Goal: Task Accomplishment & Management: Manage account settings

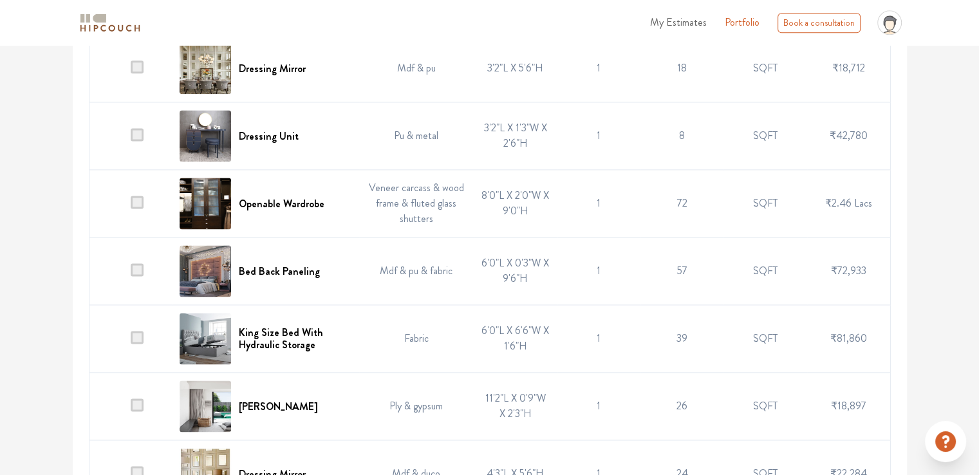
scroll to position [1737, 0]
click at [295, 277] on h6 "Bed Back Paneling" at bounding box center [279, 270] width 81 height 12
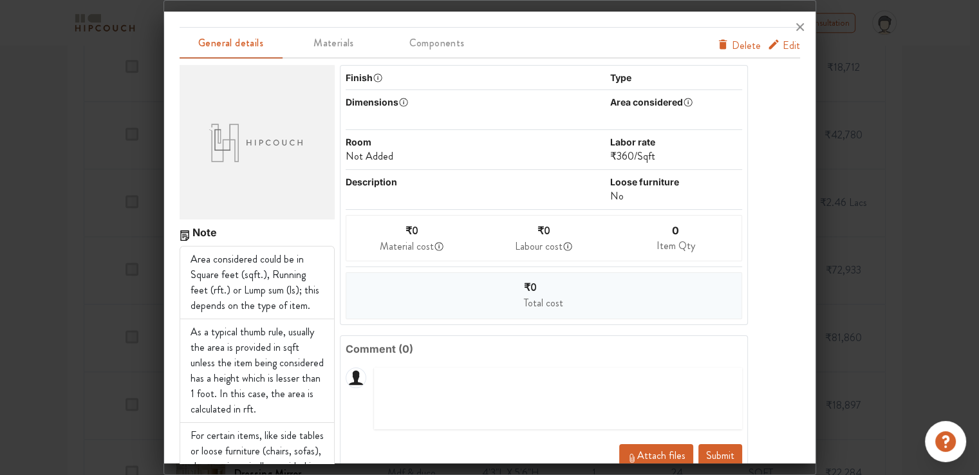
scroll to position [0, 0]
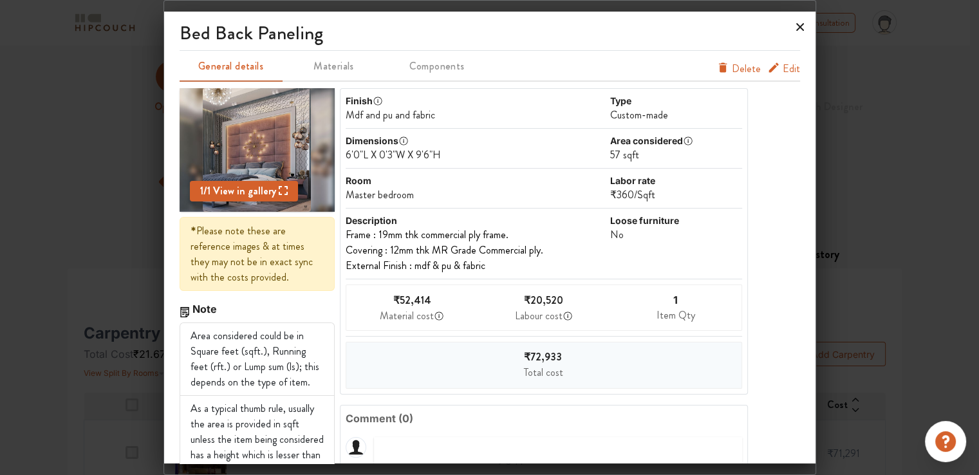
click at [795, 26] on icon at bounding box center [800, 27] width 21 height 21
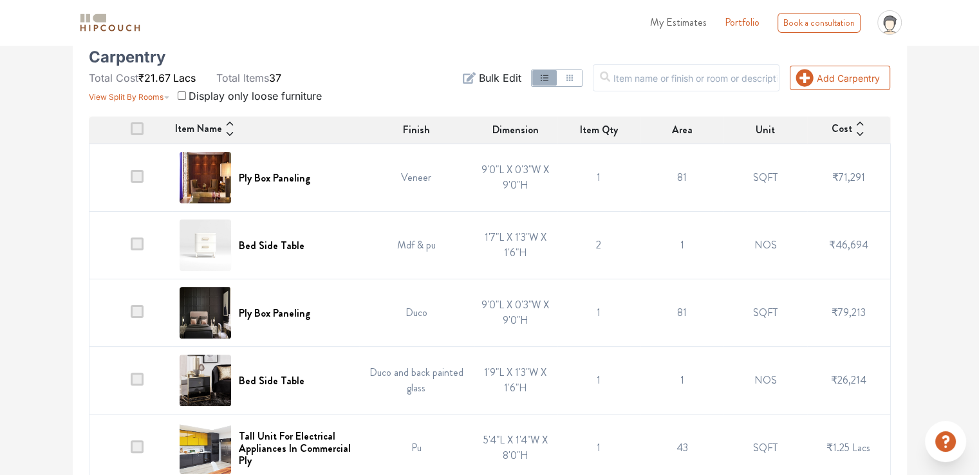
scroll to position [193, 0]
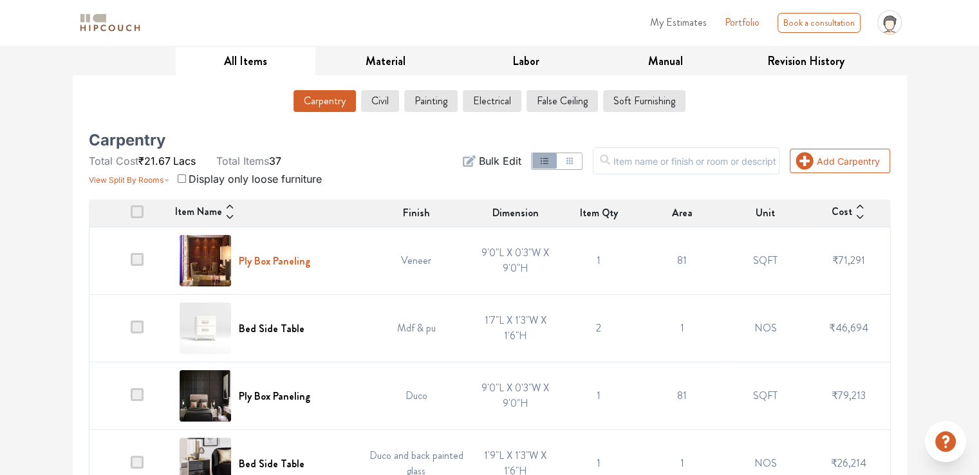
click at [286, 261] on h6 "Ply Box Paneling" at bounding box center [274, 261] width 71 height 12
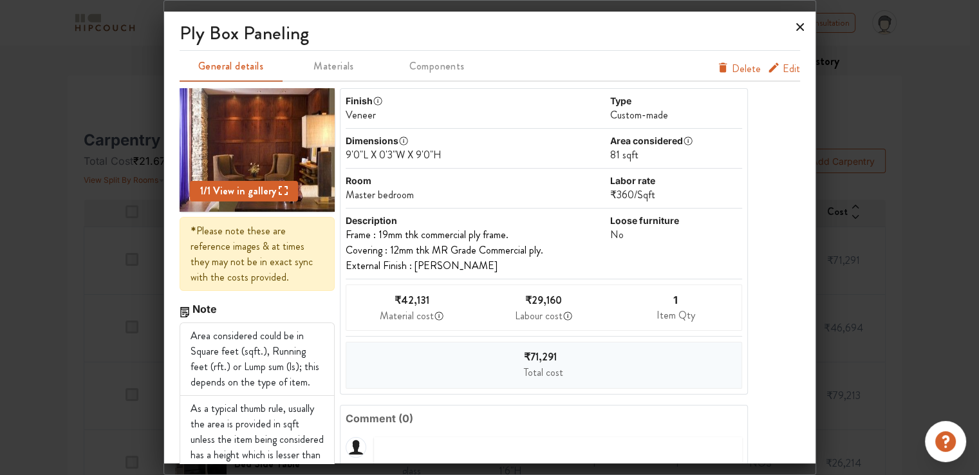
click at [798, 26] on icon at bounding box center [800, 27] width 21 height 21
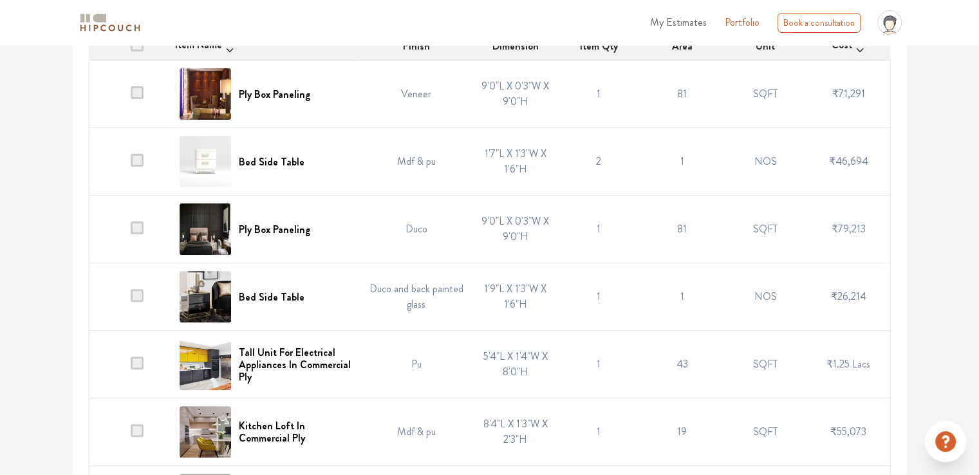
scroll to position [386, 0]
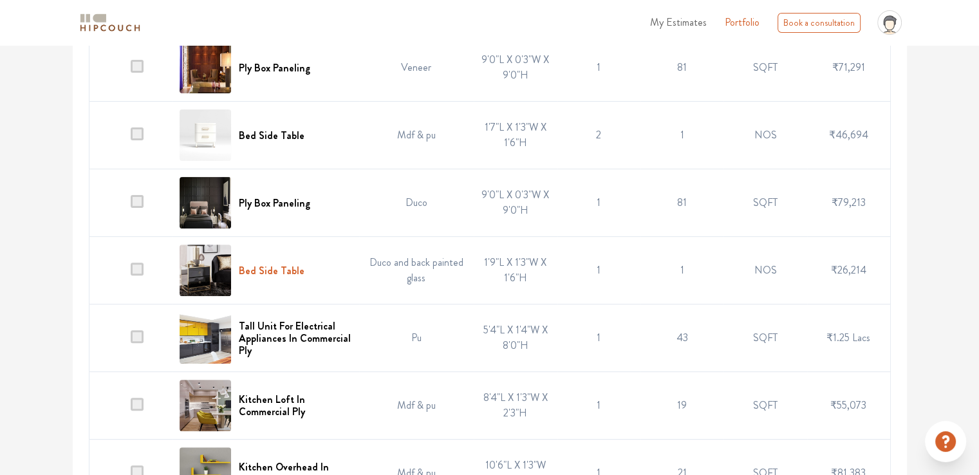
click at [286, 268] on h6 "Bed Side Table" at bounding box center [272, 270] width 66 height 12
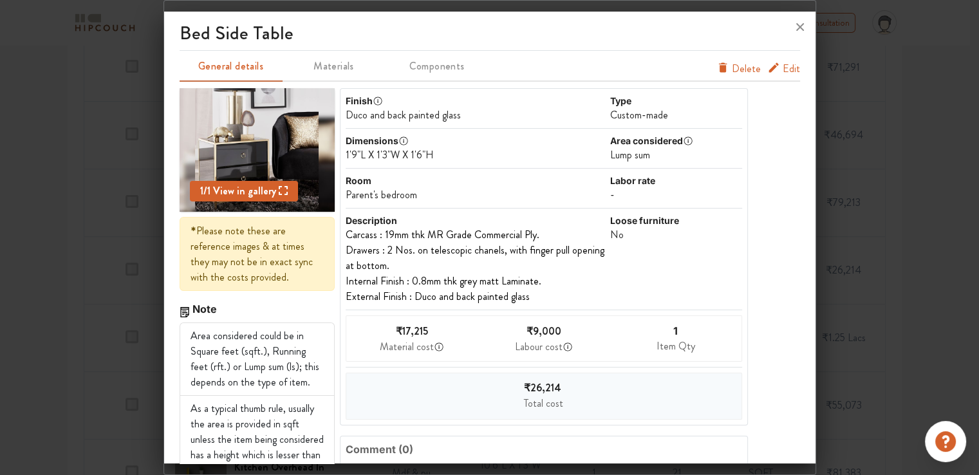
click at [785, 68] on span "Edit" at bounding box center [790, 68] width 17 height 15
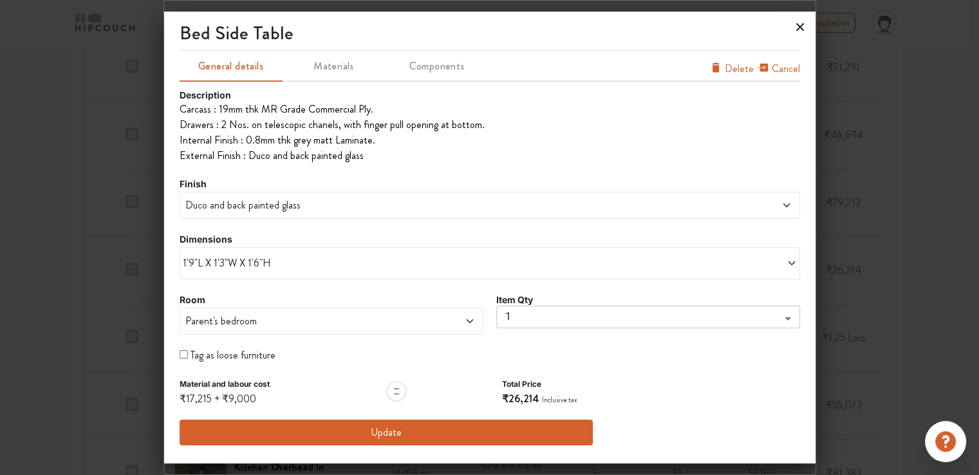
click at [802, 29] on icon at bounding box center [800, 27] width 8 height 8
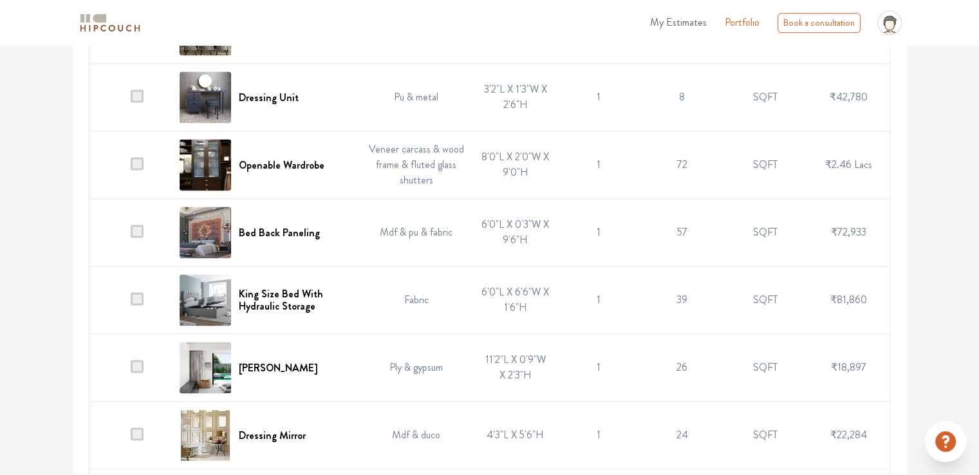
scroll to position [1802, 0]
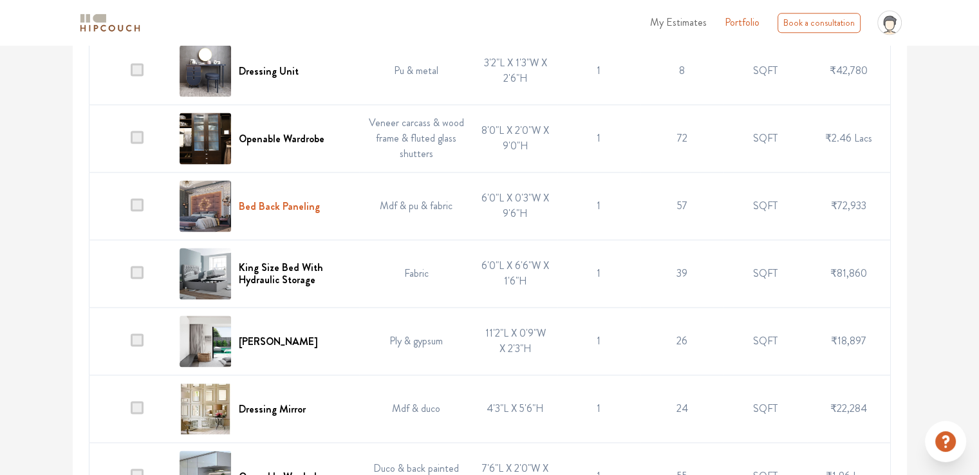
click at [300, 212] on h6 "Bed Back Paneling" at bounding box center [279, 206] width 81 height 12
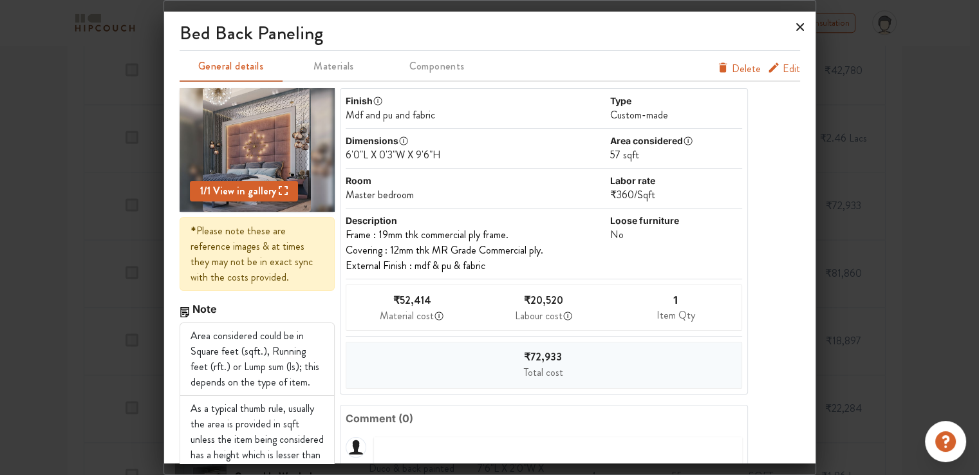
click at [795, 24] on icon at bounding box center [800, 27] width 21 height 21
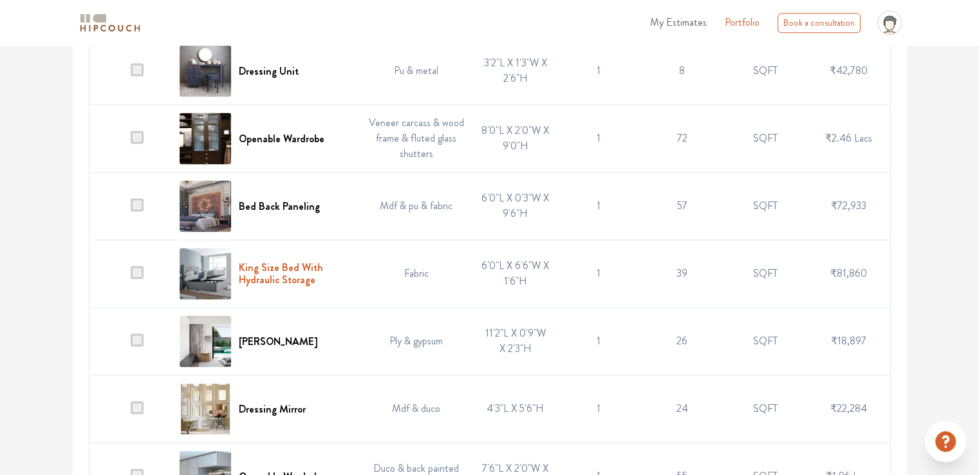
click at [300, 286] on h6 "King Size Bed With Hydraulic Storage" at bounding box center [295, 273] width 112 height 24
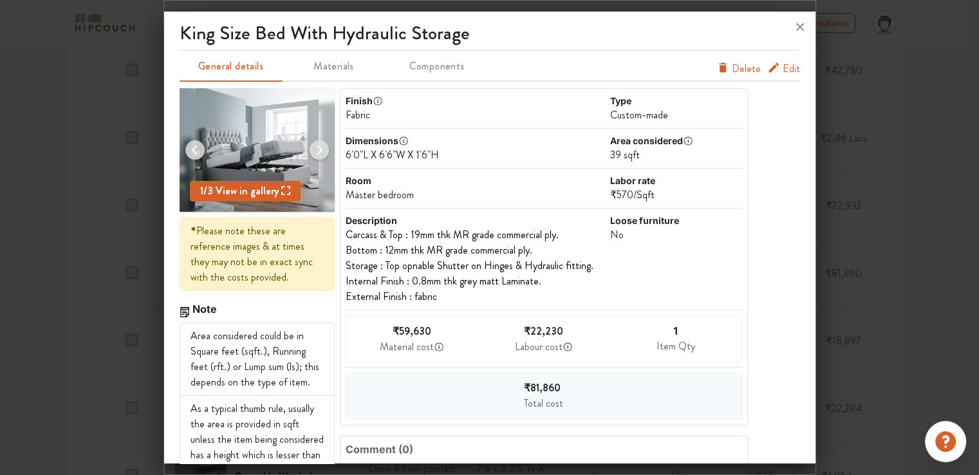
click at [785, 68] on span "Edit" at bounding box center [790, 68] width 17 height 15
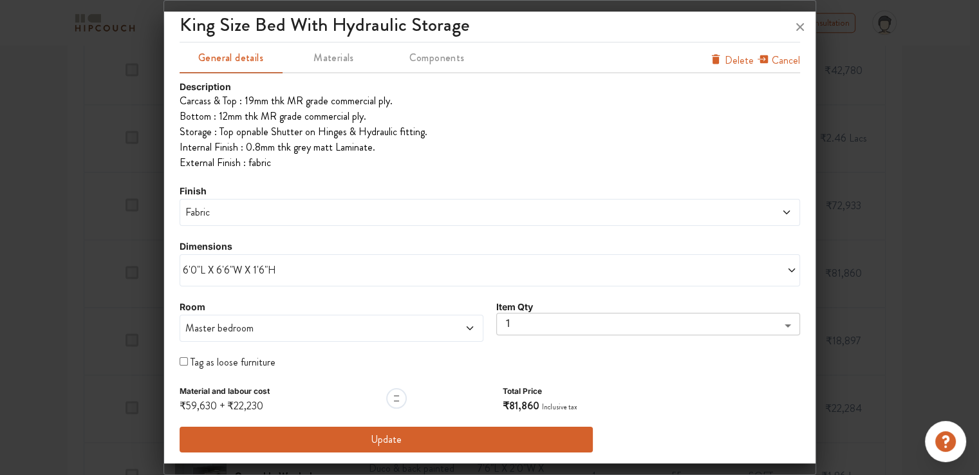
scroll to position [0, 0]
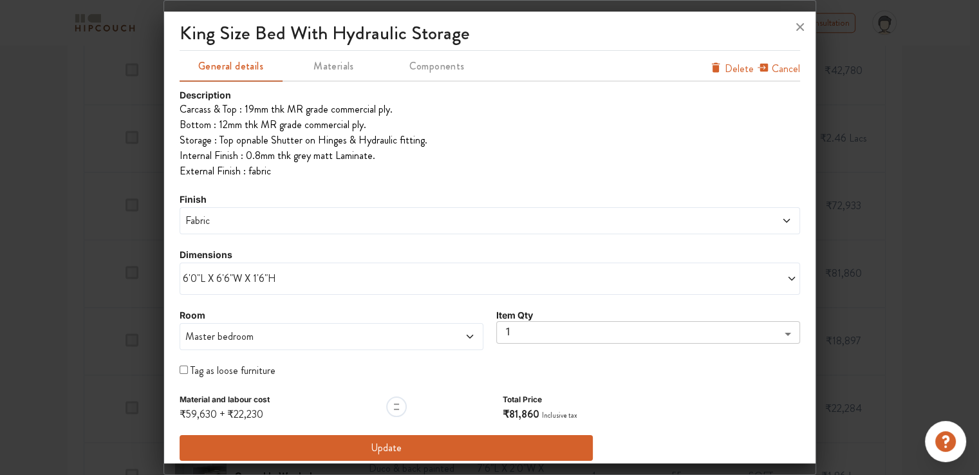
click at [733, 68] on span "Delete" at bounding box center [739, 68] width 29 height 15
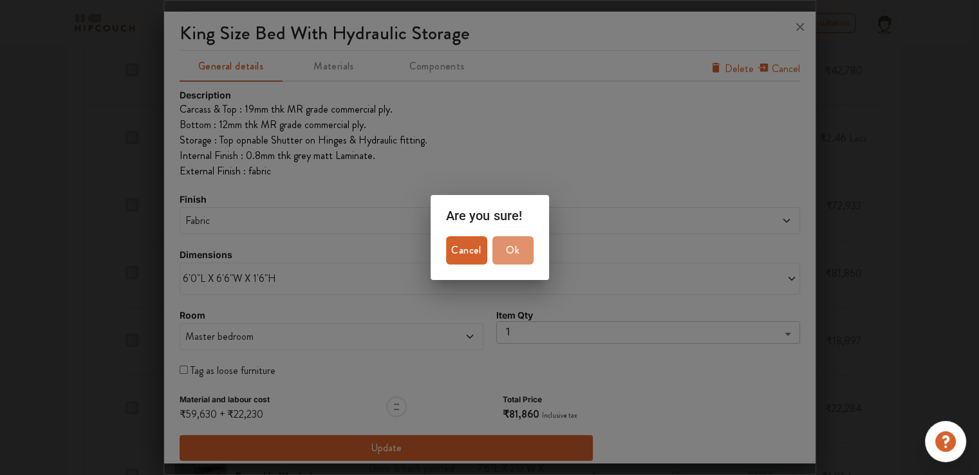
click at [512, 249] on span "Ok" at bounding box center [512, 250] width 31 height 18
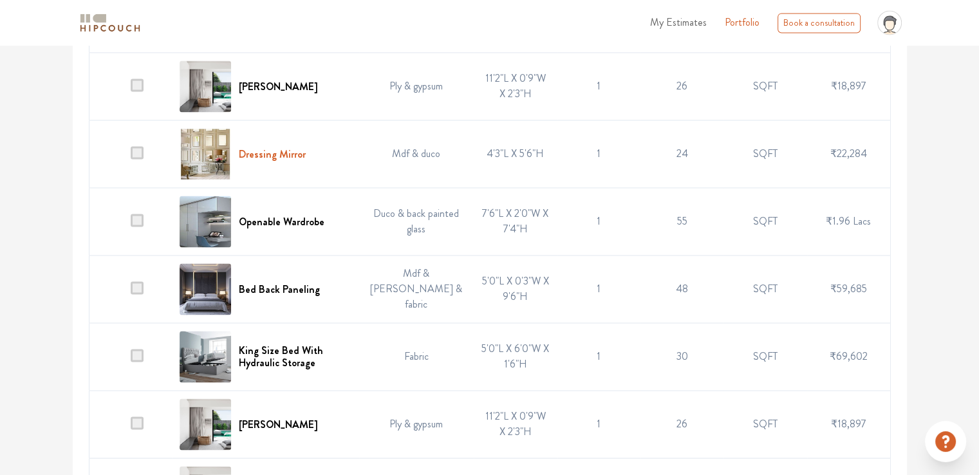
scroll to position [1995, 0]
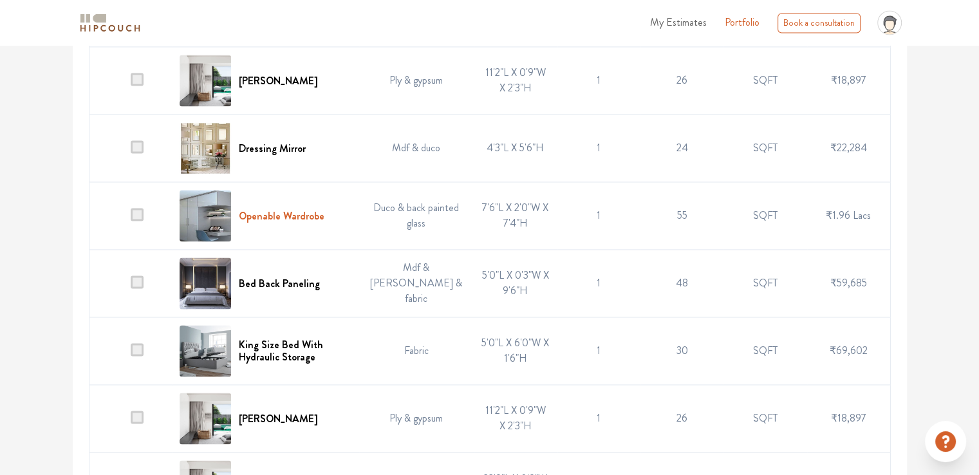
click at [293, 222] on h6 "Openable Wardrobe" at bounding box center [282, 216] width 86 height 12
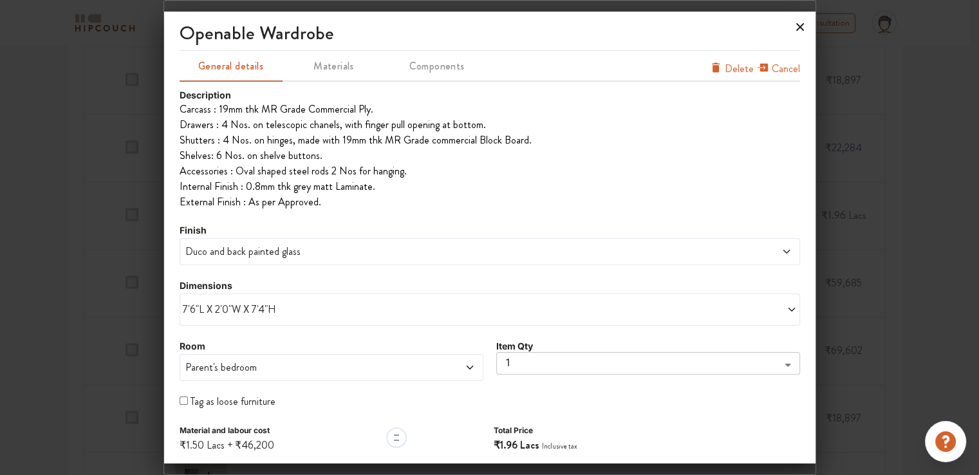
click at [796, 25] on icon at bounding box center [800, 27] width 21 height 21
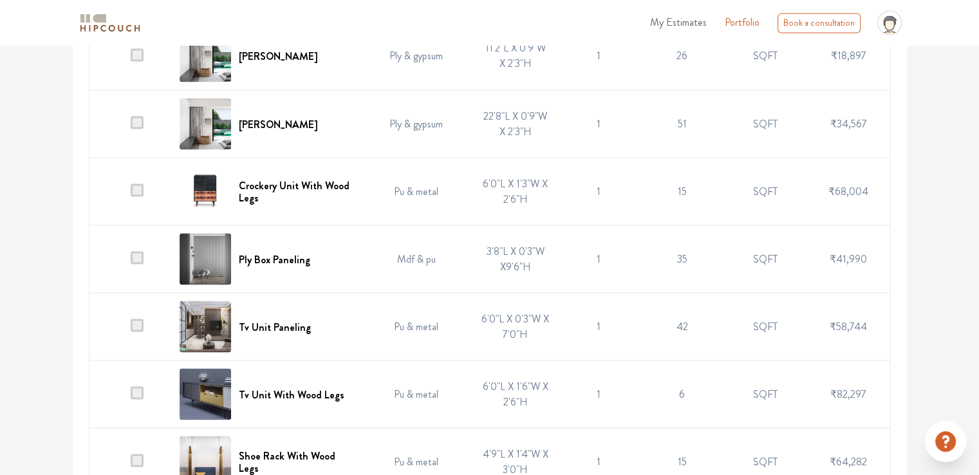
scroll to position [2381, 0]
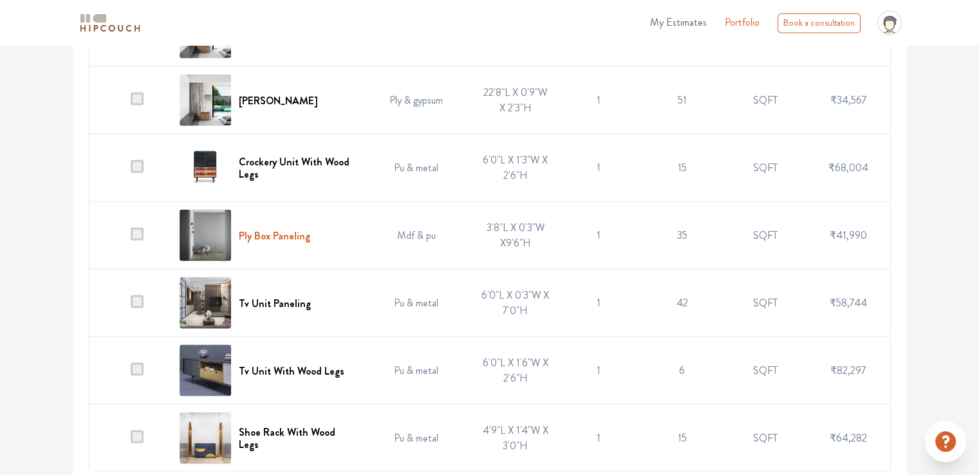
click at [295, 241] on h6 "Ply Box Paneling" at bounding box center [274, 235] width 71 height 12
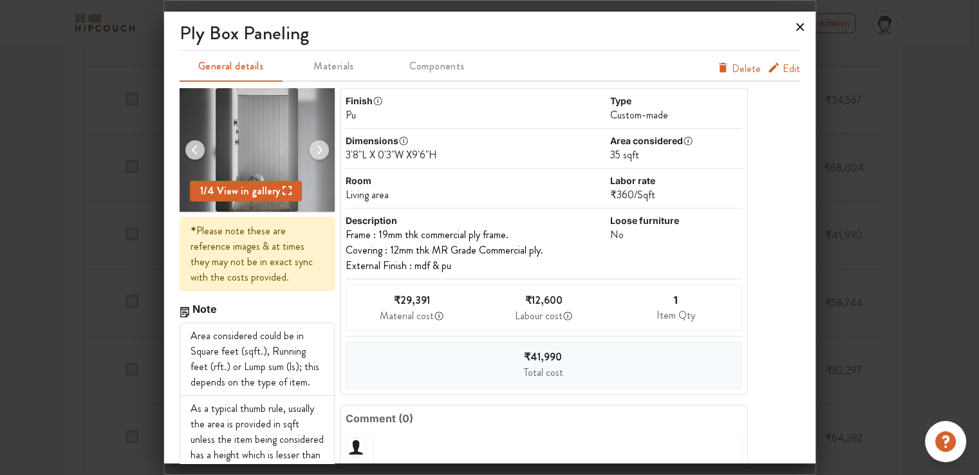
click at [798, 26] on icon at bounding box center [800, 27] width 8 height 8
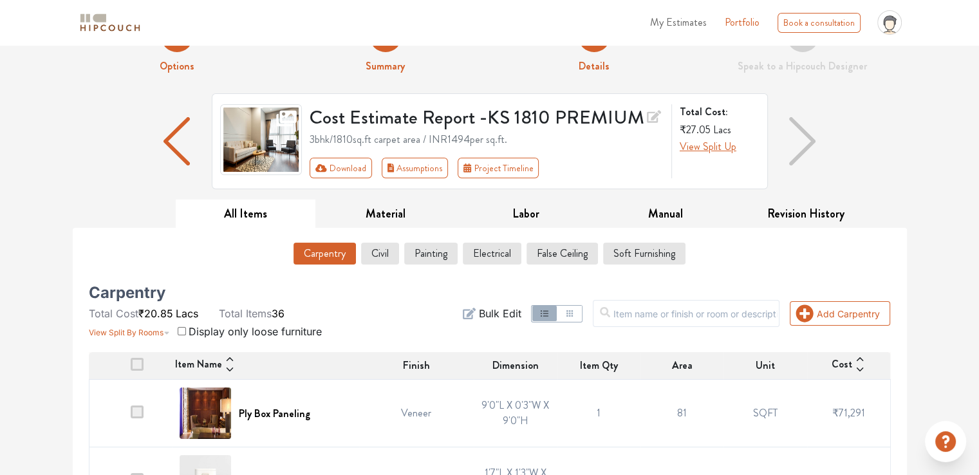
scroll to position [0, 0]
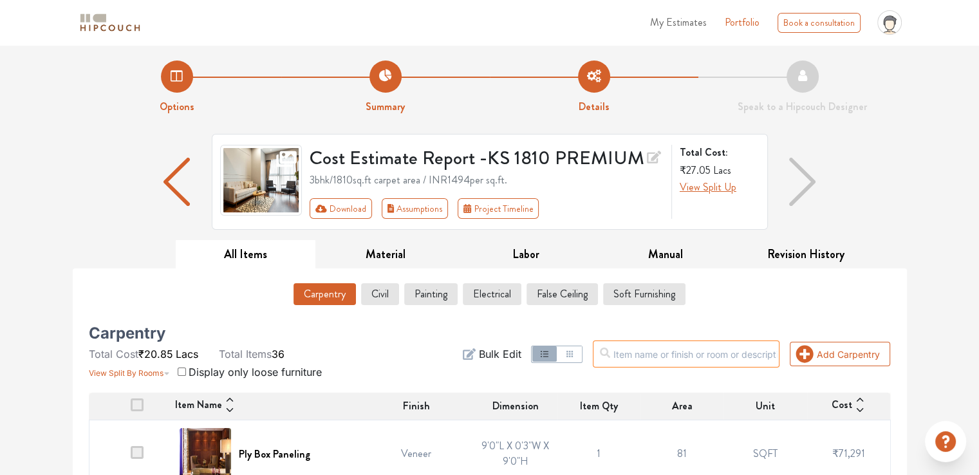
click at [686, 360] on input "text" at bounding box center [686, 353] width 187 height 27
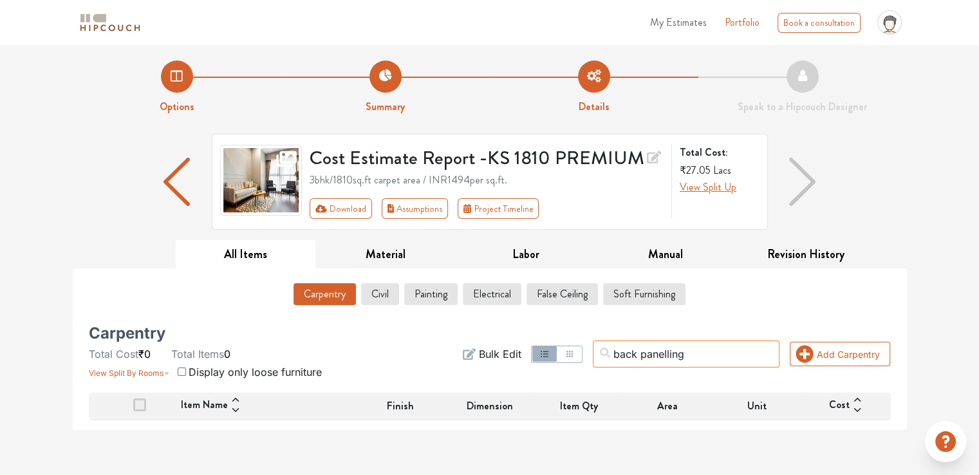
click at [690, 353] on input "back panelling" at bounding box center [686, 353] width 187 height 27
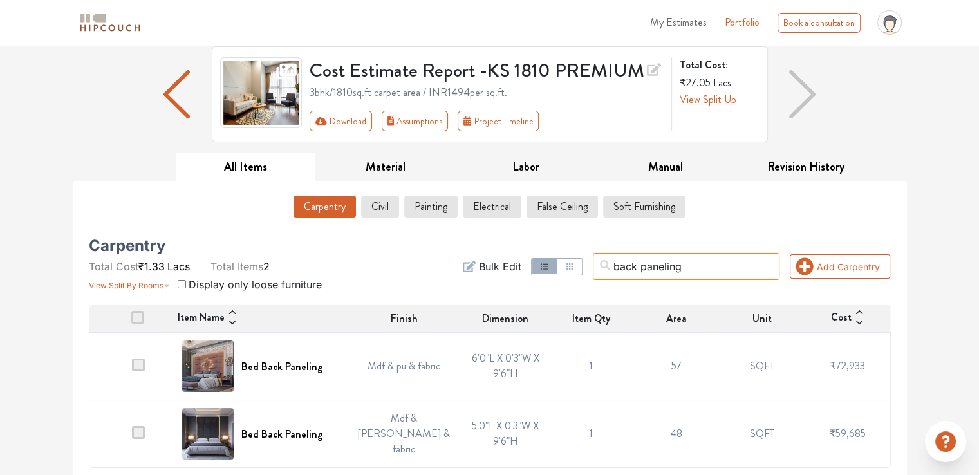
scroll to position [89, 0]
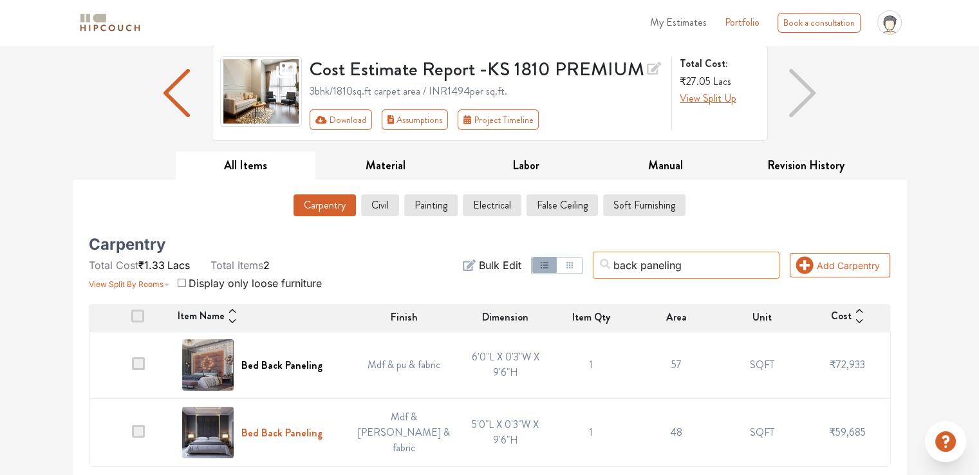
type input "back paneling"
click at [262, 432] on h6 "Bed Back Paneling" at bounding box center [281, 433] width 81 height 12
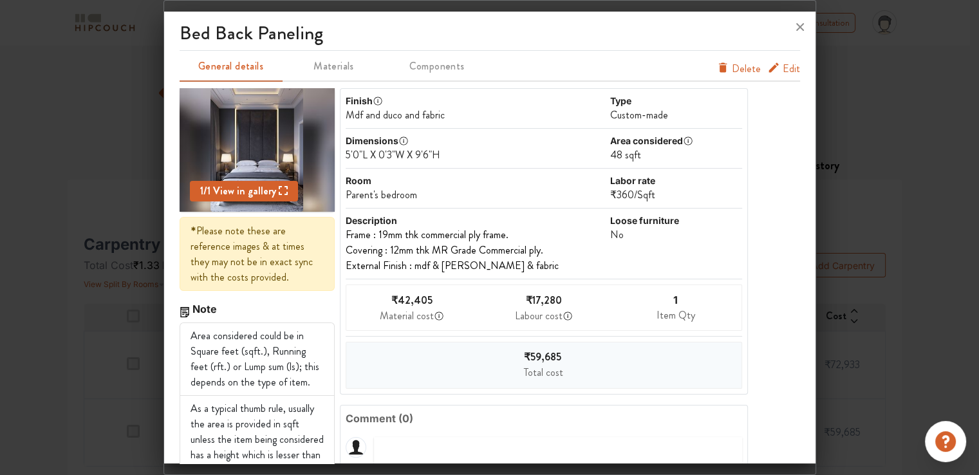
click at [782, 69] on span "Edit" at bounding box center [790, 68] width 17 height 15
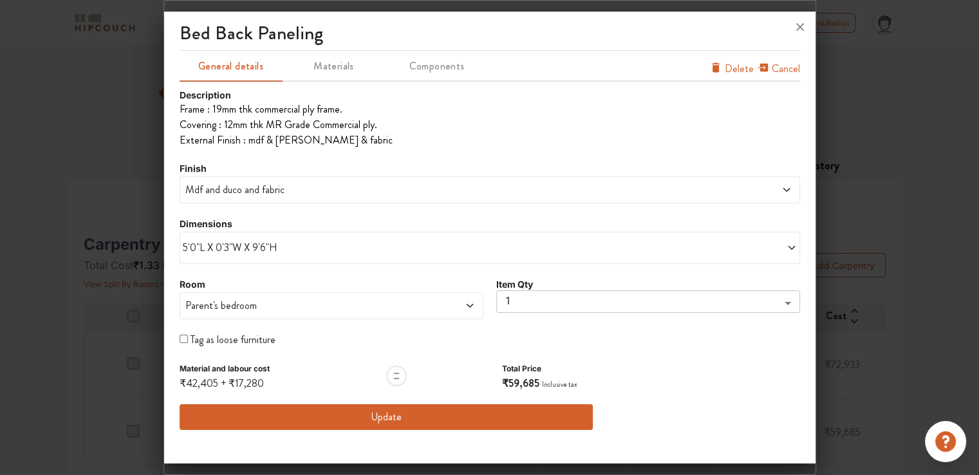
click at [509, 305] on body "My Estimates Portfolio Book a consultation profile pic Upload Boq Logout Option…" at bounding box center [489, 148] width 979 height 475
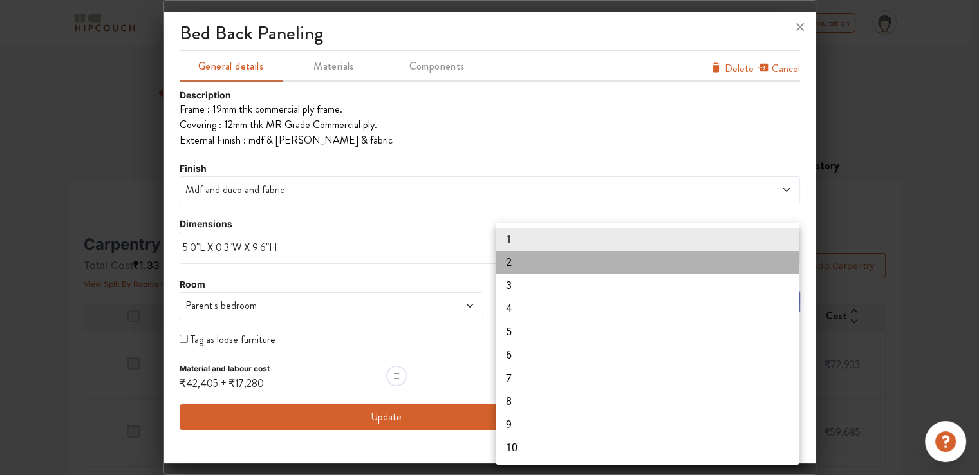
click at [512, 261] on li "2" at bounding box center [647, 262] width 304 height 23
type input "2"
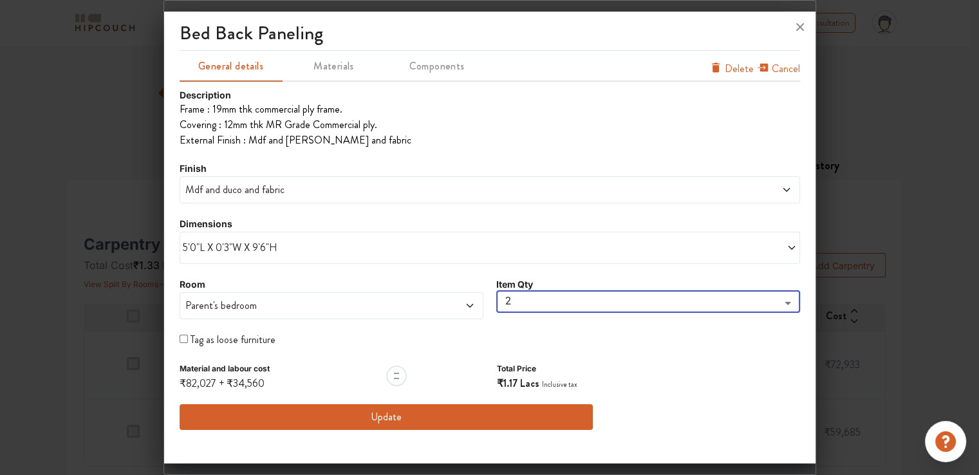
click at [289, 302] on span "Parent's bedroom" at bounding box center [292, 305] width 219 height 15
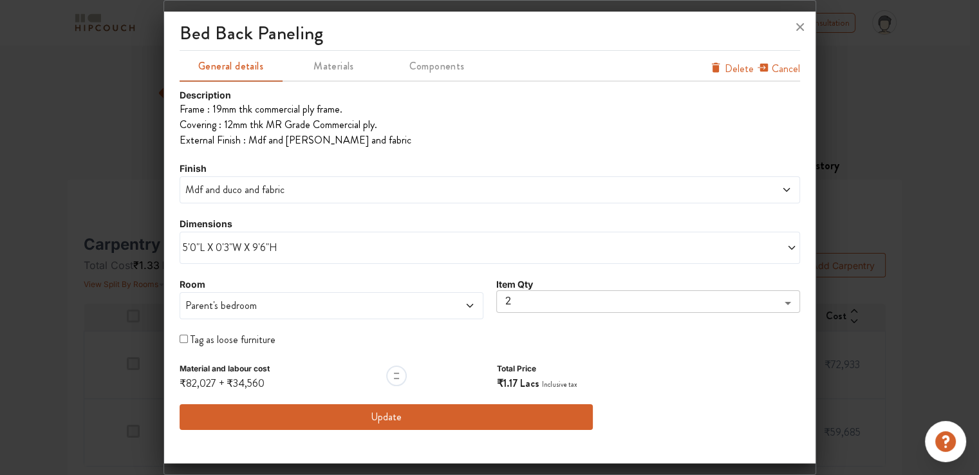
scroll to position [0, 0]
click at [297, 170] on div "Description Frame : 19mm thk commercial ply frame. Covering : 12mm thk MR Grad…" at bounding box center [490, 259] width 620 height 342
click at [254, 307] on span "Parent's bedroom" at bounding box center [292, 305] width 219 height 15
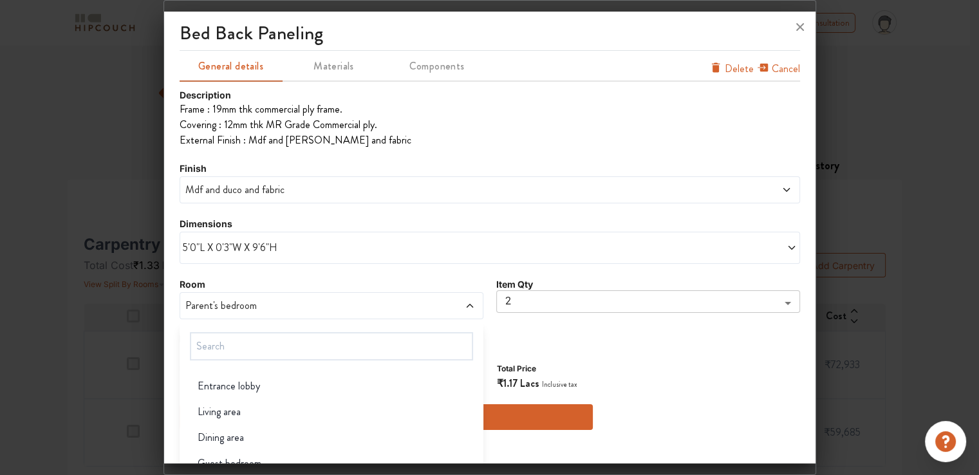
click at [247, 243] on span "5'0"L X 0'3"W X 9'6"H" at bounding box center [336, 247] width 307 height 15
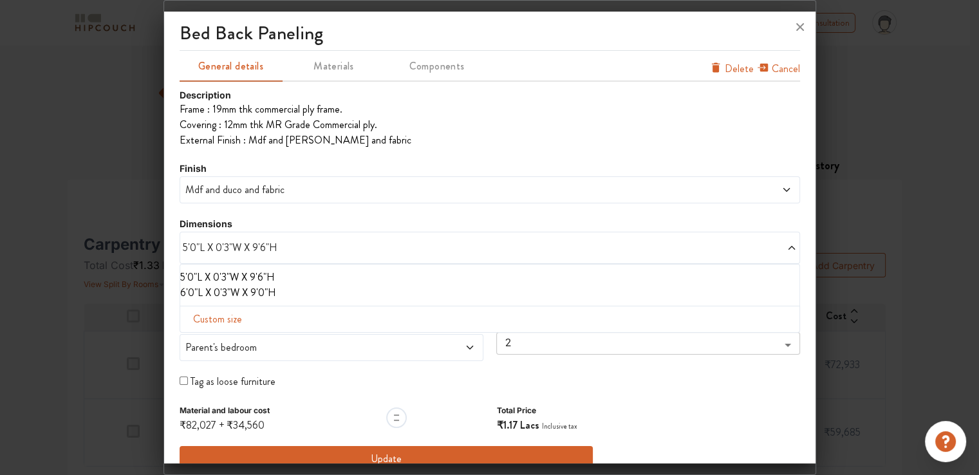
click at [224, 295] on li "6'0"L X 0'3"W X 9'0"H" at bounding box center [487, 292] width 614 height 15
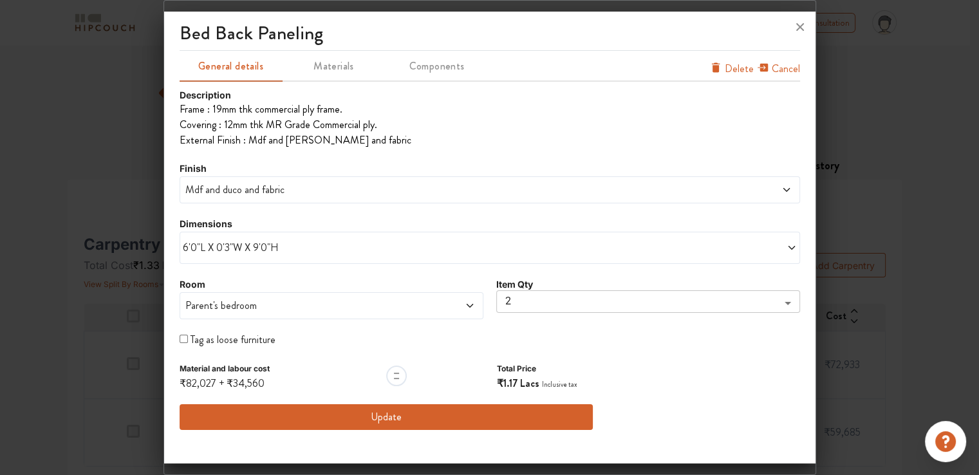
click at [519, 304] on body "My Estimates Portfolio Book a consultation profile pic Upload Boq Logout Option…" at bounding box center [489, 148] width 979 height 475
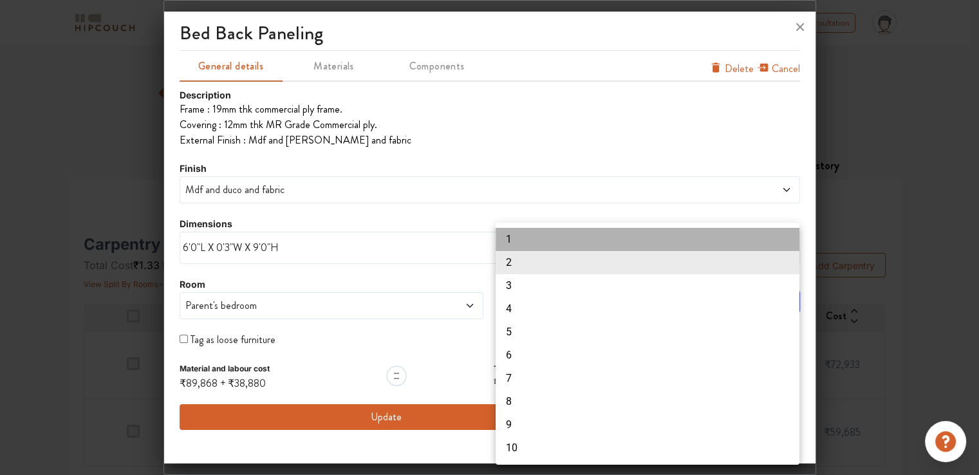
click at [516, 240] on li "1" at bounding box center [647, 239] width 304 height 23
type input "1"
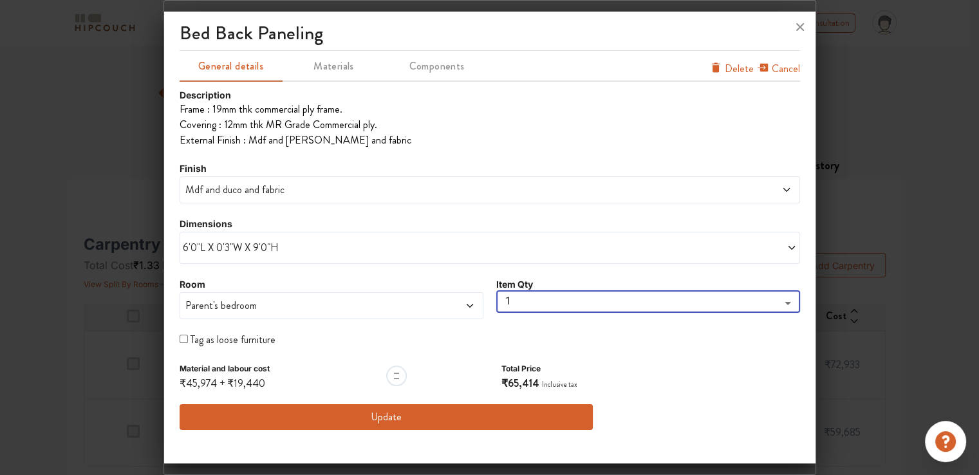
click at [515, 304] on body "My Estimates Portfolio Book a consultation profile pic Upload Boq Logout Option…" at bounding box center [489, 148] width 979 height 475
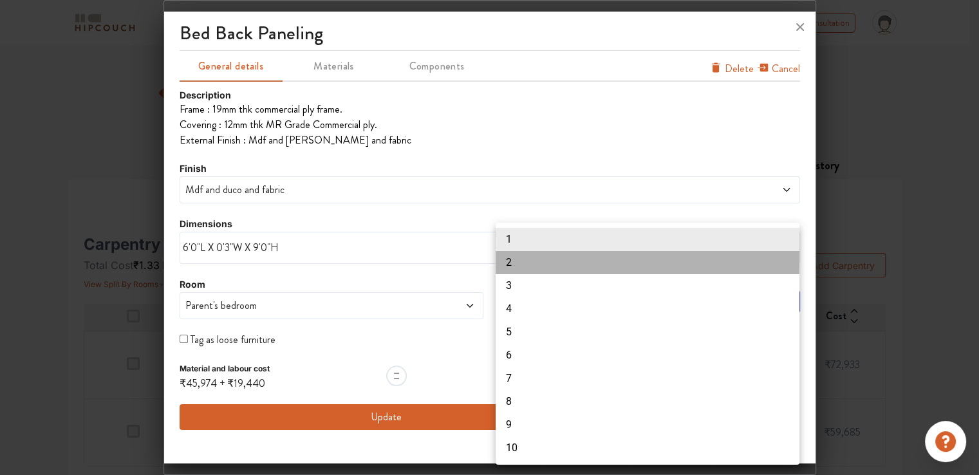
click at [513, 265] on li "2" at bounding box center [647, 262] width 304 height 23
type input "2"
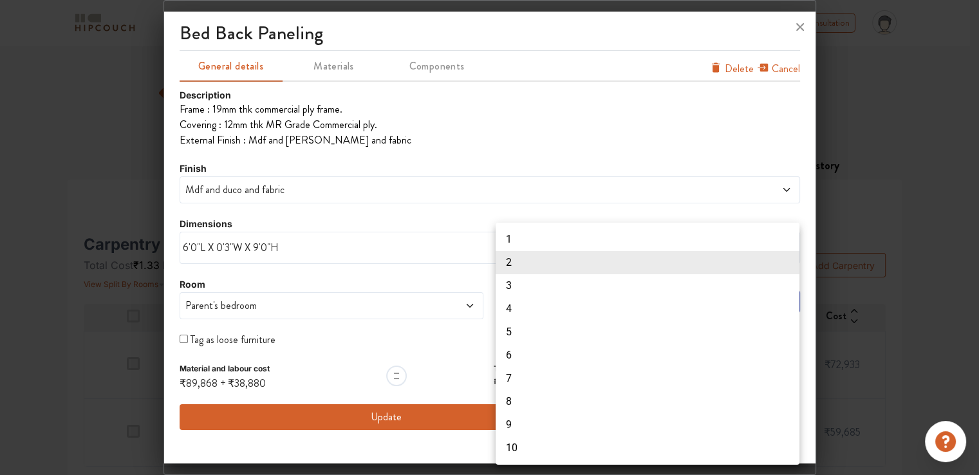
click at [509, 299] on body "My Estimates Portfolio Book a consultation profile pic Upload Boq Logout Option…" at bounding box center [489, 148] width 979 height 475
click at [508, 239] on li "1" at bounding box center [647, 239] width 304 height 23
type input "1"
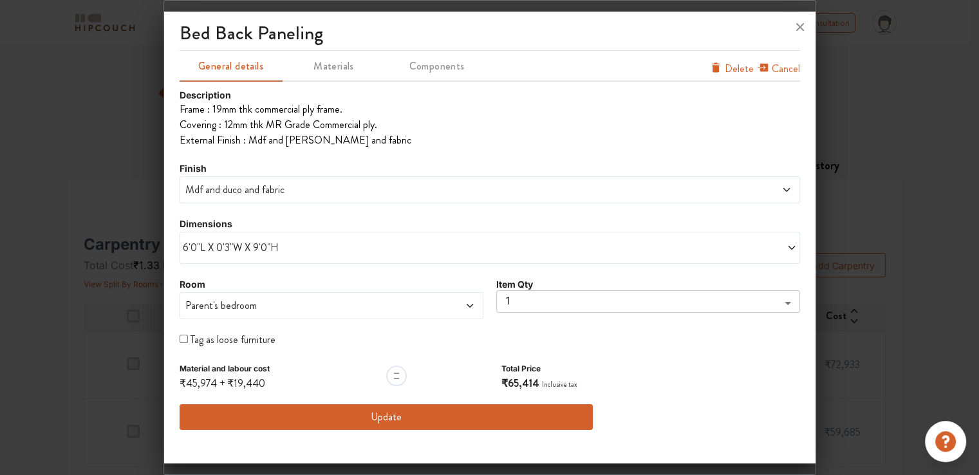
click at [247, 194] on span "Mdf and duco and fabric" at bounding box center [411, 189] width 457 height 15
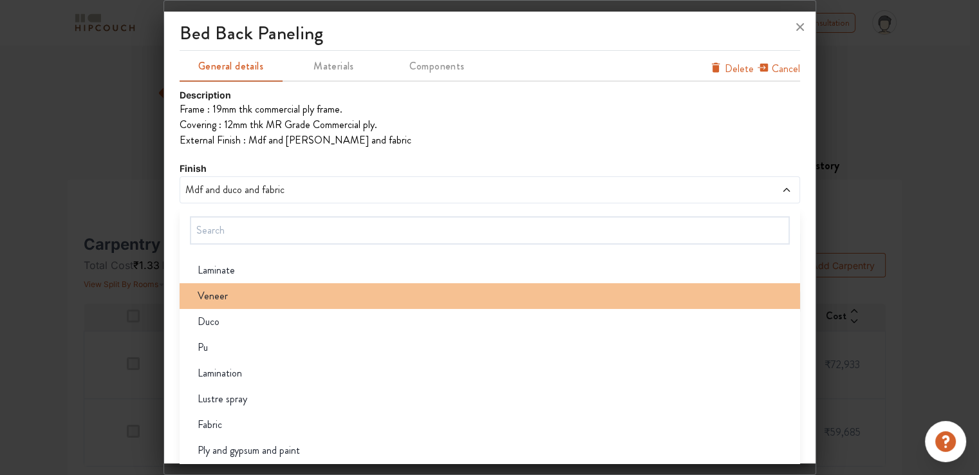
click at [234, 294] on div "Veneer" at bounding box center [493, 295] width 613 height 15
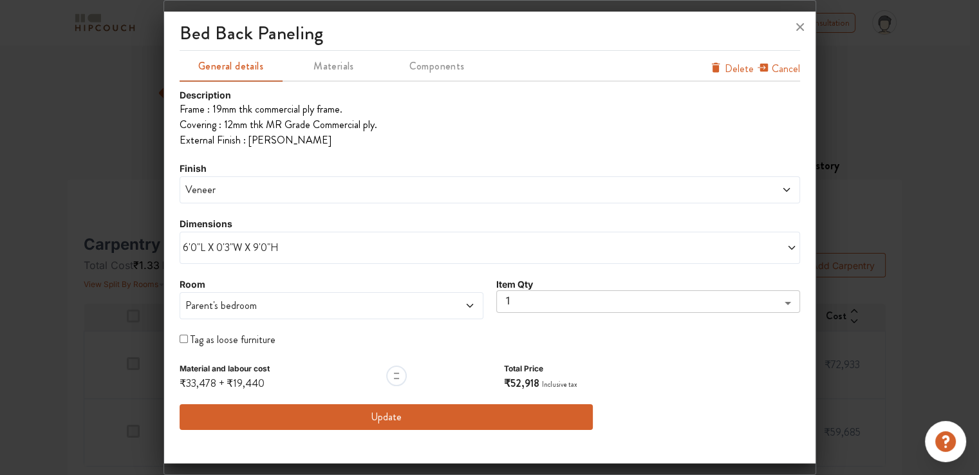
click at [388, 420] on button "Update" at bounding box center [387, 417] width 414 height 26
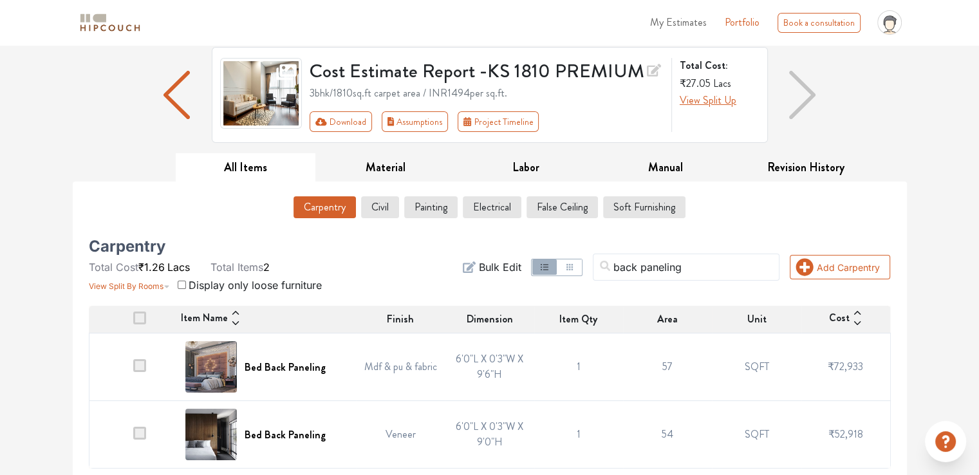
scroll to position [89, 0]
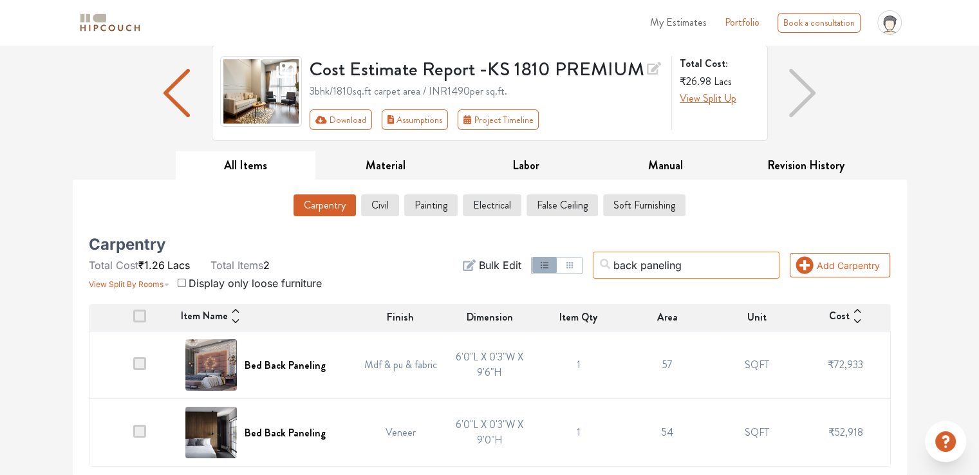
click at [728, 272] on input "back paneling" at bounding box center [686, 265] width 187 height 27
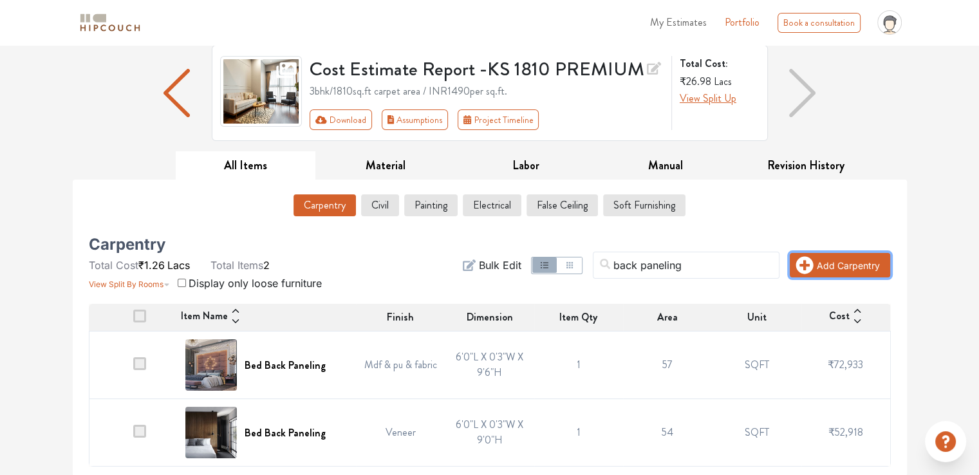
click at [802, 264] on icon "button" at bounding box center [804, 265] width 18 height 18
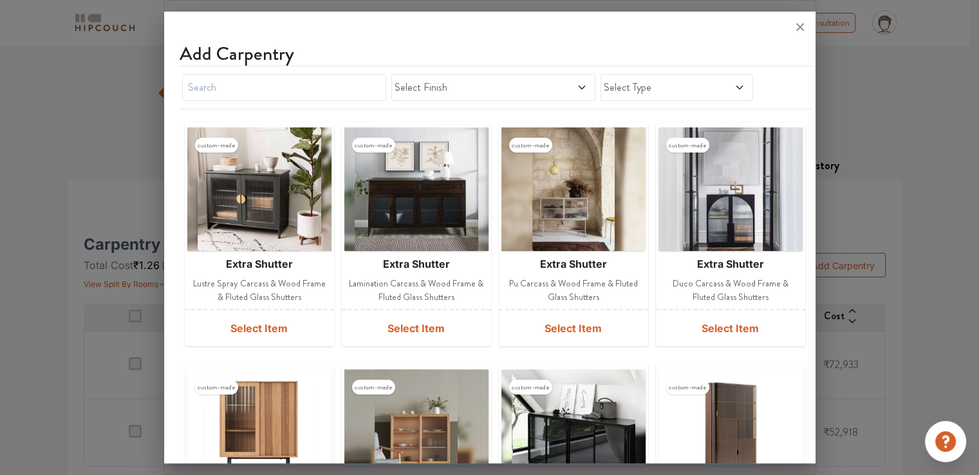
click at [700, 82] on span "Select Type" at bounding box center [657, 87] width 106 height 15
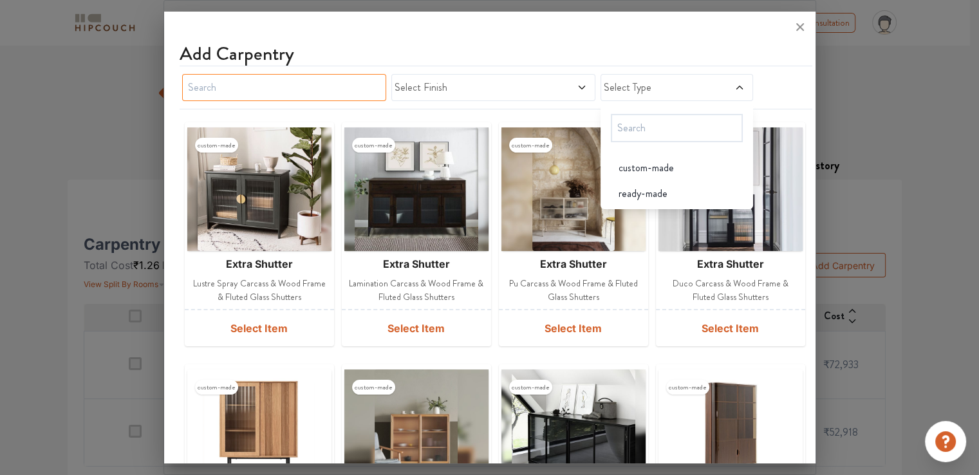
click at [357, 88] on input "text" at bounding box center [284, 87] width 204 height 27
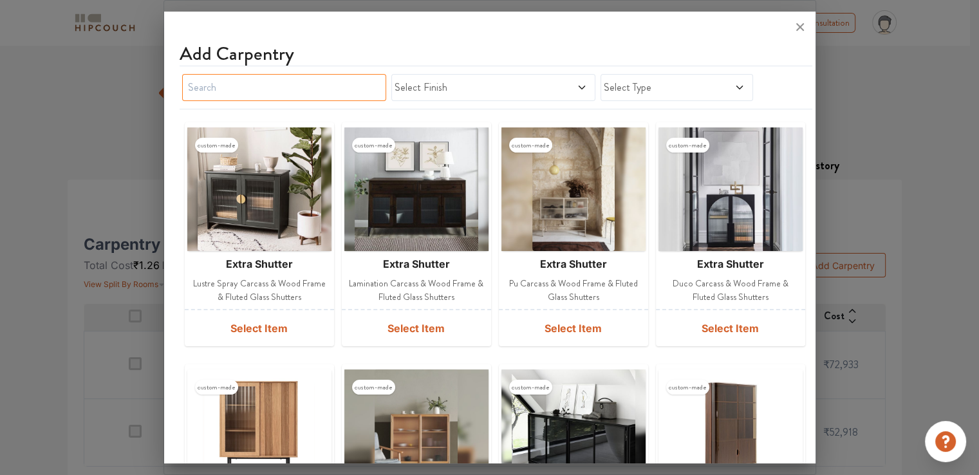
click at [357, 88] on input "text" at bounding box center [284, 87] width 204 height 27
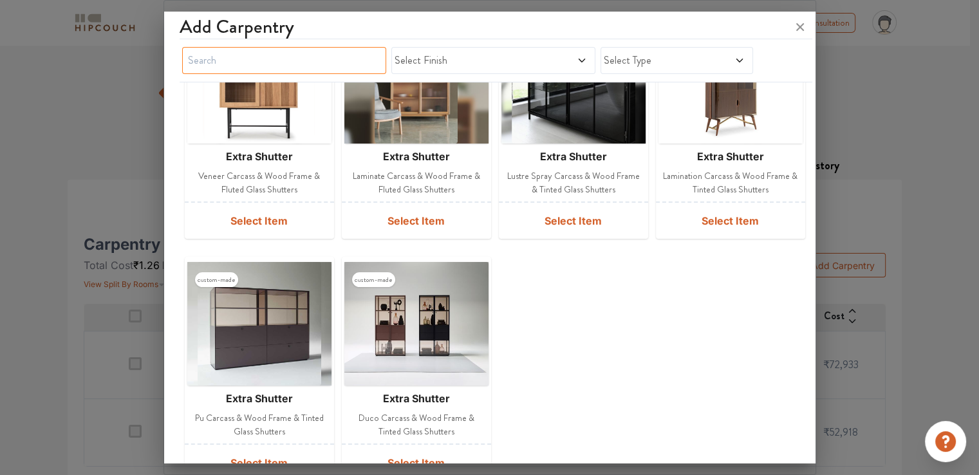
scroll to position [418, 0]
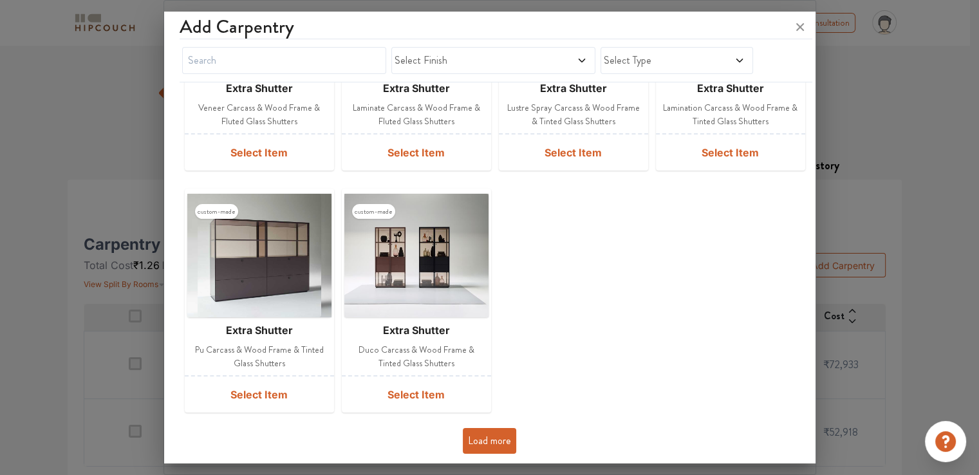
click at [487, 443] on button "Load more" at bounding box center [489, 441] width 53 height 26
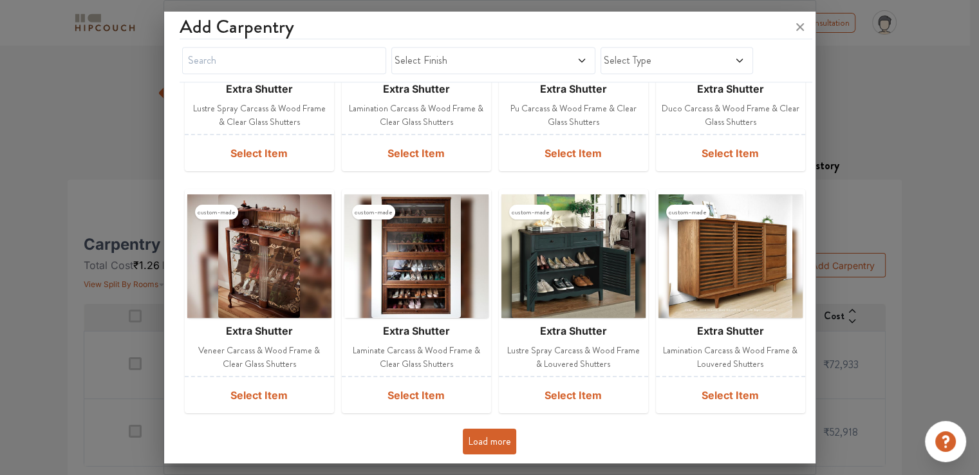
scroll to position [901, 0]
click at [493, 441] on button "Load more" at bounding box center [489, 442] width 53 height 26
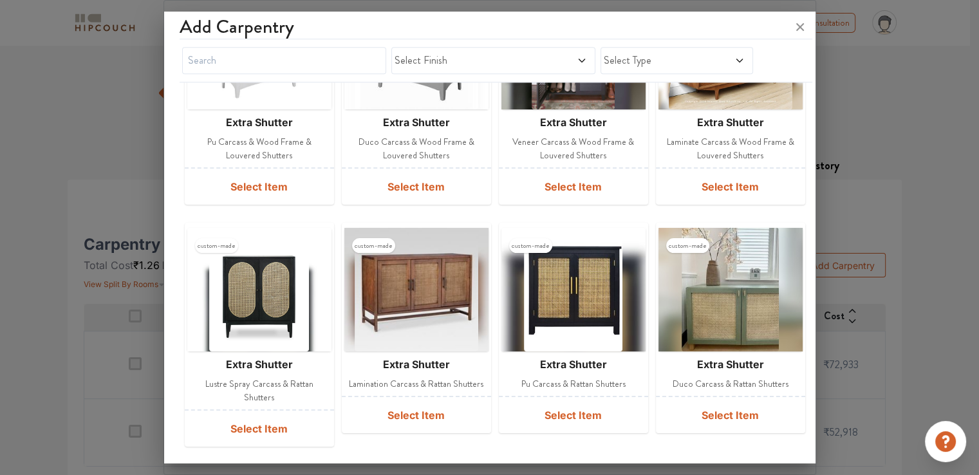
scroll to position [1612, 0]
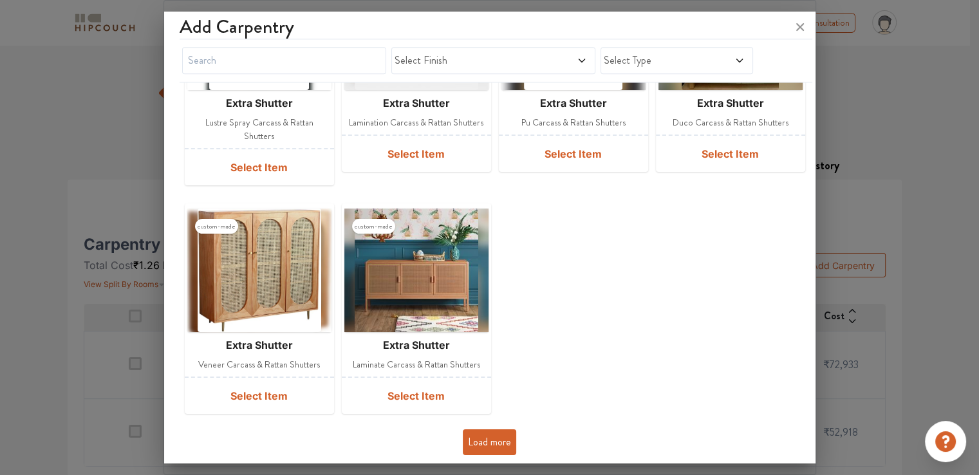
drag, startPoint x: 504, startPoint y: 444, endPoint x: 499, endPoint y: 436, distance: 9.8
click at [504, 443] on button "Load more" at bounding box center [489, 442] width 53 height 26
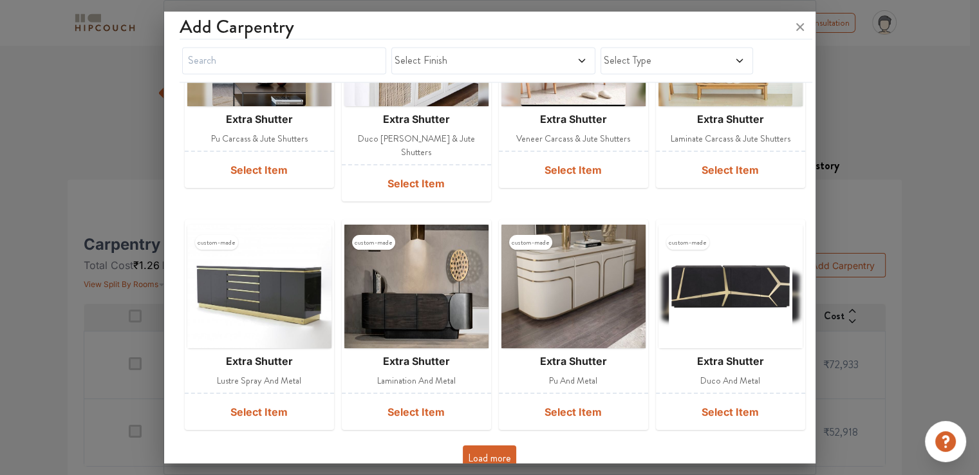
scroll to position [2069, 0]
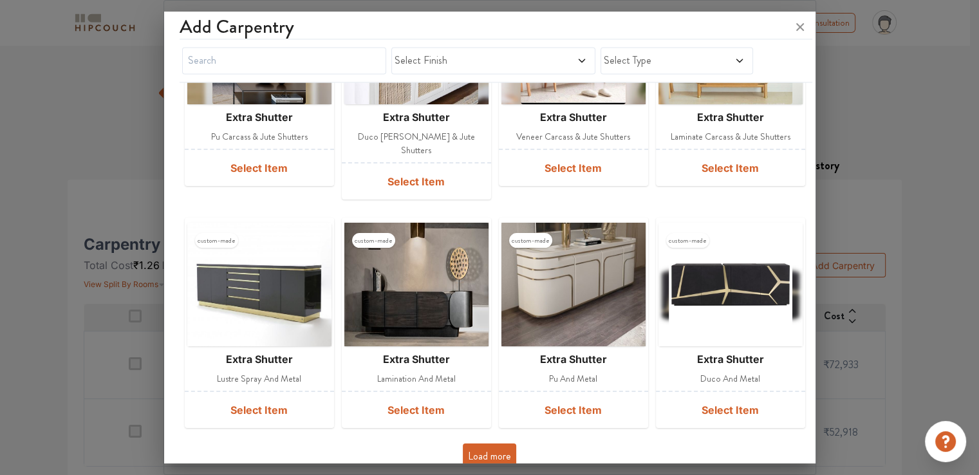
click at [508, 448] on button "Load more" at bounding box center [489, 456] width 53 height 26
click at [494, 443] on button "Load more" at bounding box center [489, 456] width 53 height 26
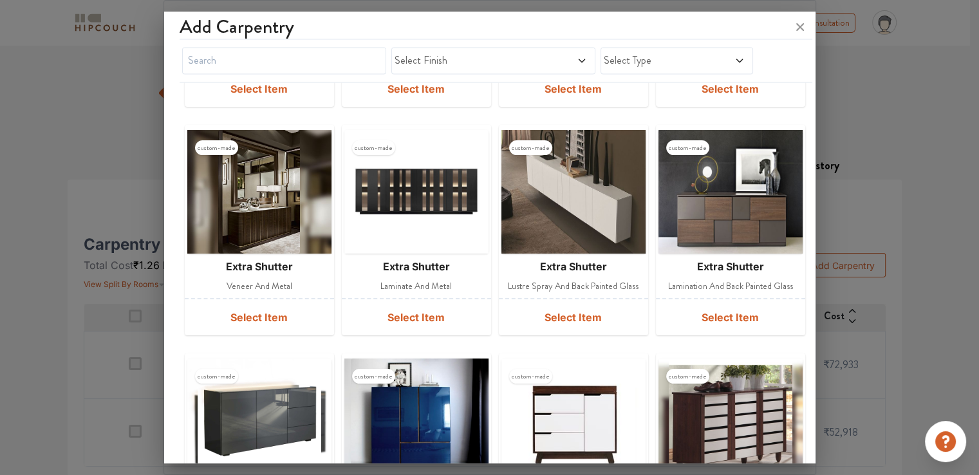
scroll to position [2390, 0]
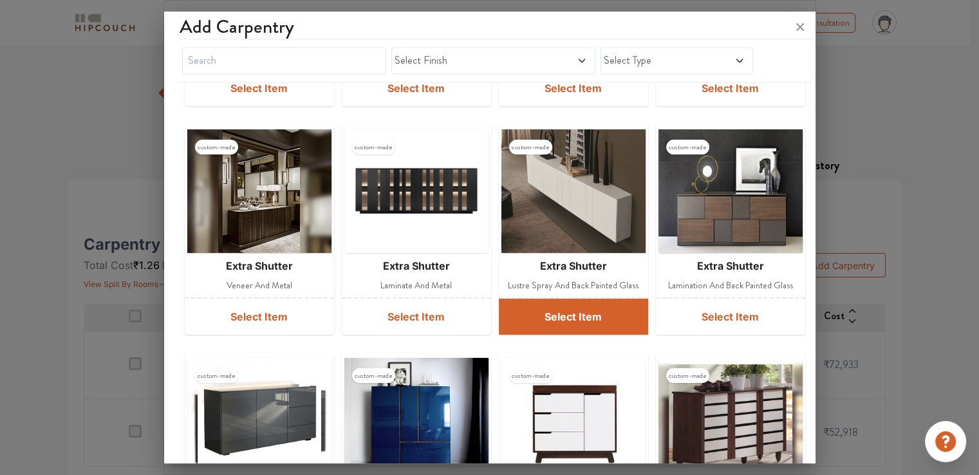
click at [572, 303] on button "Select Item" at bounding box center [573, 317] width 149 height 36
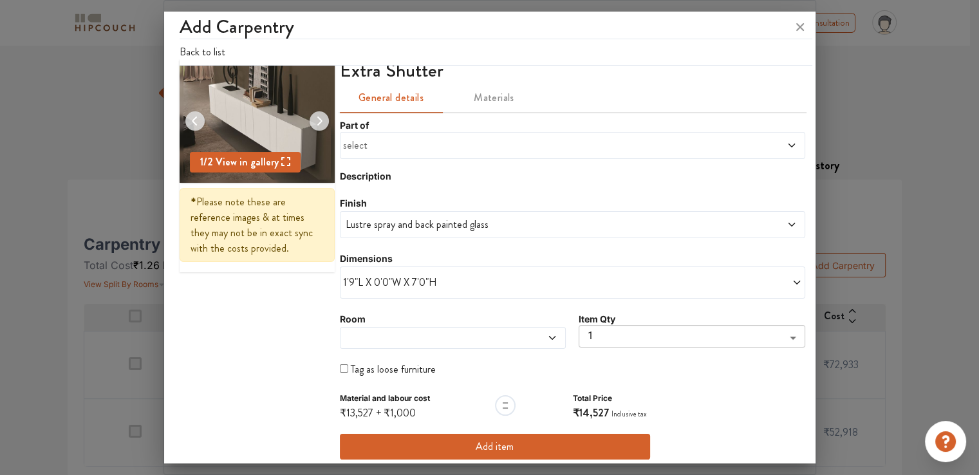
scroll to position [71, 0]
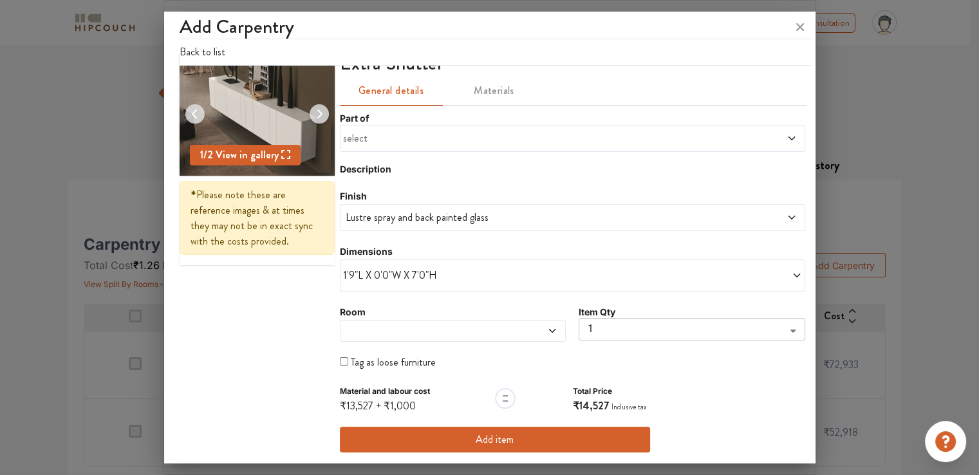
click at [420, 278] on span "1'9"L X 0'0"W X 7'0"H" at bounding box center [458, 275] width 230 height 15
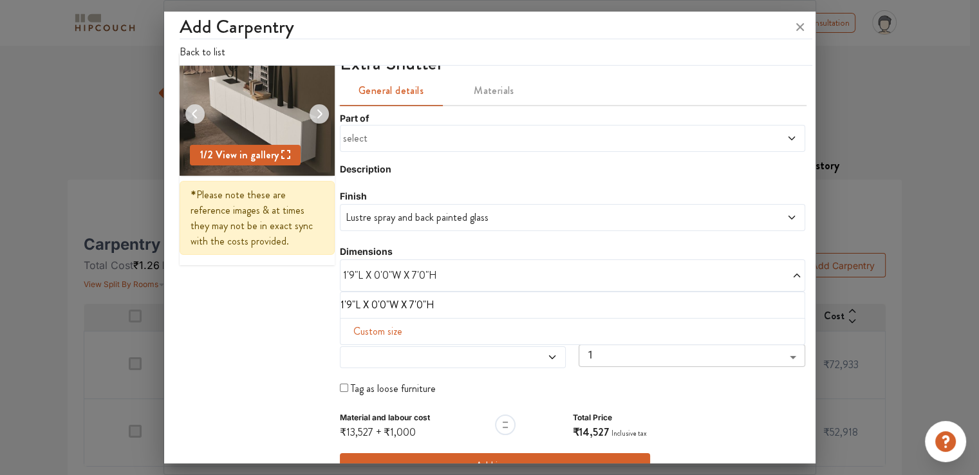
click at [389, 333] on span "Custom size" at bounding box center [377, 332] width 59 height 26
click at [369, 355] on input "text" at bounding box center [378, 352] width 54 height 24
type input "6"
click at [477, 350] on input "text" at bounding box center [490, 352] width 54 height 24
type input "1"
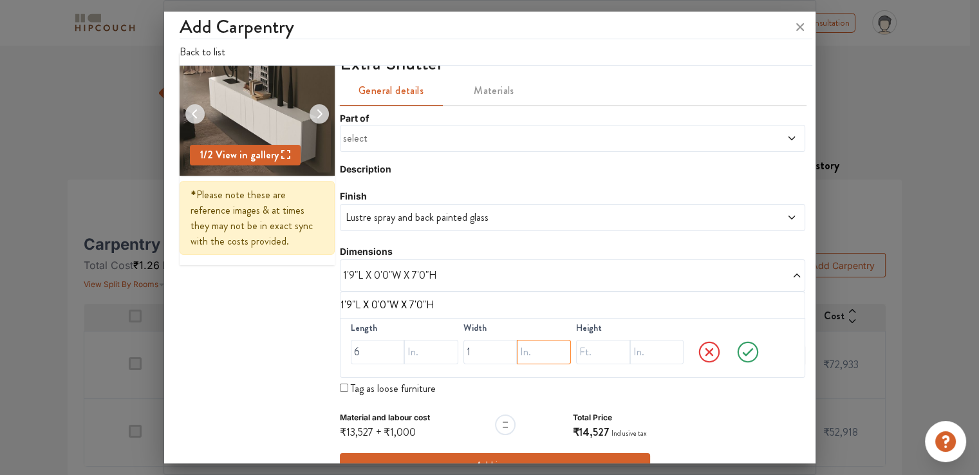
click at [520, 358] on input "text" at bounding box center [544, 352] width 54 height 24
type input "3"
click at [592, 353] on input "text" at bounding box center [603, 352] width 54 height 24
type input "2"
click at [636, 353] on input "text" at bounding box center [657, 352] width 54 height 24
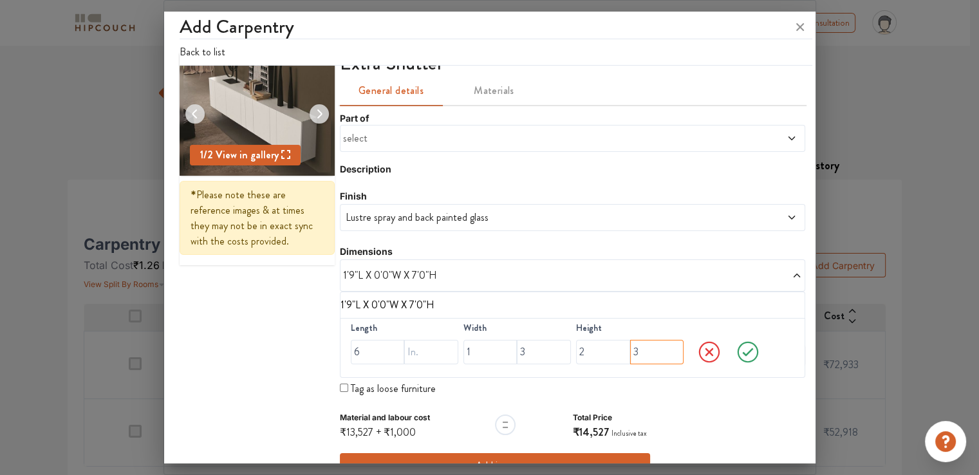
type input "3"
click at [744, 351] on icon at bounding box center [748, 352] width 36 height 26
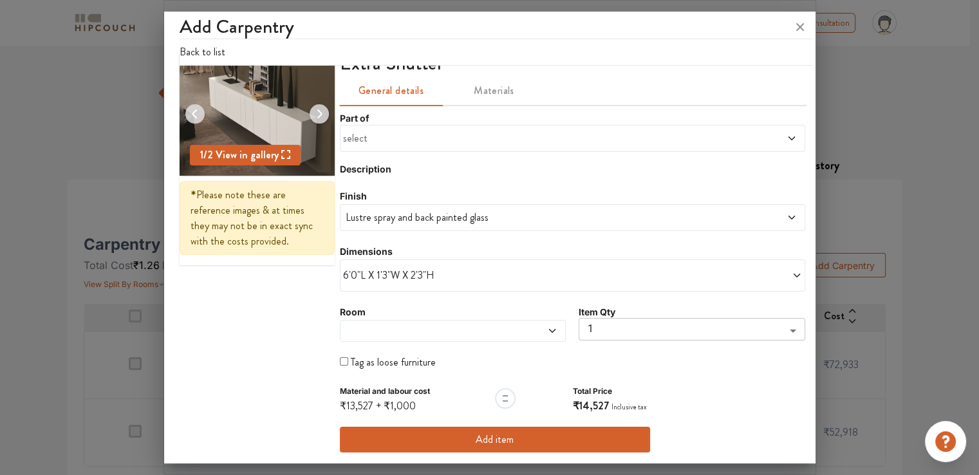
click at [449, 227] on div "Lustre spray and back painted glass" at bounding box center [572, 217] width 465 height 27
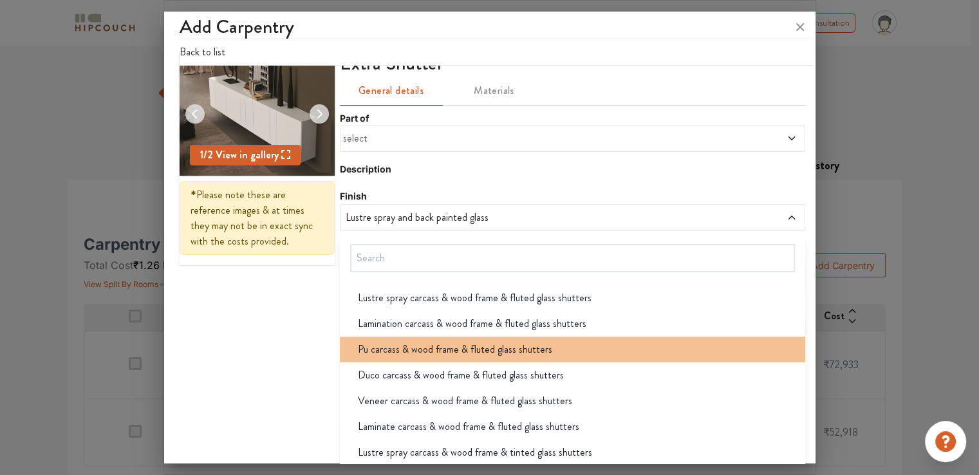
click at [427, 353] on span "Pu carcass & wood frame & fluted glass shutters" at bounding box center [455, 349] width 194 height 15
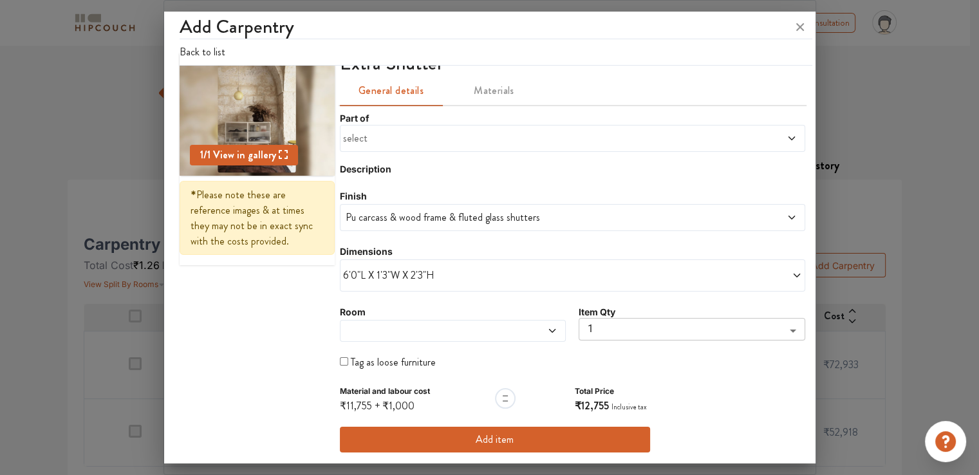
click at [402, 216] on span "Pu carcass & wood frame & fluted glass shutters" at bounding box center [513, 217] width 340 height 15
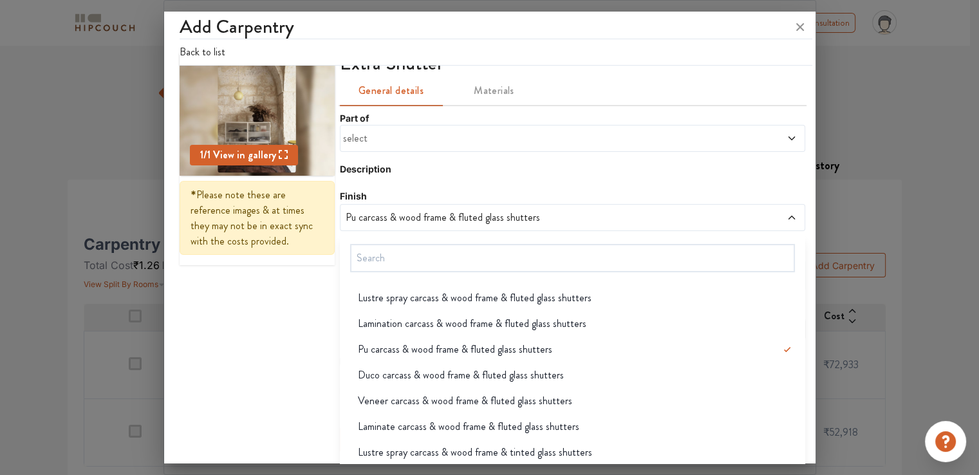
click at [440, 131] on span "select" at bounding box center [513, 138] width 340 height 15
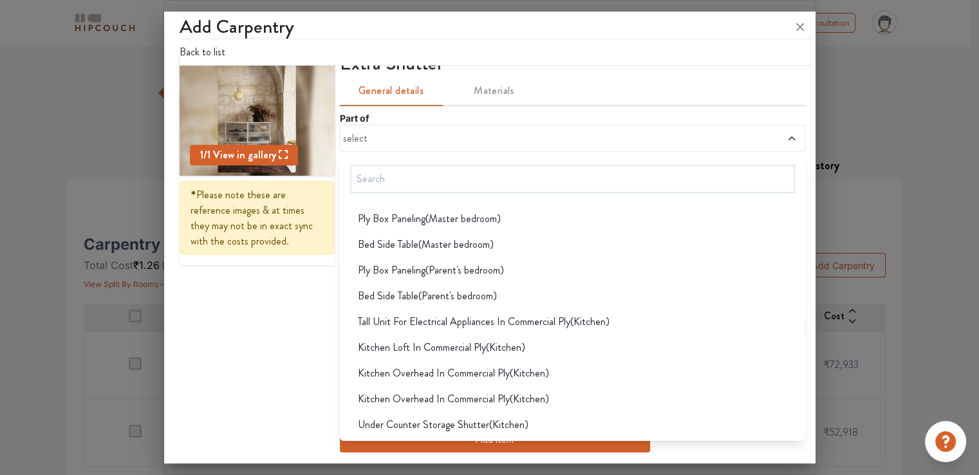
click at [438, 134] on span "select" at bounding box center [513, 138] width 340 height 15
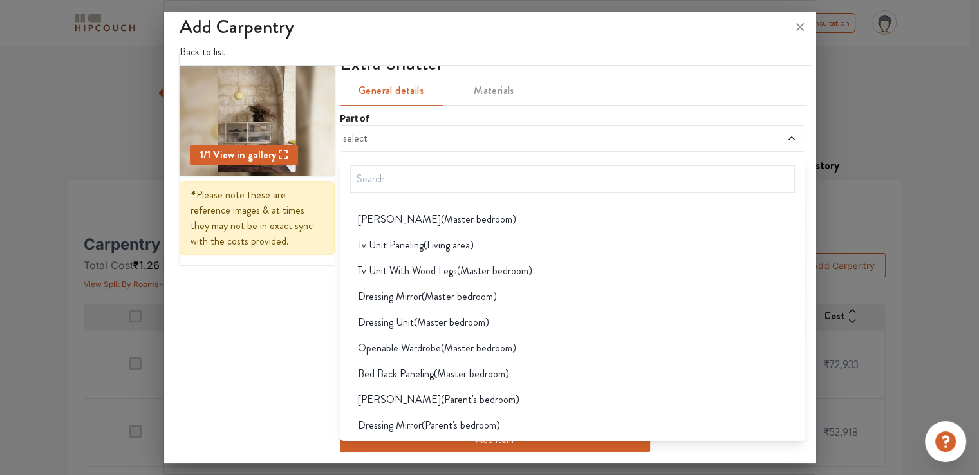
scroll to position [115, 0]
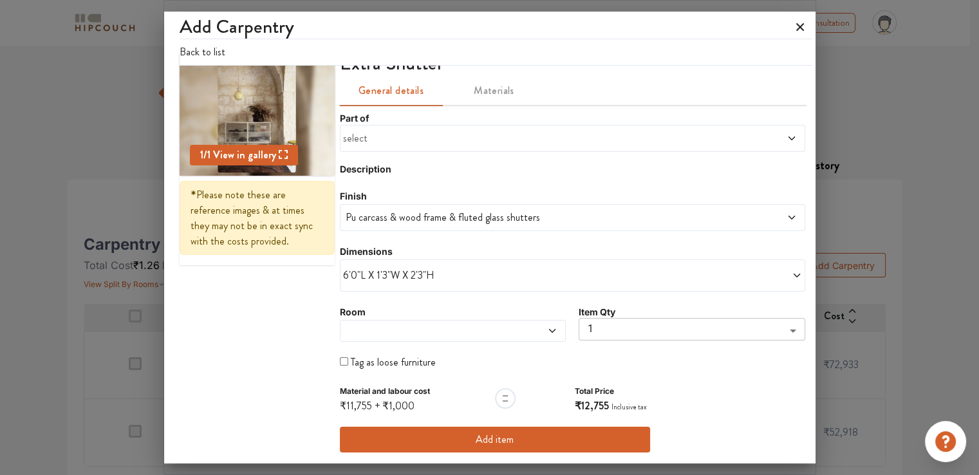
click at [799, 26] on icon at bounding box center [800, 27] width 8 height 8
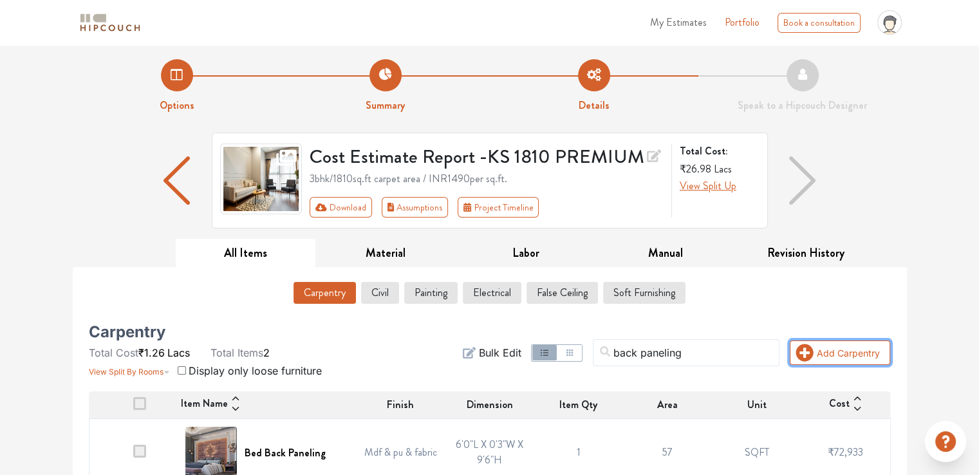
scroll to position [0, 0]
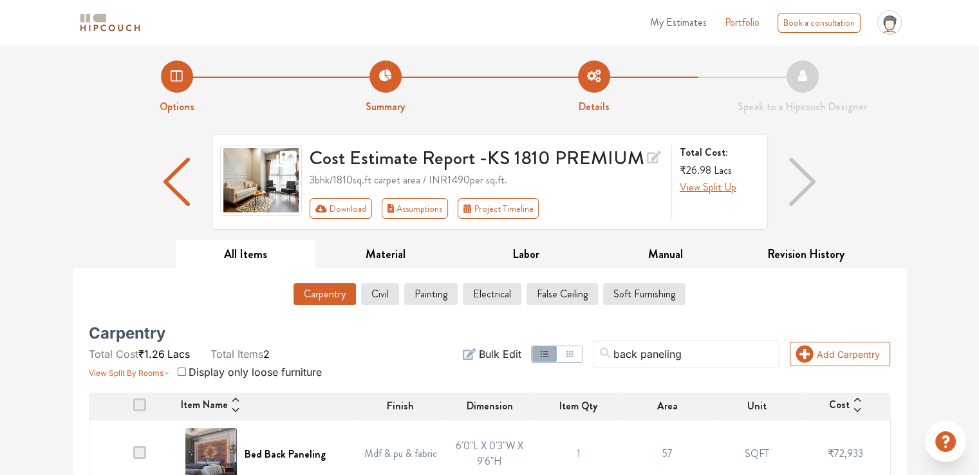
click at [690, 22] on span "My Estimates" at bounding box center [678, 22] width 57 height 15
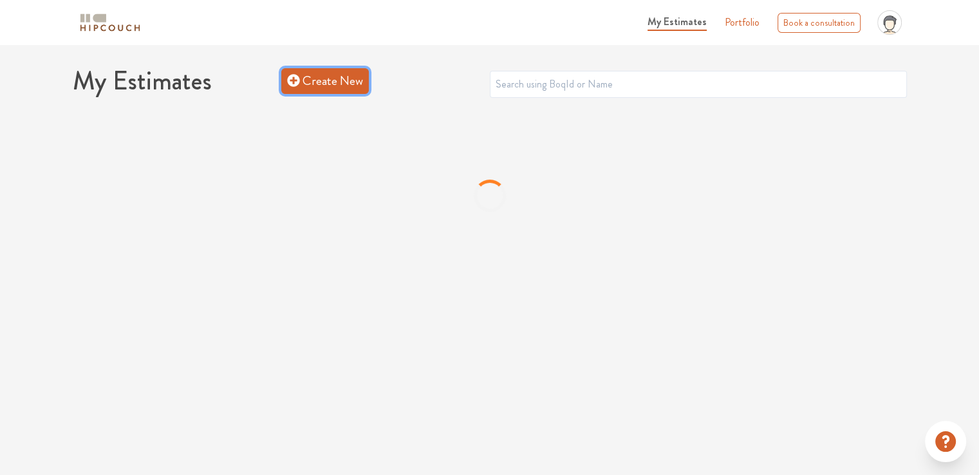
click at [347, 88] on link "Create New" at bounding box center [325, 81] width 88 height 26
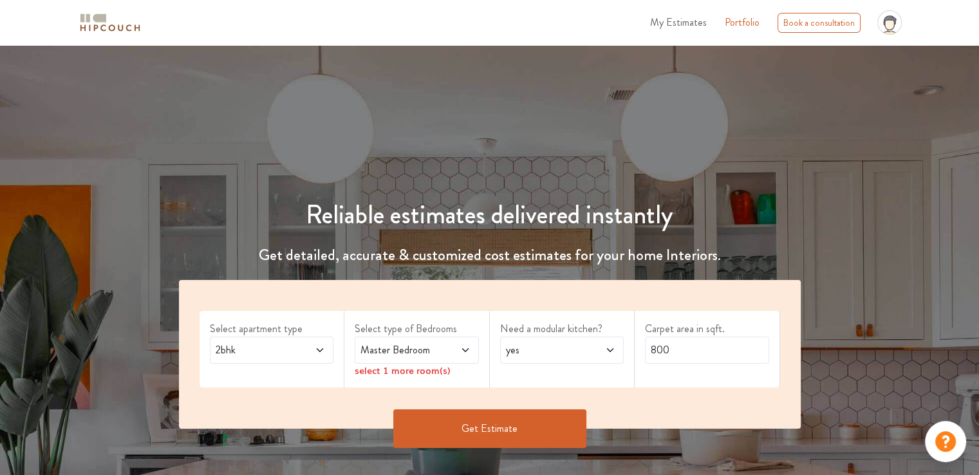
click at [319, 346] on icon at bounding box center [320, 350] width 10 height 10
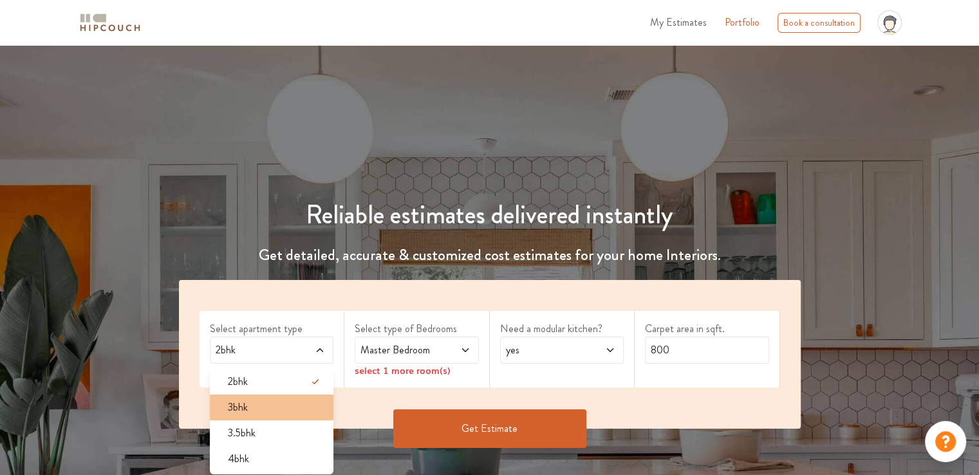
click at [265, 405] on div "3bhk" at bounding box center [275, 407] width 116 height 15
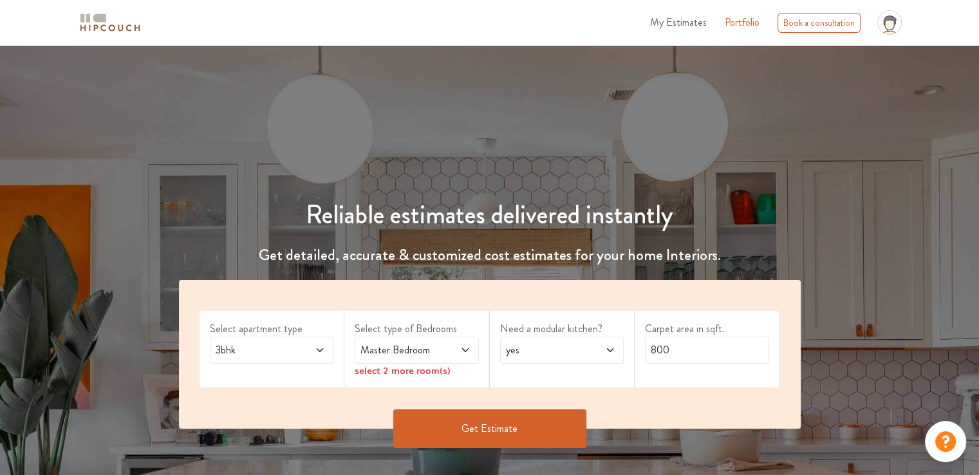
click at [458, 352] on span at bounding box center [456, 349] width 28 height 15
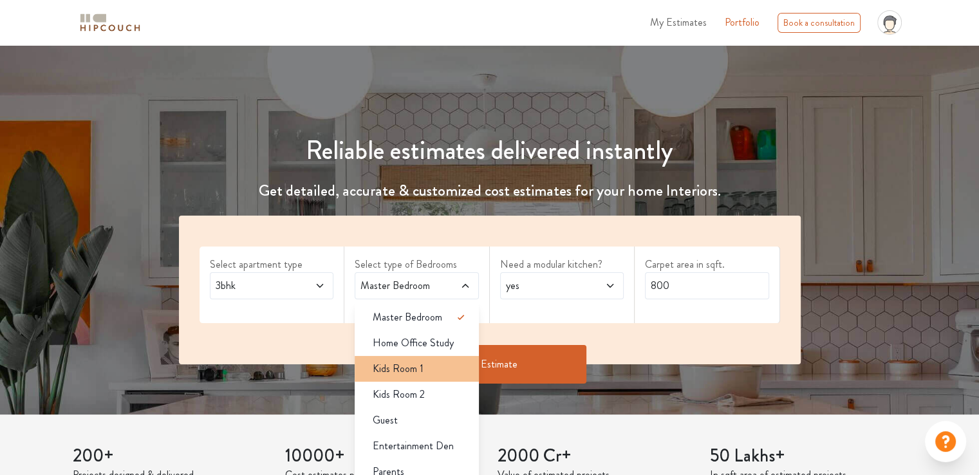
scroll to position [129, 0]
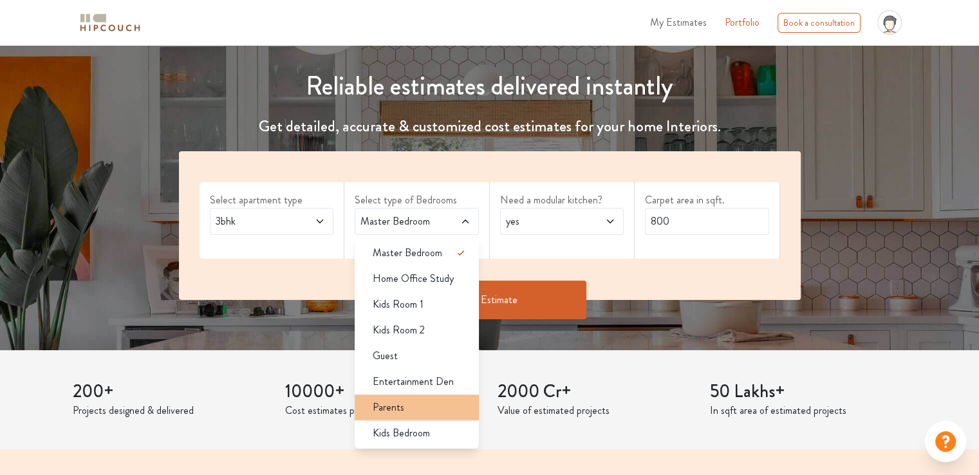
click at [407, 407] on div "Parents" at bounding box center [420, 407] width 116 height 15
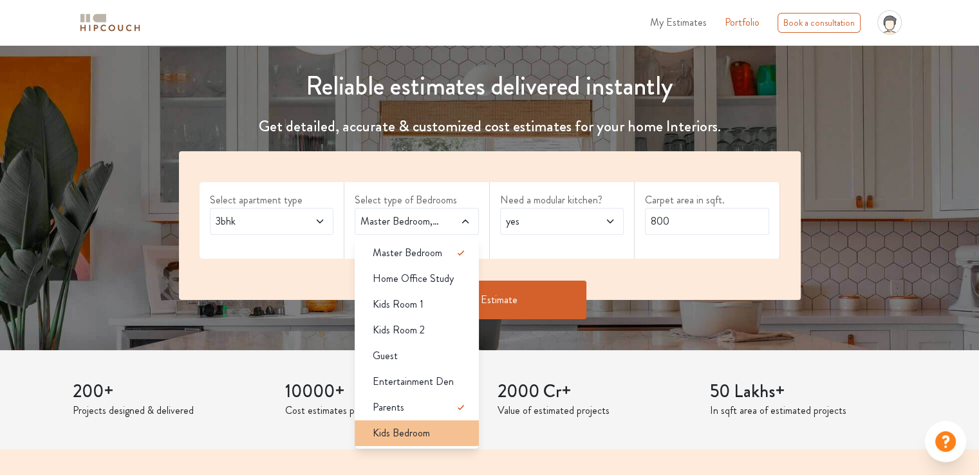
click at [401, 432] on span "Kids Bedroom" at bounding box center [401, 432] width 57 height 15
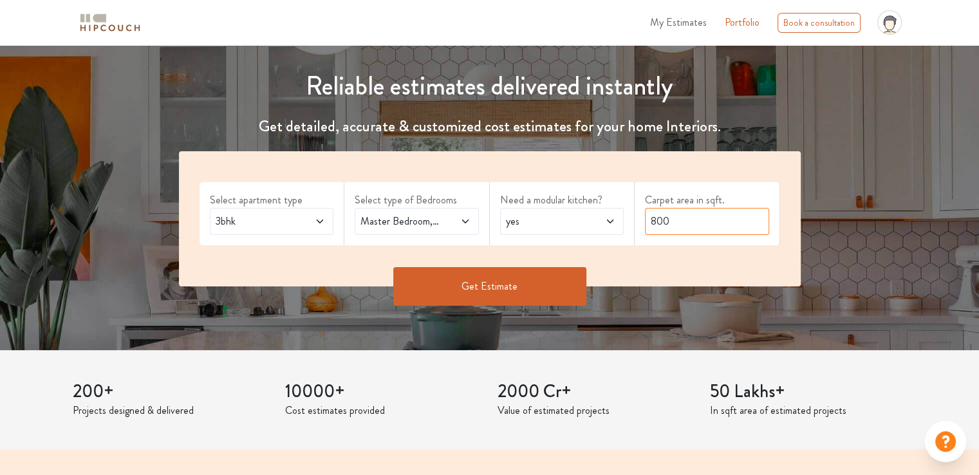
drag, startPoint x: 676, startPoint y: 222, endPoint x: 631, endPoint y: 227, distance: 45.3
click at [631, 227] on div "Select apartment type 3bhk Select type of Bedrooms Master Bedroom,Parents,Kids …" at bounding box center [490, 218] width 622 height 135
type input "1810"
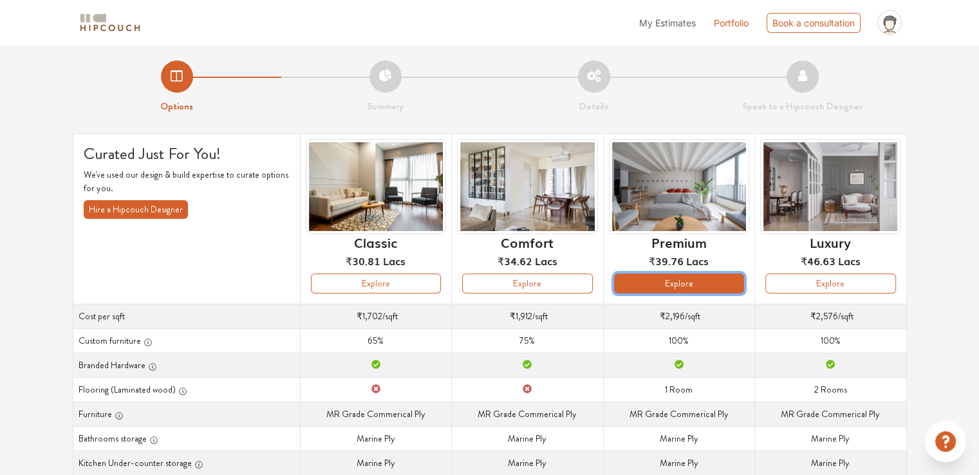
click at [665, 284] on button "Explore" at bounding box center [679, 283] width 130 height 20
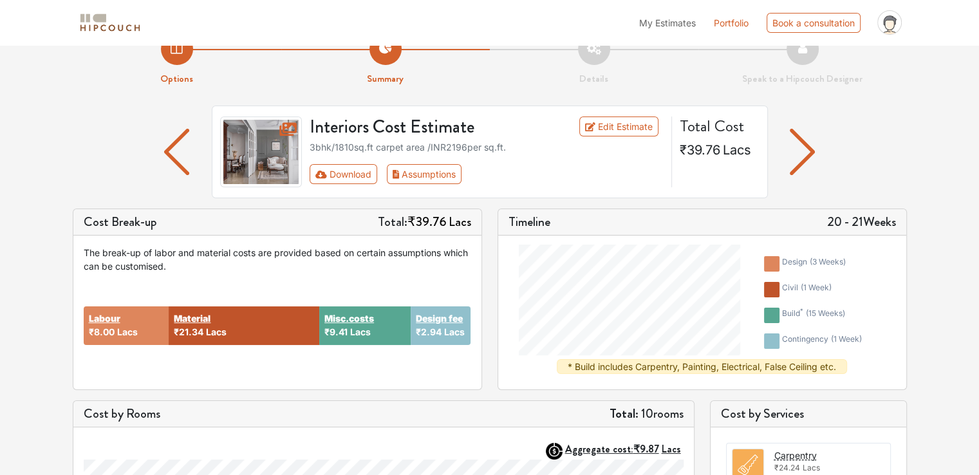
scroll to position [27, 0]
click at [619, 124] on link "Edit Estimate" at bounding box center [618, 127] width 79 height 20
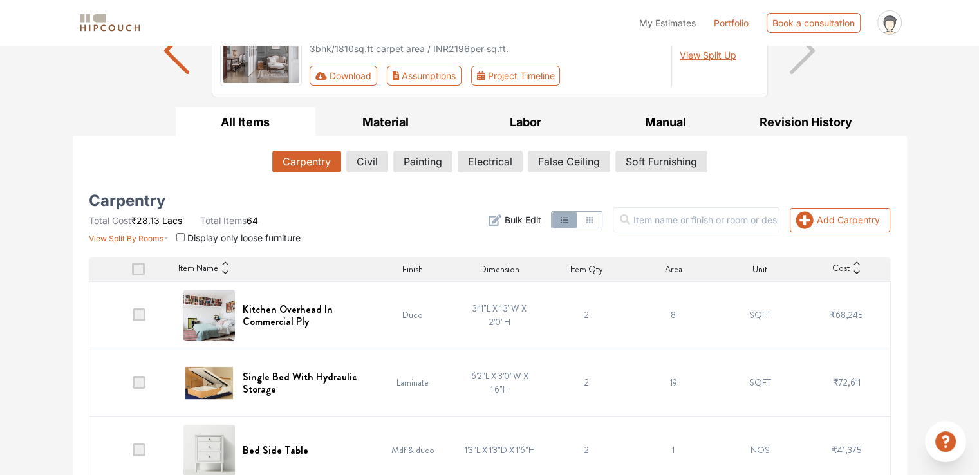
scroll to position [164, 0]
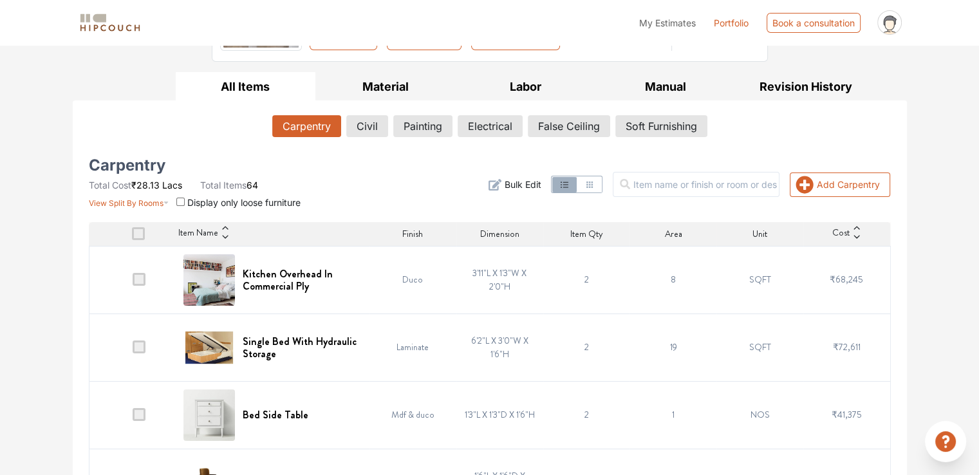
click at [394, 173] on div "Add Carpentry Filter Bulk Edit" at bounding box center [625, 184] width 545 height 49
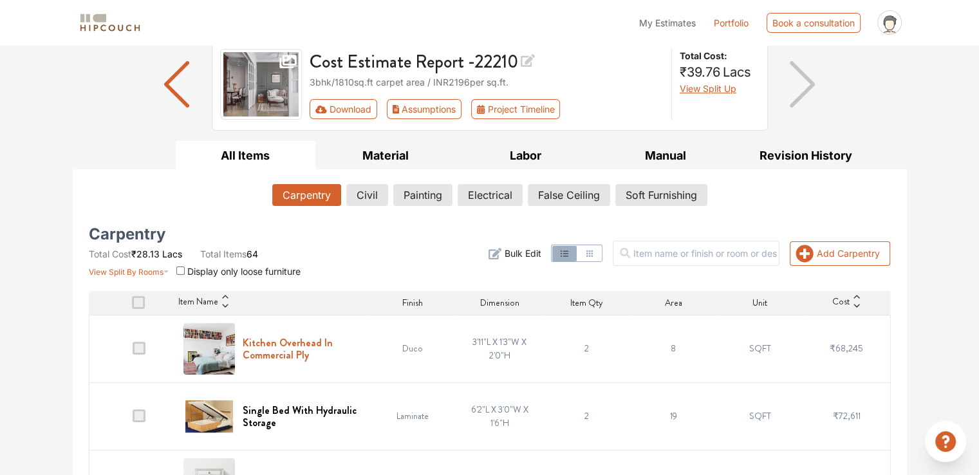
scroll to position [0, 0]
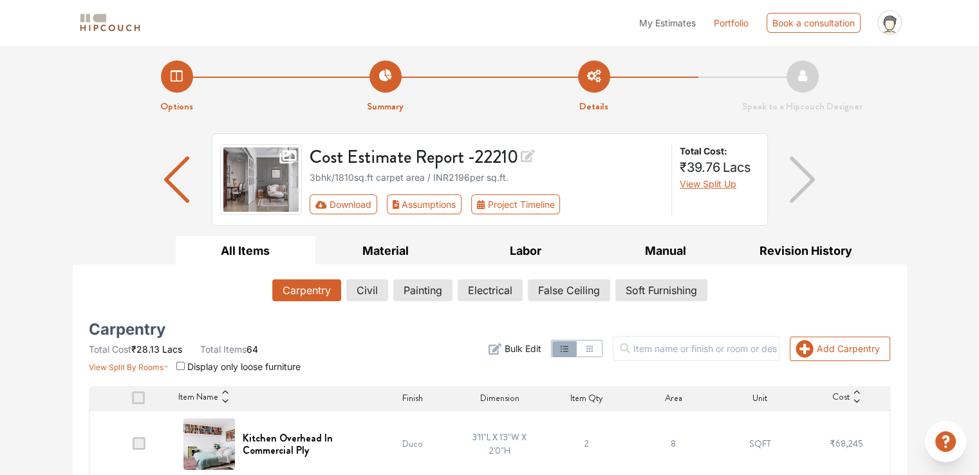
click at [171, 184] on img "button" at bounding box center [176, 179] width 25 height 46
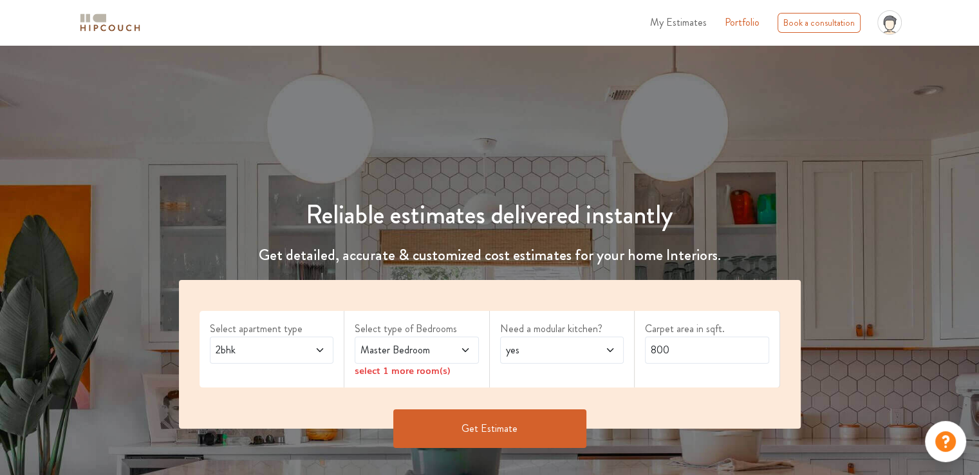
click at [682, 26] on span "My Estimates" at bounding box center [678, 22] width 57 height 15
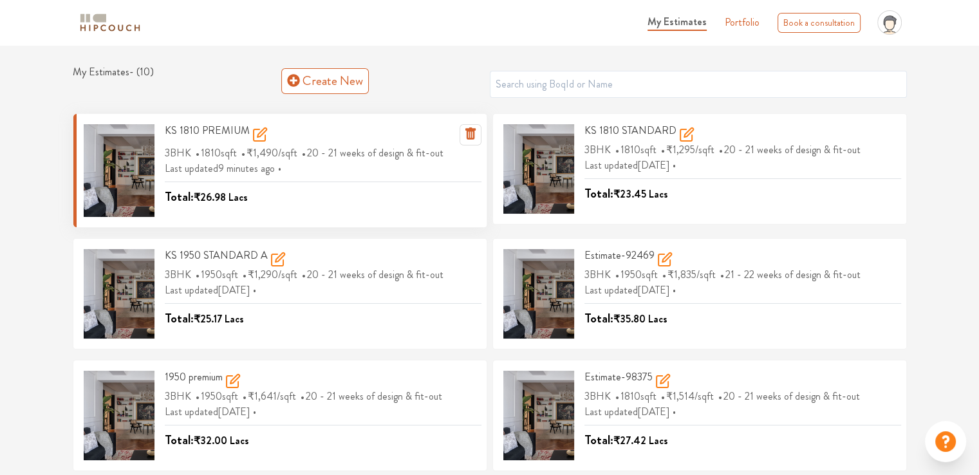
click at [214, 133] on h3 "KS 1810 PREMIUM" at bounding box center [216, 134] width 103 height 21
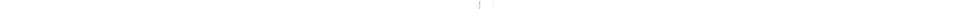
scroll to position [535, 0]
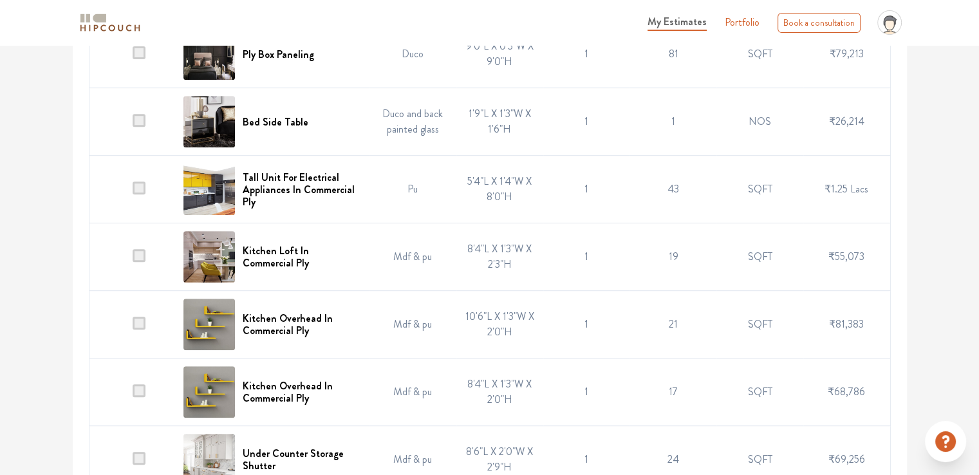
drag, startPoint x: 471, startPoint y: 312, endPoint x: 478, endPoint y: 338, distance: 26.7
click at [478, 338] on td "10'6"L X 1'3"W X 2'0"H" at bounding box center [499, 325] width 87 height 68
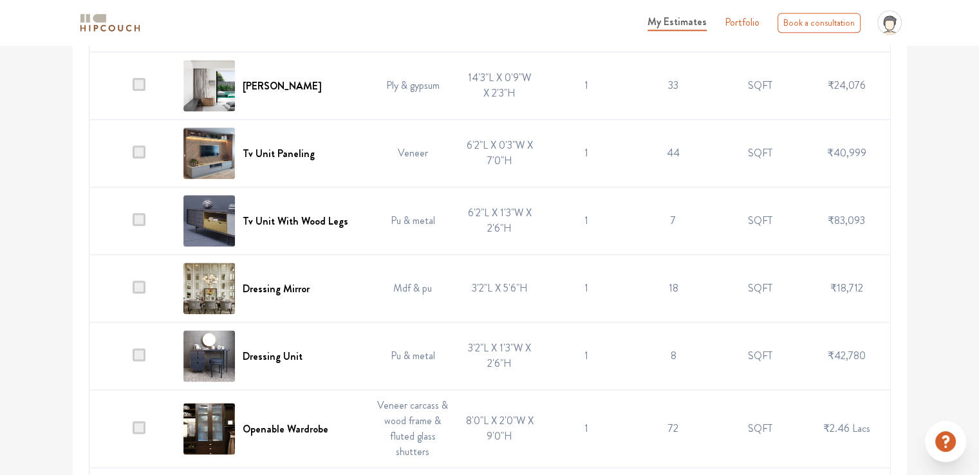
scroll to position [1491, 0]
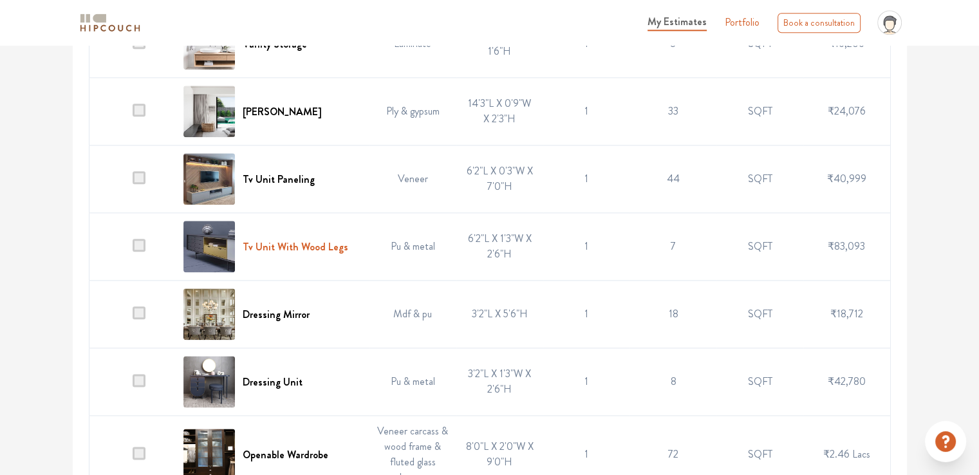
click at [301, 245] on h6 "Tv Unit With Wood Legs" at bounding box center [296, 247] width 106 height 12
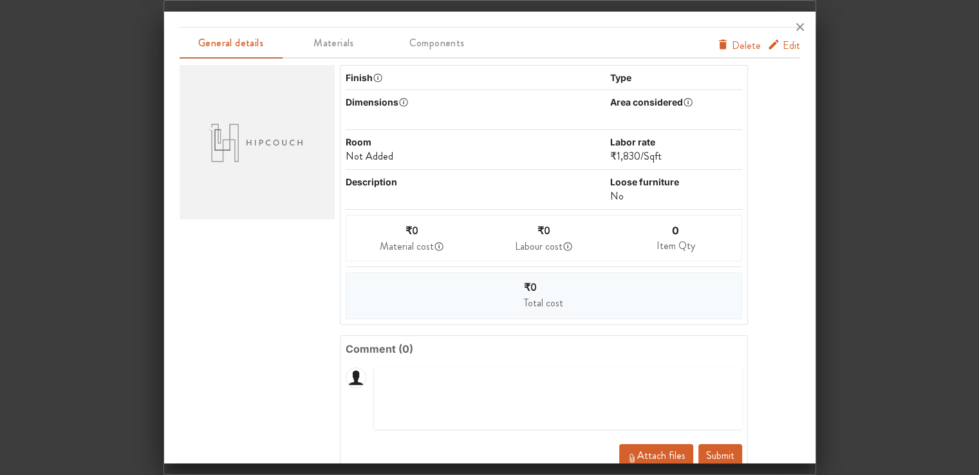
scroll to position [0, 0]
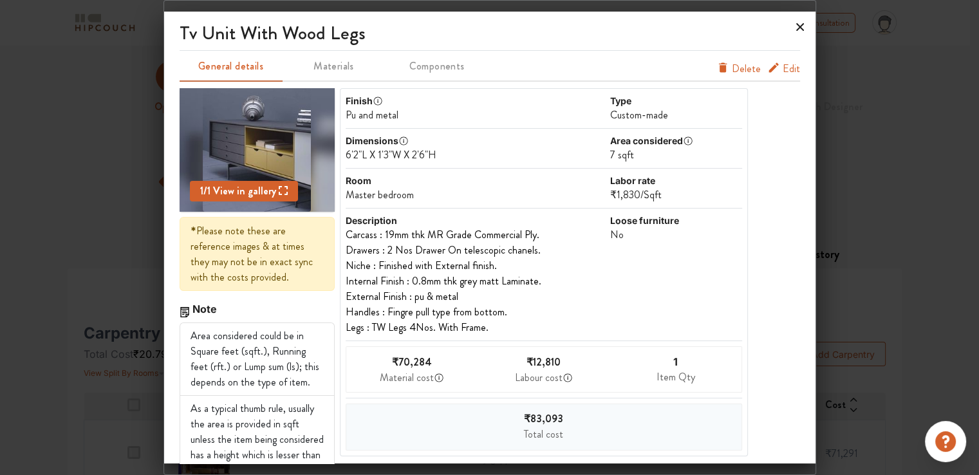
click at [800, 27] on icon at bounding box center [800, 27] width 8 height 8
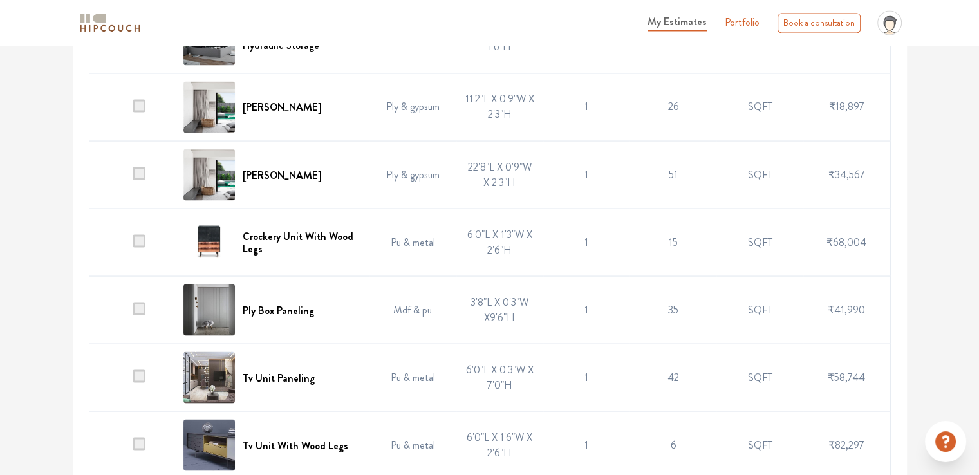
scroll to position [2381, 0]
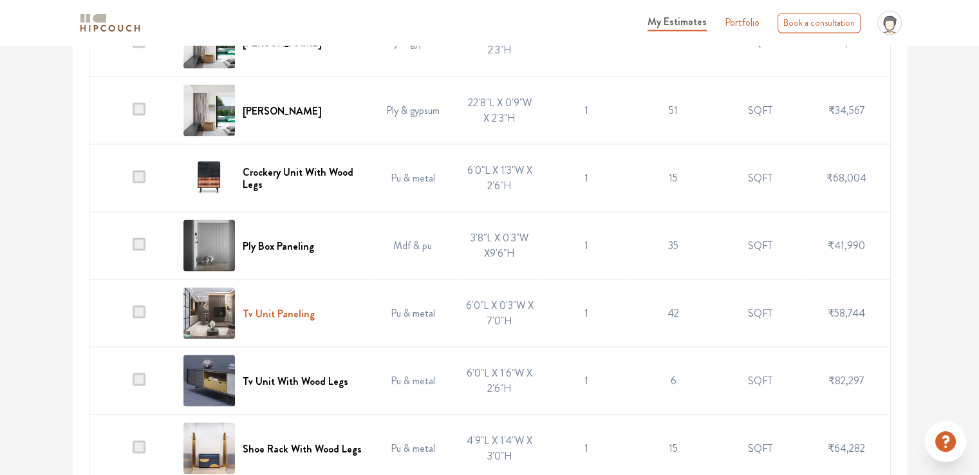
click at [289, 310] on h6 "Tv Unit Paneling" at bounding box center [279, 313] width 72 height 12
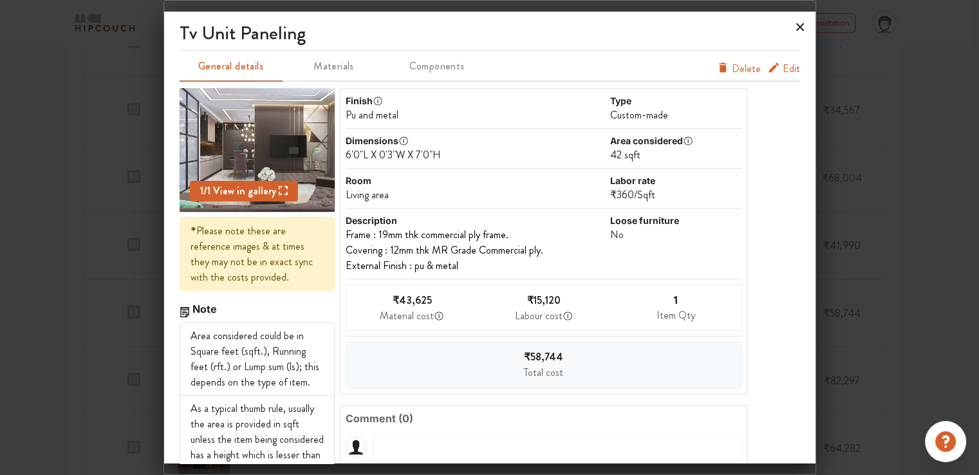
click at [800, 26] on icon at bounding box center [800, 27] width 8 height 8
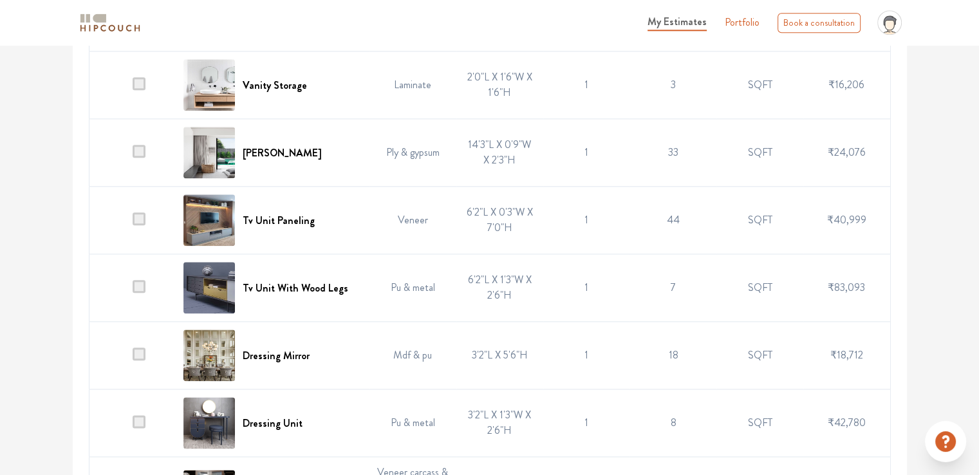
scroll to position [1427, 0]
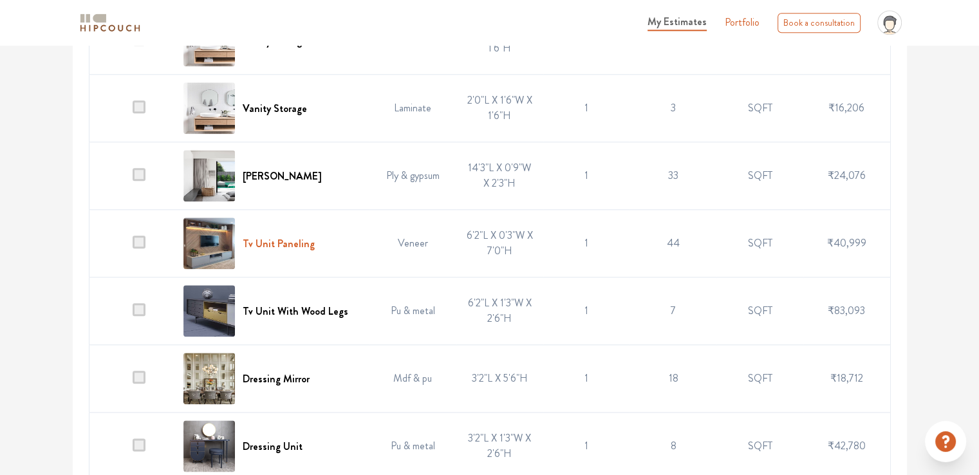
click at [295, 243] on h6 "Tv Unit Paneling" at bounding box center [279, 243] width 72 height 12
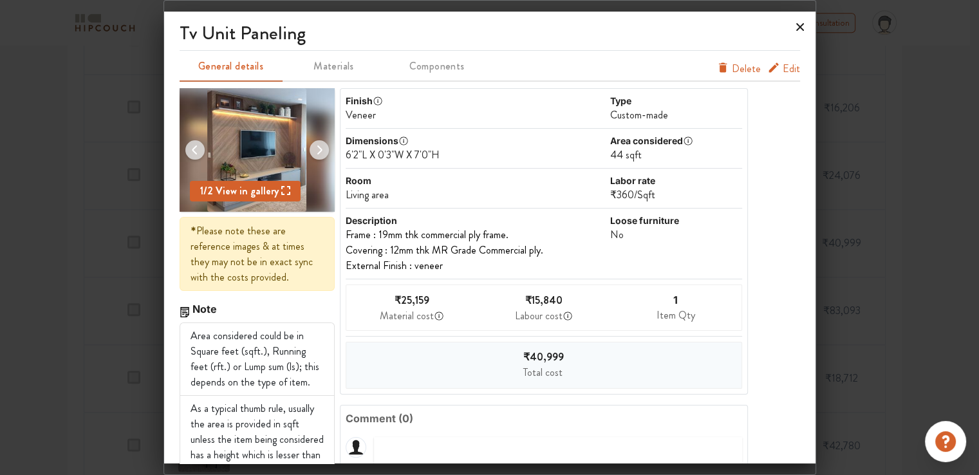
click at [797, 29] on icon at bounding box center [800, 27] width 8 height 8
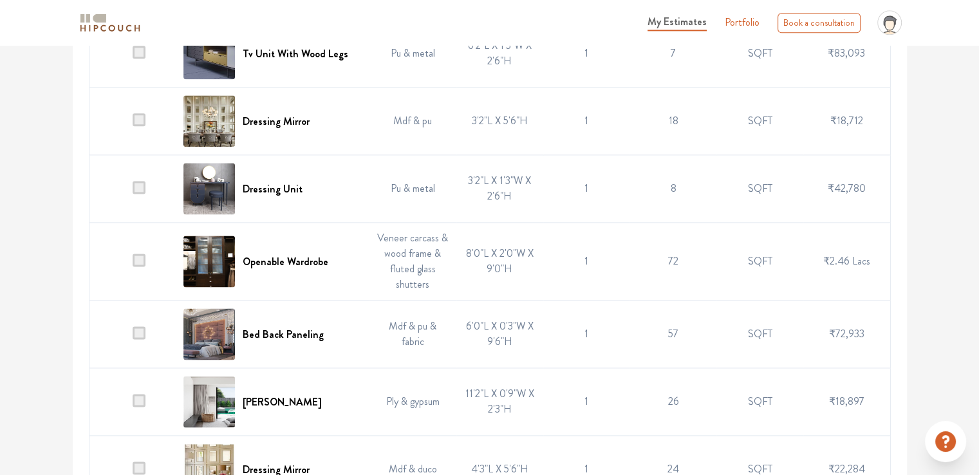
scroll to position [1748, 0]
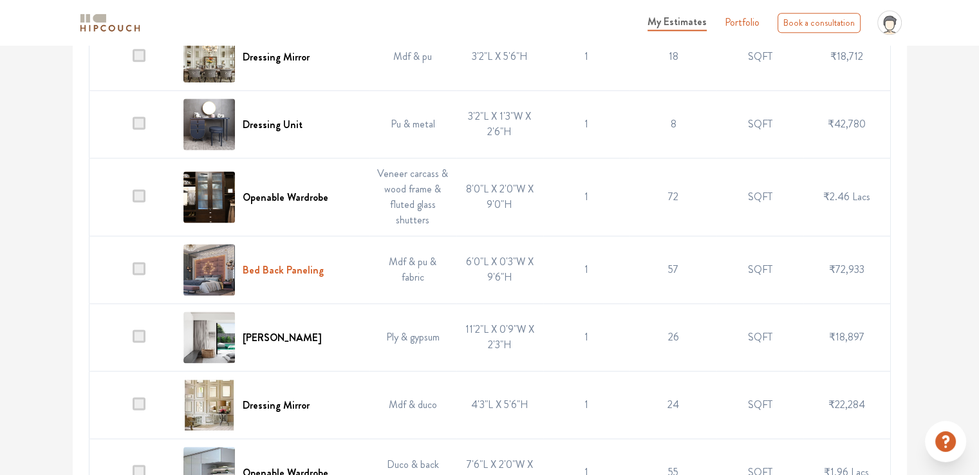
click at [306, 268] on h6 "Bed Back Paneling" at bounding box center [283, 270] width 81 height 12
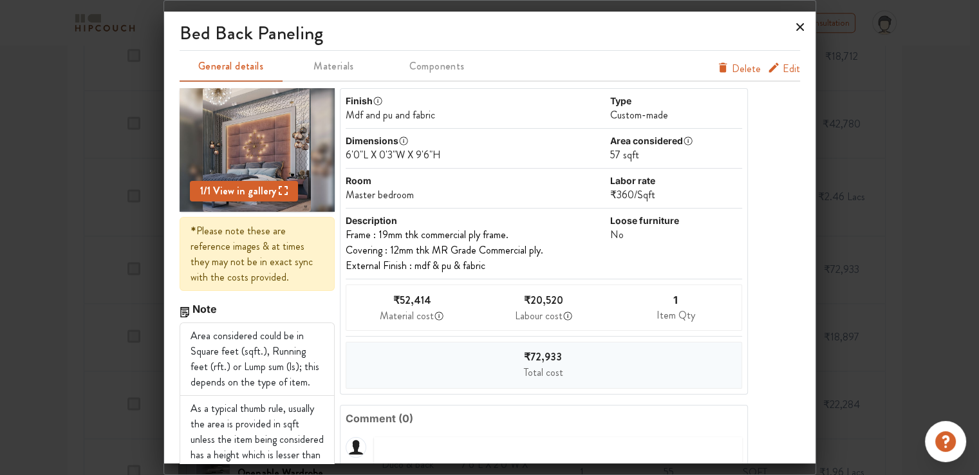
click at [799, 24] on icon at bounding box center [800, 27] width 21 height 21
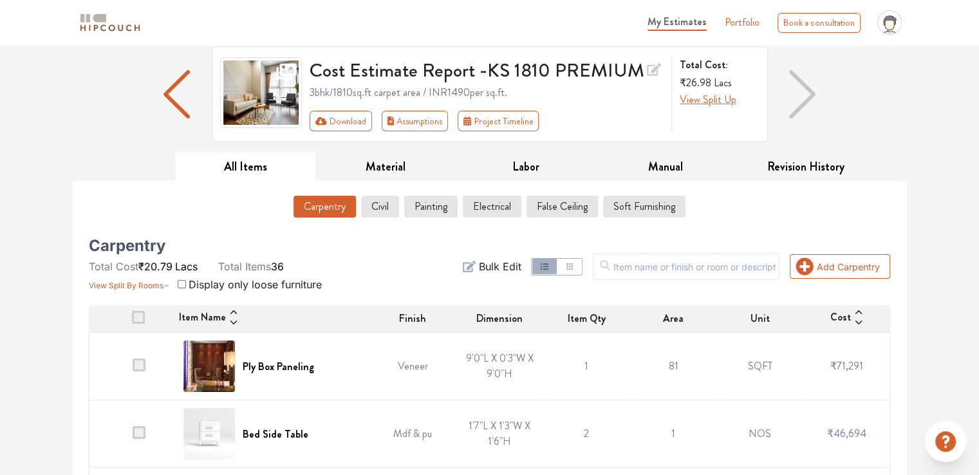
scroll to position [0, 0]
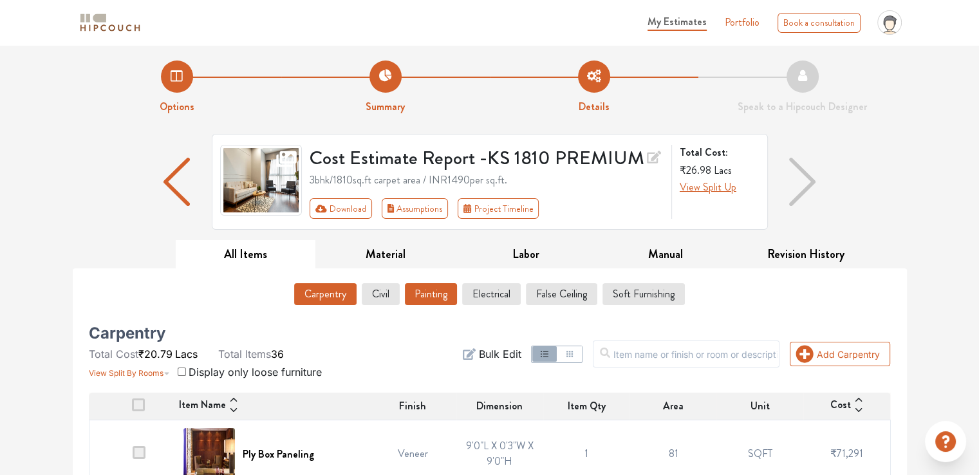
click at [445, 291] on button "Painting" at bounding box center [431, 294] width 52 height 22
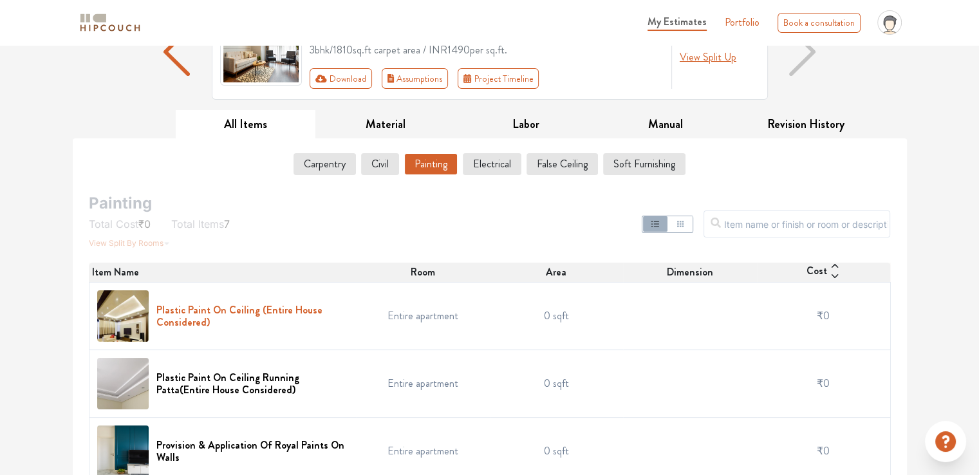
scroll to position [97, 0]
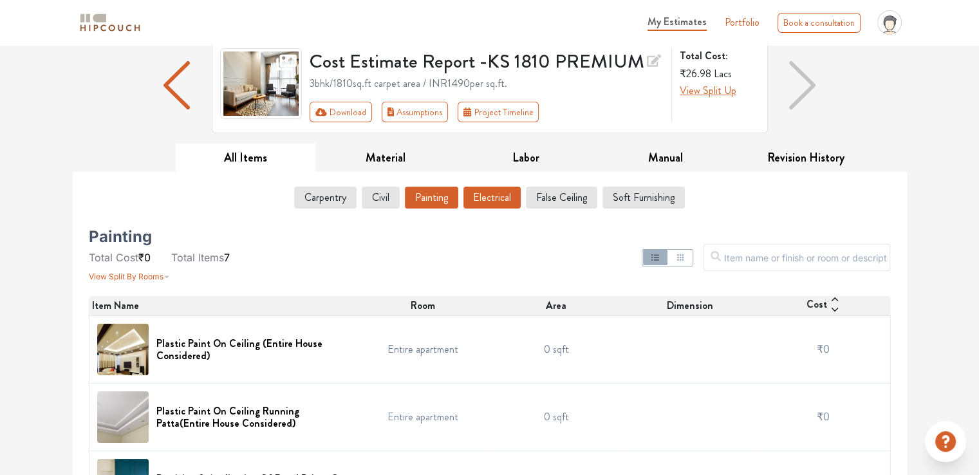
click at [492, 194] on button "Electrical" at bounding box center [491, 198] width 57 height 22
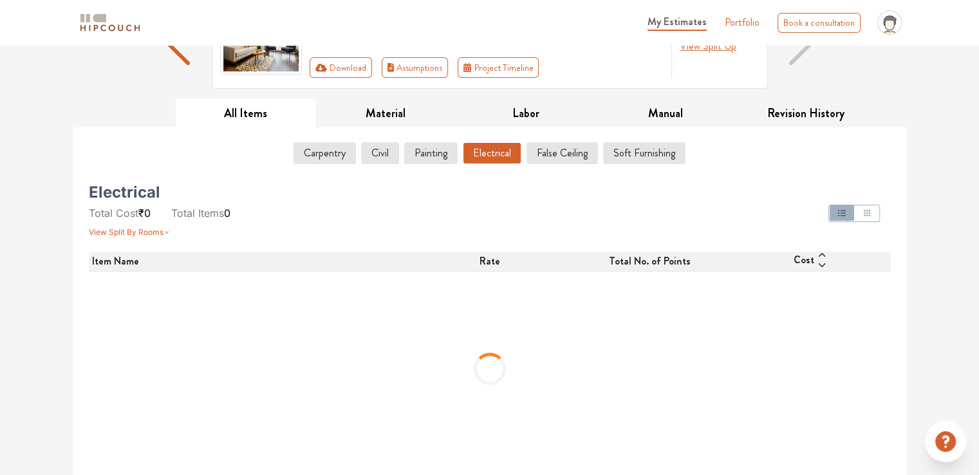
scroll to position [14, 0]
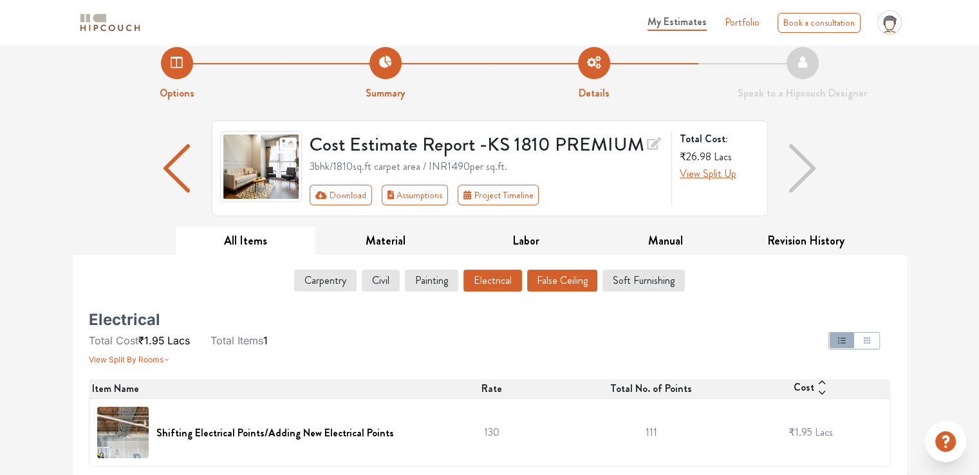
click at [566, 289] on button "False Ceiling" at bounding box center [562, 281] width 70 height 22
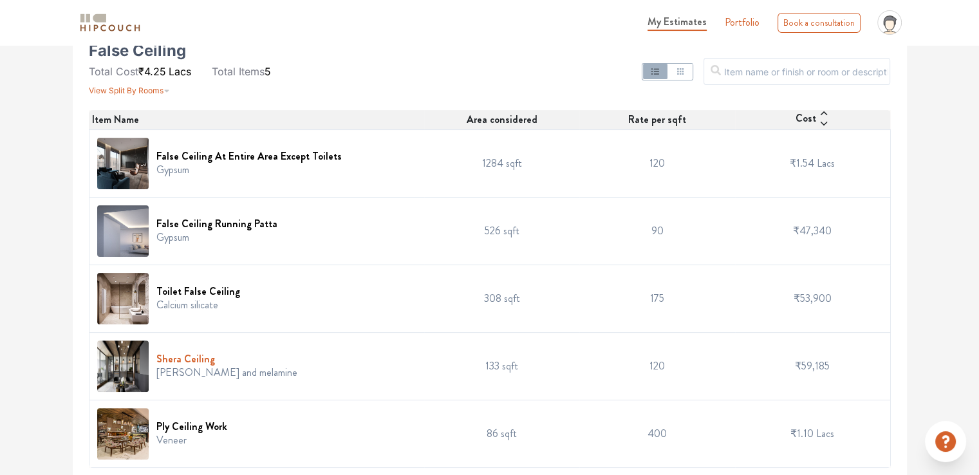
scroll to position [283, 0]
click at [201, 356] on h6 "Shera Ceiling" at bounding box center [226, 358] width 141 height 12
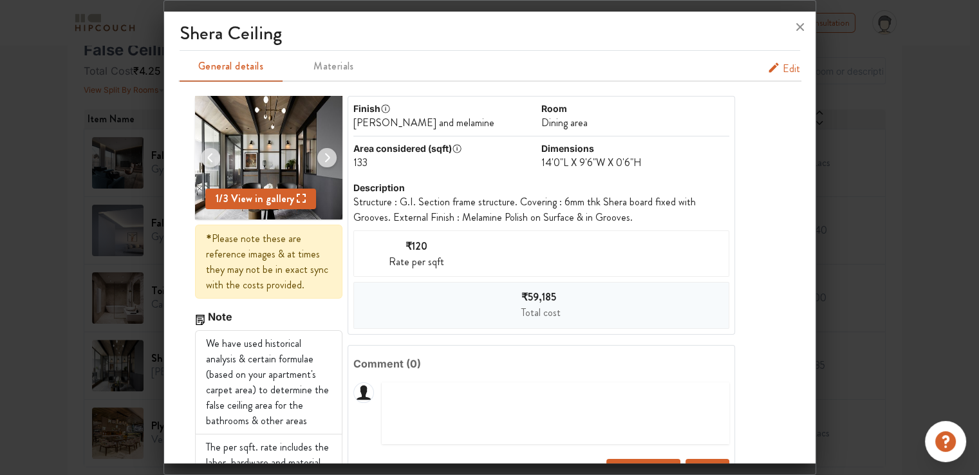
click at [784, 68] on span "Edit" at bounding box center [790, 68] width 17 height 15
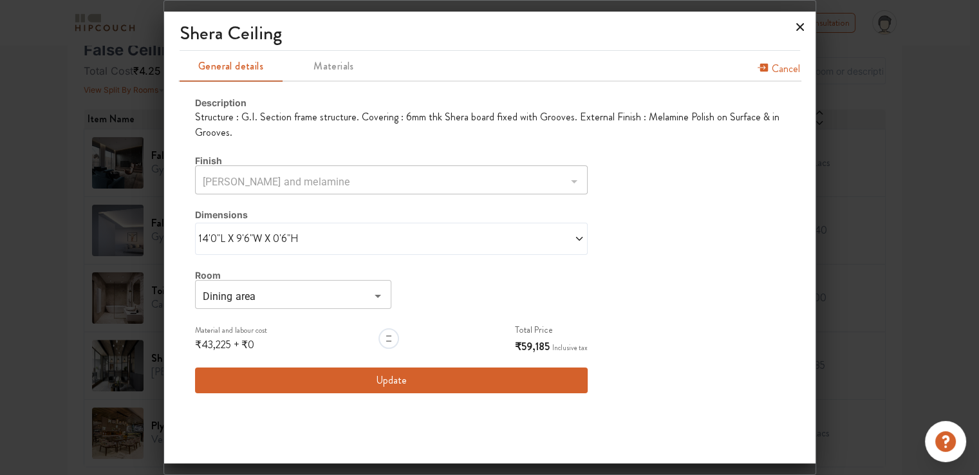
click at [800, 27] on icon at bounding box center [800, 27] width 8 height 8
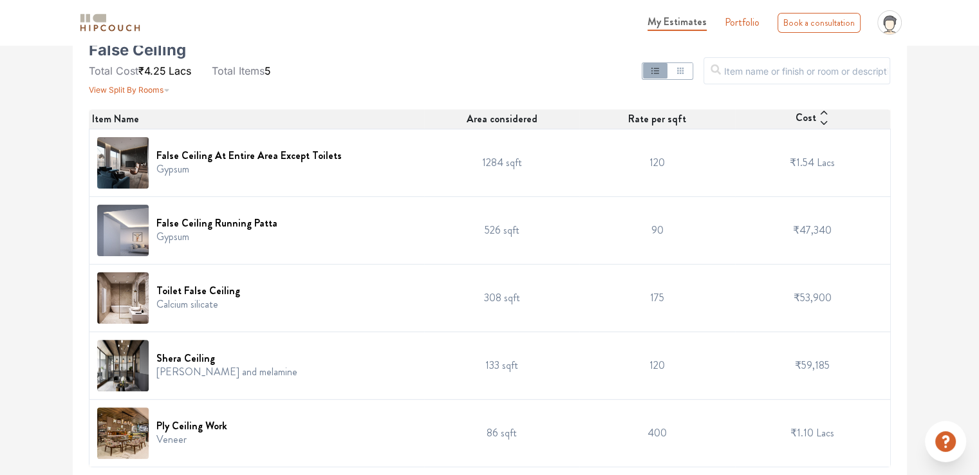
scroll to position [0, 0]
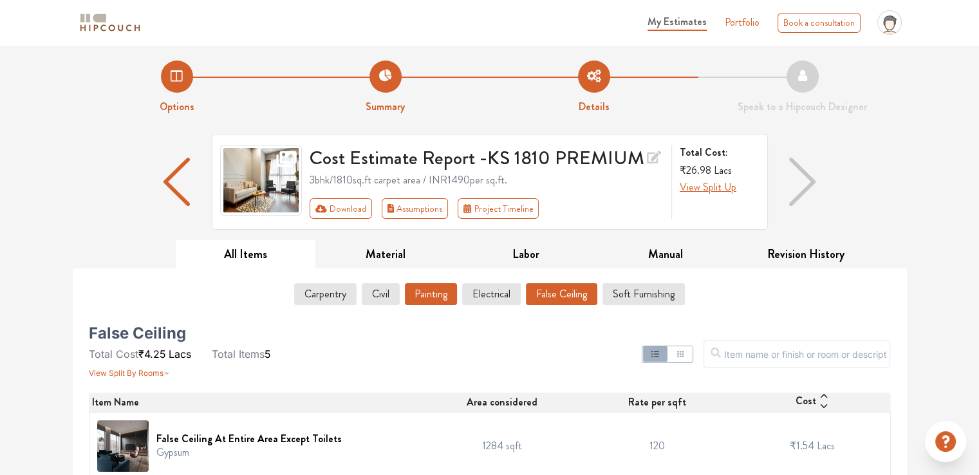
click at [436, 300] on button "Painting" at bounding box center [431, 294] width 52 height 22
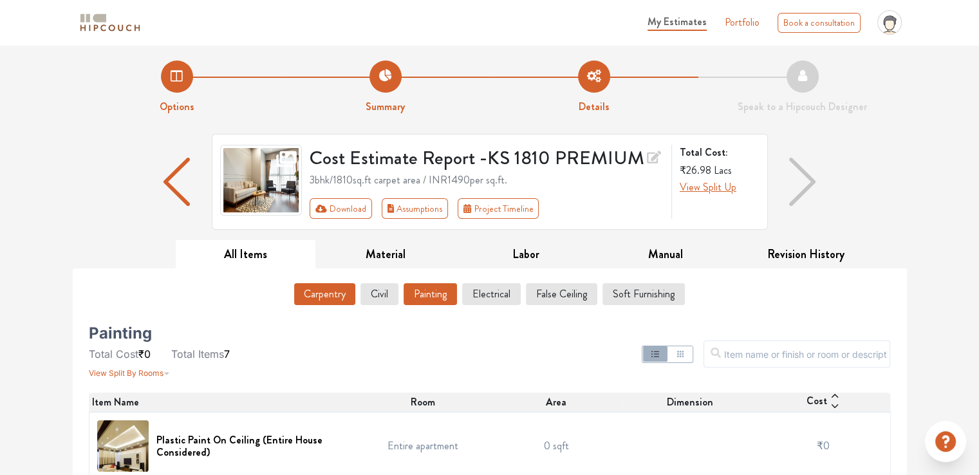
click at [335, 291] on button "Carpentry" at bounding box center [324, 294] width 61 height 22
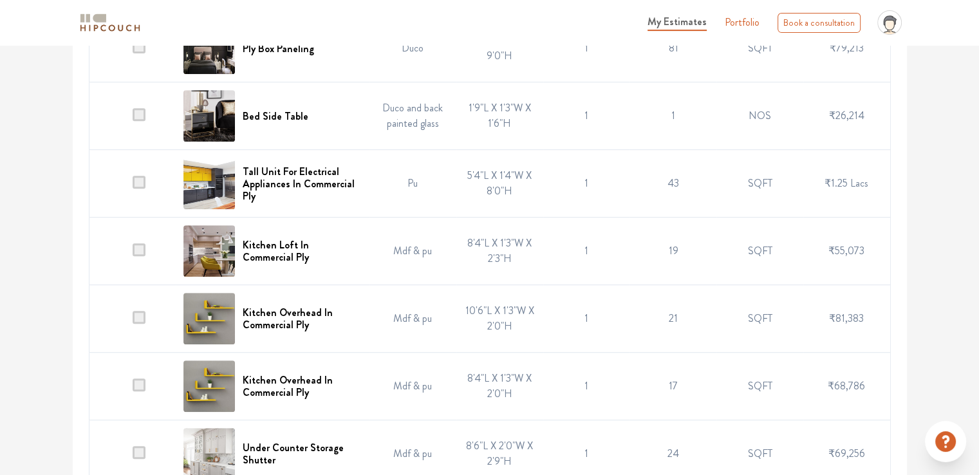
scroll to position [515, 0]
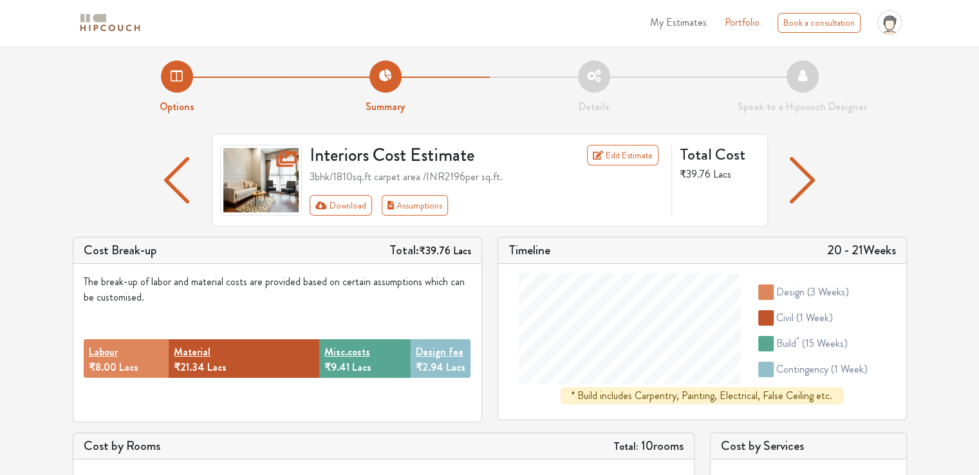
click at [175, 190] on img "button" at bounding box center [176, 180] width 25 height 46
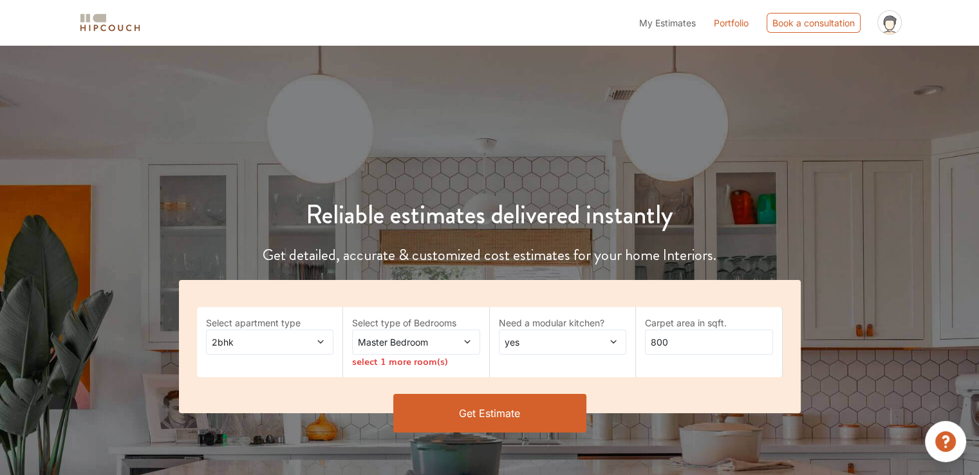
click at [292, 344] on span "2bhk" at bounding box center [252, 342] width 87 height 14
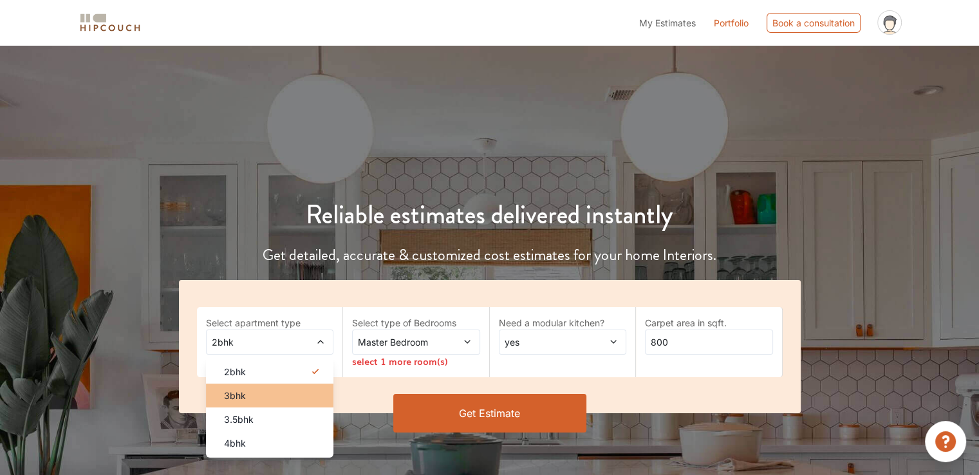
click at [252, 397] on div "3bhk" at bounding box center [274, 396] width 120 height 14
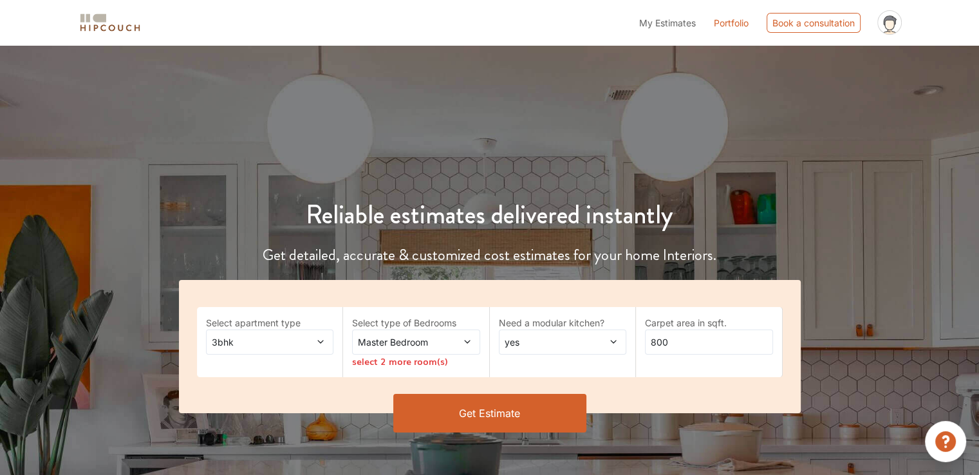
click at [435, 345] on span "Master Bedroom" at bounding box center [398, 342] width 87 height 14
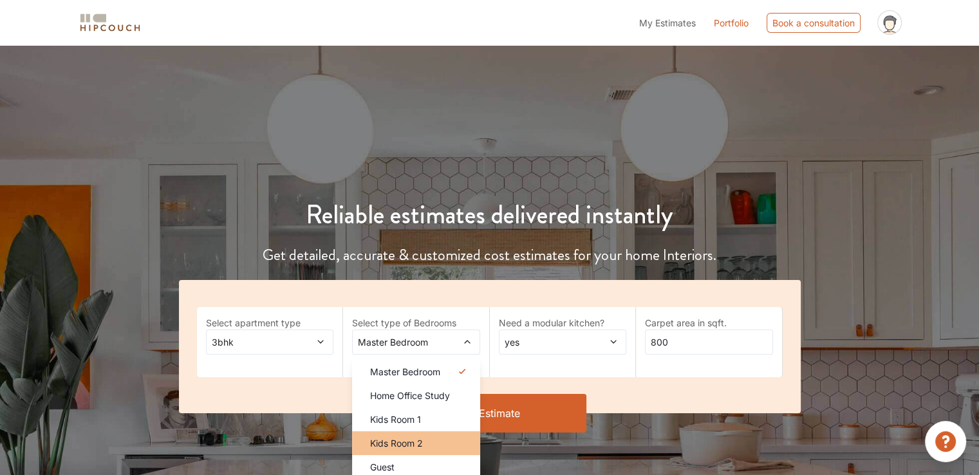
scroll to position [129, 0]
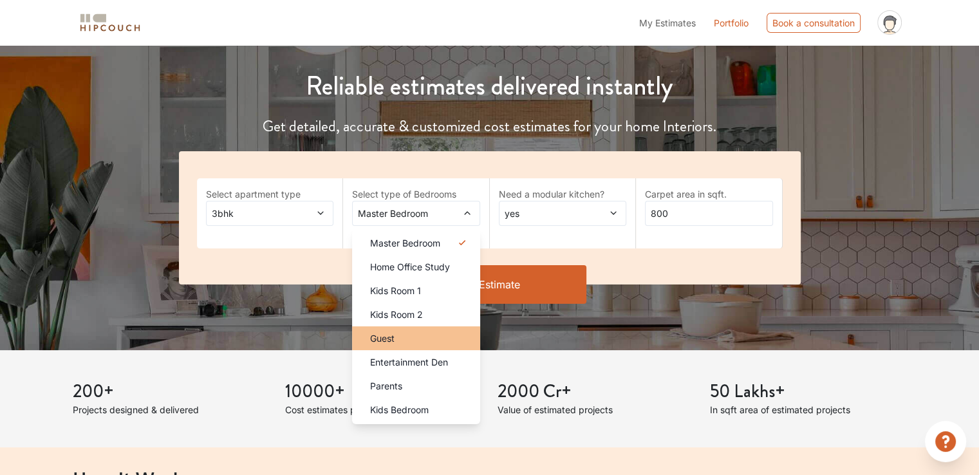
click at [415, 340] on div "Guest" at bounding box center [420, 338] width 120 height 14
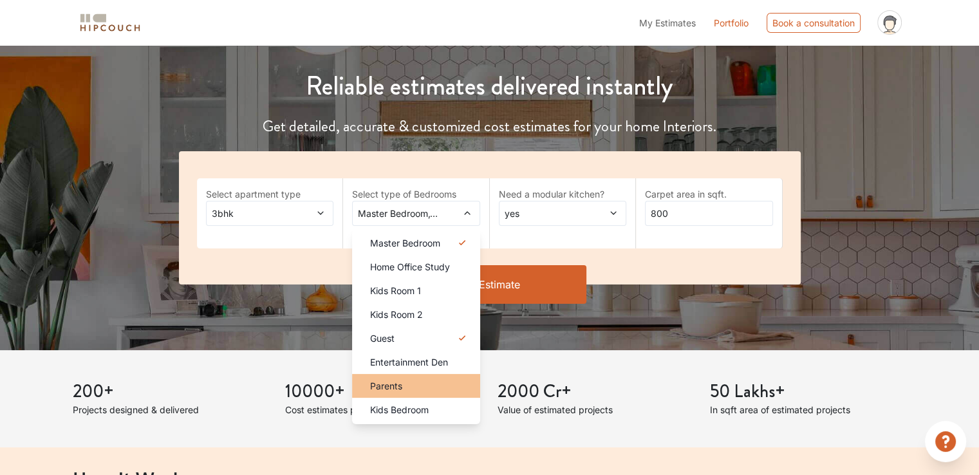
click at [409, 382] on div "Parents" at bounding box center [420, 386] width 120 height 14
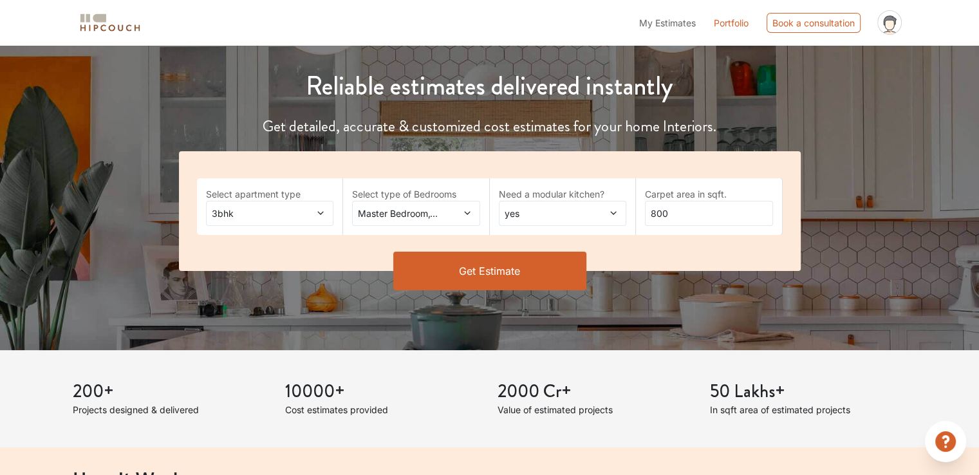
click at [465, 214] on icon at bounding box center [467, 212] width 9 height 9
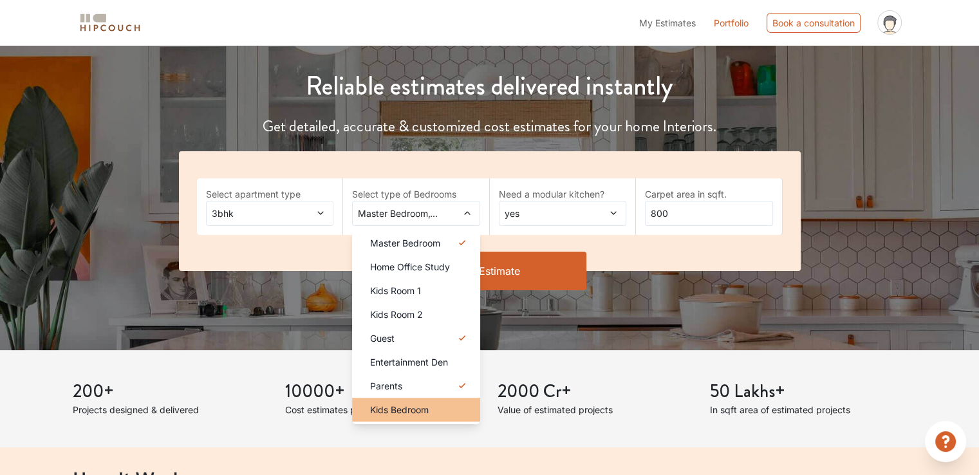
click at [415, 403] on span "Kids Bedroom" at bounding box center [399, 410] width 59 height 14
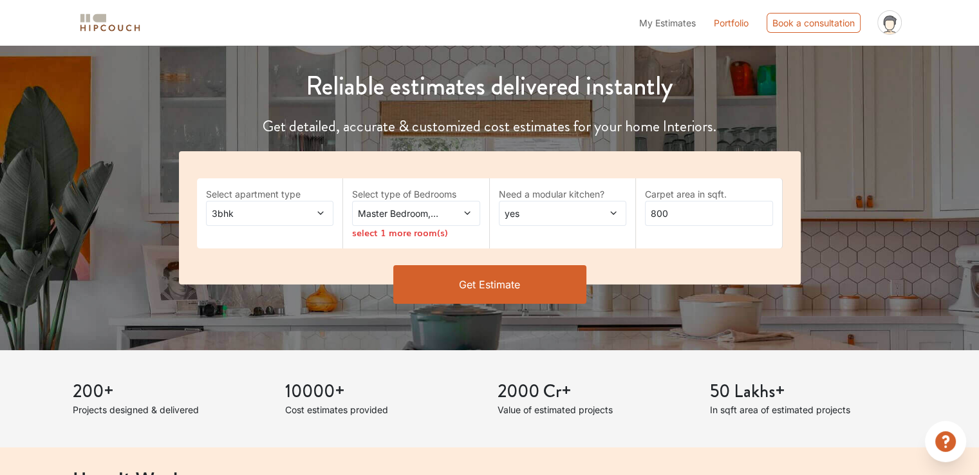
click at [471, 214] on icon at bounding box center [467, 212] width 9 height 9
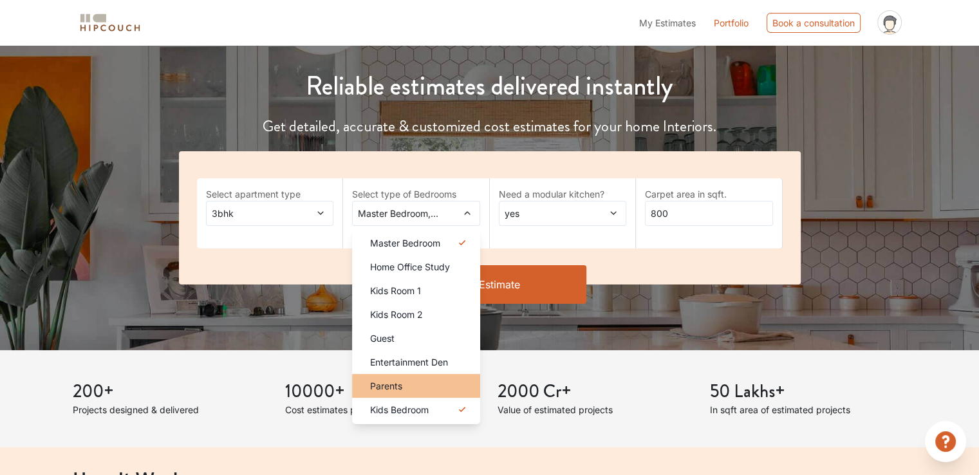
click at [414, 386] on div "Parents" at bounding box center [420, 386] width 120 height 14
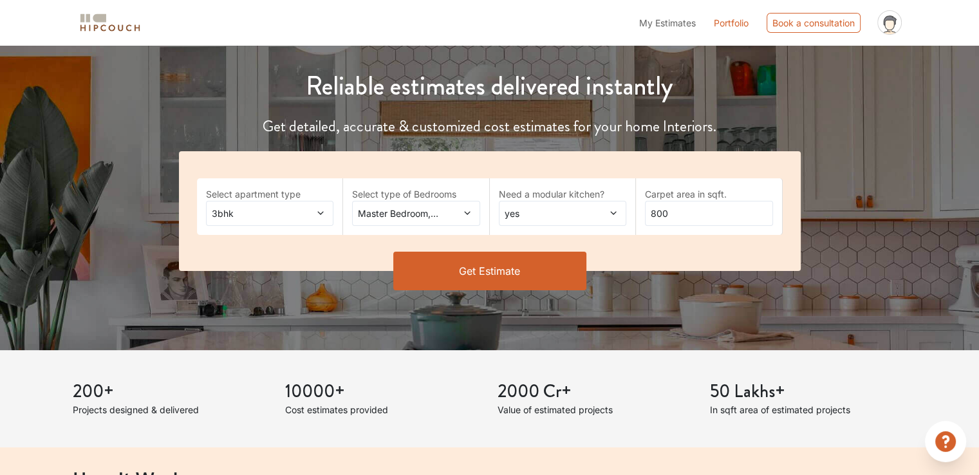
click at [463, 219] on div "Master Bedroom,Parents,Kids Bedroom" at bounding box center [416, 213] width 128 height 25
drag, startPoint x: 670, startPoint y: 209, endPoint x: 645, endPoint y: 209, distance: 25.7
click at [645, 209] on input "800" at bounding box center [709, 213] width 128 height 25
type input "1810"
click at [553, 268] on button "Get Estimate" at bounding box center [489, 271] width 193 height 39
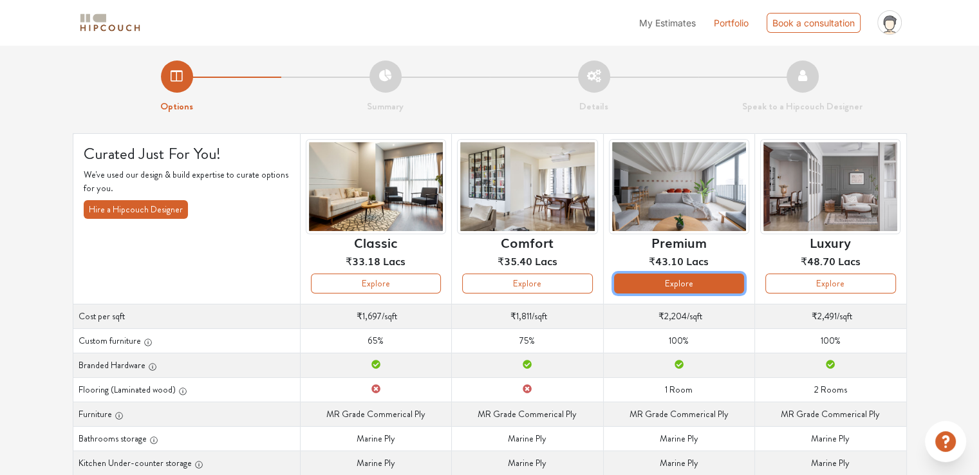
click at [695, 282] on button "Explore" at bounding box center [679, 283] width 130 height 20
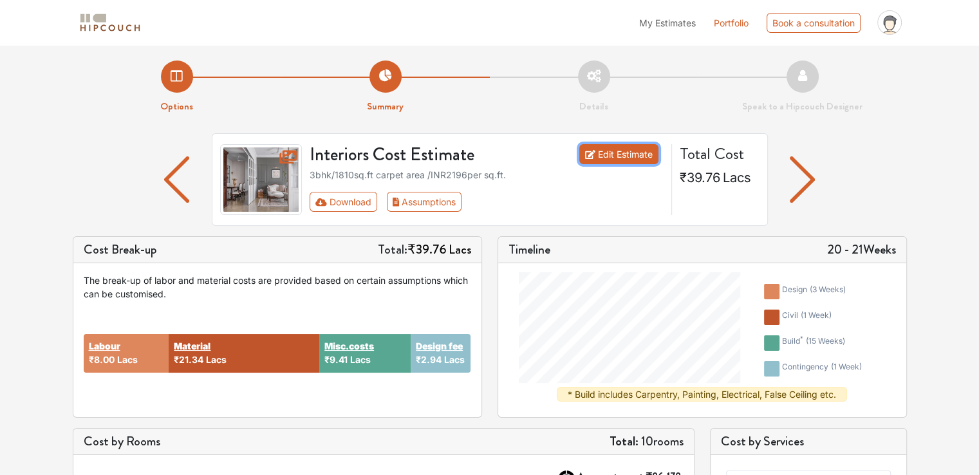
click at [607, 162] on link "Edit Estimate" at bounding box center [618, 154] width 79 height 20
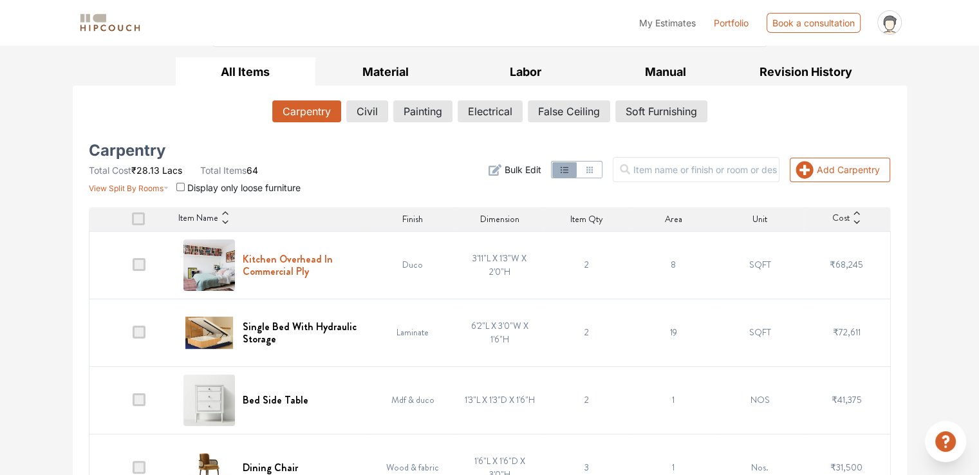
scroll to position [202, 0]
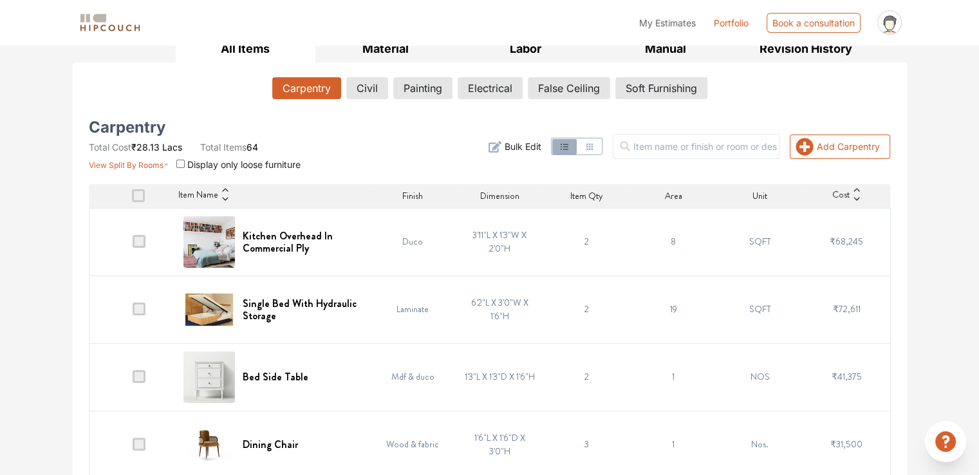
click at [409, 248] on td "Duco" at bounding box center [412, 242] width 87 height 68
click at [399, 241] on td "Duco" at bounding box center [412, 242] width 87 height 68
click at [309, 234] on h6 "Kitchen Overhead In Commercial Ply" at bounding box center [302, 242] width 119 height 24
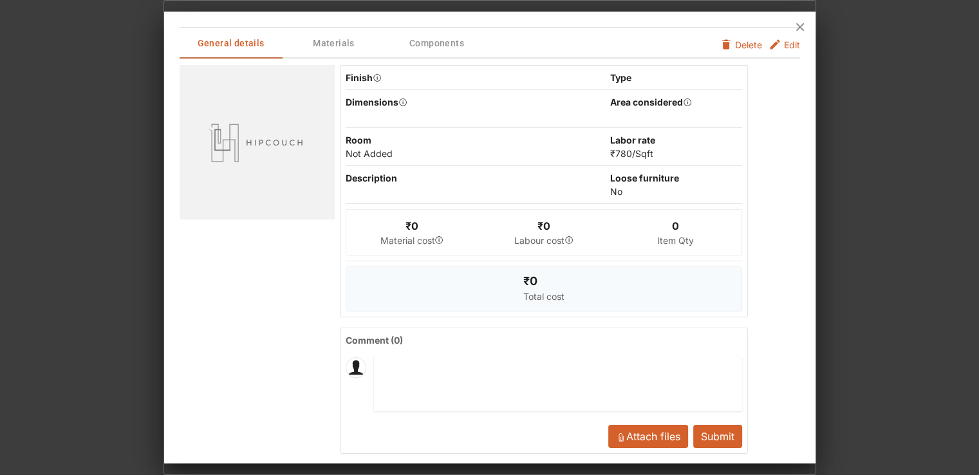
scroll to position [0, 0]
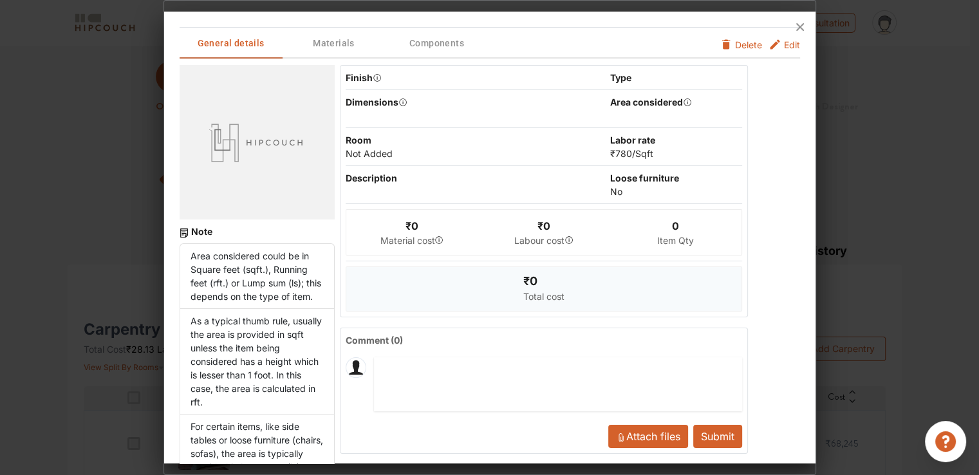
click at [784, 46] on span "Edit" at bounding box center [792, 45] width 16 height 14
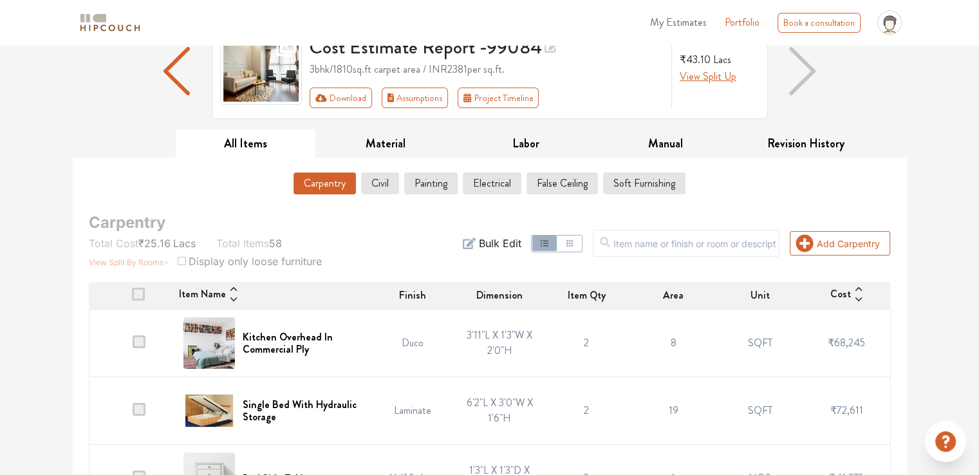
scroll to position [129, 0]
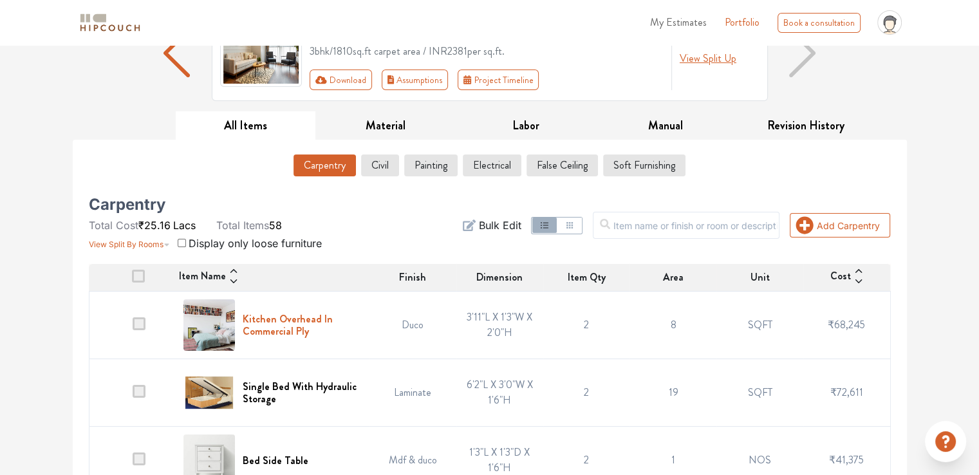
click at [301, 318] on h6 "Kitchen Overhead In Commercial Ply" at bounding box center [302, 325] width 119 height 24
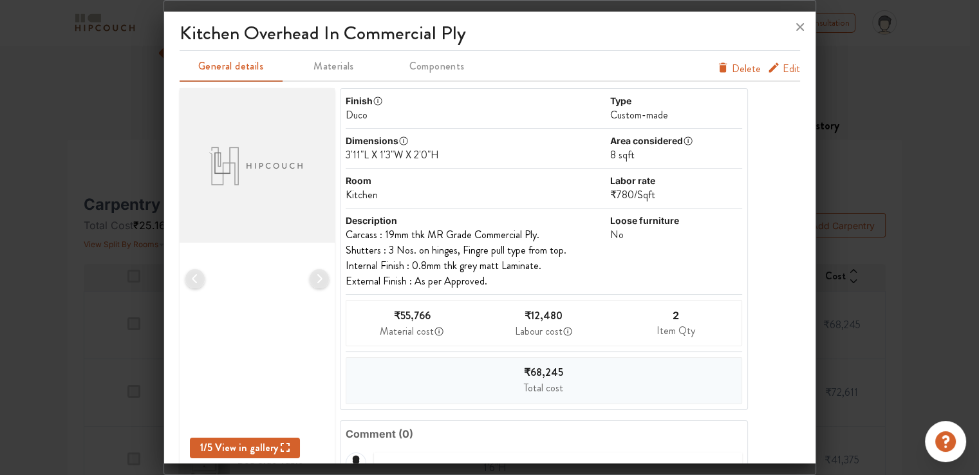
scroll to position [0, 0]
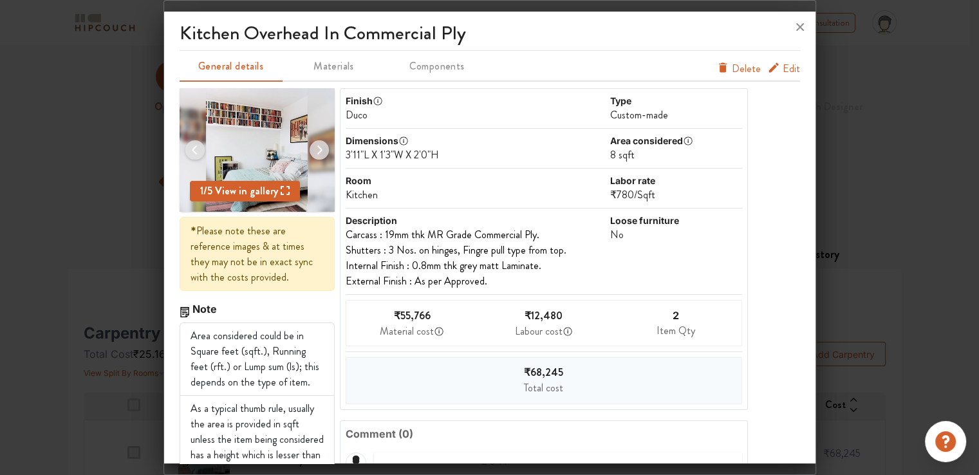
click at [782, 71] on span "Edit" at bounding box center [790, 68] width 17 height 15
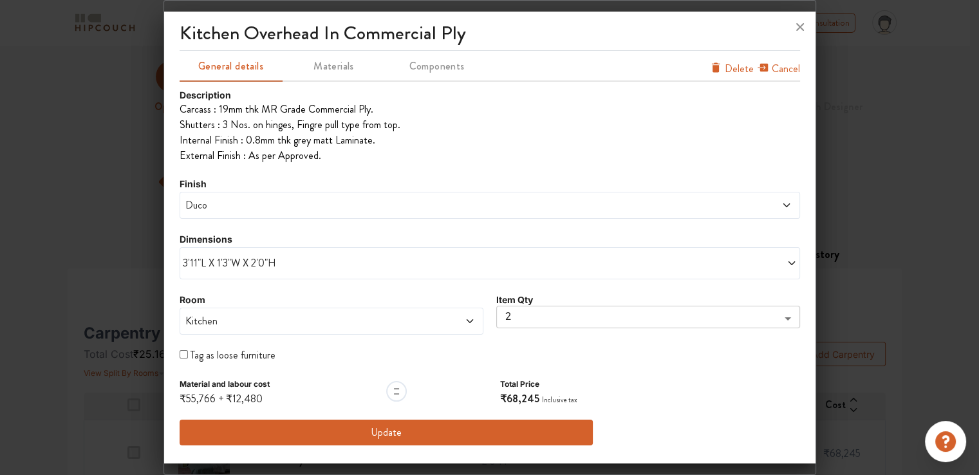
click at [236, 266] on span "3'11"L X 1'3"W X 2'0"H" at bounding box center [336, 262] width 307 height 15
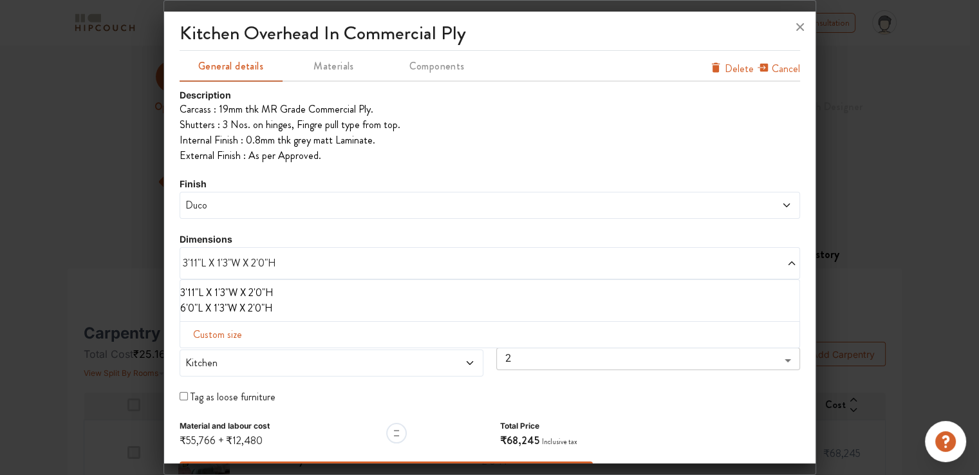
click at [229, 332] on span "Custom size" at bounding box center [217, 335] width 59 height 26
click at [221, 357] on input "text" at bounding box center [226, 355] width 73 height 24
type input "10"
click at [326, 352] on input "text" at bounding box center [299, 355] width 73 height 24
type input "6"
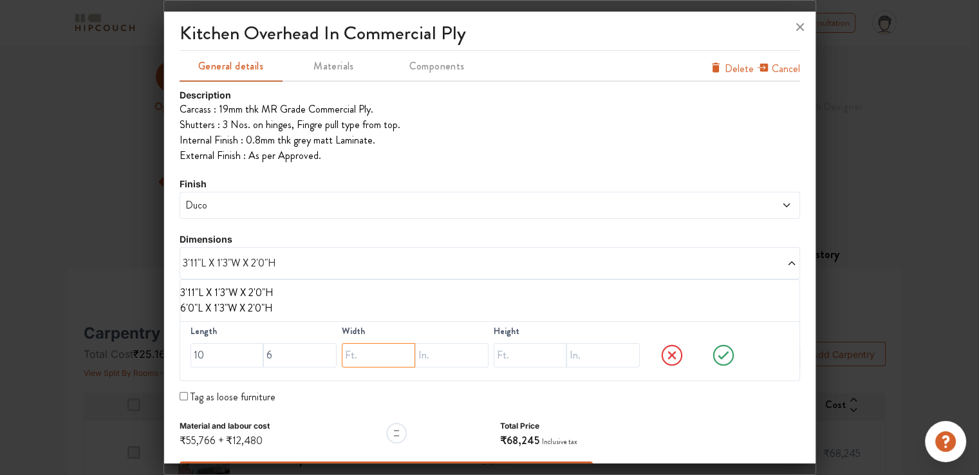
click at [380, 360] on input "text" at bounding box center [378, 355] width 73 height 24
type input "1"
click at [423, 358] on input "text" at bounding box center [451, 355] width 73 height 24
type input "3"
click at [501, 360] on input "text" at bounding box center [530, 355] width 73 height 24
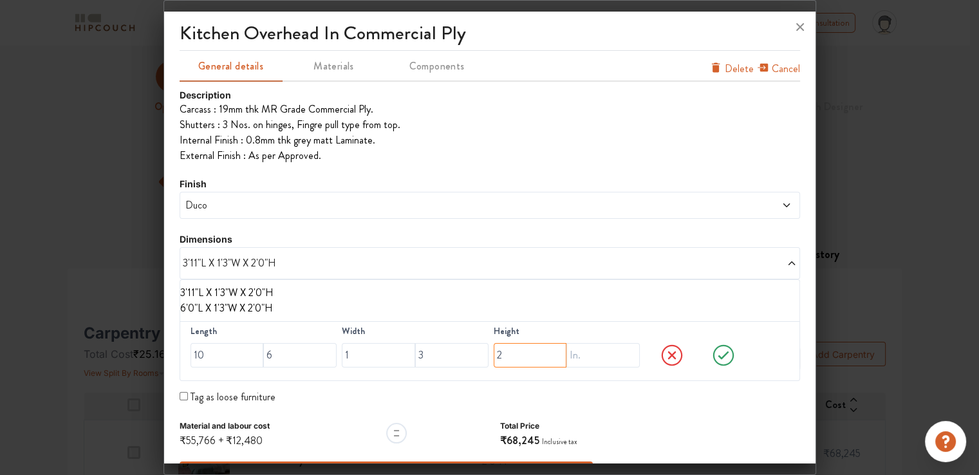
type input "2"
click at [600, 356] on input "text" at bounding box center [602, 355] width 73 height 24
type input "3"
click at [232, 205] on span "Duco" at bounding box center [411, 205] width 457 height 15
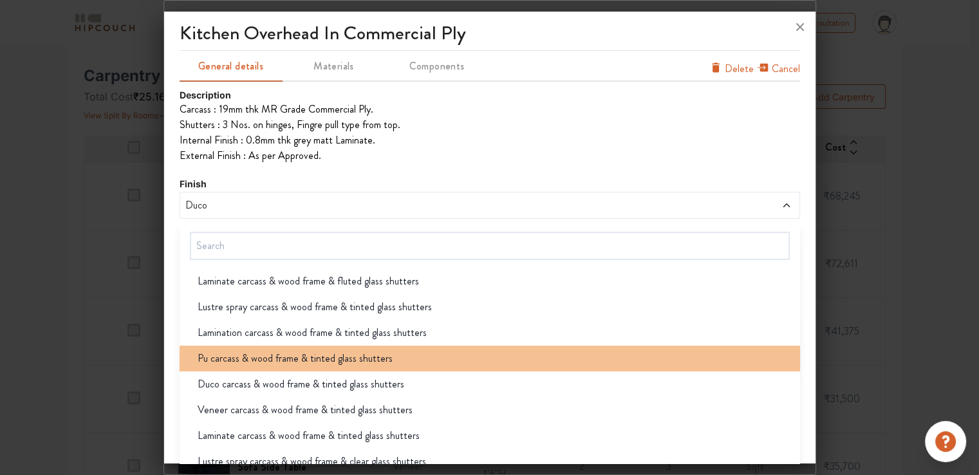
scroll to position [193, 0]
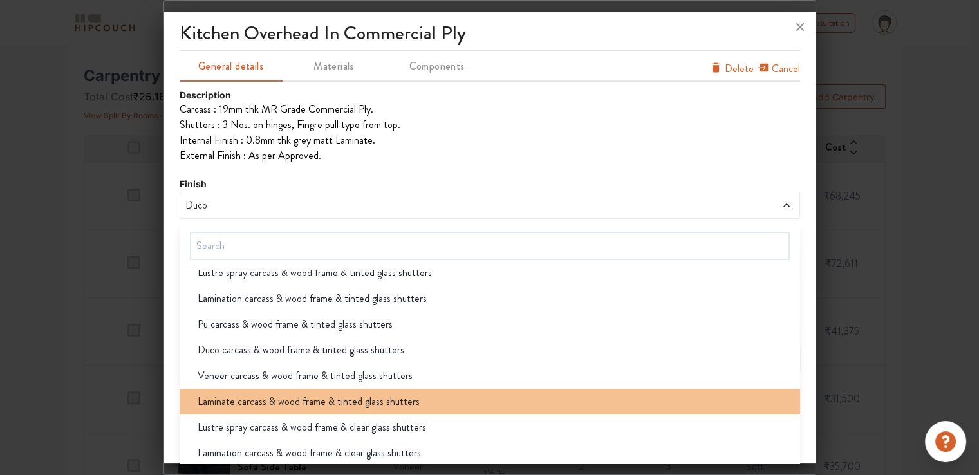
click at [314, 396] on span "Laminate carcass & wood frame & tinted glass shutters" at bounding box center [309, 401] width 222 height 15
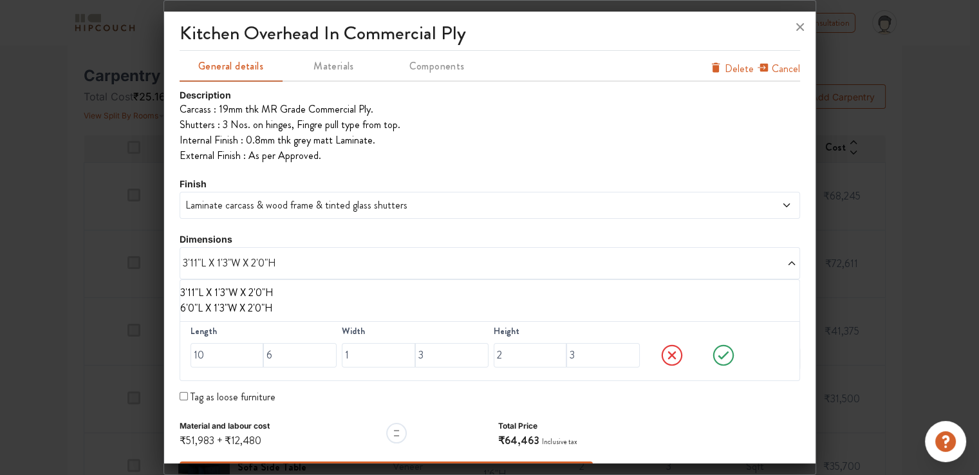
click at [292, 203] on span "Laminate carcass & wood frame & tinted glass shutters" at bounding box center [411, 205] width 457 height 15
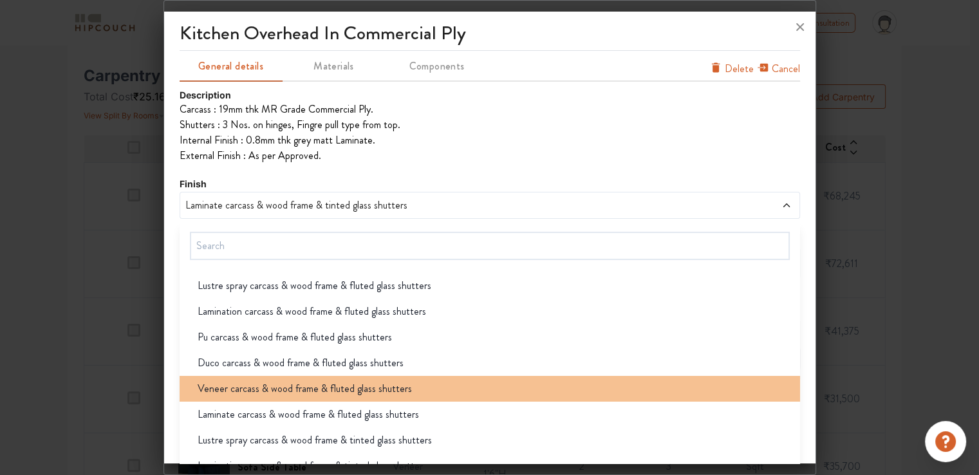
click at [275, 389] on span "Veneer carcass & wood frame & fluted glass shutters" at bounding box center [305, 388] width 214 height 15
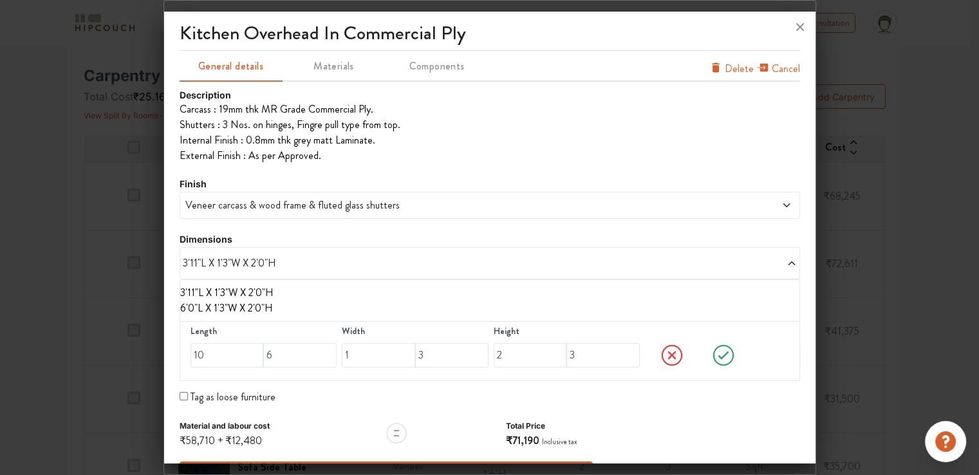
click at [257, 209] on span "Veneer carcass & wood frame & fluted glass shutters" at bounding box center [411, 205] width 457 height 15
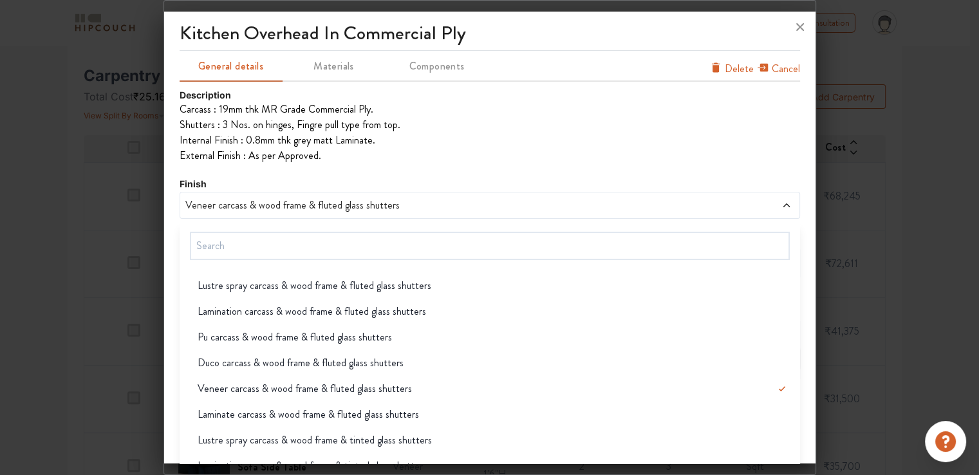
click at [247, 414] on span "Laminate carcass & wood frame & fluted glass shutters" at bounding box center [308, 414] width 221 height 15
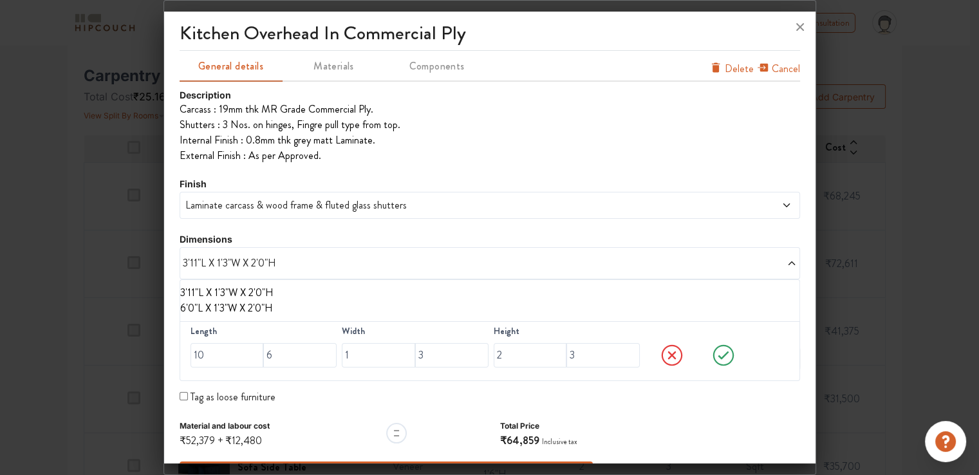
click at [255, 207] on span "Laminate carcass & wood frame & fluted glass shutters" at bounding box center [411, 205] width 457 height 15
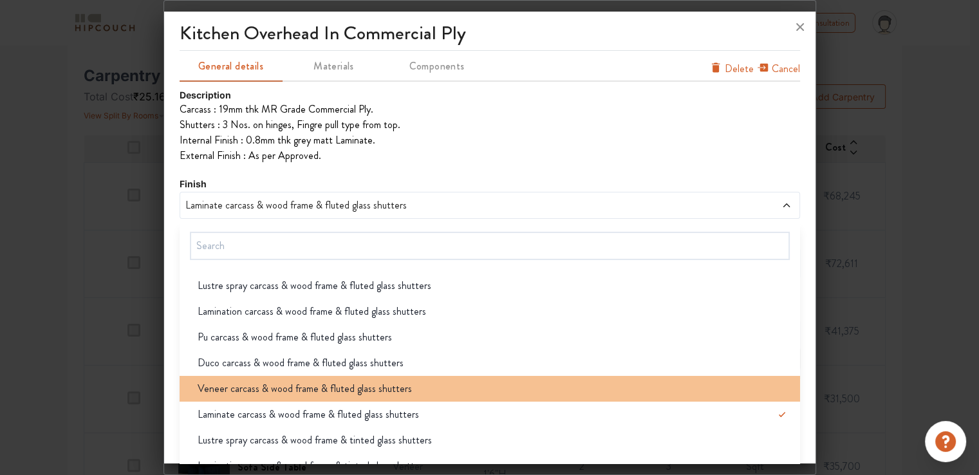
click at [252, 393] on span "Veneer carcass & wood frame & fluted glass shutters" at bounding box center [305, 388] width 214 height 15
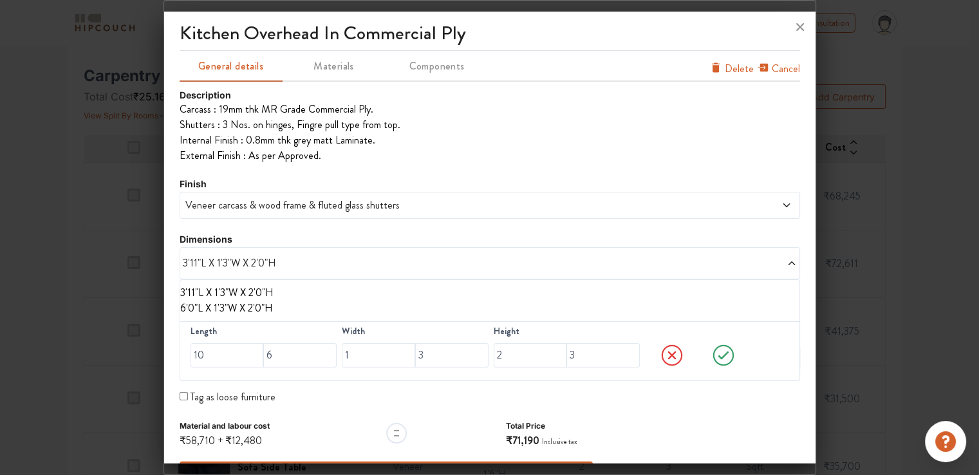
click at [259, 205] on span "Veneer carcass & wood frame & fluted glass shutters" at bounding box center [411, 205] width 457 height 15
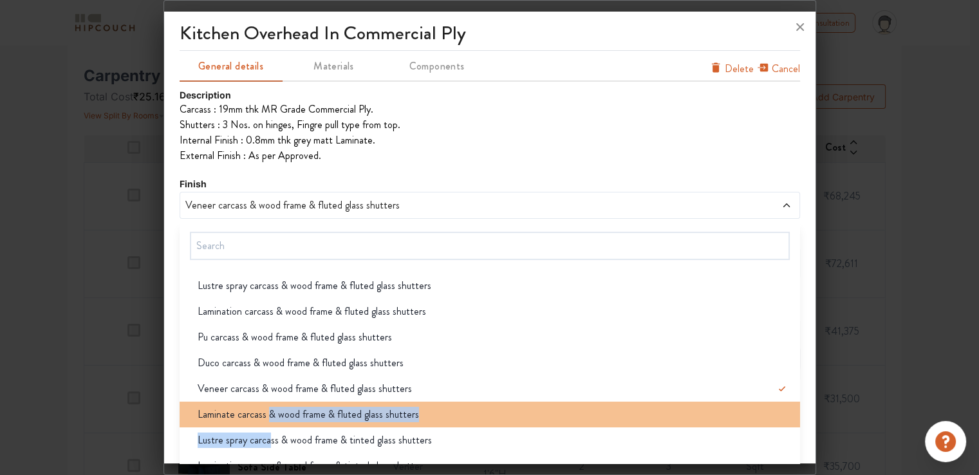
drag, startPoint x: 270, startPoint y: 418, endPoint x: 265, endPoint y: 407, distance: 11.5
click at [270, 434] on ul "Lustre spray carcass & wood frame & fluted glass shutters Lamination carcass & …" at bounding box center [490, 388] width 620 height 237
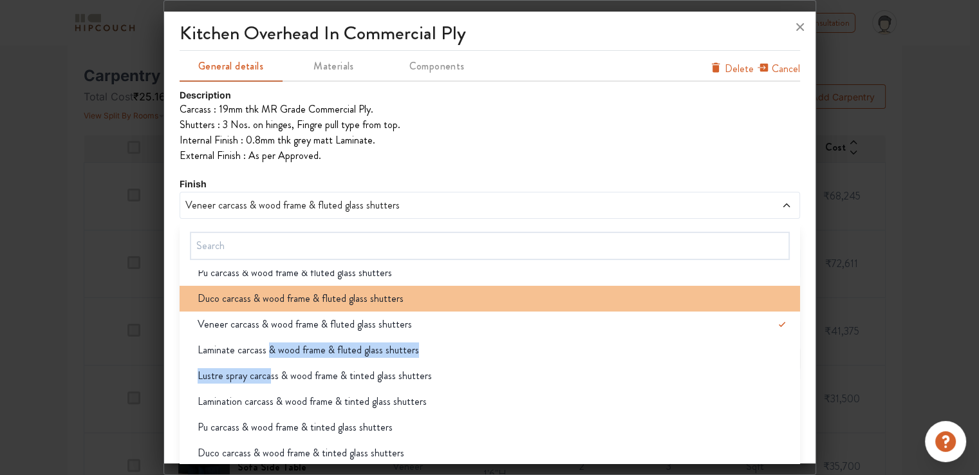
scroll to position [129, 0]
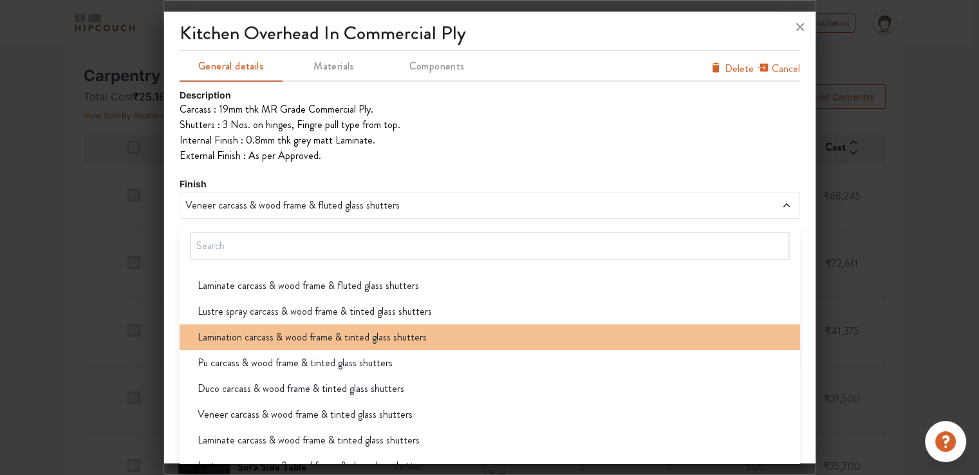
click at [257, 339] on span "Lamination carcass & wood frame & tinted glass shutters" at bounding box center [312, 336] width 229 height 15
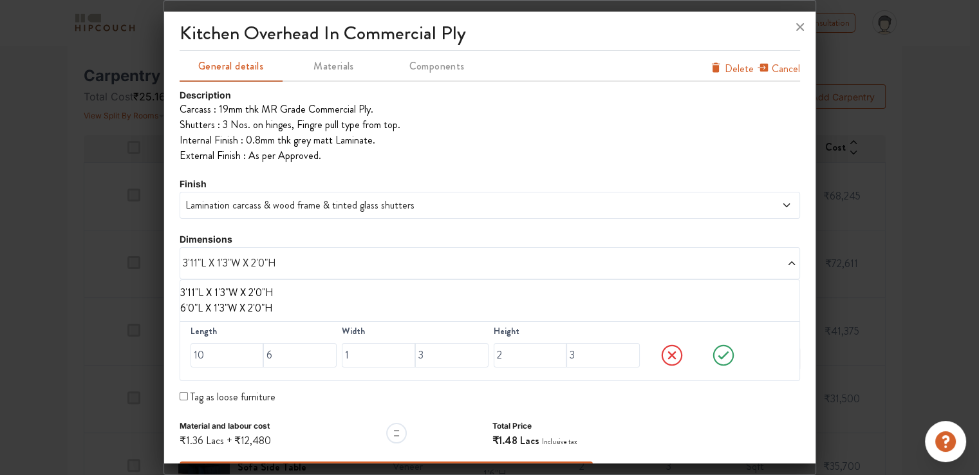
click at [239, 204] on span "Lamination carcass & wood frame & tinted glass shutters" at bounding box center [411, 205] width 457 height 15
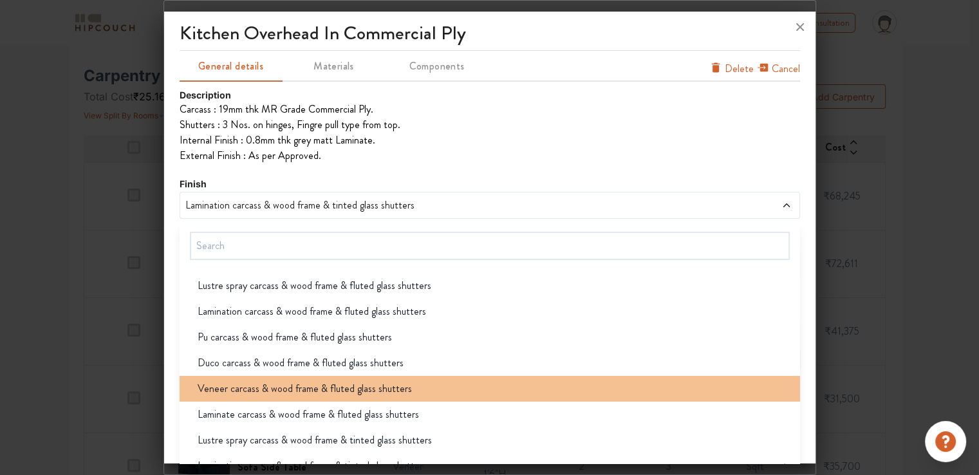
click at [253, 394] on span "Veneer carcass & wood frame & fluted glass shutters" at bounding box center [305, 388] width 214 height 15
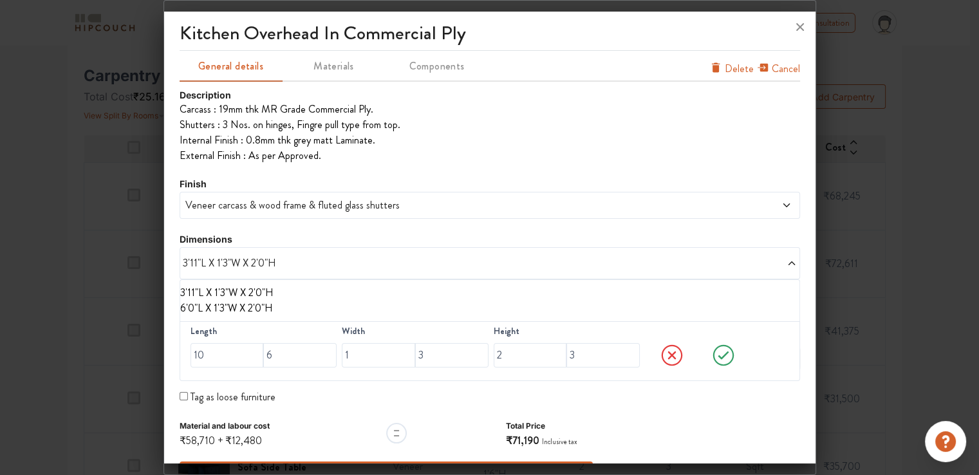
click at [716, 352] on icon at bounding box center [723, 355] width 49 height 26
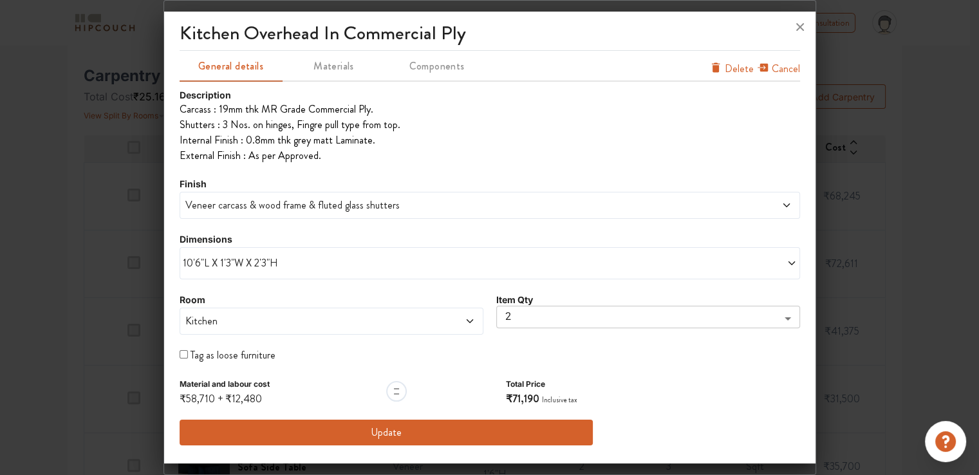
click at [279, 203] on span "Veneer carcass & wood frame & fluted glass shutters" at bounding box center [411, 205] width 457 height 15
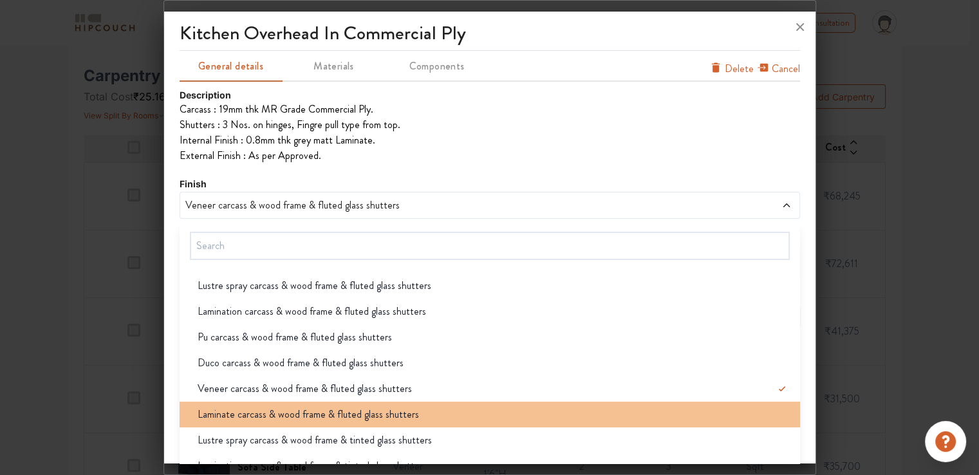
scroll to position [64, 0]
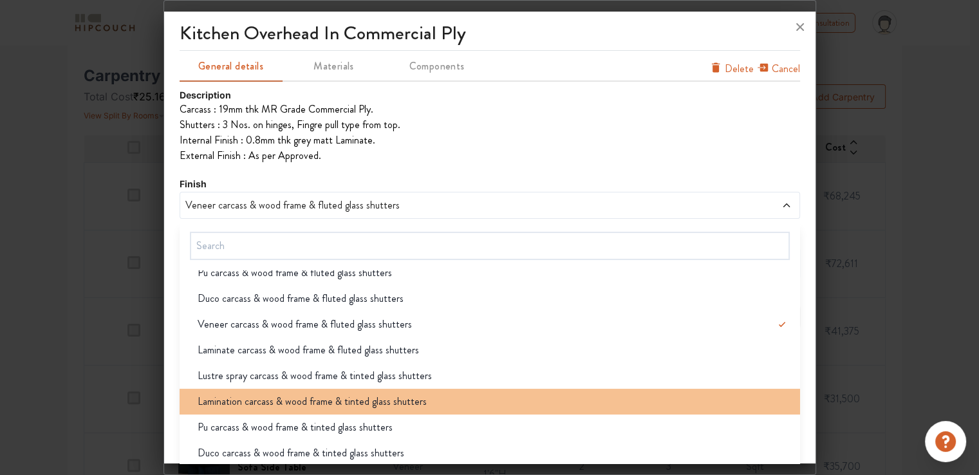
click at [259, 403] on span "Lamination carcass & wood frame & tinted glass shutters" at bounding box center [312, 401] width 229 height 15
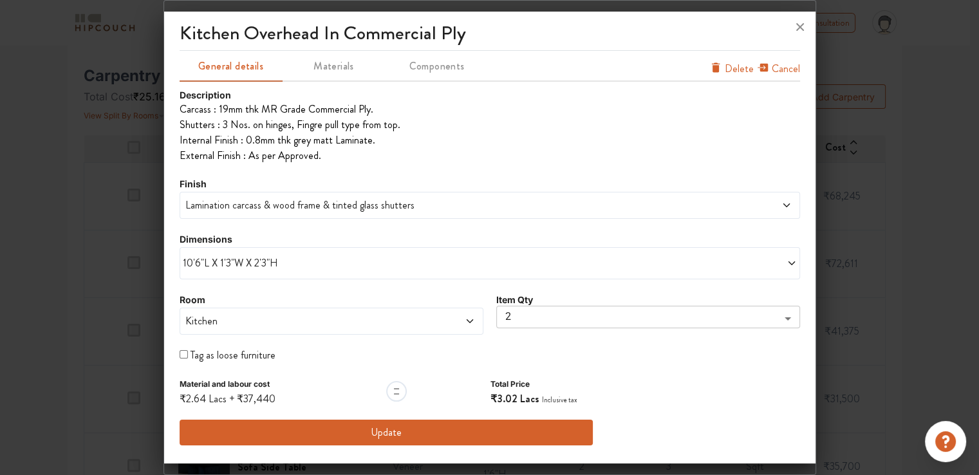
scroll to position [386, 0]
click at [257, 208] on span "Lamination carcass & wood frame & tinted glass shutters" at bounding box center [411, 205] width 457 height 15
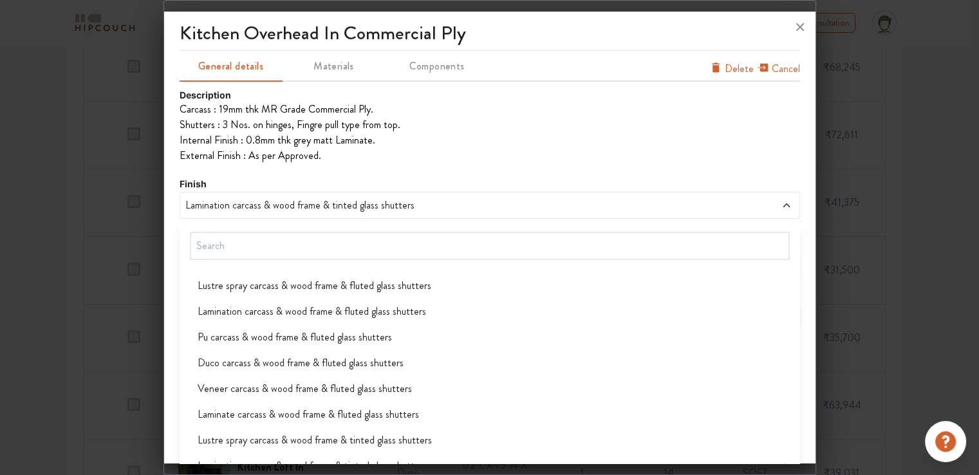
click at [277, 389] on span "Veneer carcass & wood frame & fluted glass shutters" at bounding box center [305, 388] width 214 height 15
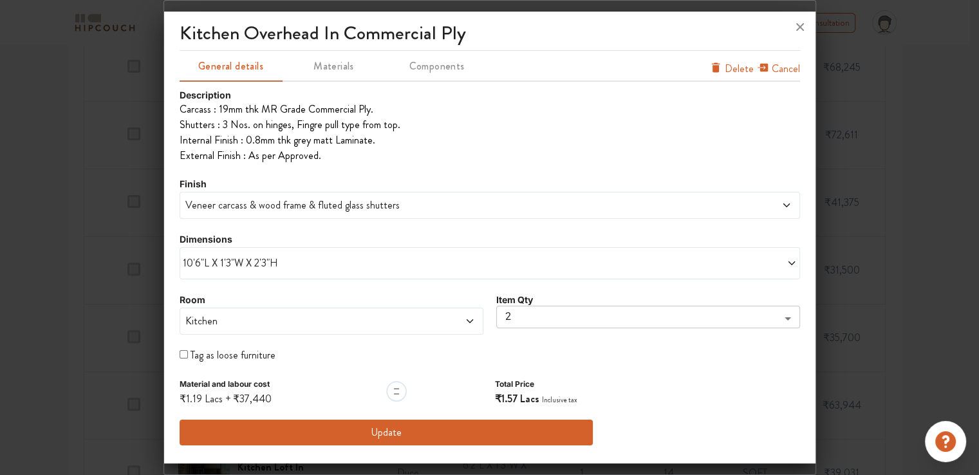
click at [297, 212] on span "Veneer carcass & wood frame & fluted glass shutters" at bounding box center [411, 205] width 457 height 15
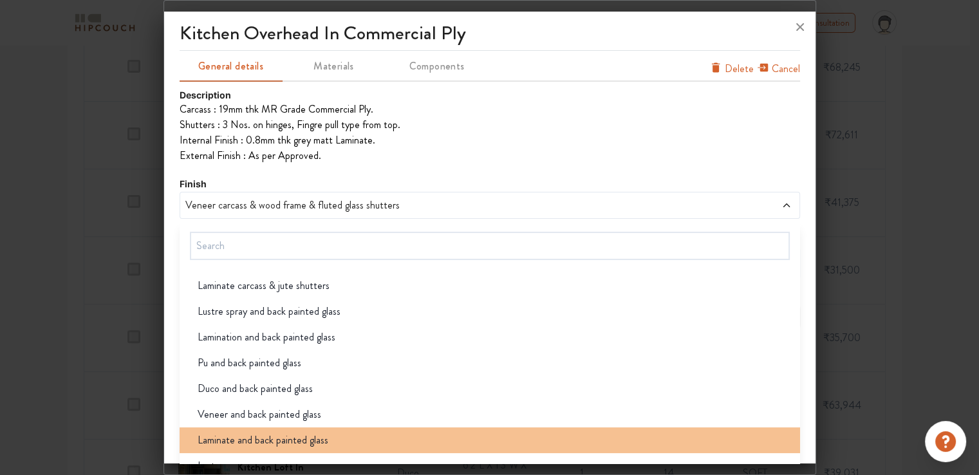
scroll to position [965, 0]
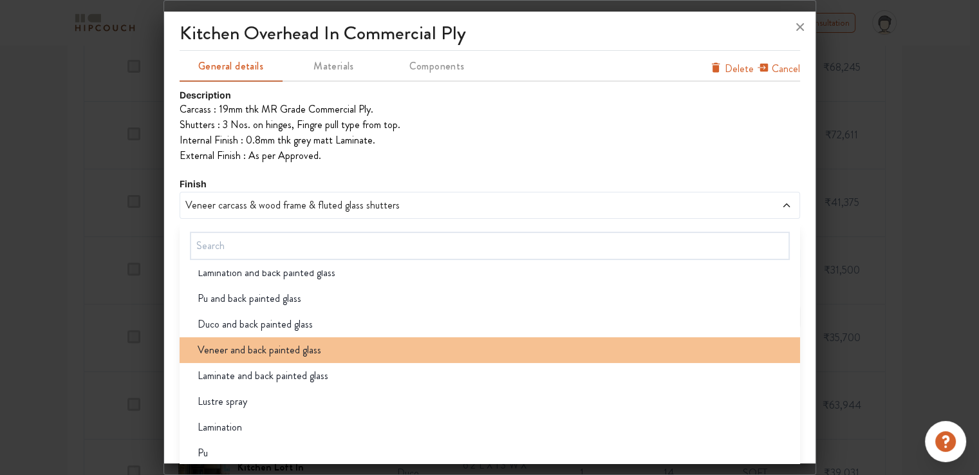
click at [320, 347] on div "Veneer and back painted glass" at bounding box center [493, 349] width 613 height 15
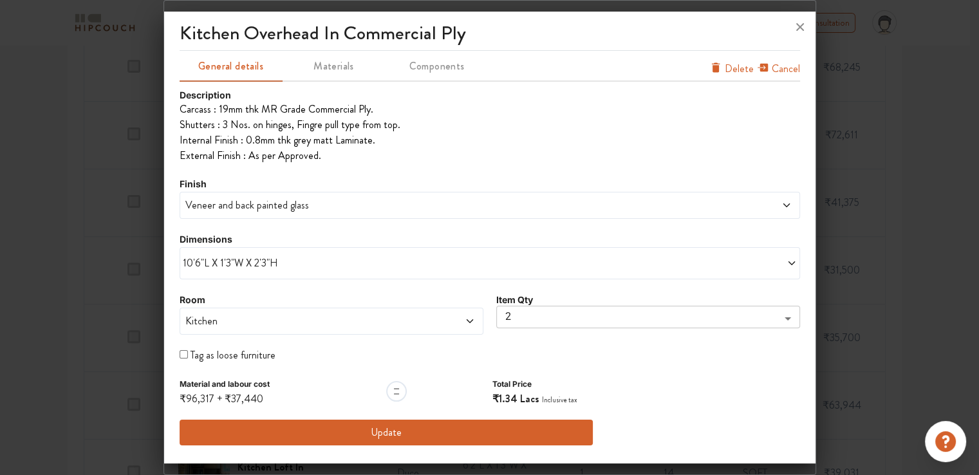
click at [387, 435] on button "Update" at bounding box center [387, 433] width 414 height 26
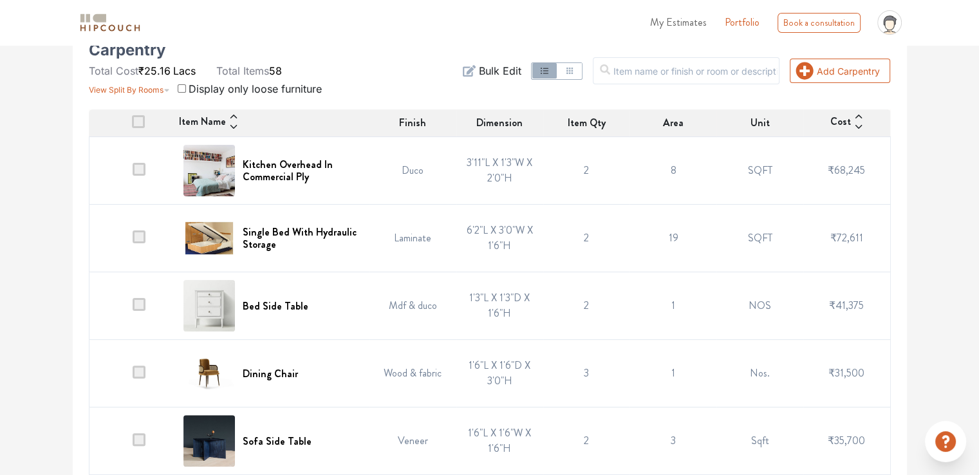
scroll to position [257, 0]
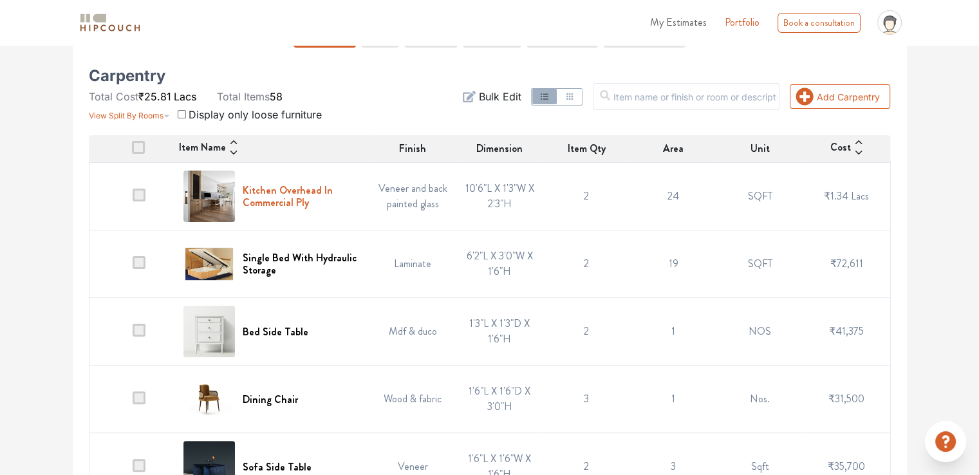
click at [289, 194] on h6 "Kitchen Overhead In Commercial Ply" at bounding box center [302, 196] width 119 height 24
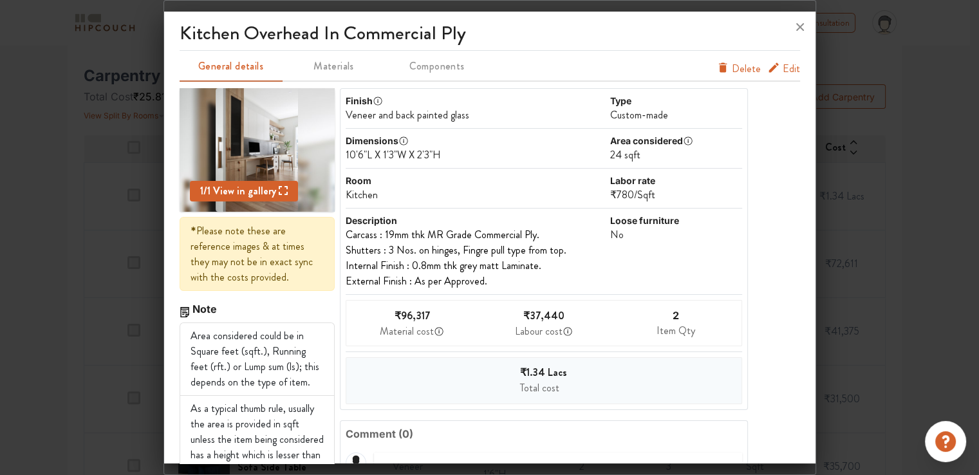
click at [782, 66] on span "Edit" at bounding box center [790, 68] width 17 height 15
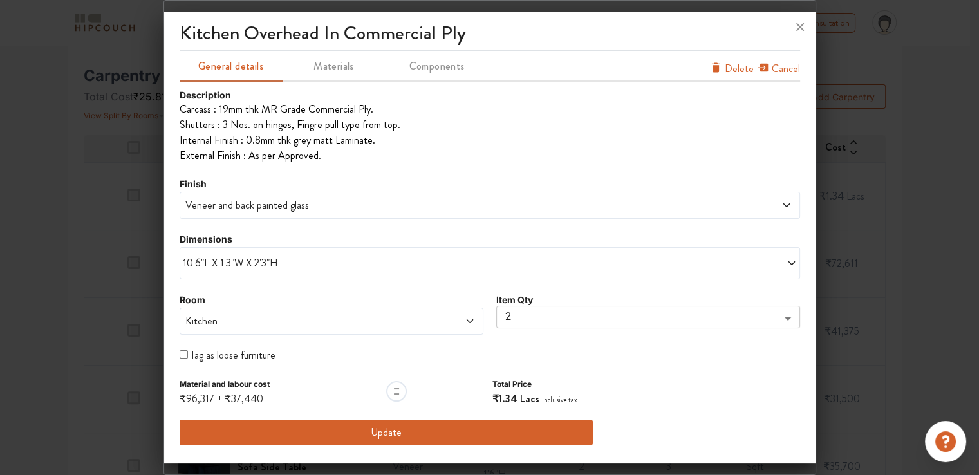
click at [260, 263] on span "10'6"L X 1'3"W X 2'3"H" at bounding box center [336, 262] width 307 height 15
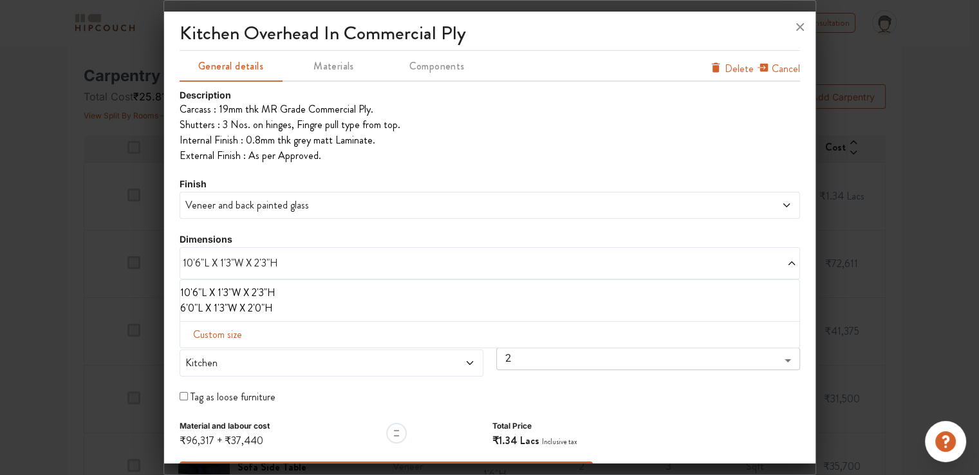
click at [218, 340] on span "Custom size" at bounding box center [217, 335] width 59 height 26
click at [221, 354] on input "text" at bounding box center [226, 355] width 73 height 24
type input "10"
click at [290, 362] on input "text" at bounding box center [299, 355] width 73 height 24
type input "6"
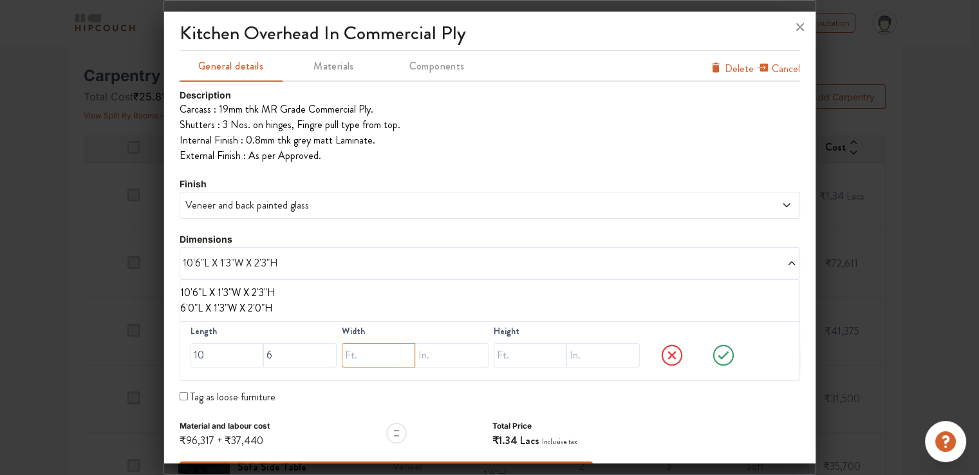
click at [360, 362] on input "text" at bounding box center [378, 355] width 73 height 24
type input "1"
click at [423, 355] on input "text" at bounding box center [451, 355] width 73 height 24
type input "3"
click at [509, 356] on input "text" at bounding box center [530, 355] width 73 height 24
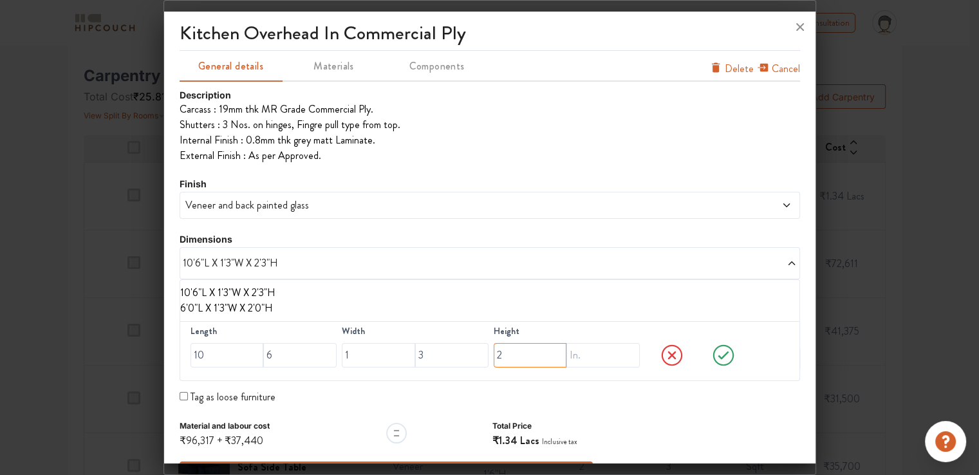
type input "2"
click at [716, 358] on icon at bounding box center [723, 355] width 49 height 26
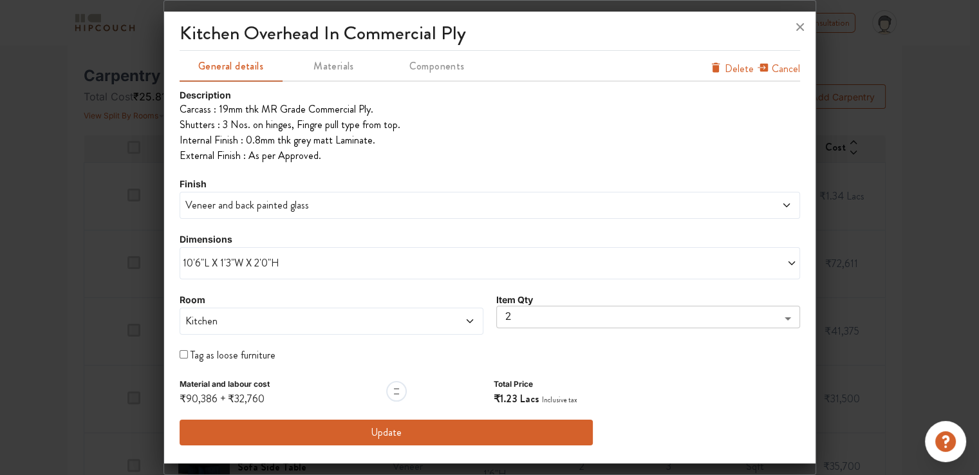
click at [400, 431] on button "Update" at bounding box center [387, 433] width 414 height 26
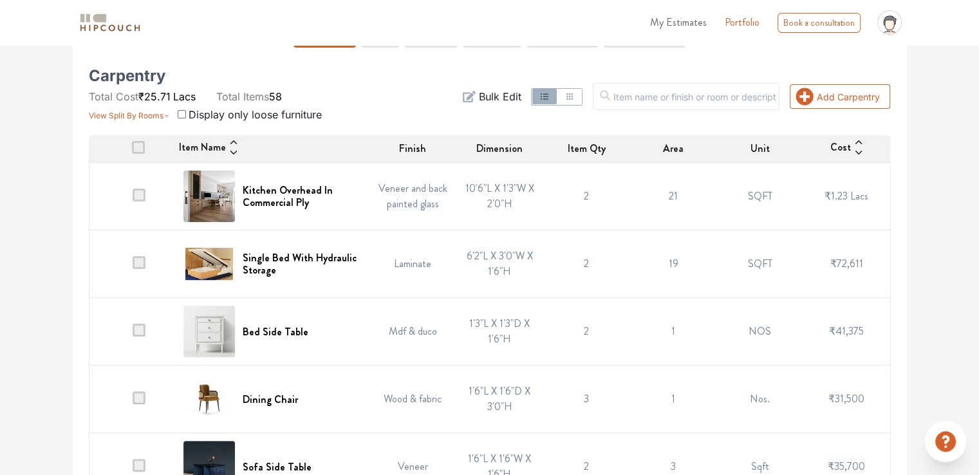
click at [138, 263] on span at bounding box center [139, 262] width 13 height 13
click at [133, 267] on input "checkbox" at bounding box center [133, 267] width 0 height 0
click at [857, 101] on span "Delete" at bounding box center [864, 96] width 31 height 15
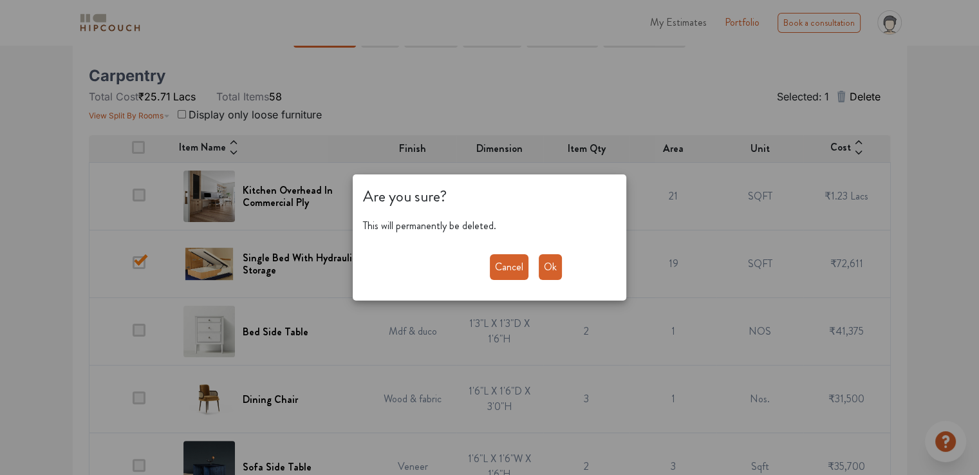
click at [541, 271] on button "Ok" at bounding box center [550, 267] width 23 height 26
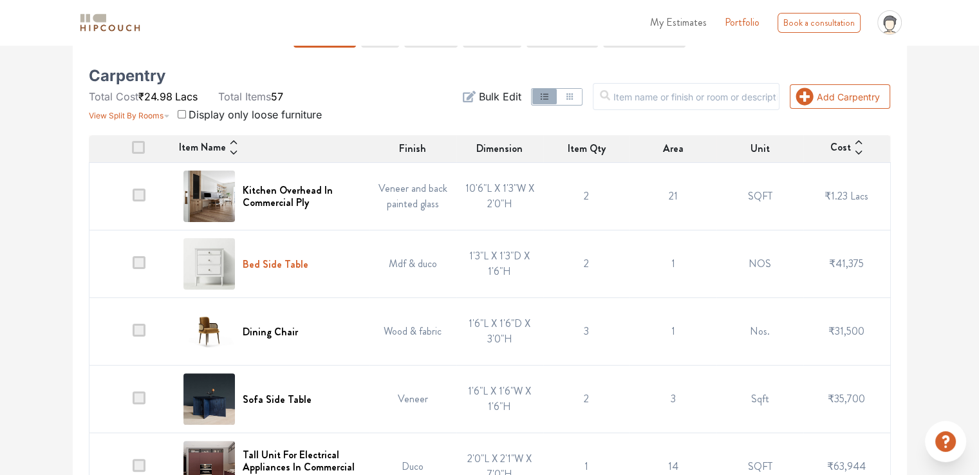
click at [260, 264] on h6 "Bed Side Table" at bounding box center [276, 264] width 66 height 12
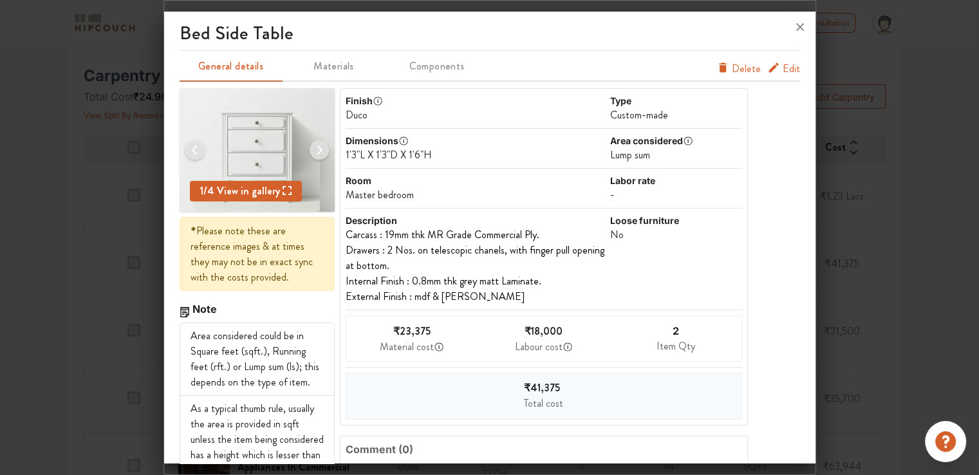
click at [782, 68] on span "Edit" at bounding box center [790, 68] width 17 height 15
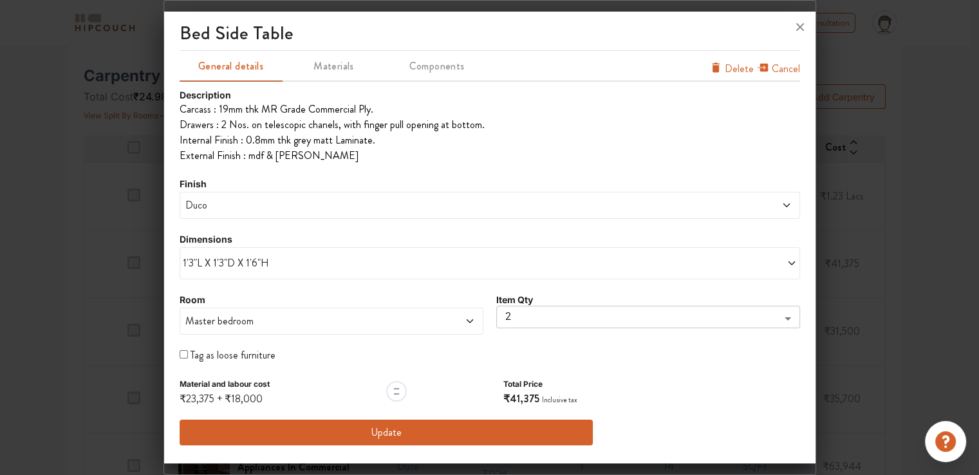
click at [189, 263] on span "1'3"L X 1'3"D X 1'6"H" at bounding box center [336, 262] width 307 height 15
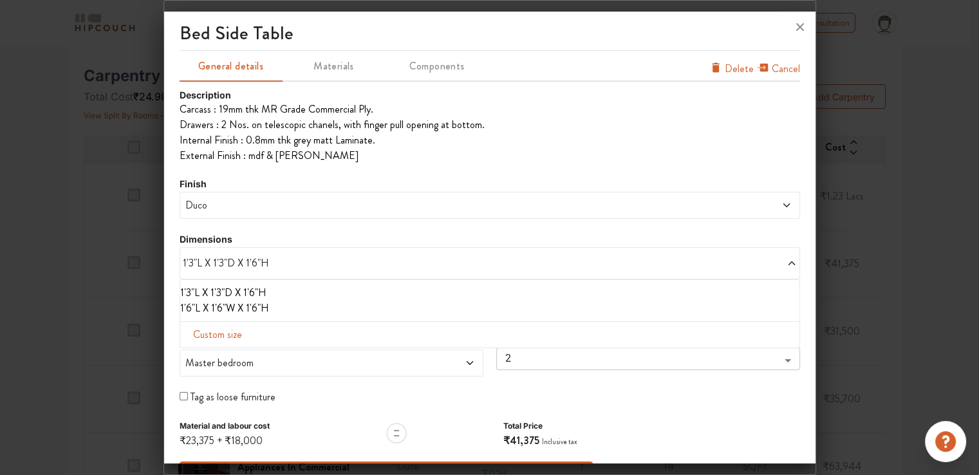
click at [189, 262] on span "1'3"L X 1'3"D X 1'6"H" at bounding box center [336, 262] width 307 height 15
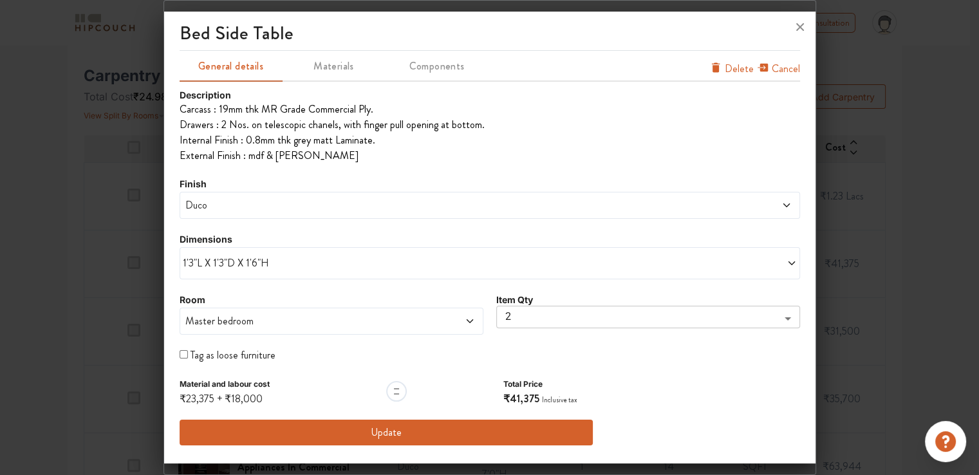
click at [198, 258] on span "1'3"L X 1'3"D X 1'6"H" at bounding box center [336, 262] width 307 height 15
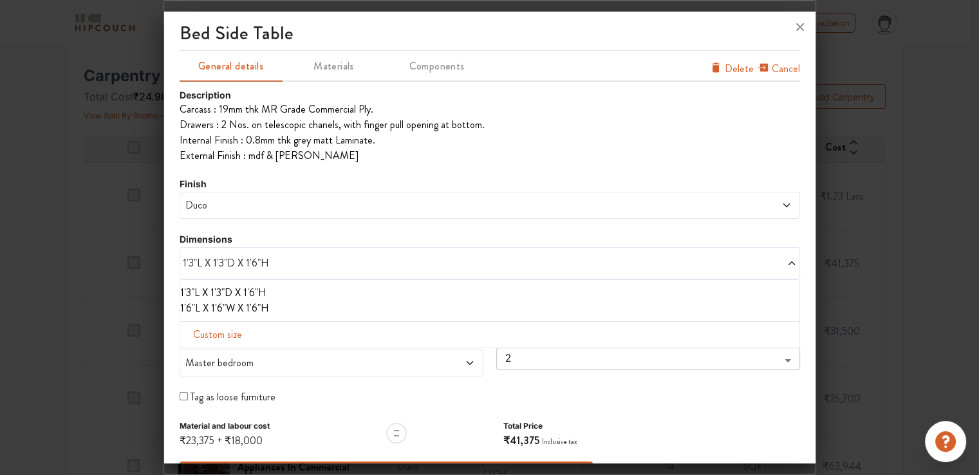
click at [203, 312] on li "1'6"L X 1'6"W X 1'6"H" at bounding box center [487, 307] width 614 height 15
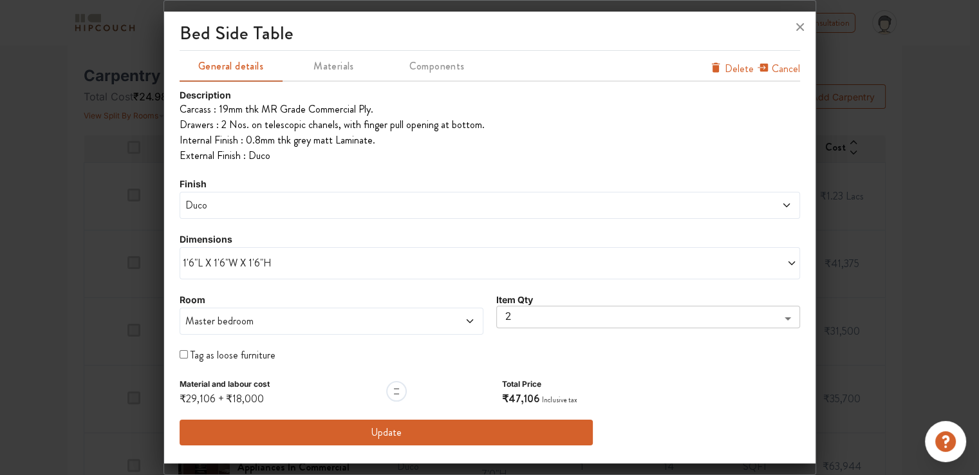
click at [256, 207] on span "Duco" at bounding box center [411, 205] width 457 height 15
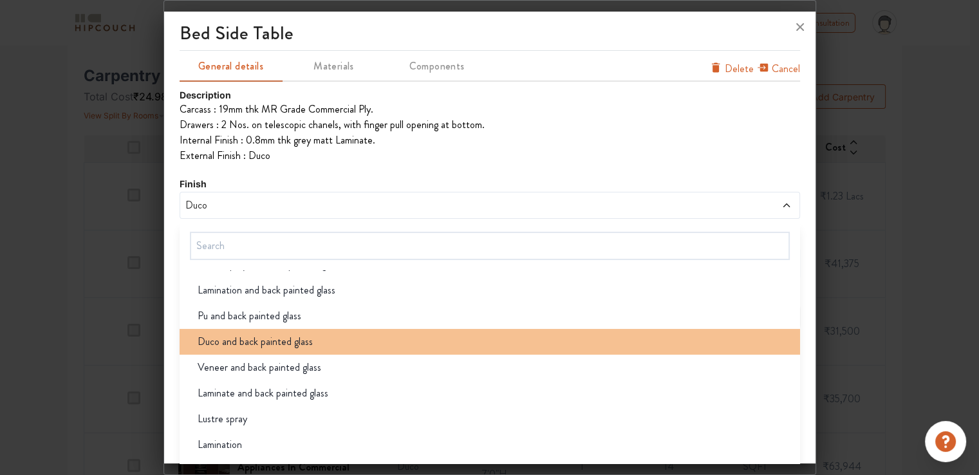
scroll to position [193, 0]
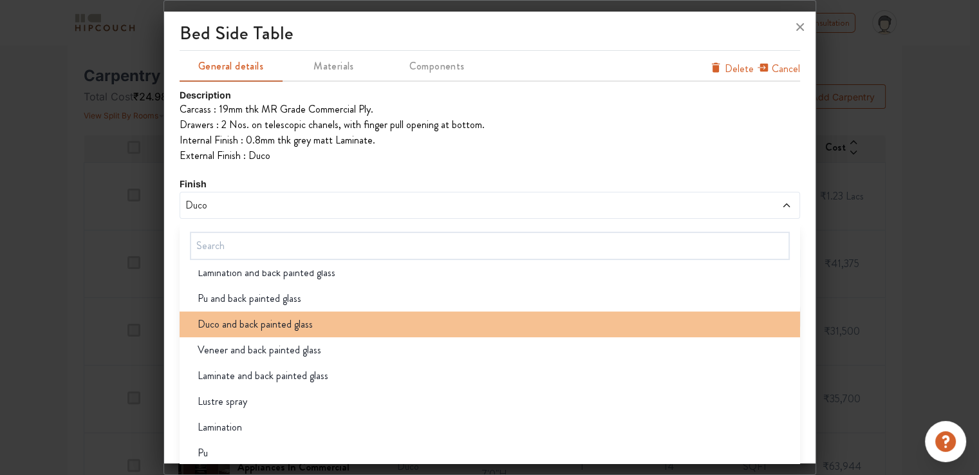
click at [279, 322] on span "Duco and back painted glass" at bounding box center [255, 324] width 115 height 15
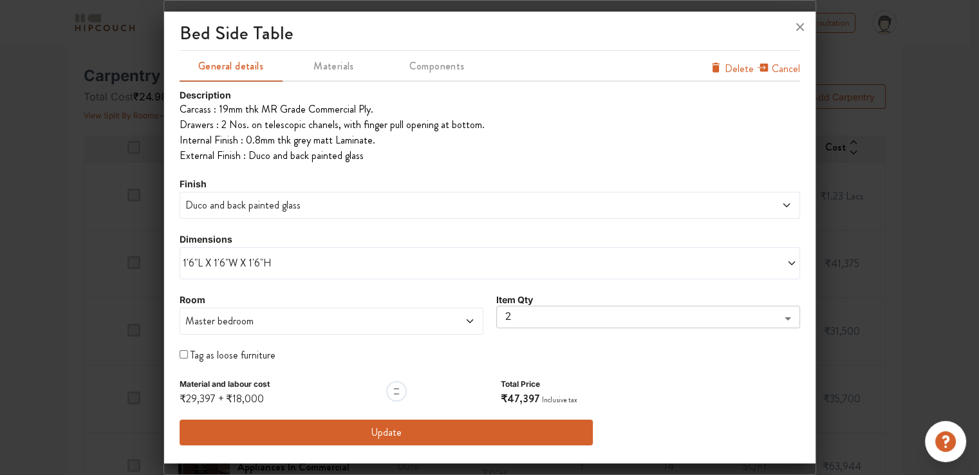
click at [379, 432] on button "Update" at bounding box center [387, 433] width 414 height 26
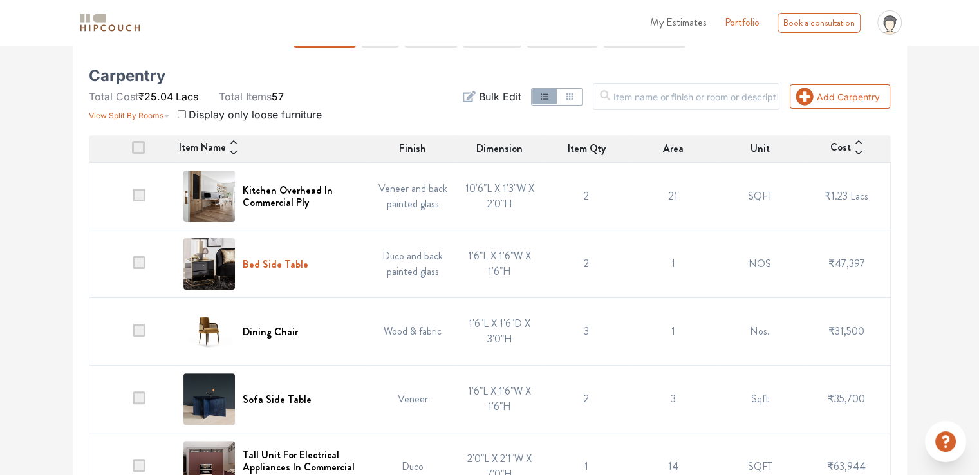
click at [288, 263] on h6 "Bed Side Table" at bounding box center [276, 264] width 66 height 12
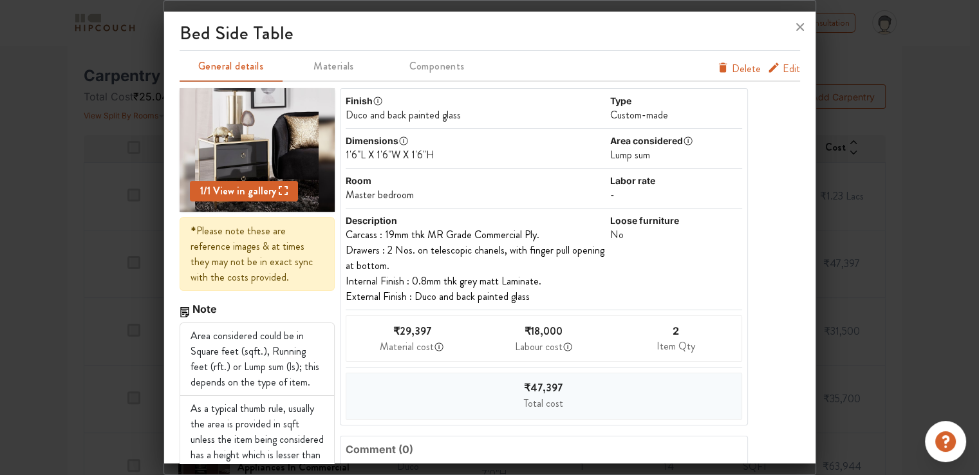
click at [782, 68] on span "Edit" at bounding box center [790, 68] width 17 height 15
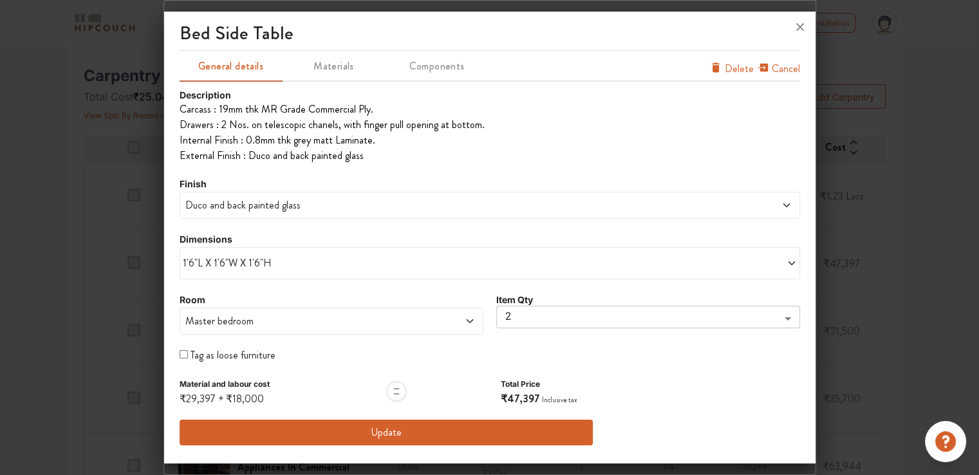
click at [207, 260] on span "1'6"L X 1'6"W X 1'6"H" at bounding box center [336, 262] width 307 height 15
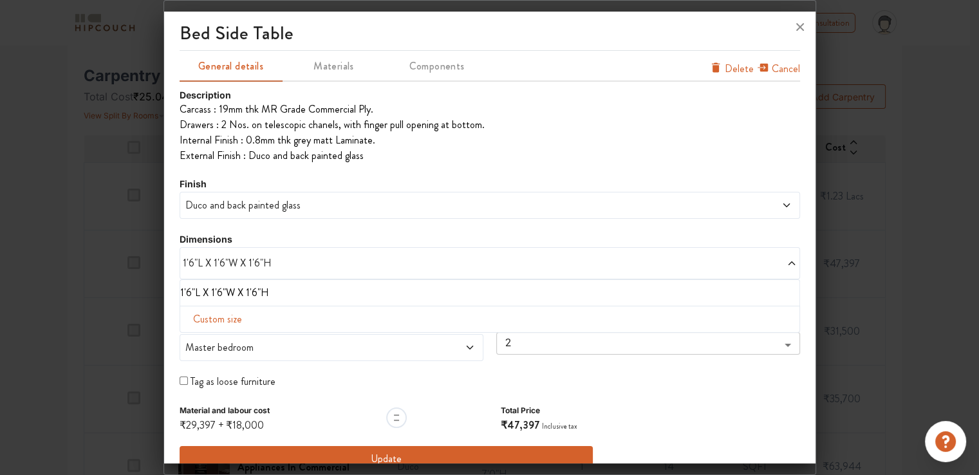
click at [205, 320] on span "Custom size" at bounding box center [217, 319] width 59 height 26
click at [219, 340] on input "text" at bounding box center [226, 340] width 73 height 24
type input "1"
drag, startPoint x: 294, startPoint y: 344, endPoint x: 319, endPoint y: 338, distance: 25.9
click at [294, 344] on input "text" at bounding box center [299, 340] width 73 height 24
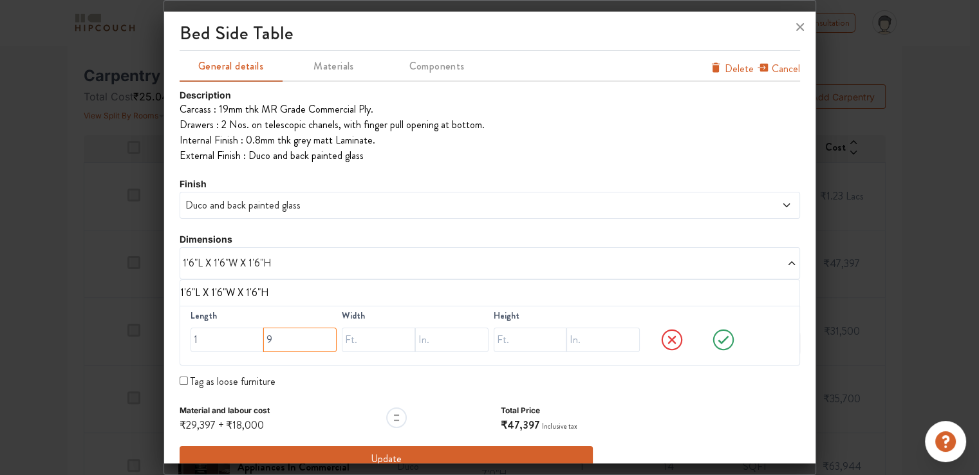
type input "9"
click at [358, 340] on input "text" at bounding box center [378, 340] width 73 height 24
type input "1"
click at [430, 338] on input "text" at bounding box center [451, 340] width 73 height 24
type input "3"
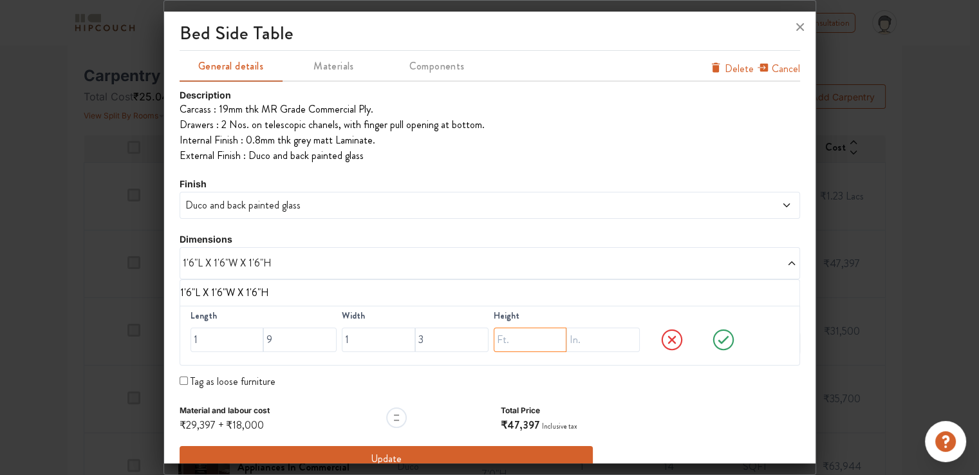
click at [512, 338] on input "text" at bounding box center [530, 340] width 73 height 24
type input "1"
click at [586, 339] on input "text" at bounding box center [602, 340] width 73 height 24
type input "6"
click at [717, 337] on icon at bounding box center [722, 339] width 11 height 8
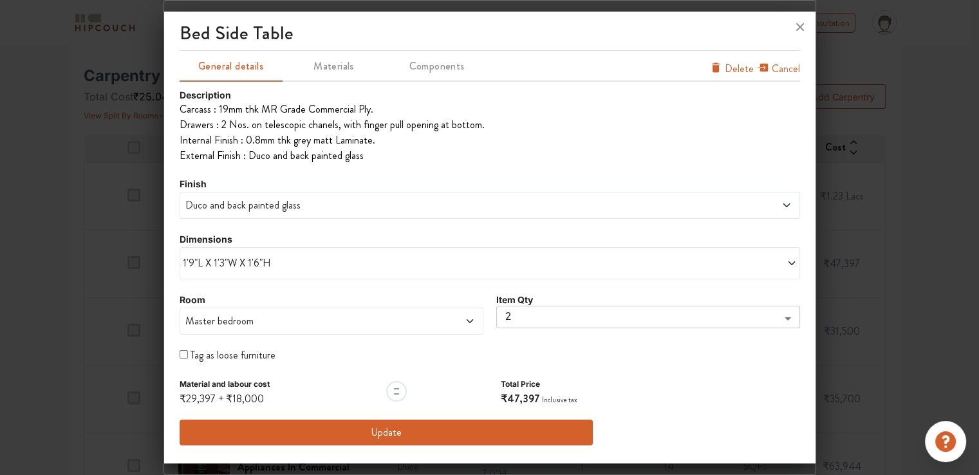
click at [394, 429] on button "Update" at bounding box center [387, 433] width 414 height 26
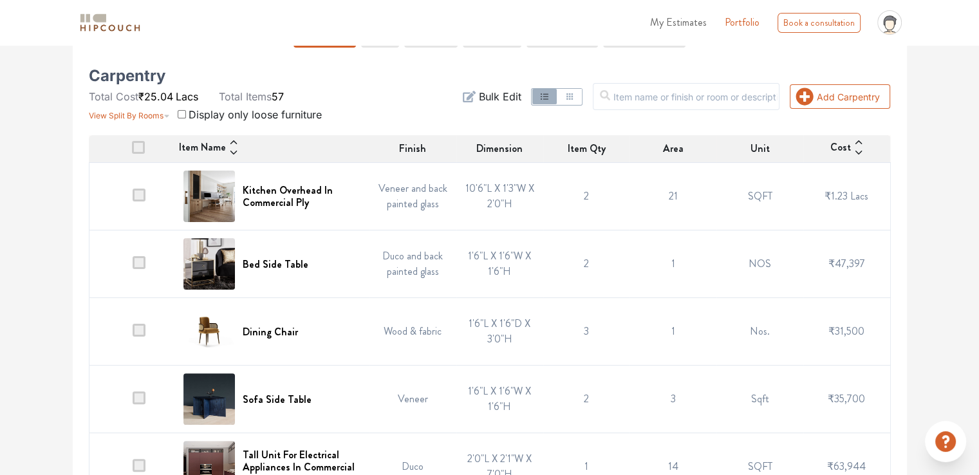
click at [142, 329] on span at bounding box center [139, 330] width 13 height 13
click at [133, 335] on input "checkbox" at bounding box center [133, 335] width 0 height 0
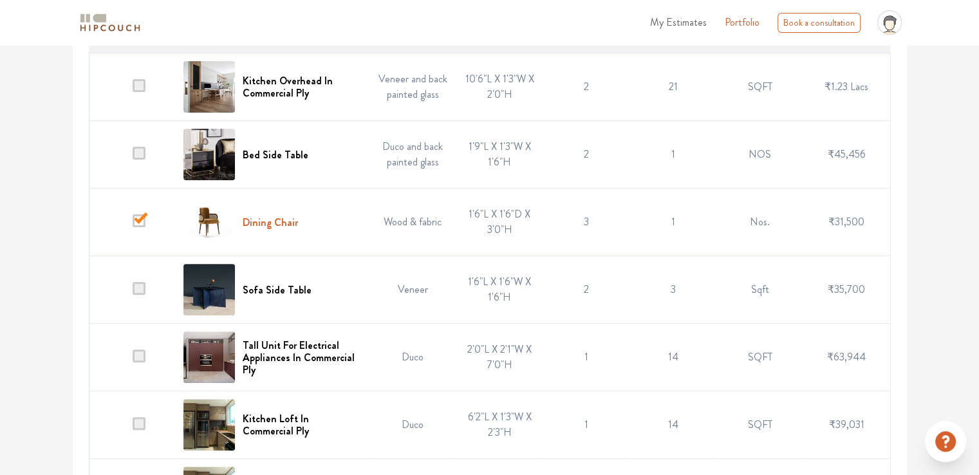
scroll to position [386, 0]
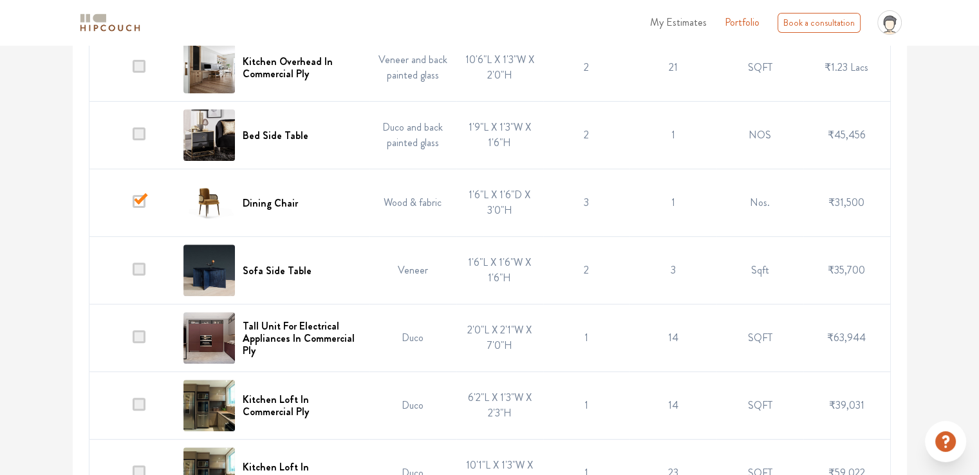
click at [139, 266] on span at bounding box center [139, 269] width 13 height 13
click at [133, 273] on input "checkbox" at bounding box center [133, 273] width 0 height 0
click at [139, 266] on span at bounding box center [139, 269] width 13 height 13
click at [133, 273] on input "checkbox" at bounding box center [133, 273] width 0 height 0
click at [138, 266] on span at bounding box center [139, 269] width 13 height 13
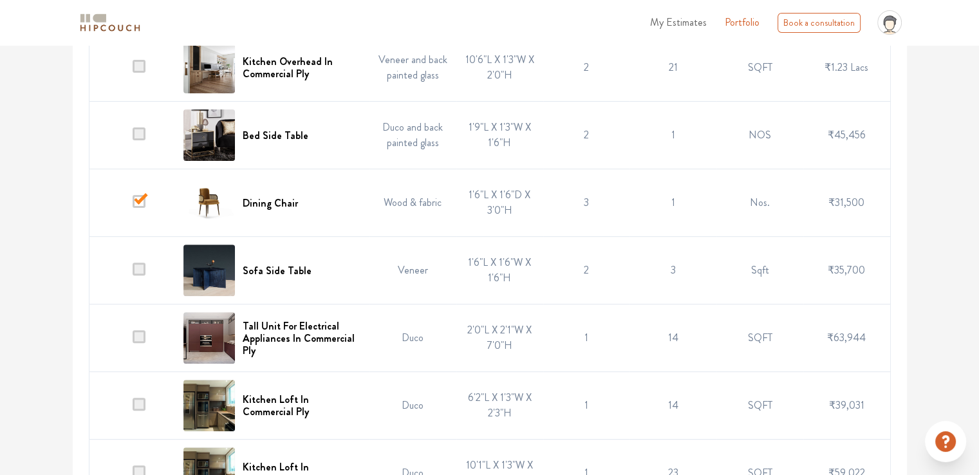
click at [133, 273] on input "checkbox" at bounding box center [133, 273] width 0 height 0
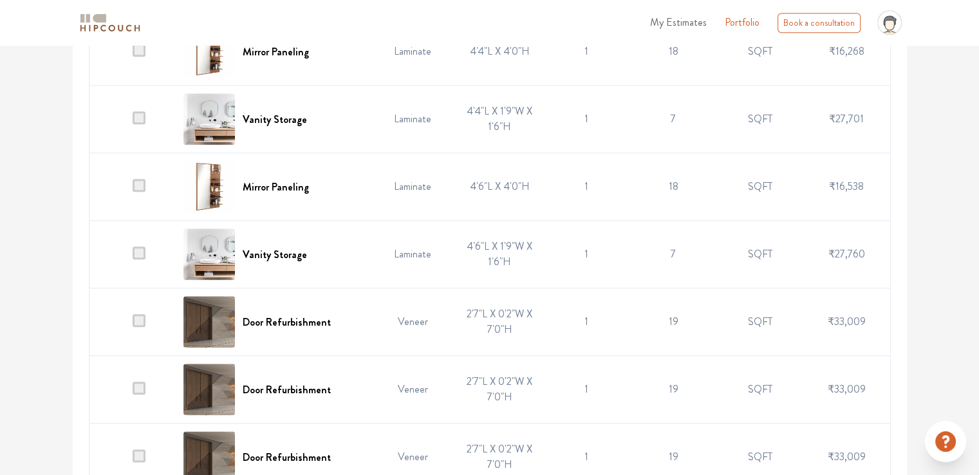
scroll to position [1480, 0]
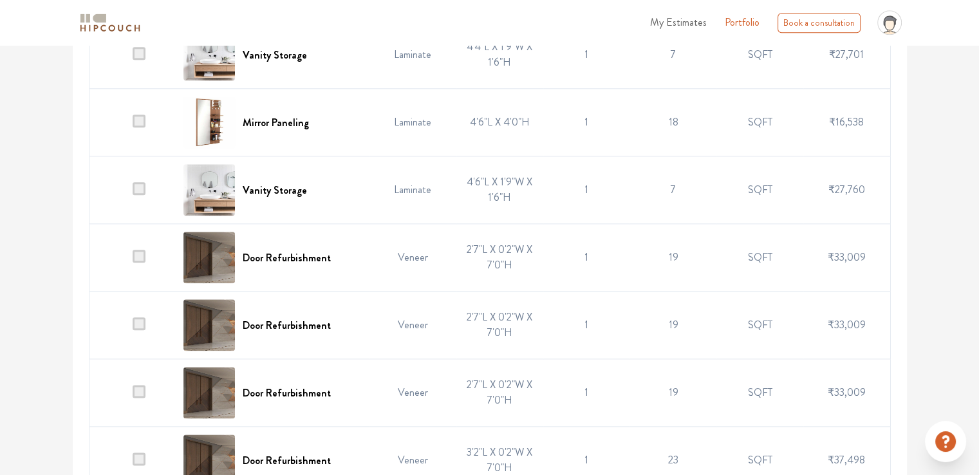
click at [142, 320] on span at bounding box center [139, 323] width 13 height 13
click at [133, 328] on input "checkbox" at bounding box center [133, 328] width 0 height 0
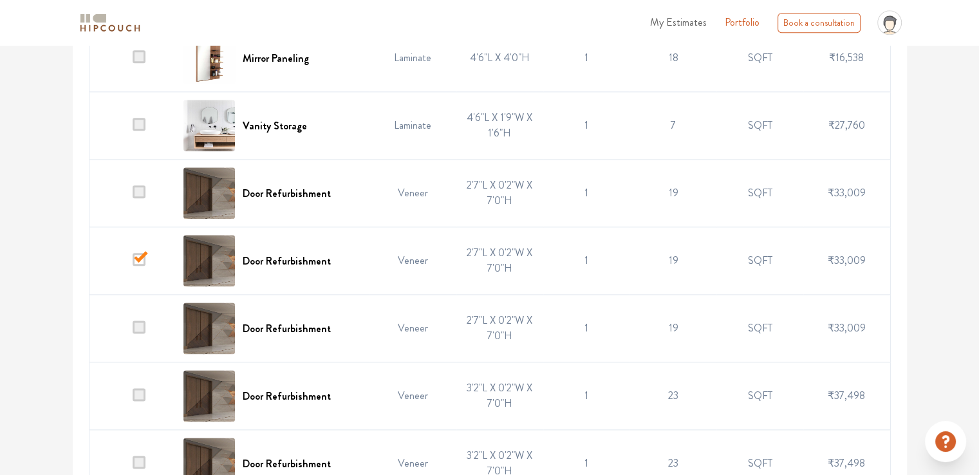
click at [141, 322] on span at bounding box center [139, 326] width 13 height 13
click at [133, 331] on input "checkbox" at bounding box center [133, 331] width 0 height 0
click at [140, 186] on span at bounding box center [139, 191] width 13 height 13
click at [133, 196] on input "checkbox" at bounding box center [133, 196] width 0 height 0
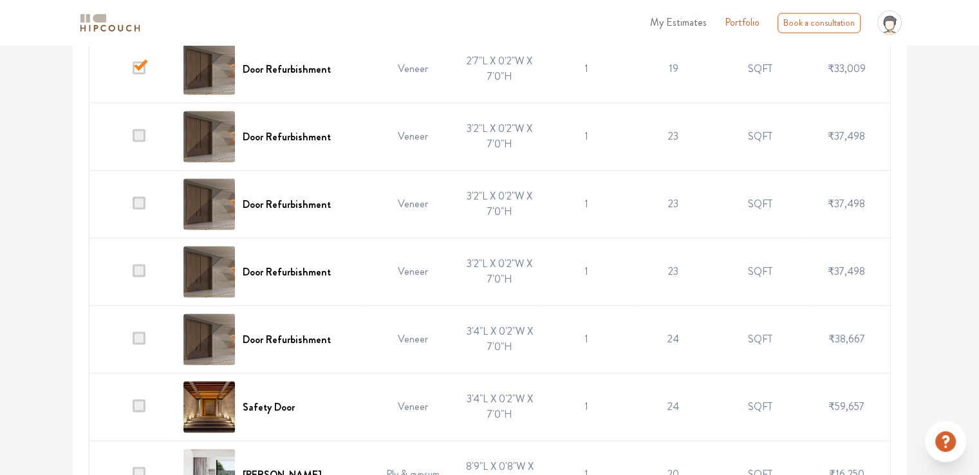
scroll to position [1802, 0]
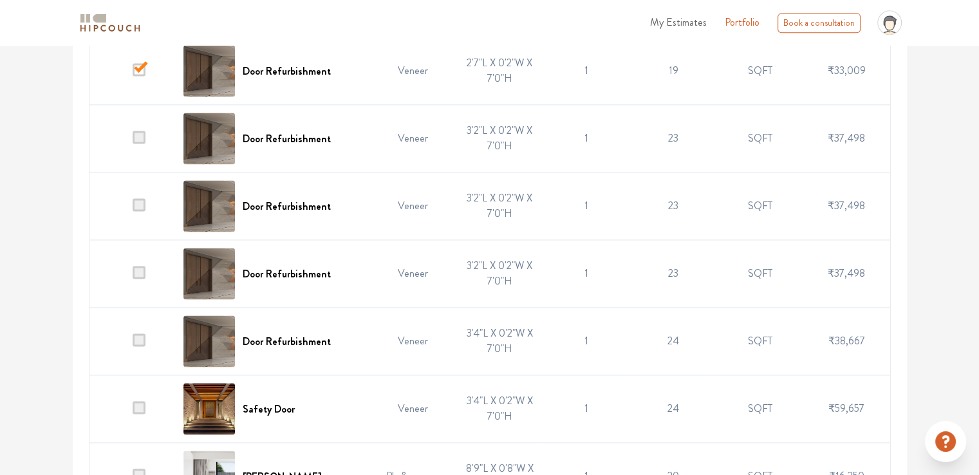
click at [139, 335] on span at bounding box center [139, 339] width 13 height 13
click at [133, 344] on input "checkbox" at bounding box center [133, 344] width 0 height 0
click at [139, 271] on span at bounding box center [139, 272] width 13 height 13
click at [133, 277] on input "checkbox" at bounding box center [133, 277] width 0 height 0
click at [139, 198] on span at bounding box center [139, 204] width 13 height 13
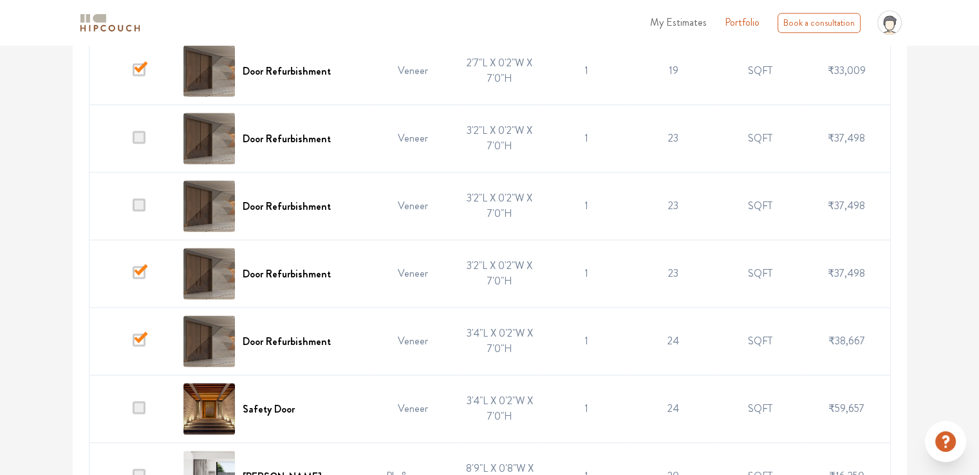
click at [133, 209] on input "checkbox" at bounding box center [133, 209] width 0 height 0
click at [145, 132] on span at bounding box center [139, 137] width 13 height 13
click at [133, 142] on input "checkbox" at bounding box center [133, 142] width 0 height 0
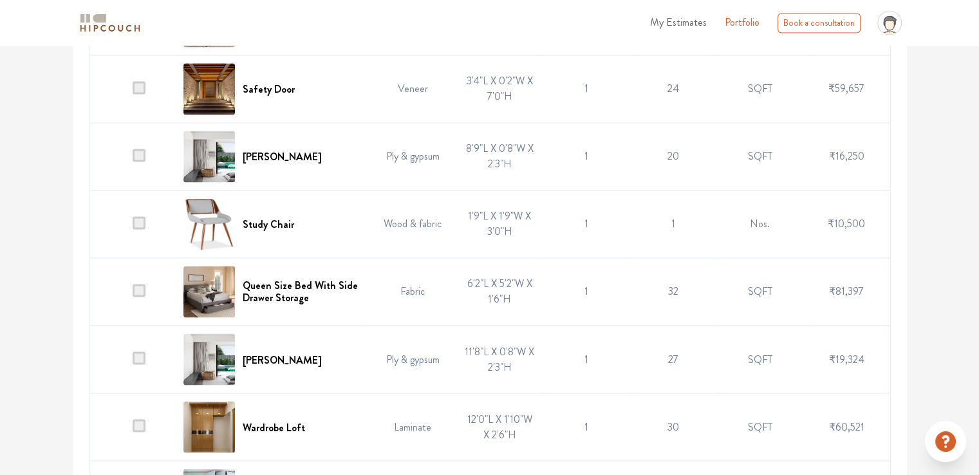
scroll to position [2123, 0]
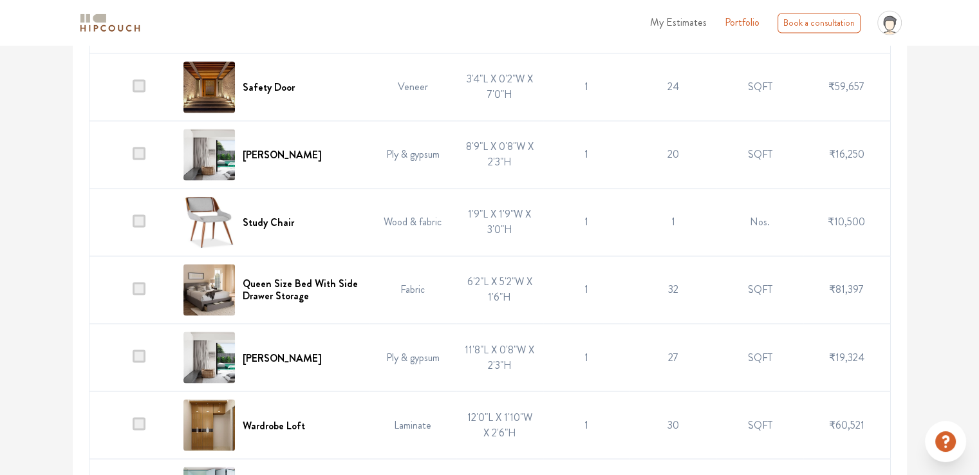
click at [143, 214] on span at bounding box center [139, 220] width 13 height 13
click at [133, 225] on input "checkbox" at bounding box center [133, 225] width 0 height 0
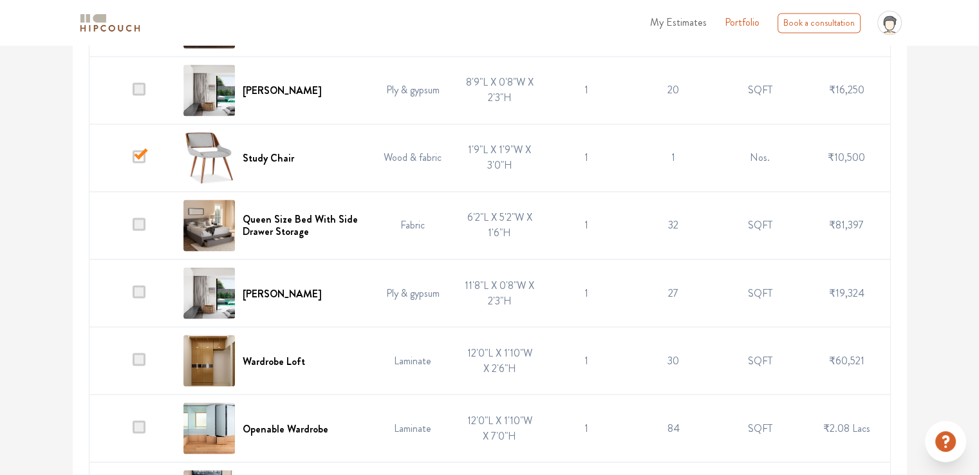
click at [140, 221] on span at bounding box center [139, 223] width 13 height 13
click at [133, 228] on input "checkbox" at bounding box center [133, 228] width 0 height 0
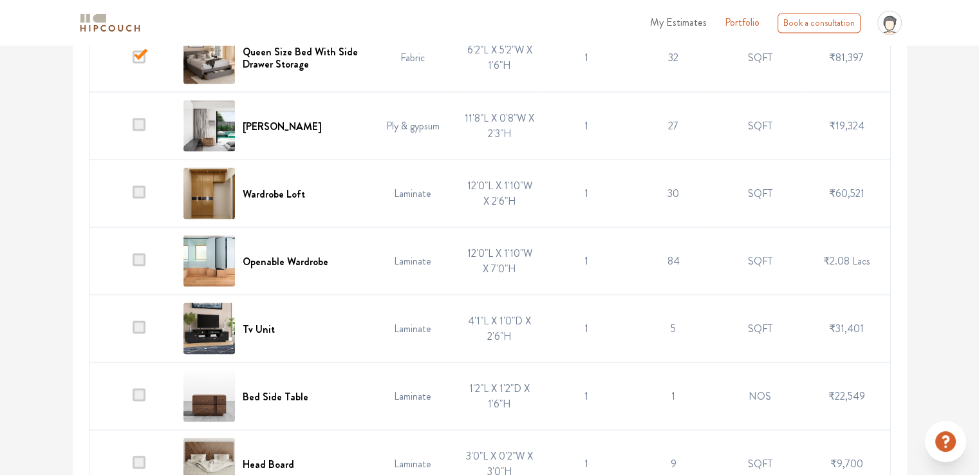
scroll to position [2381, 0]
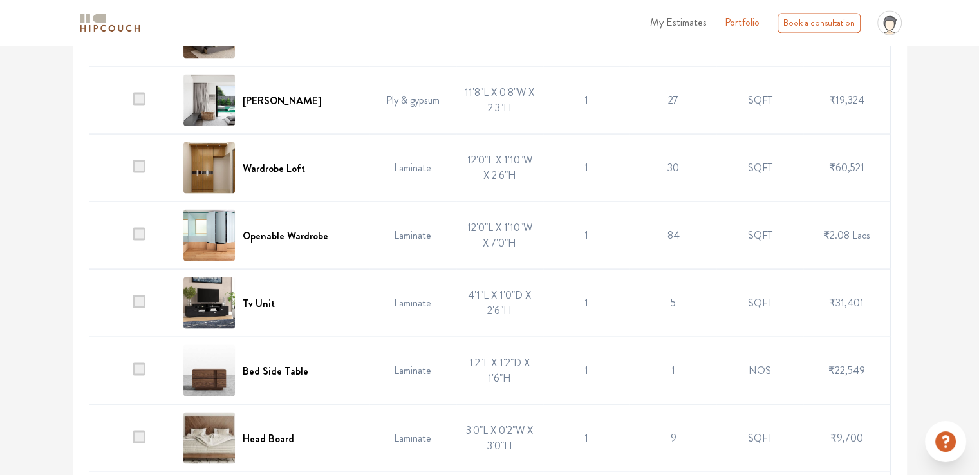
click at [140, 162] on span at bounding box center [139, 166] width 13 height 13
click at [133, 171] on input "checkbox" at bounding box center [133, 171] width 0 height 0
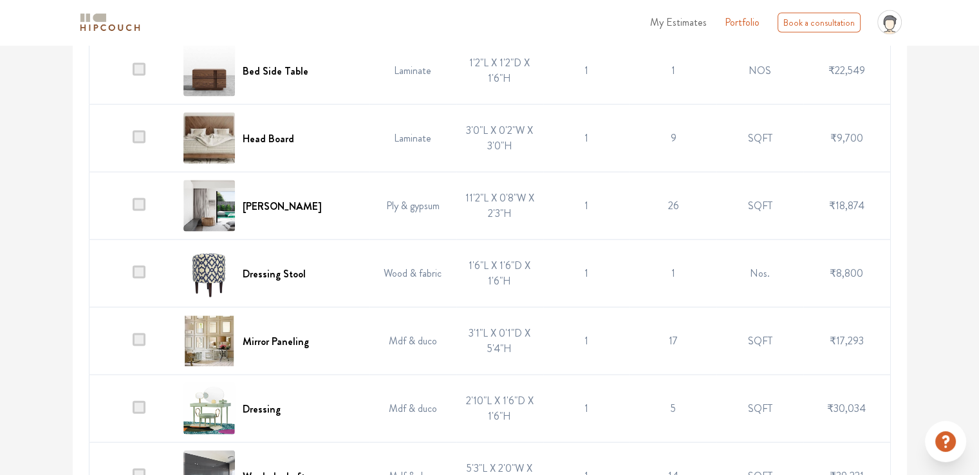
scroll to position [2702, 0]
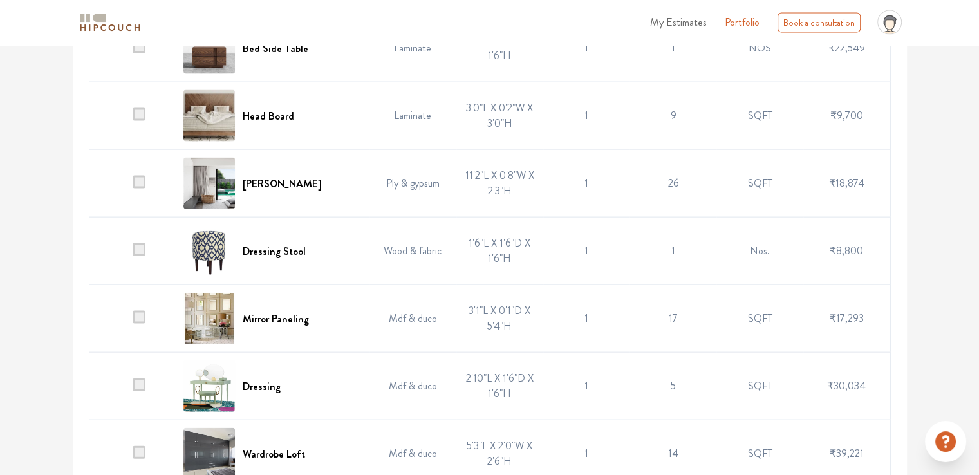
click at [140, 245] on span at bounding box center [139, 249] width 13 height 13
click at [133, 254] on input "checkbox" at bounding box center [133, 254] width 0 height 0
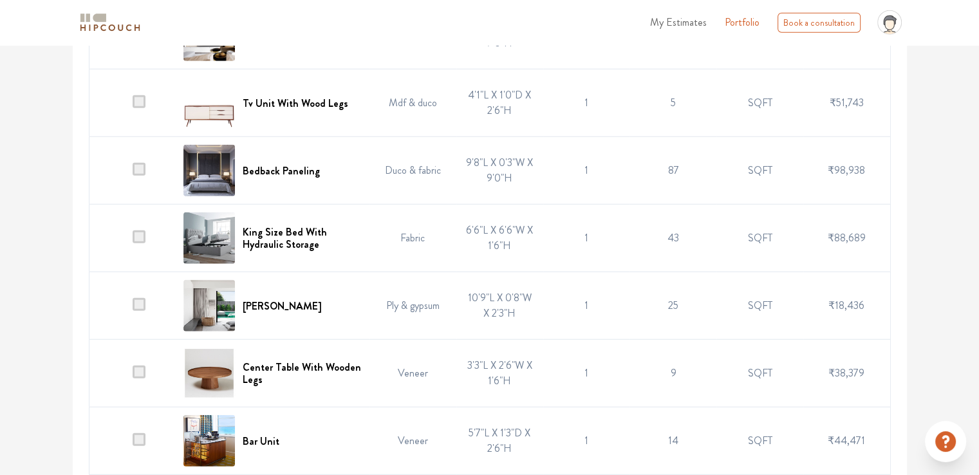
scroll to position [3282, 0]
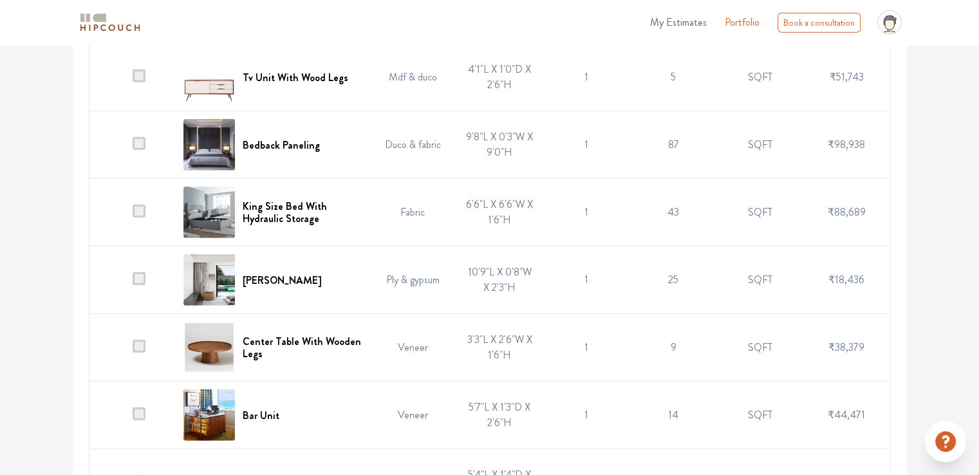
click at [140, 207] on span at bounding box center [139, 211] width 13 height 13
click at [133, 216] on input "checkbox" at bounding box center [133, 216] width 0 height 0
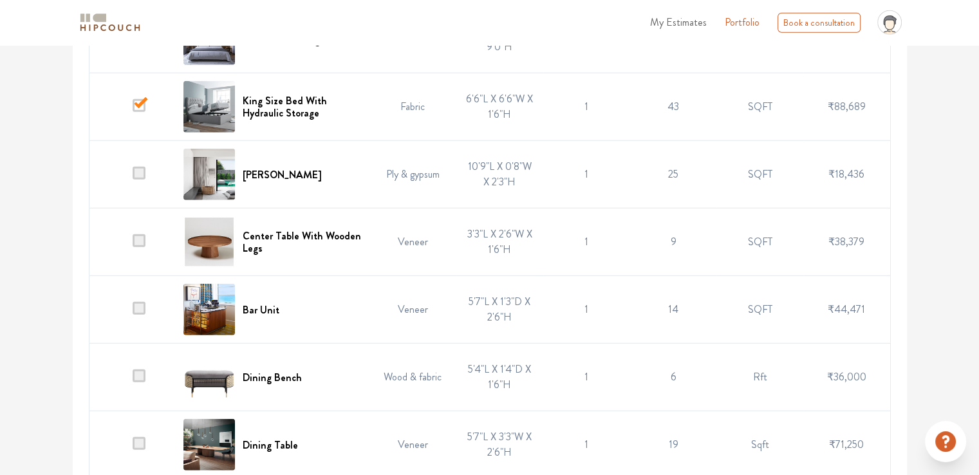
scroll to position [3410, 0]
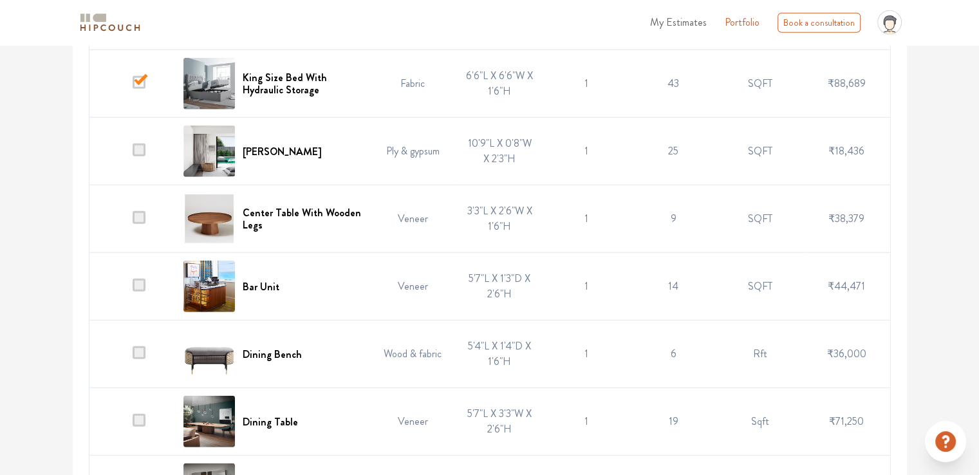
click at [138, 213] on span at bounding box center [139, 217] width 13 height 13
click at [133, 222] on input "checkbox" at bounding box center [133, 222] width 0 height 0
click at [140, 279] on span at bounding box center [139, 285] width 13 height 13
click at [133, 290] on input "checkbox" at bounding box center [133, 290] width 0 height 0
click at [141, 346] on span at bounding box center [139, 352] width 13 height 13
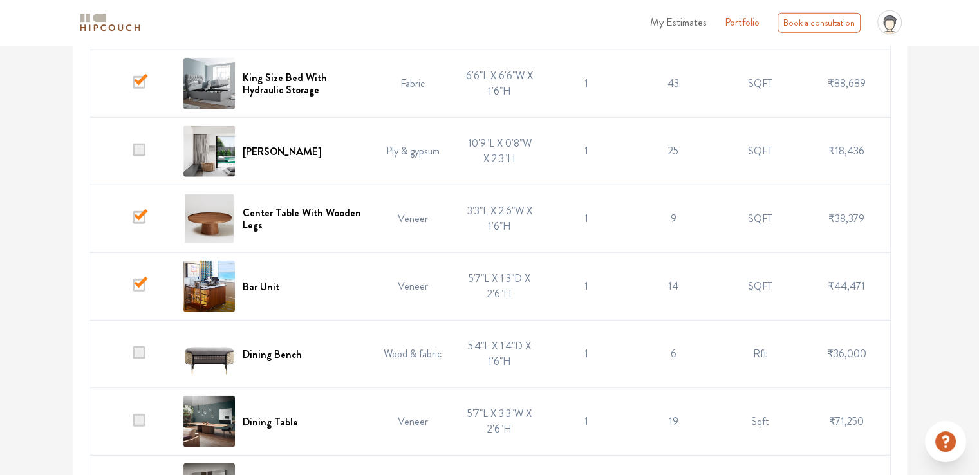
click at [133, 357] on input "checkbox" at bounding box center [133, 357] width 0 height 0
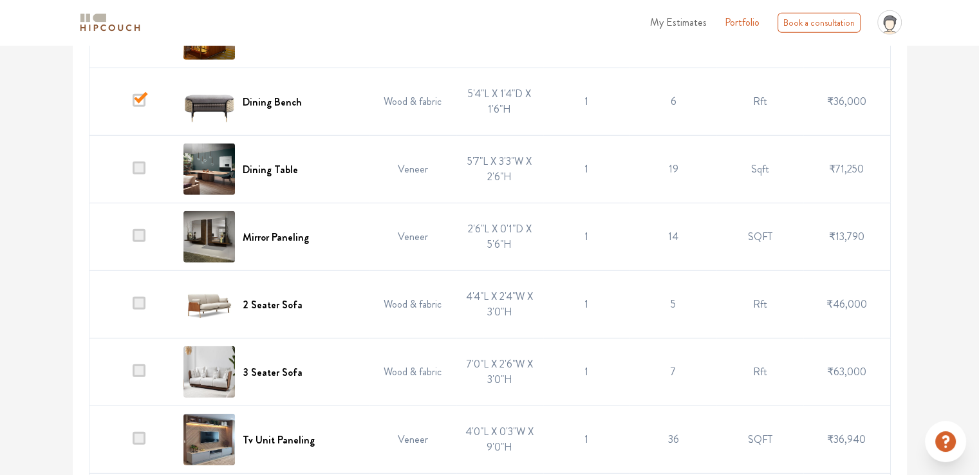
scroll to position [3668, 0]
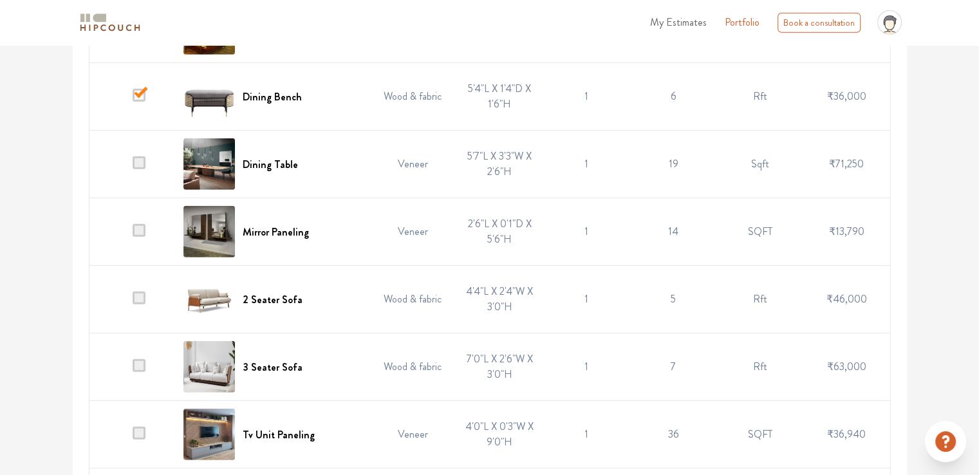
click at [144, 158] on span at bounding box center [139, 162] width 13 height 13
click at [133, 167] on input "checkbox" at bounding box center [133, 167] width 0 height 0
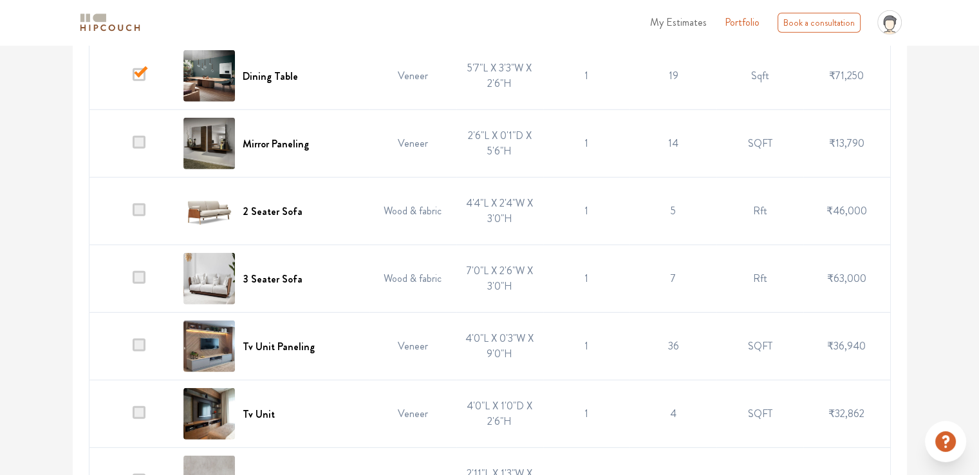
scroll to position [3796, 0]
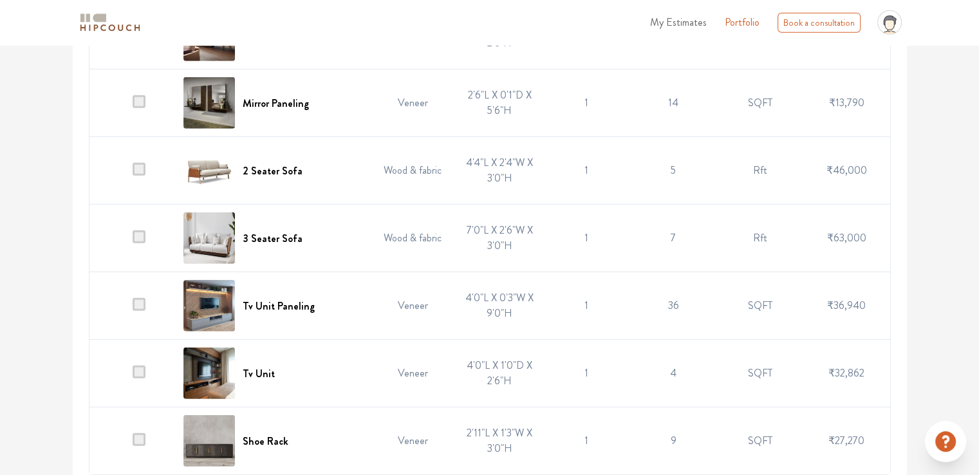
click at [140, 163] on span at bounding box center [139, 169] width 13 height 13
click at [133, 174] on input "checkbox" at bounding box center [133, 174] width 0 height 0
click at [140, 233] on span at bounding box center [139, 236] width 13 height 13
click at [133, 241] on input "checkbox" at bounding box center [133, 241] width 0 height 0
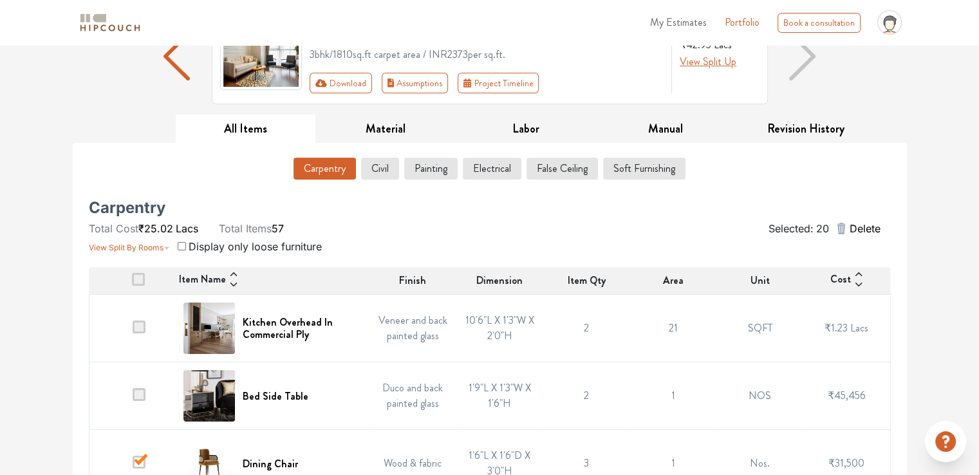
scroll to position [0, 0]
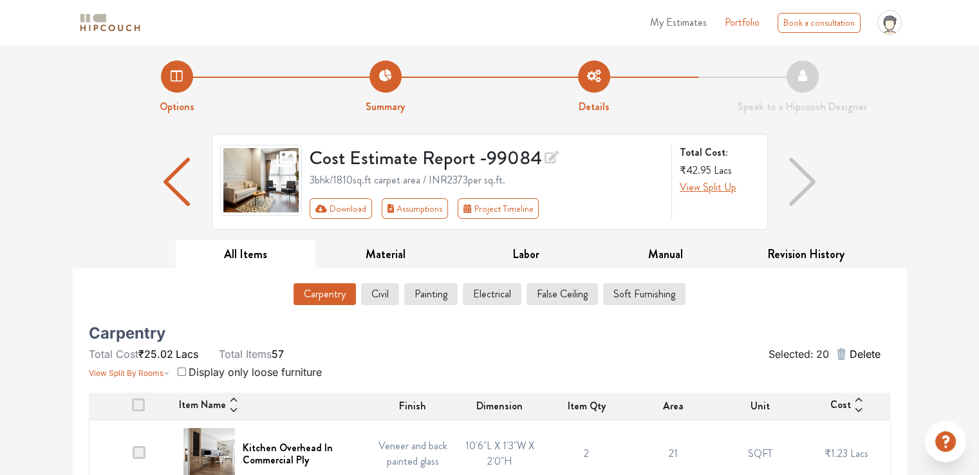
click at [873, 351] on span "Delete" at bounding box center [864, 353] width 31 height 15
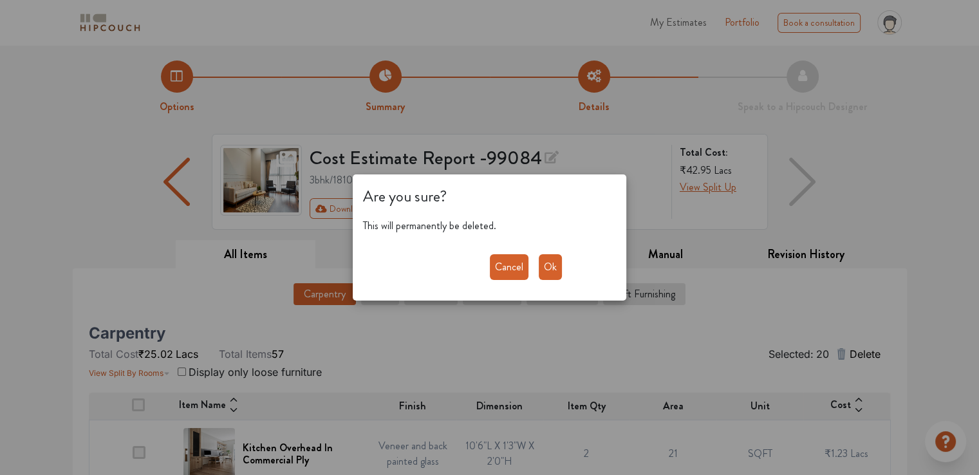
click at [553, 271] on button "Ok" at bounding box center [550, 267] width 23 height 26
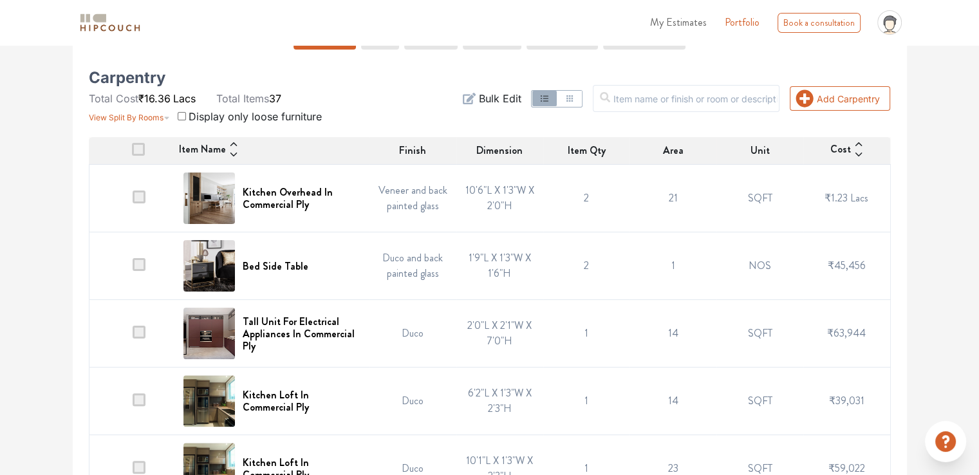
scroll to position [322, 0]
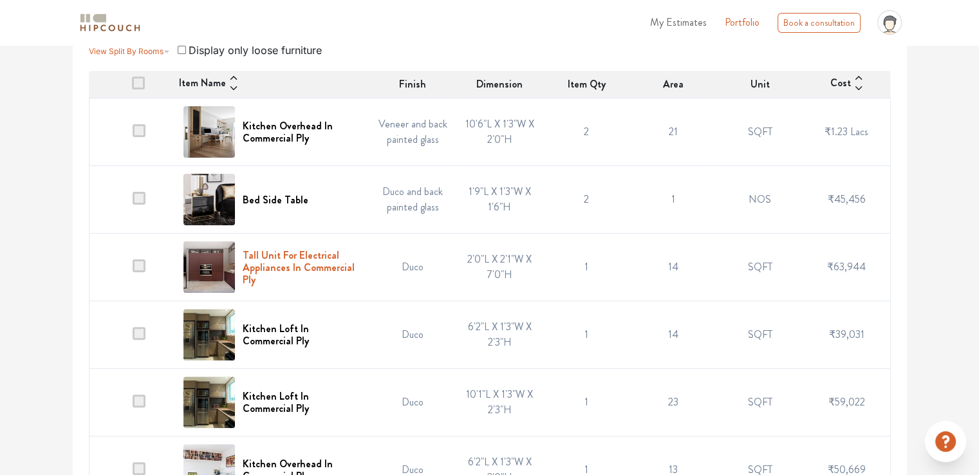
click at [283, 257] on h6 "Tall Unit For Electrical Appliances In Commercial Ply" at bounding box center [302, 267] width 119 height 37
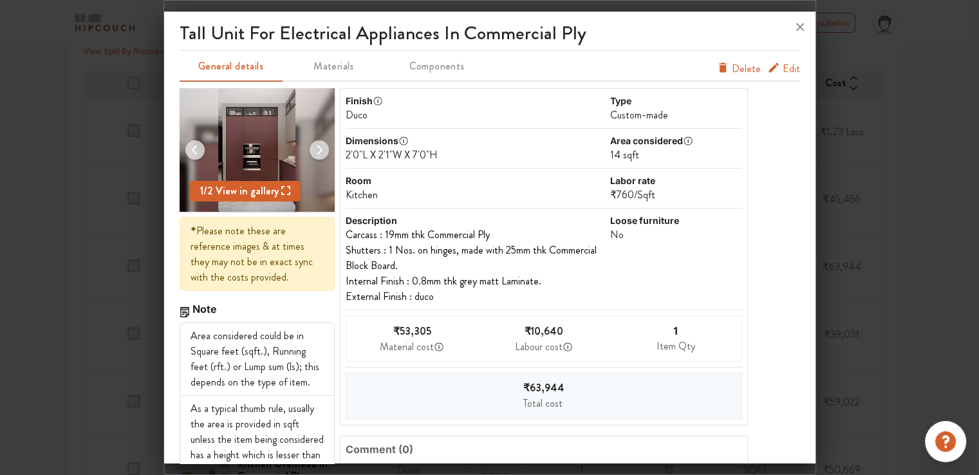
drag, startPoint x: 786, startPoint y: 69, endPoint x: 786, endPoint y: 23, distance: 46.3
click at [786, 69] on span "Edit" at bounding box center [790, 68] width 17 height 15
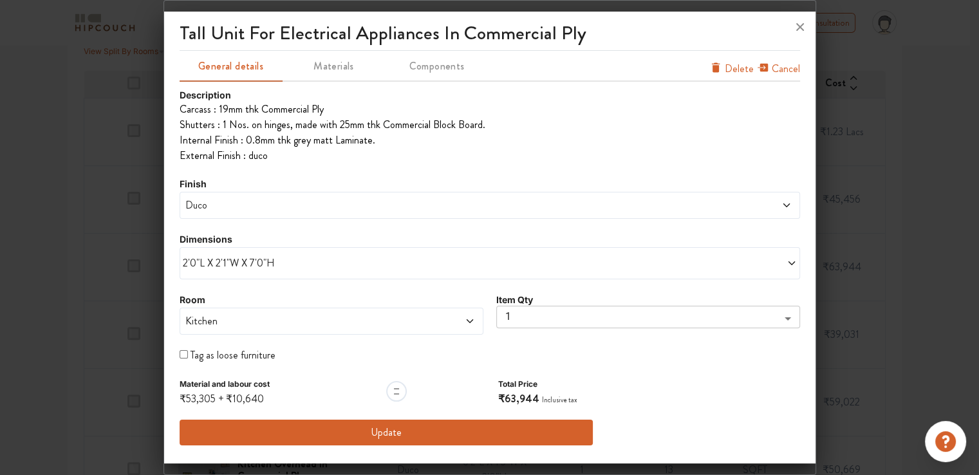
click at [284, 266] on span "2'0"L X 2'1"W X 7'0"H" at bounding box center [336, 262] width 307 height 15
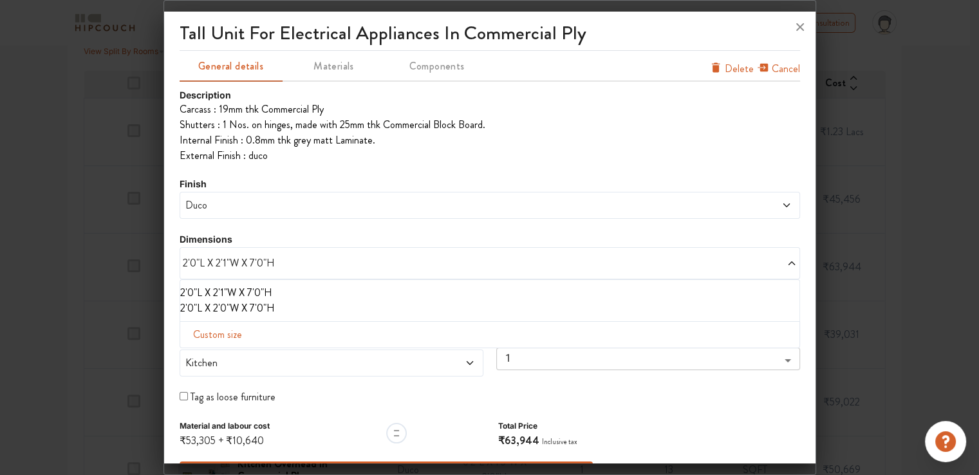
click at [213, 334] on span "Custom size" at bounding box center [217, 335] width 59 height 26
click at [212, 351] on input "text" at bounding box center [226, 355] width 73 height 24
type input "5"
click at [286, 352] on input "text" at bounding box center [299, 355] width 73 height 24
type input "4"
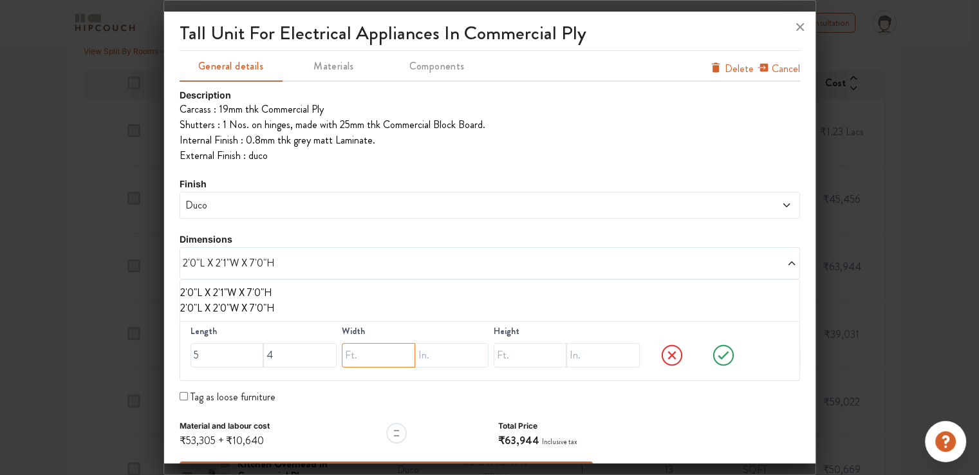
click at [373, 354] on input "text" at bounding box center [378, 355] width 73 height 24
type input "1"
click at [438, 353] on input "text" at bounding box center [451, 355] width 73 height 24
type input "4"
click at [517, 355] on input "text" at bounding box center [530, 355] width 73 height 24
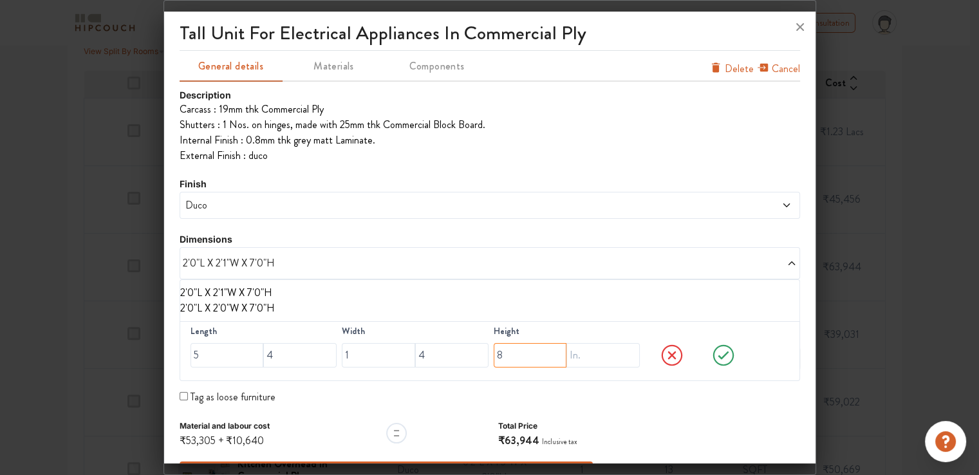
type input "8"
click at [248, 199] on span "Duco" at bounding box center [411, 205] width 457 height 15
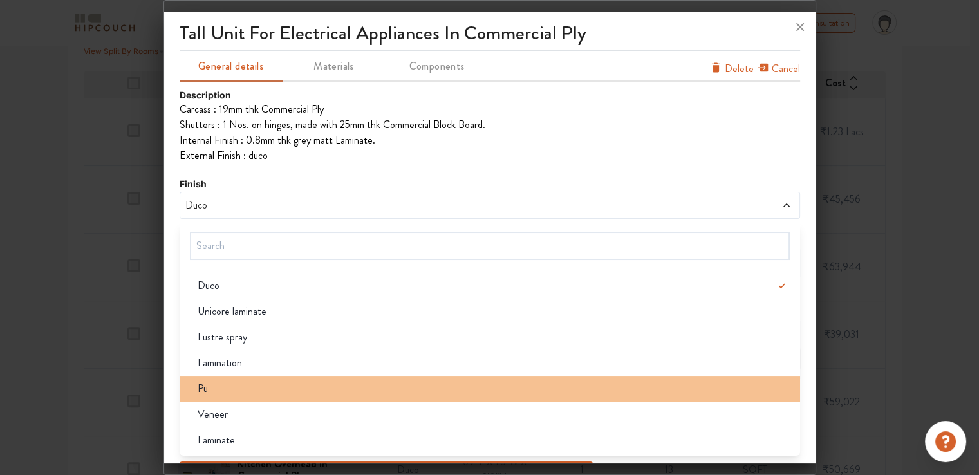
click at [242, 387] on div "Pu" at bounding box center [493, 388] width 613 height 15
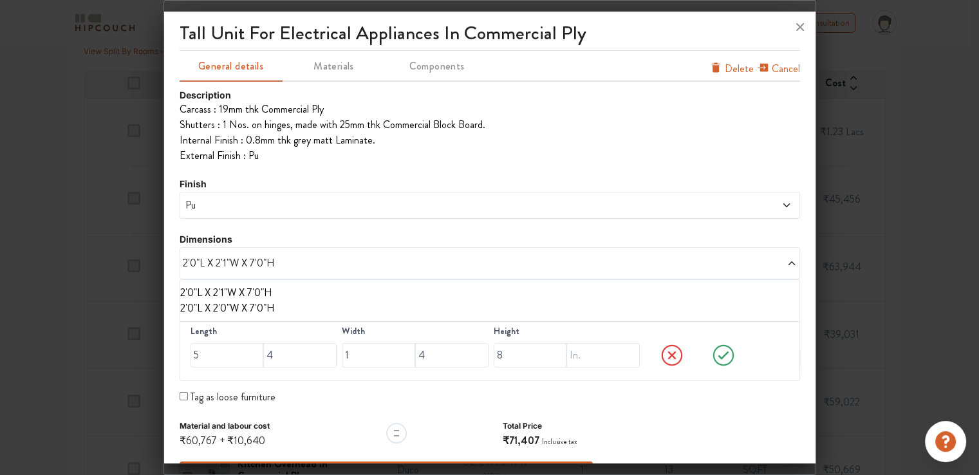
click at [713, 353] on icon at bounding box center [723, 355] width 49 height 26
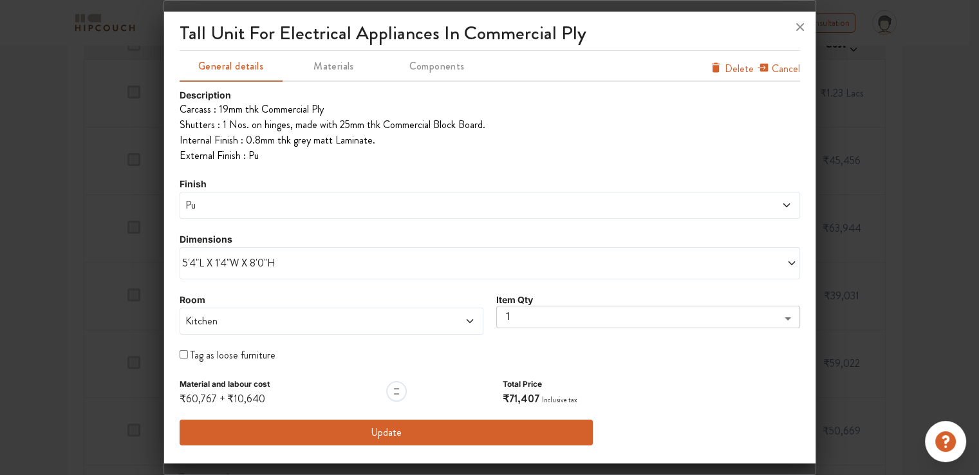
scroll to position [386, 0]
click at [391, 431] on button "Update" at bounding box center [387, 433] width 414 height 26
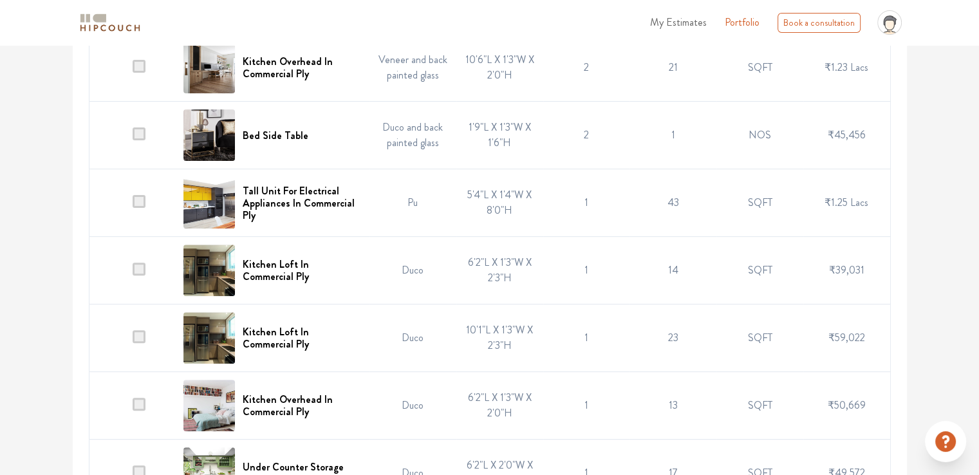
click at [483, 271] on td "6'2"L X 1'3"W X 2'3"H" at bounding box center [499, 271] width 87 height 68
click at [305, 275] on h6 "Kitchen Loft In Commercial Ply" at bounding box center [302, 270] width 119 height 24
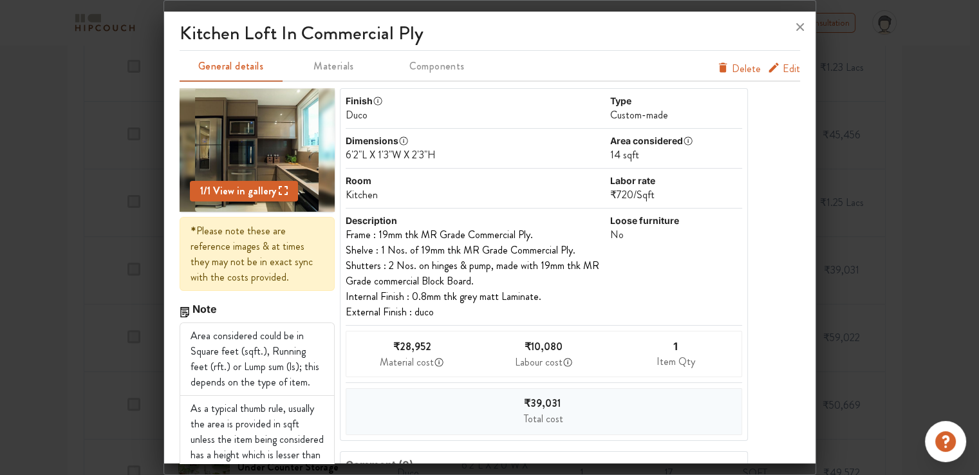
click at [780, 61] on div "Edit Delete" at bounding box center [758, 66] width 84 height 31
click at [782, 69] on span "Edit" at bounding box center [790, 68] width 17 height 15
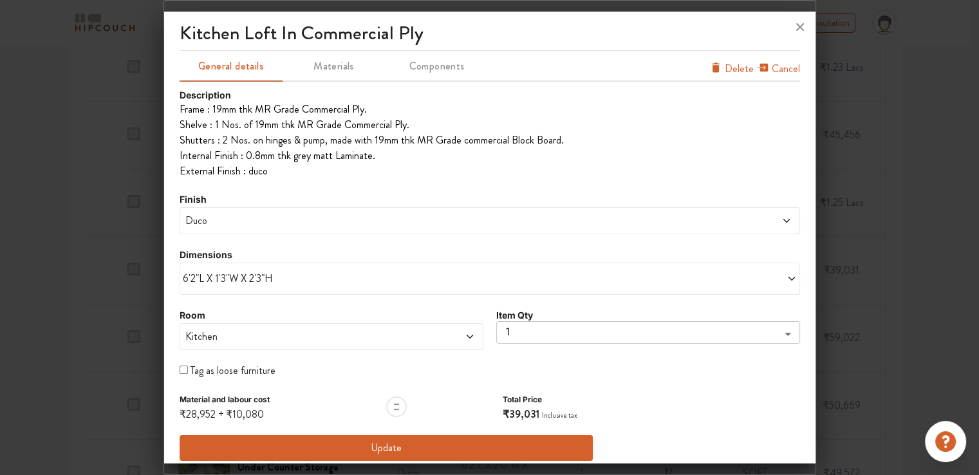
click at [230, 273] on span "6'2"L X 1'3"W X 2'3"H" at bounding box center [336, 278] width 307 height 15
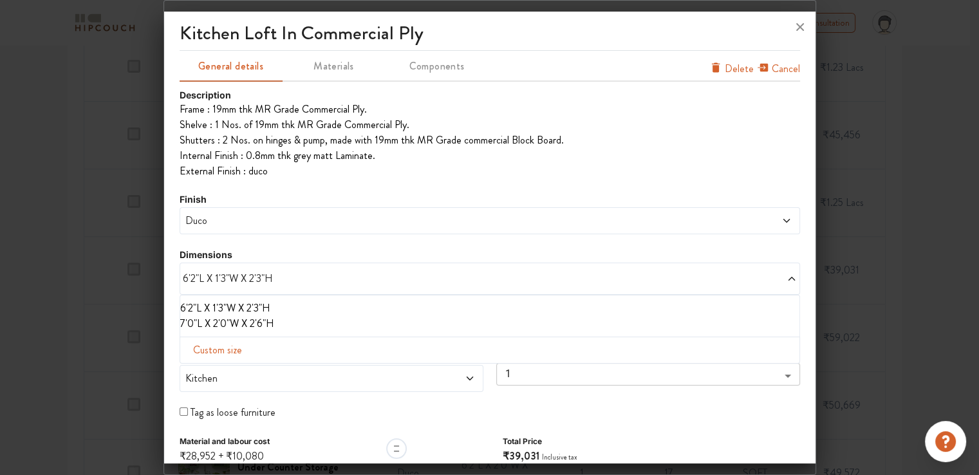
click at [221, 351] on span "Custom size" at bounding box center [217, 350] width 59 height 26
click at [220, 371] on input "text" at bounding box center [226, 370] width 73 height 24
type input "8"
click at [303, 371] on input "text" at bounding box center [299, 370] width 73 height 24
type input "4"
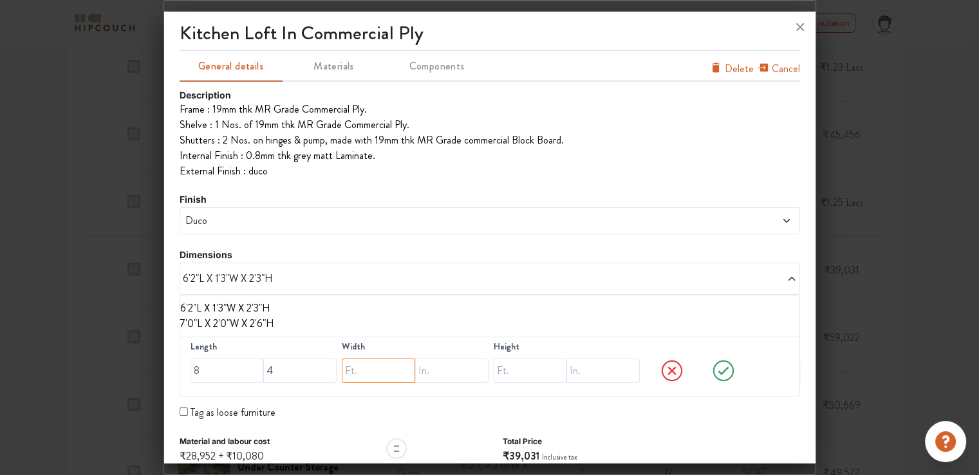
click at [368, 369] on input "text" at bounding box center [378, 370] width 73 height 24
type input "1"
click at [436, 371] on input "text" at bounding box center [451, 370] width 73 height 24
type input "3"
click at [512, 369] on input "text" at bounding box center [530, 370] width 73 height 24
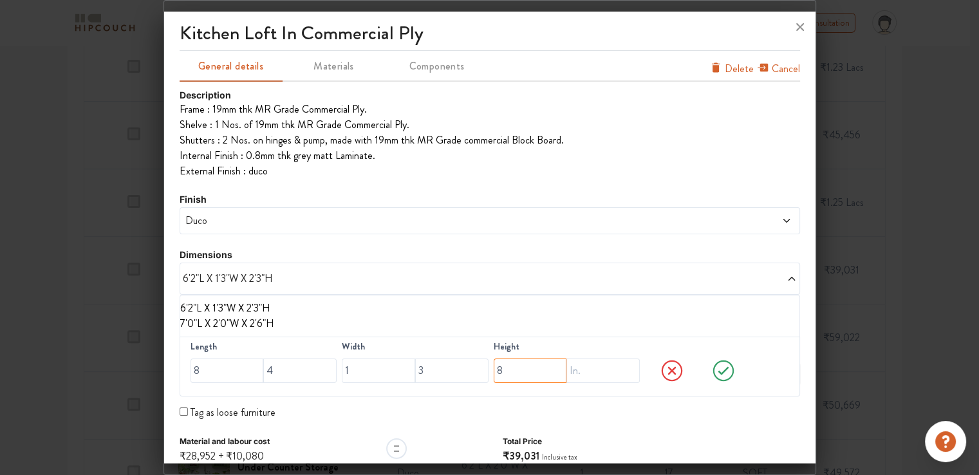
click at [494, 371] on input "8" at bounding box center [530, 370] width 73 height 24
type input "2"
click at [571, 374] on input "text" at bounding box center [602, 370] width 73 height 24
type input "3"
click at [205, 223] on span "Duco" at bounding box center [411, 220] width 457 height 15
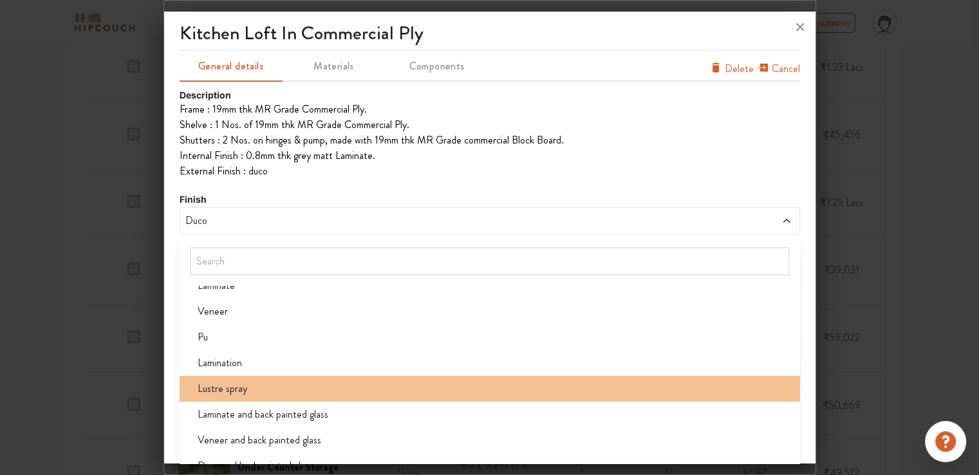
scroll to position [77, 0]
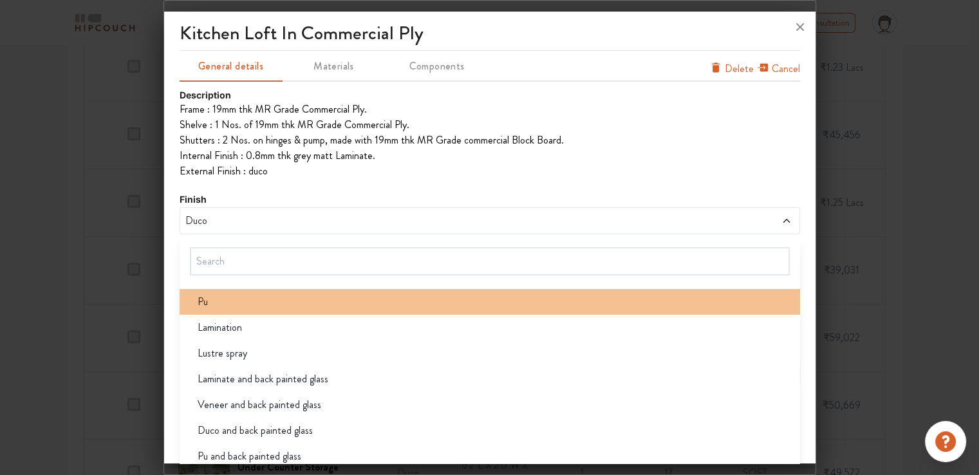
click at [221, 302] on div "Pu" at bounding box center [493, 301] width 613 height 15
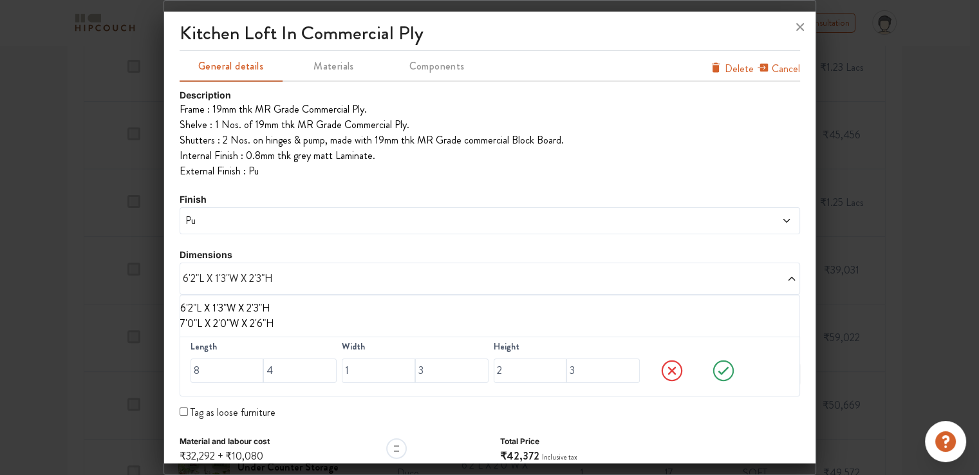
scroll to position [50, 0]
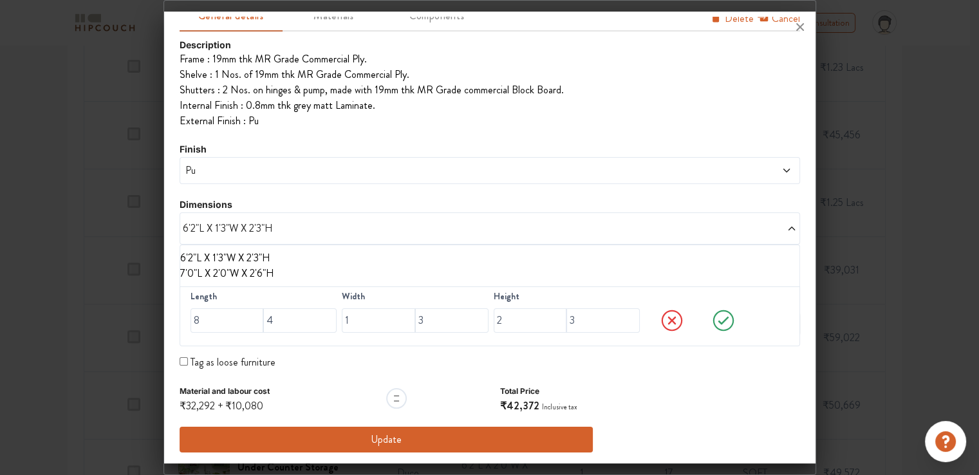
click at [717, 320] on icon at bounding box center [722, 320] width 11 height 8
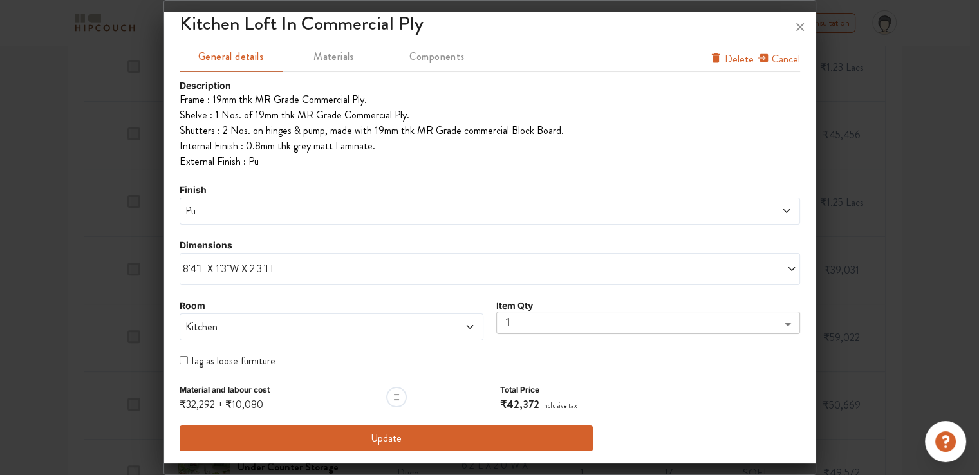
scroll to position [8, 0]
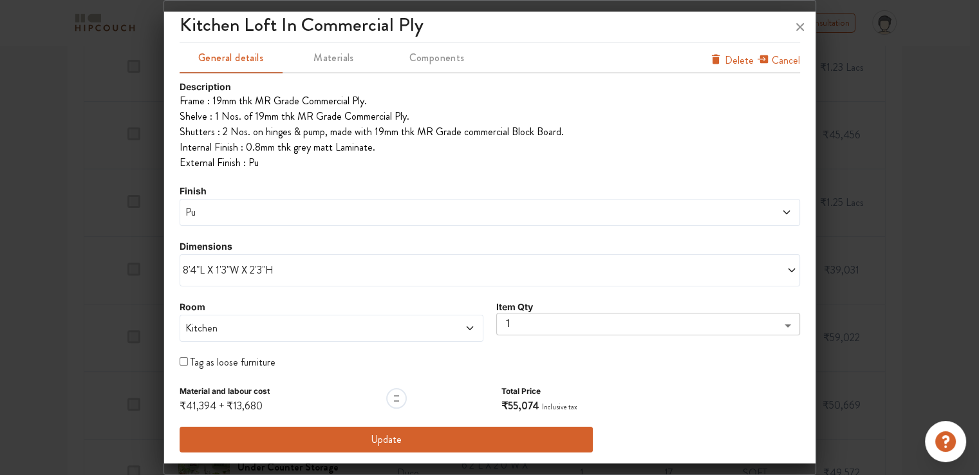
click at [219, 214] on span "Pu" at bounding box center [411, 212] width 457 height 15
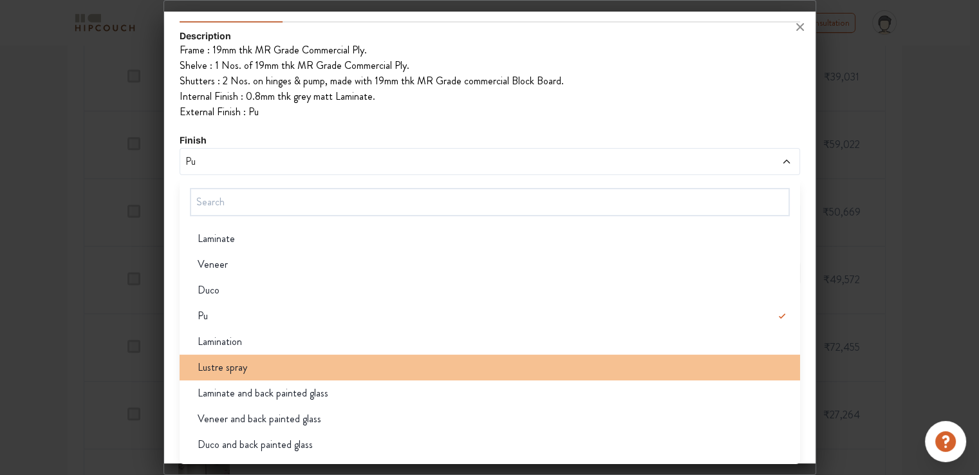
scroll to position [0, 0]
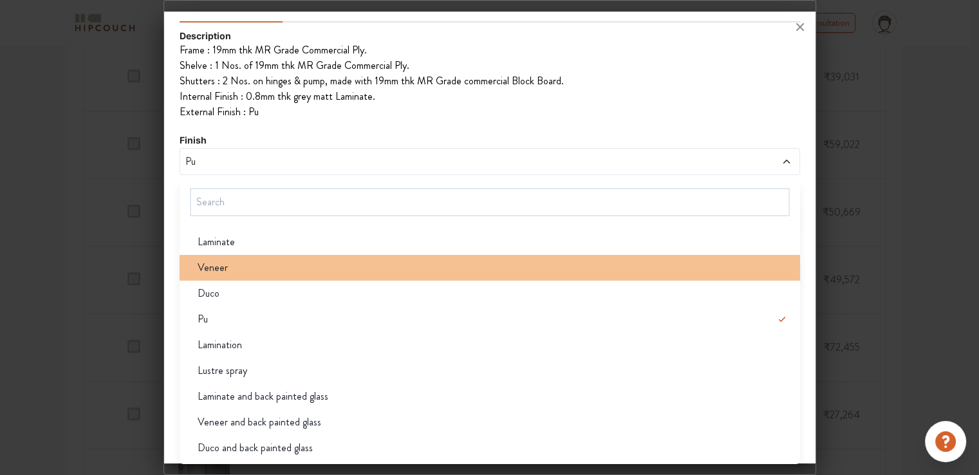
click at [230, 269] on div "Veneer" at bounding box center [493, 267] width 613 height 15
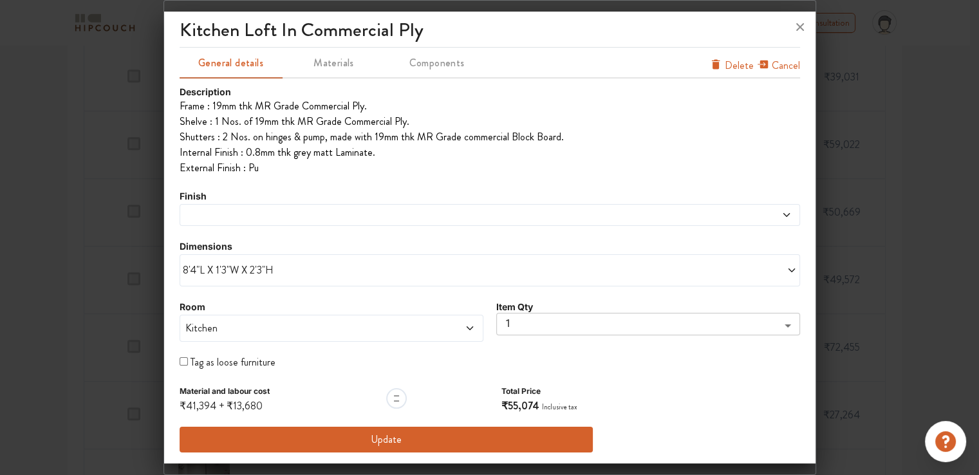
scroll to position [8, 0]
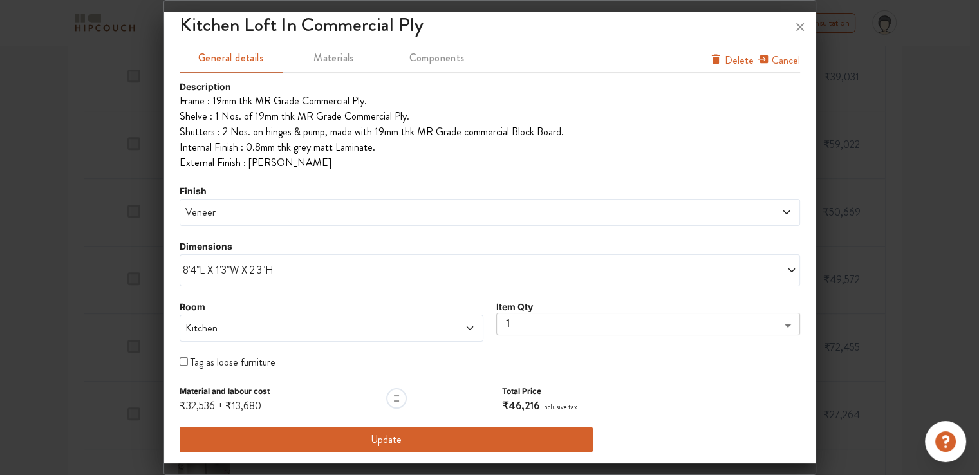
click at [229, 211] on span "Veneer" at bounding box center [411, 212] width 457 height 15
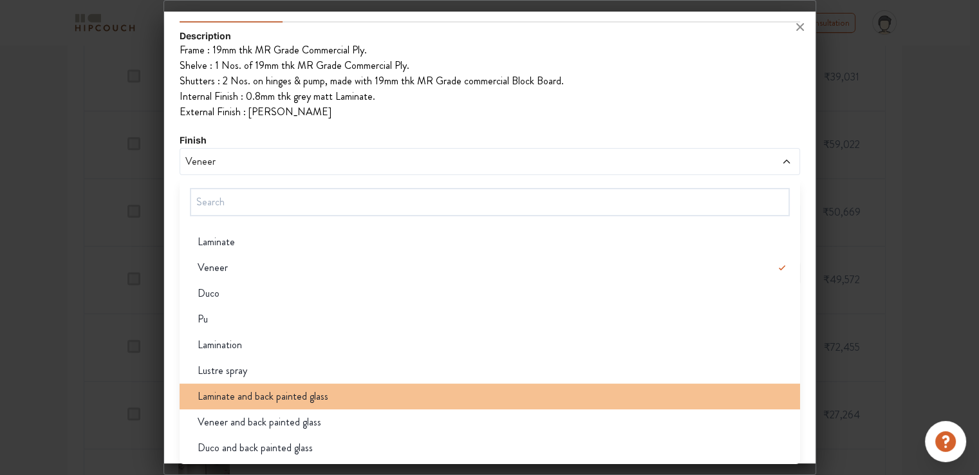
click at [250, 402] on span "Laminate and back painted glass" at bounding box center [263, 396] width 131 height 15
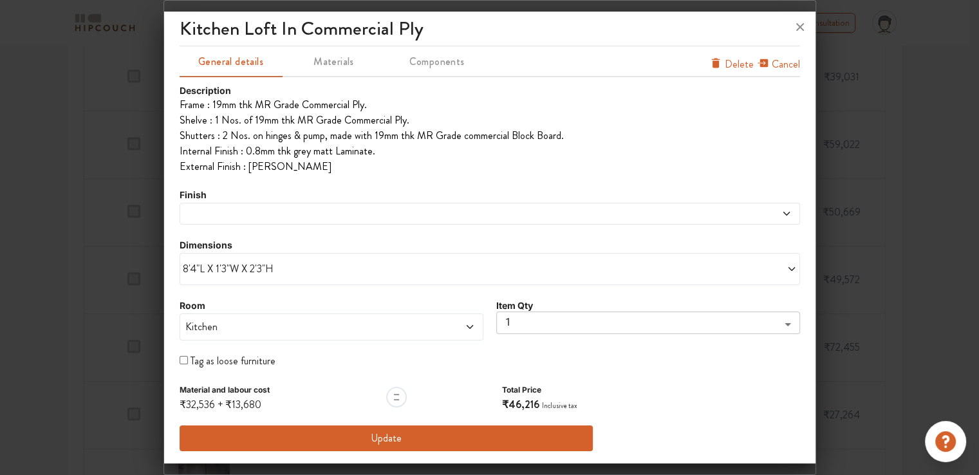
scroll to position [8, 0]
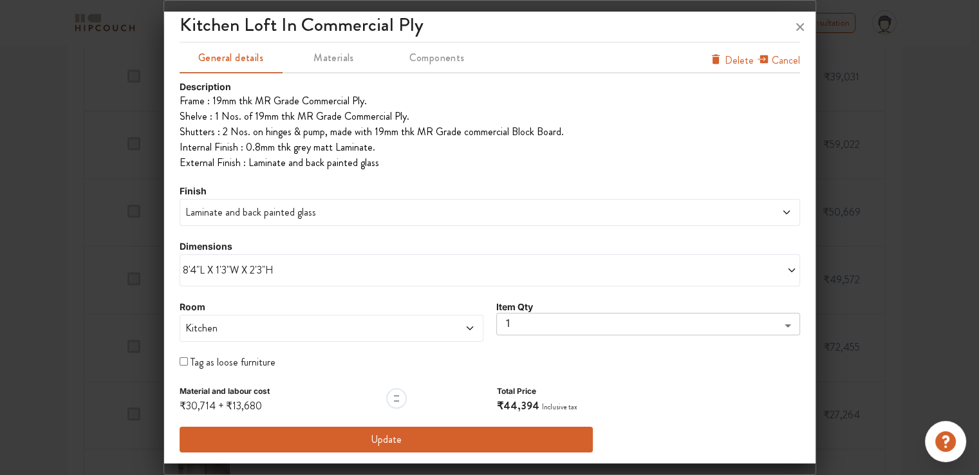
click at [230, 213] on span "Laminate and back painted glass" at bounding box center [411, 212] width 457 height 15
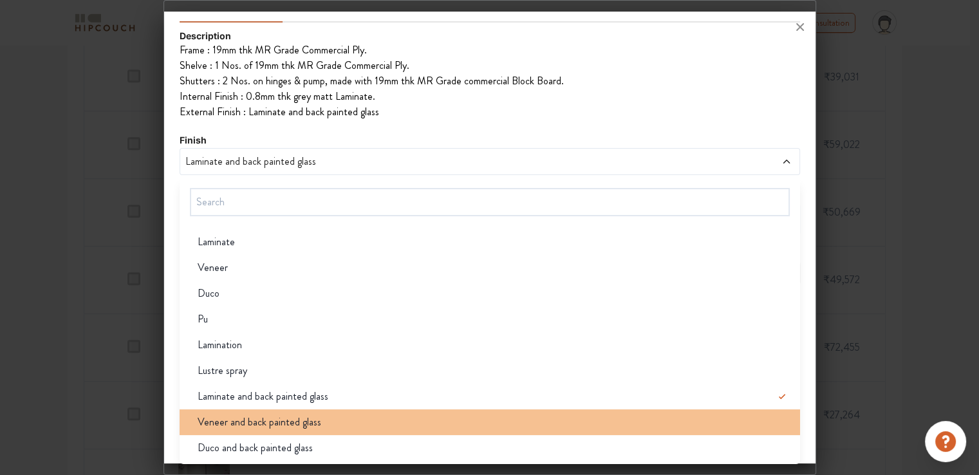
click at [250, 428] on span "Veneer and back painted glass" at bounding box center [260, 421] width 124 height 15
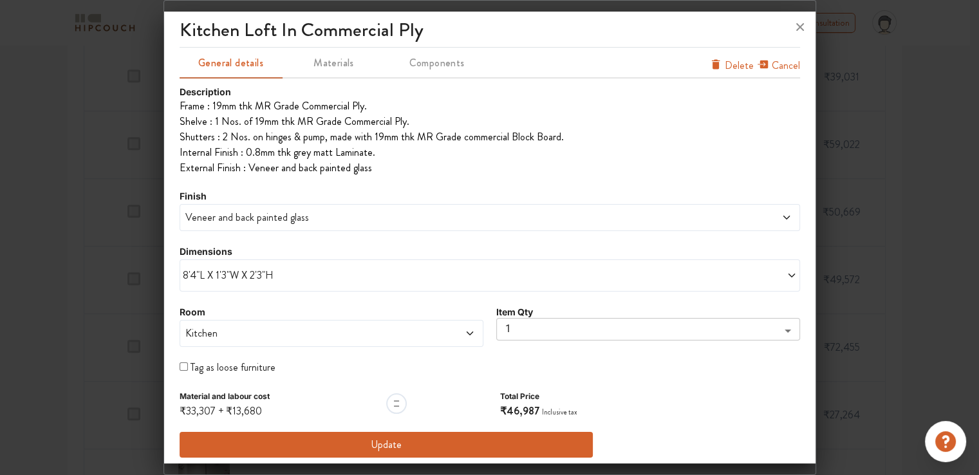
scroll to position [8, 0]
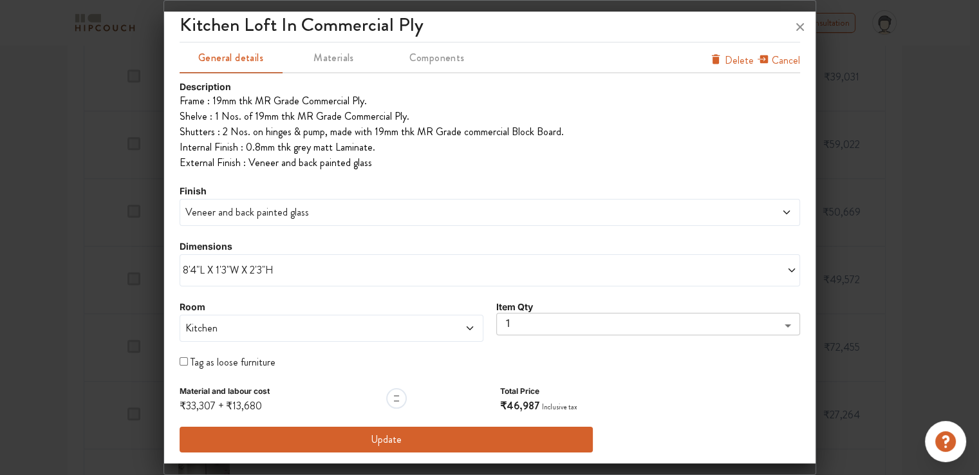
click at [238, 207] on span "Veneer and back painted glass" at bounding box center [411, 212] width 457 height 15
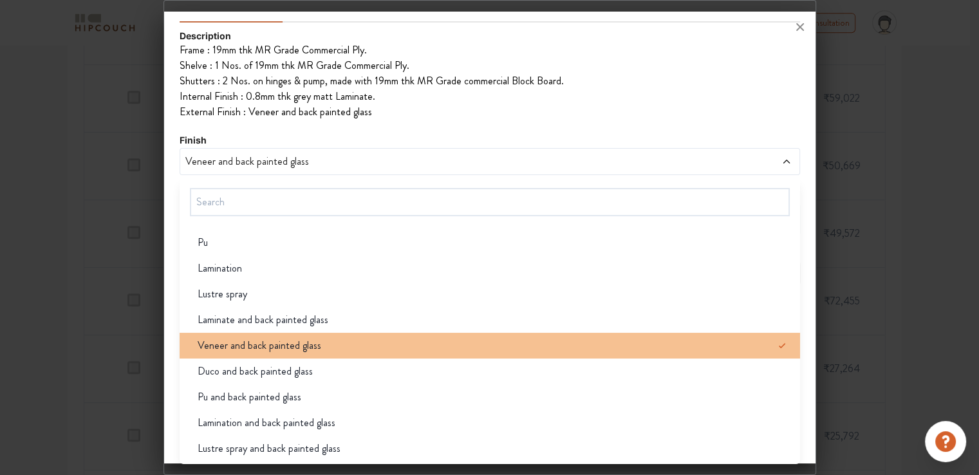
scroll to position [643, 0]
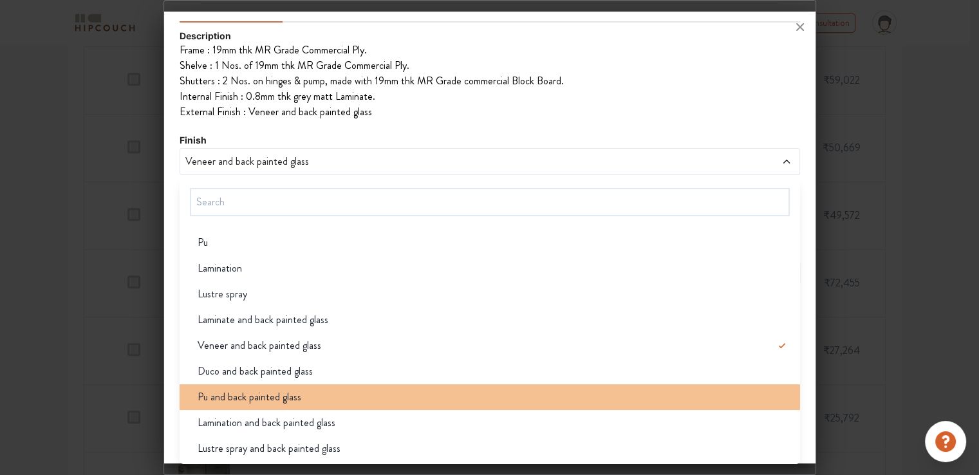
click at [250, 398] on span "Pu and back painted glass" at bounding box center [250, 396] width 104 height 15
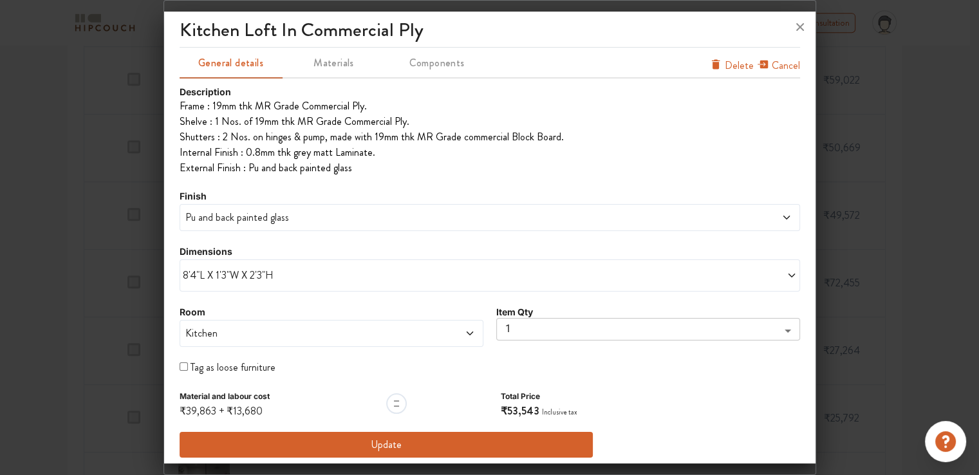
scroll to position [8, 0]
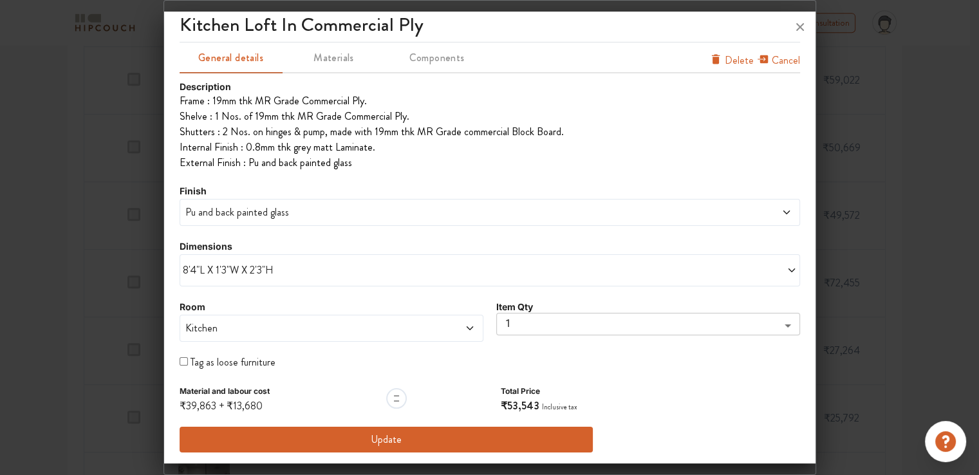
click at [234, 210] on span "Pu and back painted glass" at bounding box center [411, 212] width 457 height 15
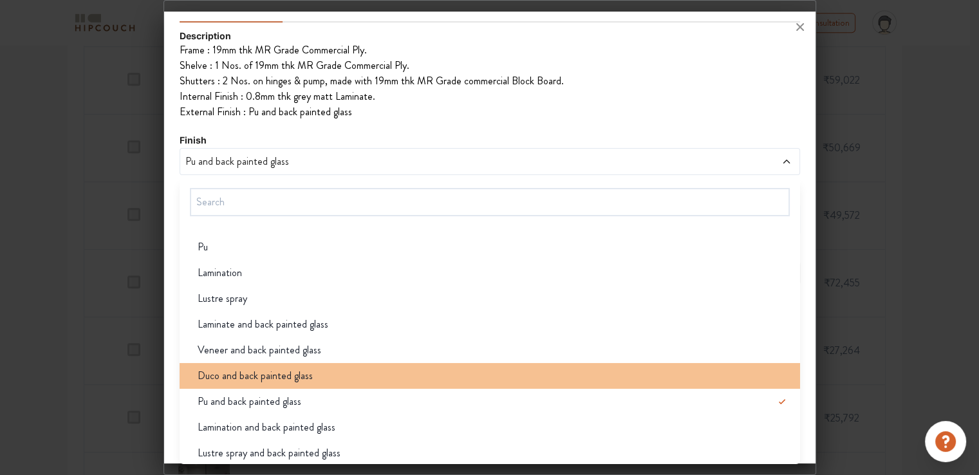
scroll to position [77, 0]
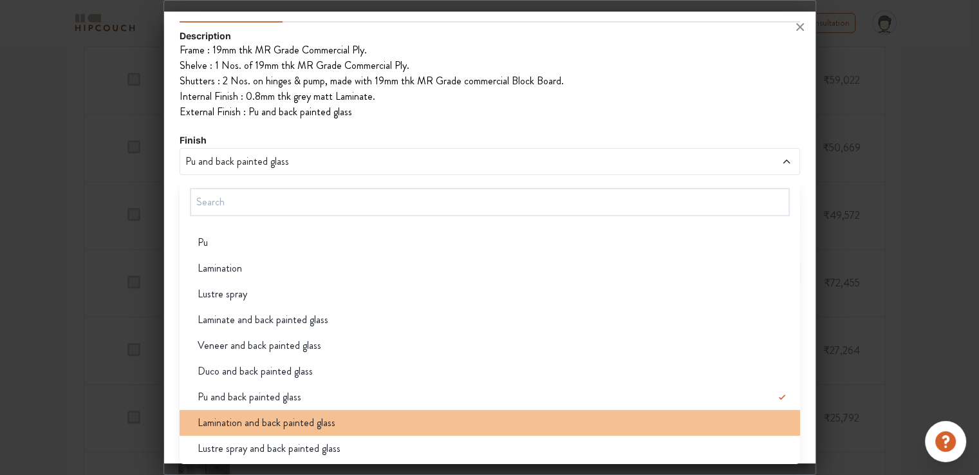
click at [243, 424] on span "Lamination and back painted glass" at bounding box center [267, 422] width 138 height 15
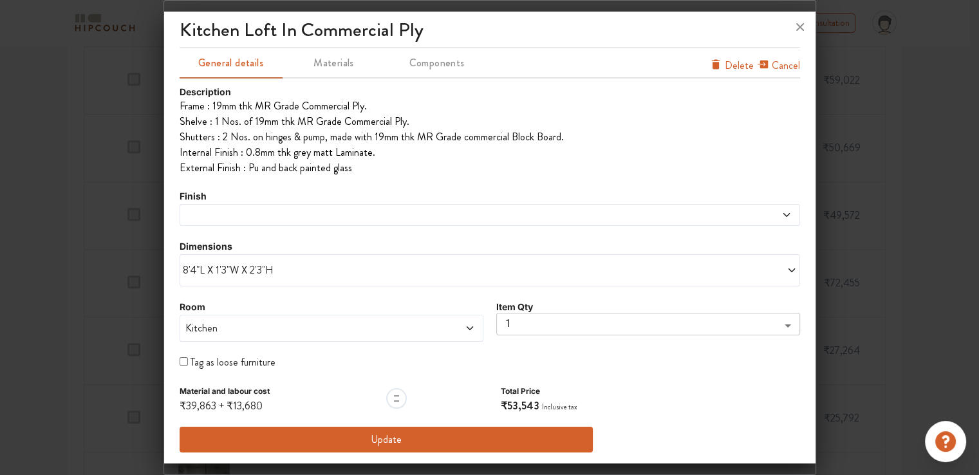
scroll to position [8, 0]
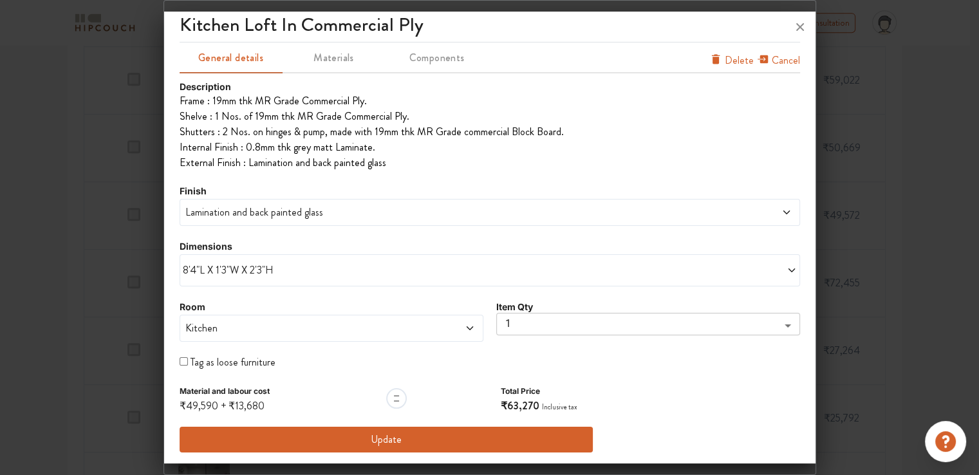
click at [373, 436] on button "Update" at bounding box center [387, 440] width 414 height 26
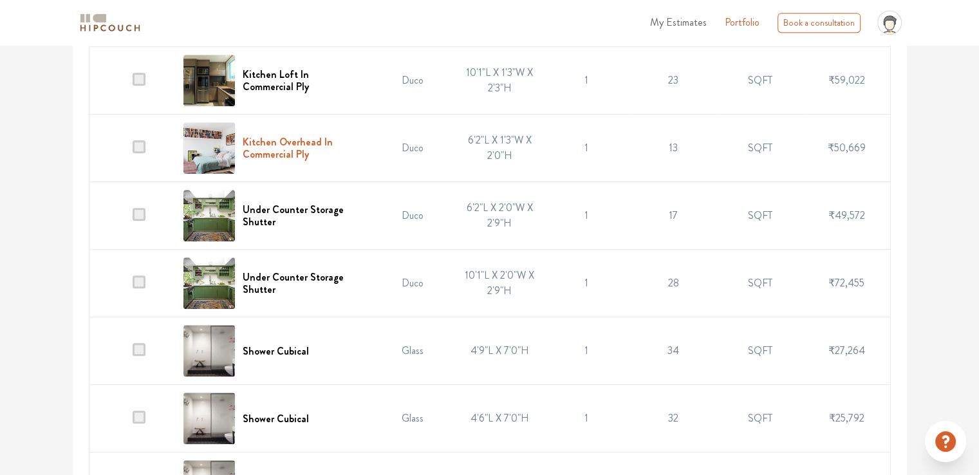
click at [292, 152] on h6 "Kitchen Overhead In Commercial Ply" at bounding box center [302, 148] width 119 height 24
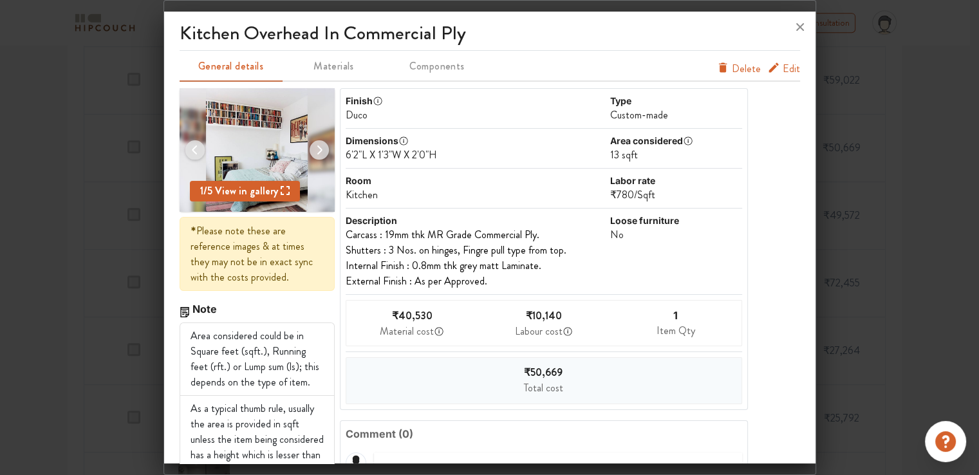
click at [782, 66] on span "Edit" at bounding box center [790, 68] width 17 height 15
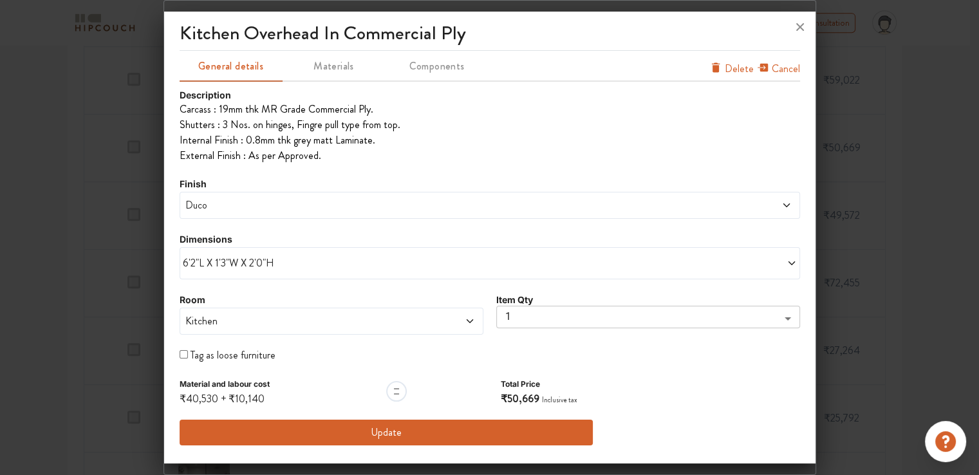
click at [232, 266] on span "6'2"L X 1'3"W X 2'0"H" at bounding box center [336, 262] width 307 height 15
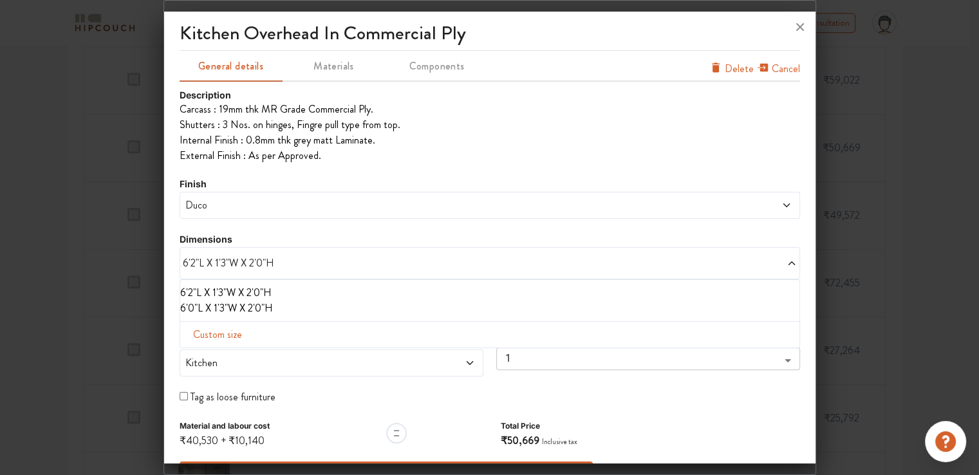
click at [228, 337] on span "Custom size" at bounding box center [217, 335] width 59 height 26
click at [232, 356] on input "text" at bounding box center [226, 355] width 73 height 24
type input "10"
click at [298, 353] on input "text" at bounding box center [299, 355] width 73 height 24
type input "6"
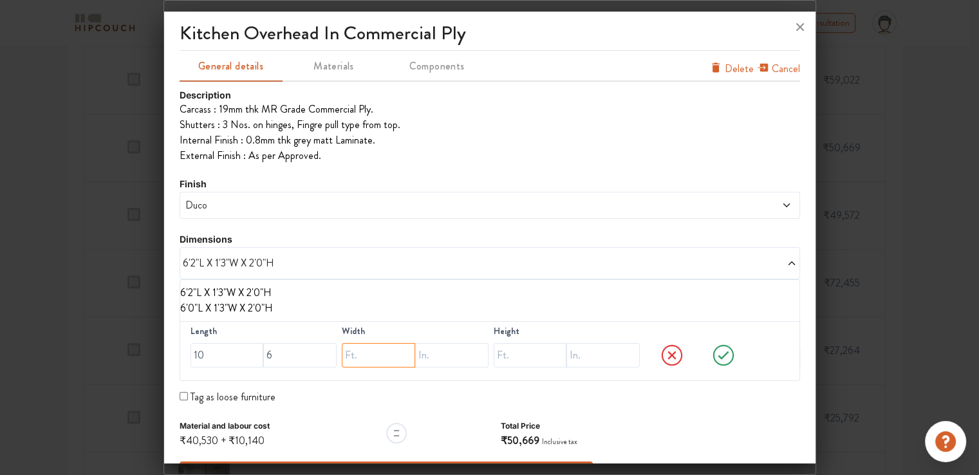
click at [379, 353] on input "text" at bounding box center [378, 355] width 73 height 24
type input "1"
click at [432, 353] on input "text" at bounding box center [451, 355] width 73 height 24
type input "3"
click at [511, 352] on input "text" at bounding box center [530, 355] width 73 height 24
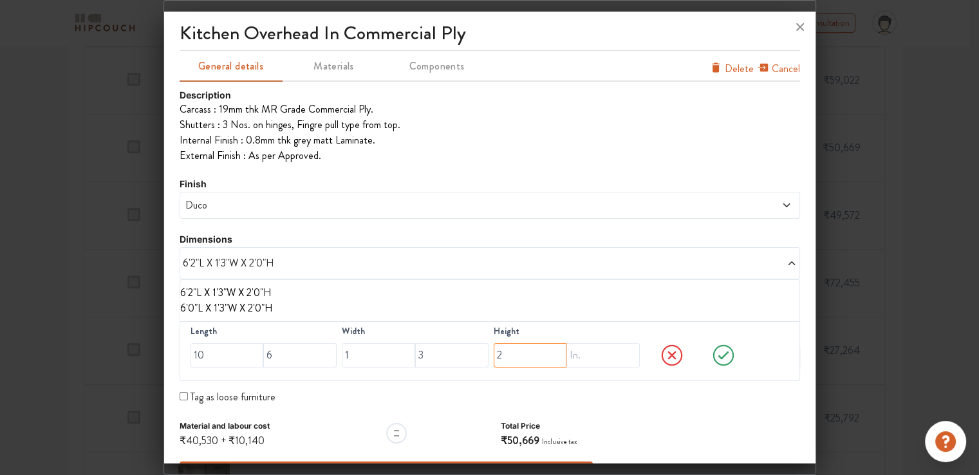
type input "2"
click at [584, 353] on input "text" at bounding box center [602, 355] width 73 height 24
type input "6"
click at [712, 355] on icon at bounding box center [723, 355] width 49 height 26
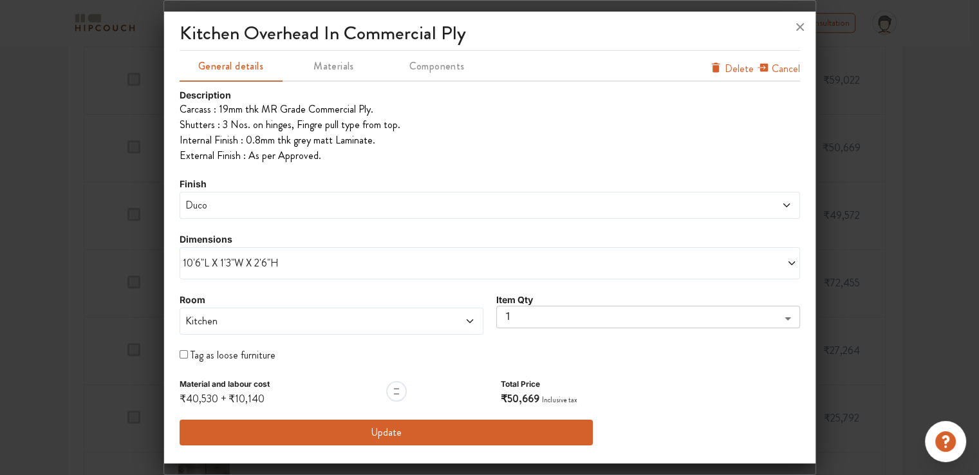
click at [236, 210] on span "Duco" at bounding box center [411, 205] width 457 height 15
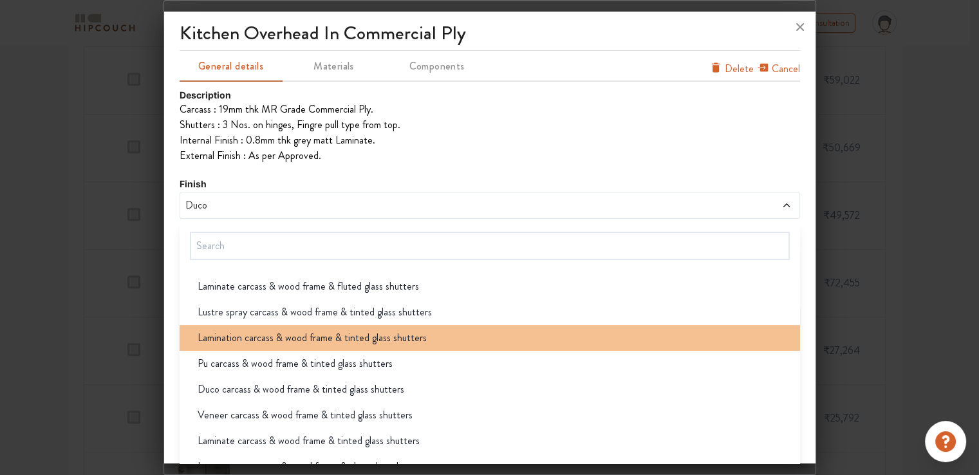
scroll to position [129, 0]
click at [288, 343] on span "Lamination carcass & wood frame & tinted glass shutters" at bounding box center [312, 336] width 229 height 15
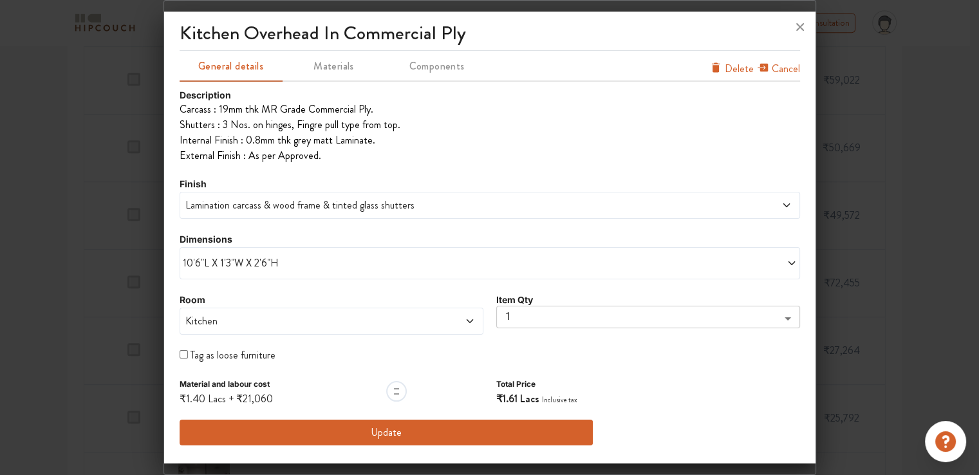
click at [269, 210] on span "Lamination carcass & wood frame & tinted glass shutters" at bounding box center [411, 205] width 457 height 15
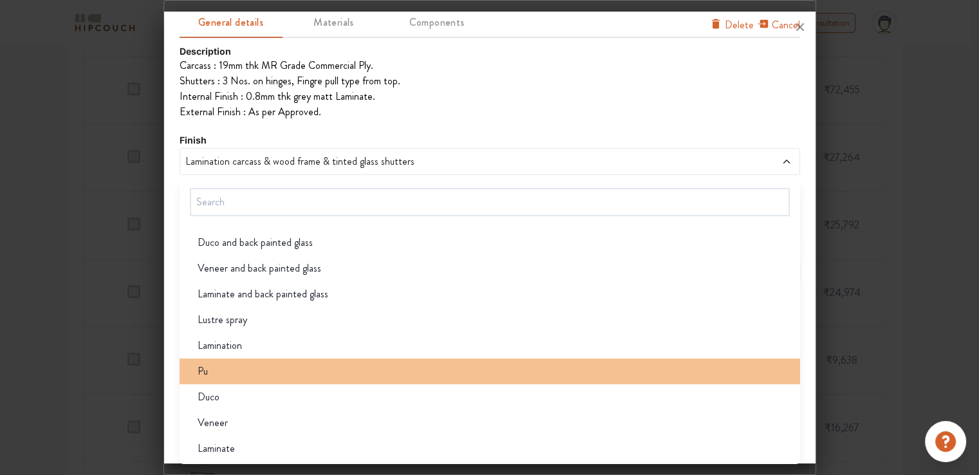
scroll to position [901, 0]
click at [264, 373] on div "Pu" at bounding box center [493, 371] width 613 height 15
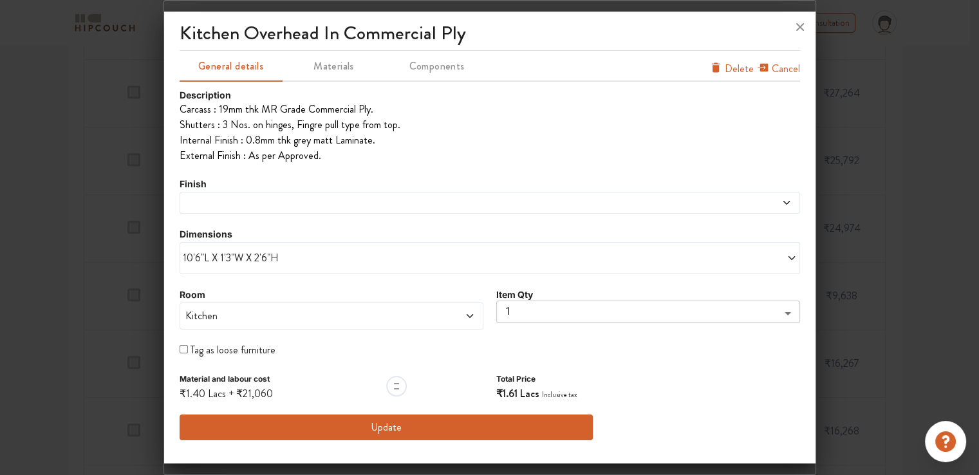
scroll to position [0, 0]
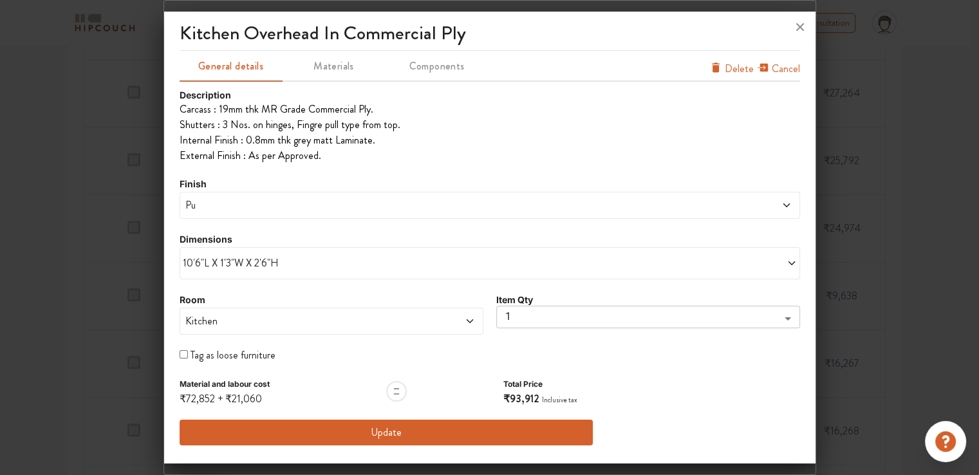
click at [269, 201] on span "Pu" at bounding box center [411, 205] width 457 height 15
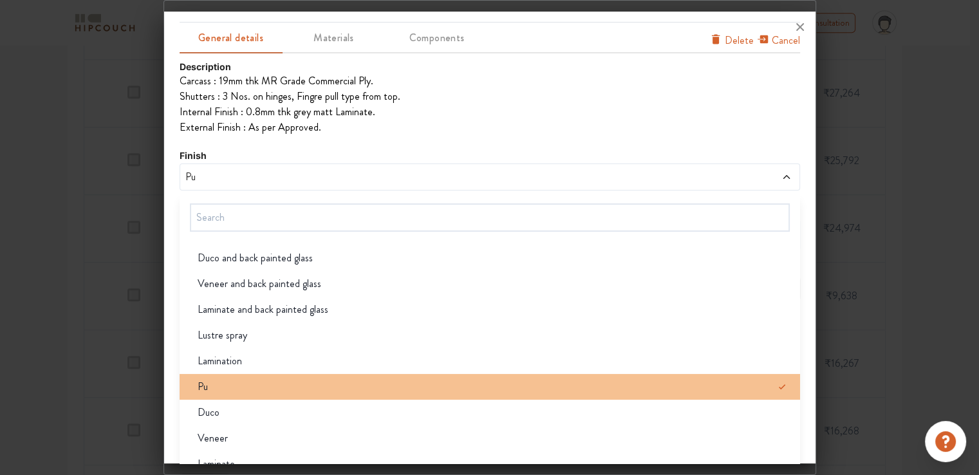
scroll to position [44, 0]
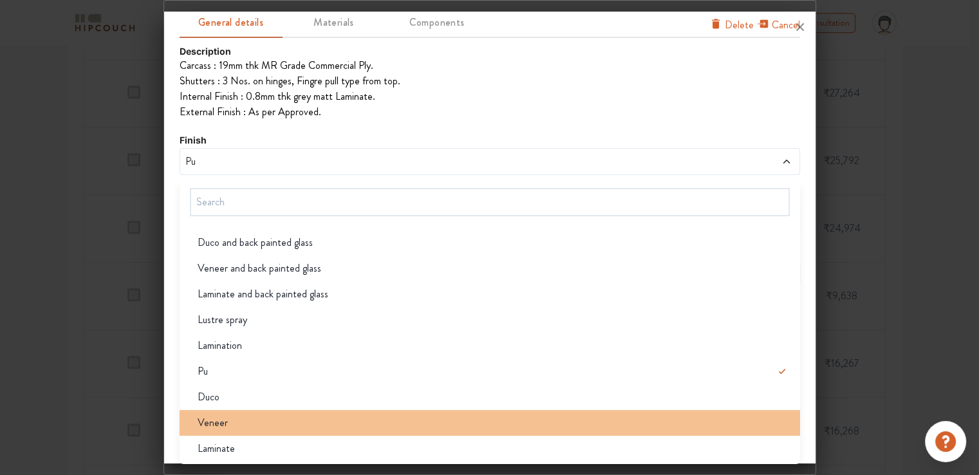
click at [279, 412] on li "Veneer" at bounding box center [490, 423] width 620 height 26
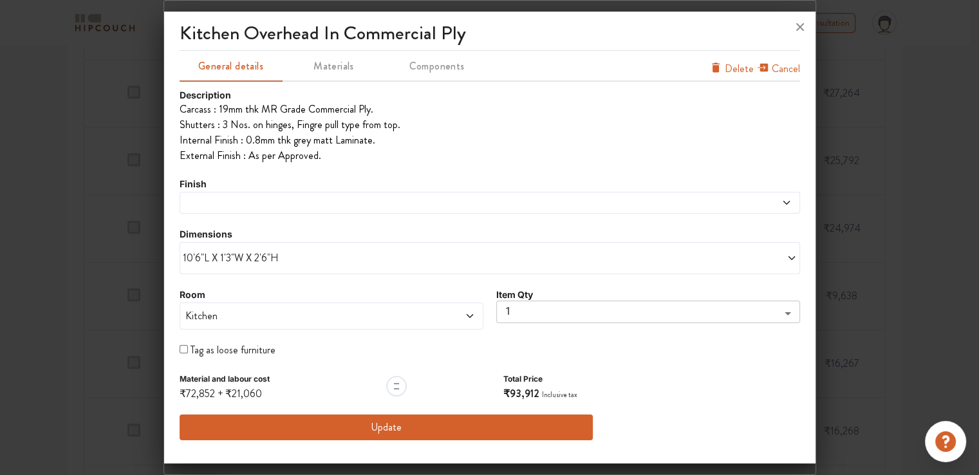
scroll to position [0, 0]
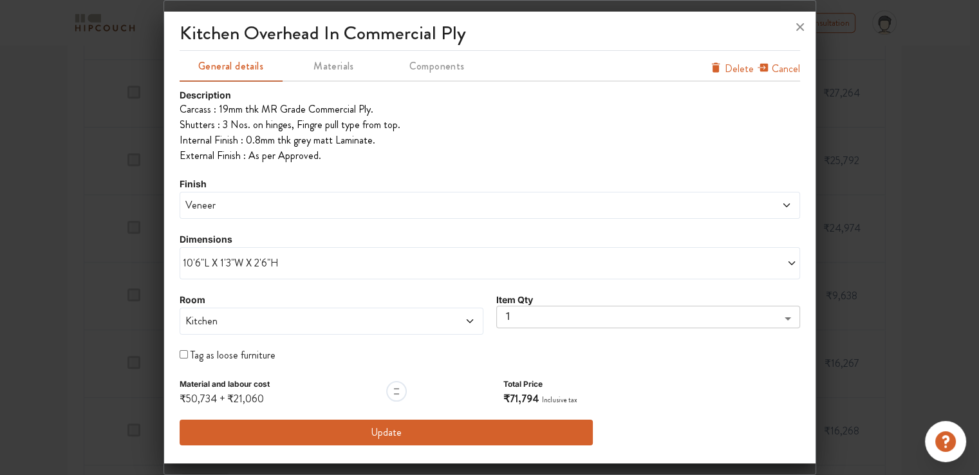
click at [255, 206] on span "Veneer" at bounding box center [411, 205] width 457 height 15
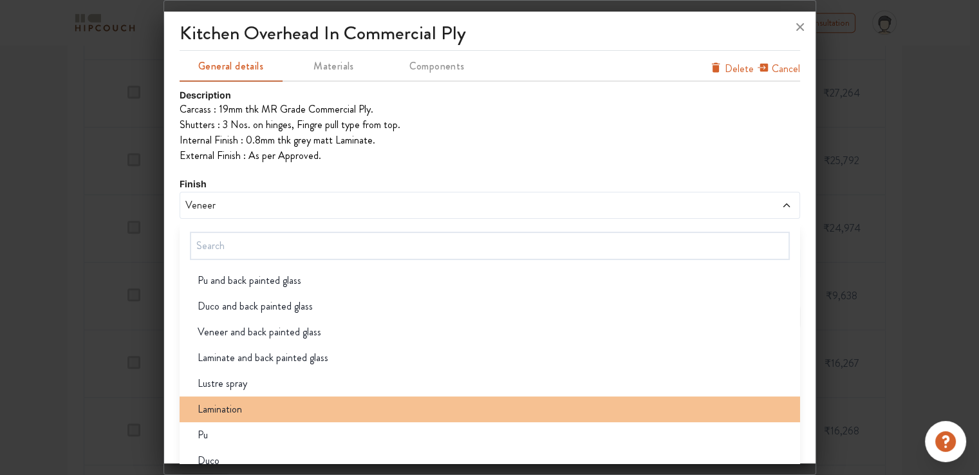
scroll to position [1003, 0]
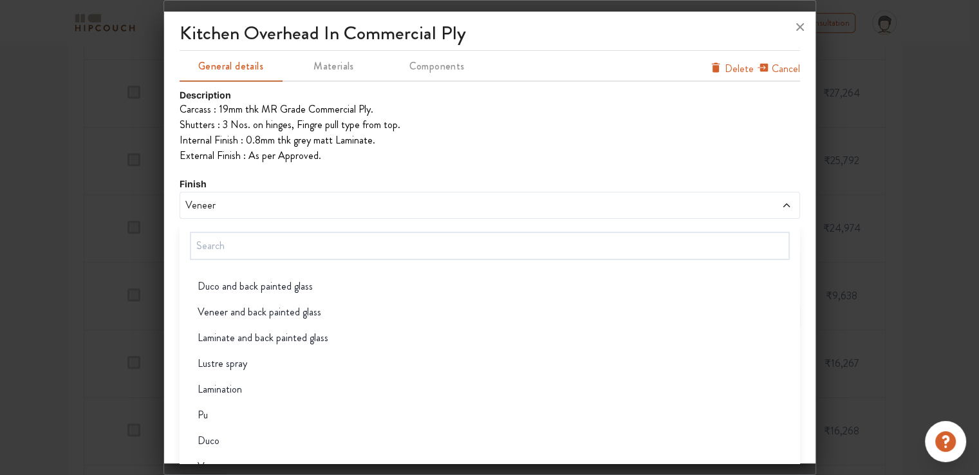
click at [227, 413] on div "Pu" at bounding box center [493, 414] width 613 height 15
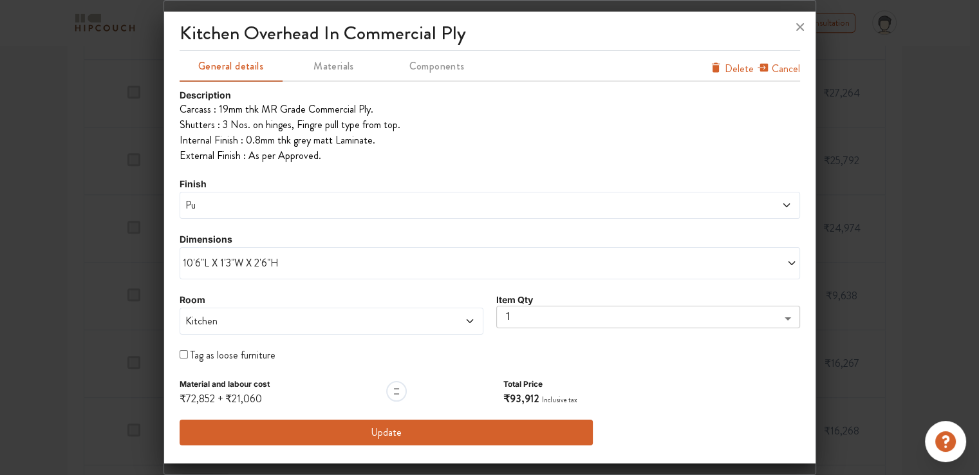
click at [456, 434] on button "Update" at bounding box center [387, 433] width 414 height 26
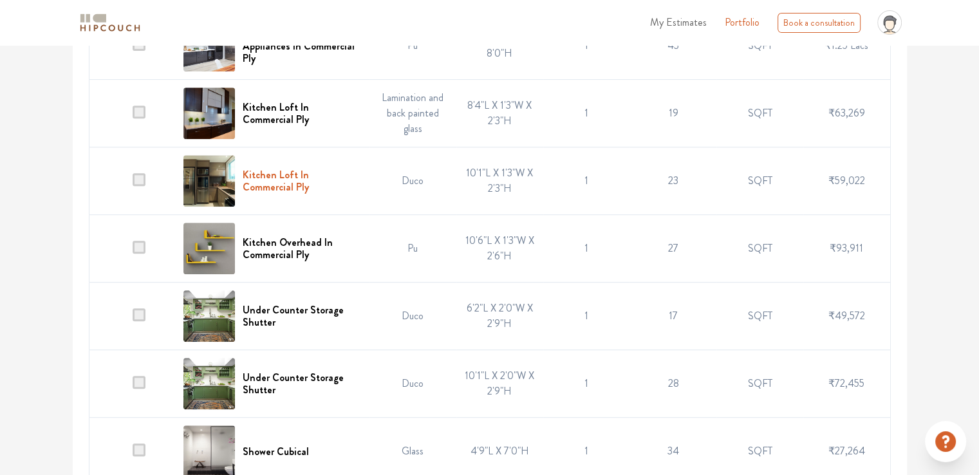
scroll to position [579, 0]
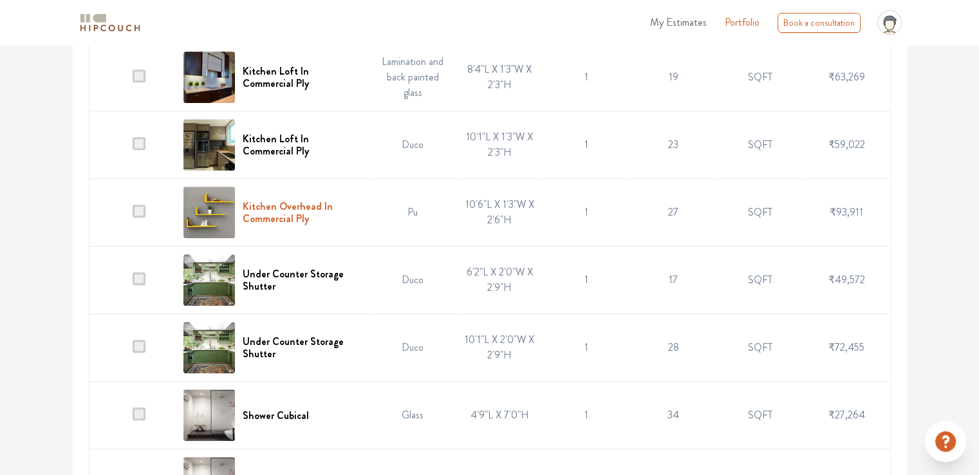
click at [293, 217] on h6 "Kitchen Overhead In Commercial Ply" at bounding box center [302, 212] width 119 height 24
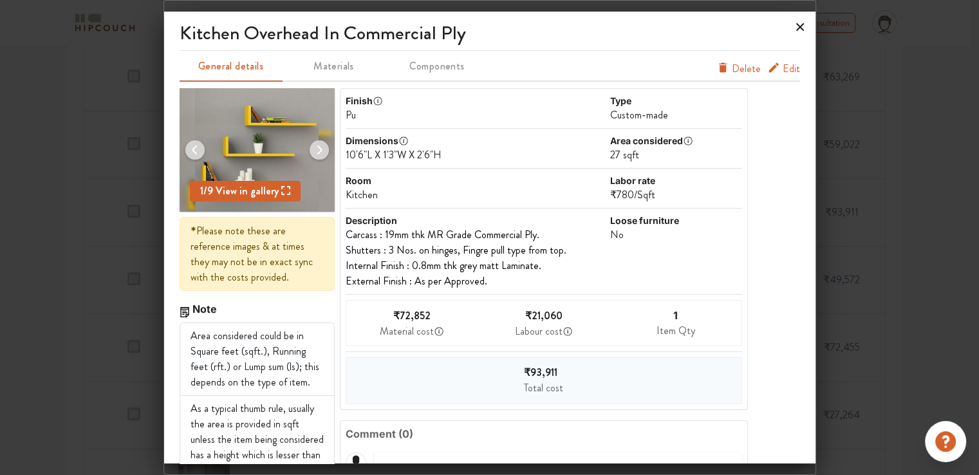
click at [805, 28] on icon at bounding box center [800, 27] width 21 height 21
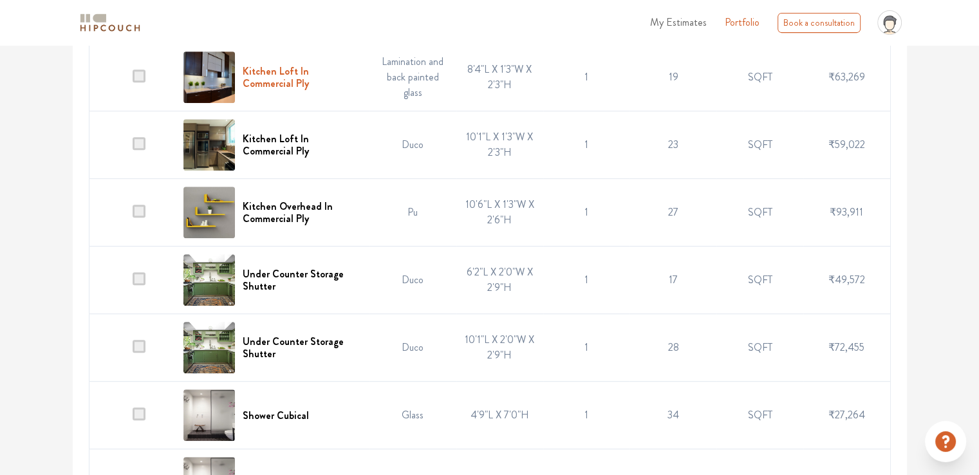
click at [273, 83] on h6 "Kitchen Loft In Commercial Ply" at bounding box center [302, 77] width 119 height 24
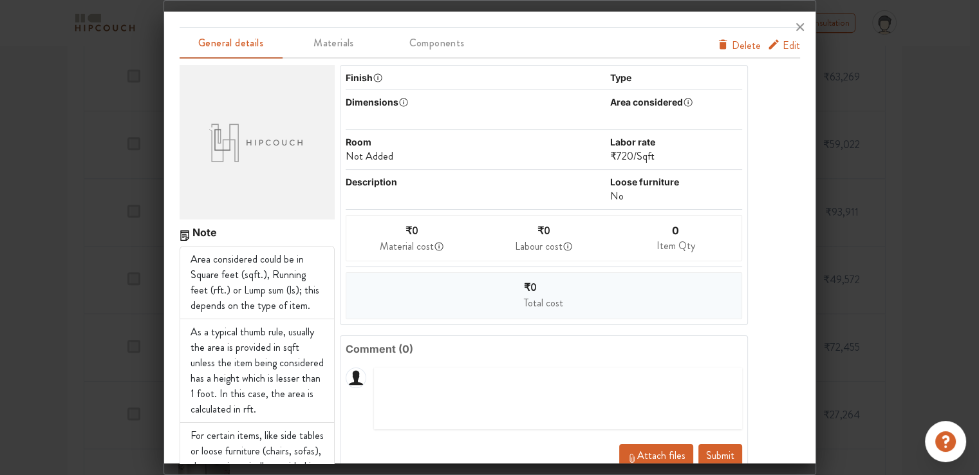
click at [784, 45] on span "Edit" at bounding box center [790, 45] width 17 height 15
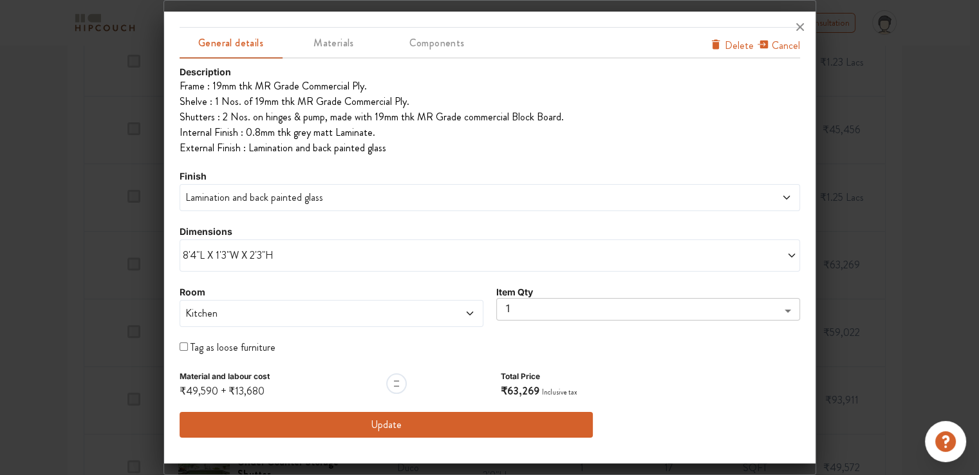
scroll to position [386, 0]
click at [378, 192] on span "Lamination and back painted glass" at bounding box center [411, 197] width 457 height 15
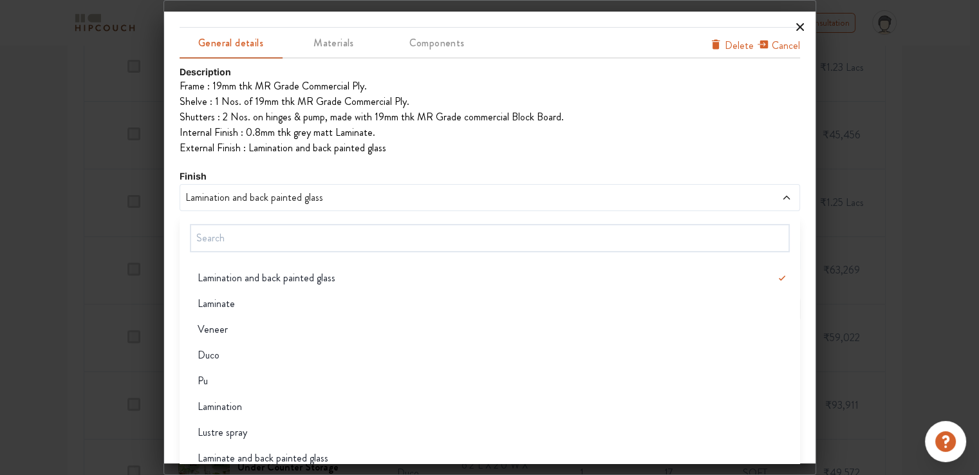
click at [801, 29] on icon at bounding box center [800, 27] width 8 height 8
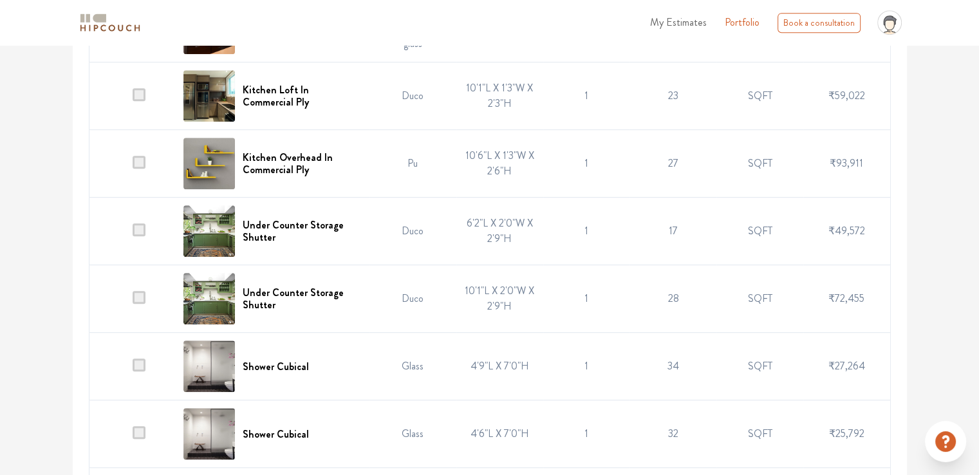
scroll to position [643, 0]
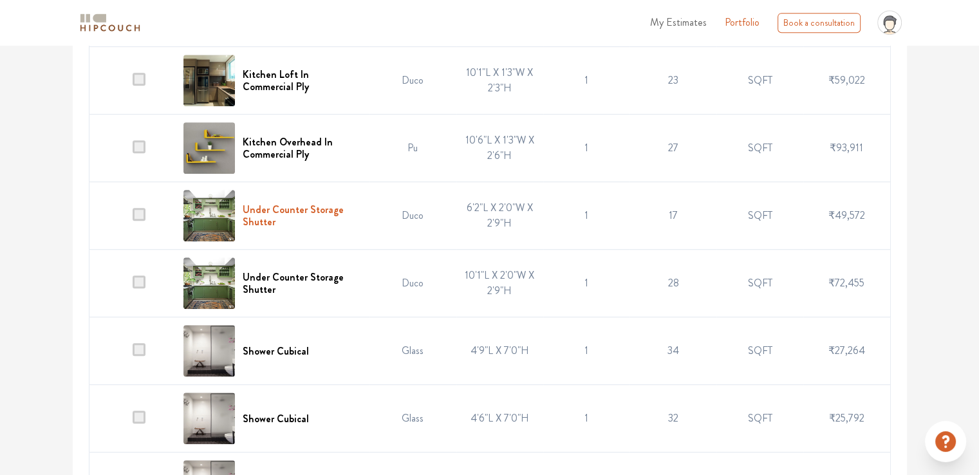
click at [294, 208] on h6 "Under Counter Storage Shutter" at bounding box center [302, 215] width 119 height 24
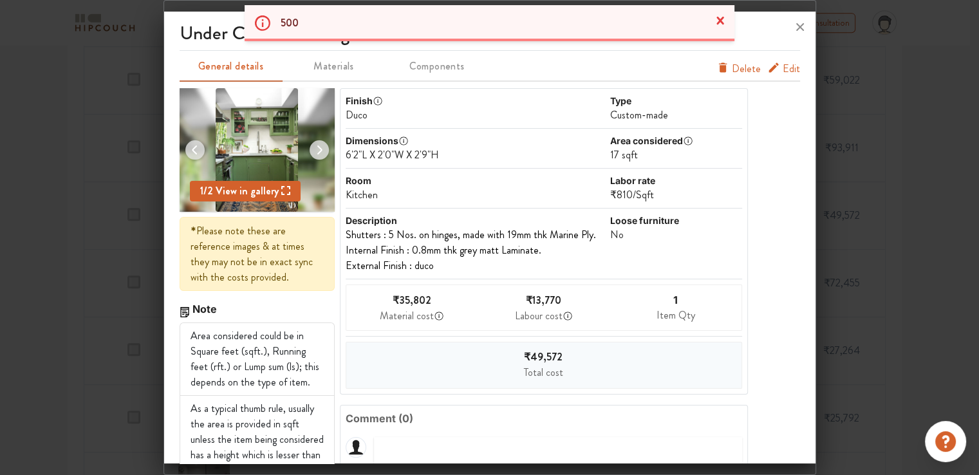
click at [782, 70] on span "Edit" at bounding box center [790, 68] width 17 height 15
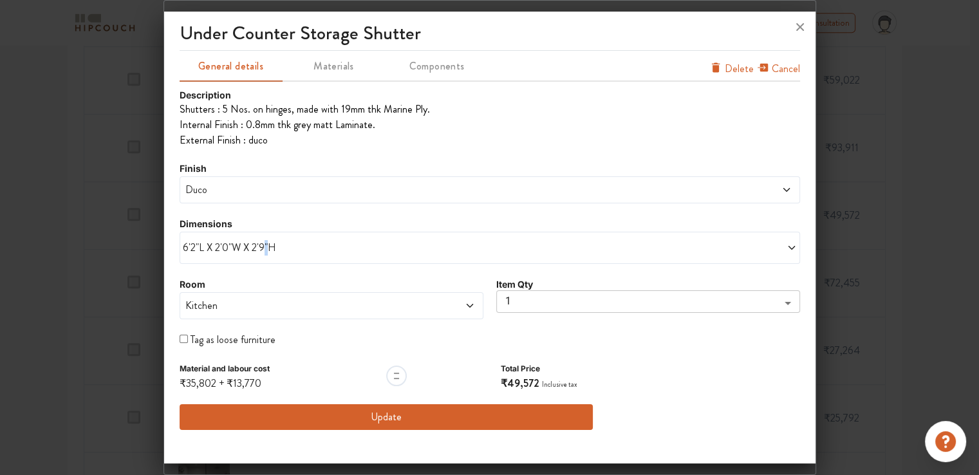
click at [264, 243] on span "6'2"L X 2'0"W X 2'9"H" at bounding box center [336, 247] width 307 height 15
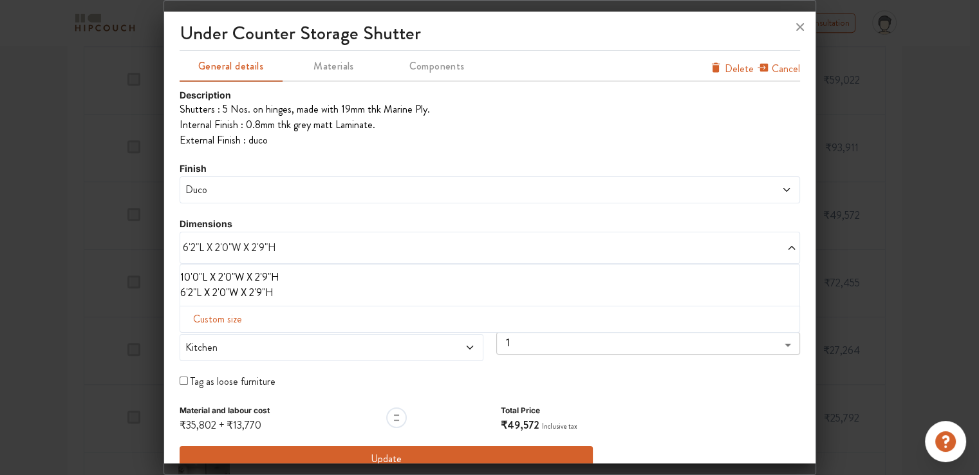
click at [226, 322] on span "Custom size" at bounding box center [217, 319] width 59 height 26
click at [229, 338] on input "text" at bounding box center [226, 340] width 73 height 24
type input "8"
click at [291, 338] on input "text" at bounding box center [299, 340] width 73 height 24
type input "6"
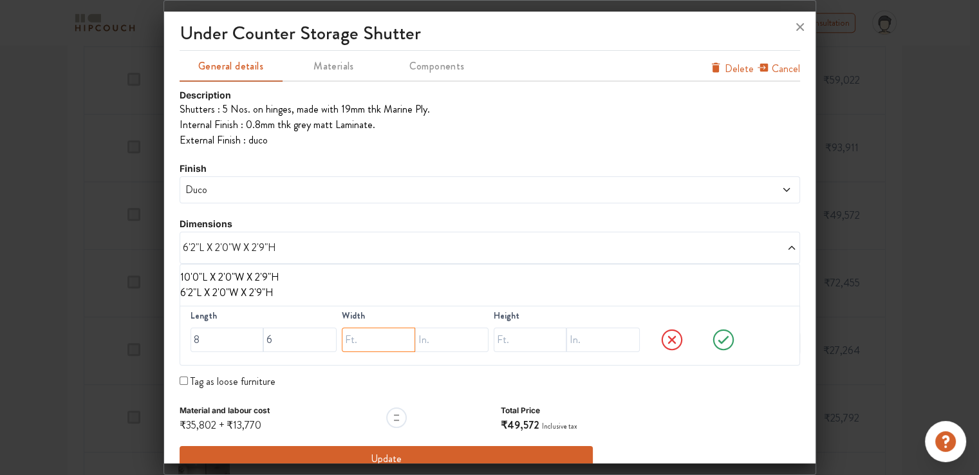
click at [369, 344] on input "text" at bounding box center [378, 340] width 73 height 24
type input "2"
click at [448, 340] on input "text" at bounding box center [451, 340] width 73 height 24
type input "9"
click at [512, 342] on input "text" at bounding box center [530, 340] width 73 height 24
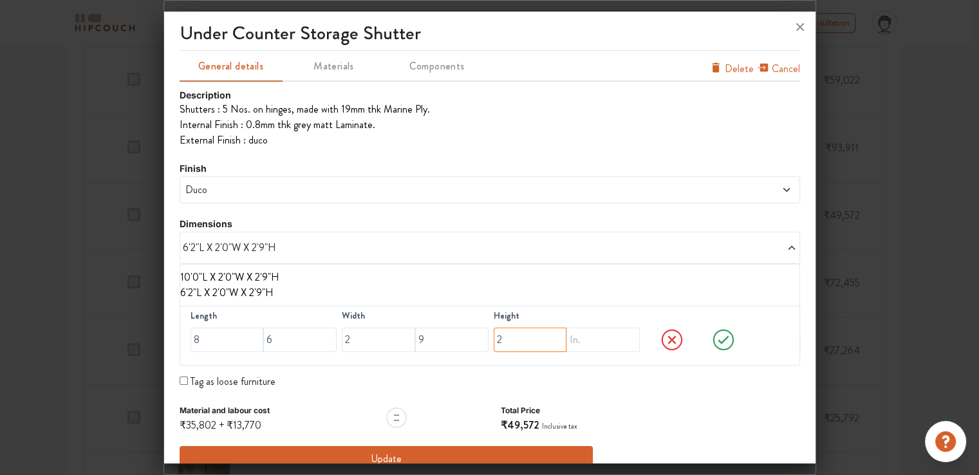
type input "2"
click at [584, 340] on input "text" at bounding box center [602, 340] width 73 height 24
type input "9"
drag, startPoint x: 436, startPoint y: 340, endPoint x: 407, endPoint y: 341, distance: 29.6
click at [407, 341] on div "2 9" at bounding box center [415, 340] width 147 height 24
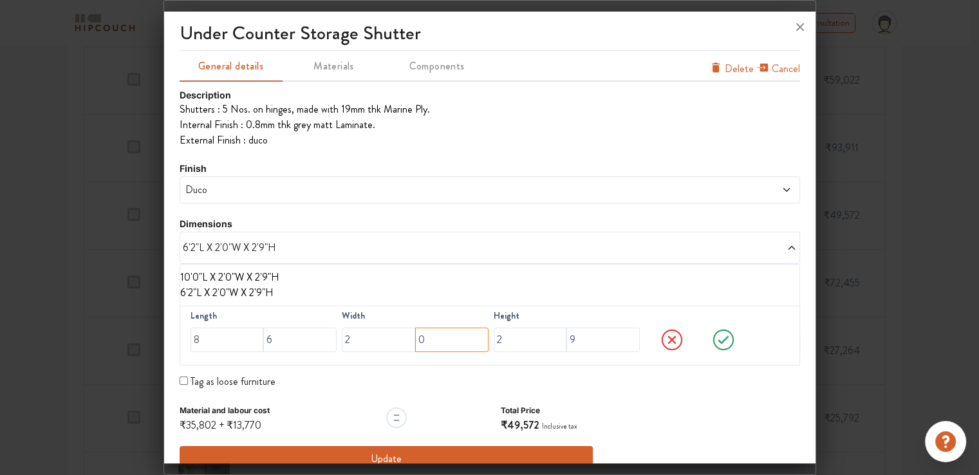
type input "0"
click at [710, 341] on icon at bounding box center [723, 340] width 49 height 26
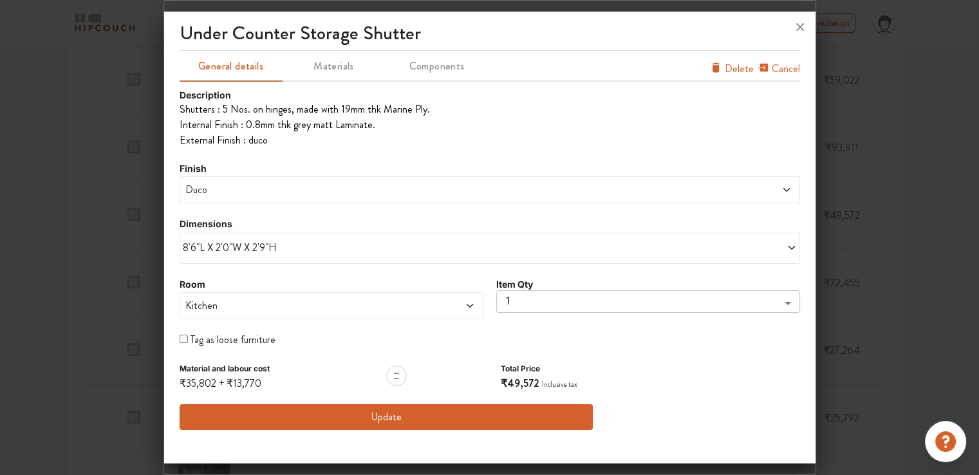
click at [337, 195] on span "Duco" at bounding box center [411, 189] width 457 height 15
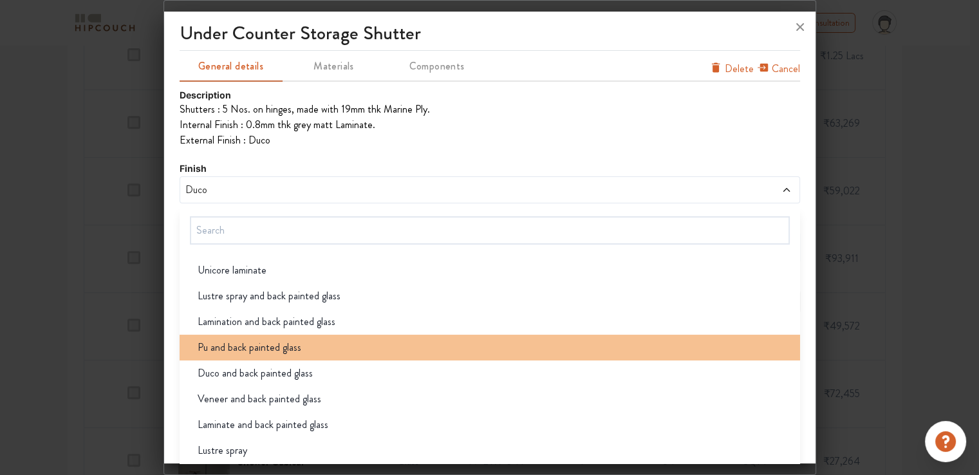
scroll to position [515, 0]
click at [273, 350] on span "Pu and back painted glass" at bounding box center [250, 347] width 104 height 15
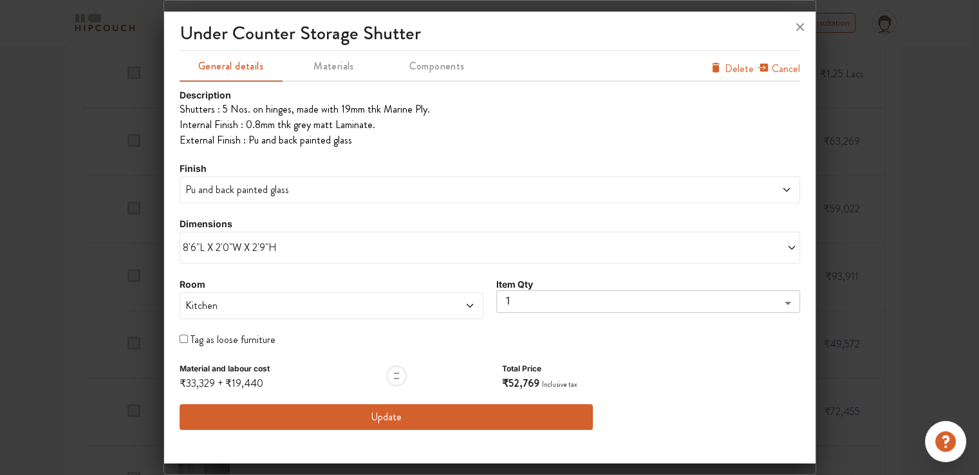
click at [258, 196] on span "Pu and back painted glass" at bounding box center [411, 189] width 457 height 15
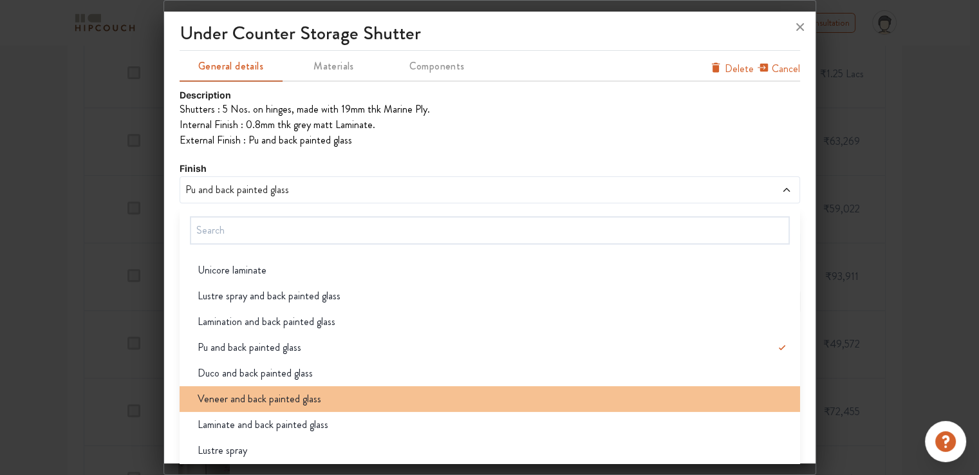
click at [242, 402] on span "Veneer and back painted glass" at bounding box center [260, 398] width 124 height 15
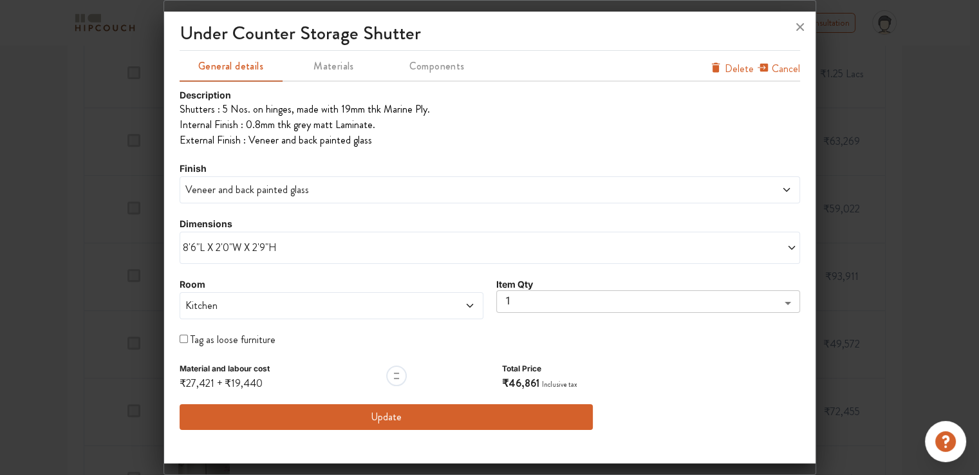
click at [273, 187] on span "Veneer and back painted glass" at bounding box center [411, 189] width 457 height 15
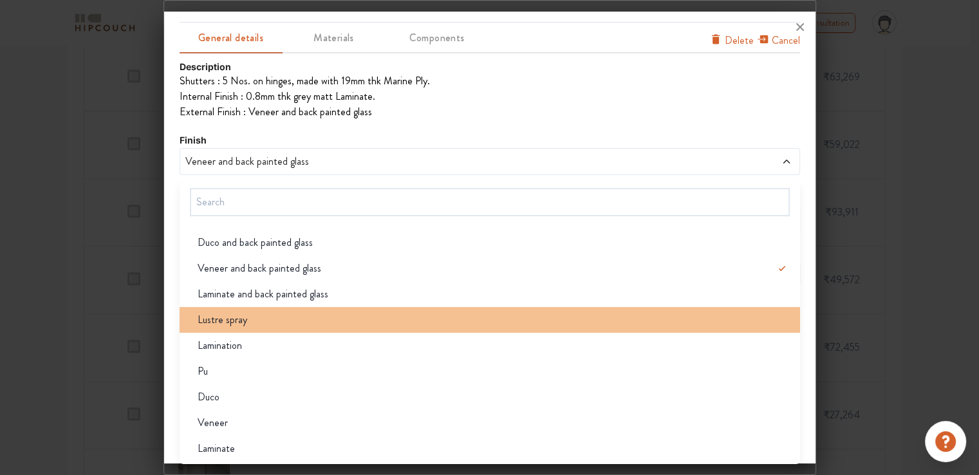
scroll to position [643, 0]
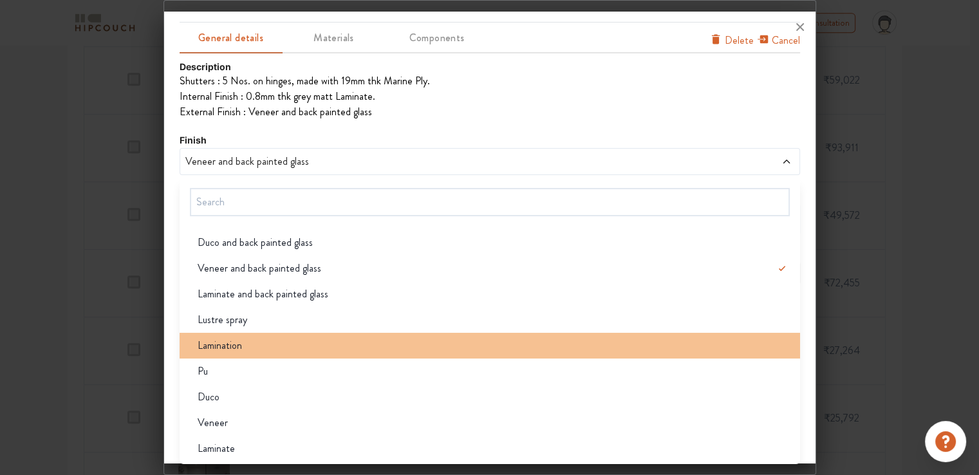
click at [252, 351] on div "Lamination" at bounding box center [493, 345] width 613 height 15
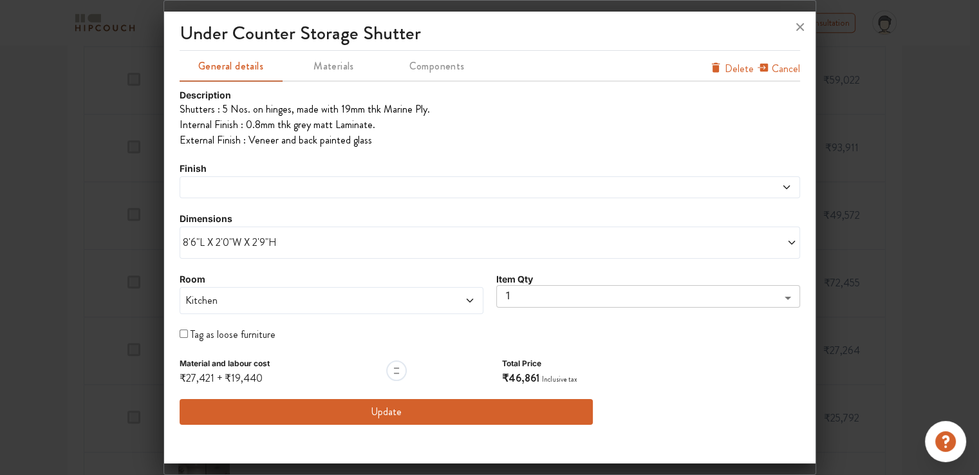
scroll to position [0, 0]
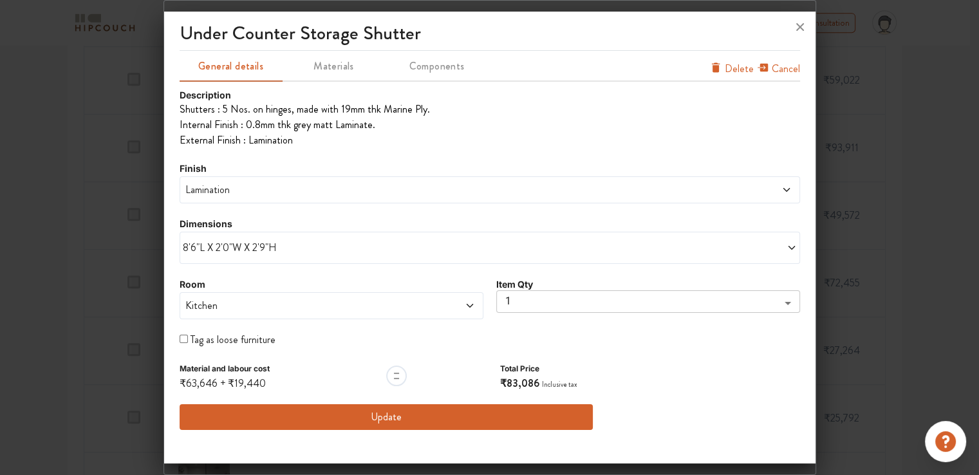
click at [263, 187] on span "Lamination" at bounding box center [411, 189] width 457 height 15
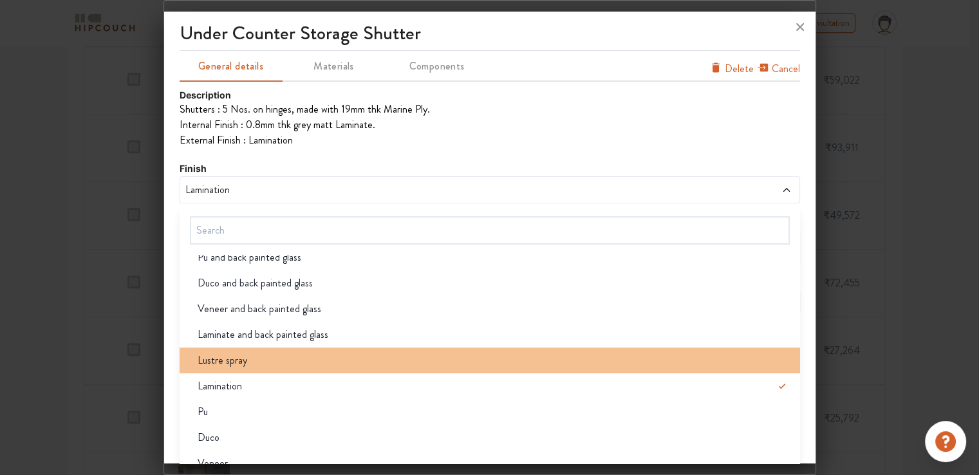
scroll to position [102, 0]
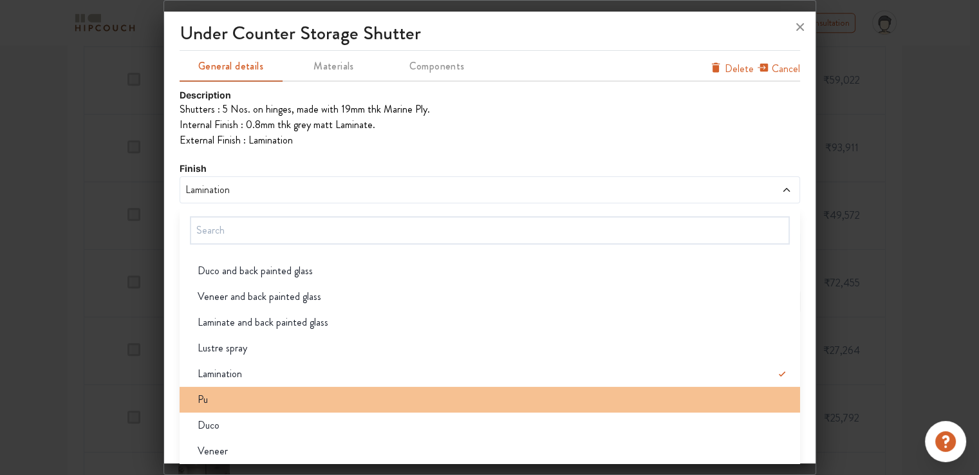
click at [222, 394] on div "Pu" at bounding box center [493, 399] width 613 height 15
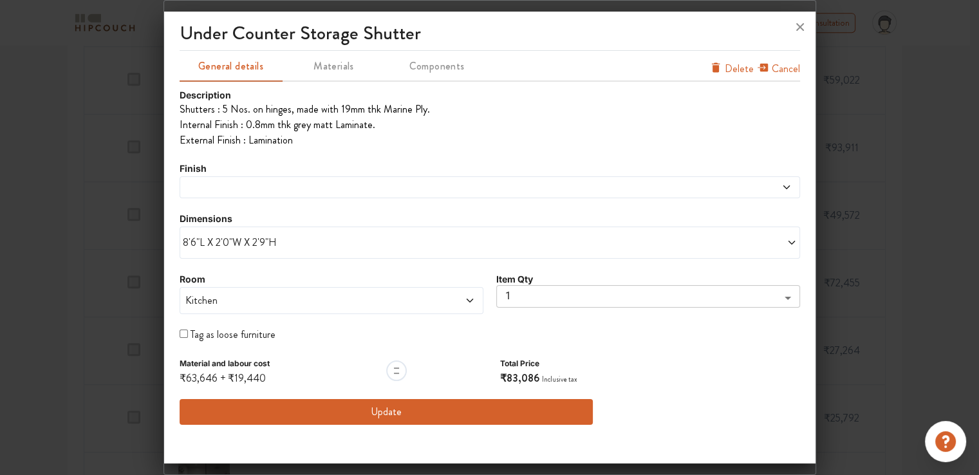
click at [239, 188] on span at bounding box center [411, 187] width 457 height 10
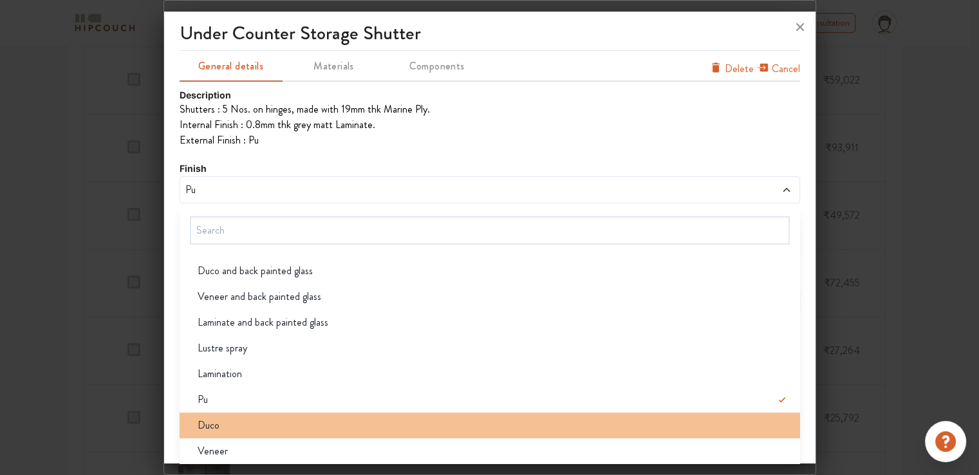
scroll to position [28, 0]
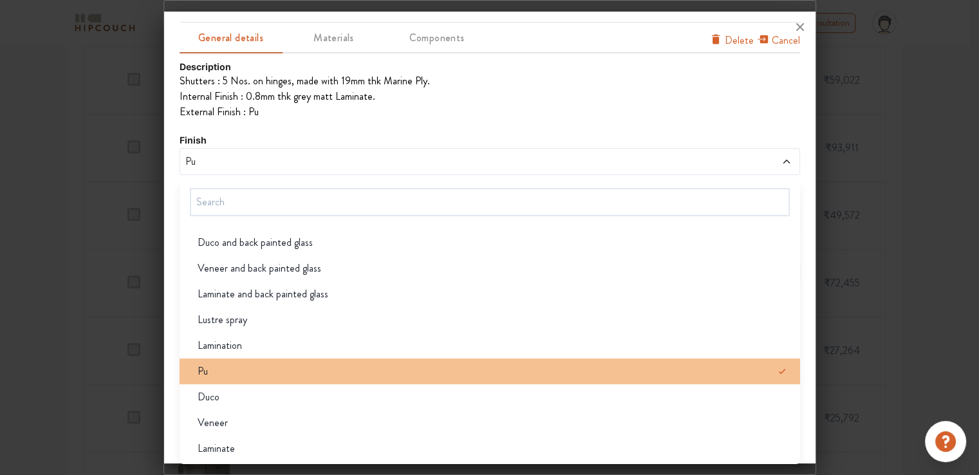
click at [210, 370] on div "Pu" at bounding box center [493, 371] width 613 height 15
click at [211, 369] on div "Pu" at bounding box center [493, 371] width 613 height 15
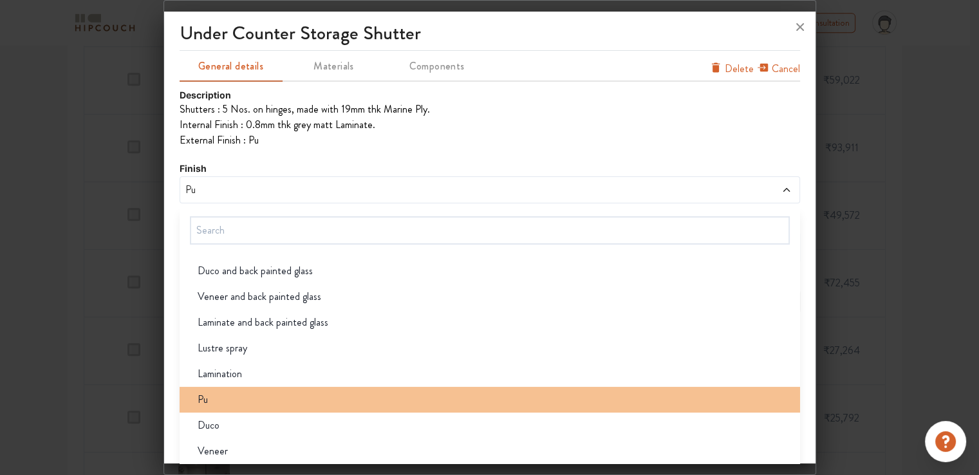
click at [211, 369] on div "Material and labour cost ₹49,817 + ₹19,440" at bounding box center [225, 375] width 90 height 31
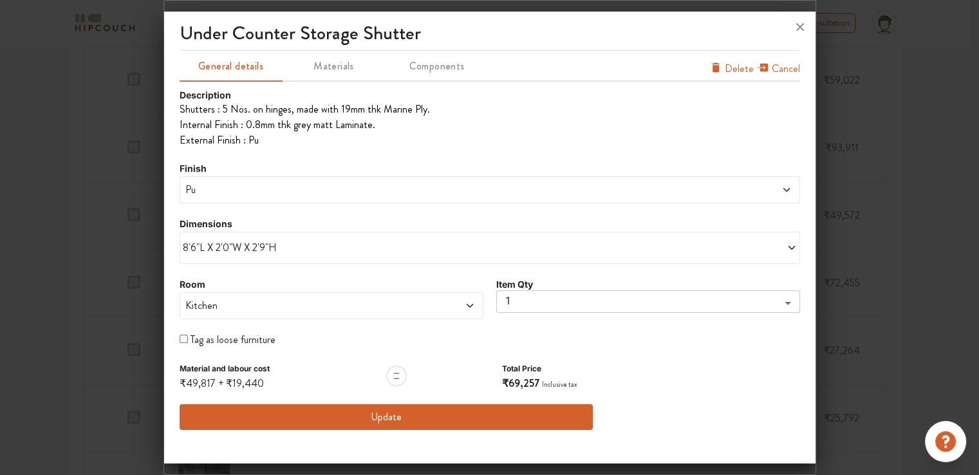
click at [476, 415] on button "Update" at bounding box center [387, 417] width 414 height 26
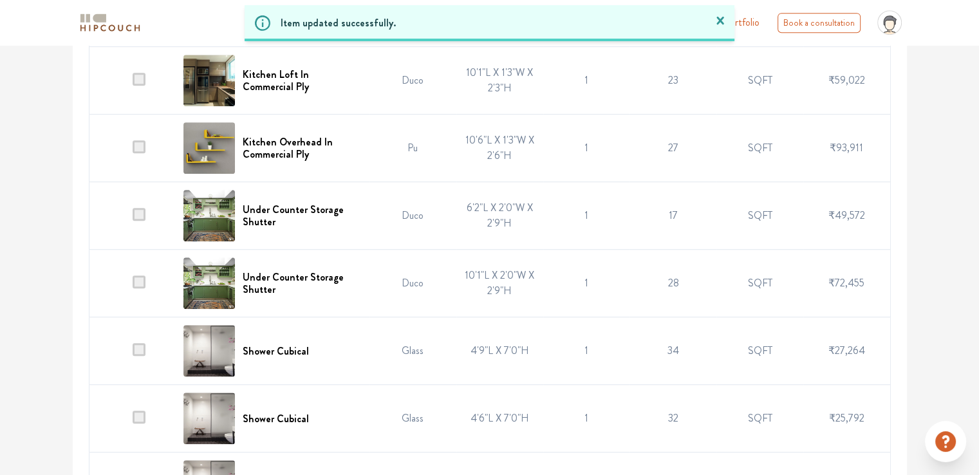
click at [417, 415] on td "Glass" at bounding box center [412, 419] width 87 height 68
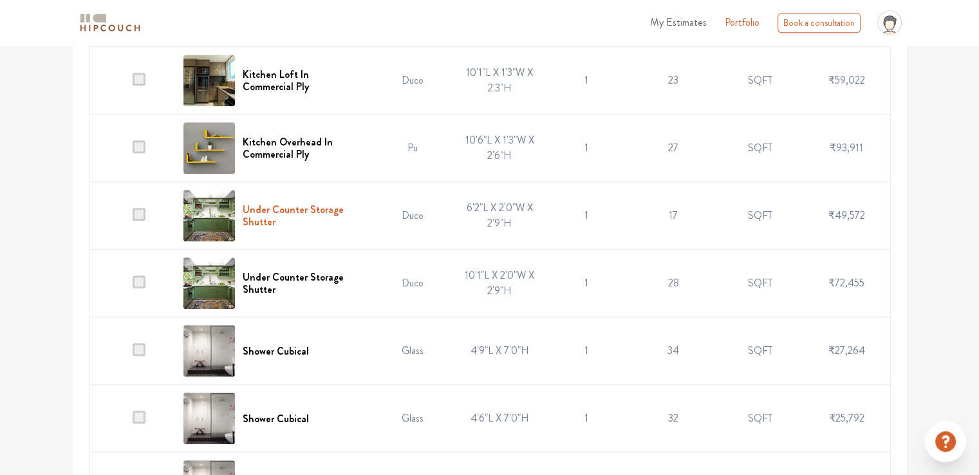
click at [304, 209] on h6 "Under Counter Storage Shutter" at bounding box center [302, 215] width 119 height 24
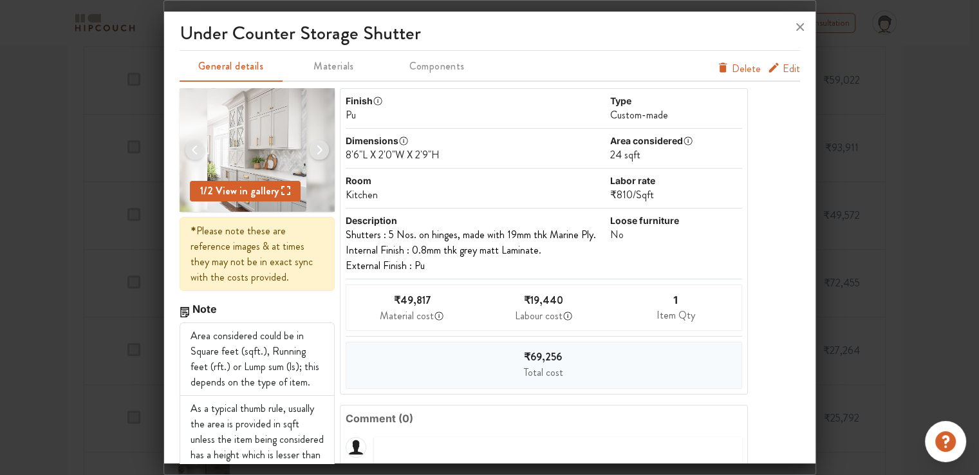
click at [782, 68] on span "Edit" at bounding box center [790, 68] width 17 height 15
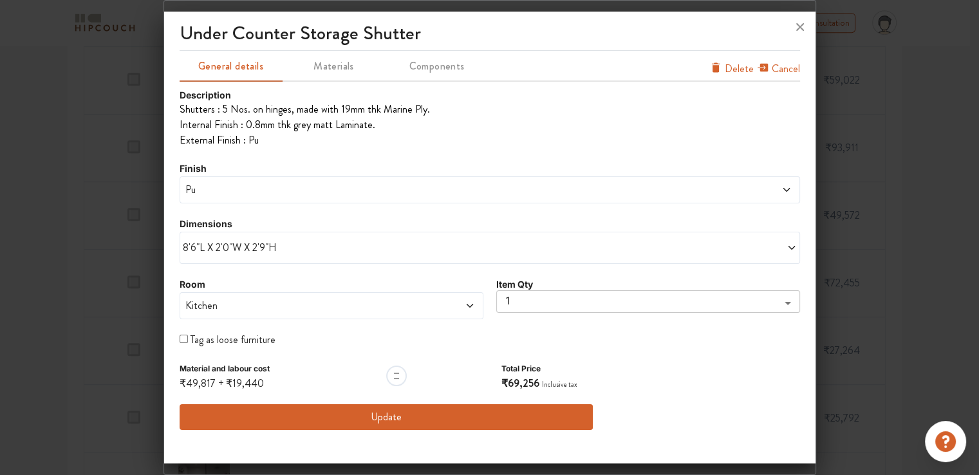
click at [235, 253] on span "8'6"L X 2'0"W X 2'9"H" at bounding box center [336, 247] width 307 height 15
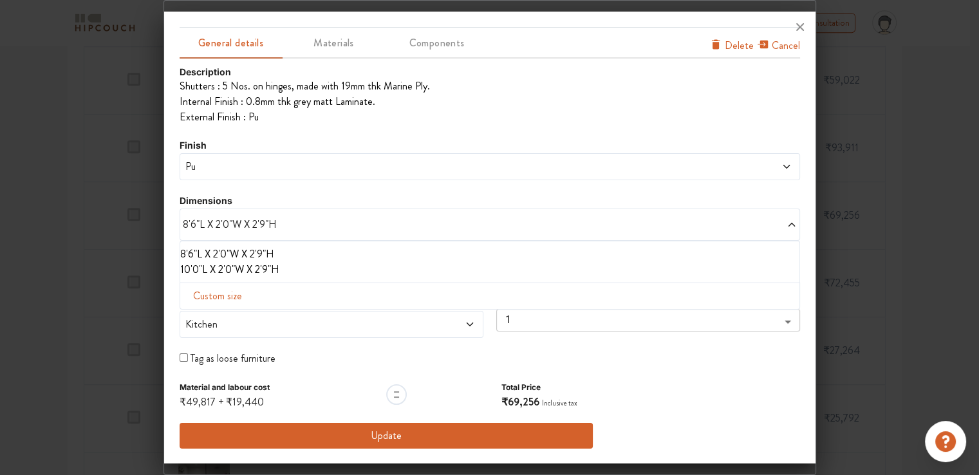
click at [256, 270] on li "10'0"L X 2'0"W X 2'9"H" at bounding box center [487, 269] width 614 height 15
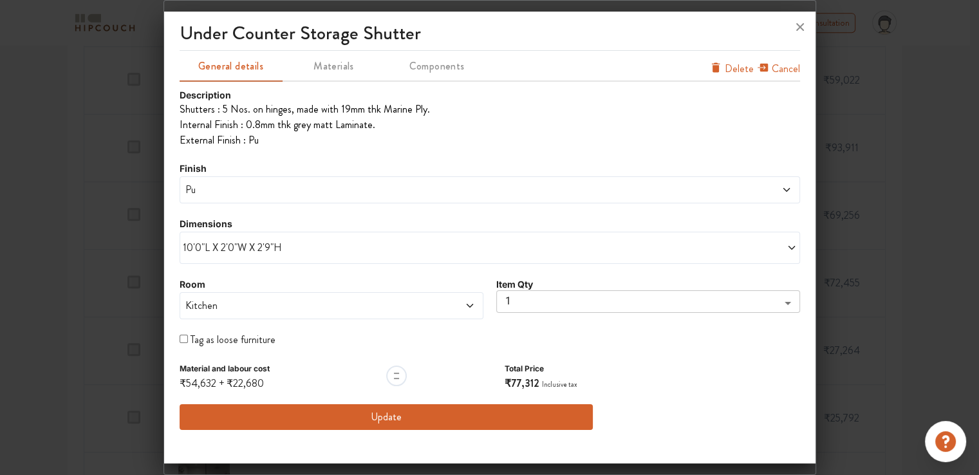
click at [273, 166] on div "Finish Pu" at bounding box center [490, 182] width 620 height 42
click at [335, 191] on span "Pu" at bounding box center [411, 189] width 457 height 15
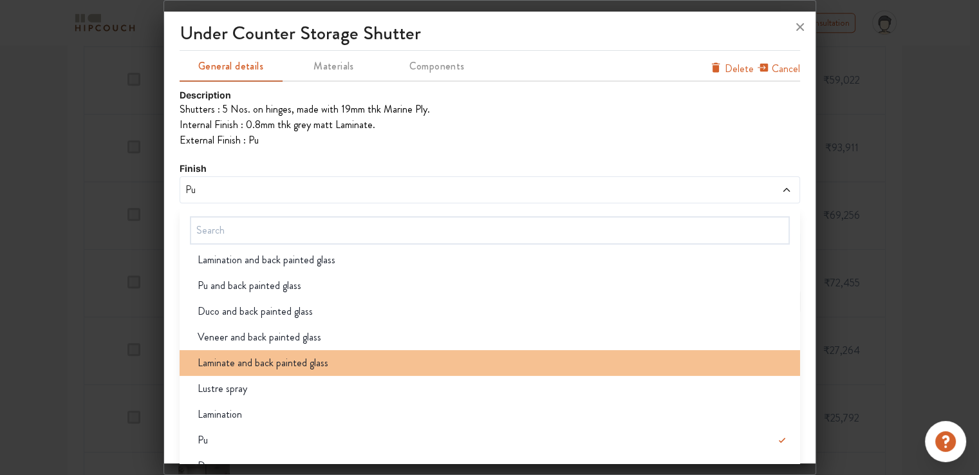
scroll to position [64, 0]
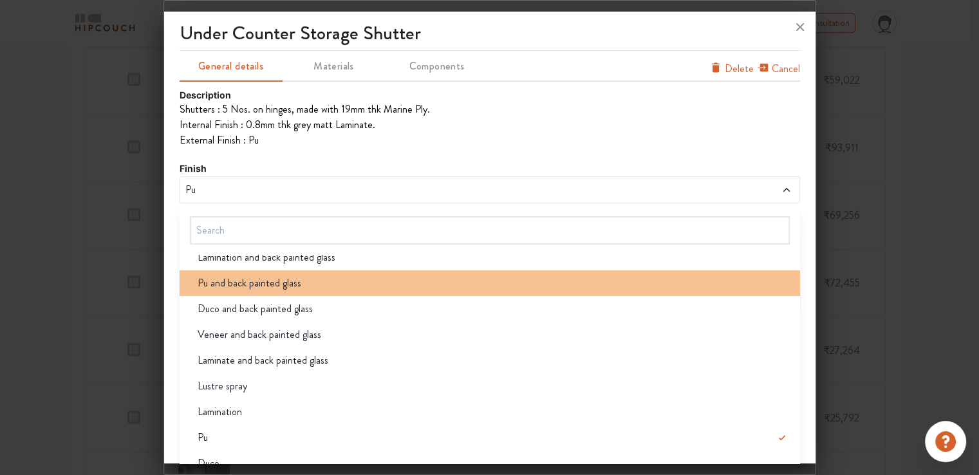
click at [279, 284] on span "Pu and back painted glass" at bounding box center [250, 282] width 104 height 15
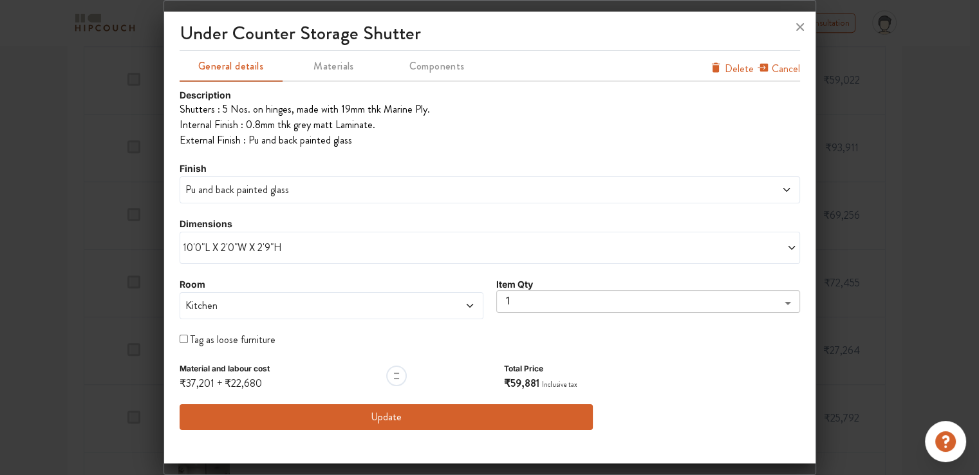
click at [390, 418] on button "Update" at bounding box center [387, 417] width 414 height 26
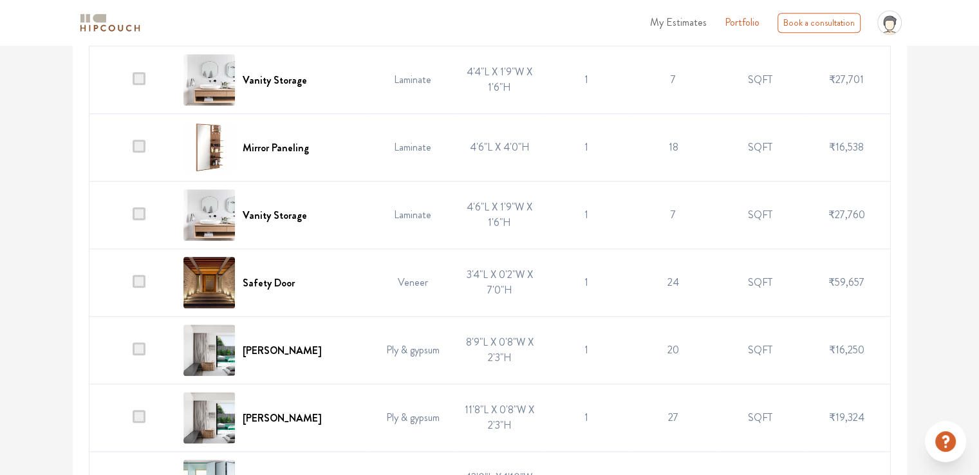
scroll to position [1351, 0]
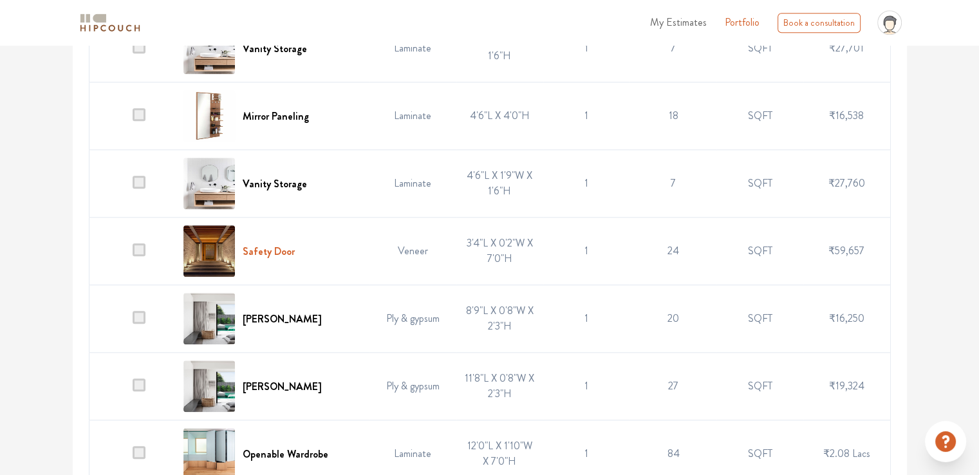
click at [273, 249] on h6 "Safety Door" at bounding box center [269, 251] width 52 height 12
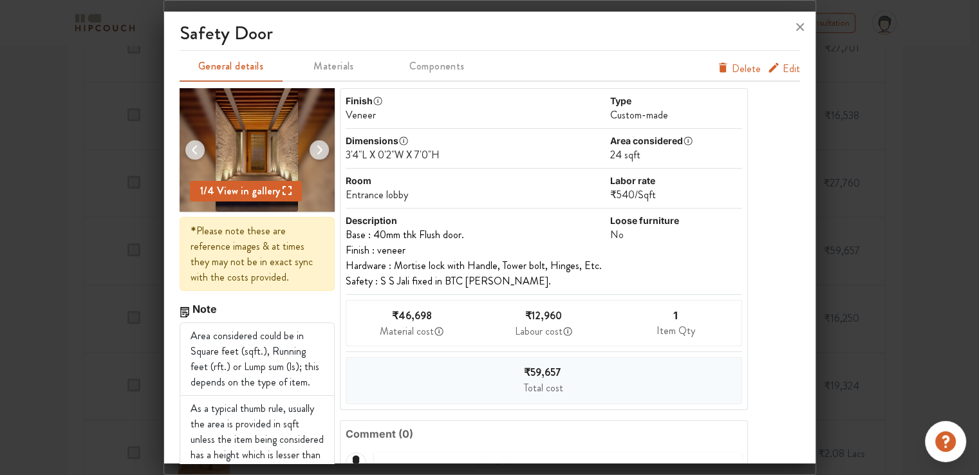
click at [782, 66] on span "Edit" at bounding box center [790, 68] width 17 height 15
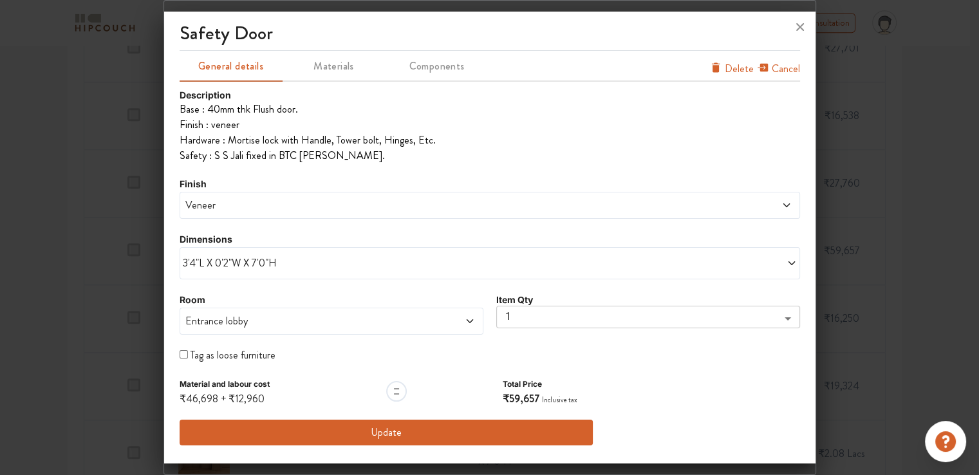
click at [278, 270] on span "3'4"L X 0'2"W X 7'0"H" at bounding box center [336, 262] width 307 height 15
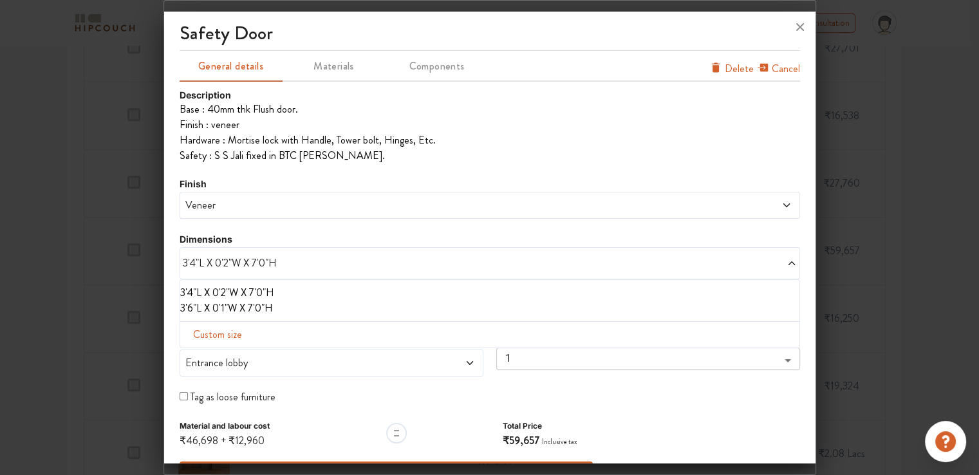
click at [236, 335] on span "Custom size" at bounding box center [217, 335] width 59 height 26
click at [223, 355] on input "text" at bounding box center [226, 355] width 73 height 24
type input "5"
click at [228, 309] on li "3'6"L X 0'1"W X 7'0"H" at bounding box center [487, 307] width 614 height 15
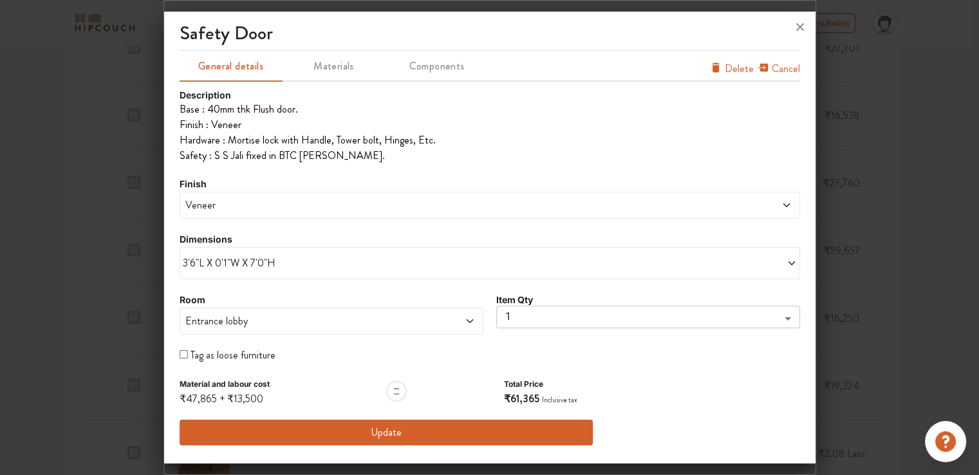
click at [259, 261] on span "3'6"L X 0'1"W X 7'0"H" at bounding box center [336, 262] width 307 height 15
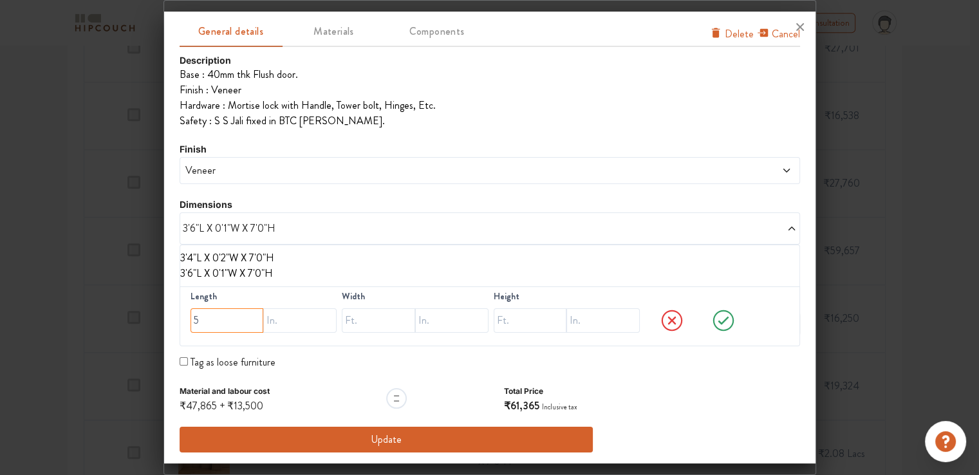
scroll to position [0, 0]
drag, startPoint x: 154, startPoint y: 320, endPoint x: 136, endPoint y: 316, distance: 19.1
click at [163, 316] on div "safety door General details Materials Components Cancel Delete Description Base…" at bounding box center [489, 237] width 652 height 475
type input "3"
click at [281, 320] on input "text" at bounding box center [299, 320] width 73 height 24
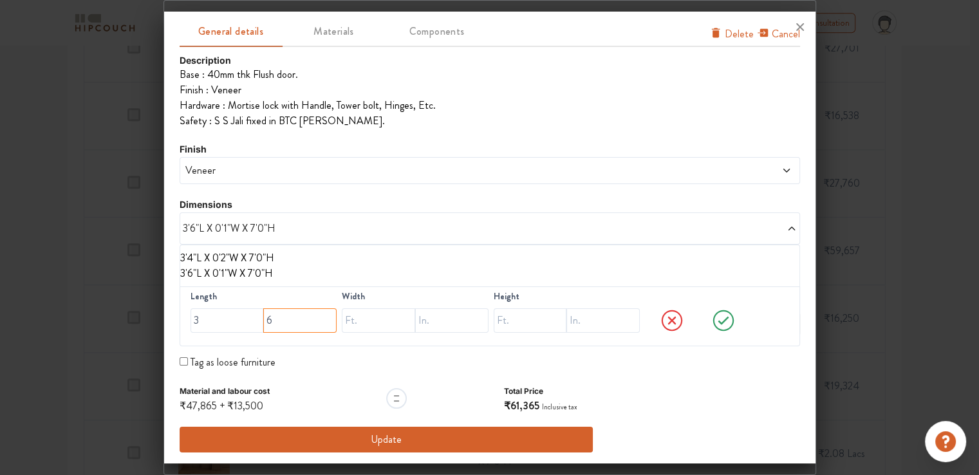
type input "6"
click at [371, 320] on input "text" at bounding box center [378, 320] width 73 height 24
click at [442, 324] on input "text" at bounding box center [451, 320] width 73 height 24
type input "2"
click at [520, 320] on input "text" at bounding box center [530, 320] width 73 height 24
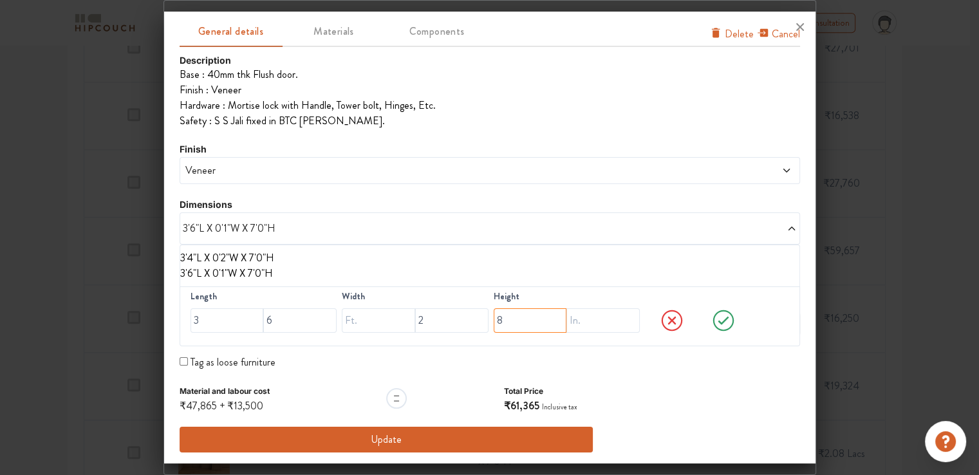
type input "8"
click at [453, 163] on span "Veneer" at bounding box center [411, 170] width 457 height 15
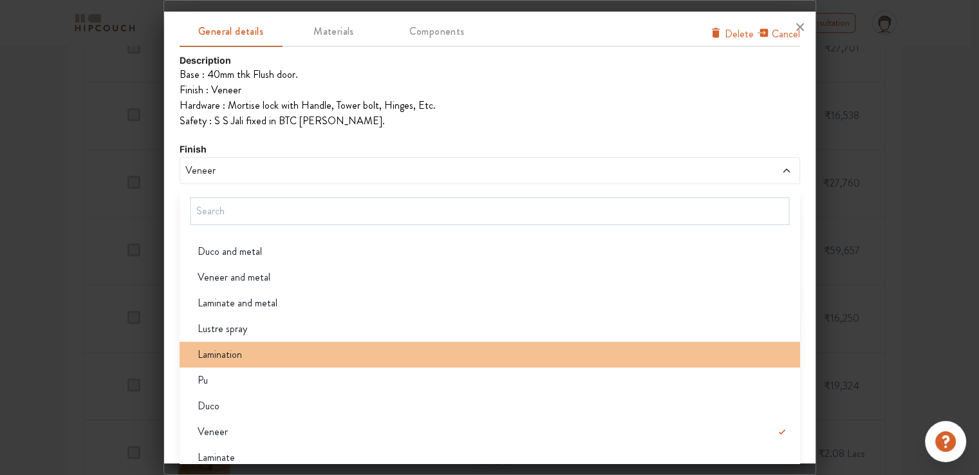
scroll to position [44, 0]
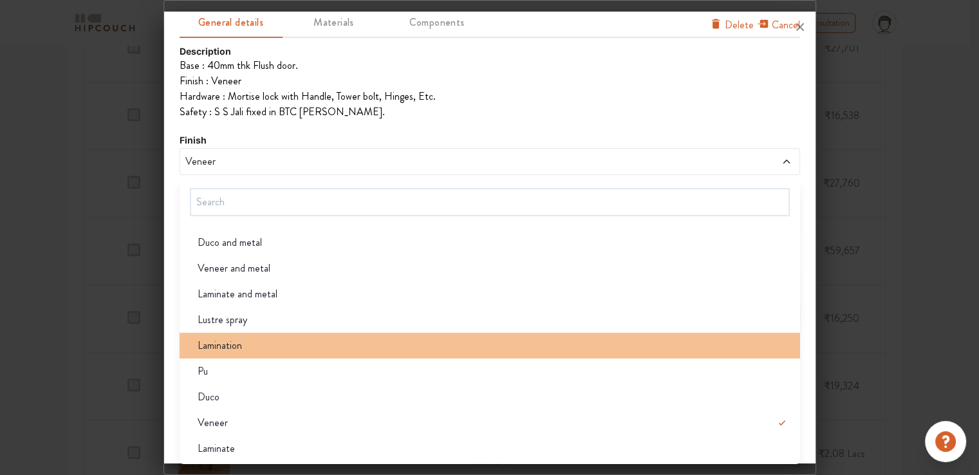
click at [243, 345] on div "Lamination" at bounding box center [493, 345] width 613 height 15
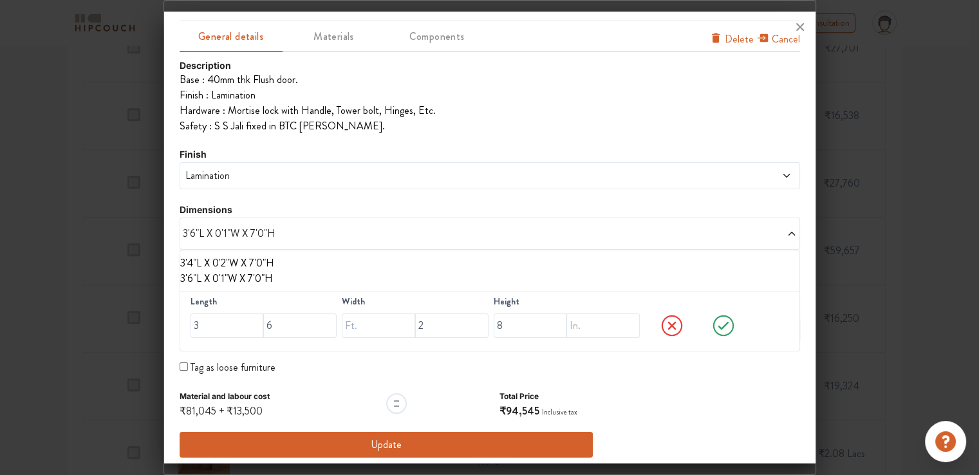
scroll to position [35, 0]
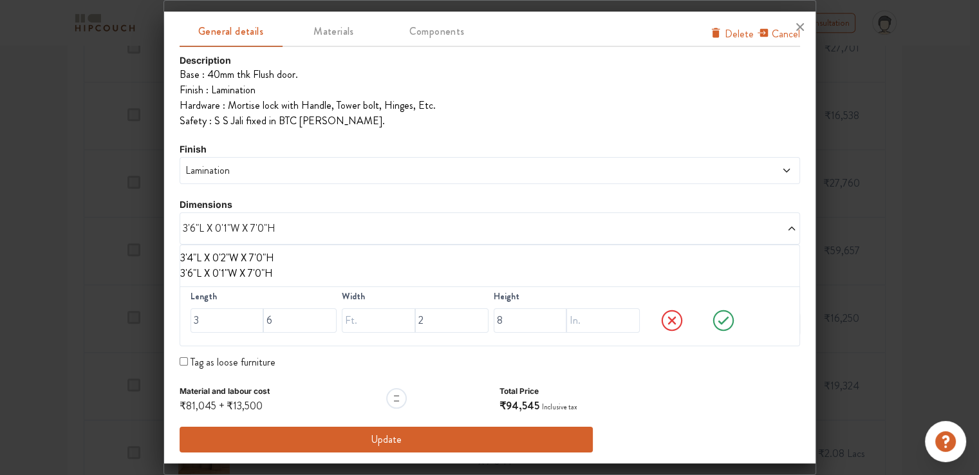
click at [278, 174] on span "Lamination" at bounding box center [411, 170] width 457 height 15
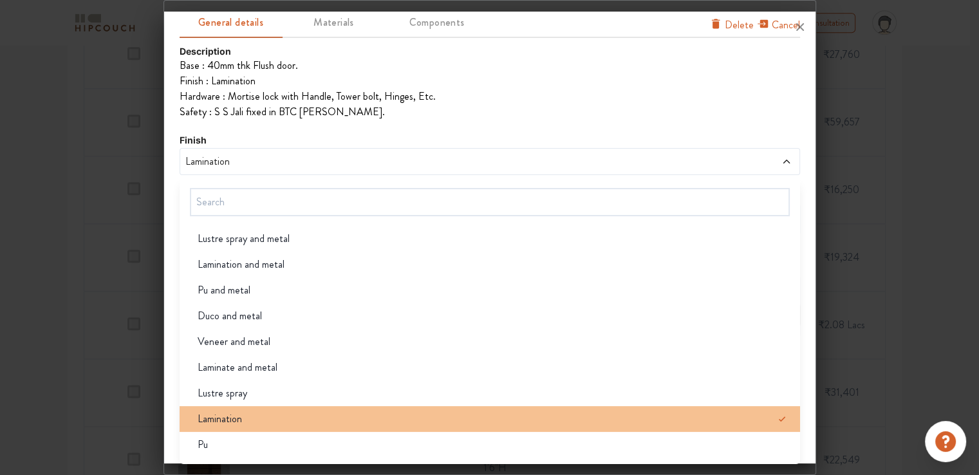
scroll to position [0, 0]
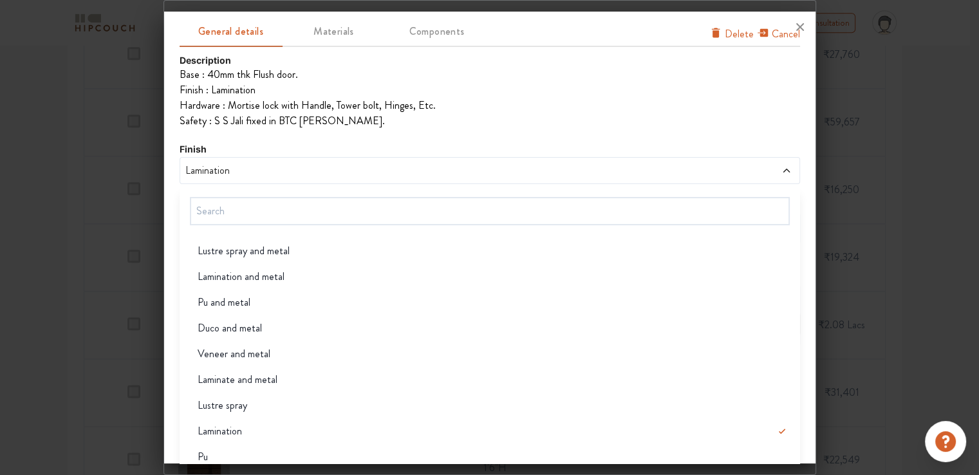
click at [309, 163] on span "Lamination" at bounding box center [411, 170] width 457 height 15
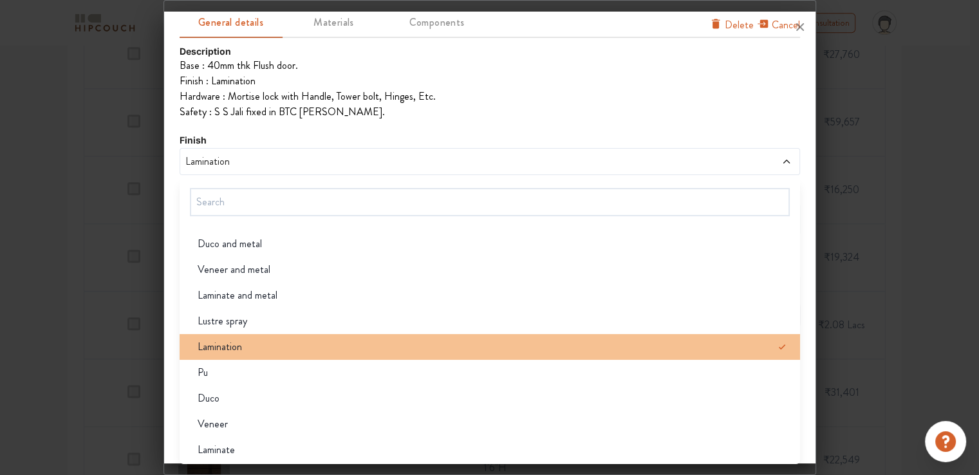
scroll to position [77, 0]
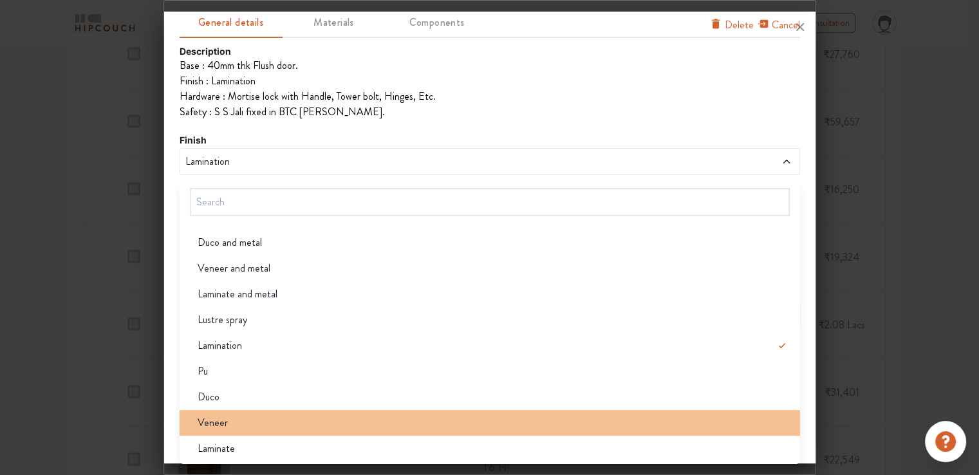
click at [243, 424] on div "Veneer" at bounding box center [493, 422] width 613 height 15
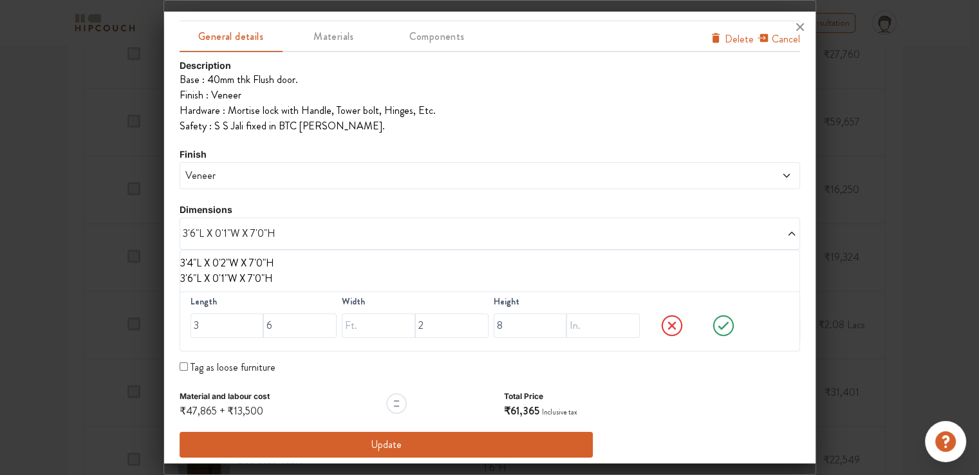
scroll to position [35, 0]
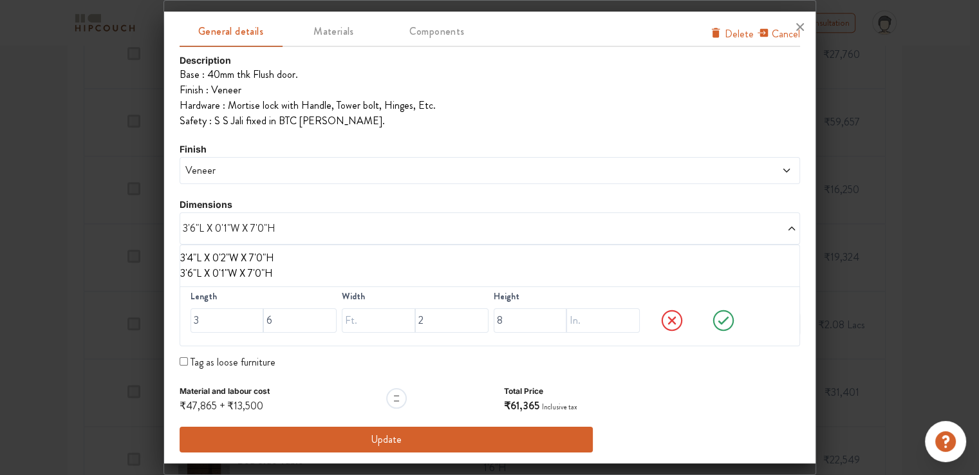
click at [255, 174] on span "Veneer" at bounding box center [411, 170] width 457 height 15
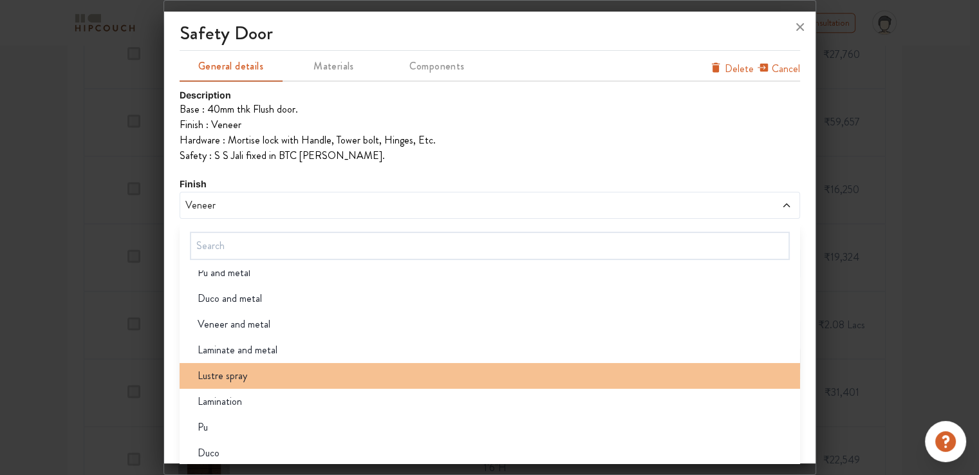
scroll to position [0, 0]
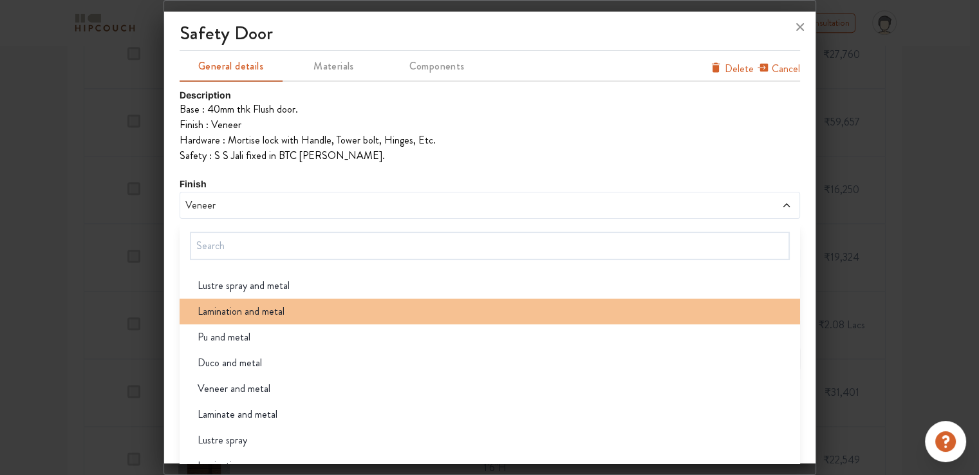
click at [260, 310] on span "Lamination and metal" at bounding box center [241, 311] width 87 height 15
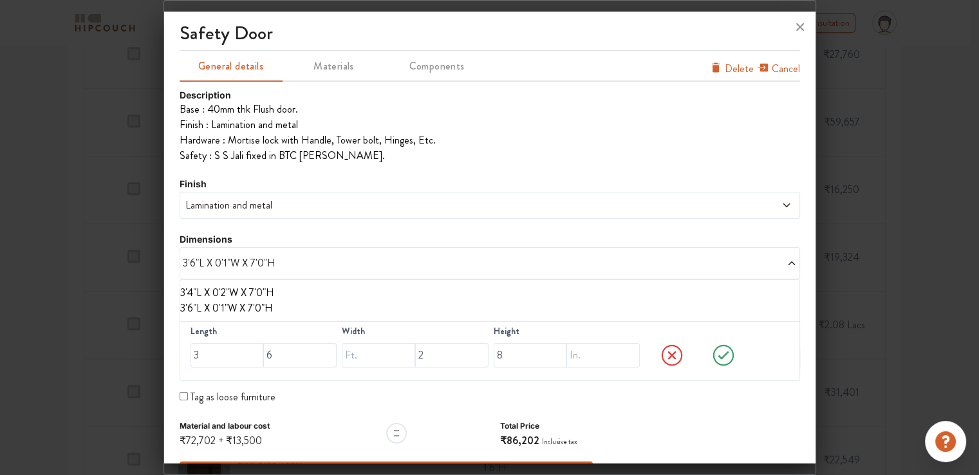
click at [250, 209] on span "Lamination and metal" at bounding box center [411, 205] width 457 height 15
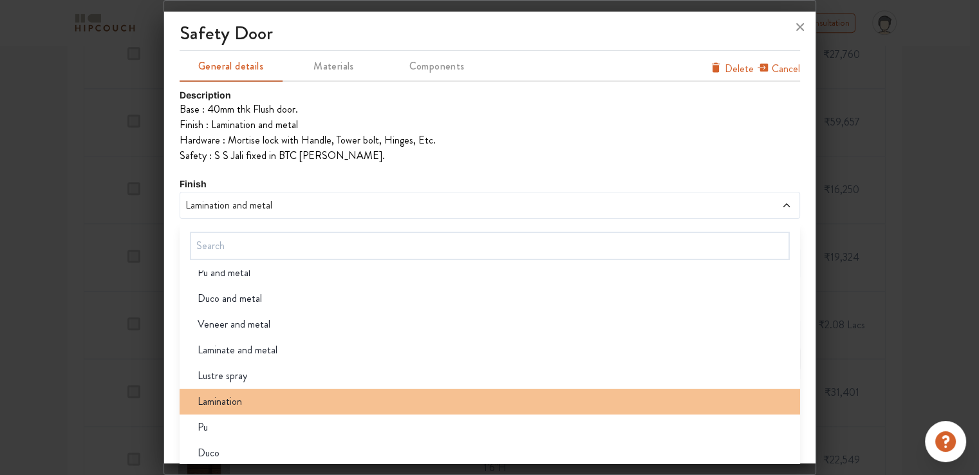
scroll to position [77, 0]
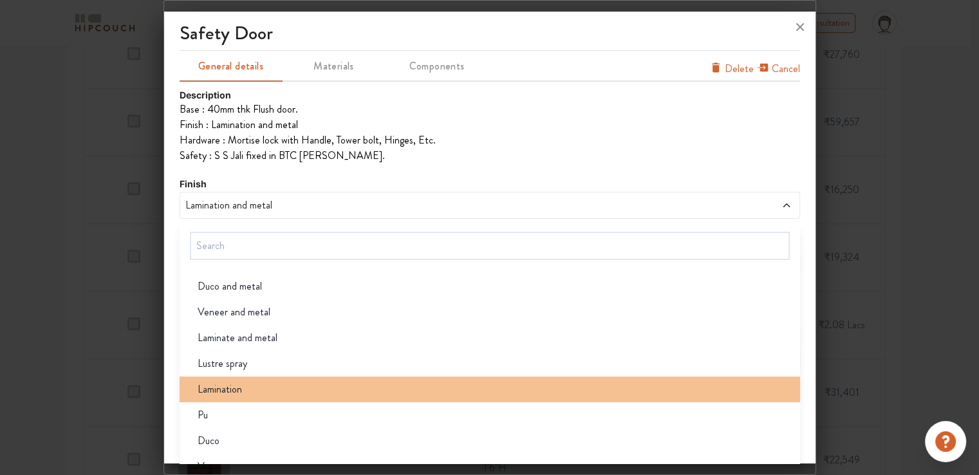
click at [239, 391] on span "Lamination" at bounding box center [220, 389] width 44 height 15
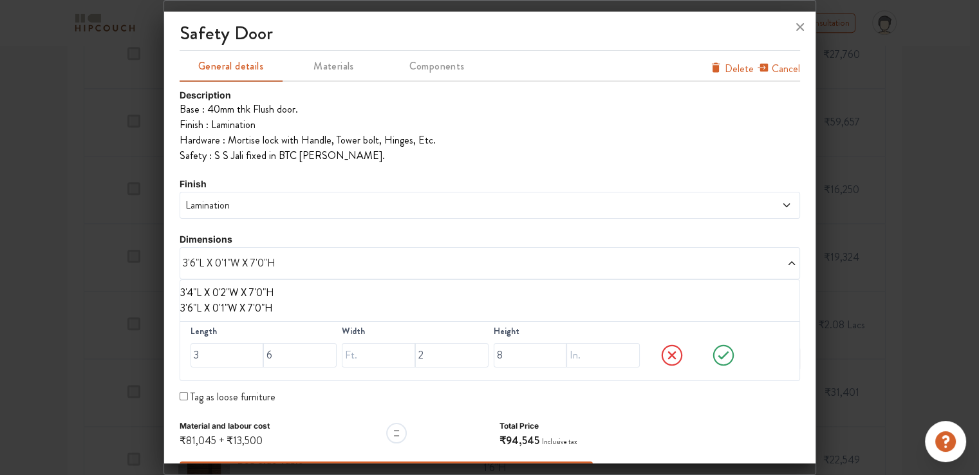
click at [717, 353] on icon at bounding box center [722, 355] width 11 height 8
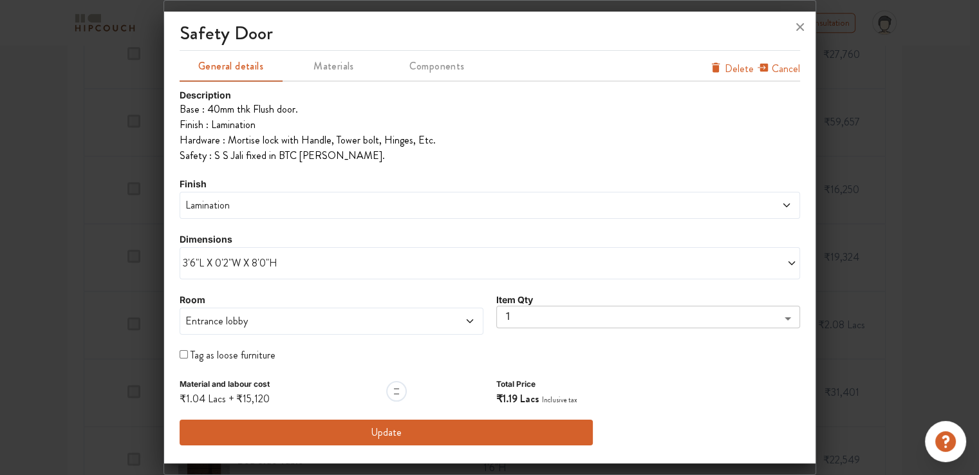
click at [340, 214] on div "Lamination" at bounding box center [490, 205] width 620 height 27
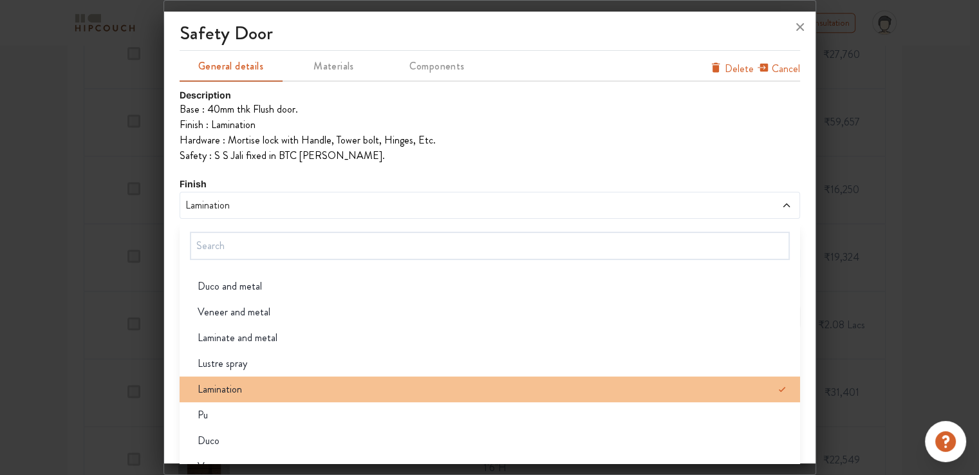
click at [275, 386] on div "Lamination" at bounding box center [493, 389] width 613 height 15
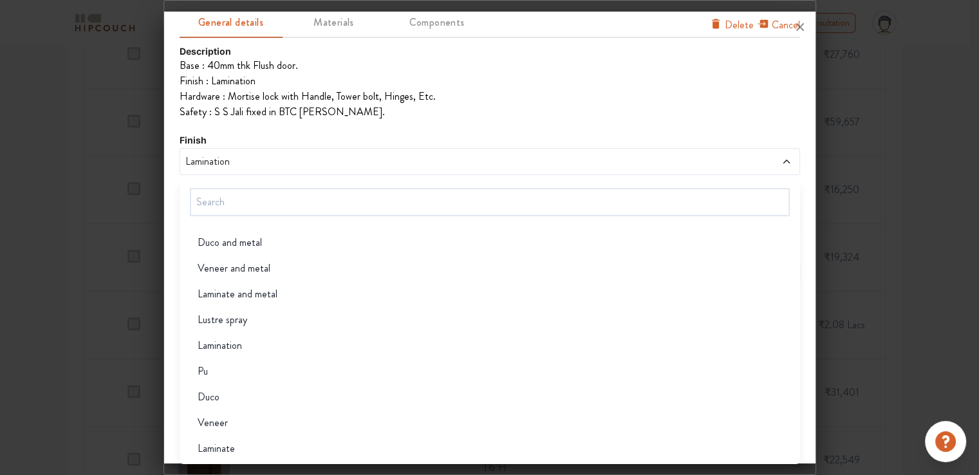
scroll to position [0, 0]
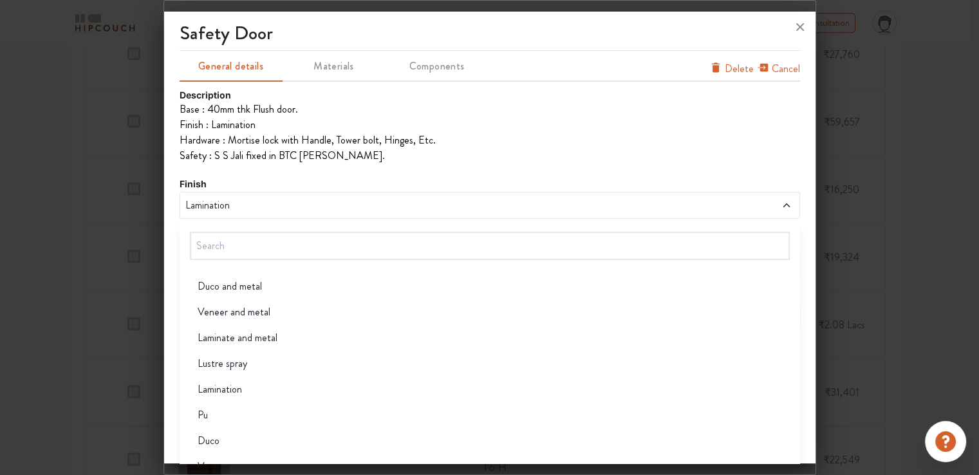
click at [479, 140] on div "Description Base : 40mm thk Flush door. Finish : Lamination Hardware : Mortise …" at bounding box center [490, 266] width 620 height 357
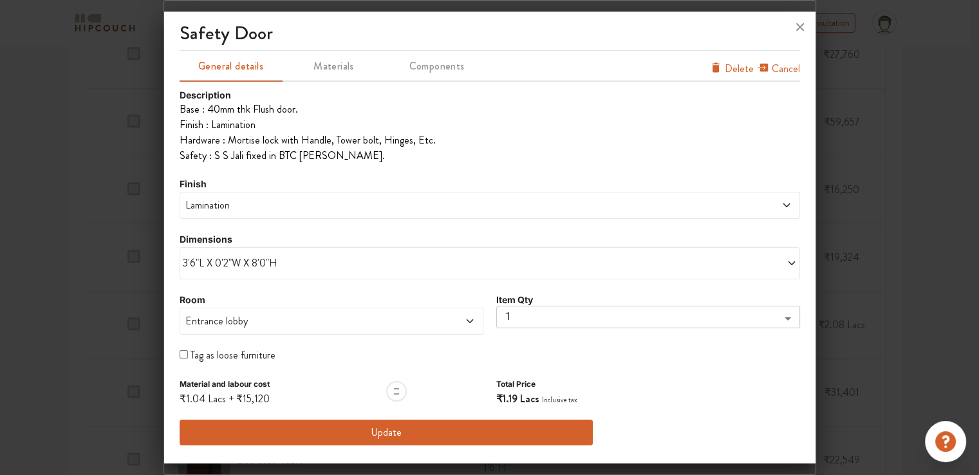
click at [245, 208] on span "Lamination" at bounding box center [411, 205] width 457 height 15
click at [244, 212] on span "Lamination" at bounding box center [411, 205] width 457 height 15
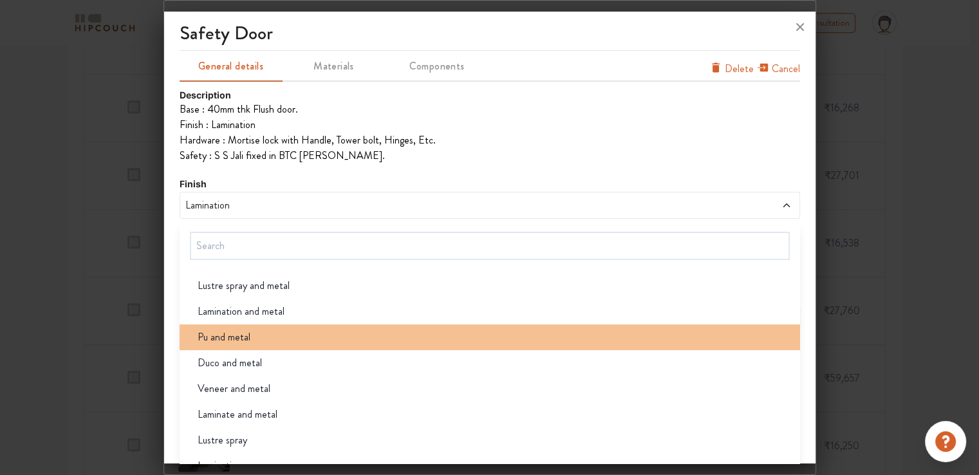
scroll to position [1223, 0]
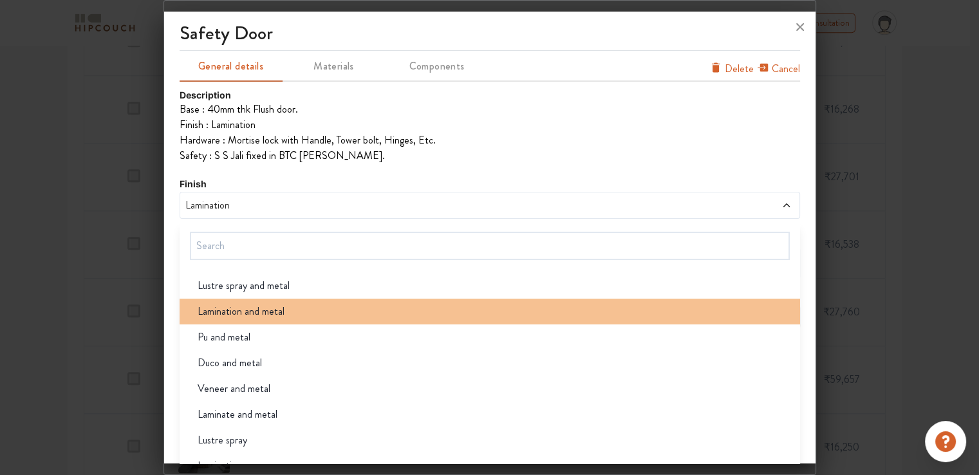
click at [271, 314] on span "Lamination and metal" at bounding box center [241, 311] width 87 height 15
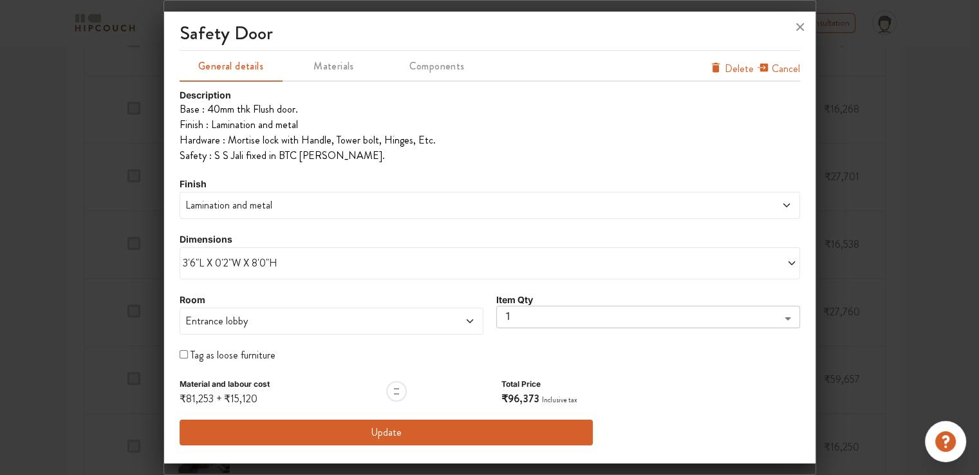
click at [363, 433] on button "Update" at bounding box center [387, 433] width 414 height 26
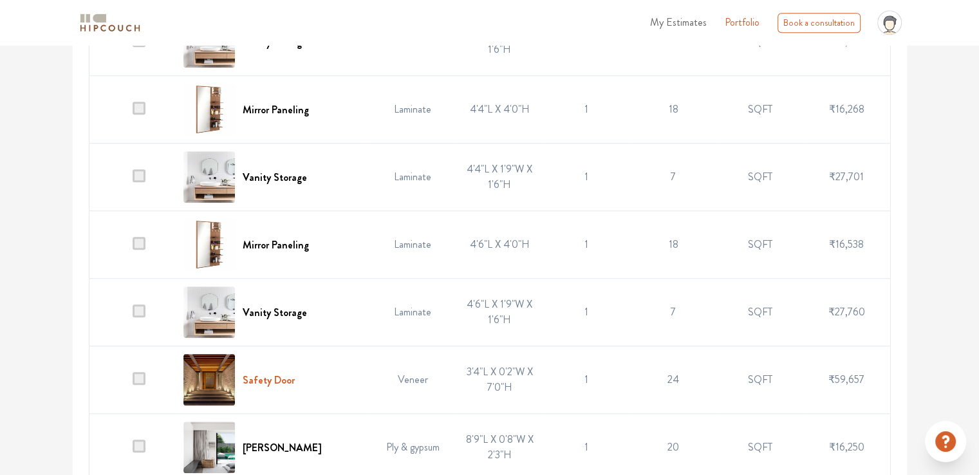
click at [264, 376] on h6 "Safety Door" at bounding box center [269, 380] width 52 height 12
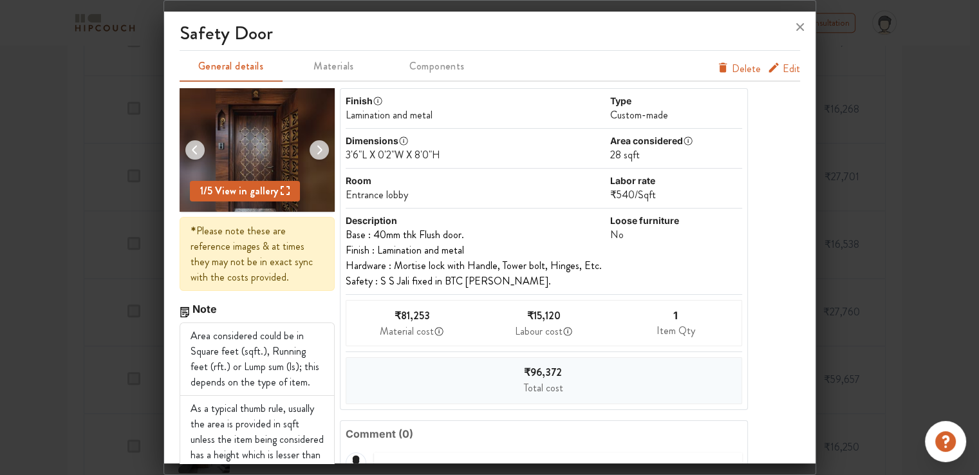
click at [782, 68] on span "Edit" at bounding box center [790, 68] width 17 height 15
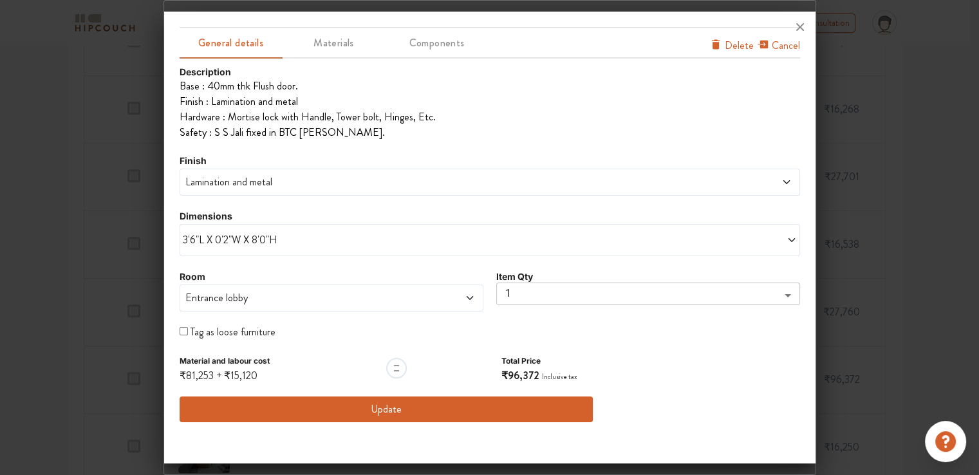
click at [358, 410] on button "Update" at bounding box center [387, 409] width 414 height 26
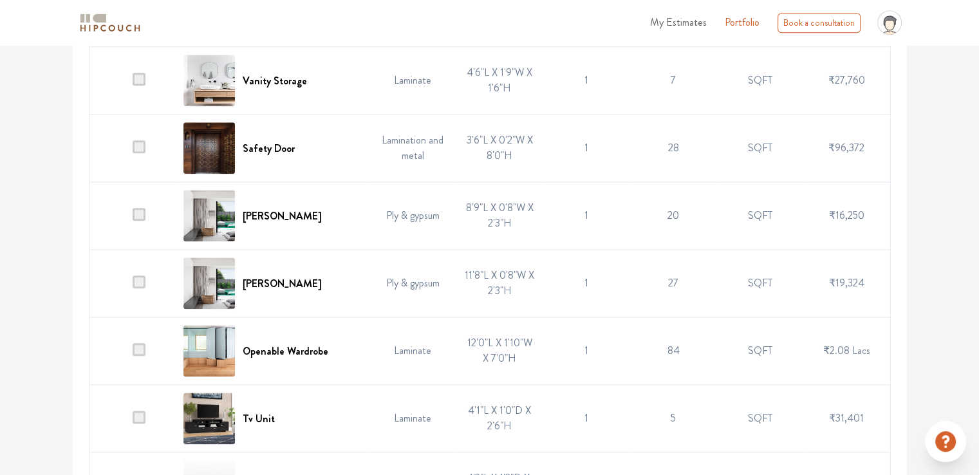
scroll to position [1480, 0]
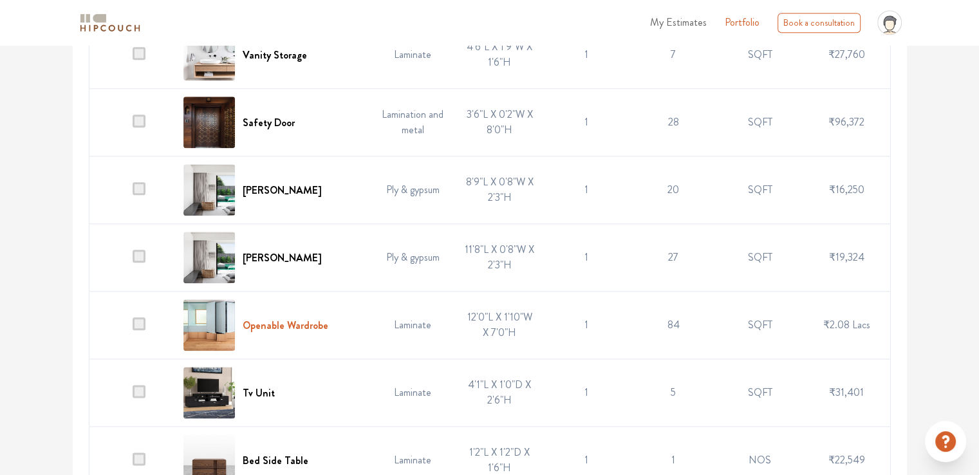
click at [292, 324] on h6 "Openable Wardrobe" at bounding box center [286, 325] width 86 height 12
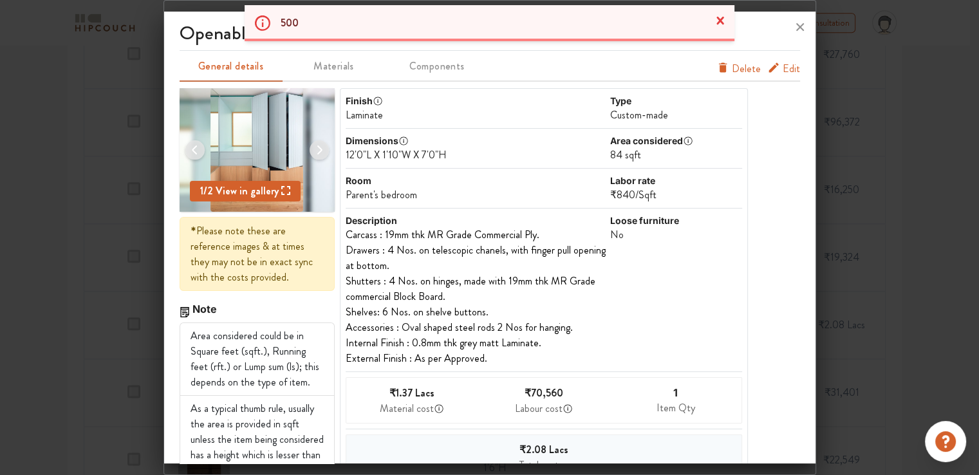
click at [782, 68] on span "Edit" at bounding box center [790, 68] width 17 height 15
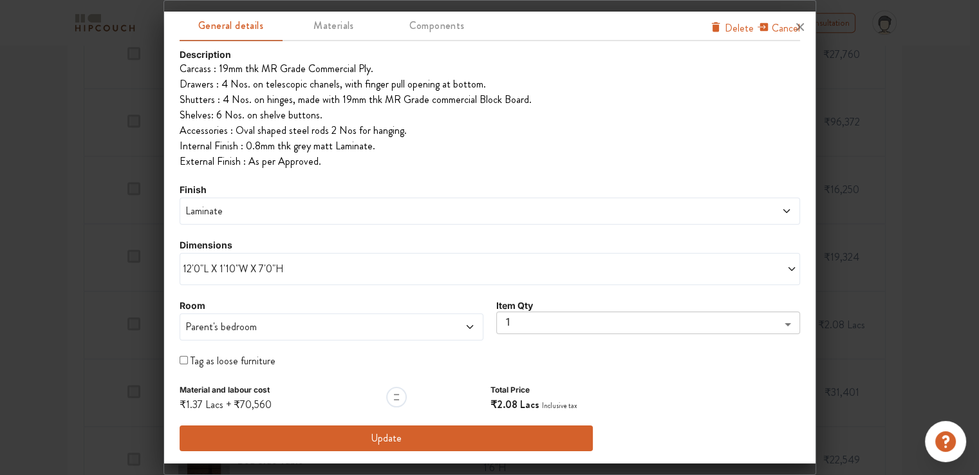
scroll to position [16, 0]
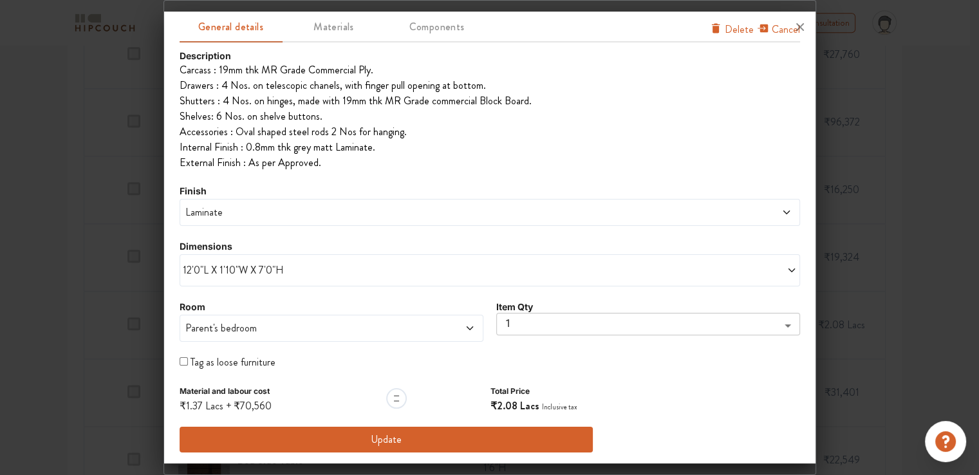
click at [254, 276] on span "12'0"L X 1'10"W X 7'0"H" at bounding box center [336, 270] width 307 height 15
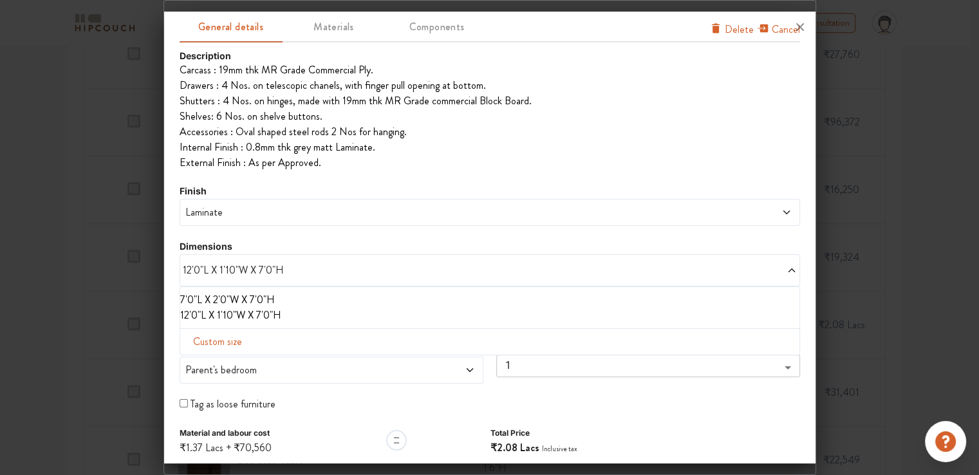
click at [221, 337] on span "Custom size" at bounding box center [217, 342] width 59 height 26
click at [223, 362] on input "text" at bounding box center [226, 362] width 73 height 24
type input "8"
click at [367, 363] on input "text" at bounding box center [378, 362] width 73 height 24
type input "2"
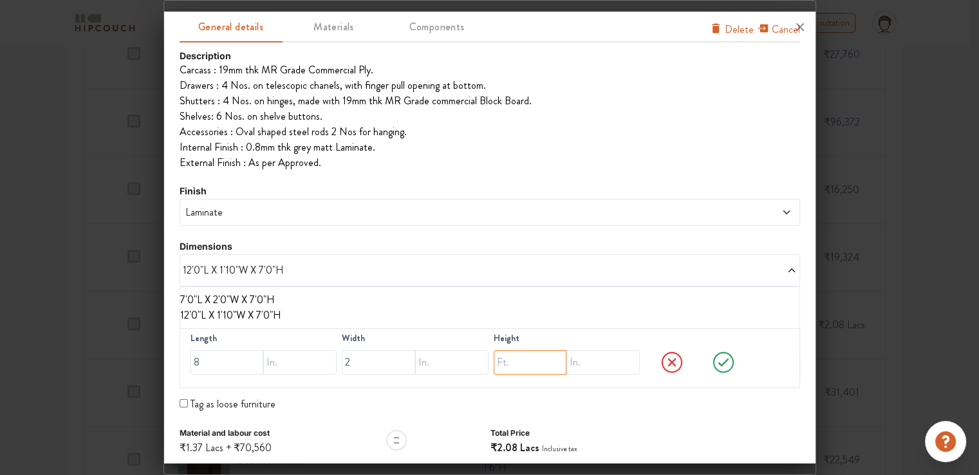
click at [501, 360] on input "text" at bounding box center [530, 362] width 73 height 24
type input "9"
click at [237, 212] on span "Laminate" at bounding box center [411, 212] width 457 height 15
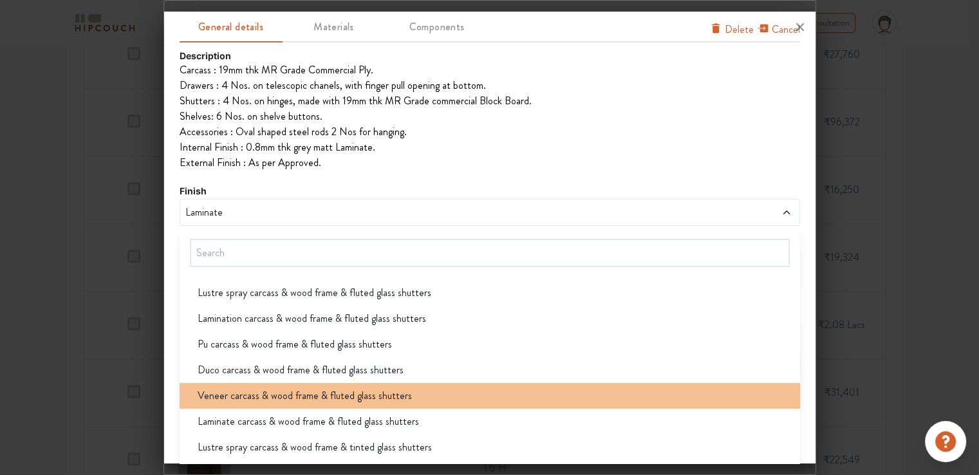
click at [263, 398] on span "Veneer carcass & wood frame & fluted glass shutters" at bounding box center [305, 395] width 214 height 15
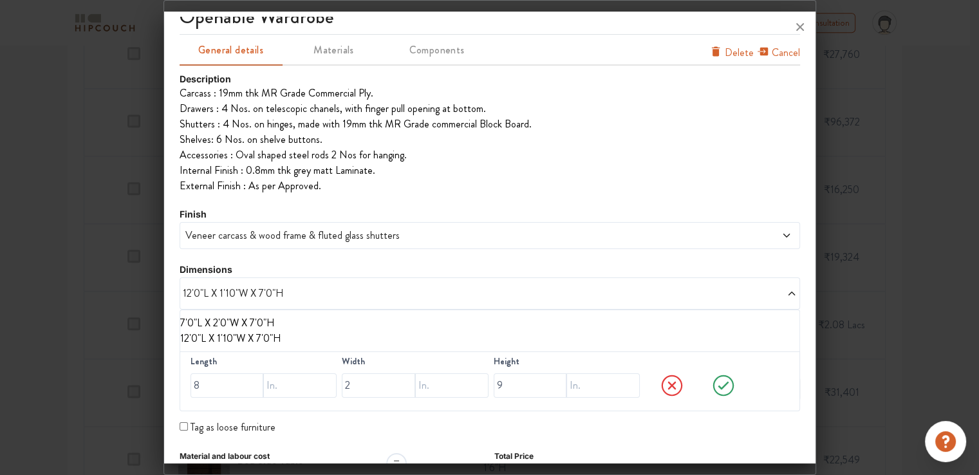
scroll to position [39, 0]
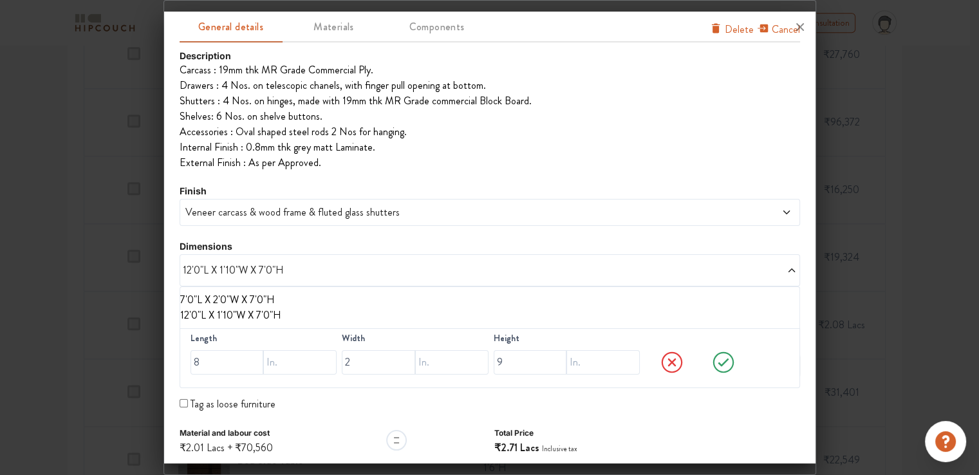
click at [716, 358] on icon at bounding box center [723, 362] width 49 height 26
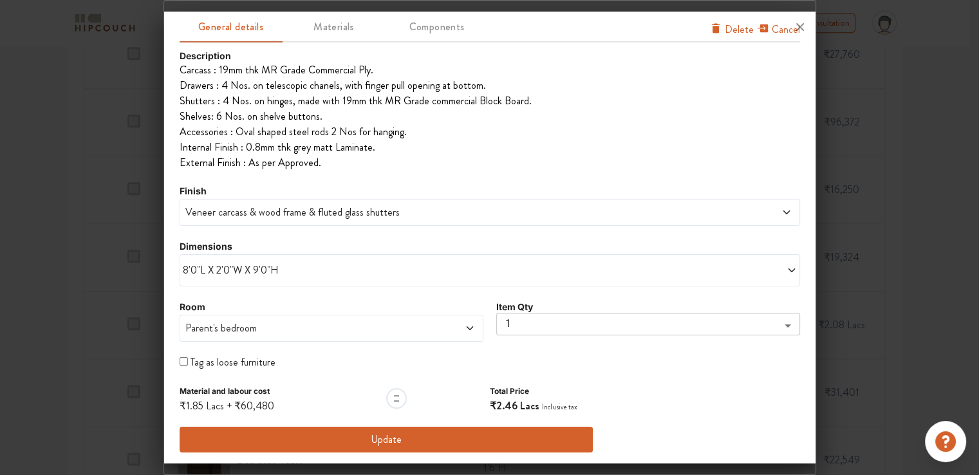
click at [371, 438] on button "Update" at bounding box center [387, 440] width 414 height 26
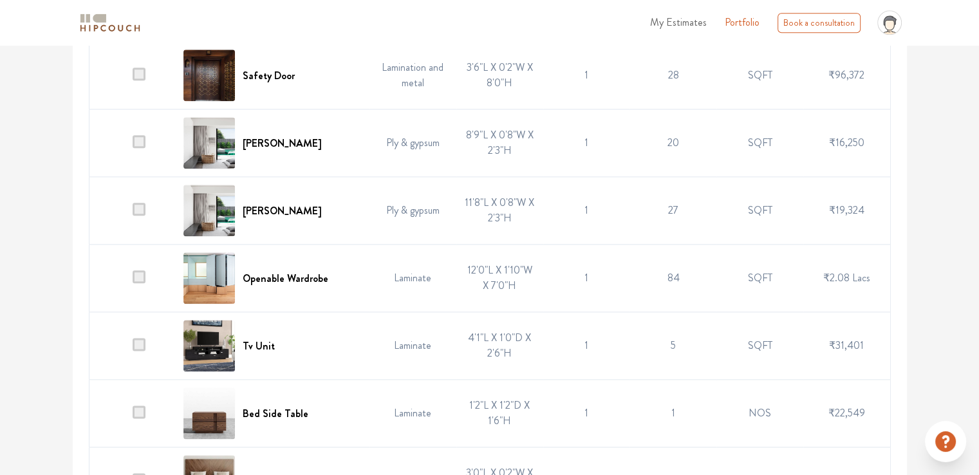
scroll to position [1609, 0]
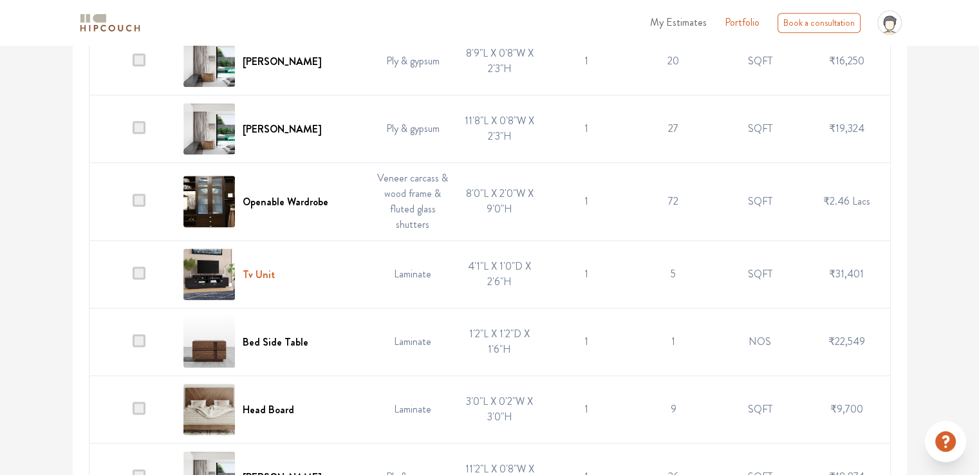
click at [268, 270] on h6 "Tv Unit" at bounding box center [259, 274] width 32 height 12
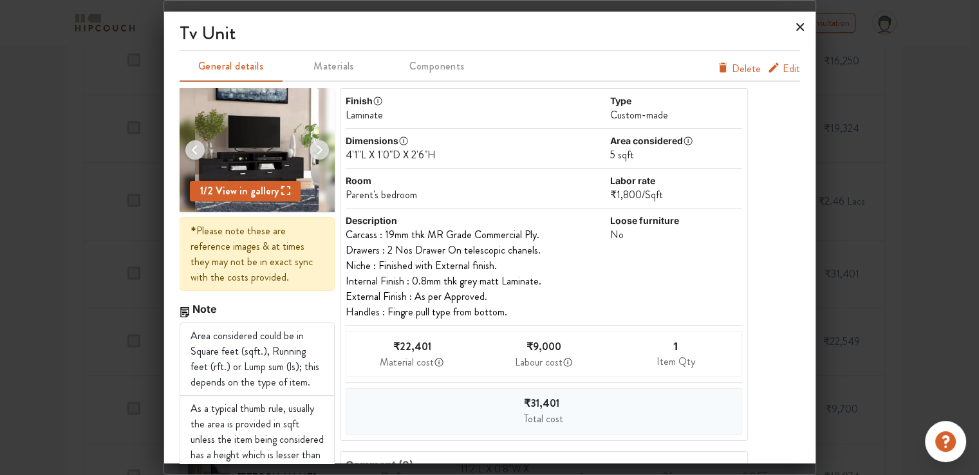
click at [800, 29] on icon at bounding box center [800, 27] width 8 height 8
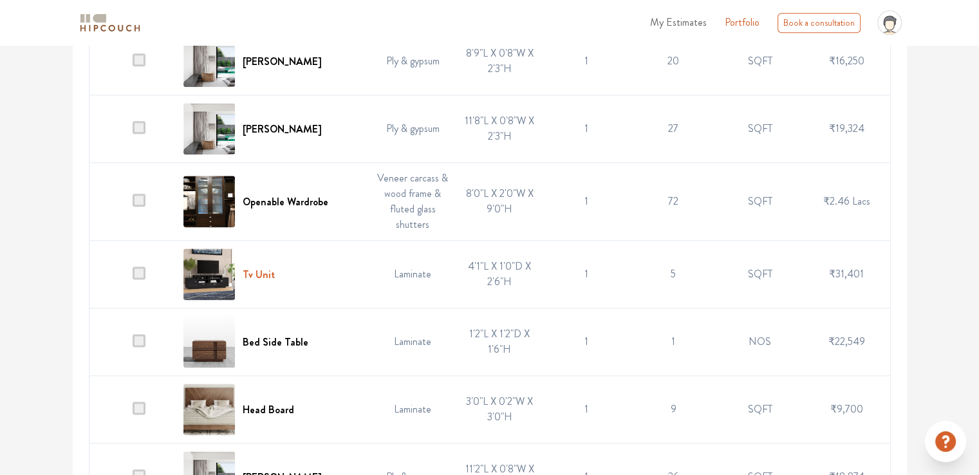
click at [264, 273] on h6 "Tv Unit" at bounding box center [259, 274] width 32 height 12
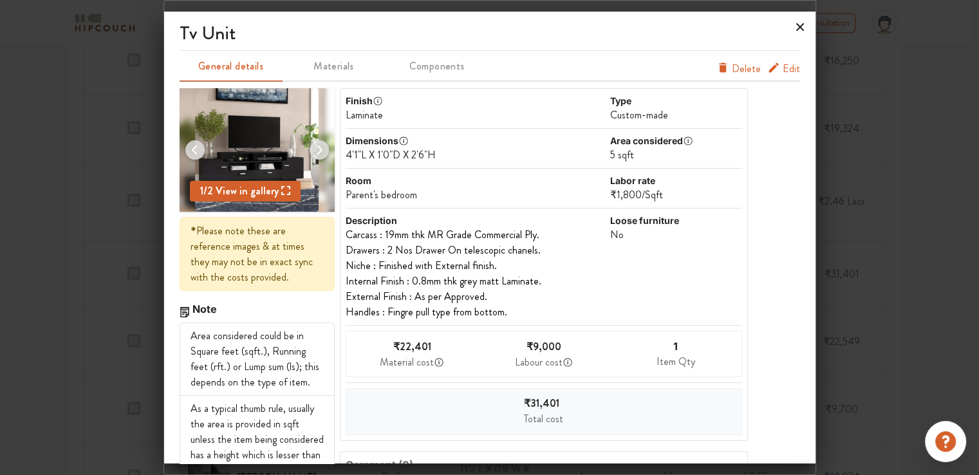
click at [798, 24] on icon at bounding box center [800, 27] width 21 height 21
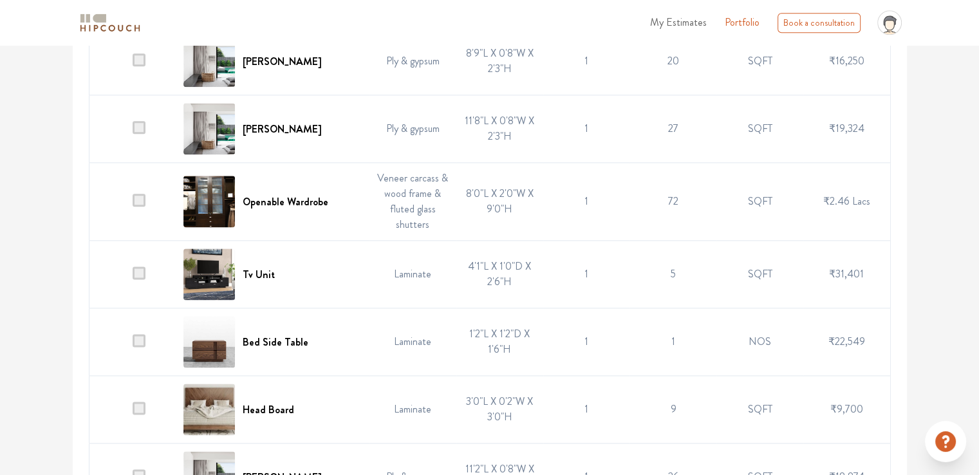
click at [138, 268] on span at bounding box center [139, 272] width 13 height 13
click at [133, 277] on input "checkbox" at bounding box center [133, 277] width 0 height 0
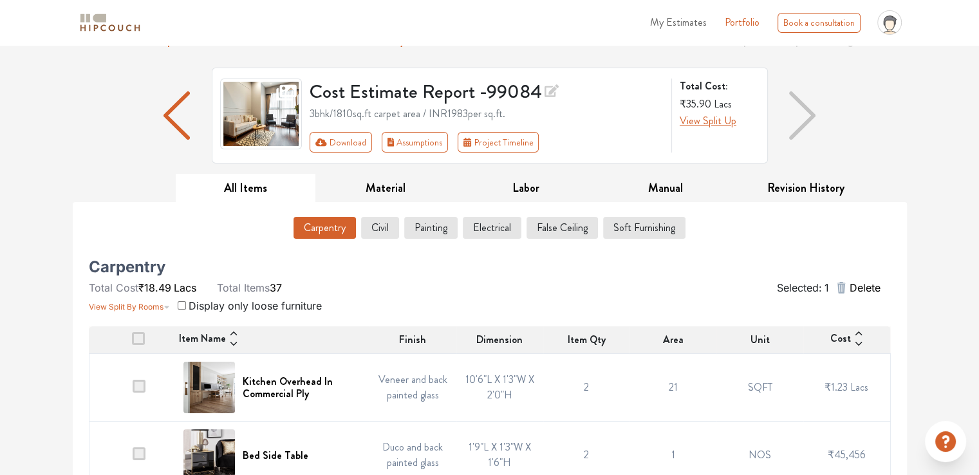
scroll to position [64, 0]
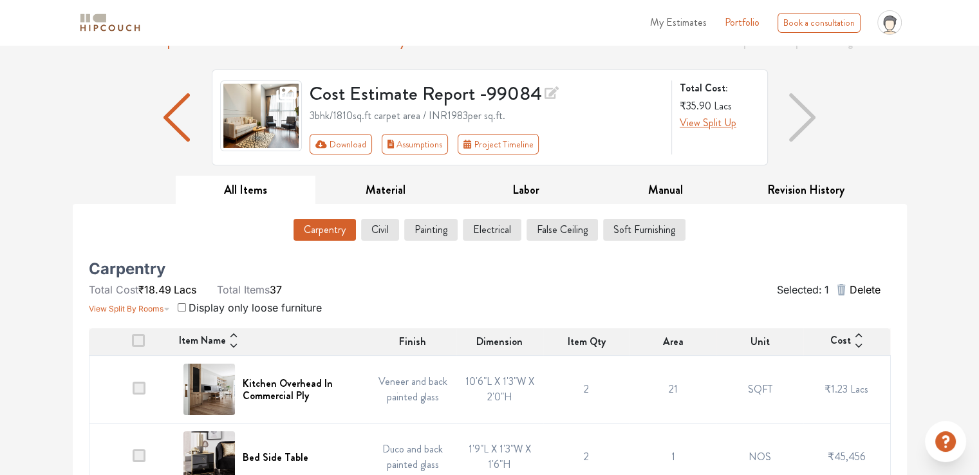
click at [867, 286] on span "Delete" at bounding box center [864, 289] width 31 height 15
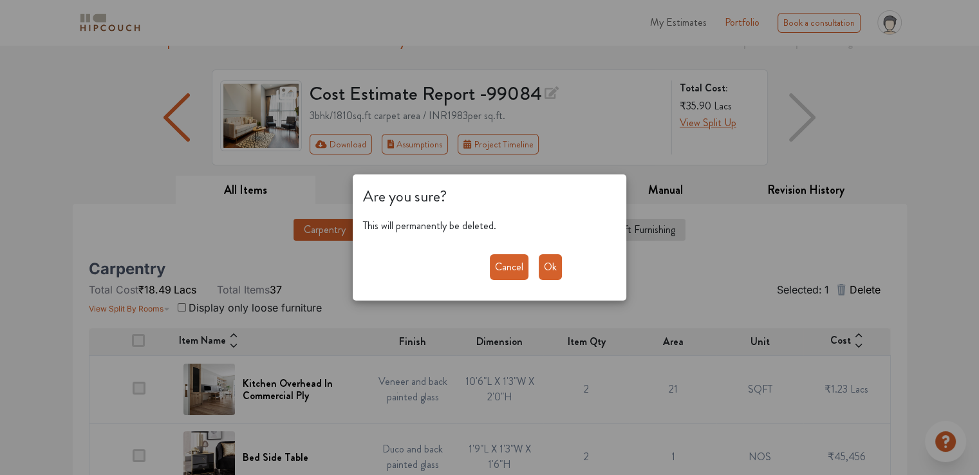
click at [548, 268] on button "Ok" at bounding box center [550, 267] width 23 height 26
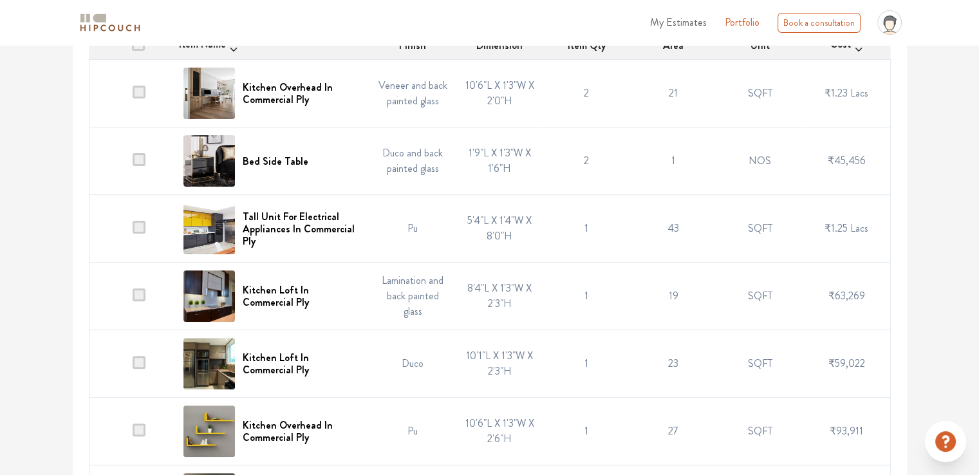
scroll to position [386, 0]
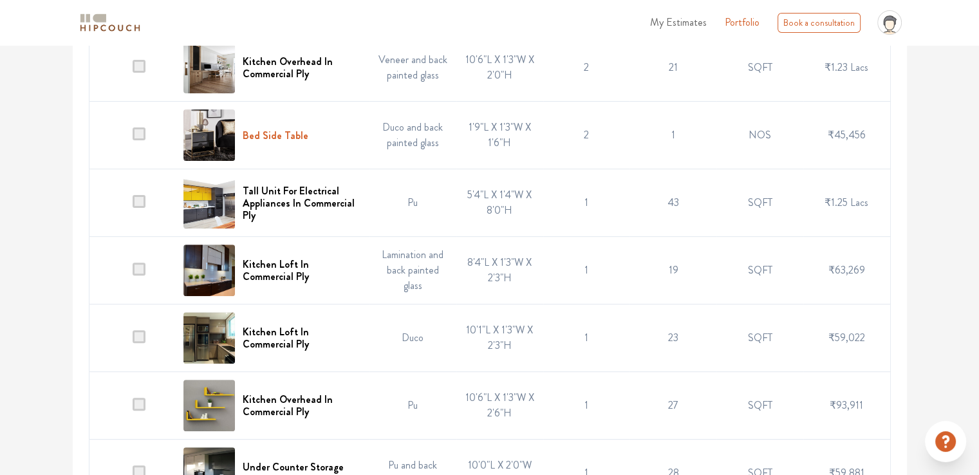
click at [290, 136] on h6 "Bed Side Table" at bounding box center [276, 135] width 66 height 12
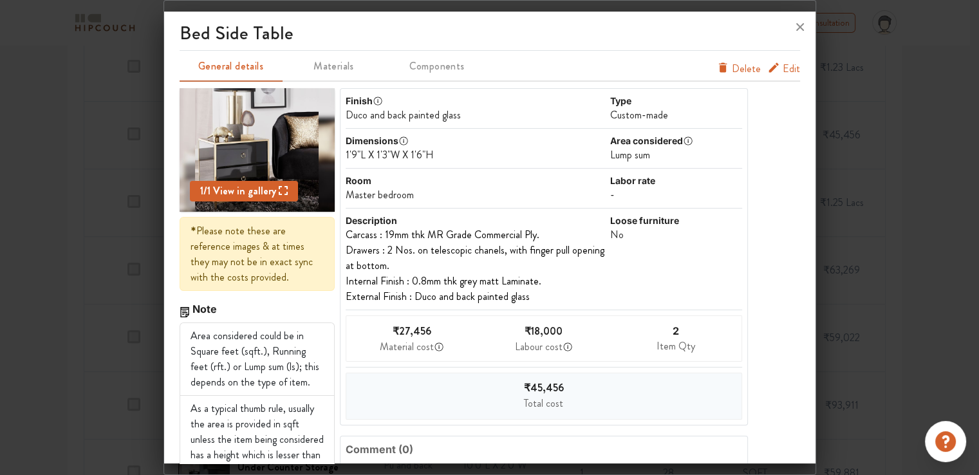
click at [782, 73] on span "Edit" at bounding box center [790, 68] width 17 height 15
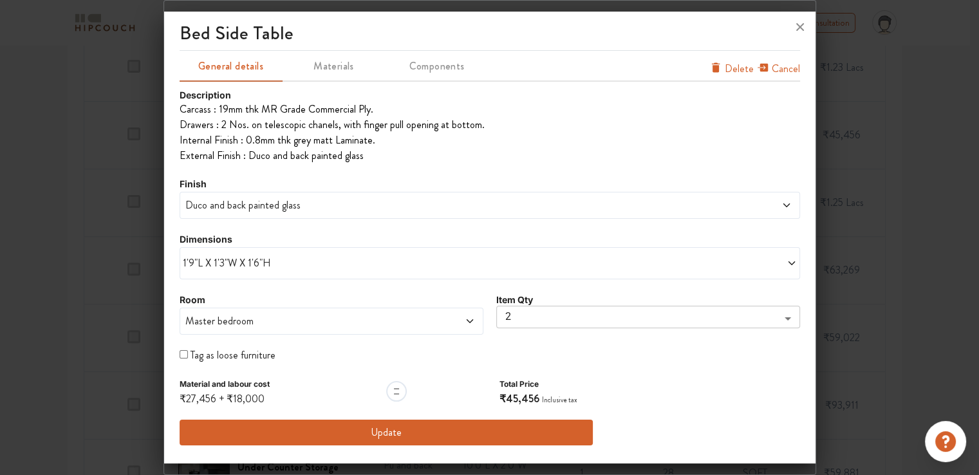
click at [246, 208] on span "Duco and back painted glass" at bounding box center [411, 205] width 457 height 15
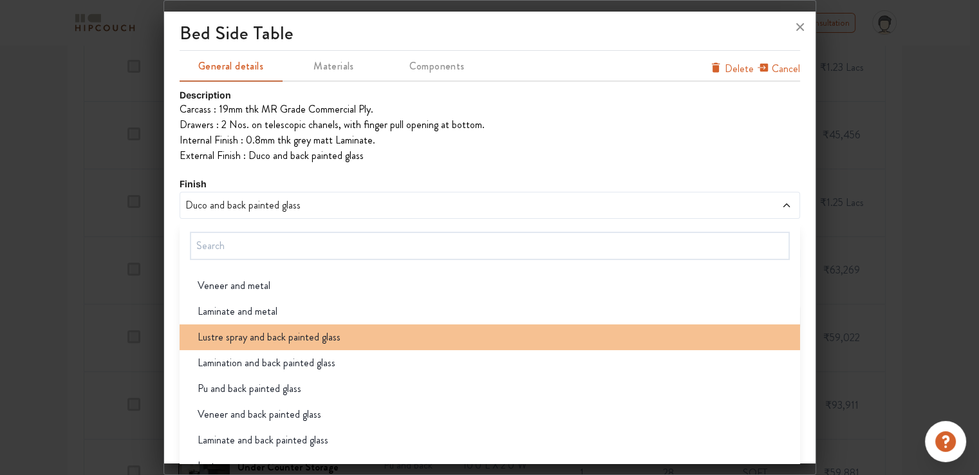
scroll to position [64, 0]
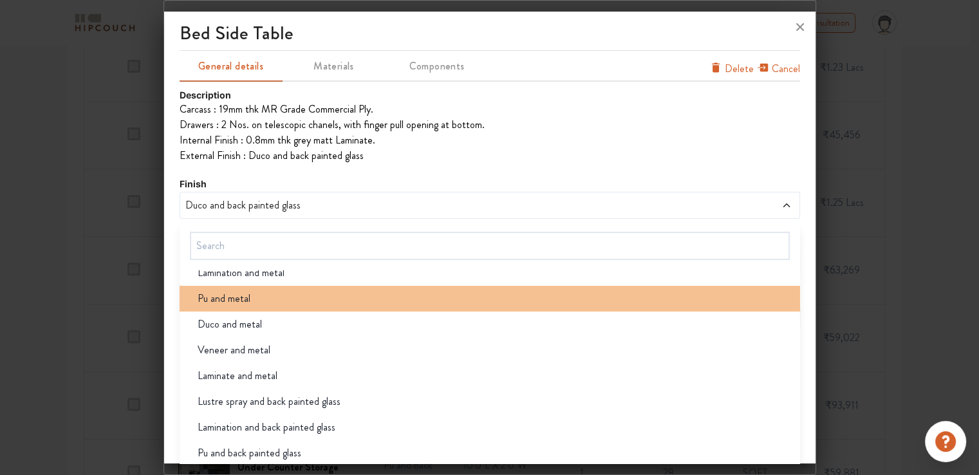
click at [257, 295] on div "Pu and metal" at bounding box center [493, 298] width 613 height 15
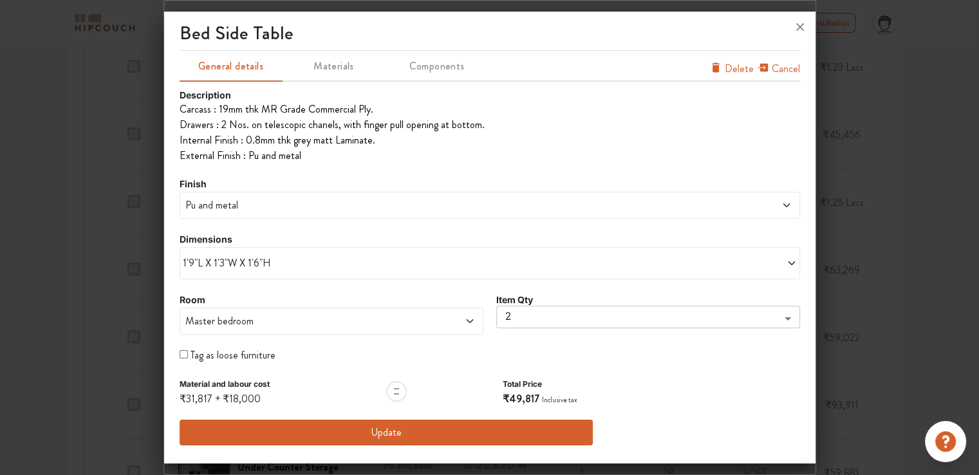
click at [243, 199] on span "Pu and metal" at bounding box center [411, 205] width 457 height 15
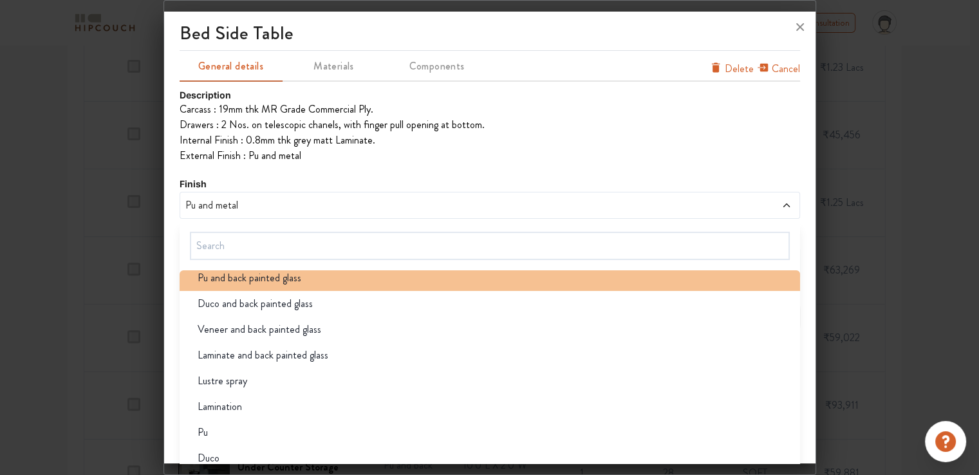
scroll to position [231, 0]
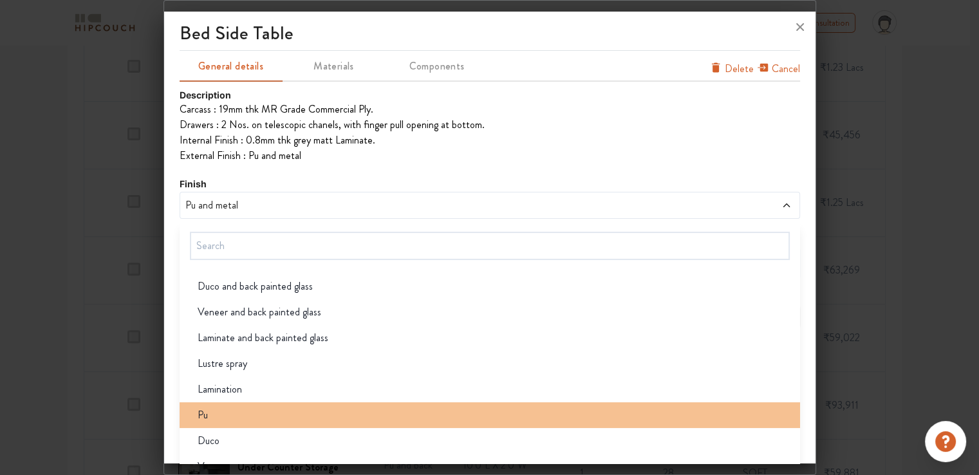
click at [231, 422] on li "Pu" at bounding box center [490, 415] width 620 height 26
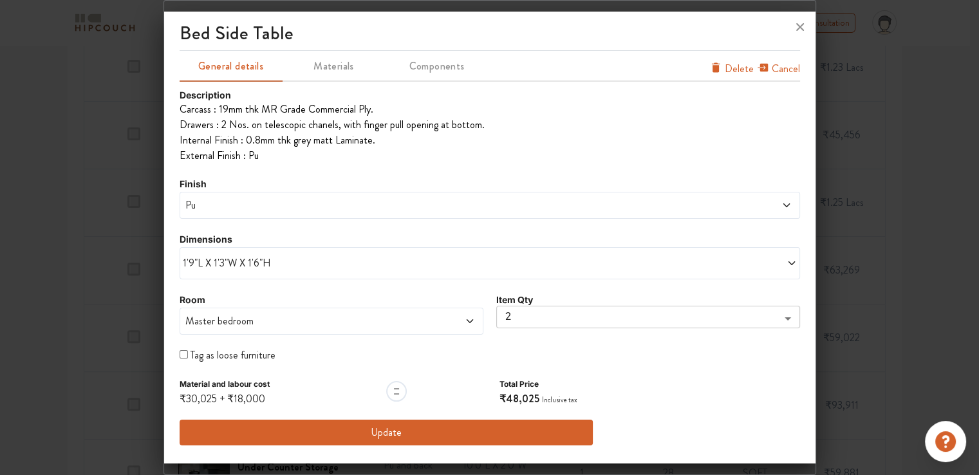
click at [255, 206] on span "Pu" at bounding box center [411, 205] width 457 height 15
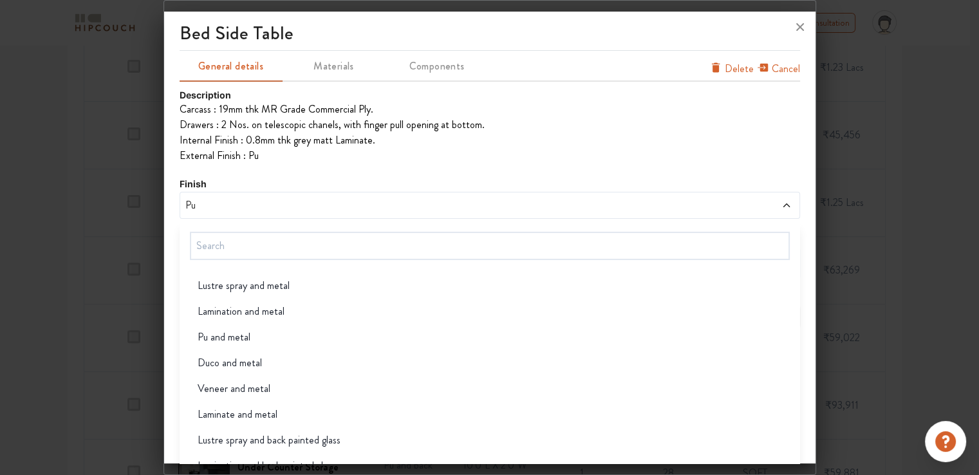
click at [727, 38] on div at bounding box center [489, 27] width 651 height 31
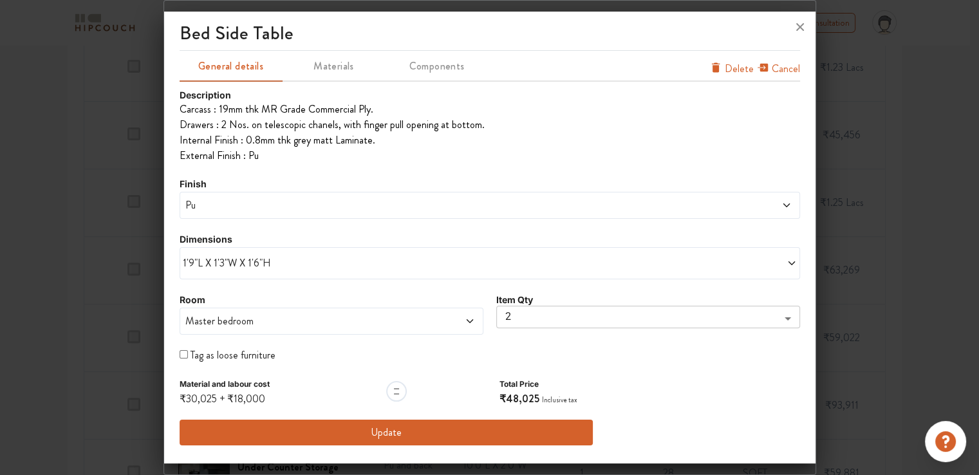
click at [393, 427] on button "Update" at bounding box center [387, 433] width 414 height 26
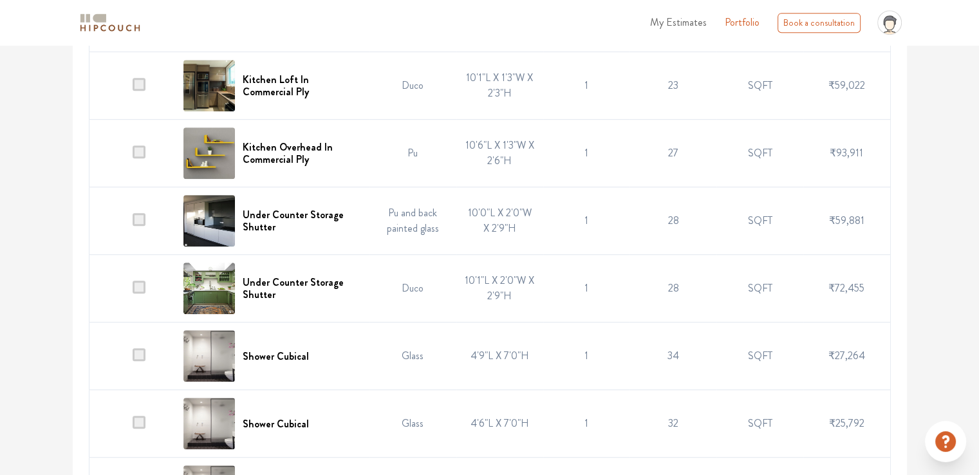
scroll to position [708, 0]
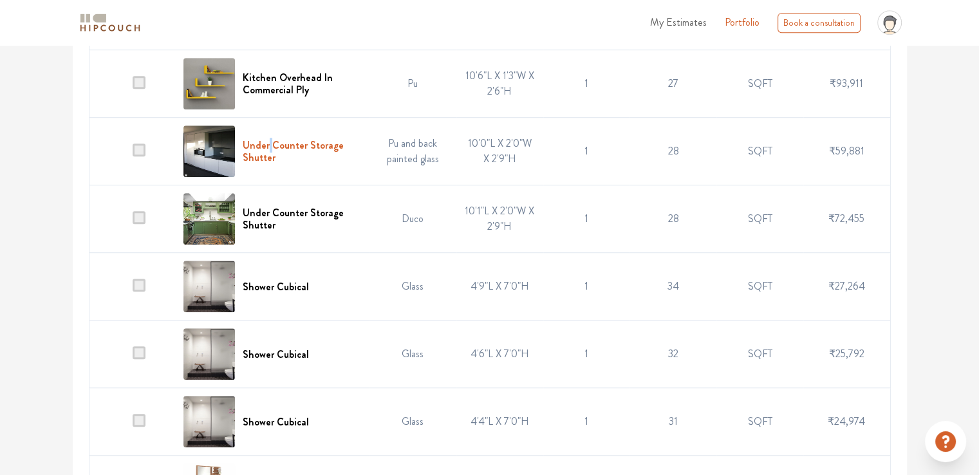
click at [272, 145] on h6 "Under Counter Storage Shutter" at bounding box center [302, 151] width 119 height 24
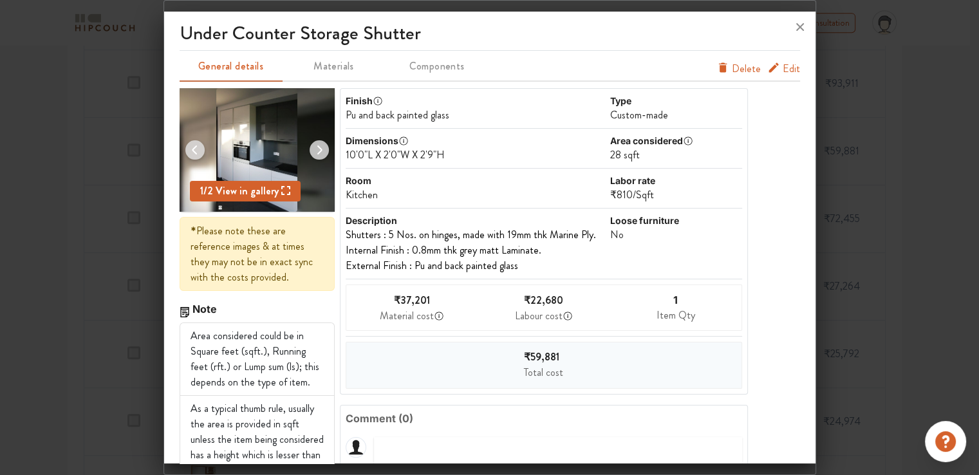
click at [782, 67] on span "Edit" at bounding box center [790, 68] width 17 height 15
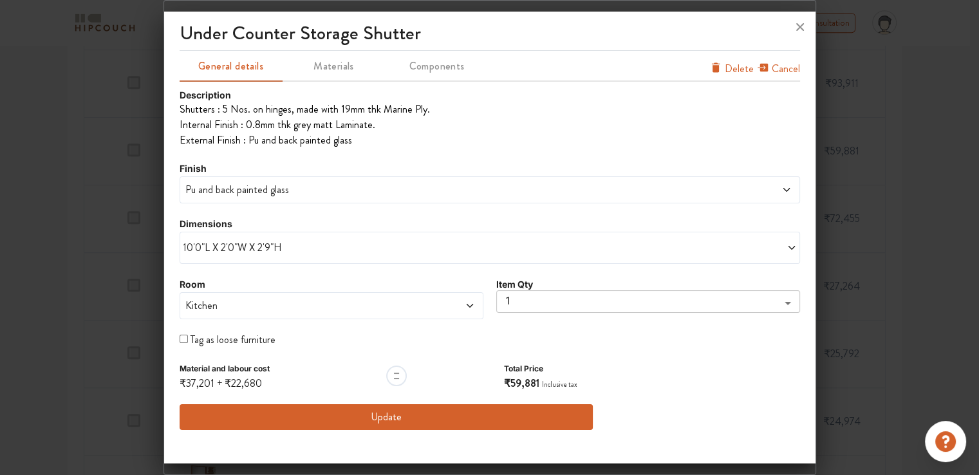
click at [246, 245] on span "10'0"L X 2'0"W X 2'9"H" at bounding box center [336, 247] width 307 height 15
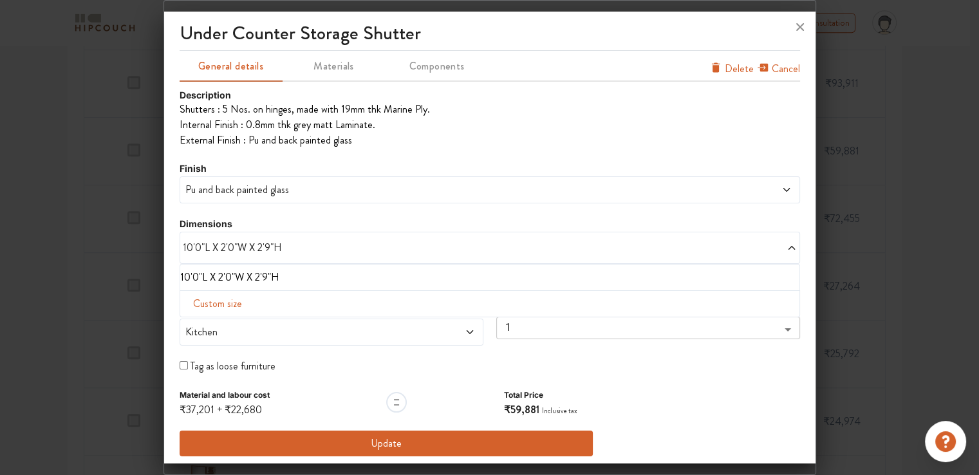
click at [226, 304] on span "Custom size" at bounding box center [217, 304] width 59 height 26
click at [227, 320] on input "text" at bounding box center [226, 324] width 73 height 24
type input "10"
click at [300, 319] on input "text" at bounding box center [299, 324] width 73 height 24
type input "6"
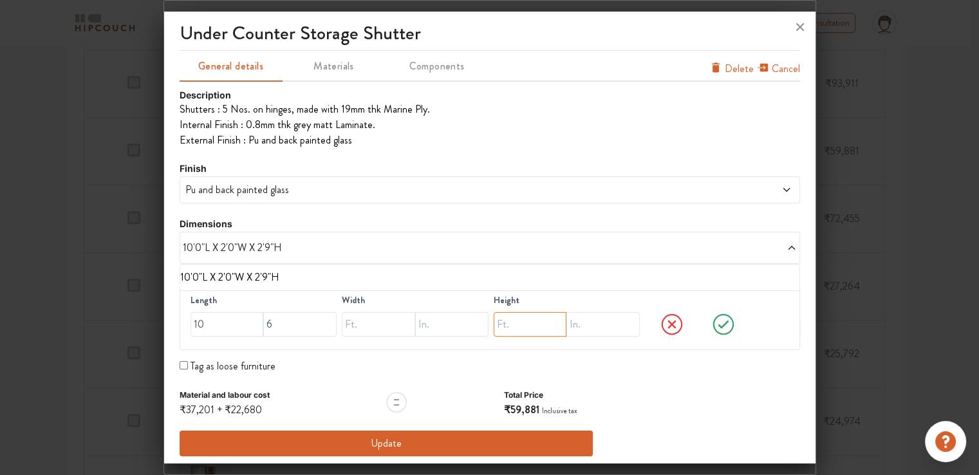
click at [498, 323] on input "text" at bounding box center [530, 324] width 73 height 24
type input "8"
click at [571, 326] on input "text" at bounding box center [602, 324] width 73 height 24
type input "4"
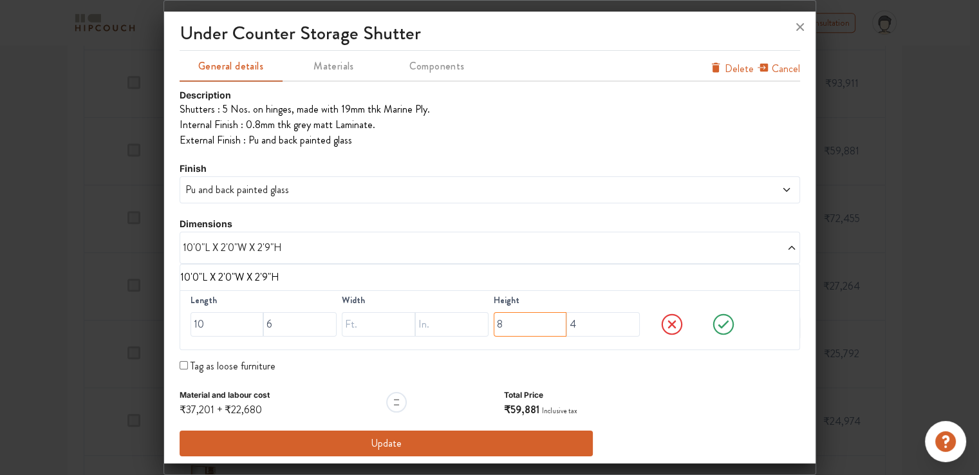
drag, startPoint x: 451, startPoint y: 326, endPoint x: 439, endPoint y: 323, distance: 11.9
click at [439, 323] on div "Length 10 6 Width Height 8 4" at bounding box center [490, 320] width 620 height 60
type input "2"
drag, startPoint x: 574, startPoint y: 328, endPoint x: 553, endPoint y: 323, distance: 21.1
click at [553, 323] on div "2 4" at bounding box center [567, 324] width 147 height 24
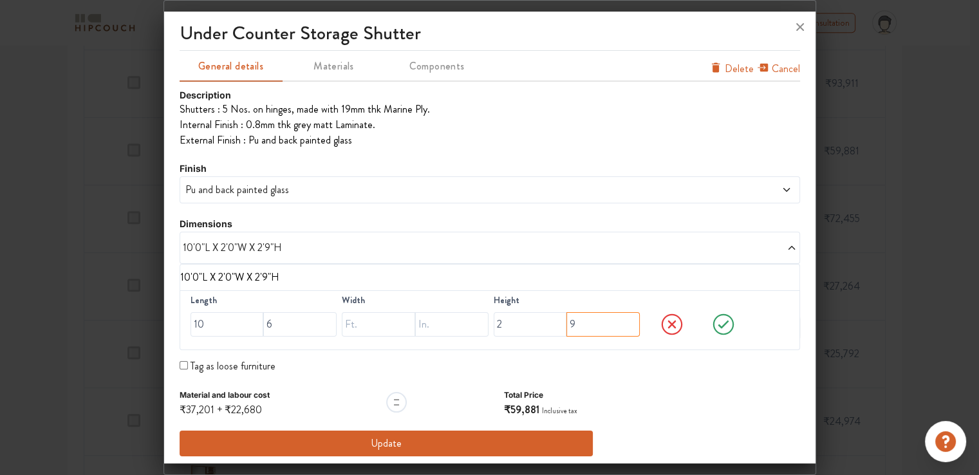
type input "9"
click at [360, 322] on input "text" at bounding box center [378, 324] width 73 height 24
type input "2"
click at [717, 325] on icon at bounding box center [722, 324] width 11 height 8
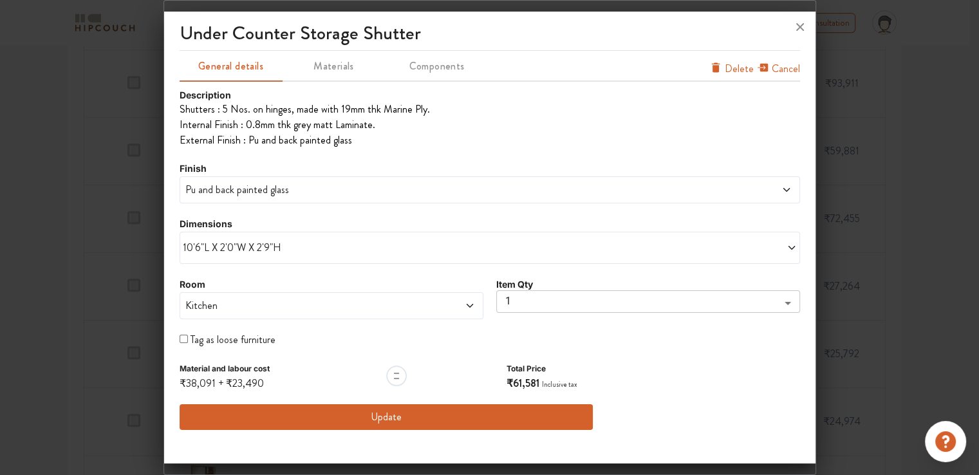
click at [302, 199] on div "Pu and back painted glass" at bounding box center [490, 189] width 620 height 27
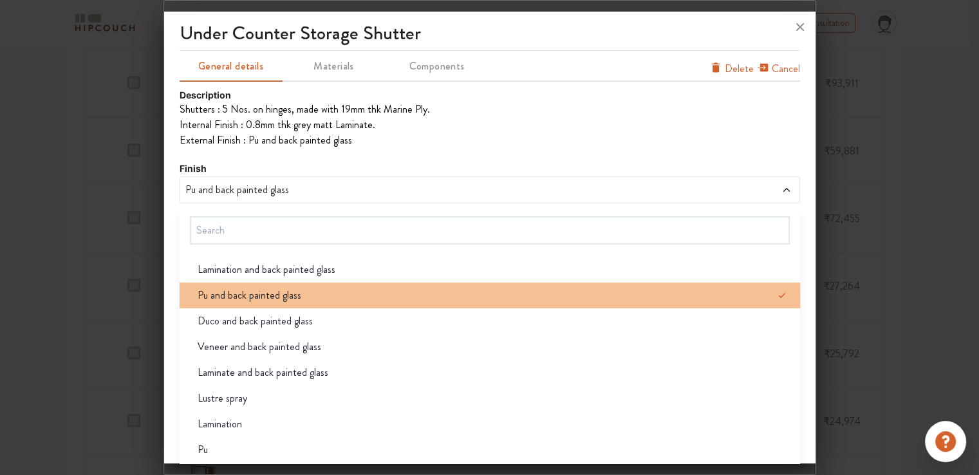
scroll to position [102, 0]
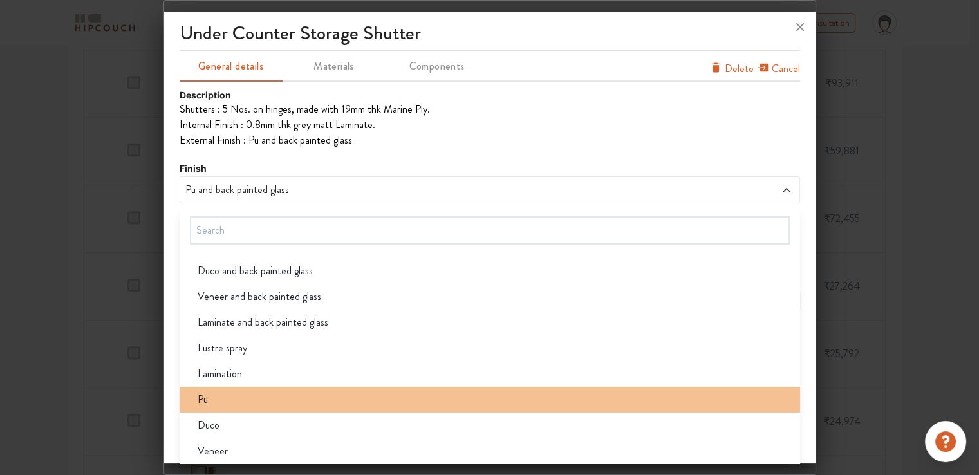
click at [253, 395] on div "Pu" at bounding box center [493, 399] width 613 height 15
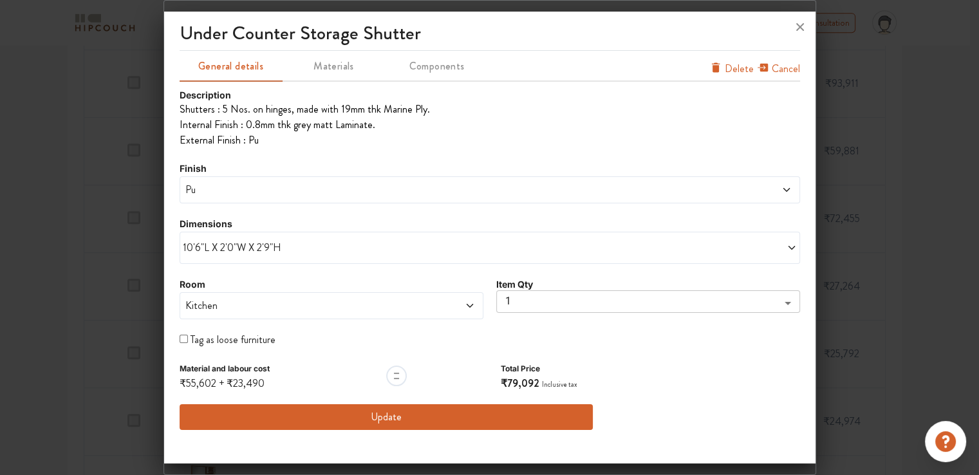
click at [268, 192] on span "Pu" at bounding box center [411, 189] width 457 height 15
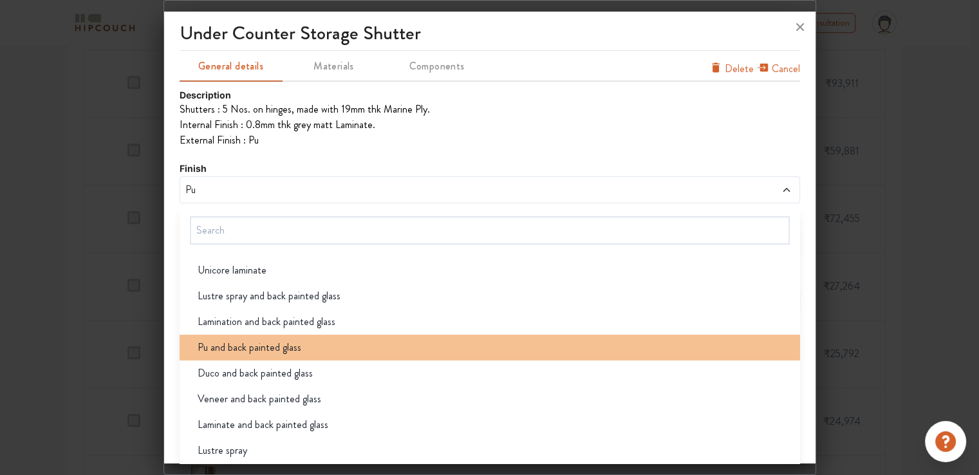
click at [304, 346] on div "Pu and back painted glass" at bounding box center [493, 347] width 613 height 15
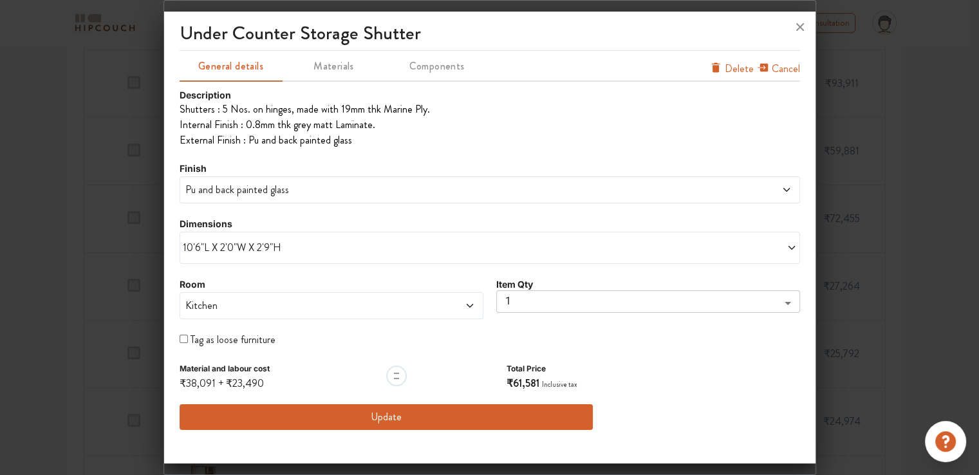
click at [310, 190] on span "Pu and back painted glass" at bounding box center [411, 189] width 457 height 15
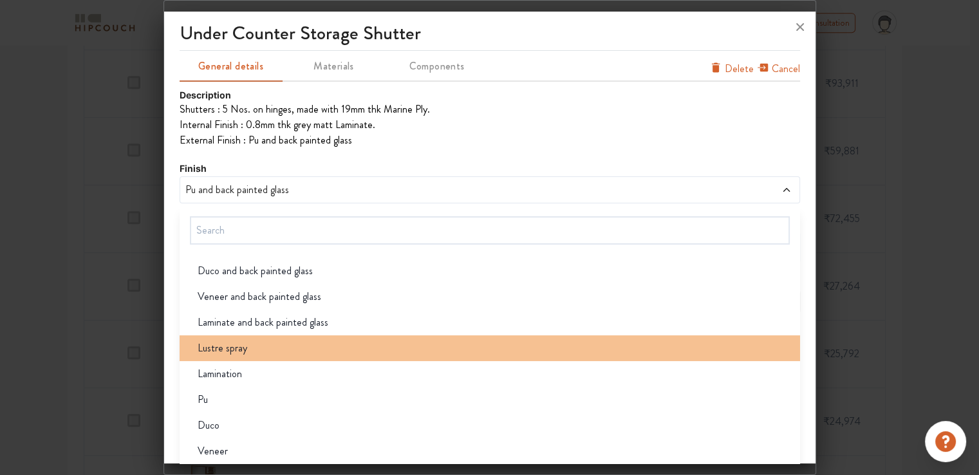
scroll to position [28, 0]
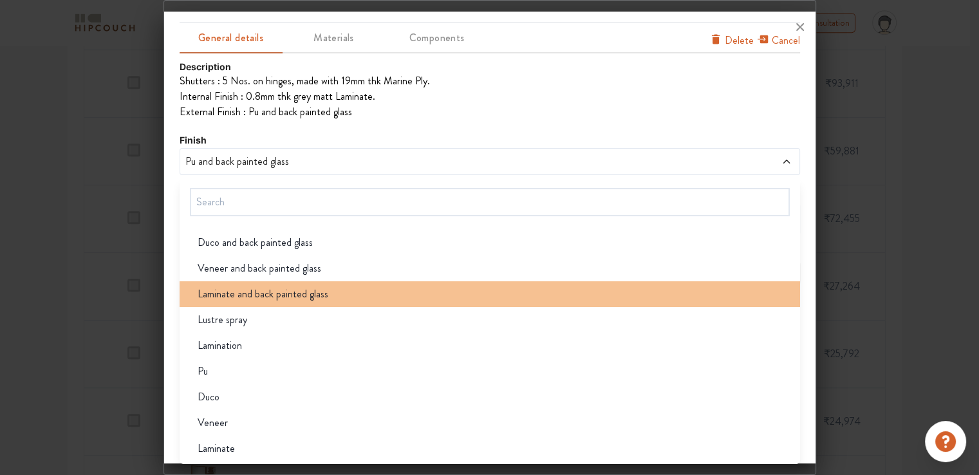
click at [291, 288] on span "Laminate and back painted glass" at bounding box center [263, 293] width 131 height 15
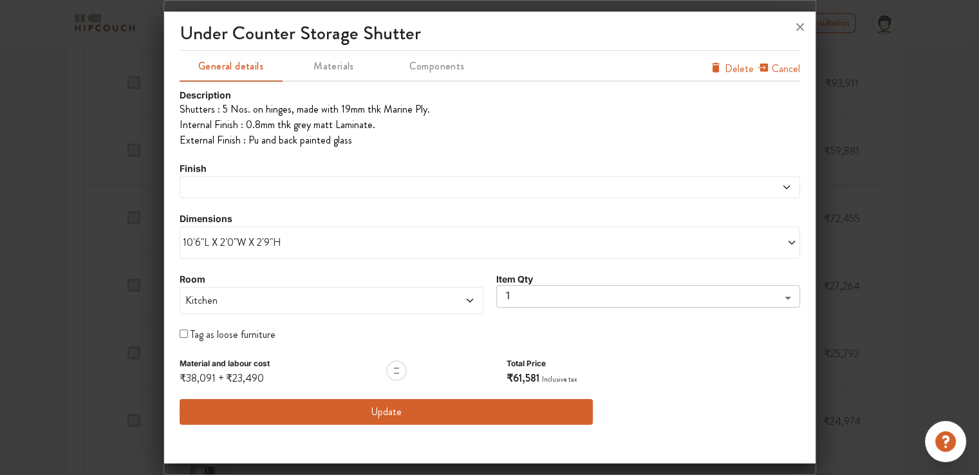
scroll to position [0, 0]
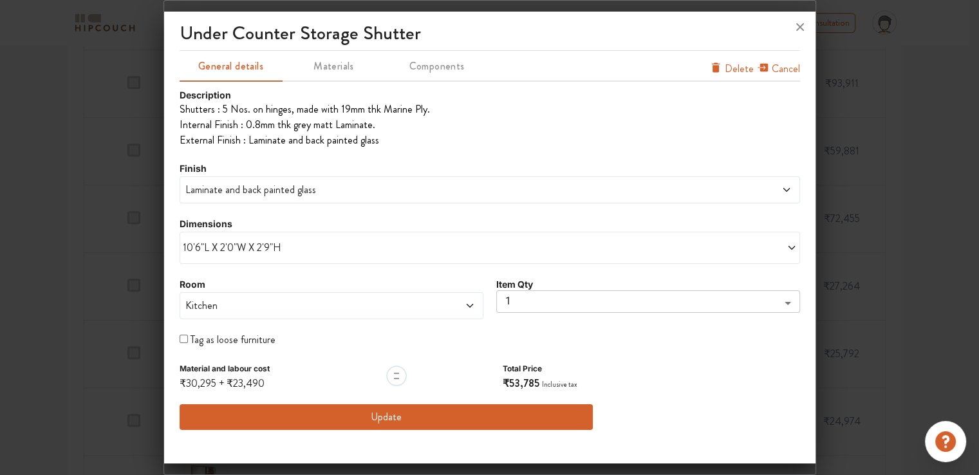
click at [300, 194] on span "Laminate and back painted glass" at bounding box center [411, 189] width 457 height 15
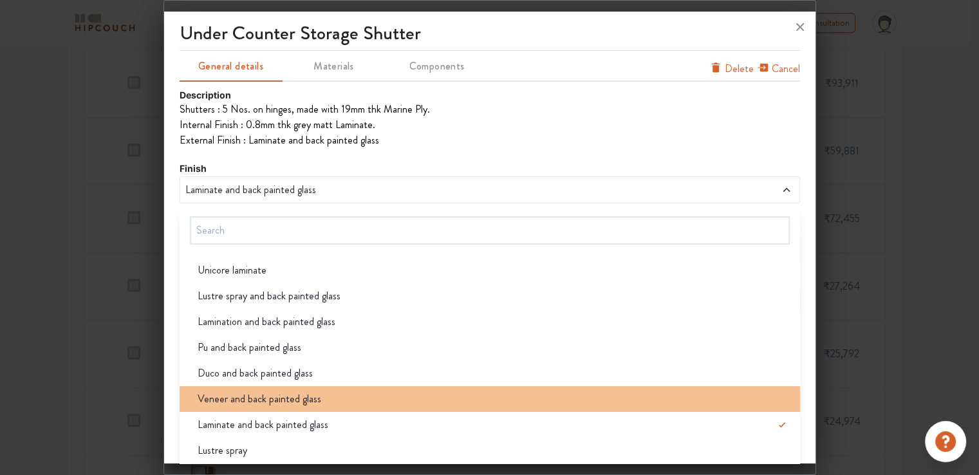
click at [276, 400] on span "Veneer and back painted glass" at bounding box center [260, 398] width 124 height 15
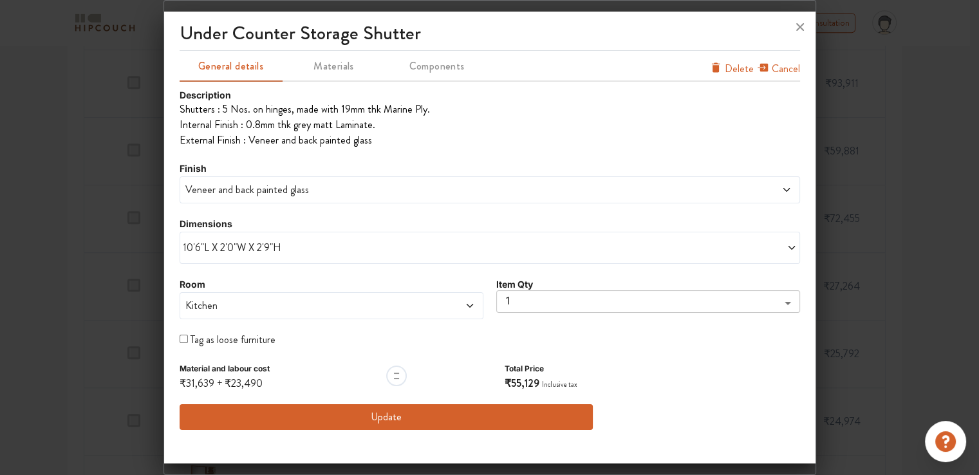
click at [318, 192] on span "Veneer and back painted glass" at bounding box center [411, 189] width 457 height 15
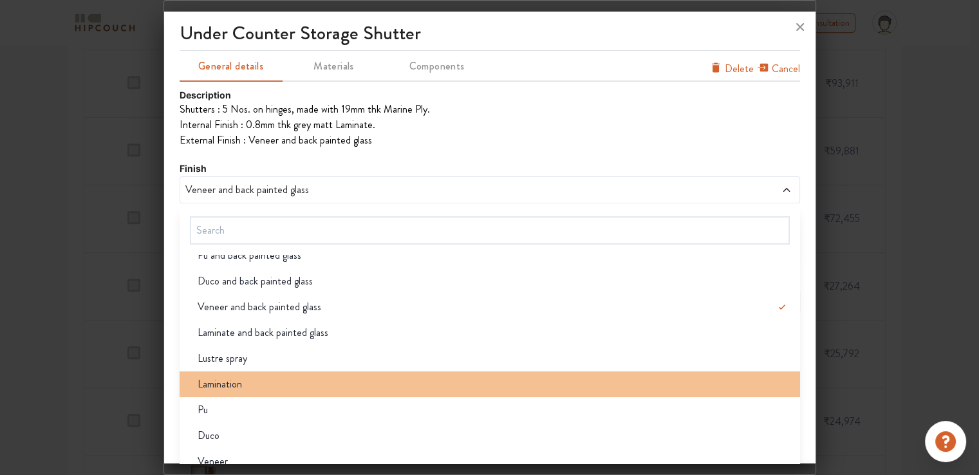
scroll to position [102, 0]
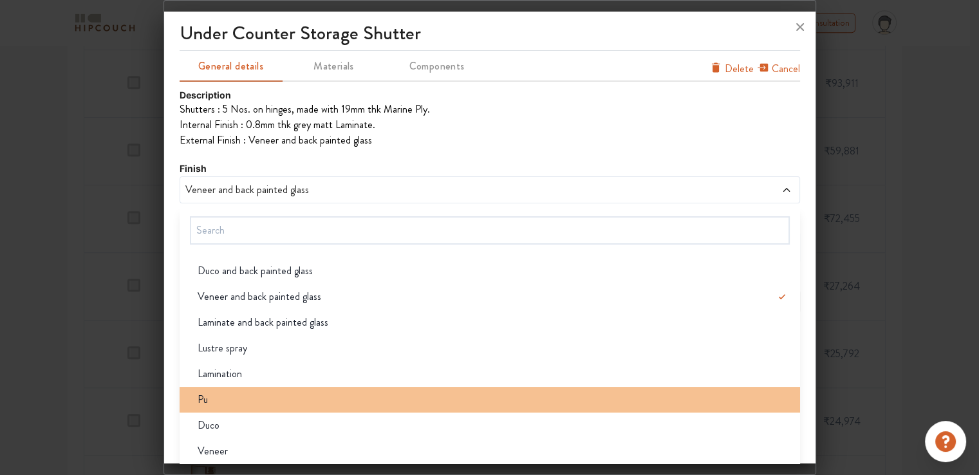
click at [273, 400] on div "Pu" at bounding box center [493, 399] width 613 height 15
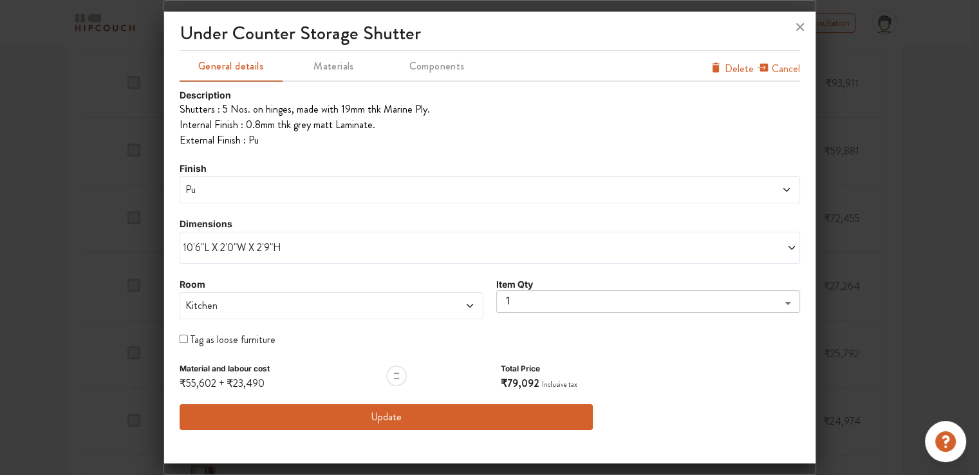
click at [261, 185] on span "Pu" at bounding box center [411, 189] width 457 height 15
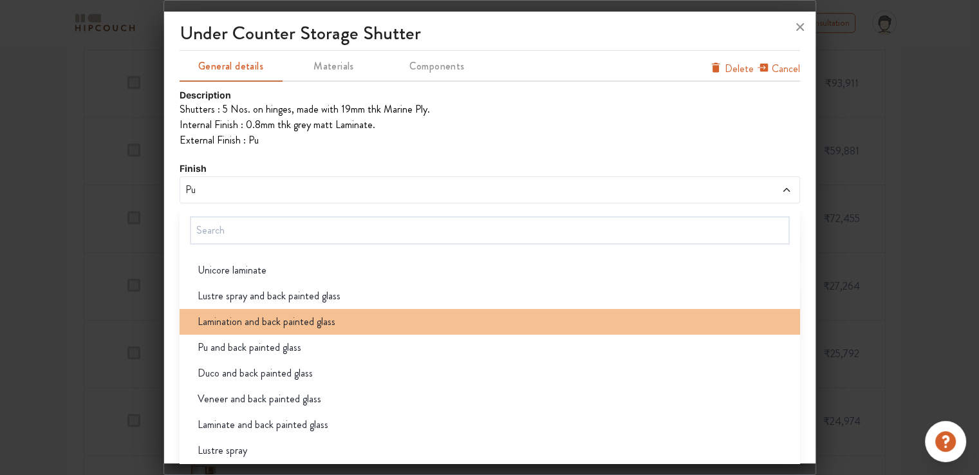
click at [278, 320] on span "Lamination and back painted glass" at bounding box center [267, 321] width 138 height 15
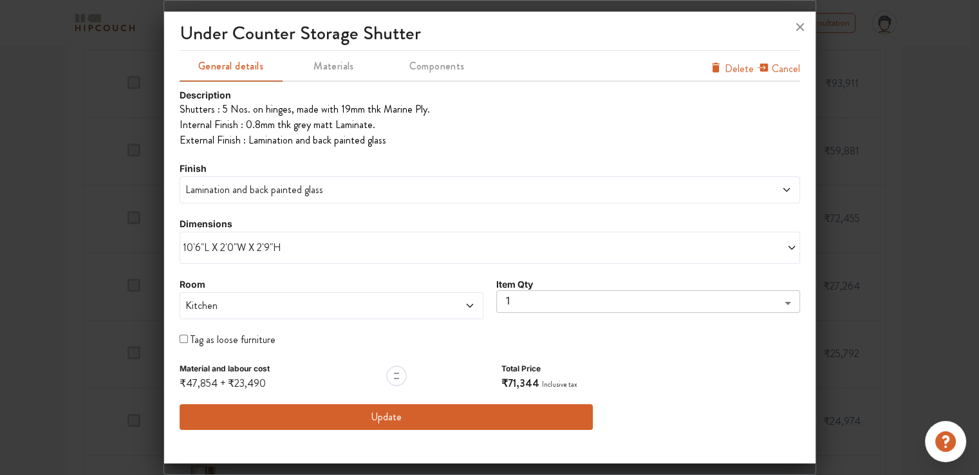
click at [245, 185] on span "Lamination and back painted glass" at bounding box center [411, 189] width 457 height 15
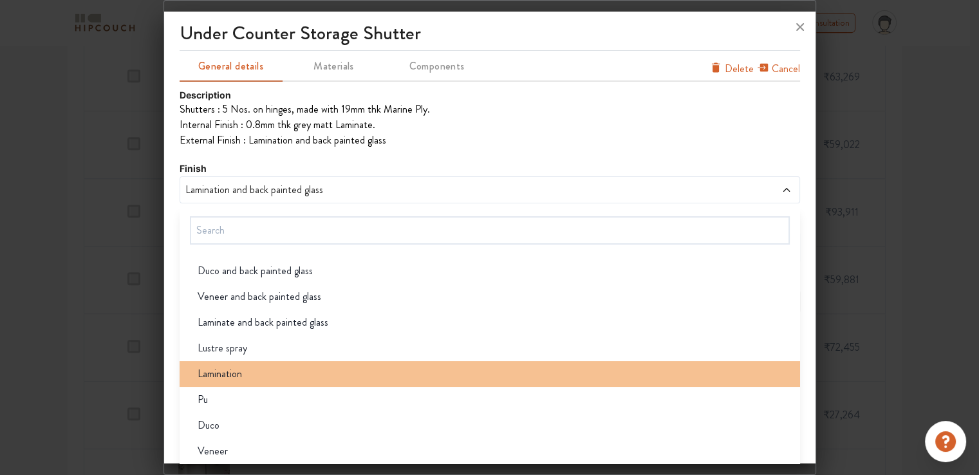
click at [248, 376] on div "Lamination" at bounding box center [493, 373] width 613 height 15
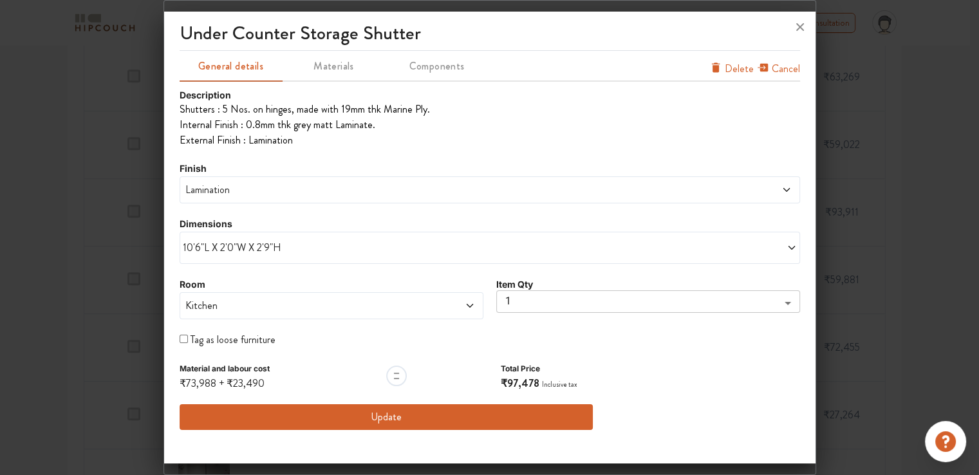
click at [398, 415] on button "Update" at bounding box center [387, 417] width 414 height 26
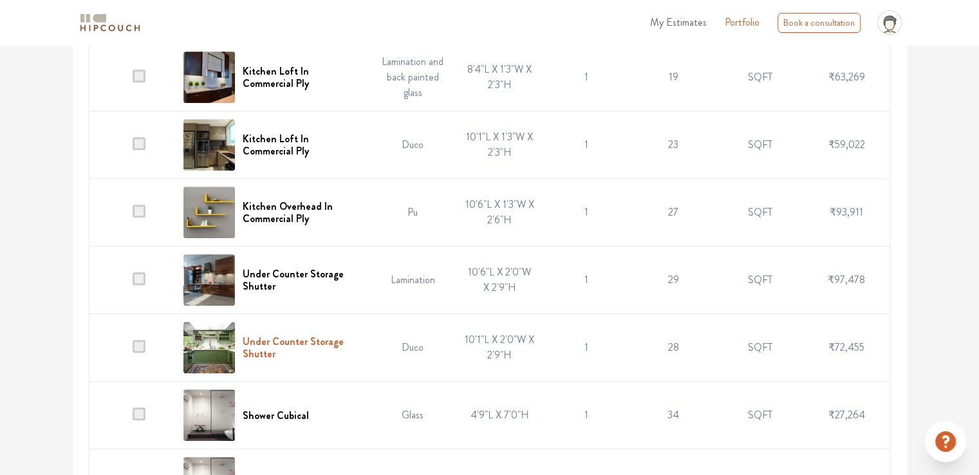
click at [268, 348] on h6 "Under Counter Storage Shutter" at bounding box center [302, 347] width 119 height 24
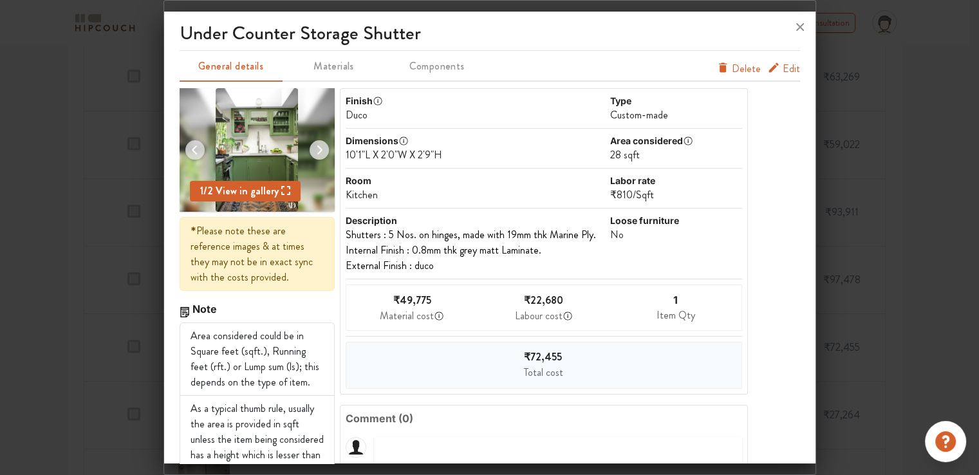
click at [782, 67] on span "Edit" at bounding box center [790, 68] width 17 height 15
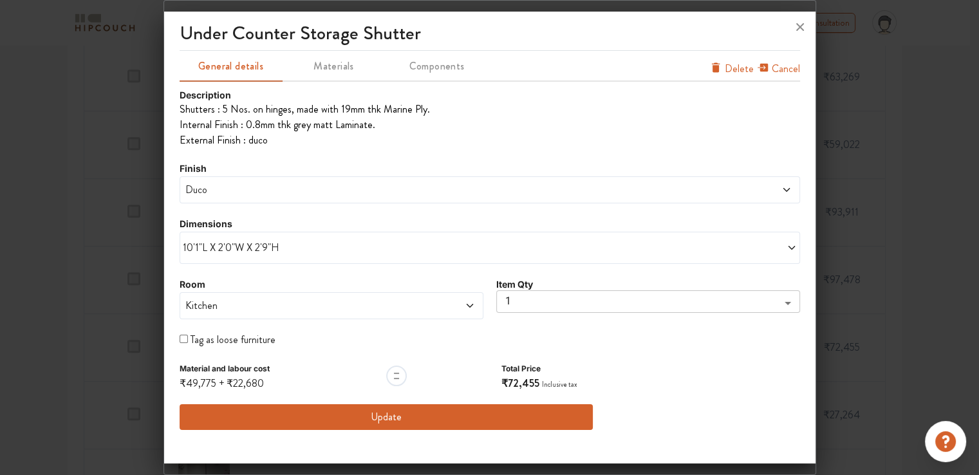
click at [275, 193] on span "Duco" at bounding box center [411, 189] width 457 height 15
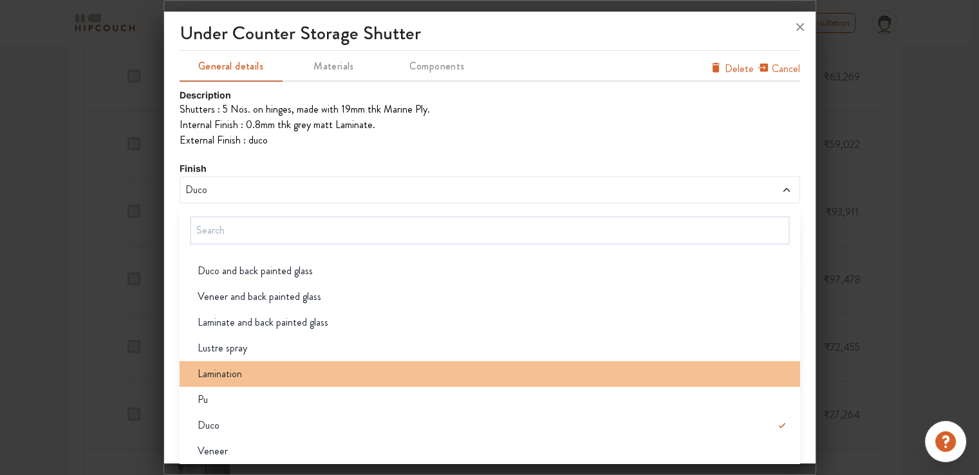
click at [252, 376] on div "Lamination" at bounding box center [493, 373] width 613 height 15
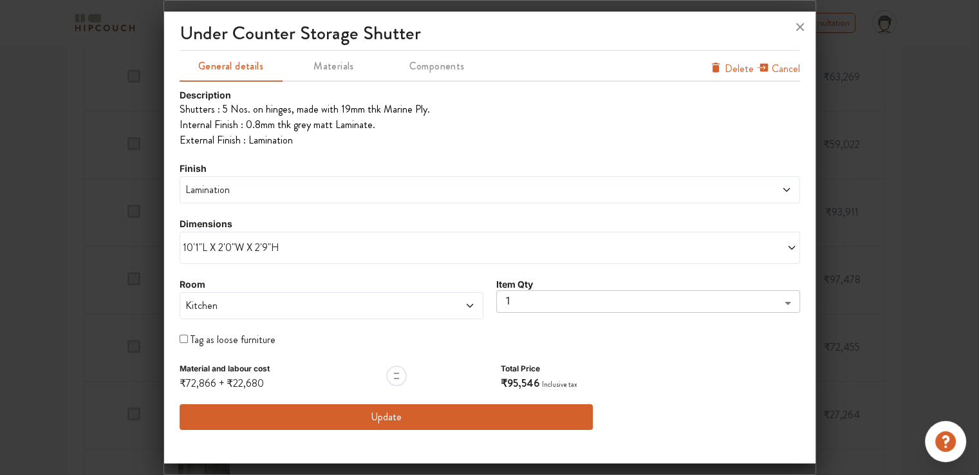
click at [259, 252] on span "10'1"L X 2'0"W X 2'9"H" at bounding box center [336, 247] width 307 height 15
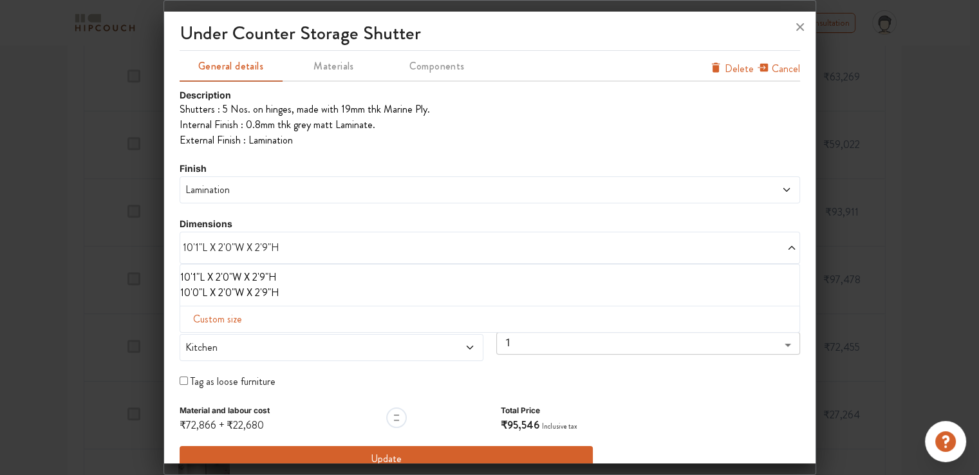
click at [234, 319] on span "Custom size" at bounding box center [217, 319] width 59 height 26
click at [234, 338] on input "text" at bounding box center [226, 340] width 73 height 24
type input "8"
click at [286, 336] on input "text" at bounding box center [299, 340] width 73 height 24
type input "4"
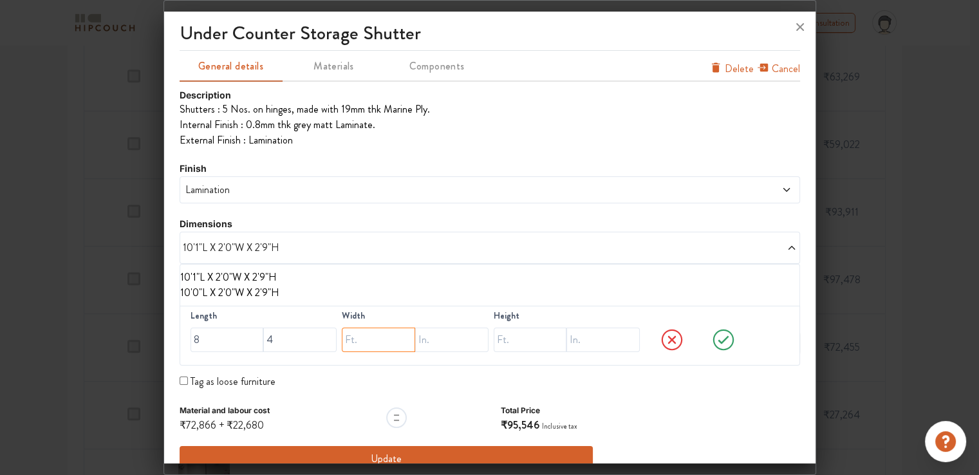
click at [358, 340] on input "text" at bounding box center [378, 340] width 73 height 24
type input "2"
click at [500, 338] on input "text" at bounding box center [530, 340] width 73 height 24
type input "2"
click at [620, 338] on input "text" at bounding box center [602, 340] width 73 height 24
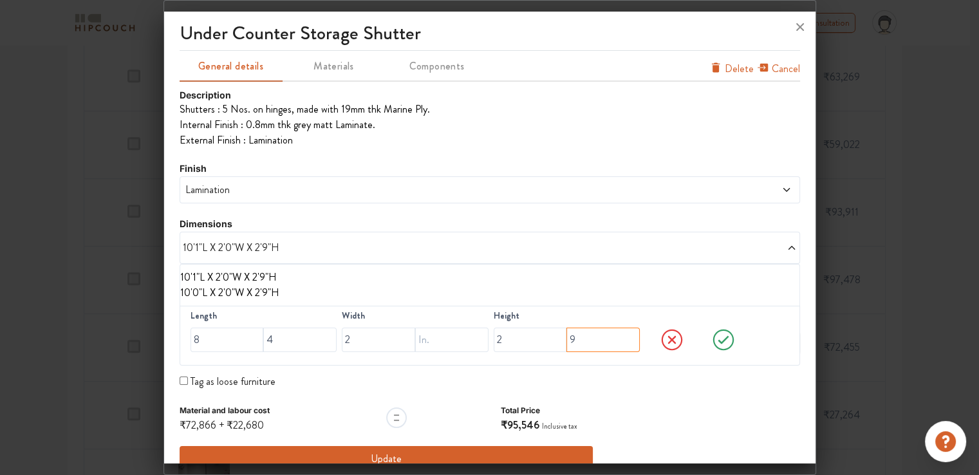
scroll to position [19, 0]
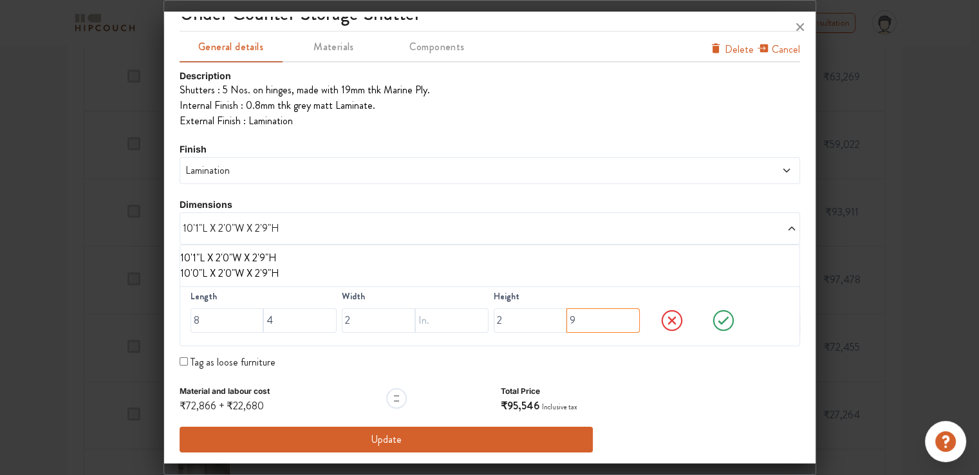
type input "9"
click at [474, 434] on button "Update" at bounding box center [387, 440] width 414 height 26
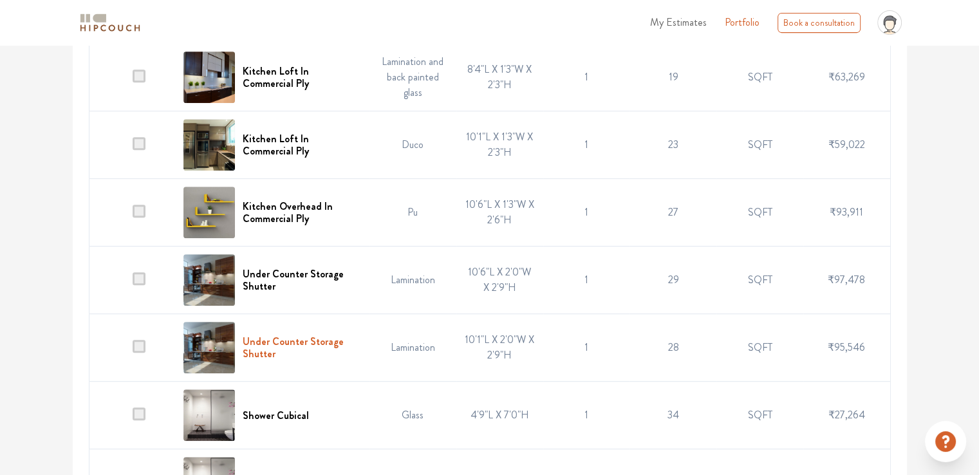
click at [268, 344] on h6 "Under Counter Storage Shutter" at bounding box center [302, 347] width 119 height 24
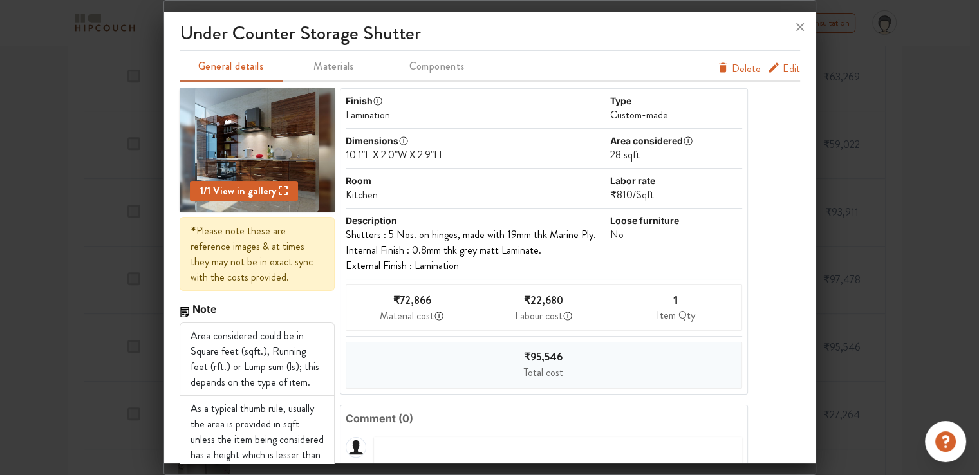
click at [782, 68] on span "Edit" at bounding box center [790, 68] width 17 height 15
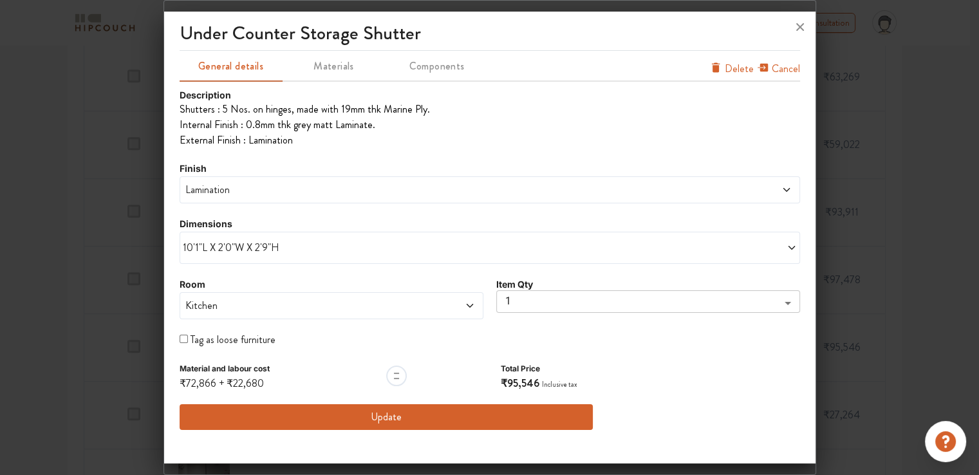
click at [239, 245] on span "10'1"L X 2'0"W X 2'9"H" at bounding box center [336, 247] width 307 height 15
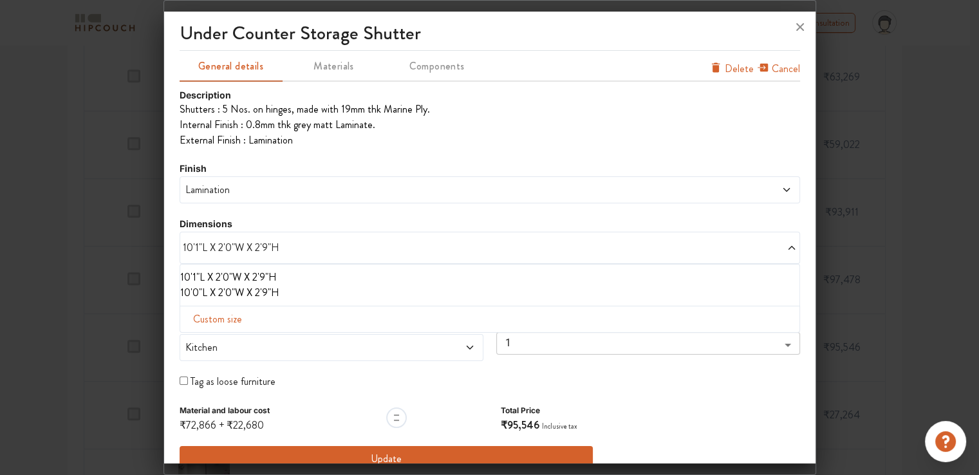
click at [215, 323] on span "Custom size" at bounding box center [217, 319] width 59 height 26
click at [216, 337] on input "text" at bounding box center [226, 340] width 73 height 24
type input "8"
click at [284, 338] on input "text" at bounding box center [299, 340] width 73 height 24
type input "4"
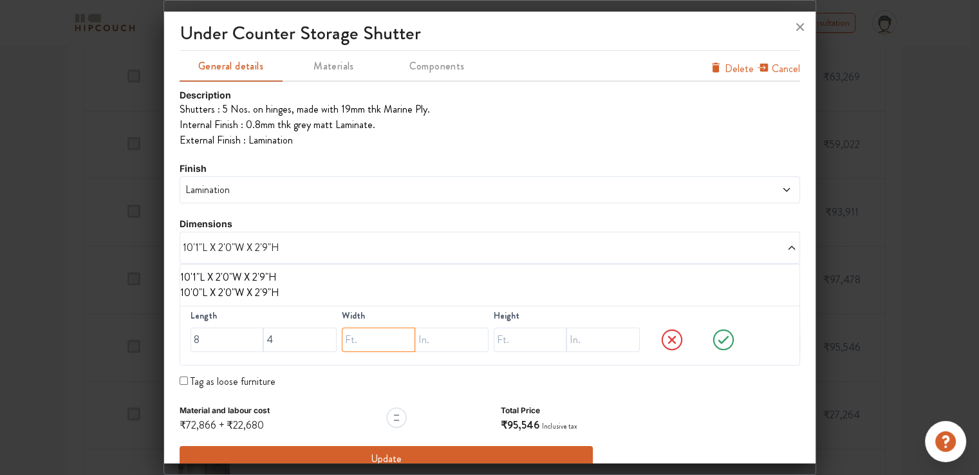
click at [363, 338] on input "text" at bounding box center [378, 340] width 73 height 24
type input "2"
click at [510, 340] on input "text" at bounding box center [530, 340] width 73 height 24
type input "2"
click at [593, 335] on input "text" at bounding box center [602, 340] width 73 height 24
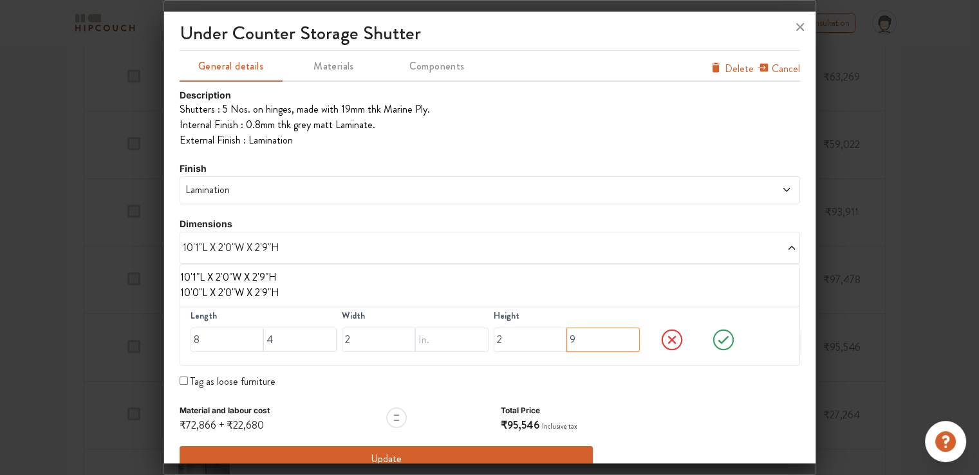
type input "9"
click at [717, 339] on icon at bounding box center [722, 339] width 11 height 8
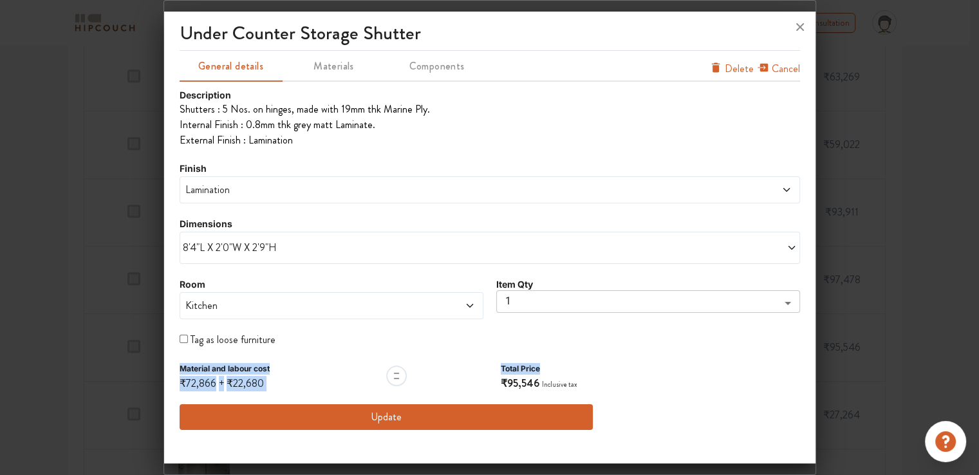
drag, startPoint x: 710, startPoint y: 339, endPoint x: 687, endPoint y: 346, distance: 23.6
click at [703, 349] on div "Description Shutters : 5 Nos. on hinges, made with 19mm thk Marine Ply. Intern…" at bounding box center [490, 259] width 620 height 342
click at [382, 416] on button "Update" at bounding box center [387, 417] width 414 height 26
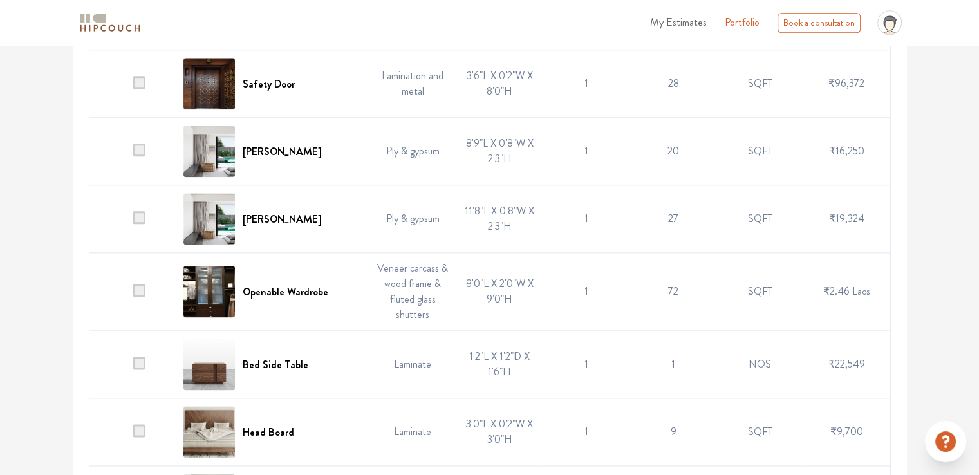
scroll to position [1544, 0]
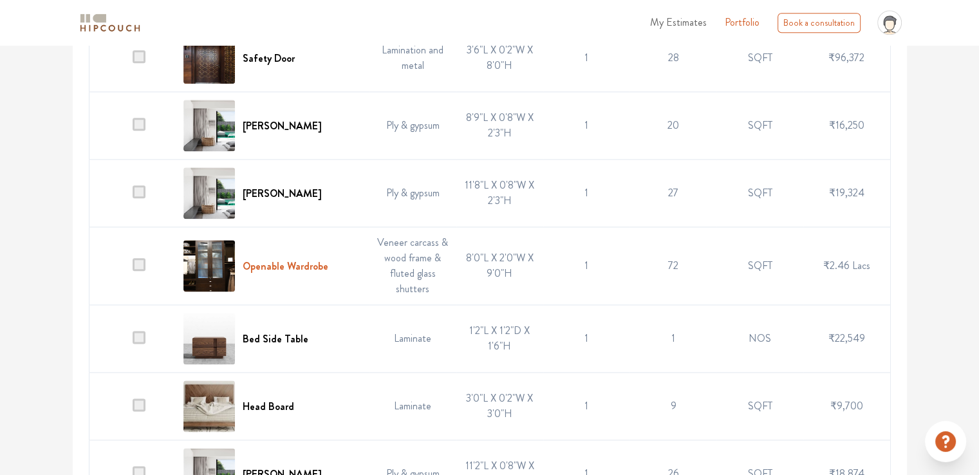
click at [300, 265] on h6 "Openable Wardrobe" at bounding box center [286, 266] width 86 height 12
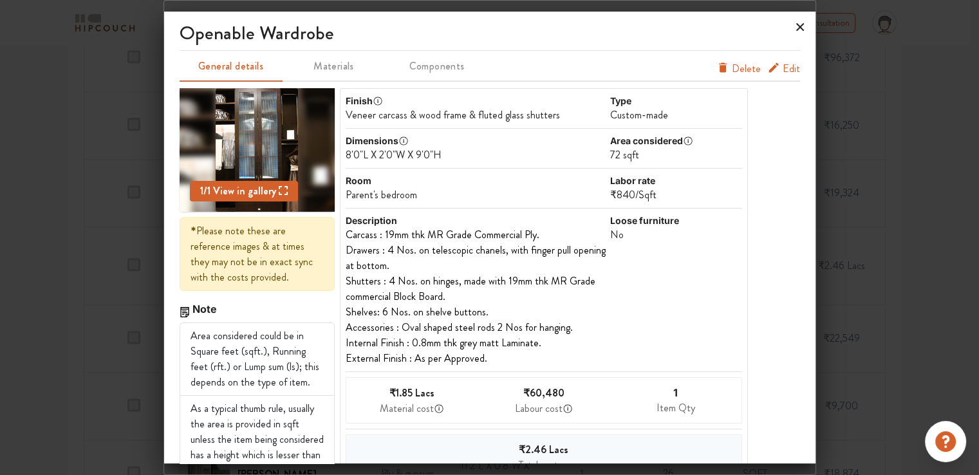
click at [795, 32] on icon at bounding box center [800, 27] width 21 height 21
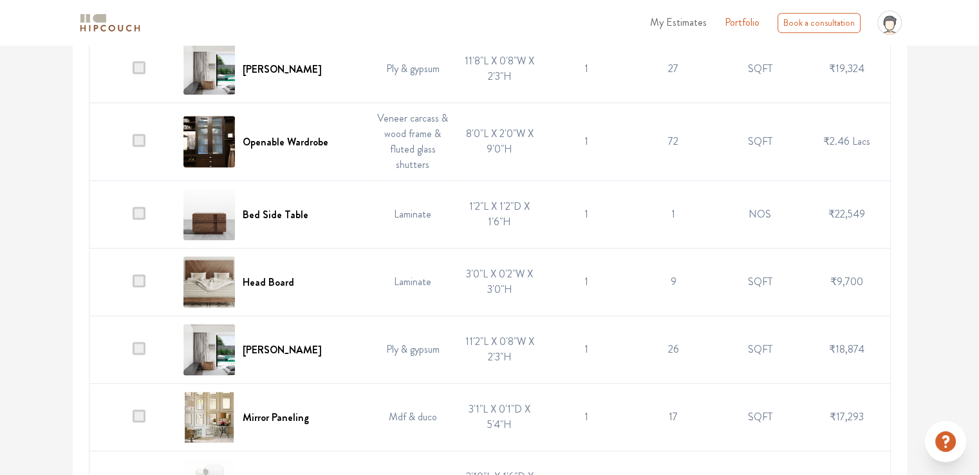
scroll to position [1673, 0]
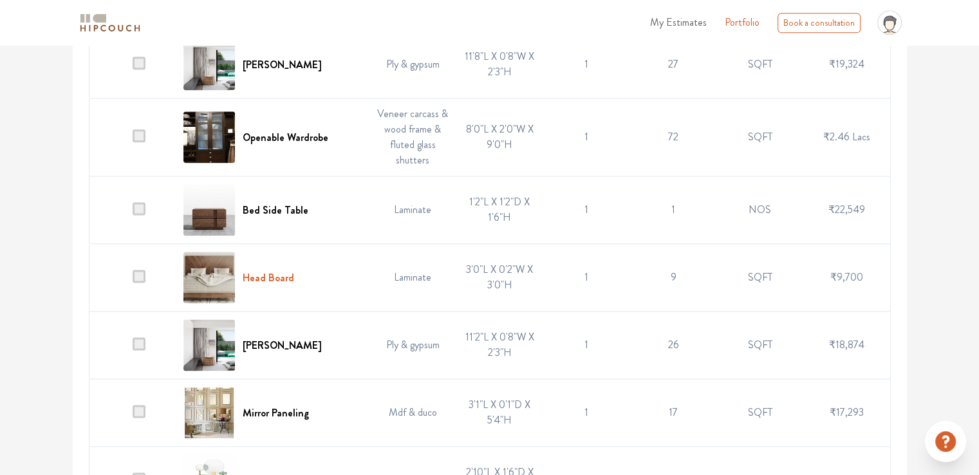
click at [284, 276] on h6 "Head Board" at bounding box center [268, 278] width 51 height 12
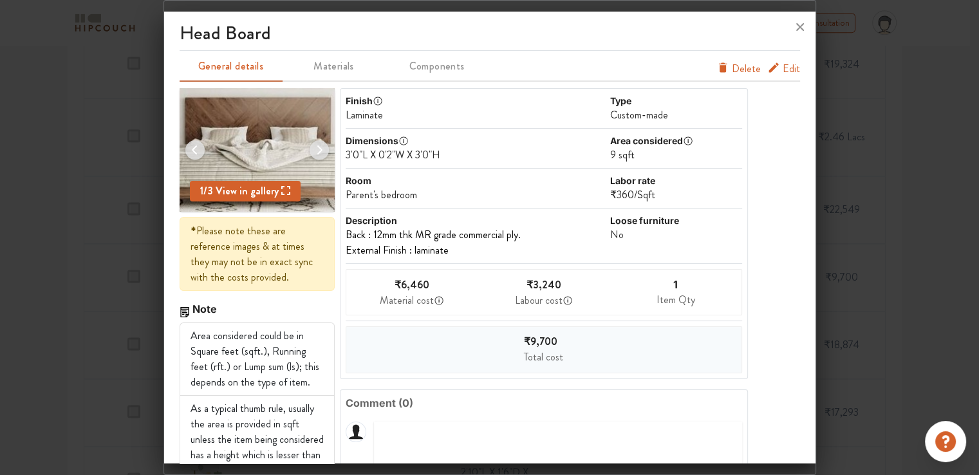
click at [782, 66] on span "Edit" at bounding box center [790, 68] width 17 height 15
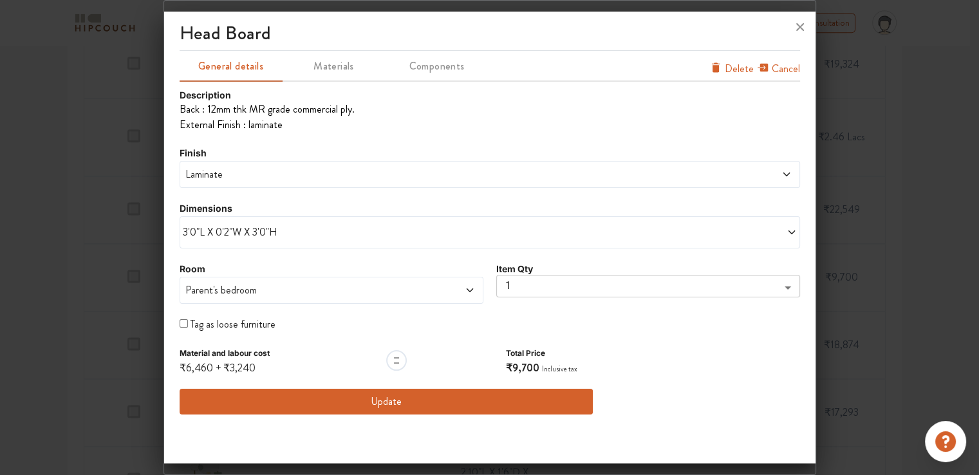
click at [241, 288] on span "Parent's bedroom" at bounding box center [292, 289] width 219 height 15
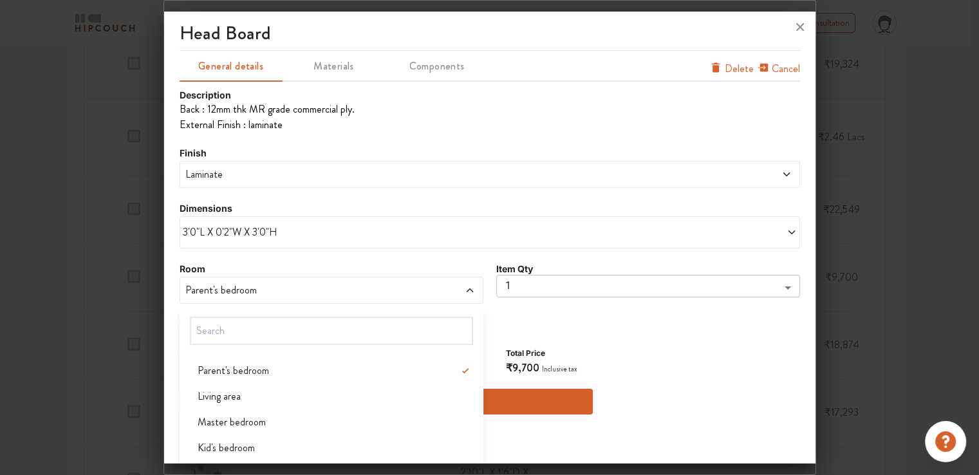
click at [250, 237] on span "3'0"L X 0'2"W X 3'0"H" at bounding box center [336, 232] width 307 height 15
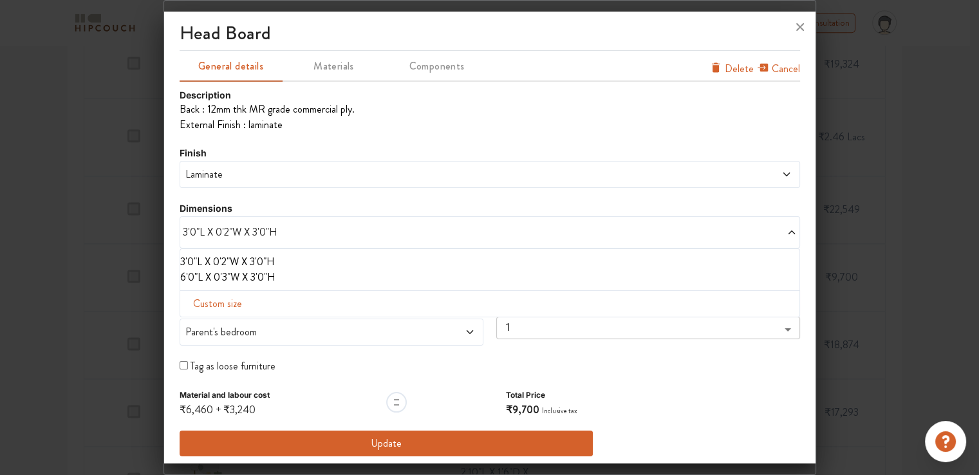
click at [233, 279] on li "6'0"L X 0'3"W X 3'0"H" at bounding box center [487, 277] width 614 height 15
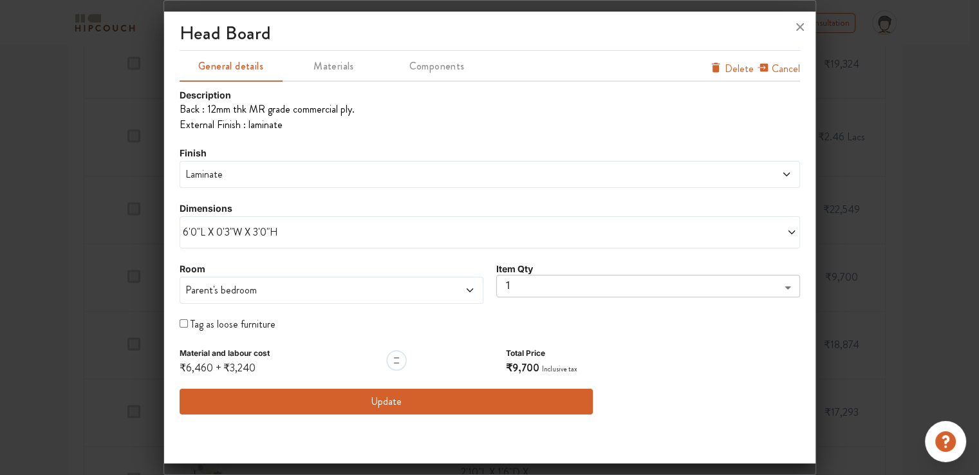
click at [266, 232] on span "6'0"L X 0'3"W X 3'0"H" at bounding box center [336, 232] width 307 height 15
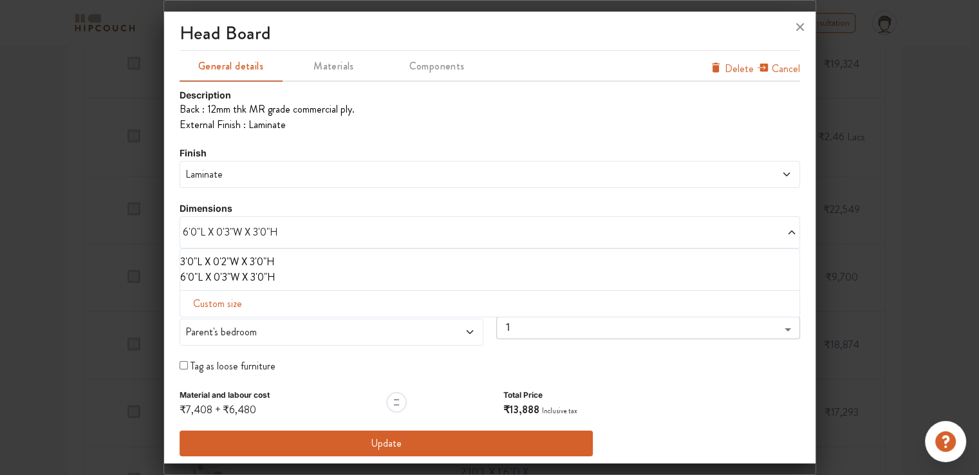
click at [226, 304] on span "Custom size" at bounding box center [217, 304] width 59 height 26
click at [223, 320] on input "text" at bounding box center [226, 324] width 73 height 24
type input "8"
click at [362, 322] on input "text" at bounding box center [378, 324] width 73 height 24
click at [441, 325] on input "text" at bounding box center [451, 324] width 73 height 24
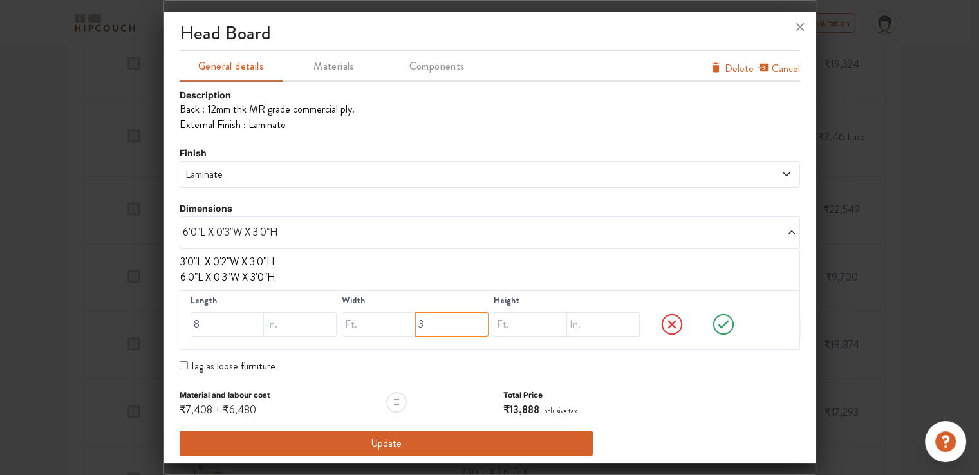
type input "3"
click at [527, 322] on input "text" at bounding box center [530, 324] width 73 height 24
type input "9"
click at [718, 322] on icon at bounding box center [723, 324] width 49 height 26
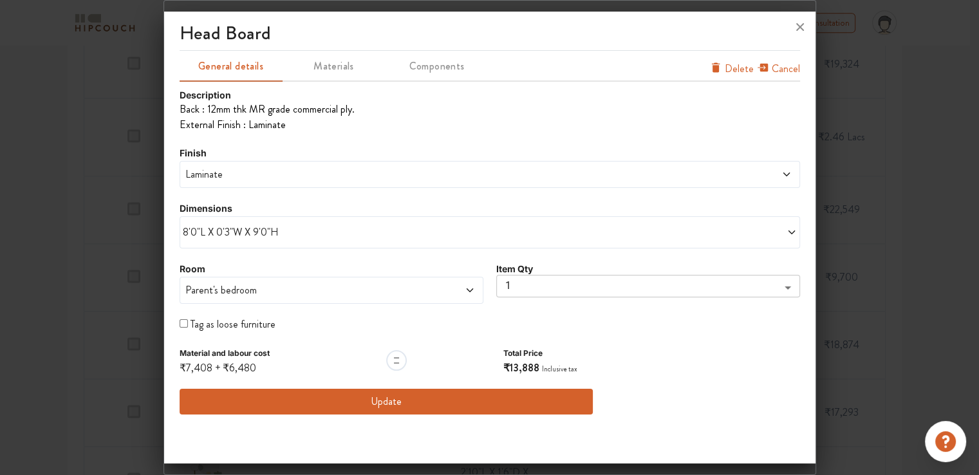
click at [250, 178] on span "Laminate" at bounding box center [411, 174] width 457 height 15
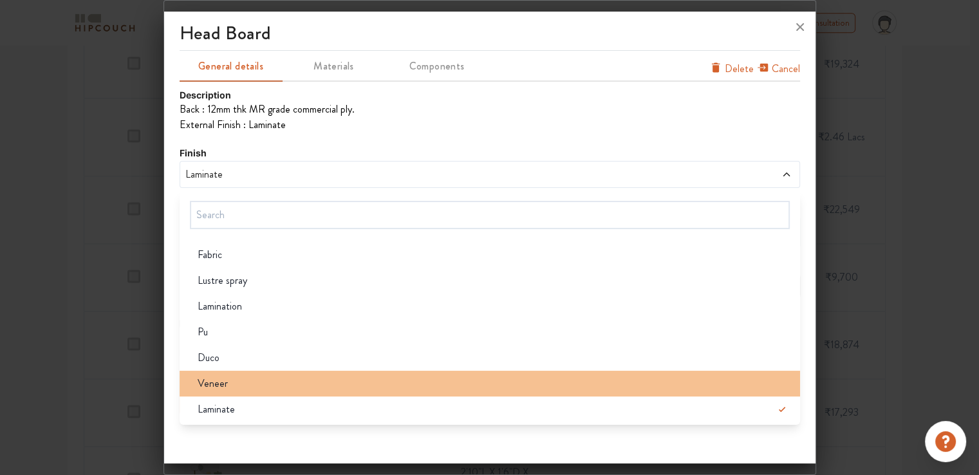
click at [225, 387] on span "Veneer" at bounding box center [213, 383] width 30 height 15
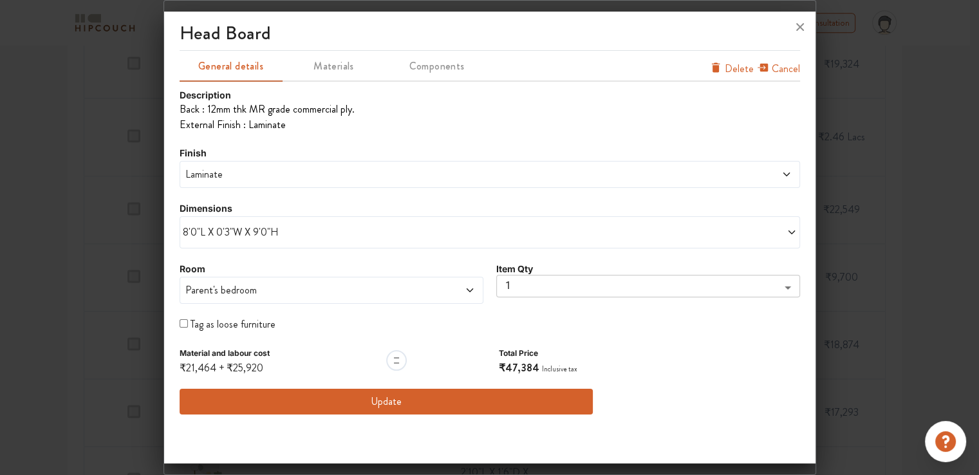
click at [226, 178] on span "Laminate" at bounding box center [411, 174] width 457 height 15
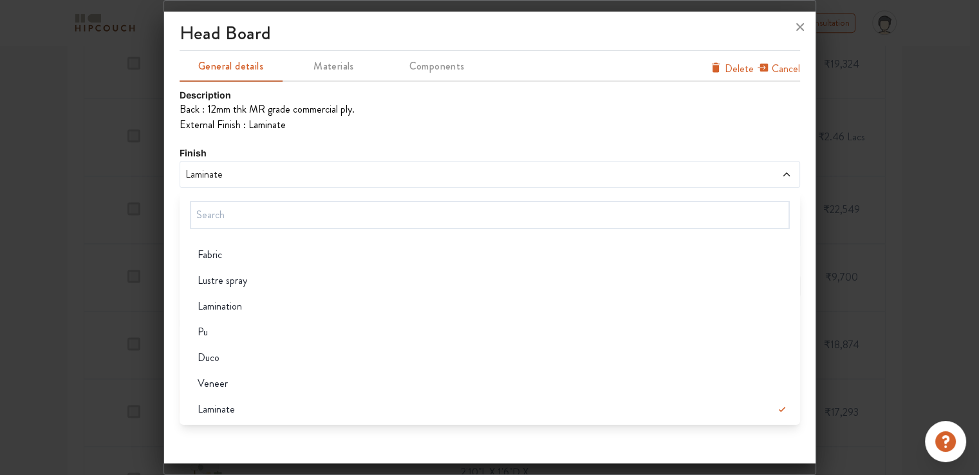
click at [212, 384] on span "Veneer" at bounding box center [213, 383] width 30 height 15
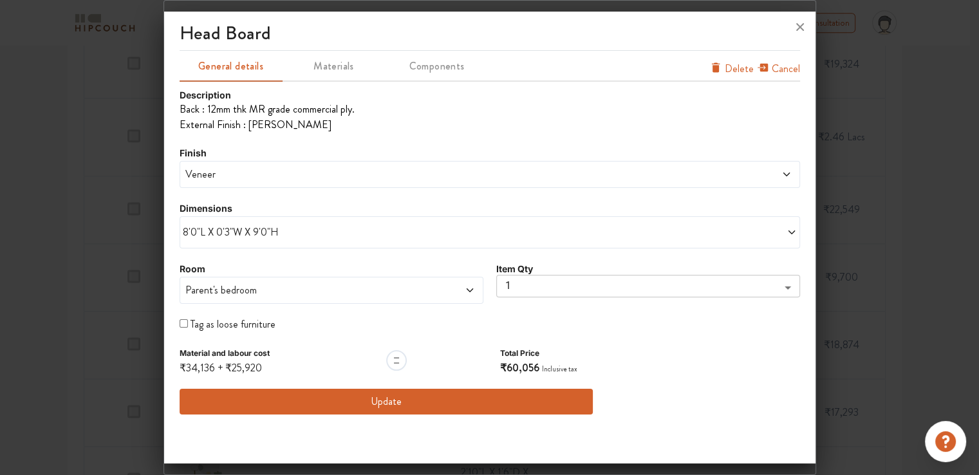
click at [400, 403] on button "Update" at bounding box center [387, 402] width 414 height 26
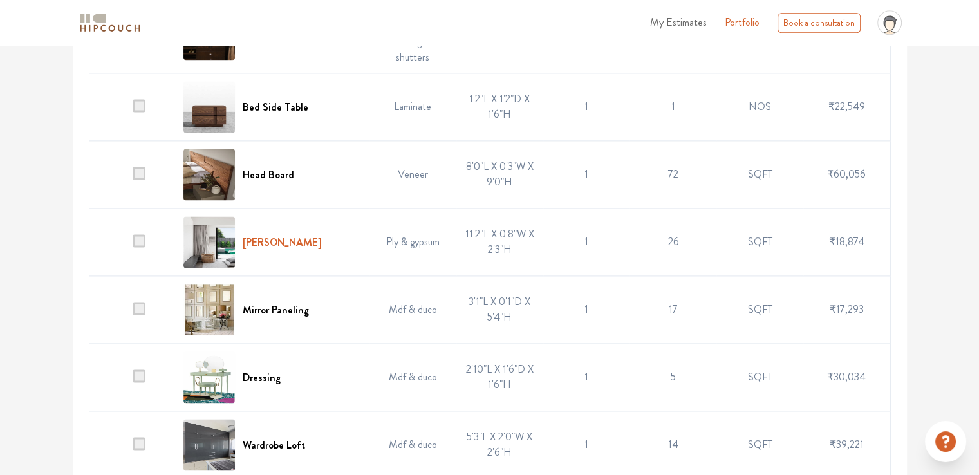
scroll to position [1802, 0]
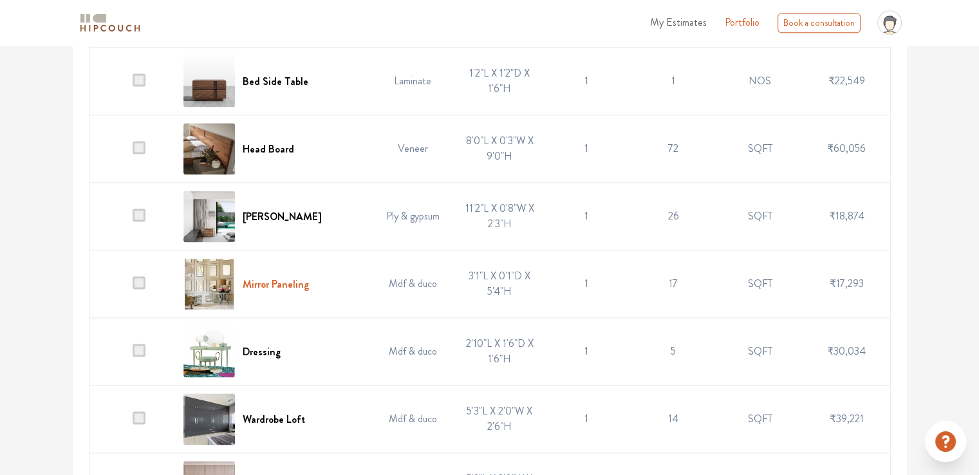
click at [303, 281] on h6 "Mirror Paneling" at bounding box center [276, 284] width 66 height 12
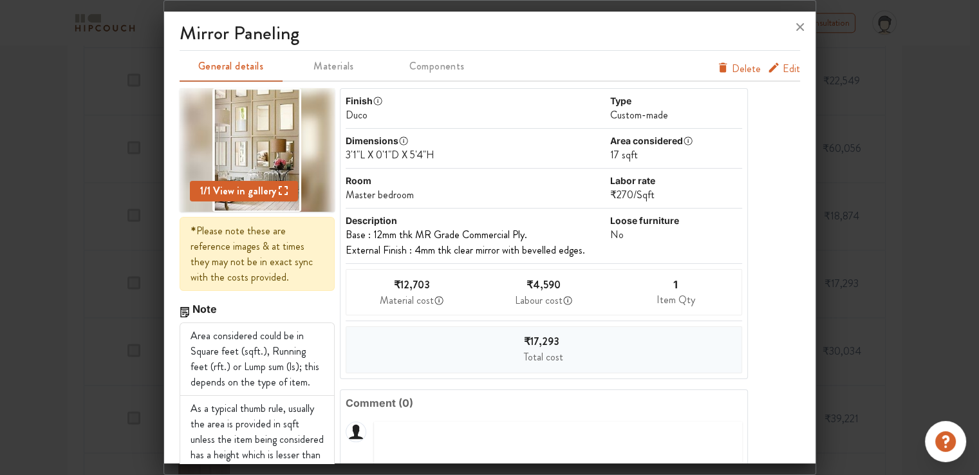
click at [782, 73] on span "Edit" at bounding box center [790, 68] width 17 height 15
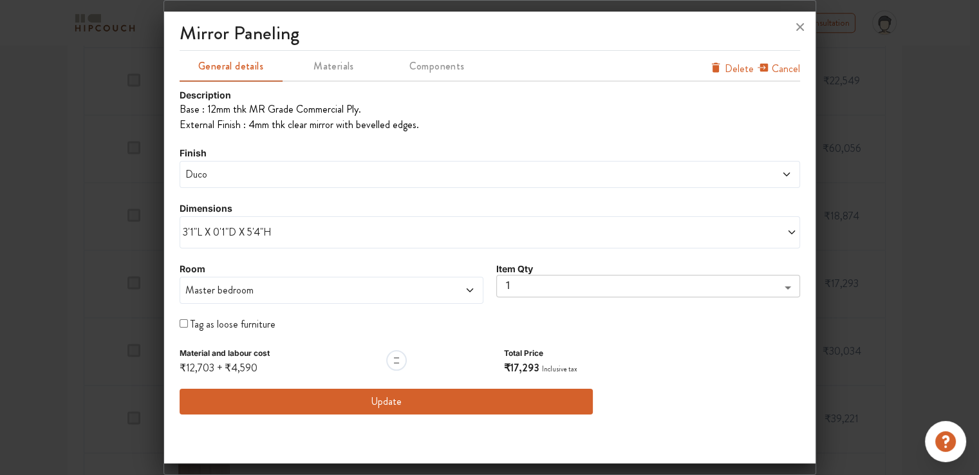
click at [252, 232] on span "3'1"L X 0'1"D X 5'4"H" at bounding box center [336, 232] width 307 height 15
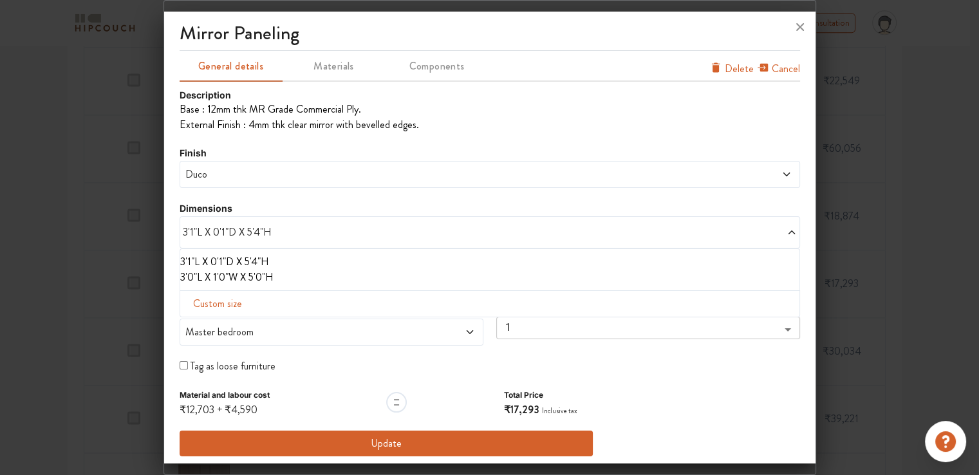
click at [232, 257] on li "3'1"L X 0'1"D X 5'4"H" at bounding box center [487, 261] width 614 height 15
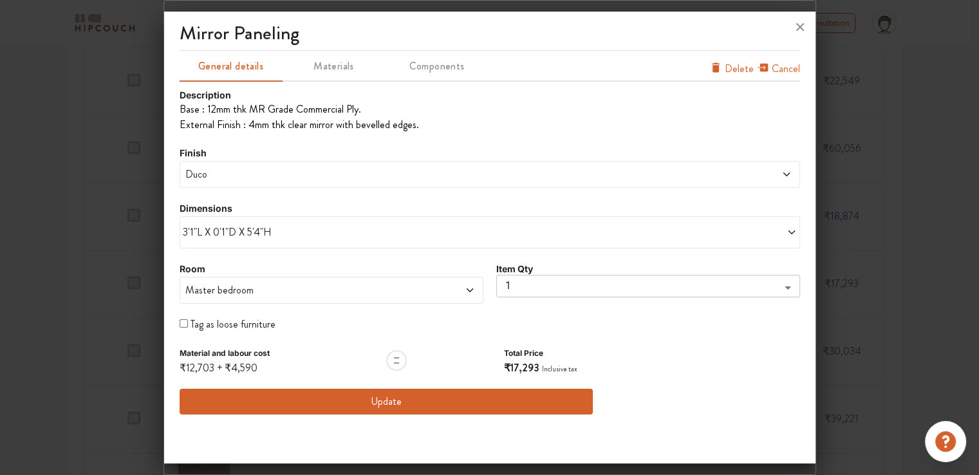
click at [198, 176] on span "Duco" at bounding box center [411, 174] width 457 height 15
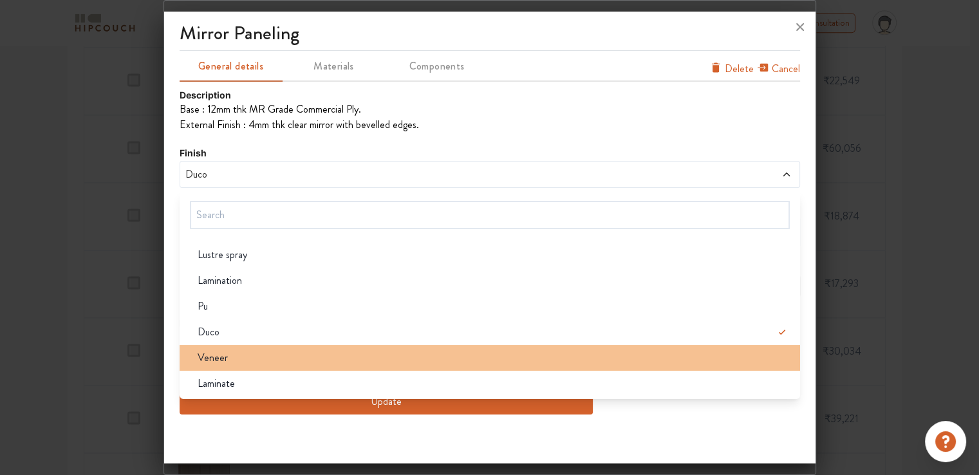
click at [236, 359] on div "Veneer" at bounding box center [493, 357] width 613 height 15
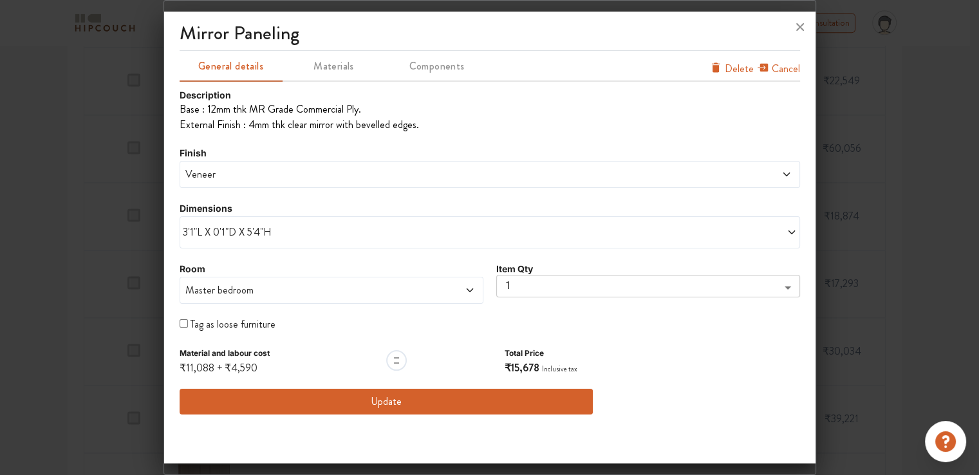
click at [384, 400] on button "Update" at bounding box center [387, 402] width 414 height 26
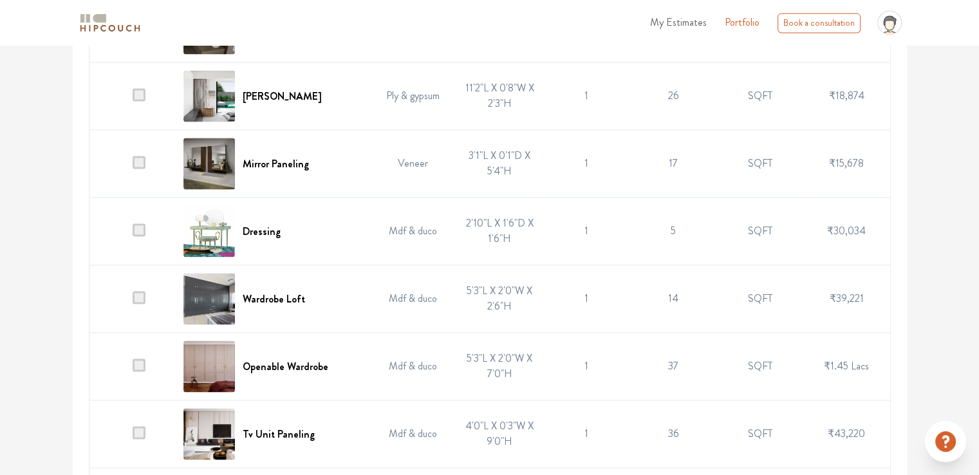
scroll to position [1930, 0]
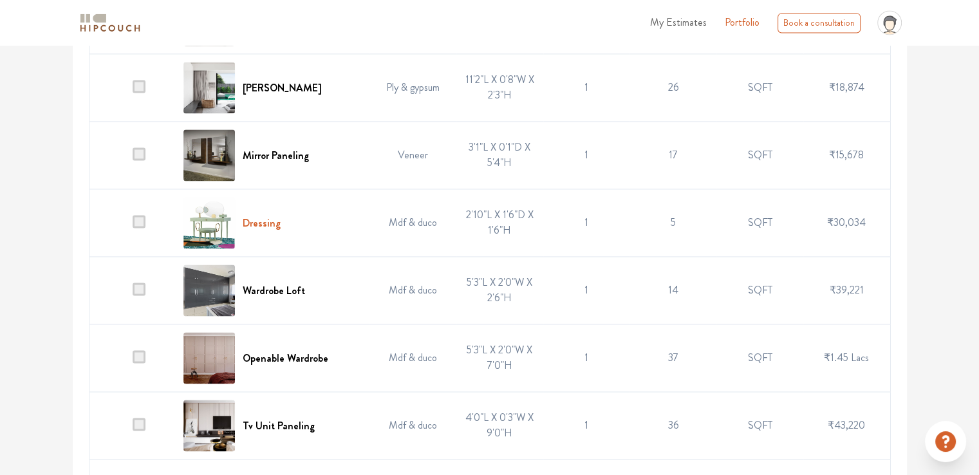
click at [261, 217] on h6 "Dressing" at bounding box center [262, 223] width 38 height 12
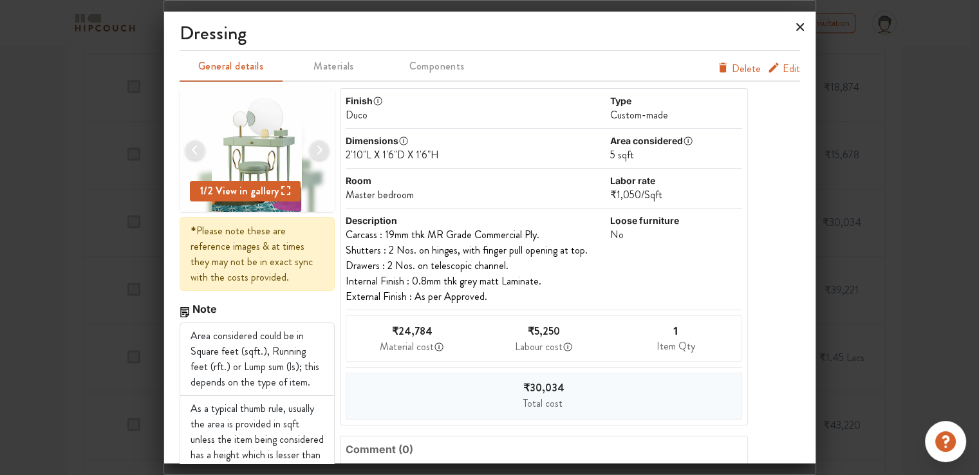
click at [799, 26] on icon at bounding box center [800, 27] width 8 height 8
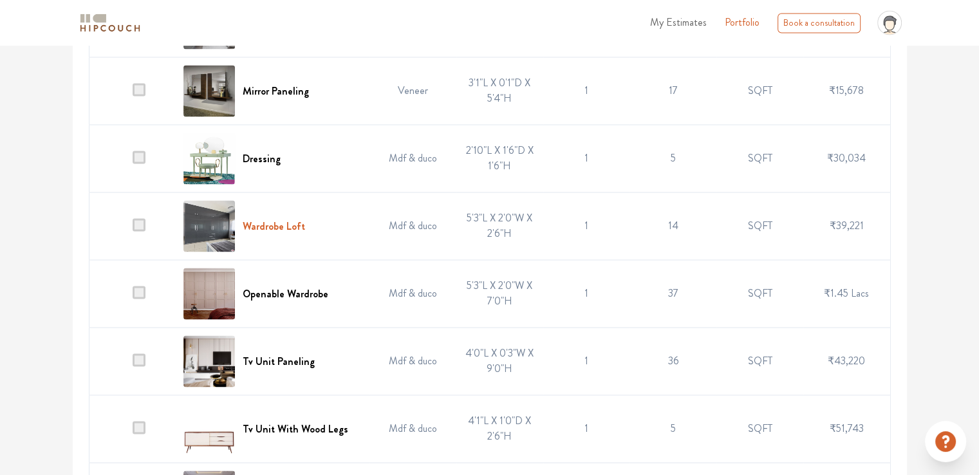
scroll to position [2059, 0]
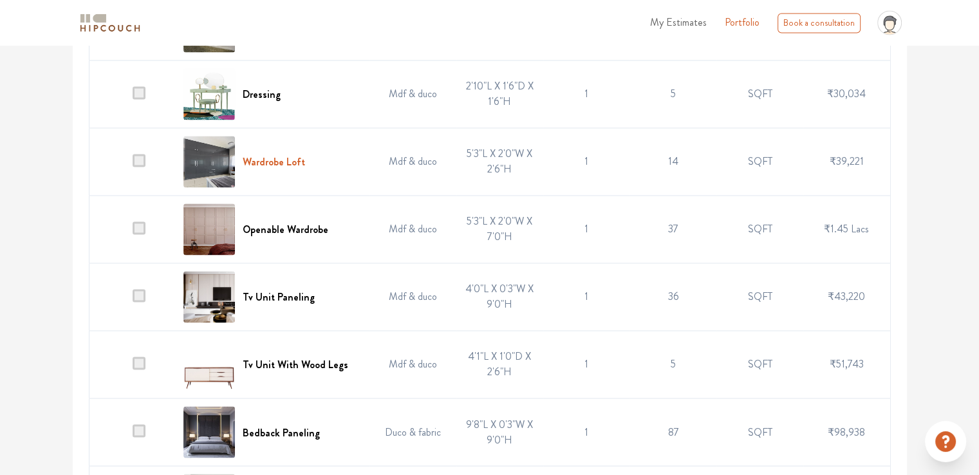
click at [283, 156] on h6 "Wardrobe Loft" at bounding box center [274, 162] width 62 height 12
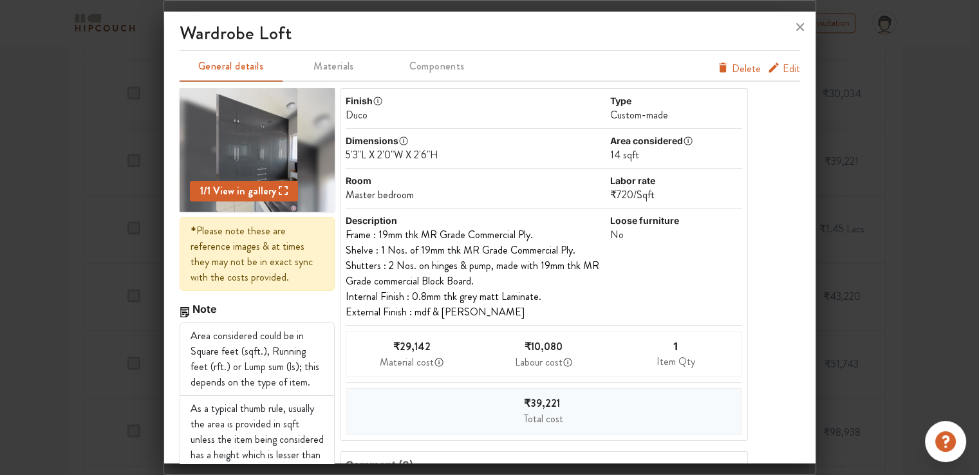
click at [784, 69] on span "Edit" at bounding box center [790, 68] width 17 height 15
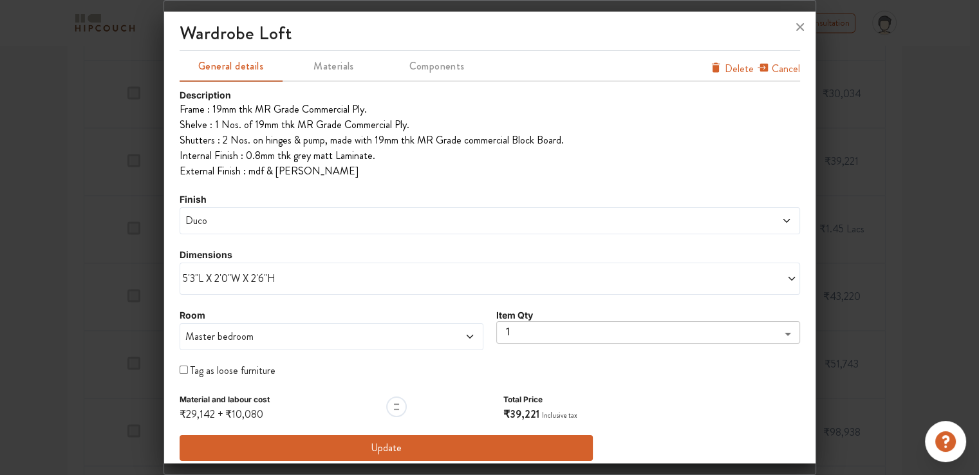
click at [240, 275] on span "5'3"L X 2'0"W X 2'6"H" at bounding box center [336, 278] width 307 height 15
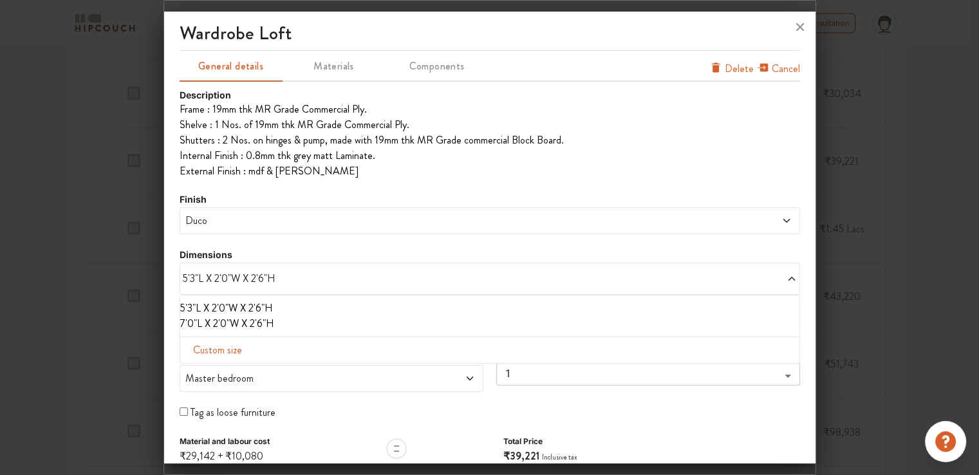
click at [215, 346] on span "Custom size" at bounding box center [217, 350] width 59 height 26
click at [237, 367] on input "text" at bounding box center [226, 370] width 73 height 24
type input "8"
click at [371, 371] on input "text" at bounding box center [378, 370] width 73 height 24
click at [668, 370] on icon at bounding box center [671, 371] width 49 height 26
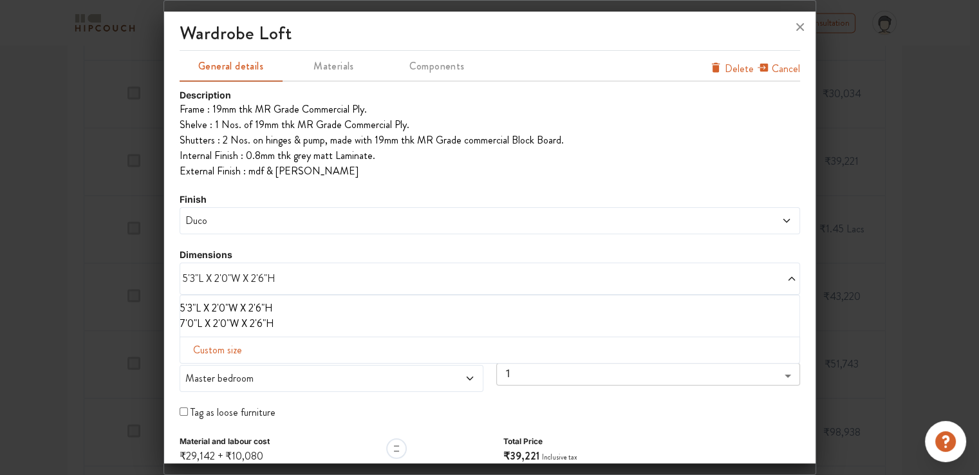
click at [728, 68] on span "Delete" at bounding box center [739, 68] width 29 height 15
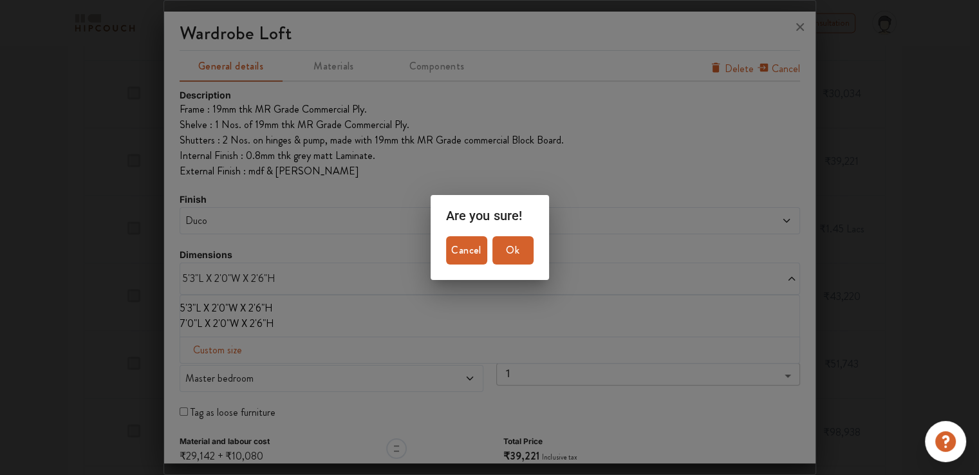
click at [513, 250] on span "Ok" at bounding box center [512, 250] width 31 height 18
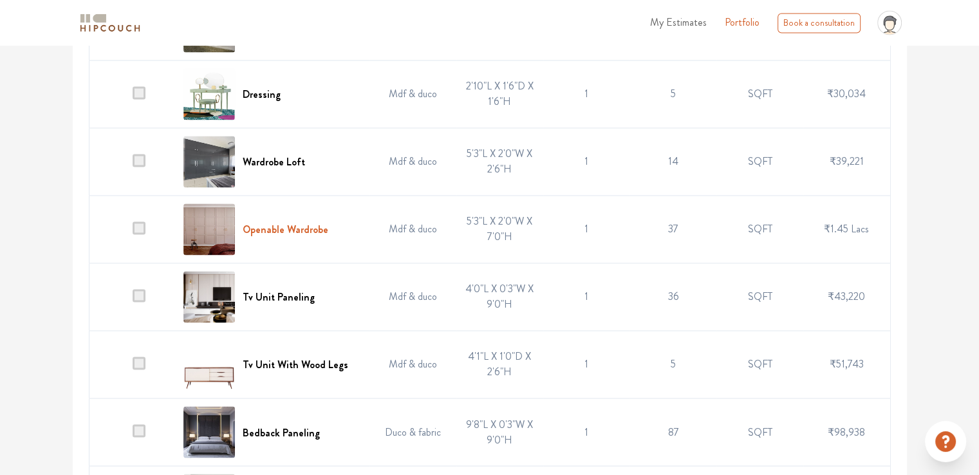
click at [300, 227] on h6 "Openable Wardrobe" at bounding box center [286, 229] width 86 height 12
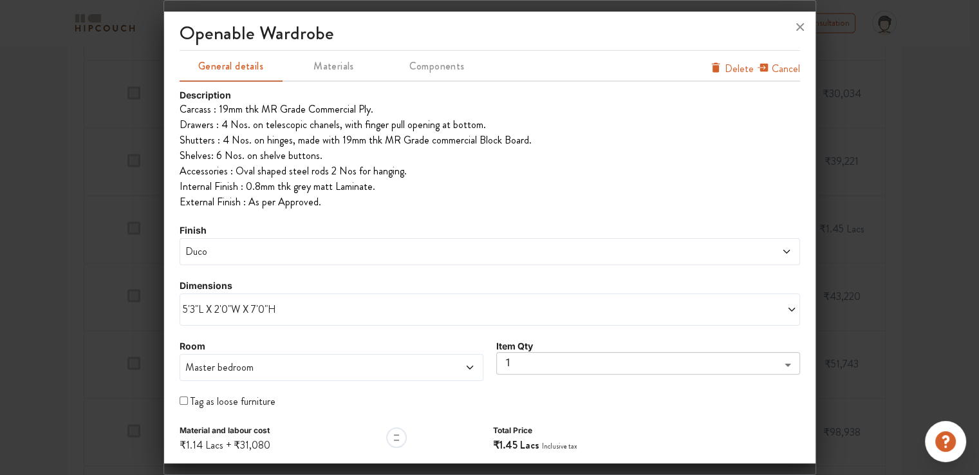
click at [286, 255] on span "Duco" at bounding box center [411, 251] width 457 height 15
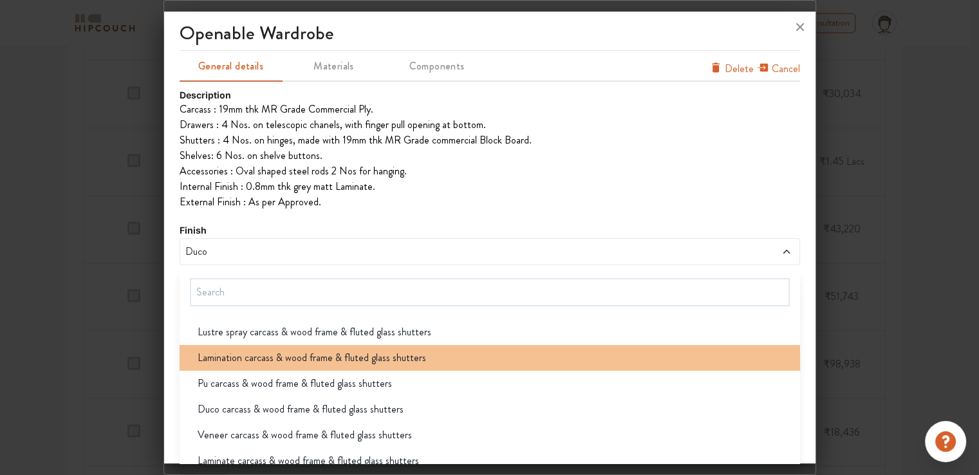
click at [264, 358] on span "Lamination carcass & wood frame & fluted glass shutters" at bounding box center [312, 357] width 228 height 15
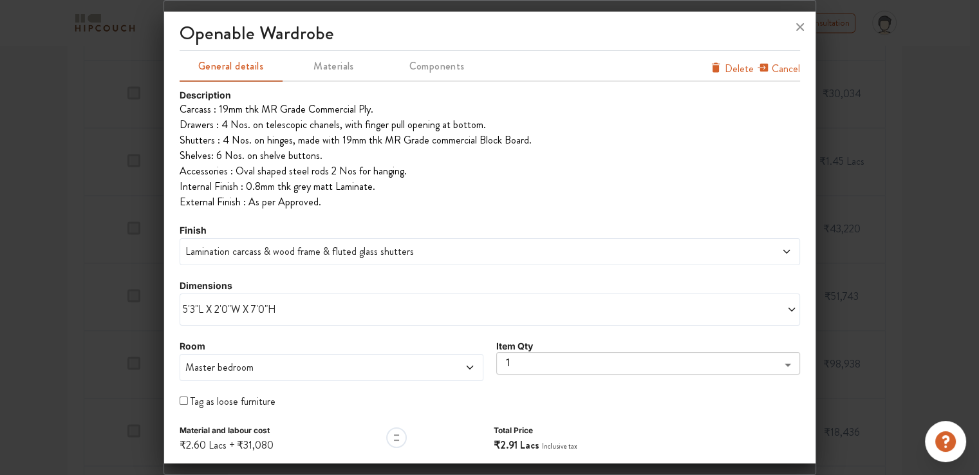
click at [265, 310] on span "5'3"L X 2'0"W X 7'0"H" at bounding box center [336, 309] width 307 height 15
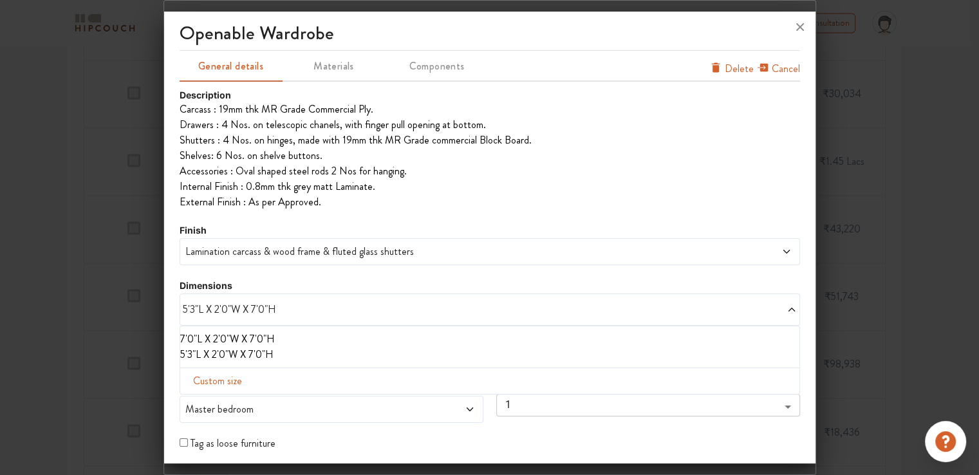
click at [234, 335] on li "7'0"L X 2'0"W X 7'0"H" at bounding box center [487, 338] width 614 height 15
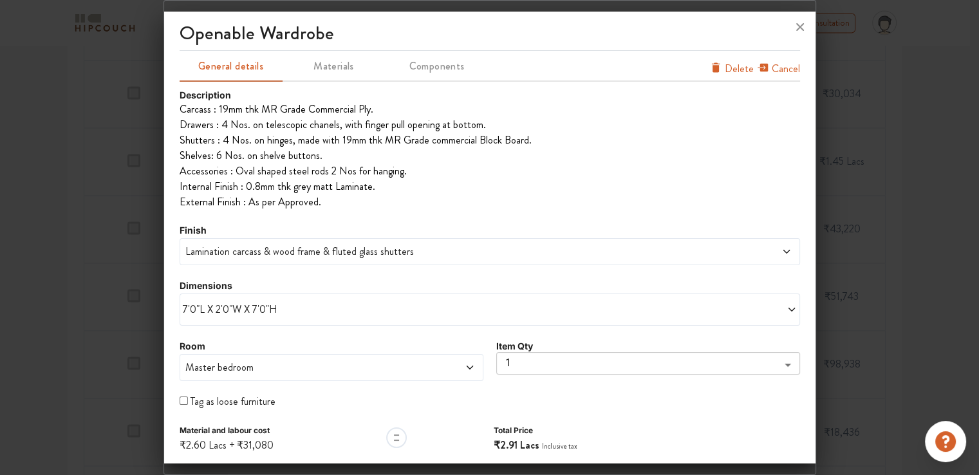
click at [226, 308] on span "7'0"L X 2'0"W X 7'0"H" at bounding box center [336, 309] width 307 height 15
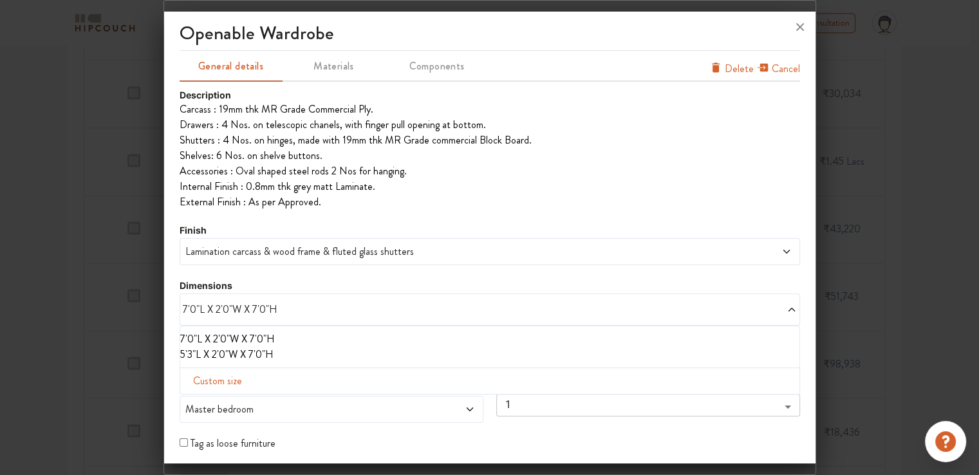
click at [219, 382] on span "Custom size" at bounding box center [217, 381] width 59 height 26
click at [217, 397] on input "text" at bounding box center [226, 401] width 73 height 24
type input "7"
click at [290, 402] on input "text" at bounding box center [299, 401] width 73 height 24
click at [138, 440] on div at bounding box center [489, 237] width 979 height 475
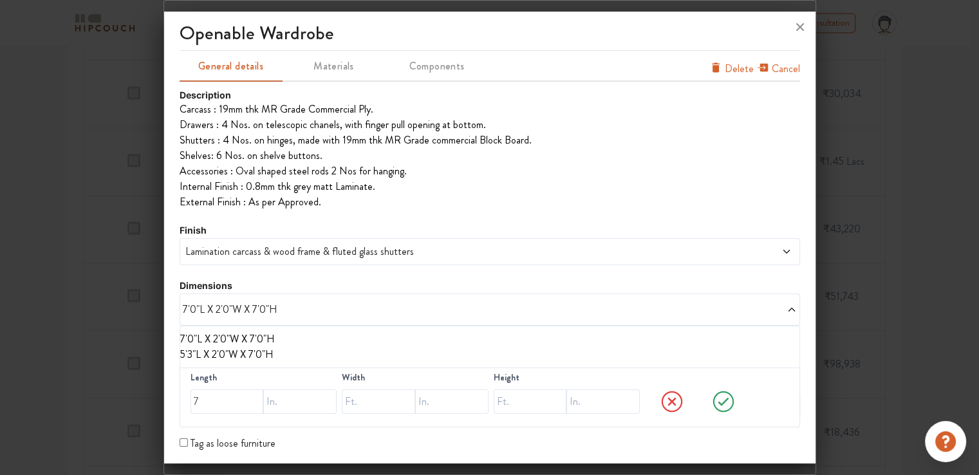
click at [139, 440] on td at bounding box center [127, 432] width 87 height 68
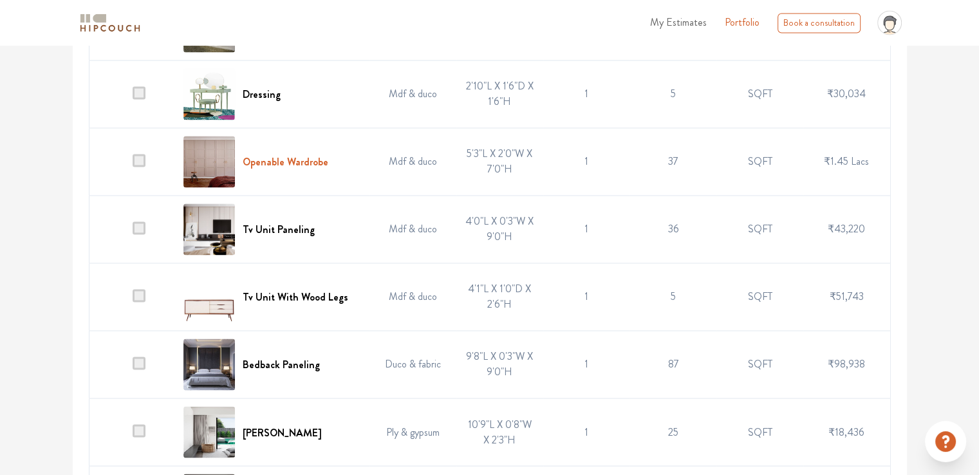
click at [288, 160] on h6 "Openable Wardrobe" at bounding box center [286, 162] width 86 height 12
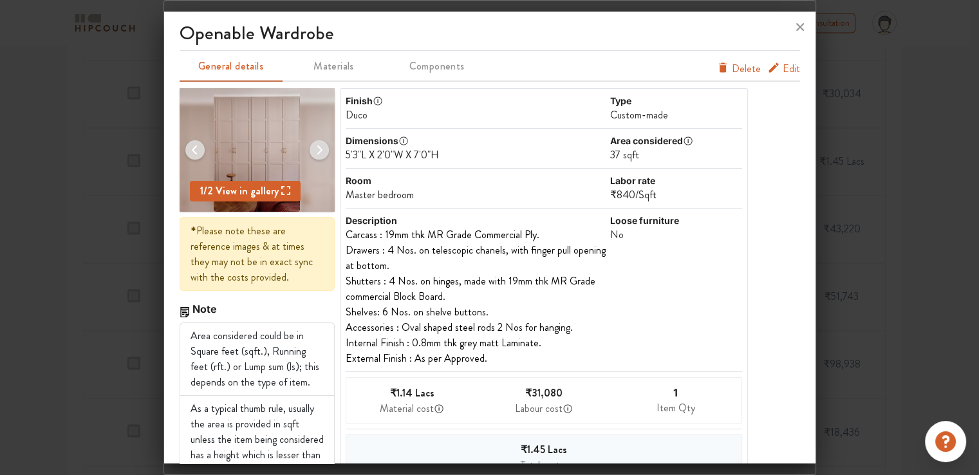
click at [782, 71] on span "Edit" at bounding box center [790, 68] width 17 height 15
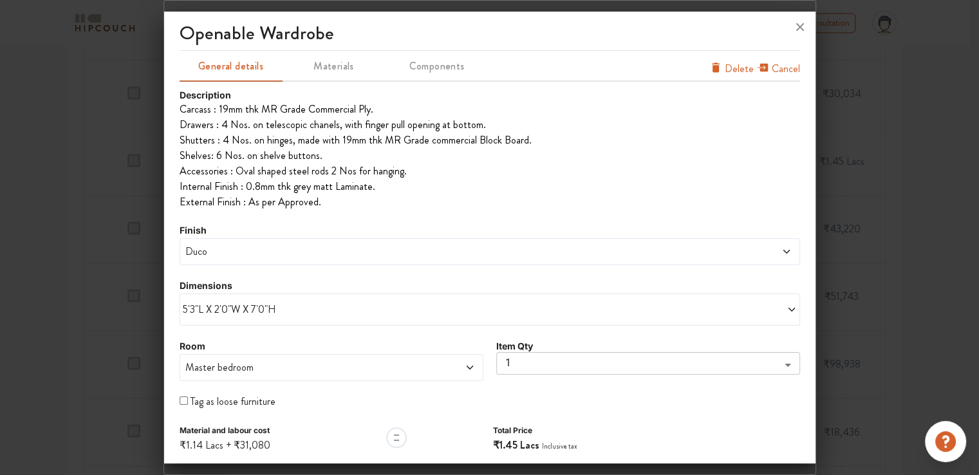
click at [215, 311] on span "5'3"L X 2'0"W X 7'0"H" at bounding box center [336, 309] width 307 height 15
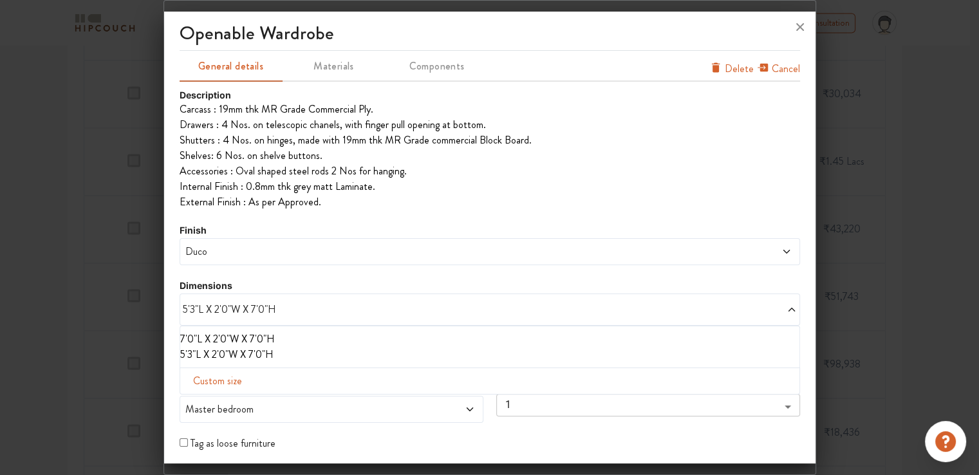
click at [206, 381] on span "Custom size" at bounding box center [217, 381] width 59 height 26
click at [210, 402] on input "text" at bounding box center [226, 401] width 73 height 24
click at [217, 402] on input "text" at bounding box center [226, 401] width 73 height 24
type input "7"
click at [302, 402] on input "text" at bounding box center [299, 401] width 73 height 24
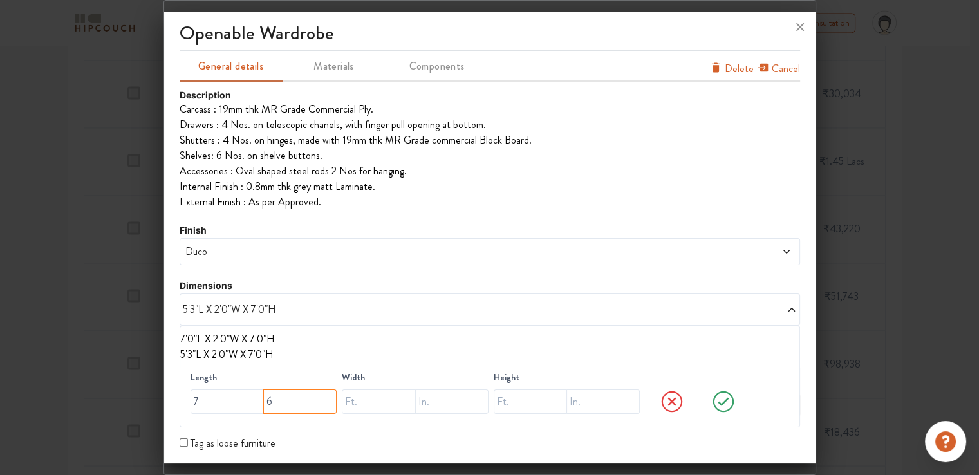
type input "6"
click at [360, 400] on input "text" at bounding box center [378, 401] width 73 height 24
type input "2"
click at [512, 400] on input "text" at bounding box center [530, 401] width 73 height 24
type input "9"
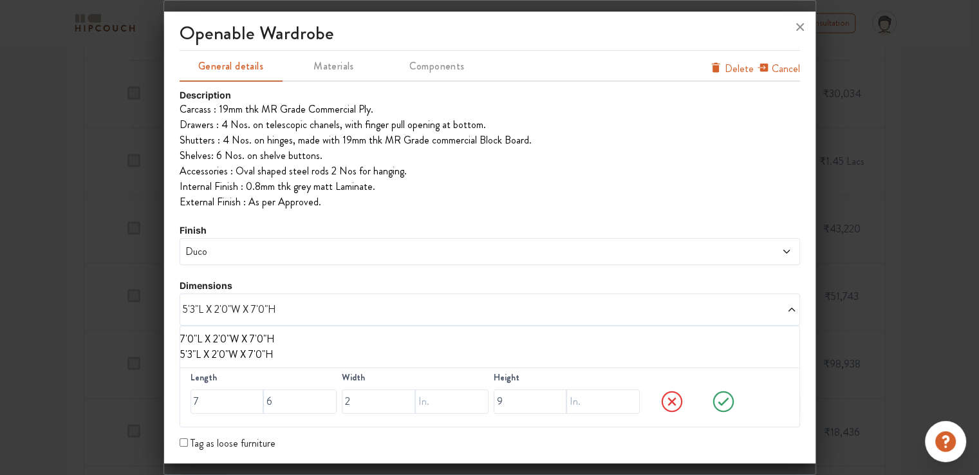
drag, startPoint x: 716, startPoint y: 398, endPoint x: 555, endPoint y: 338, distance: 172.5
click at [717, 400] on icon at bounding box center [722, 401] width 11 height 8
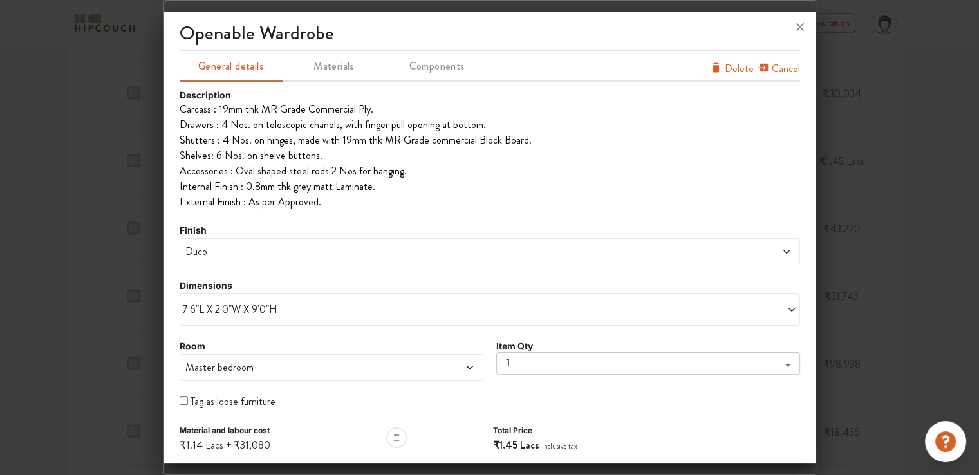
click at [288, 255] on span "Duco" at bounding box center [411, 251] width 457 height 15
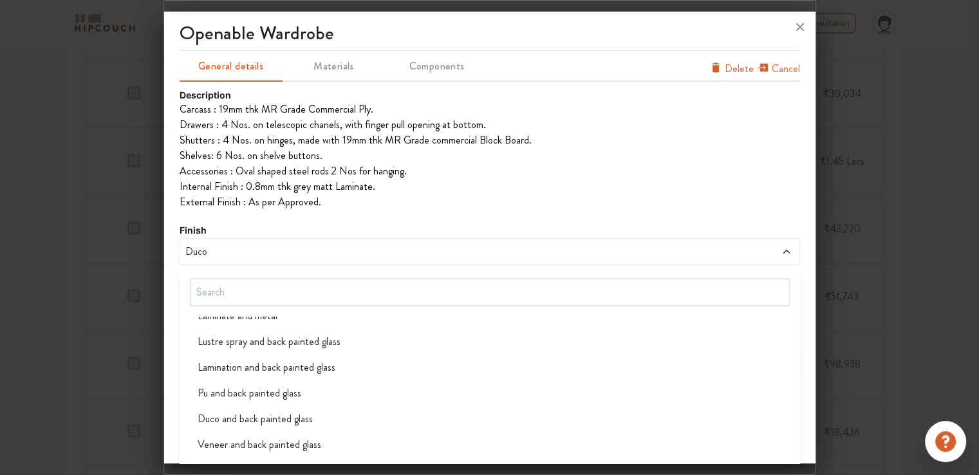
scroll to position [1094, 0]
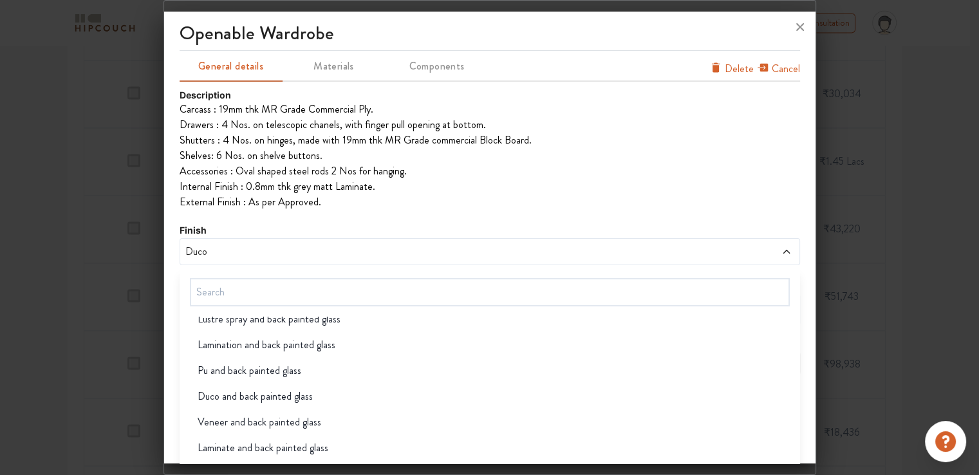
click at [262, 389] on span "Duco and back painted glass" at bounding box center [255, 396] width 115 height 15
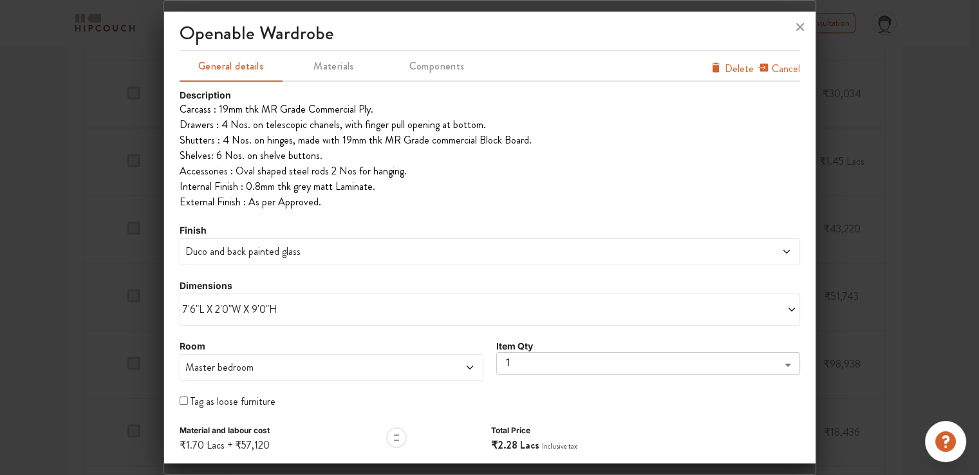
click at [236, 257] on span "Duco and back painted glass" at bounding box center [411, 251] width 457 height 15
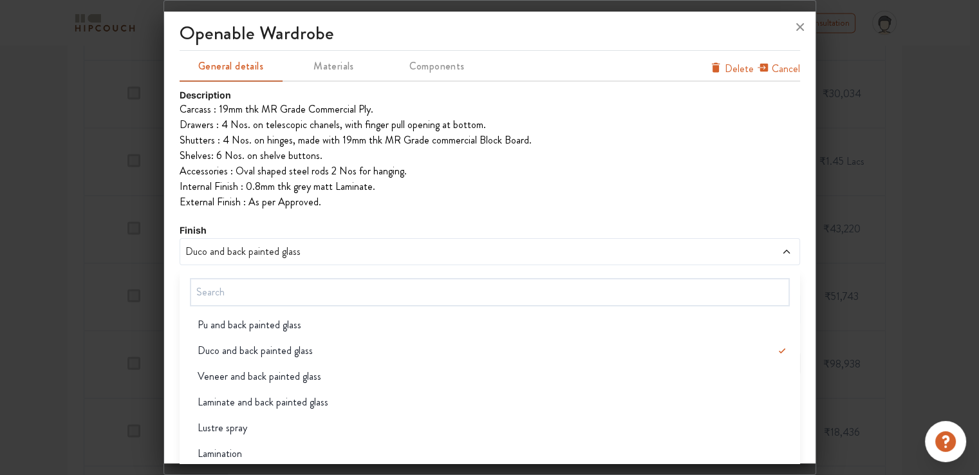
scroll to position [1158, 0]
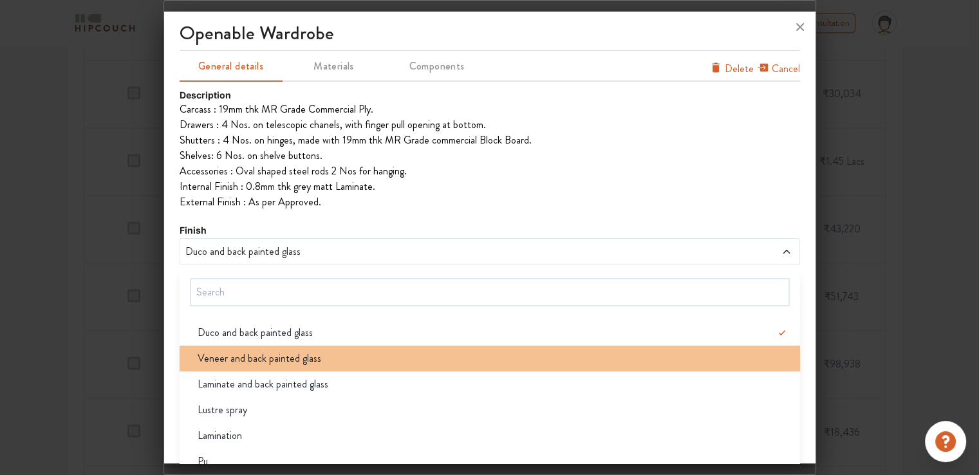
click at [277, 357] on span "Veneer and back painted glass" at bounding box center [260, 358] width 124 height 15
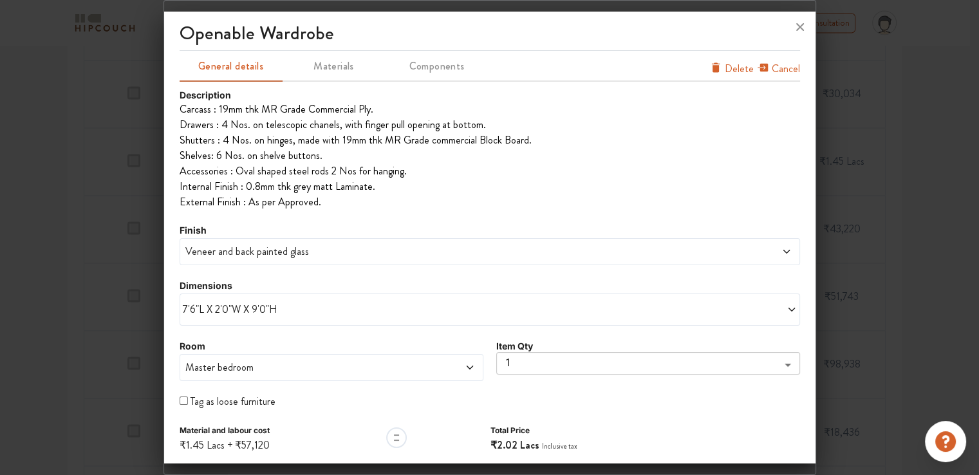
click at [290, 250] on span "Veneer and back painted glass" at bounding box center [411, 251] width 457 height 15
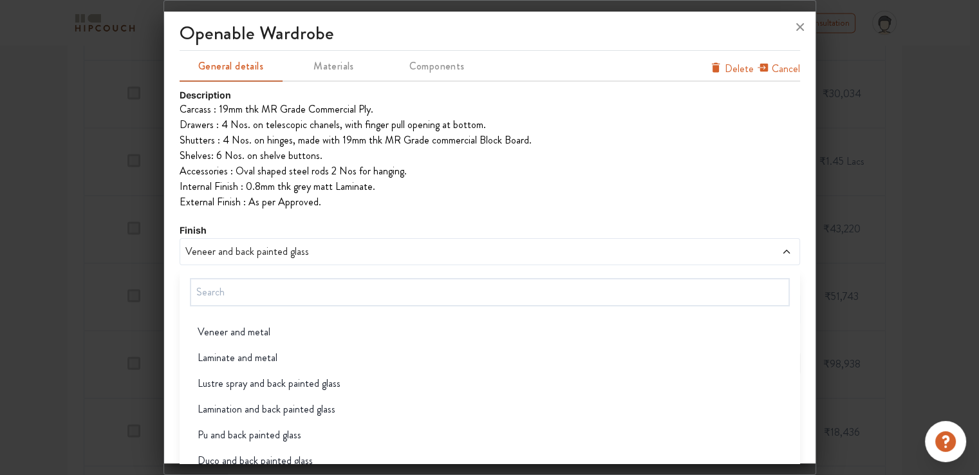
scroll to position [1094, 0]
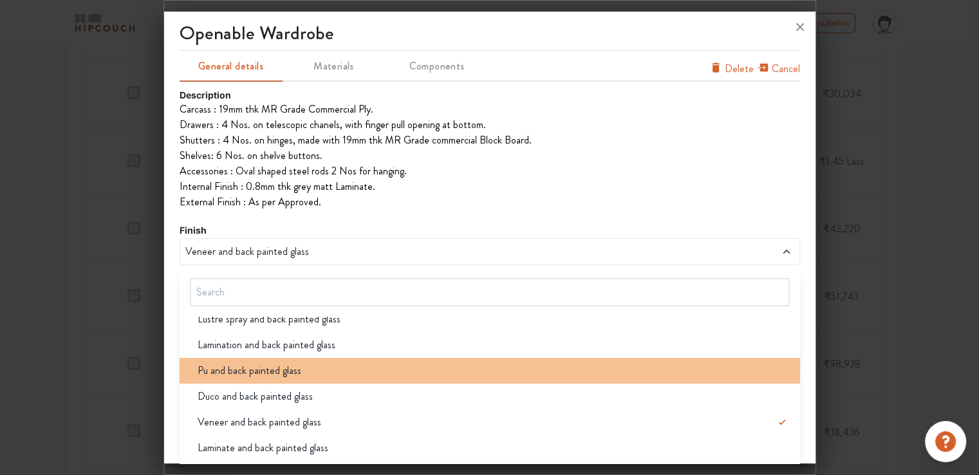
click at [272, 370] on span "Pu and back painted glass" at bounding box center [250, 370] width 104 height 15
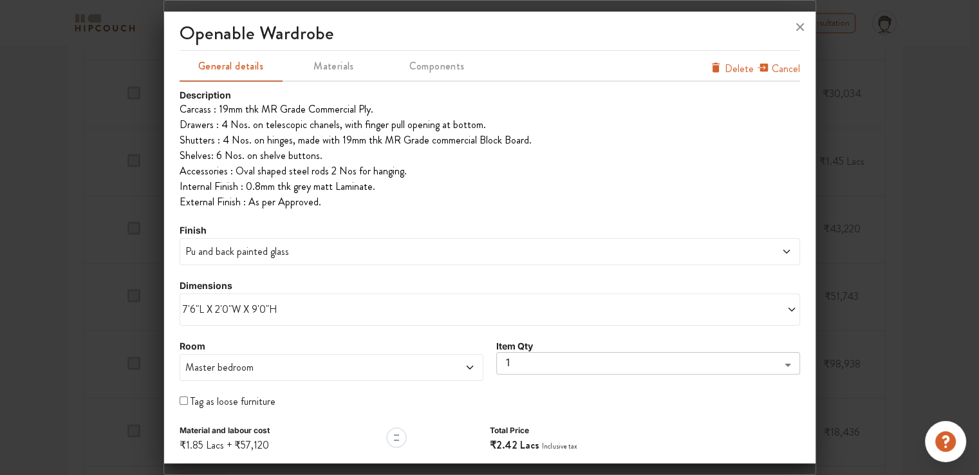
click at [265, 260] on div "Pu and back painted glass" at bounding box center [490, 251] width 620 height 27
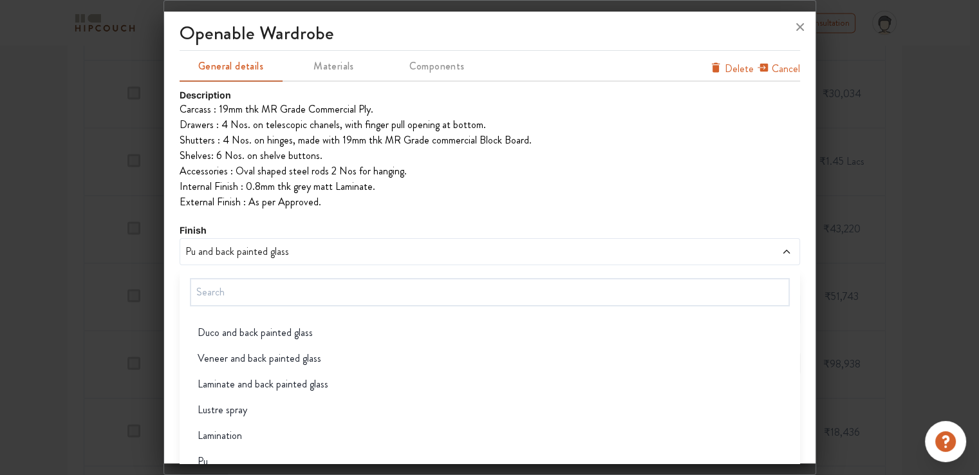
scroll to position [1093, 0]
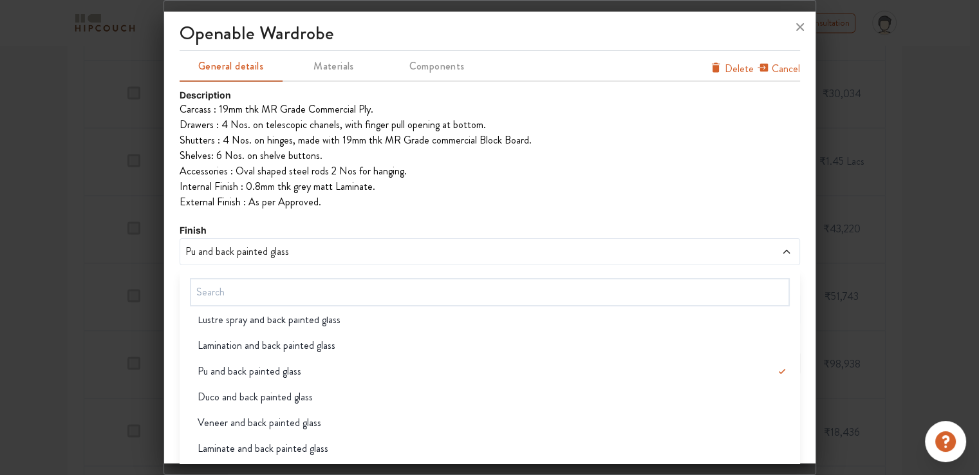
click at [255, 420] on span "Veneer and back painted glass" at bounding box center [260, 422] width 124 height 15
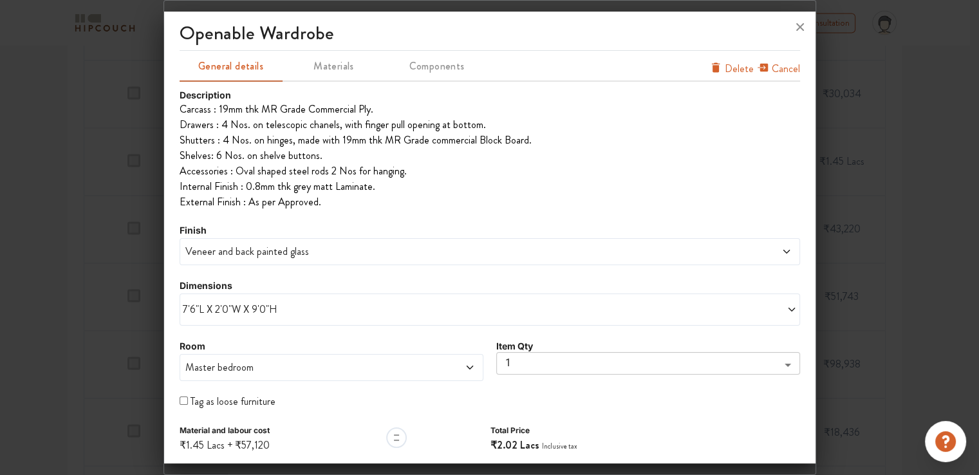
click at [274, 257] on span "Veneer and back painted glass" at bounding box center [411, 251] width 457 height 15
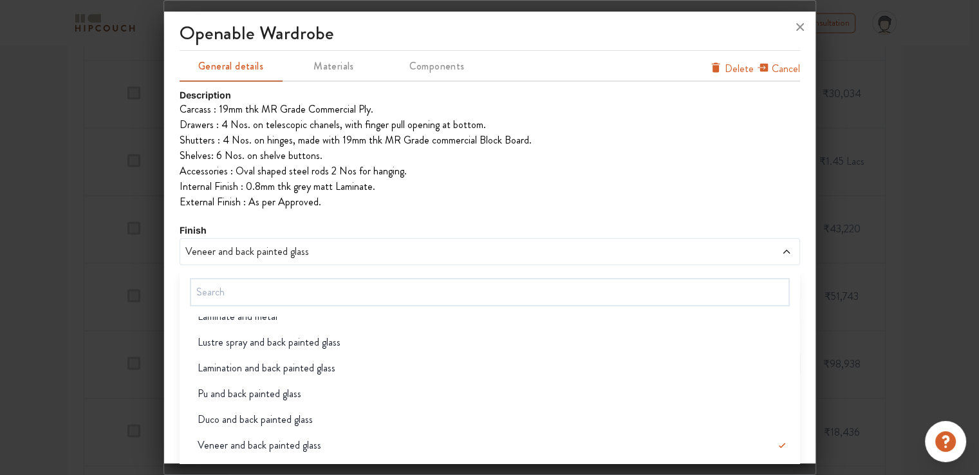
scroll to position [1094, 0]
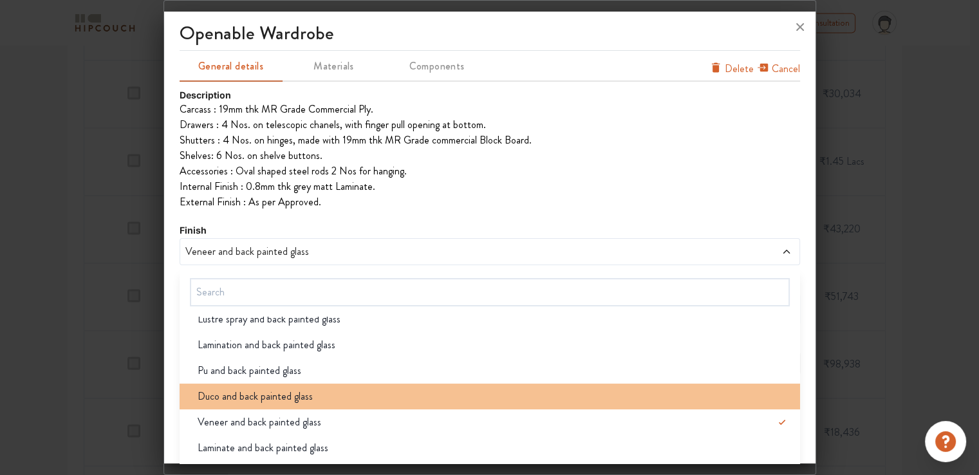
click at [267, 400] on span "Duco and back painted glass" at bounding box center [255, 396] width 115 height 15
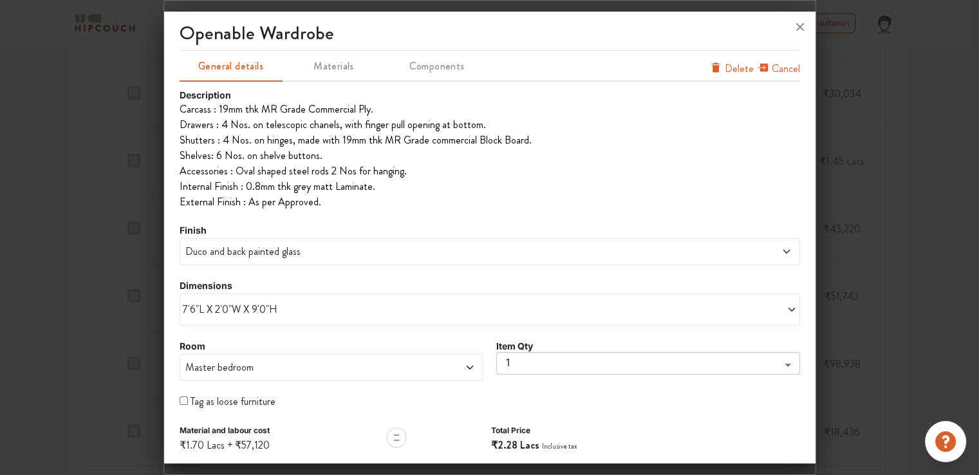
scroll to position [39, 0]
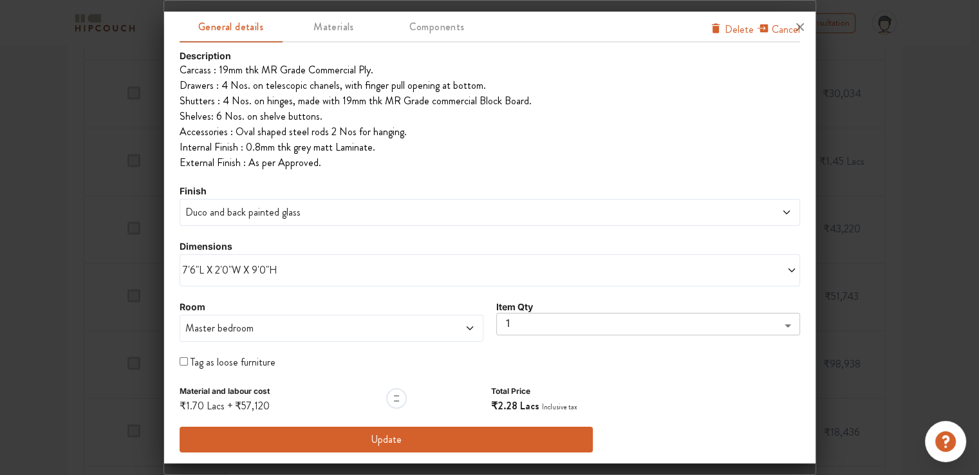
click at [390, 438] on button "Update" at bounding box center [387, 440] width 414 height 26
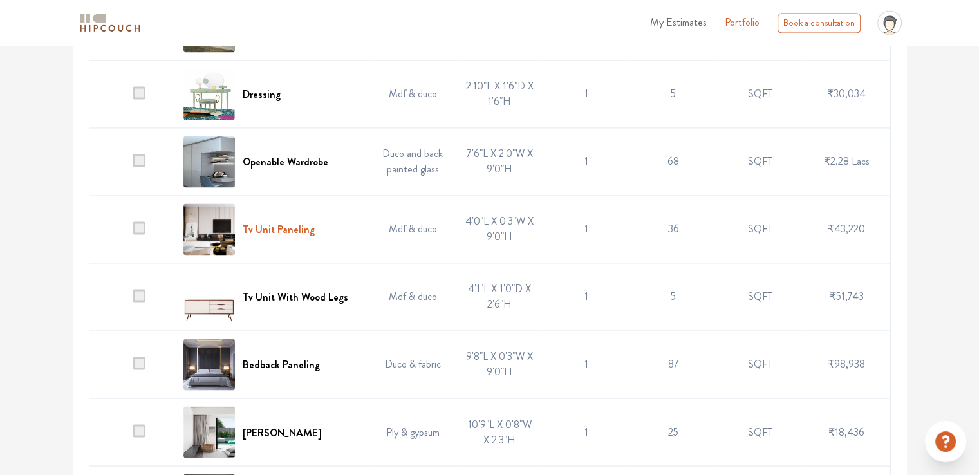
click at [293, 226] on h6 "Tv Unit Paneling" at bounding box center [279, 229] width 72 height 12
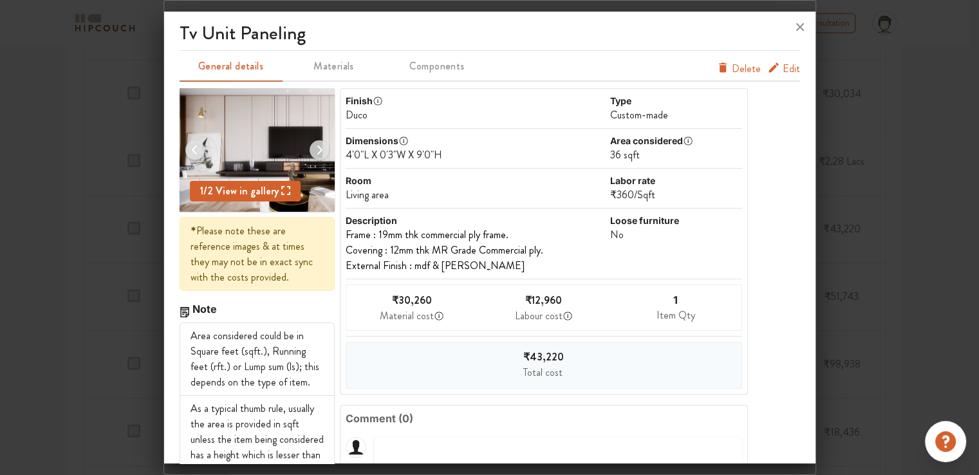
click at [782, 69] on span "Edit" at bounding box center [790, 68] width 17 height 15
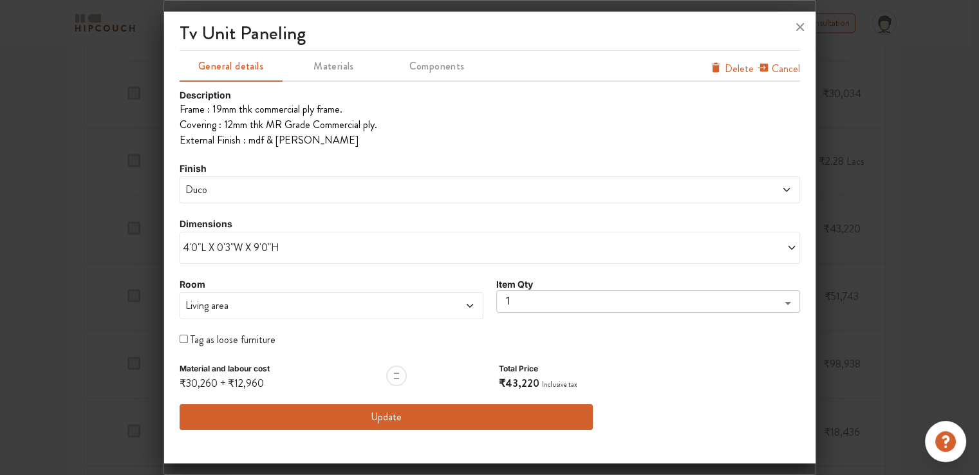
click at [256, 248] on span "4'0"L X 0'3"W X 9'0"H" at bounding box center [336, 247] width 307 height 15
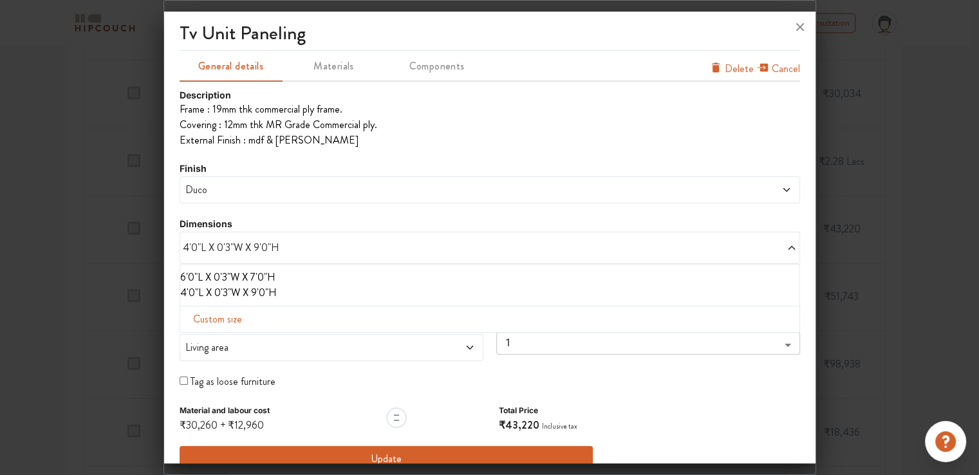
click at [247, 276] on li "6'0"L X 0'3"W X 7'0"H" at bounding box center [487, 277] width 614 height 15
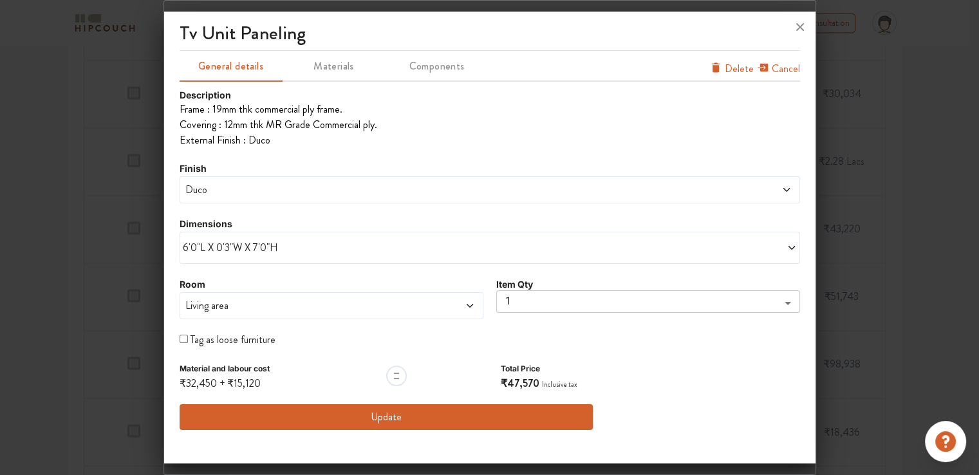
click at [233, 181] on div "Duco" at bounding box center [490, 189] width 620 height 27
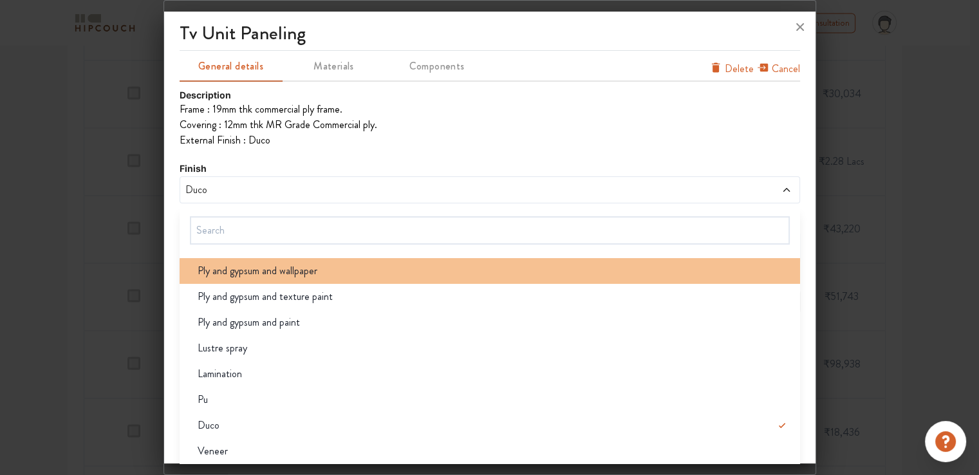
scroll to position [28, 0]
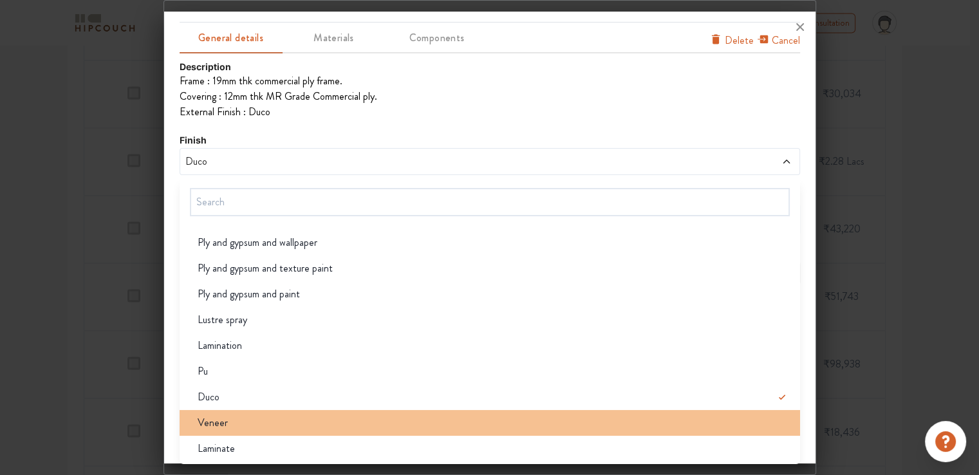
click at [226, 418] on div "Veneer" at bounding box center [493, 422] width 613 height 15
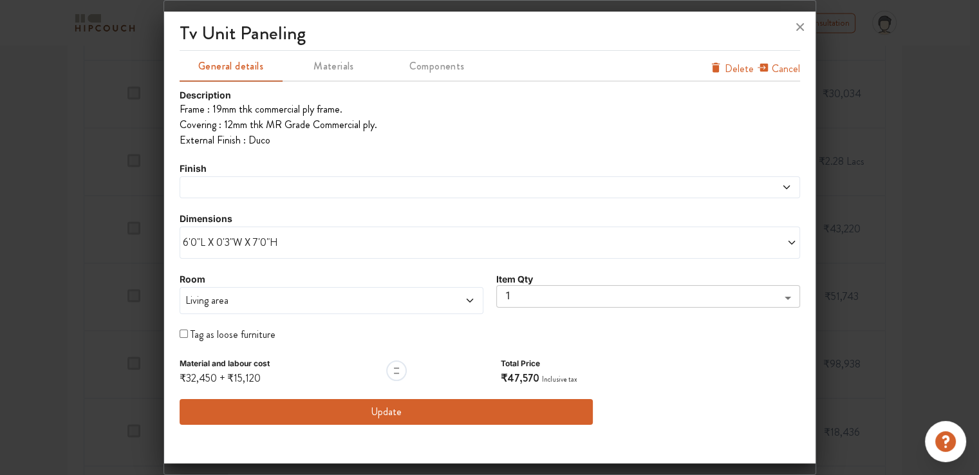
scroll to position [0, 0]
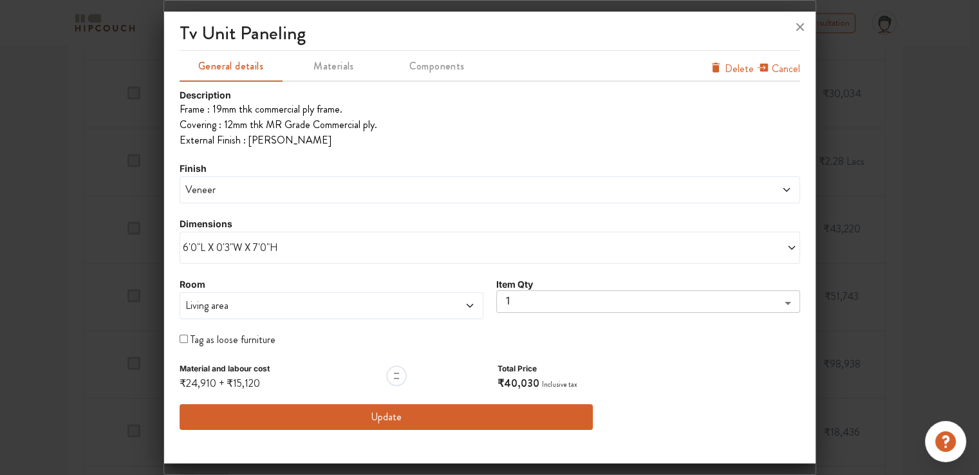
click at [428, 418] on button "Update" at bounding box center [387, 417] width 414 height 26
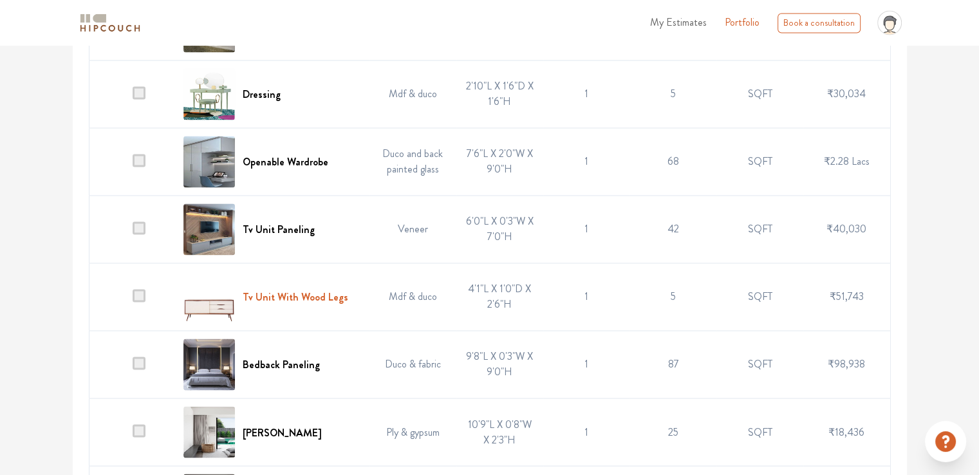
click at [290, 291] on h6 "Tv Unit With Wood Legs" at bounding box center [296, 297] width 106 height 12
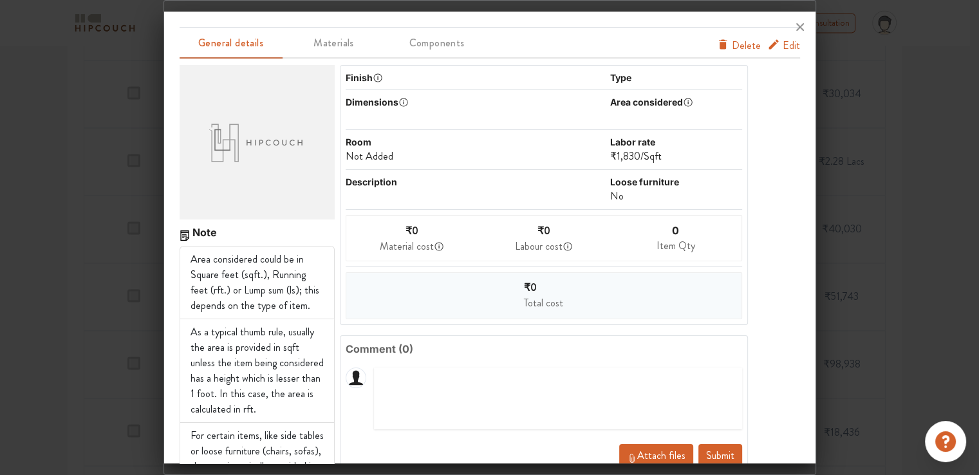
click at [359, 329] on div "Finish Type Dimensions Area considered Room Not Added Labor rate ₹1,830 / Sqft …" at bounding box center [542, 283] width 414 height 436
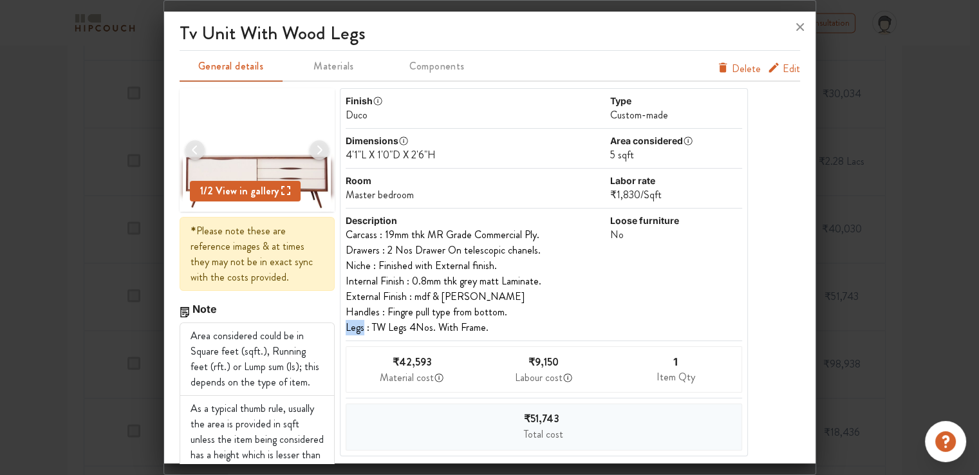
click at [782, 69] on span "Edit" at bounding box center [790, 68] width 17 height 15
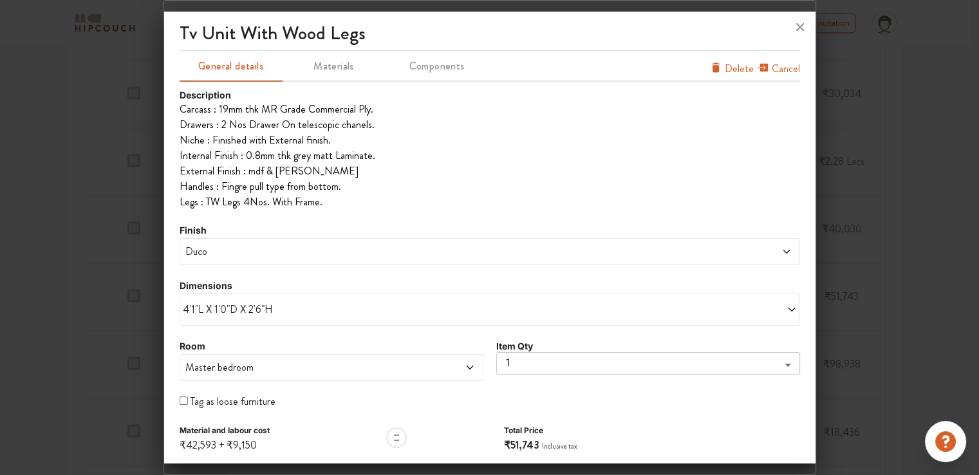
click at [284, 309] on span "4'1"L X 1'0"D X 2'6"H" at bounding box center [336, 309] width 307 height 15
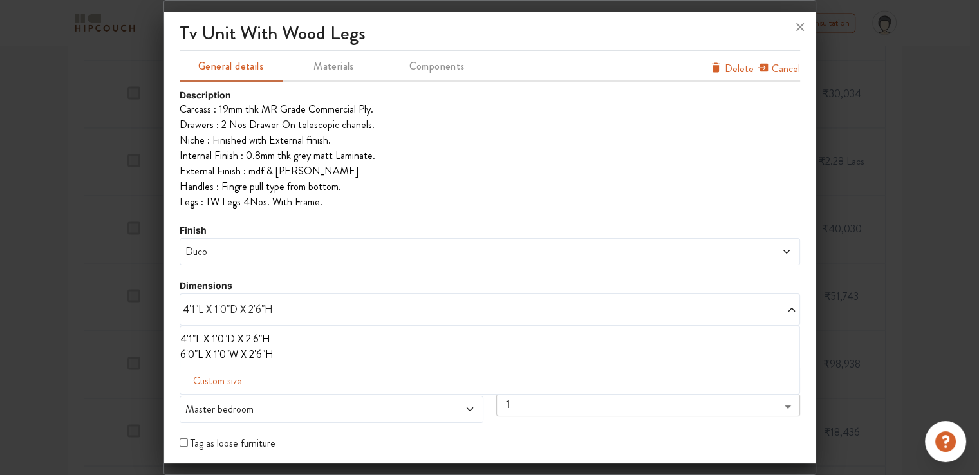
click at [250, 356] on li "6'0"L X 1'0"W X 2'6"H" at bounding box center [487, 354] width 614 height 15
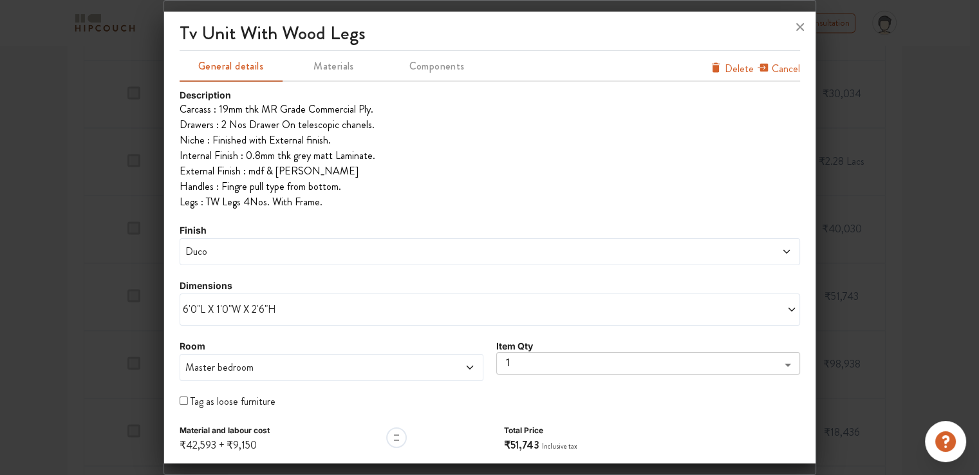
click at [308, 253] on span "Duco" at bounding box center [411, 251] width 457 height 15
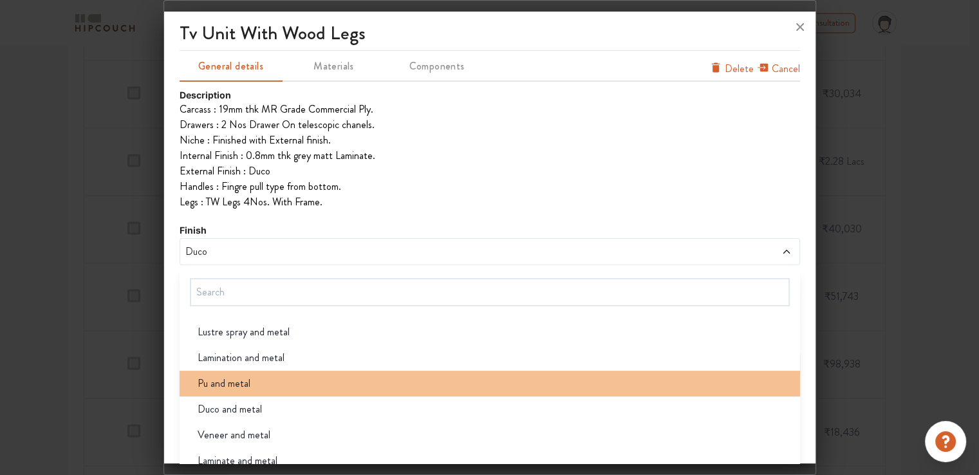
click at [272, 382] on div "Pu and metal" at bounding box center [493, 383] width 613 height 15
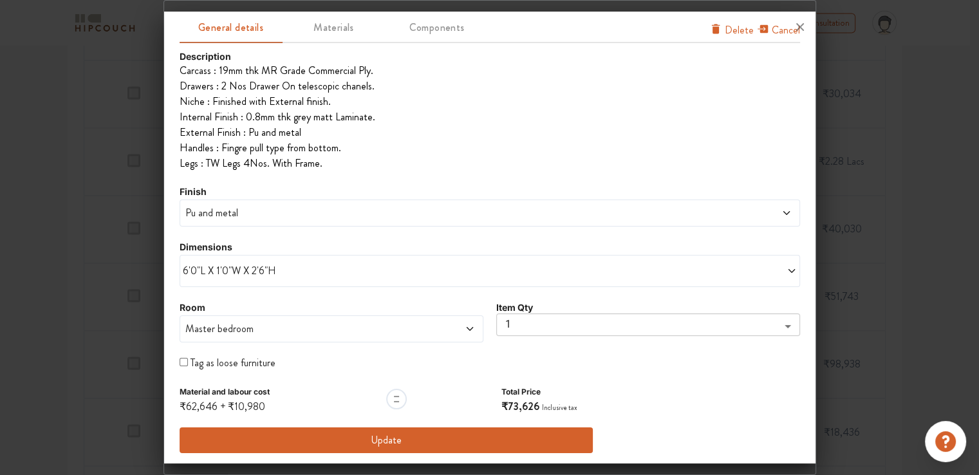
scroll to position [39, 0]
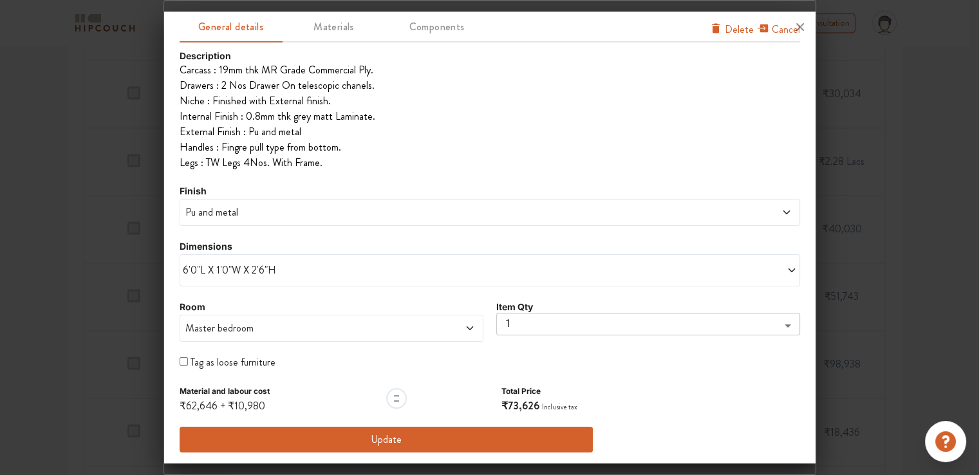
click at [415, 445] on button "Update" at bounding box center [387, 440] width 414 height 26
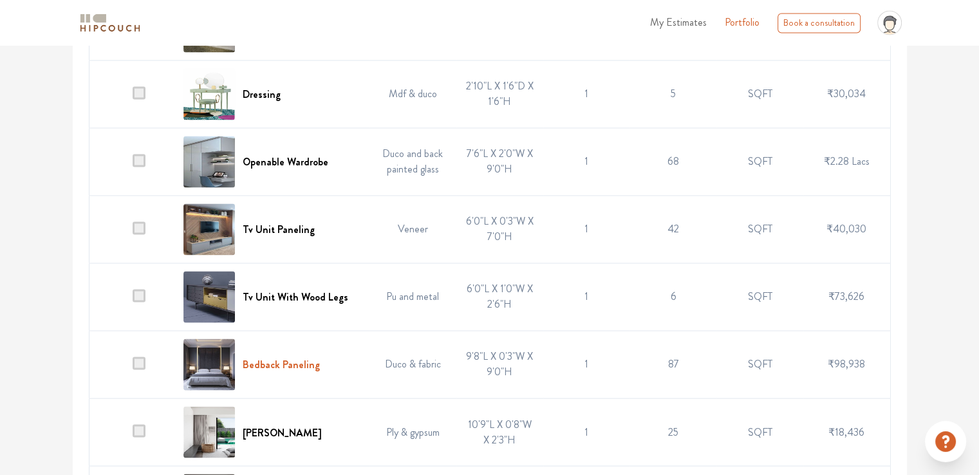
click at [286, 361] on h6 "Bedback Paneling" at bounding box center [281, 364] width 77 height 12
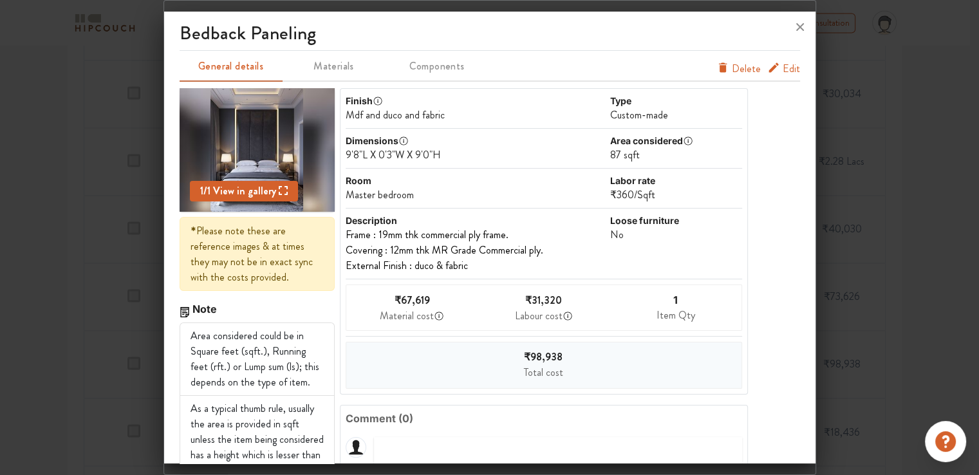
click at [782, 69] on span "Edit" at bounding box center [790, 68] width 17 height 15
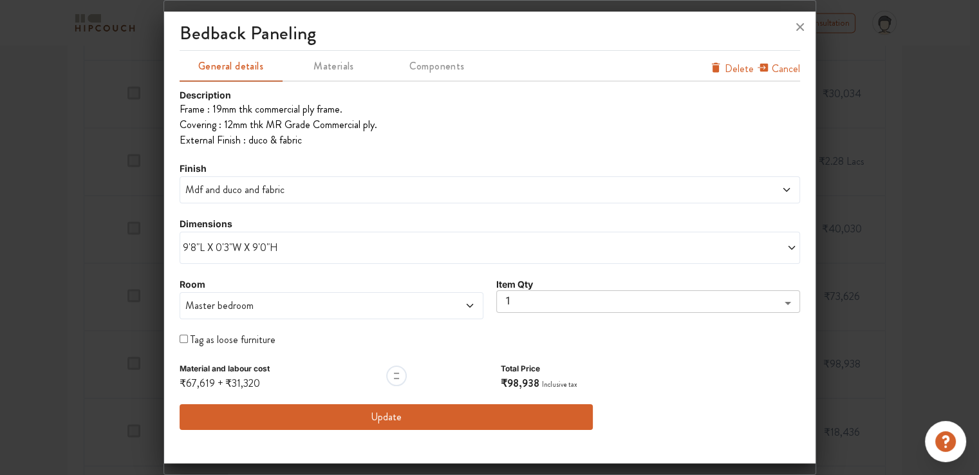
click at [240, 248] on span "9'8"L X 0'3"W X 9'0"H" at bounding box center [336, 247] width 307 height 15
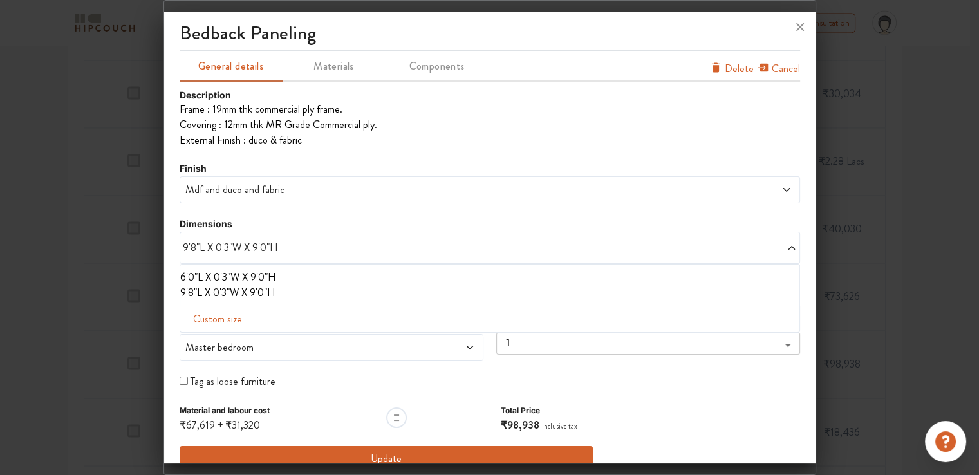
click at [240, 275] on li "6'0"L X 0'3"W X 9'0"H" at bounding box center [487, 277] width 614 height 15
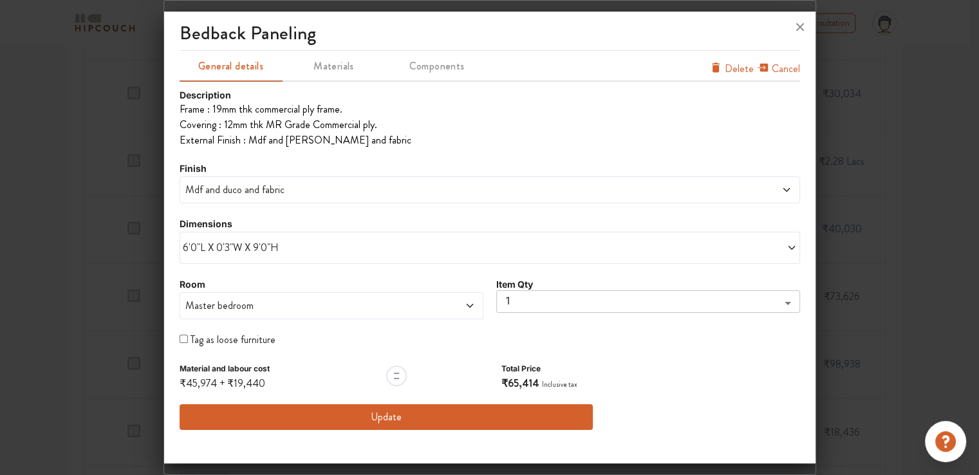
click at [279, 190] on span "Mdf and duco and fabric" at bounding box center [411, 189] width 457 height 15
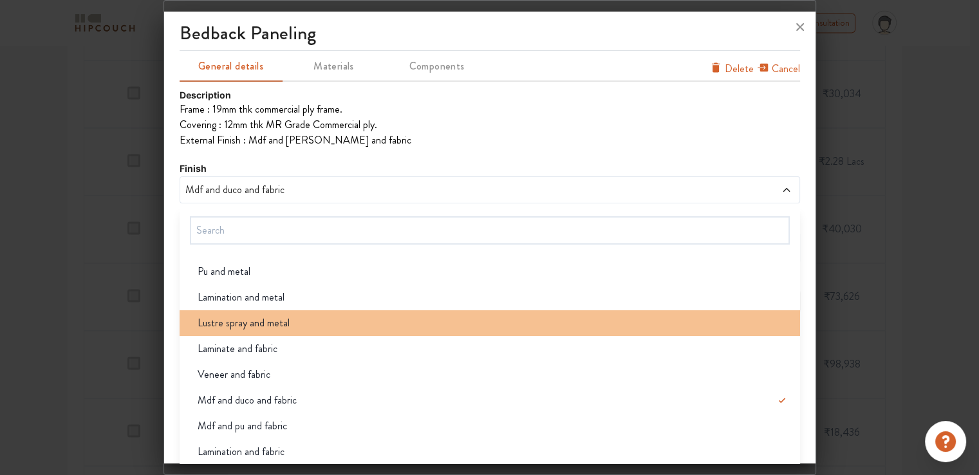
scroll to position [334, 0]
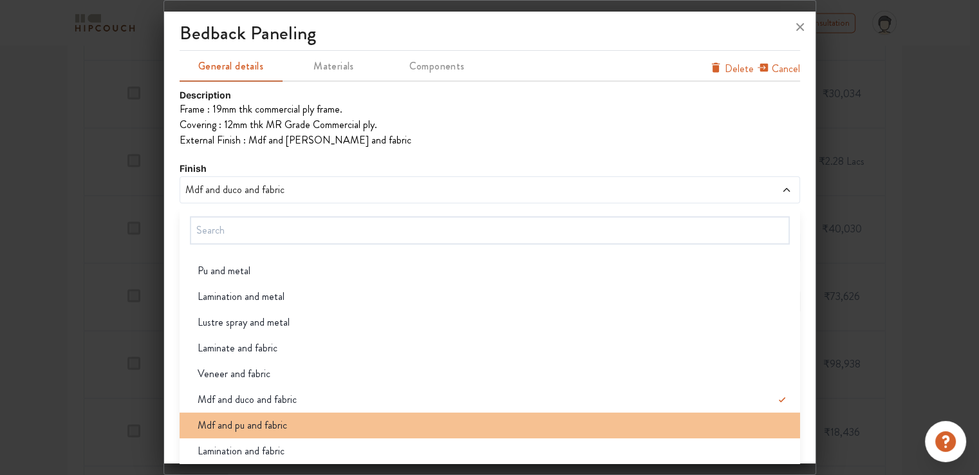
click at [271, 425] on span "Mdf and pu and fabric" at bounding box center [242, 425] width 89 height 15
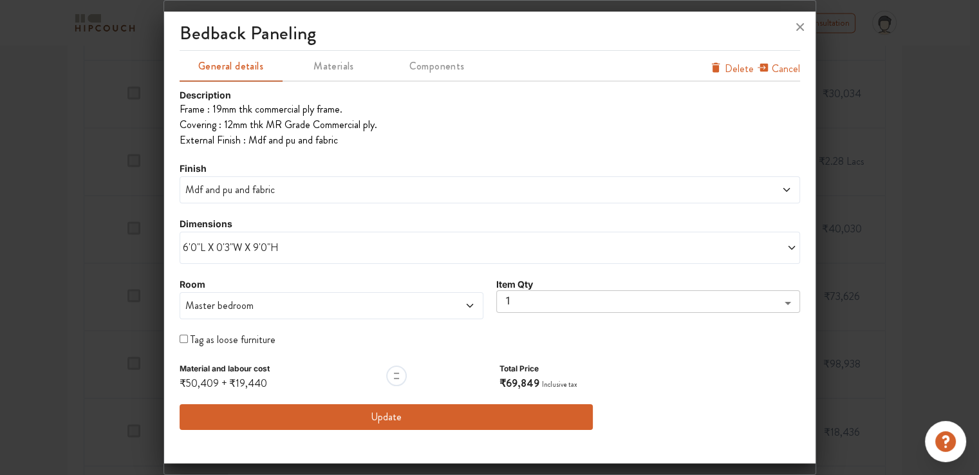
click at [402, 418] on button "Update" at bounding box center [387, 417] width 414 height 26
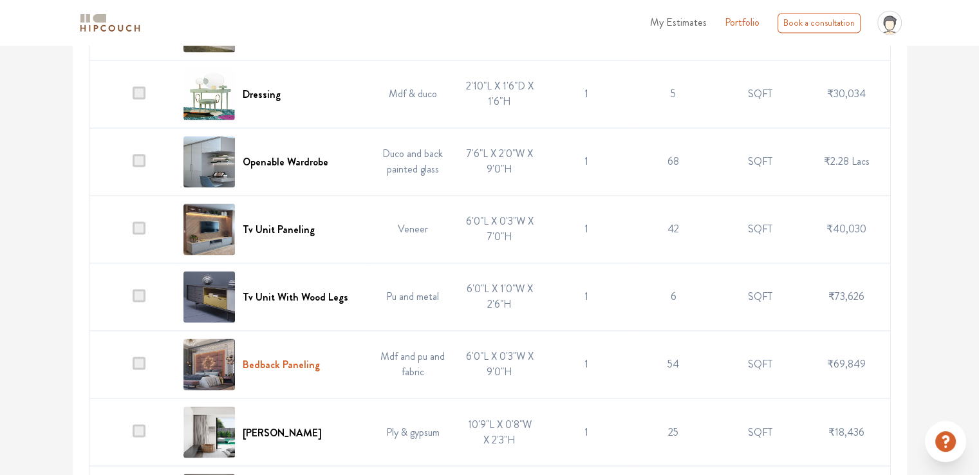
click at [301, 360] on h6 "Bedback Paneling" at bounding box center [281, 364] width 77 height 12
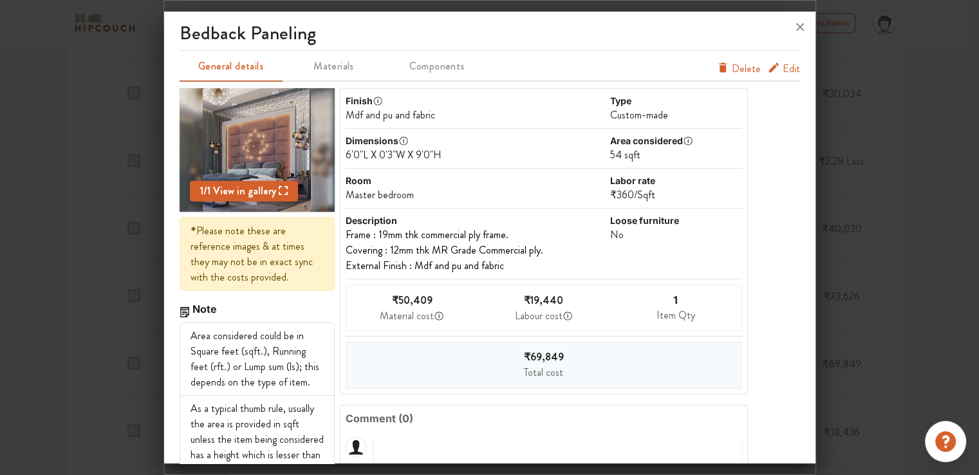
click at [782, 68] on span "Edit" at bounding box center [790, 68] width 17 height 15
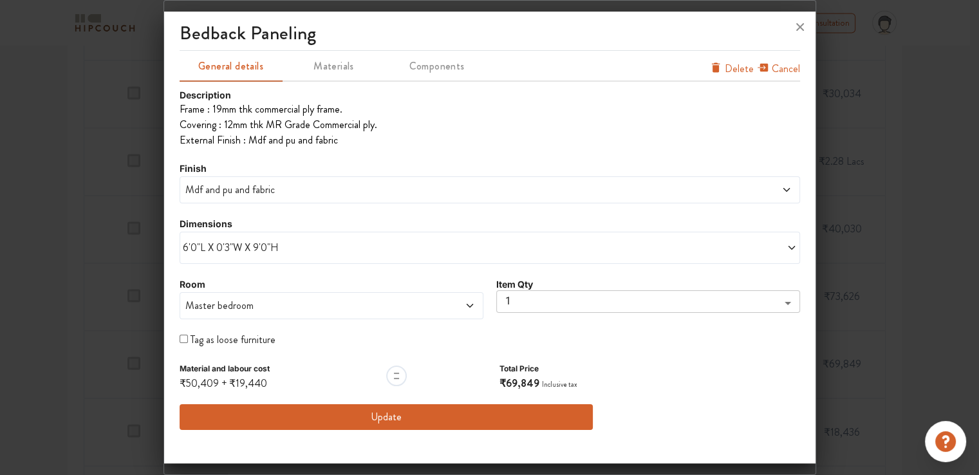
click at [261, 242] on span "6'0"L X 0'3"W X 9'0"H" at bounding box center [336, 247] width 307 height 15
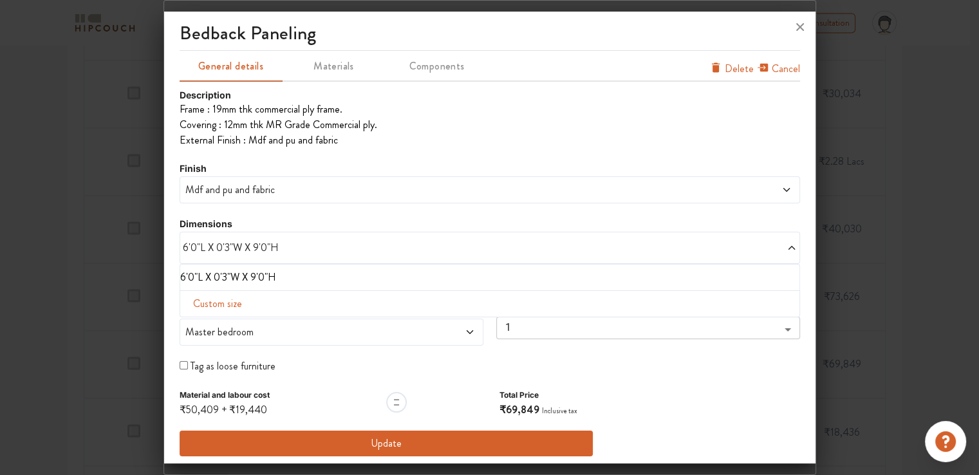
click at [228, 308] on span "Custom size" at bounding box center [217, 304] width 59 height 26
click at [232, 327] on input "text" at bounding box center [226, 324] width 73 height 24
type input "9"
click at [371, 326] on input "text" at bounding box center [378, 324] width 73 height 24
click at [444, 326] on input "text" at bounding box center [451, 324] width 73 height 24
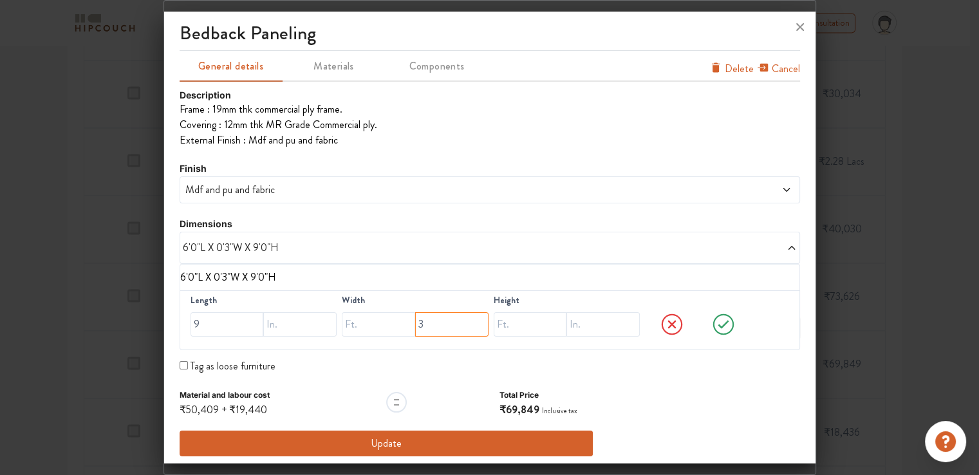
type input "3"
click at [507, 325] on input "text" at bounding box center [530, 324] width 73 height 24
type input "9"
click at [717, 323] on icon at bounding box center [722, 324] width 11 height 8
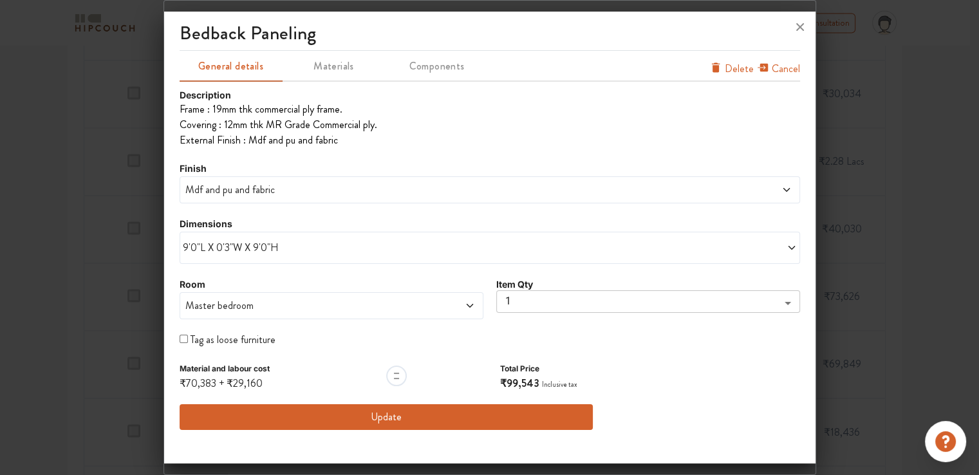
click at [414, 420] on button "Update" at bounding box center [387, 417] width 414 height 26
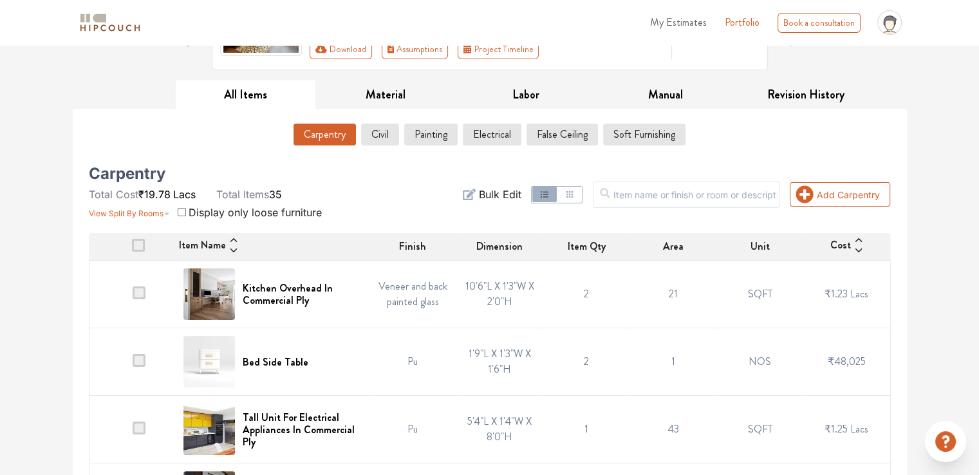
scroll to position [136, 0]
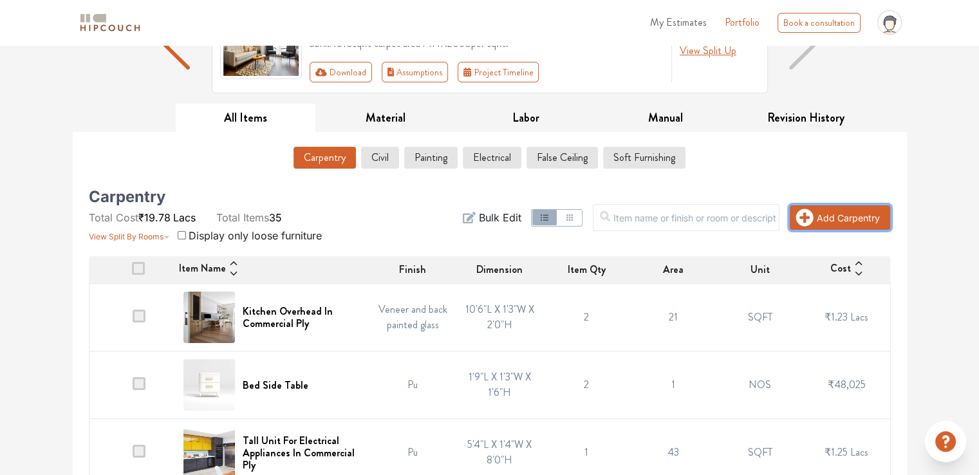
click at [839, 221] on button "Add Carpentry" at bounding box center [840, 217] width 100 height 24
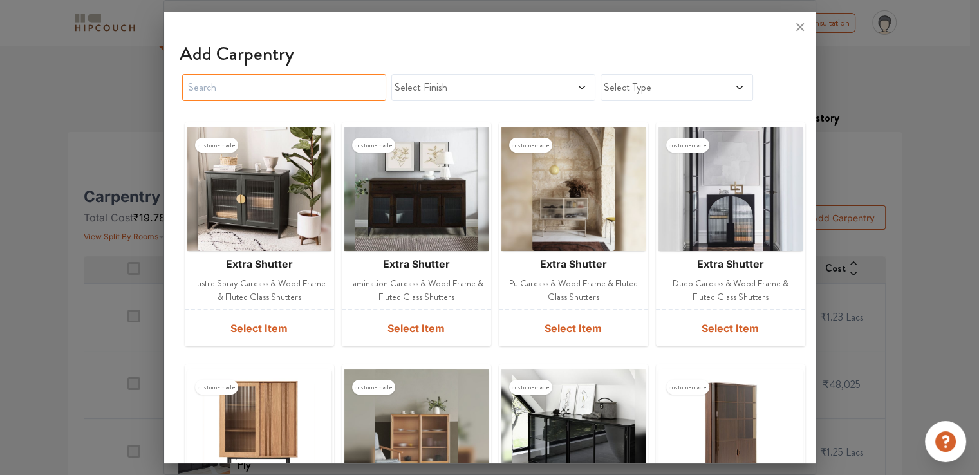
click at [297, 93] on input "text" at bounding box center [284, 87] width 204 height 27
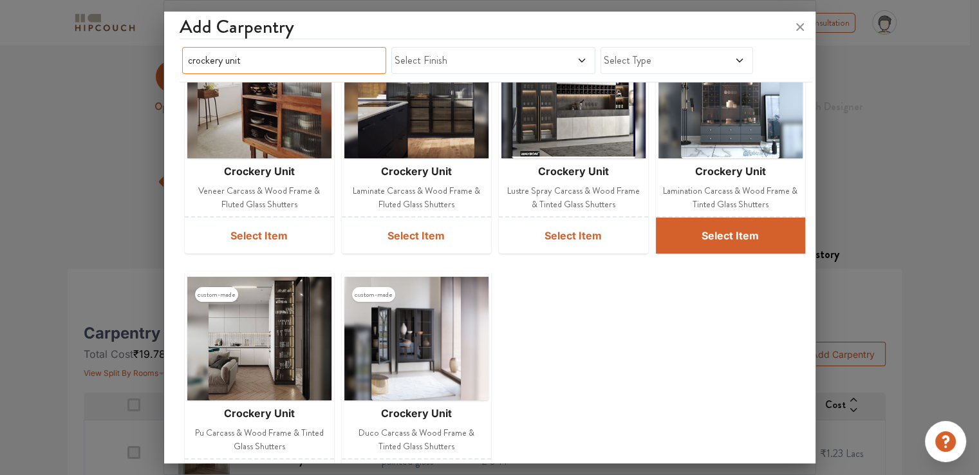
scroll to position [386, 0]
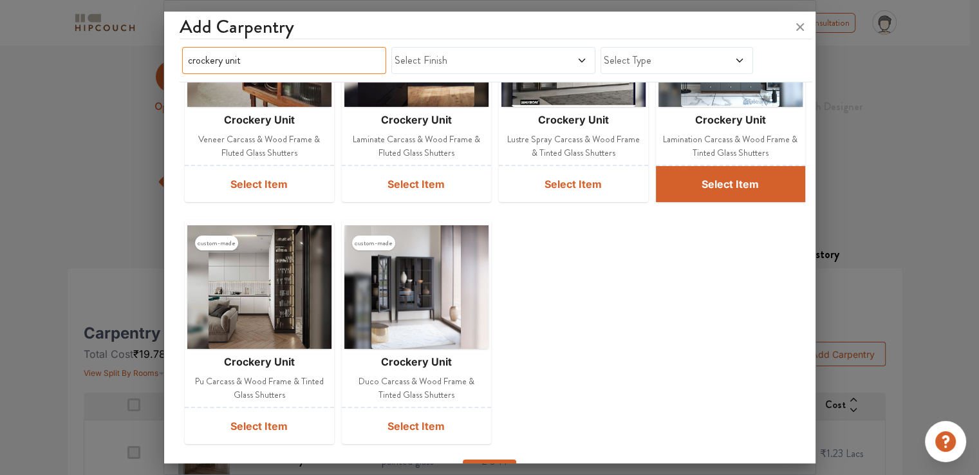
type input "crockery unit"
click at [741, 181] on button "Select Item" at bounding box center [730, 184] width 149 height 36
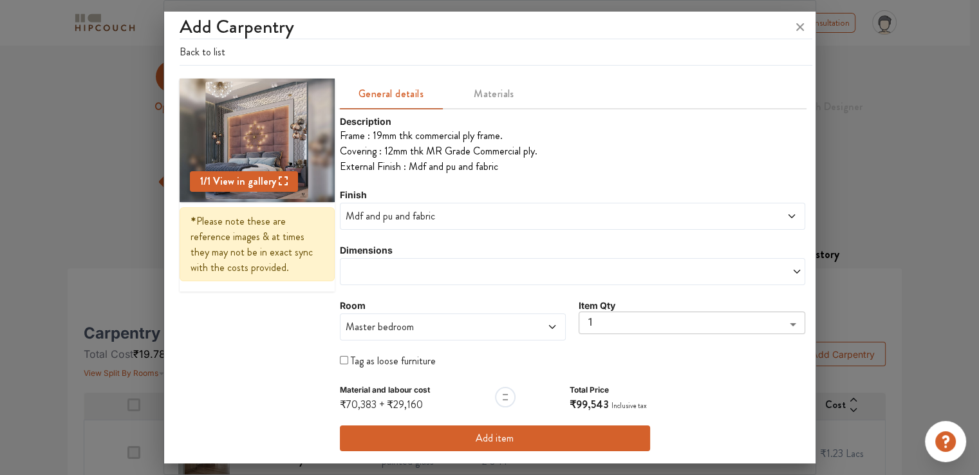
scroll to position [0, 0]
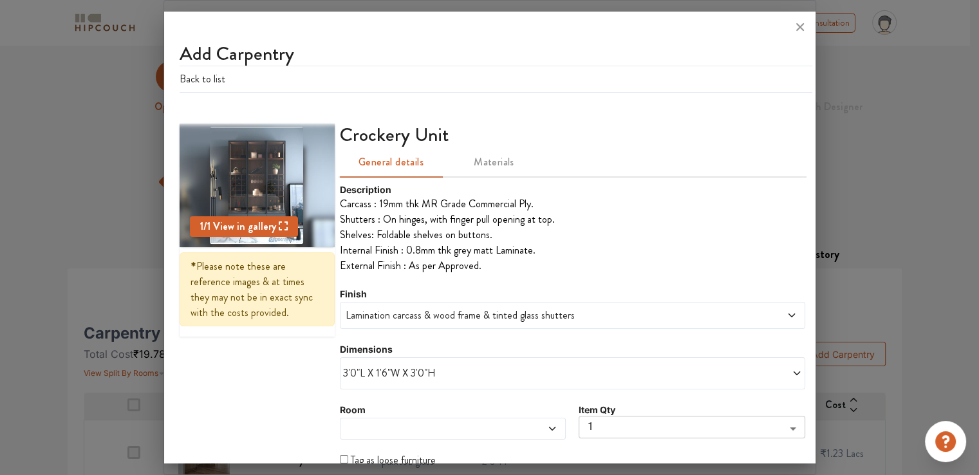
click at [427, 375] on span "3'0"L X 1'6"W X 3'0"H" at bounding box center [458, 372] width 230 height 15
click at [389, 430] on span "Custom size" at bounding box center [377, 429] width 59 height 26
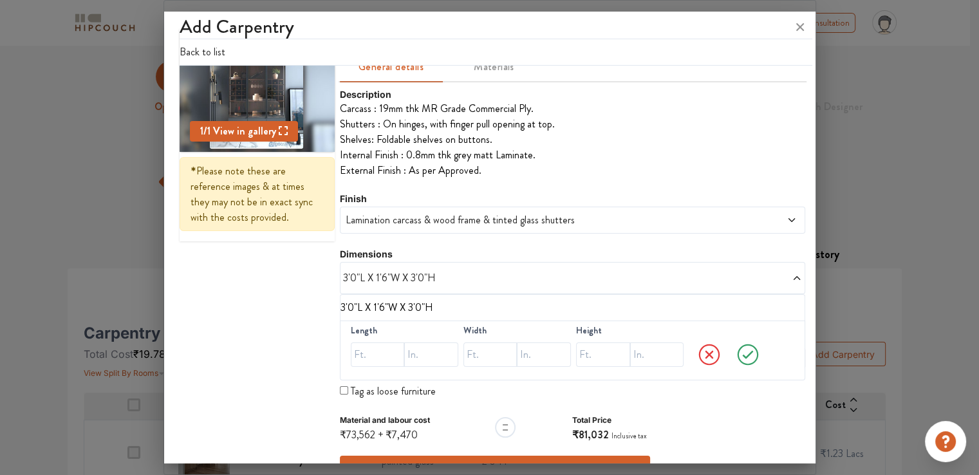
scroll to position [124, 0]
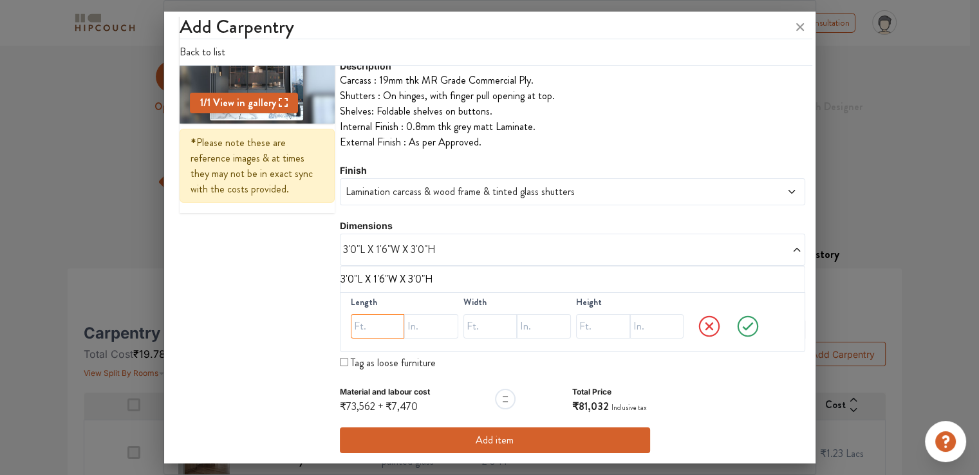
click at [369, 326] on input "text" at bounding box center [378, 326] width 54 height 24
type input "6"
click at [488, 326] on input "text" at bounding box center [490, 326] width 54 height 24
type input "1"
click at [543, 326] on input "text" at bounding box center [544, 326] width 54 height 24
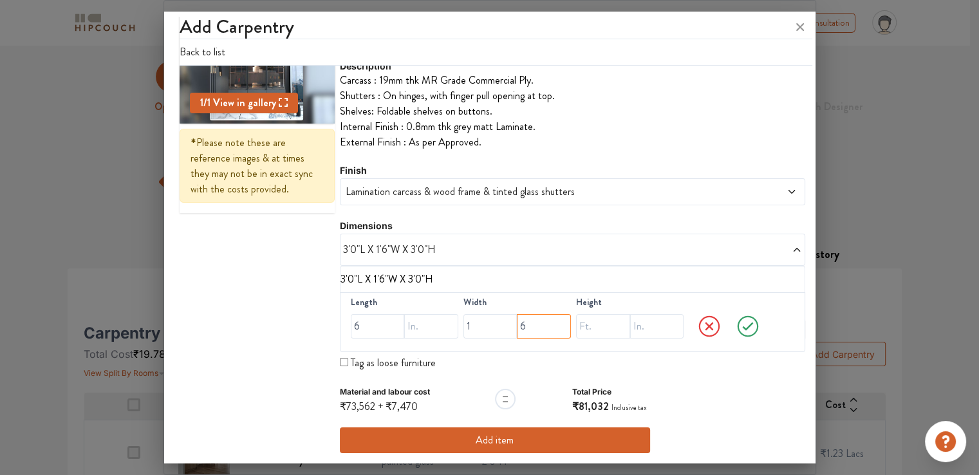
type input "6"
click at [594, 326] on input "text" at bounding box center [603, 326] width 54 height 24
type input "7"
click at [736, 325] on icon at bounding box center [748, 326] width 36 height 26
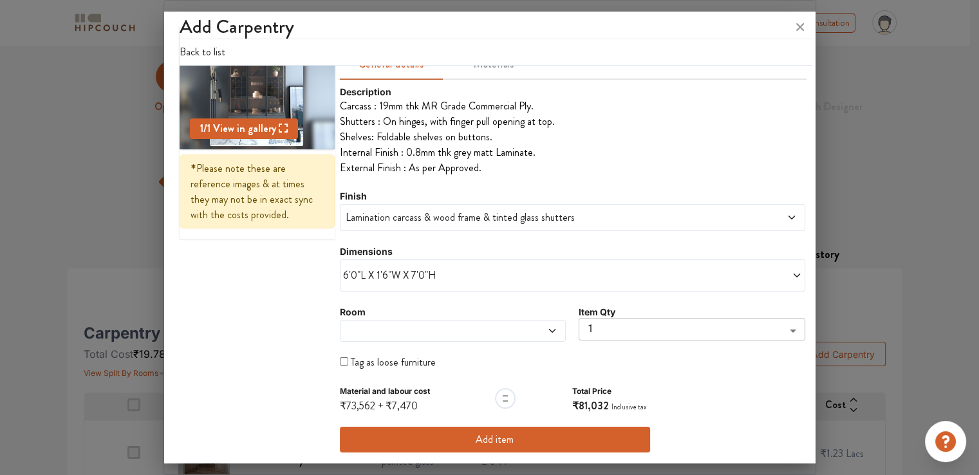
click at [438, 333] on span at bounding box center [423, 331] width 161 height 10
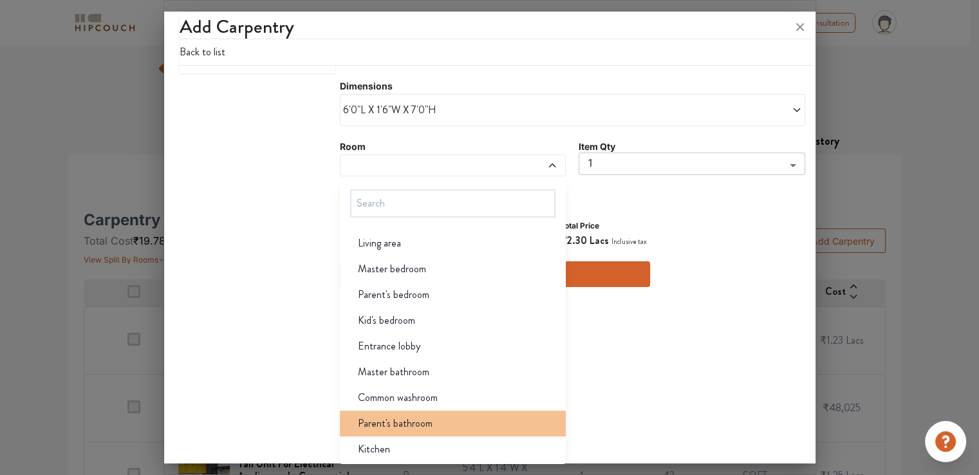
scroll to position [129, 0]
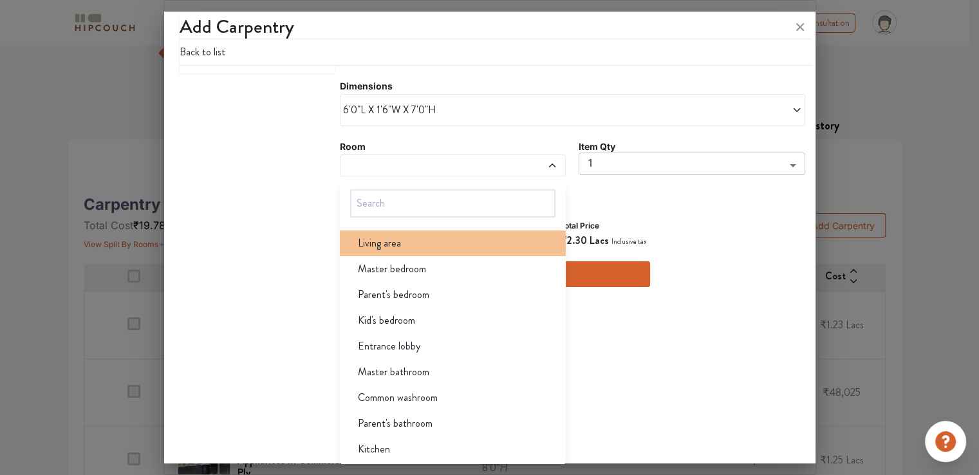
click at [394, 238] on span "Living area" at bounding box center [379, 243] width 43 height 15
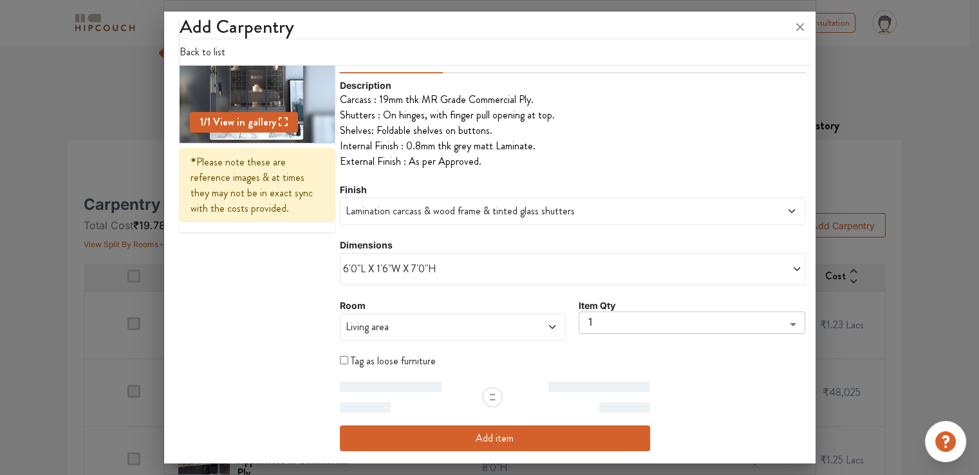
scroll to position [103, 0]
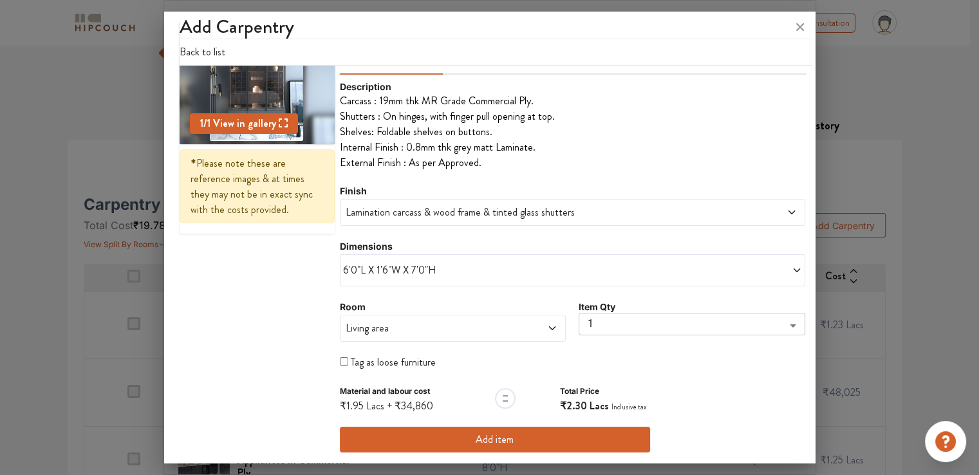
click at [501, 440] on button "Add item" at bounding box center [495, 440] width 310 height 26
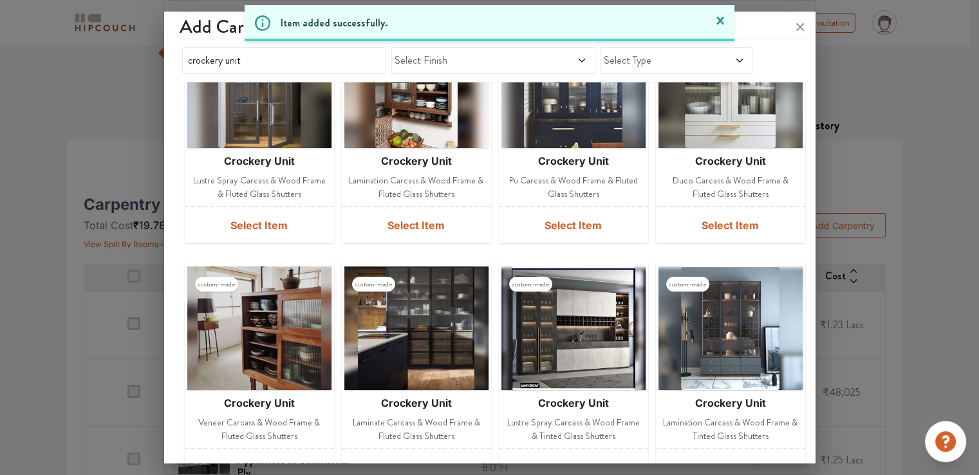
scroll to position [88, 0]
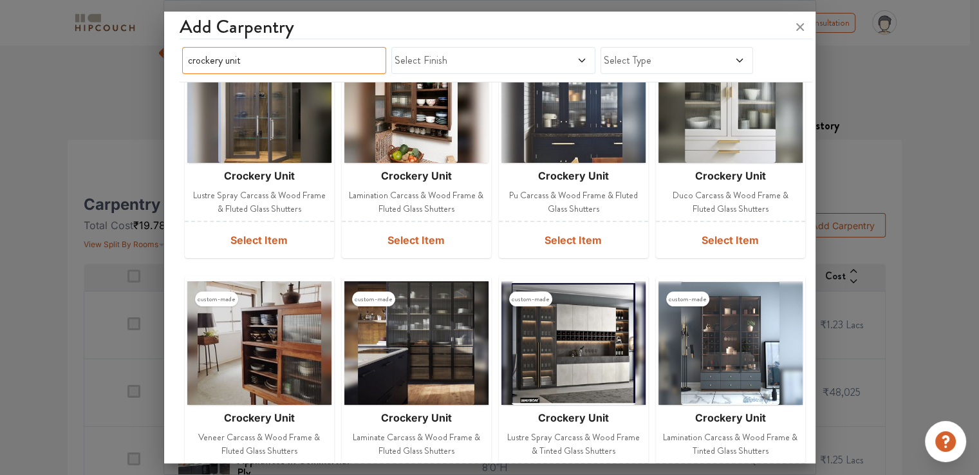
drag, startPoint x: 256, startPoint y: 56, endPoint x: 162, endPoint y: 63, distance: 94.2
click at [167, 60] on div "Add Carpentry crockery unit Select Finish Select Type custom-made crockery unit…" at bounding box center [489, 240] width 651 height 446
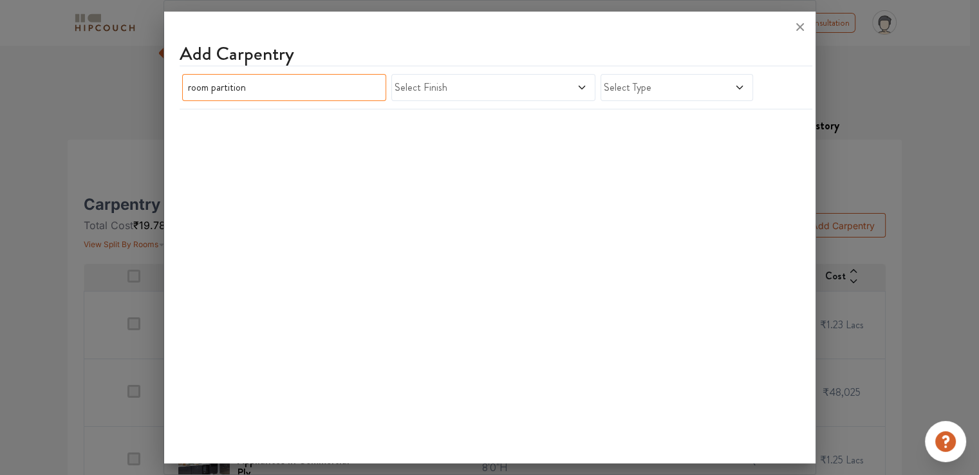
scroll to position [0, 0]
drag, startPoint x: 208, startPoint y: 88, endPoint x: 131, endPoint y: 75, distance: 79.0
click at [163, 75] on div "Add Carpentry room partition Select Finish Select Type" at bounding box center [489, 237] width 652 height 475
type input "partition"
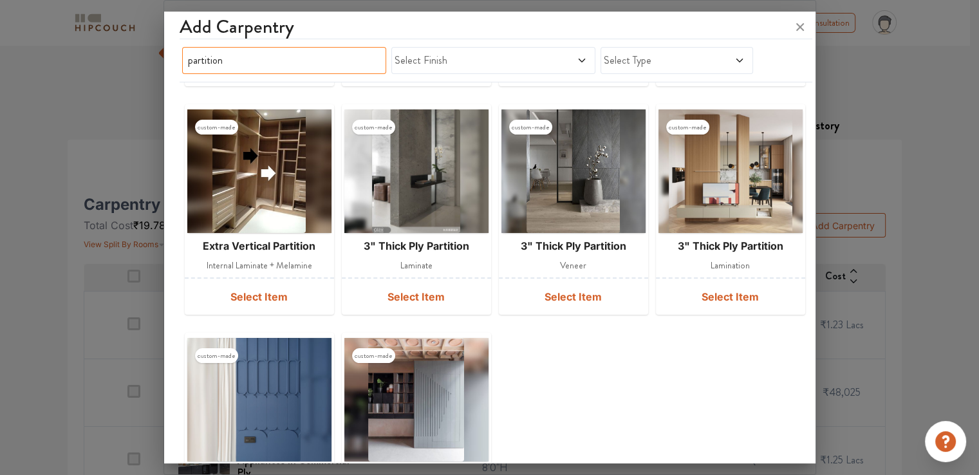
scroll to position [257, 0]
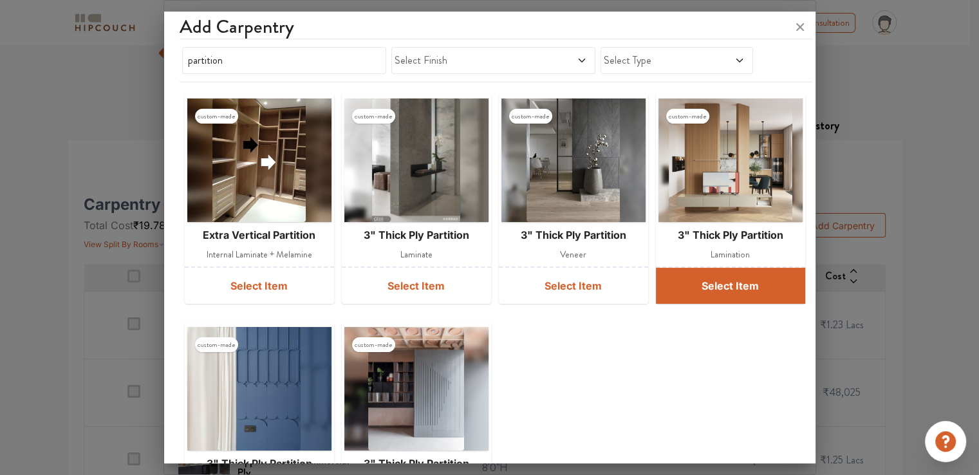
click at [701, 282] on button "Select Item" at bounding box center [730, 286] width 149 height 36
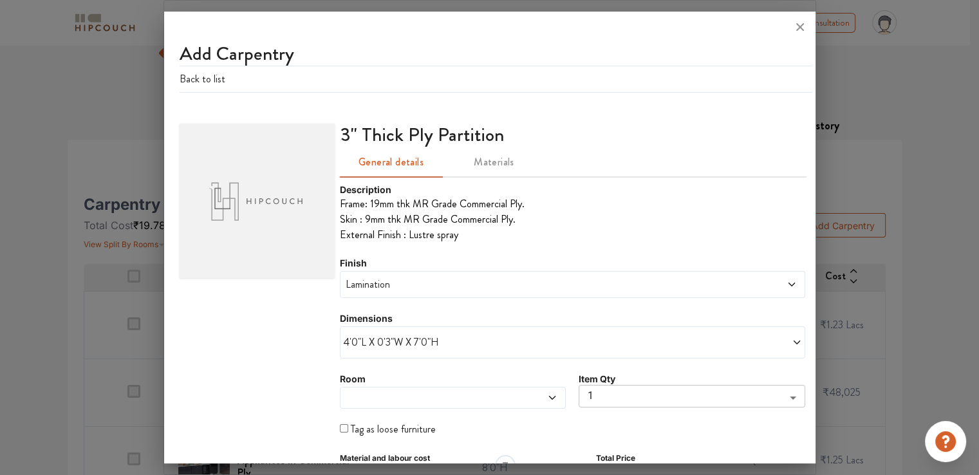
scroll to position [64, 0]
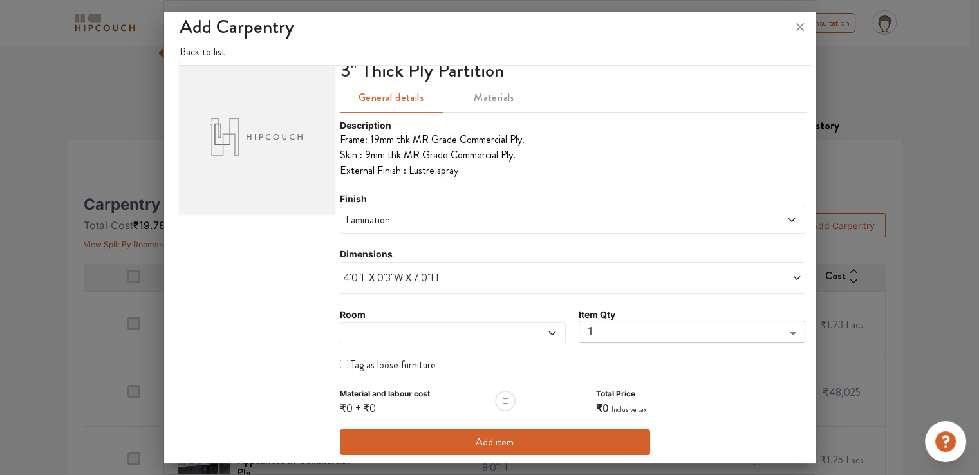
click at [354, 279] on span "4'0"L X 0'3"W X 7'0"H" at bounding box center [458, 277] width 230 height 15
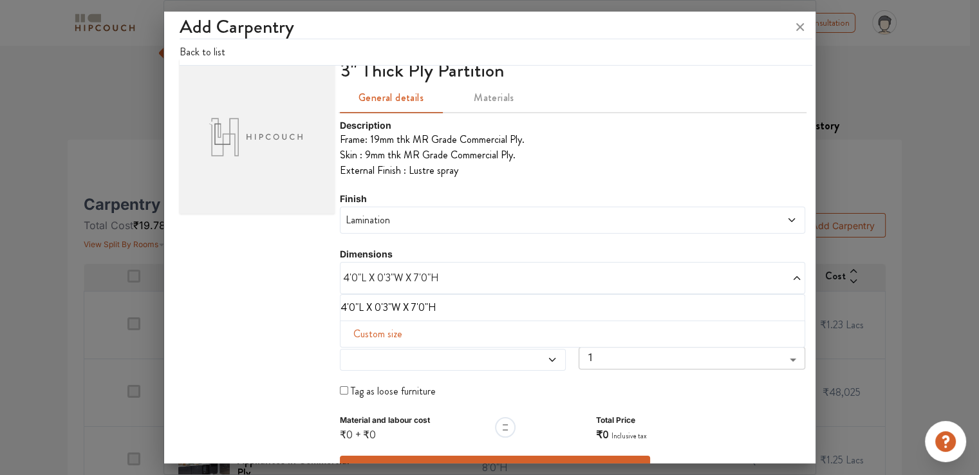
click at [360, 331] on span "Custom size" at bounding box center [377, 334] width 59 height 26
click at [364, 354] on input "text" at bounding box center [378, 354] width 54 height 24
type input "6"
click at [531, 358] on input "text" at bounding box center [544, 354] width 54 height 24
type input "3"
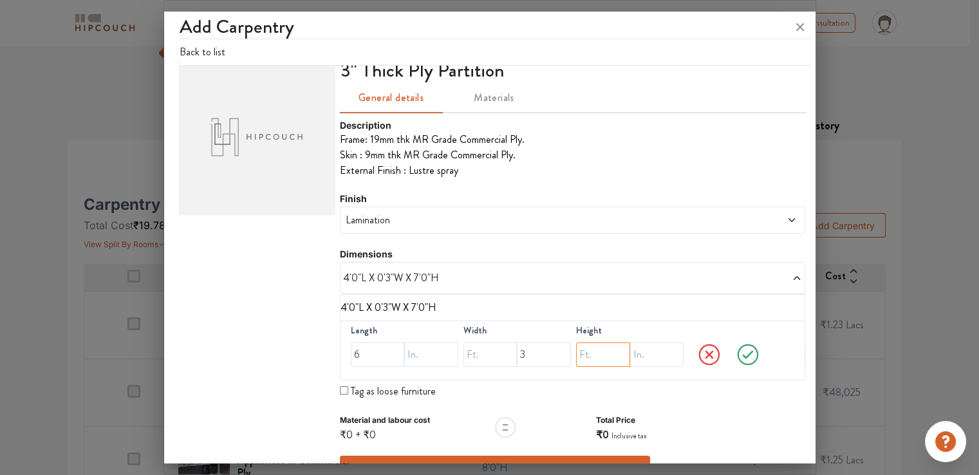
click at [601, 356] on input "text" at bounding box center [603, 354] width 54 height 24
type input "7"
click at [736, 353] on icon at bounding box center [748, 355] width 36 height 26
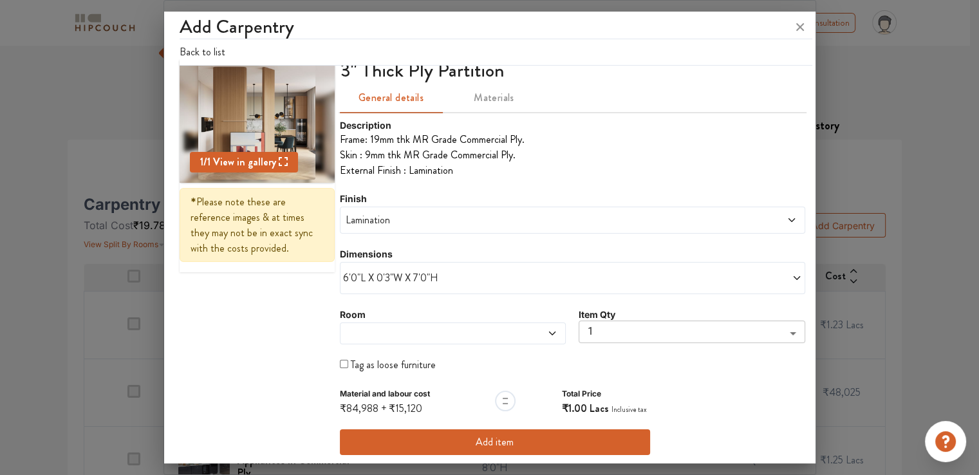
click at [497, 441] on button "Add item" at bounding box center [495, 442] width 310 height 26
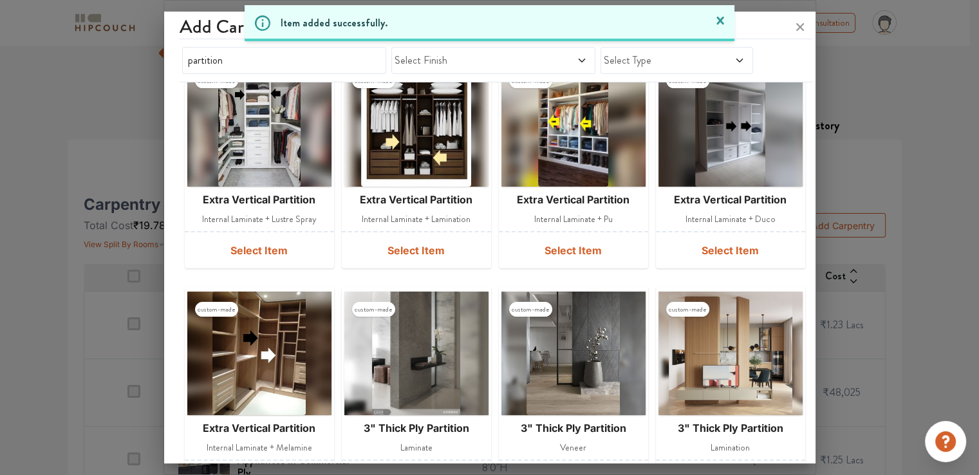
scroll to position [50, 0]
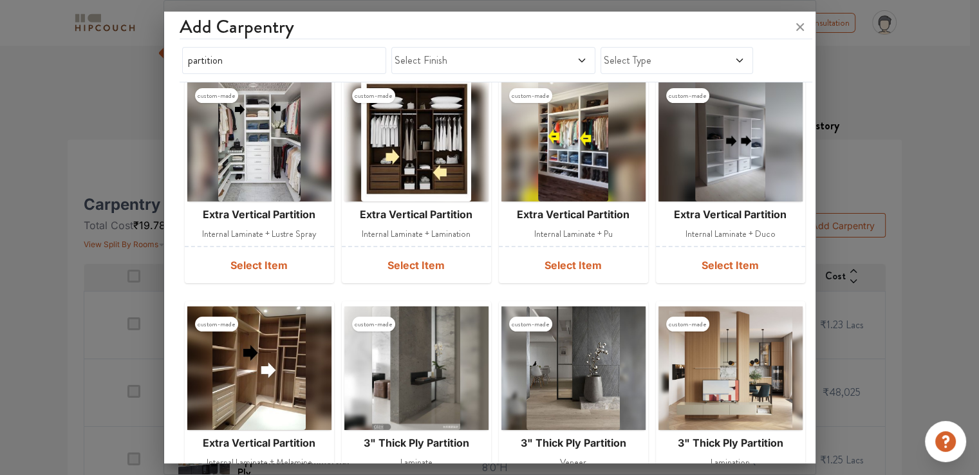
click at [692, 405] on img at bounding box center [731, 368] width 124 height 124
click at [682, 328] on span "custom-made" at bounding box center [687, 324] width 43 height 15
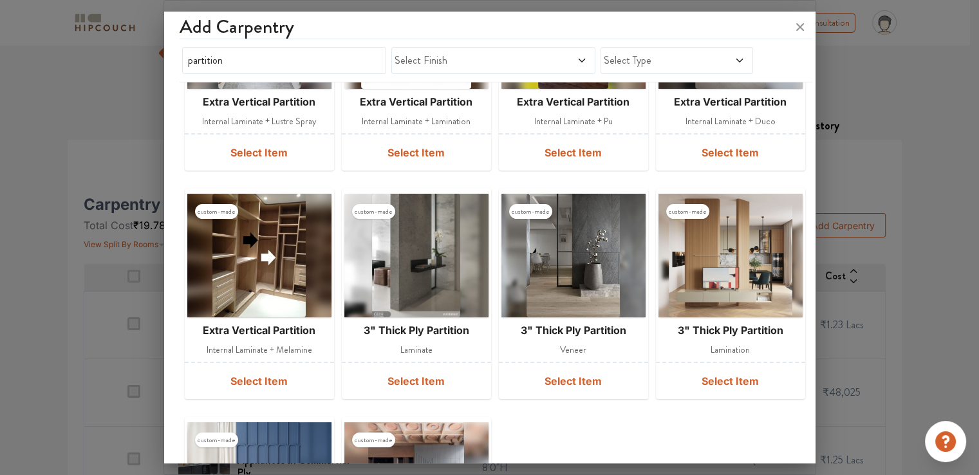
scroll to position [178, 0]
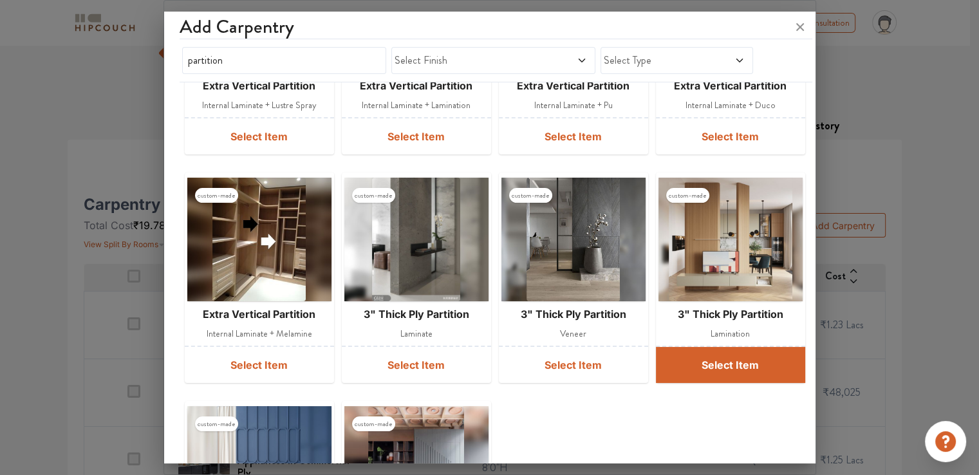
click at [727, 364] on button "Select Item" at bounding box center [730, 365] width 149 height 36
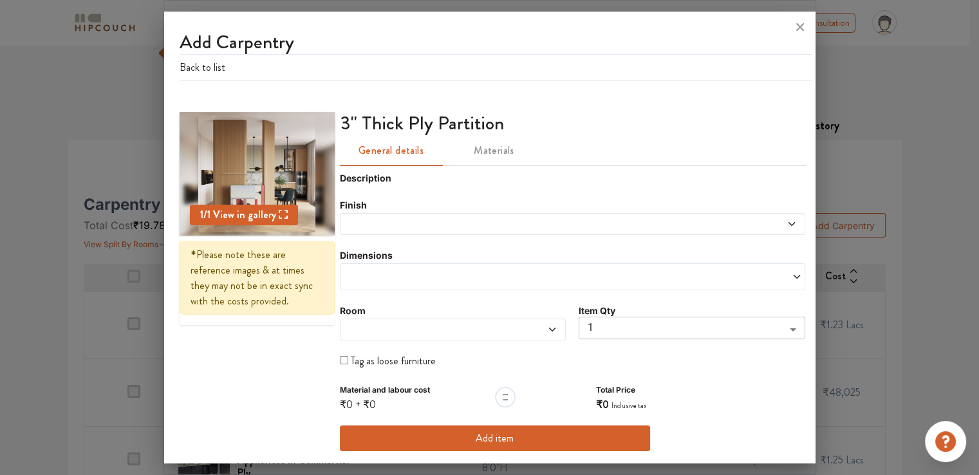
scroll to position [0, 0]
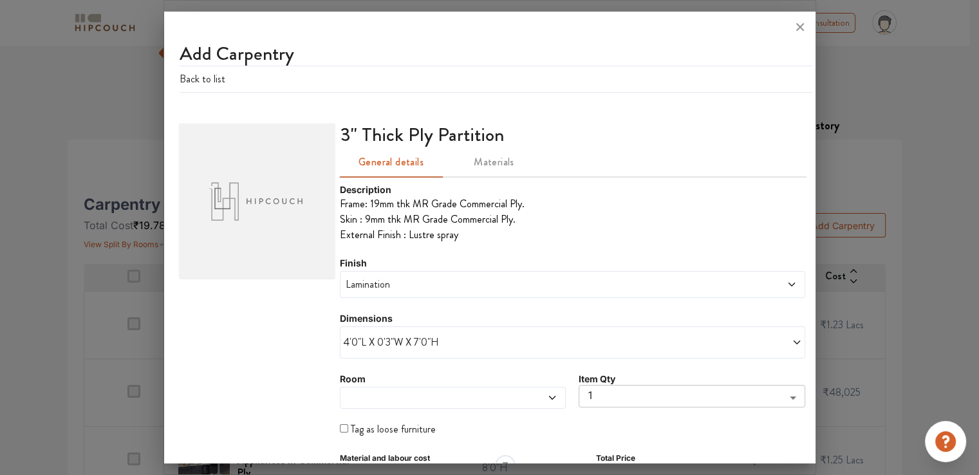
click at [257, 199] on div at bounding box center [257, 201] width 155 height 154
click at [799, 26] on icon at bounding box center [800, 27] width 8 height 8
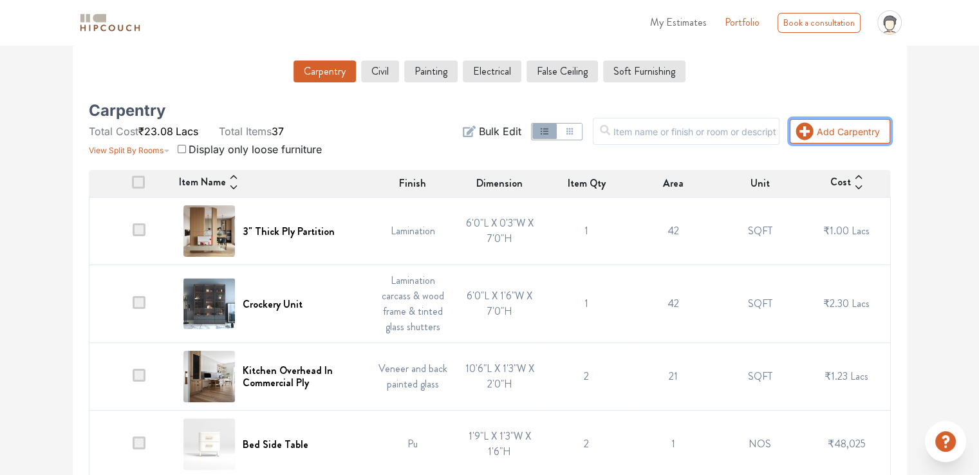
scroll to position [217, 0]
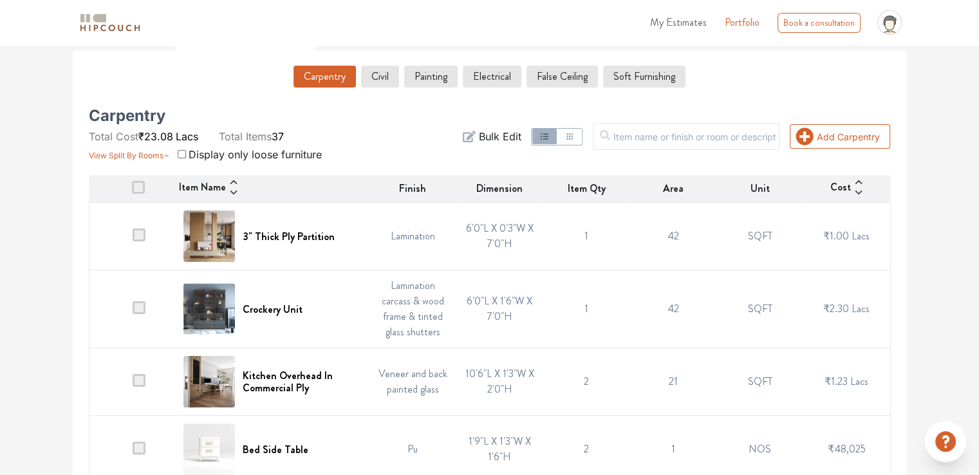
click at [196, 229] on img at bounding box center [208, 235] width 51 height 51
click at [275, 234] on h6 "3" Thick Ply Partition" at bounding box center [289, 236] width 92 height 12
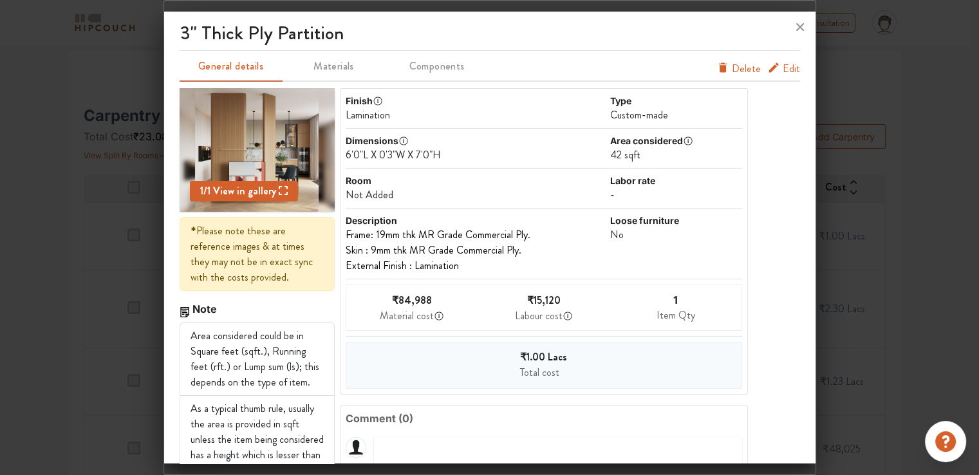
click at [243, 147] on img at bounding box center [257, 150] width 124 height 124
click at [244, 186] on span "View in gallery" at bounding box center [248, 190] width 77 height 15
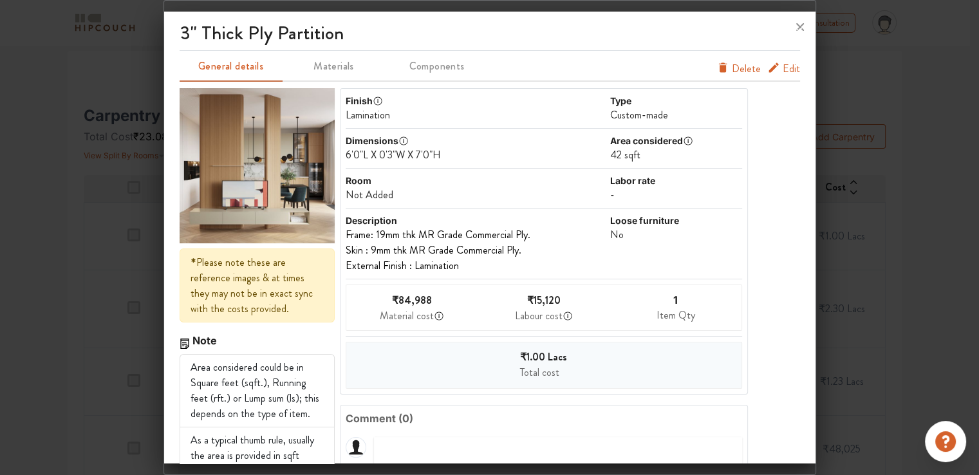
scroll to position [0, 0]
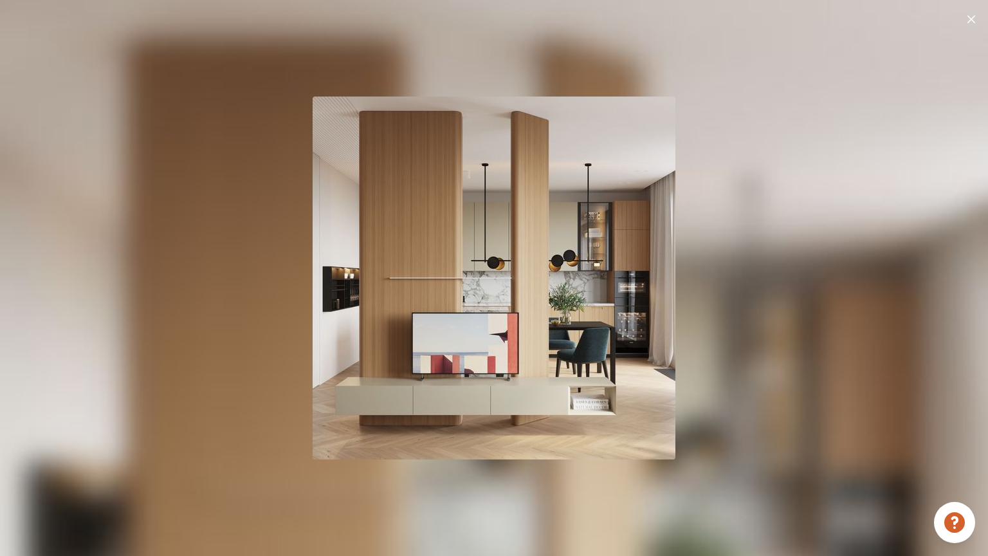
click at [785, 70] on div at bounding box center [494, 278] width 988 height 556
click at [468, 41] on div at bounding box center [494, 278] width 988 height 556
click at [968, 15] on img at bounding box center [972, 19] width 8 height 8
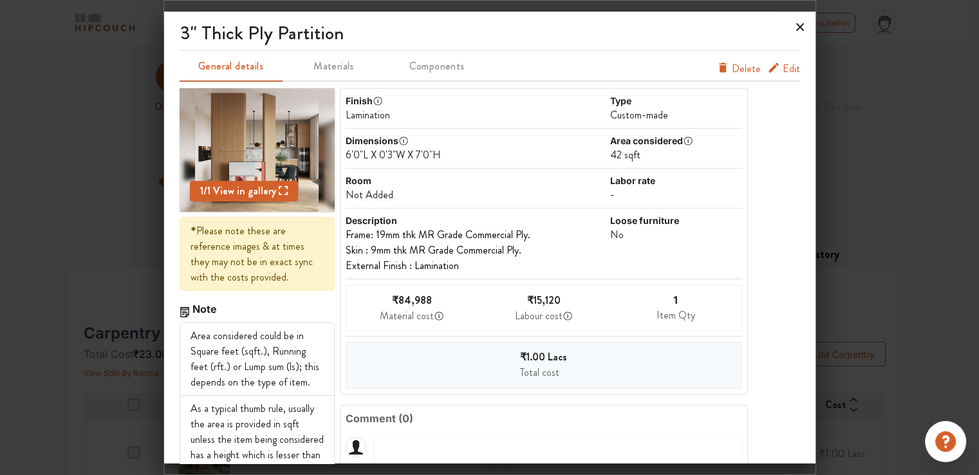
click at [797, 28] on icon at bounding box center [800, 27] width 21 height 21
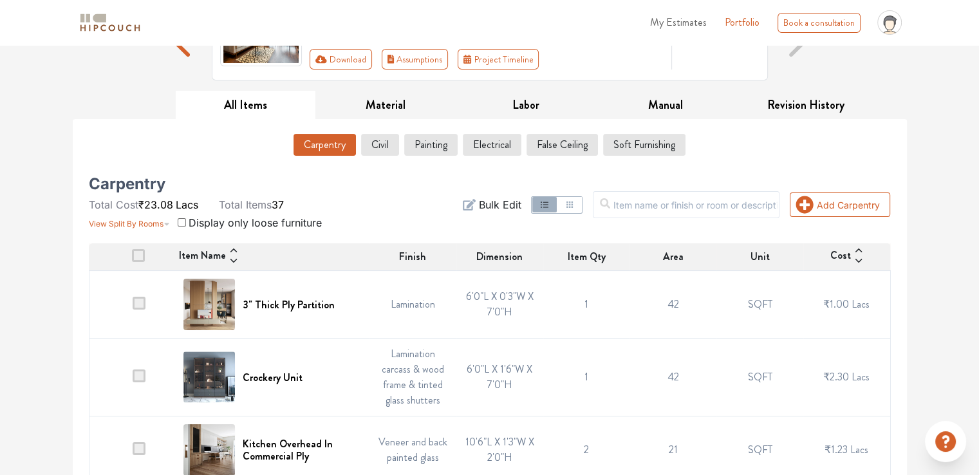
scroll to position [193, 0]
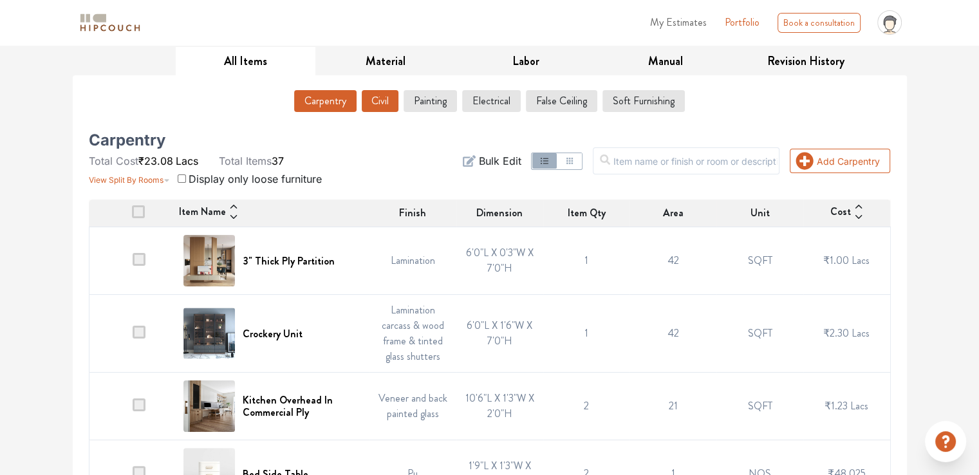
click at [383, 103] on button "Civil" at bounding box center [380, 101] width 37 height 22
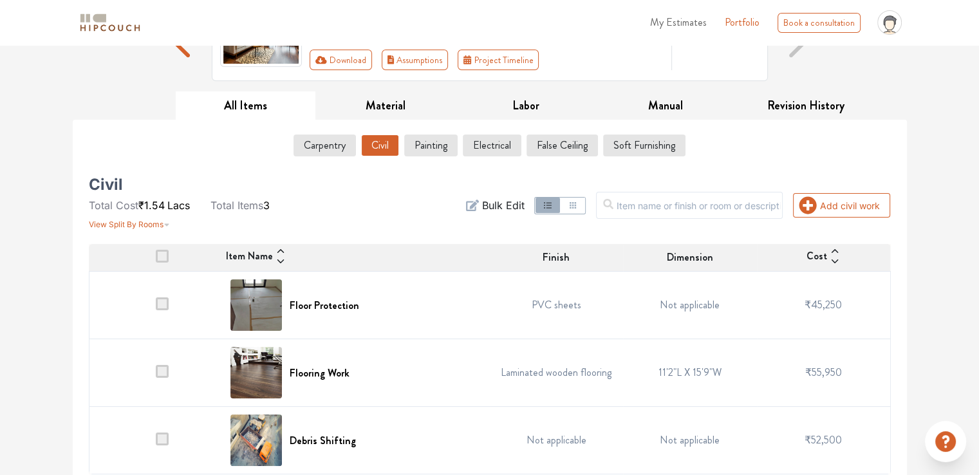
scroll to position [156, 0]
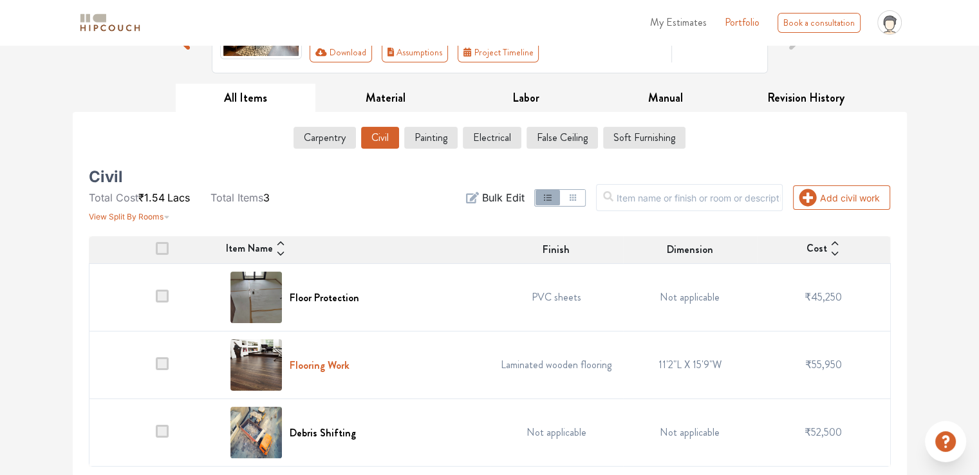
click at [328, 361] on h6 "Flooring Work" at bounding box center [320, 365] width 60 height 12
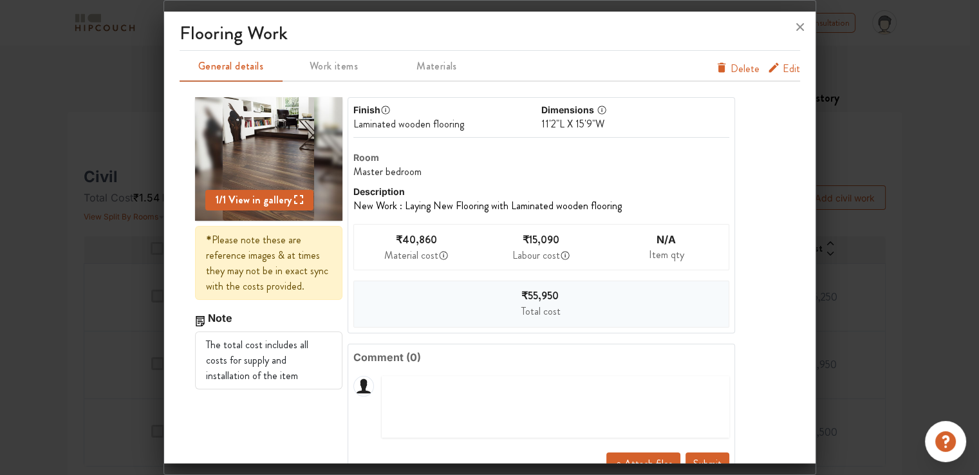
click at [784, 68] on span "Edit" at bounding box center [790, 71] width 17 height 21
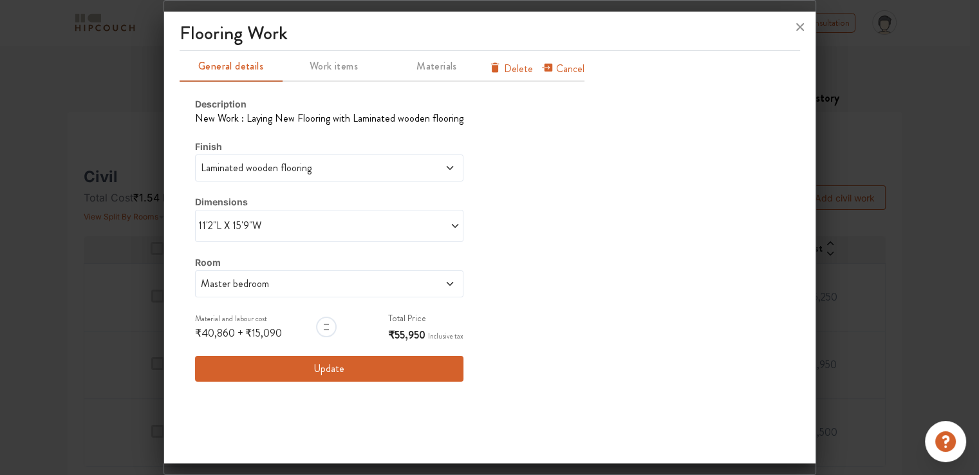
click at [268, 223] on span "11'2"L X 15'9"W" at bounding box center [263, 225] width 131 height 15
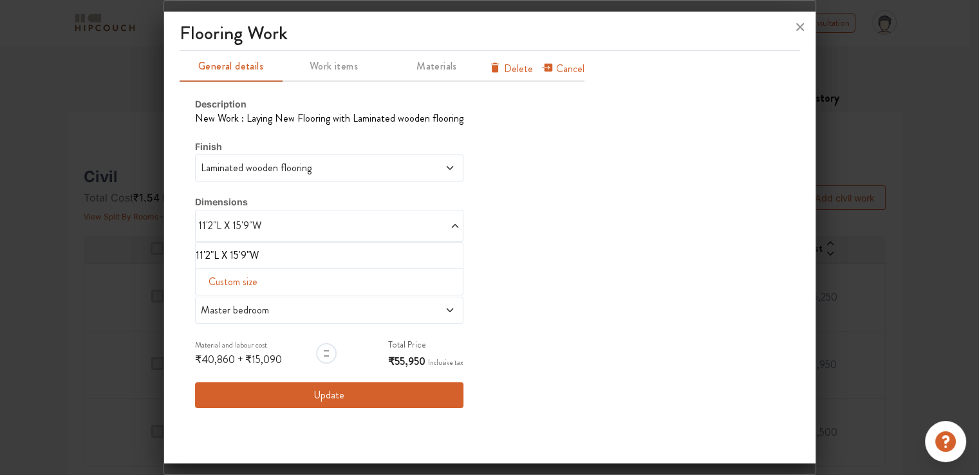
click at [231, 282] on span "Custom size" at bounding box center [232, 282] width 59 height 26
click at [216, 299] on input "text" at bounding box center [220, 302] width 29 height 24
type input "14"
click at [238, 297] on input "text" at bounding box center [249, 302] width 29 height 24
type input "2"
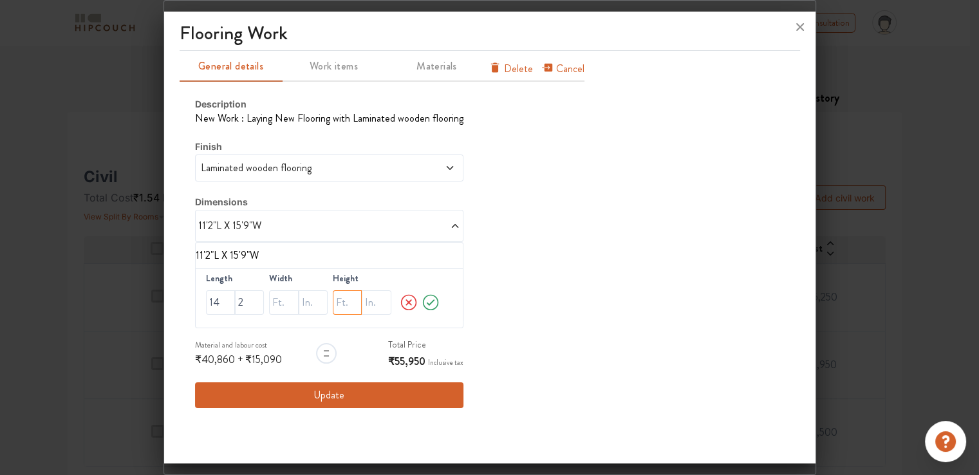
click at [342, 303] on input "text" at bounding box center [347, 302] width 29 height 24
type input "11"
click at [391, 169] on span at bounding box center [423, 167] width 64 height 15
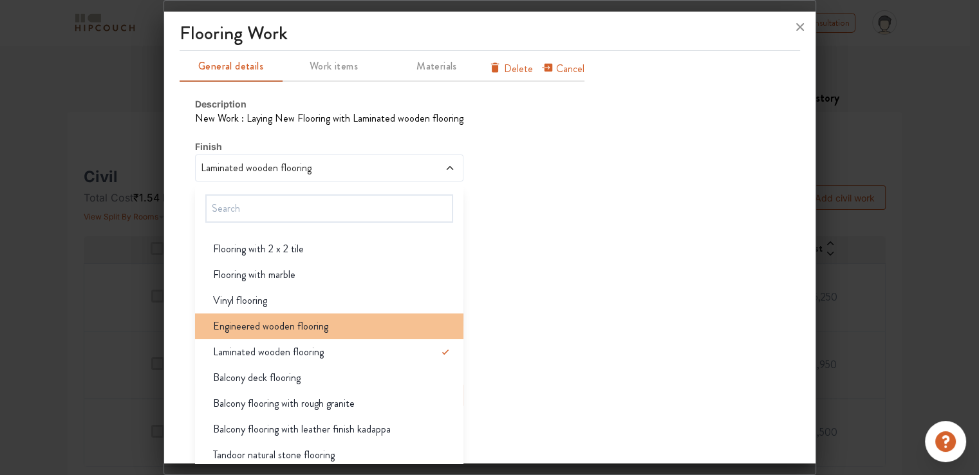
scroll to position [6, 0]
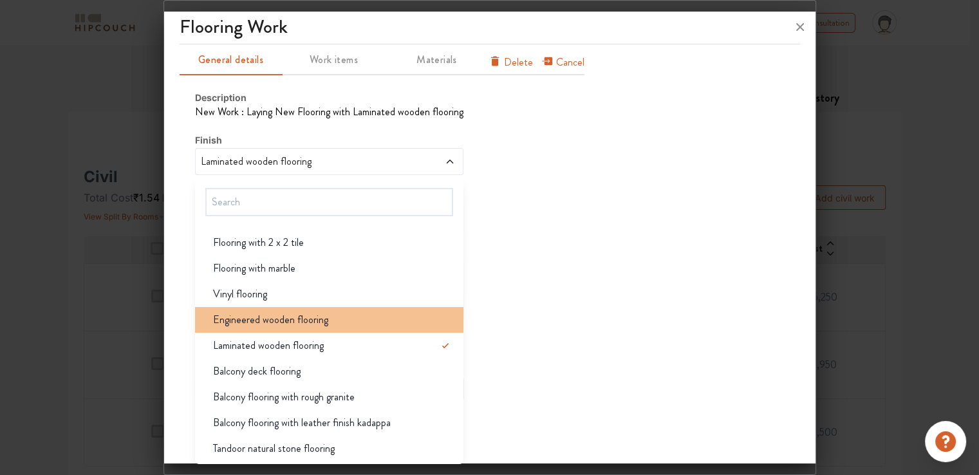
click at [320, 322] on span "Engineered wooden flooring" at bounding box center [270, 319] width 115 height 15
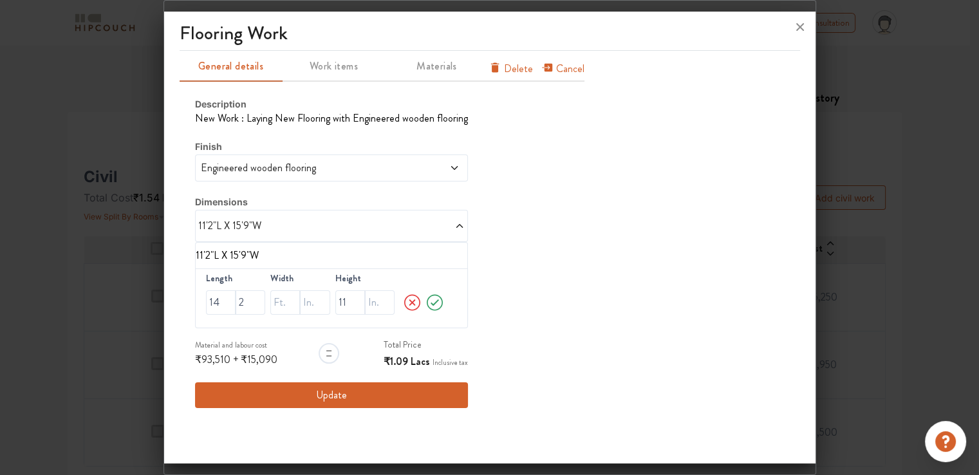
click at [313, 391] on button "Update" at bounding box center [331, 395] width 273 height 26
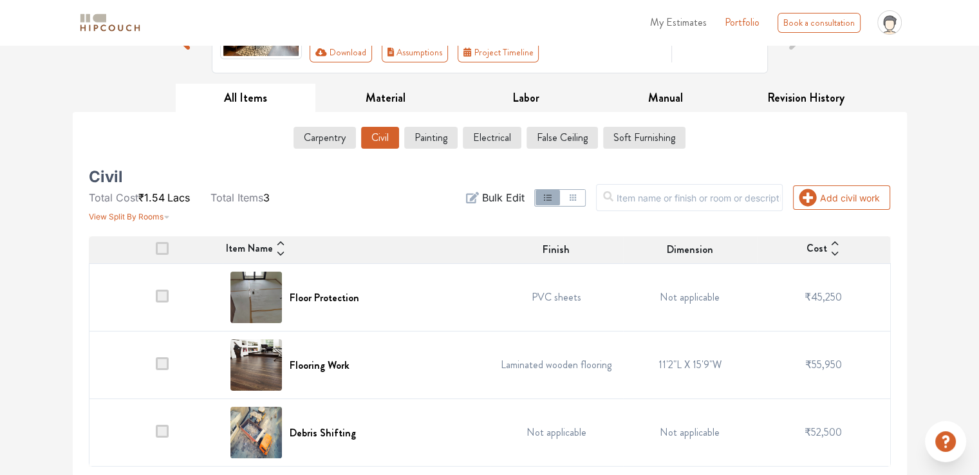
click at [162, 294] on span at bounding box center [162, 296] width 13 height 13
click at [156, 300] on input "checkbox" at bounding box center [156, 300] width 0 height 0
click at [162, 296] on span at bounding box center [162, 296] width 13 height 13
click at [156, 300] on input "checkbox" at bounding box center [156, 300] width 0 height 0
click at [437, 138] on button "Painting" at bounding box center [431, 138] width 52 height 22
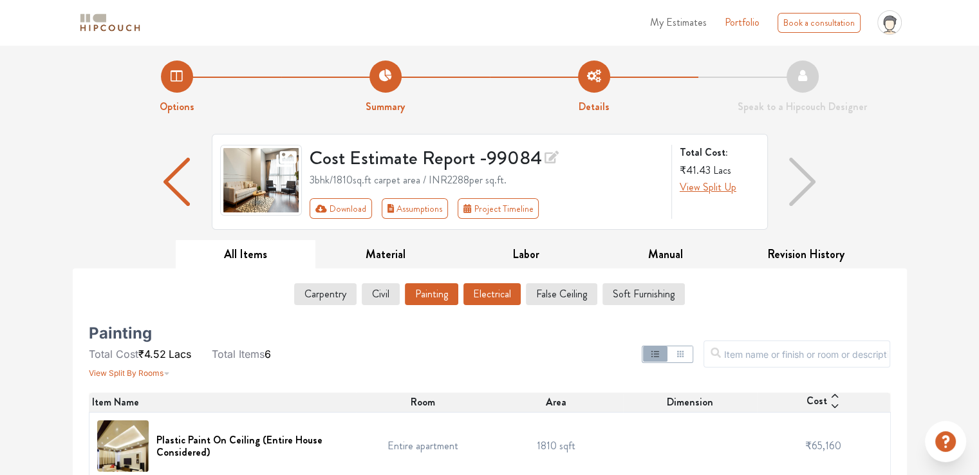
click at [492, 291] on button "Electrical" at bounding box center [491, 294] width 57 height 22
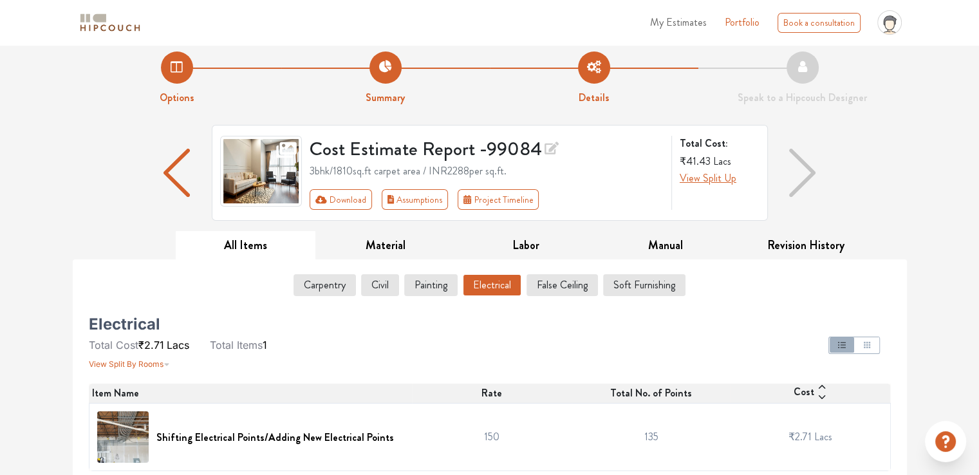
scroll to position [14, 0]
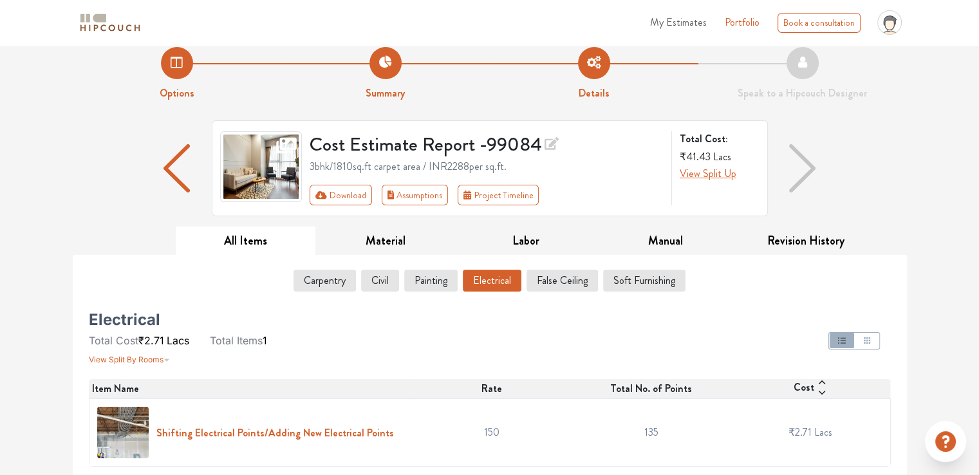
click at [341, 430] on h6 "Shifting Electrical Points/Adding New Electrical Points" at bounding box center [274, 433] width 237 height 12
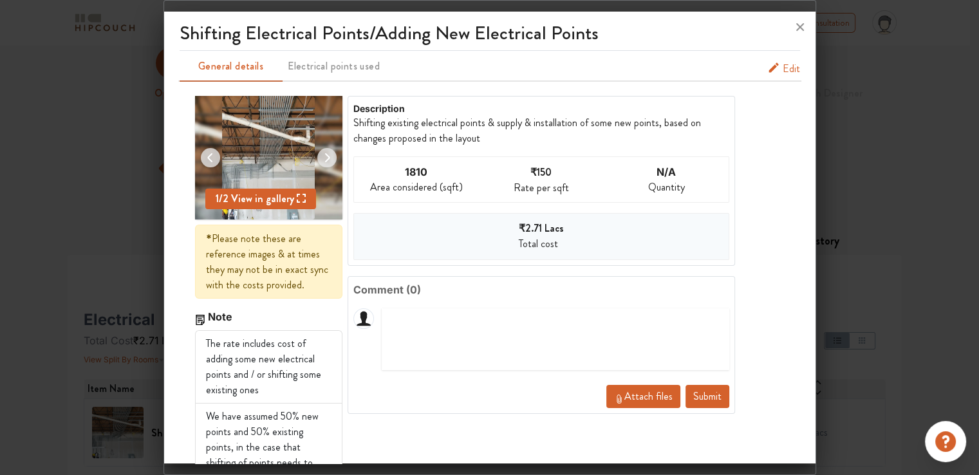
click at [782, 67] on span "Edit" at bounding box center [790, 68] width 17 height 15
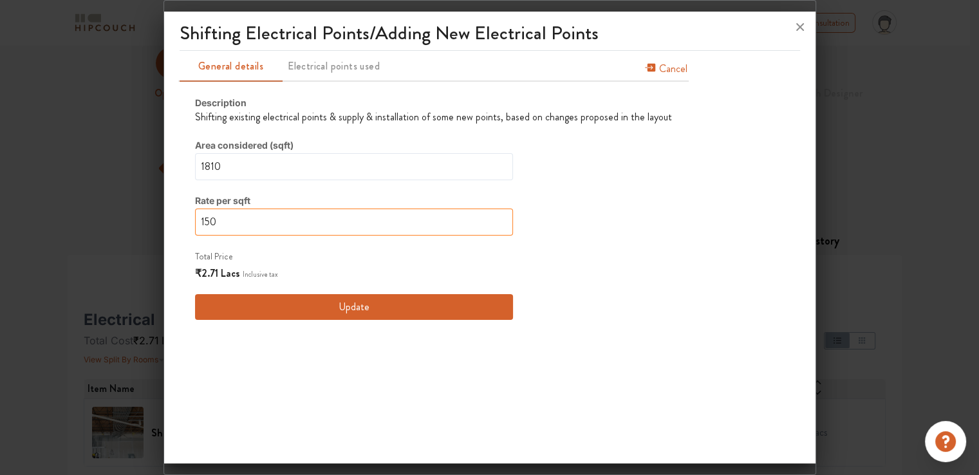
drag, startPoint x: 226, startPoint y: 219, endPoint x: 203, endPoint y: 219, distance: 23.8
click at [203, 219] on input "150" at bounding box center [354, 221] width 318 height 27
type input "13"
type input "130"
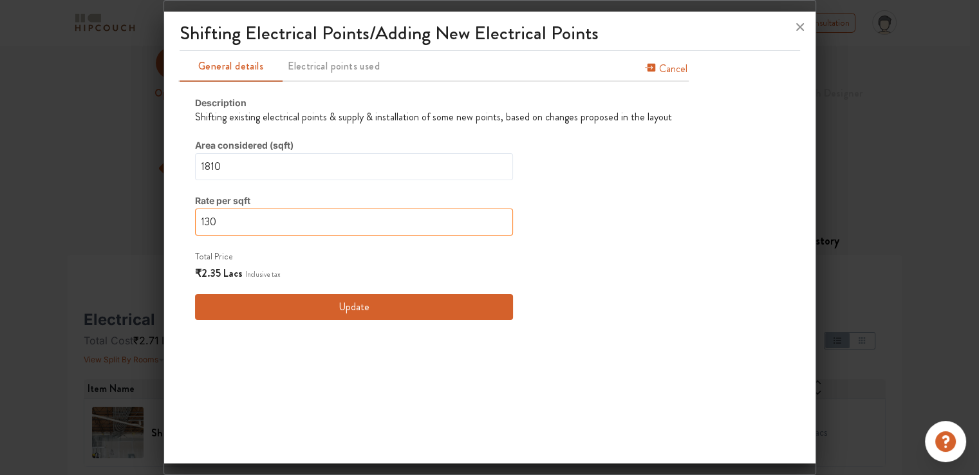
type input "130"
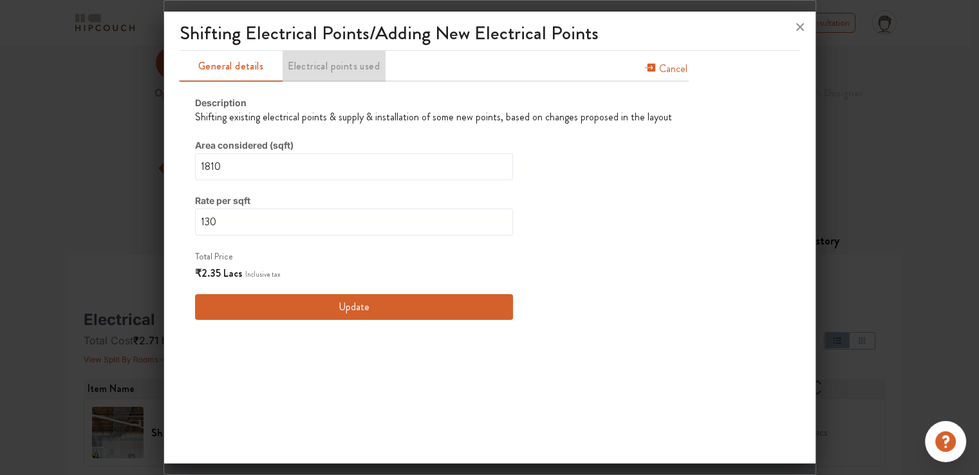
click at [362, 71] on span "Electrical points used" at bounding box center [334, 66] width 100 height 18
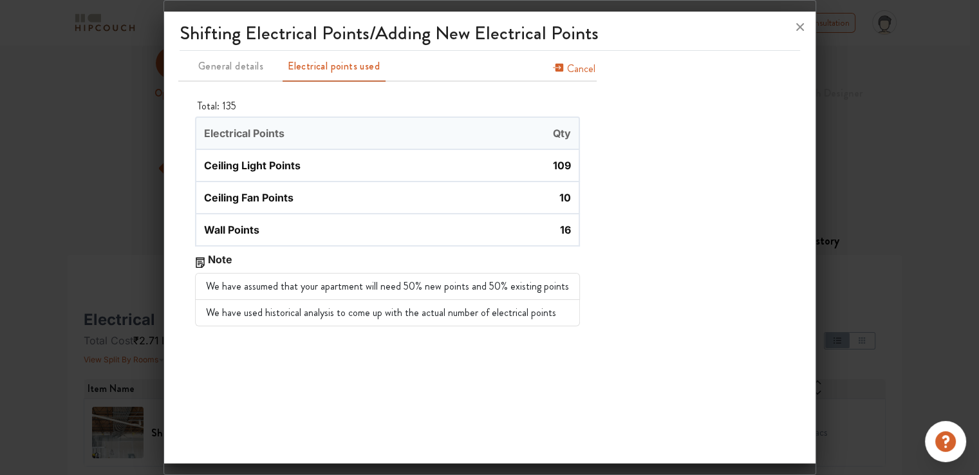
click at [553, 199] on span "10" at bounding box center [482, 197] width 191 height 31
drag, startPoint x: 550, startPoint y: 197, endPoint x: 564, endPoint y: 197, distance: 13.5
click at [564, 197] on span "10" at bounding box center [482, 197] width 191 height 31
click at [476, 364] on div "Shifting Electrical Points/Adding New Electrical Points General details Electri…" at bounding box center [489, 240] width 651 height 446
click at [569, 71] on span "Cancel" at bounding box center [581, 71] width 28 height 21
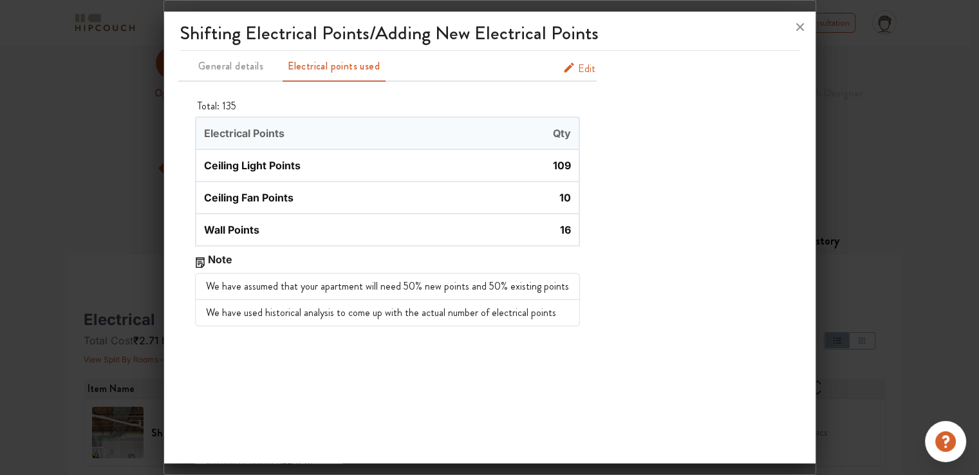
click at [578, 65] on span "Edit" at bounding box center [586, 68] width 17 height 15
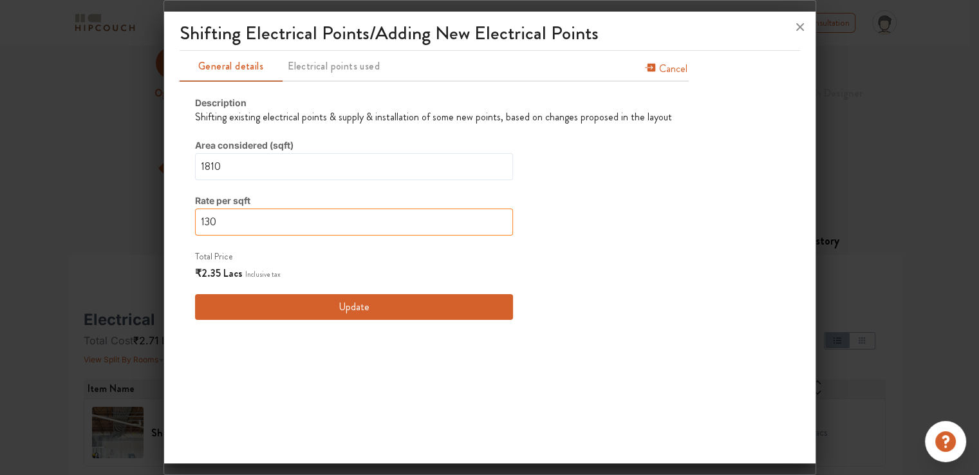
drag, startPoint x: 226, startPoint y: 219, endPoint x: 198, endPoint y: 223, distance: 27.9
click at [198, 223] on input "130" at bounding box center [354, 221] width 318 height 27
type input "1"
type input "11"
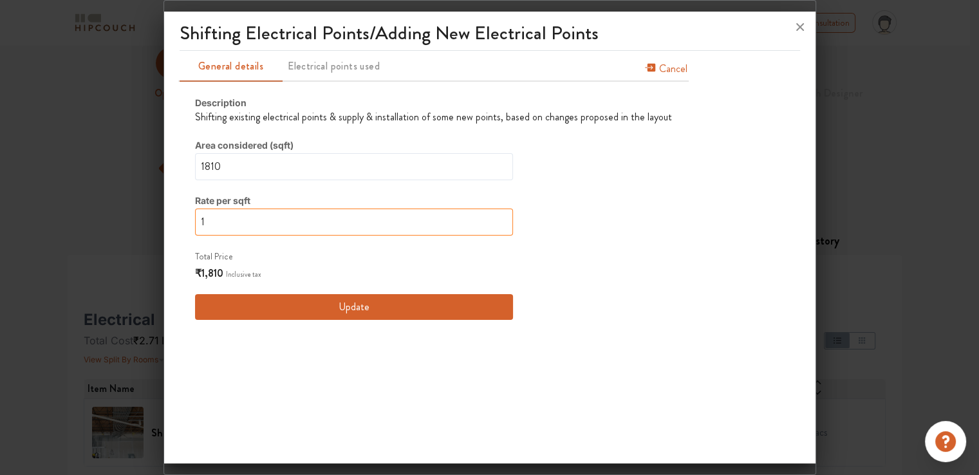
type input "11"
type input "111"
click at [355, 308] on button "Update" at bounding box center [354, 307] width 318 height 26
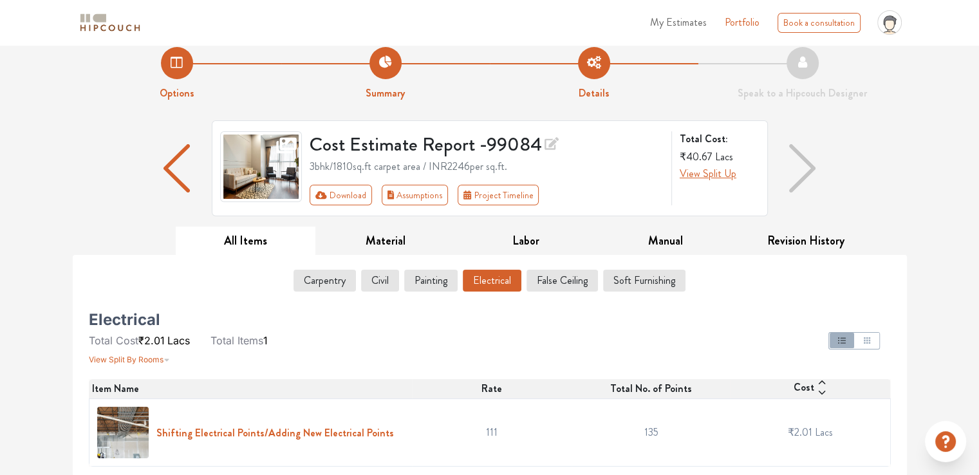
click at [302, 428] on h6 "Shifting Electrical Points/Adding New Electrical Points" at bounding box center [274, 433] width 237 height 12
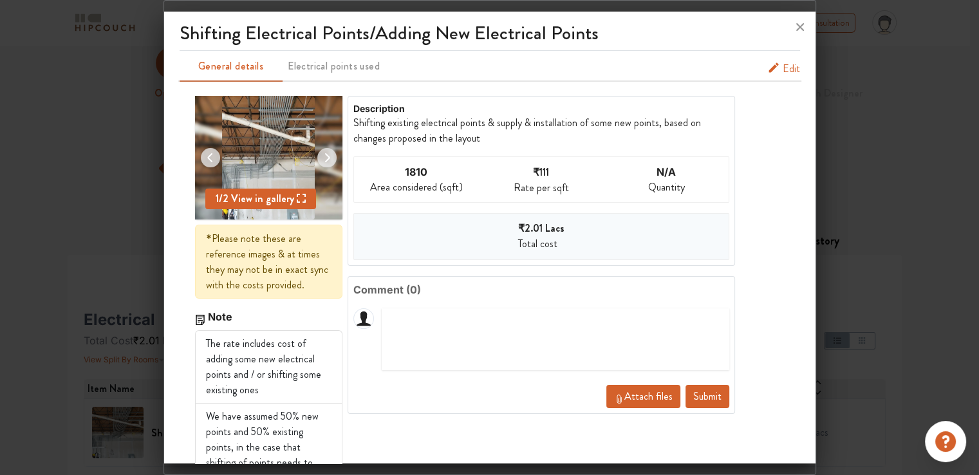
click at [782, 68] on span "Edit" at bounding box center [790, 68] width 17 height 15
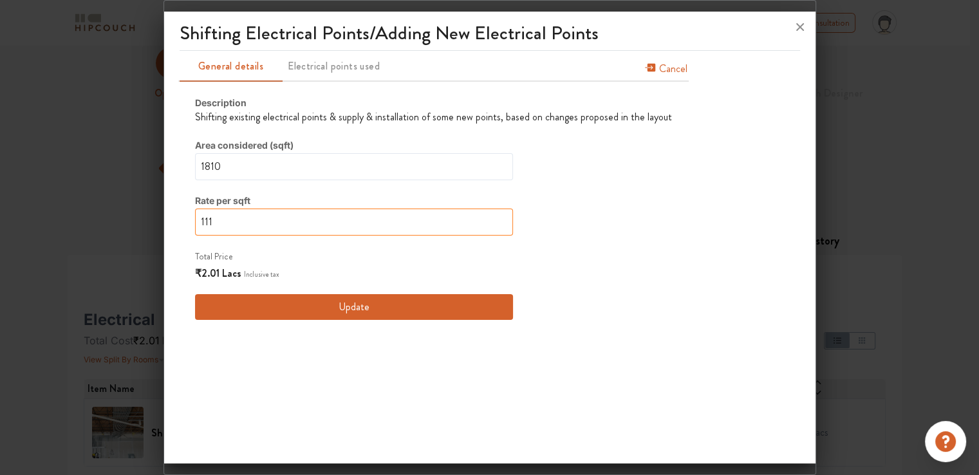
drag, startPoint x: 223, startPoint y: 219, endPoint x: 203, endPoint y: 219, distance: 20.0
click at [203, 219] on input "111" at bounding box center [354, 221] width 318 height 27
type input "13"
type input "130"
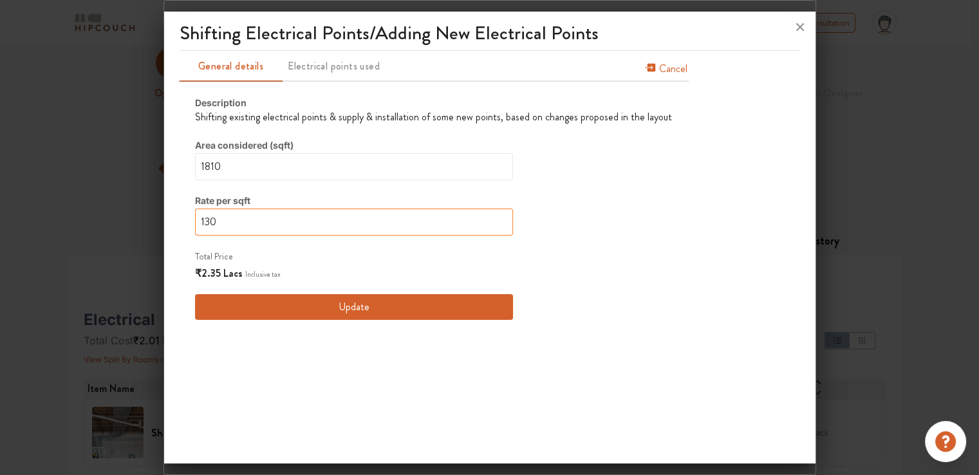
type input "130"
click at [344, 311] on button "Update" at bounding box center [354, 307] width 318 height 26
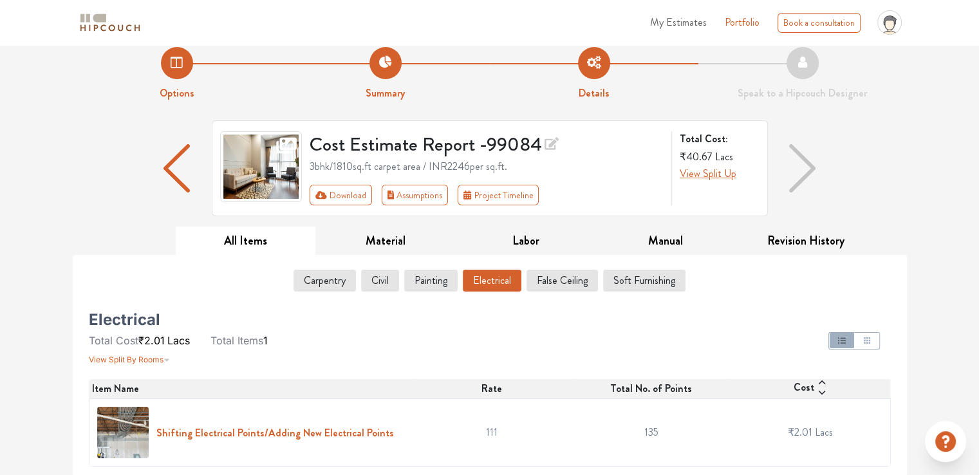
click at [344, 428] on h6 "Shifting Electrical Points/Adding New Electrical Points" at bounding box center [274, 433] width 237 height 12
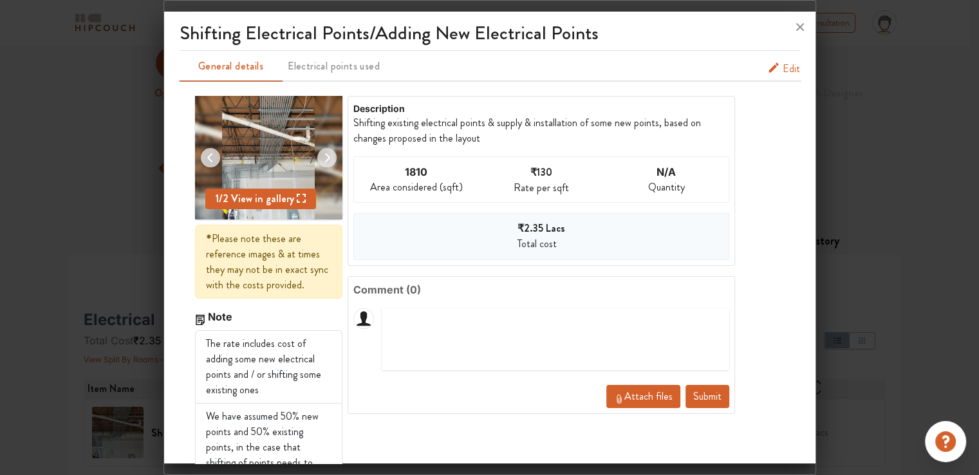
click at [784, 72] on span "Edit" at bounding box center [790, 68] width 17 height 15
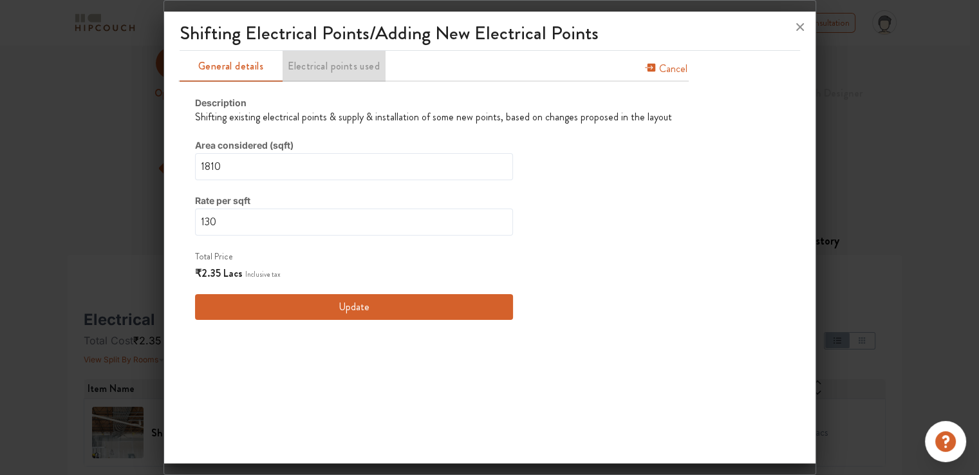
click at [337, 70] on span "Electrical points used" at bounding box center [334, 66] width 100 height 18
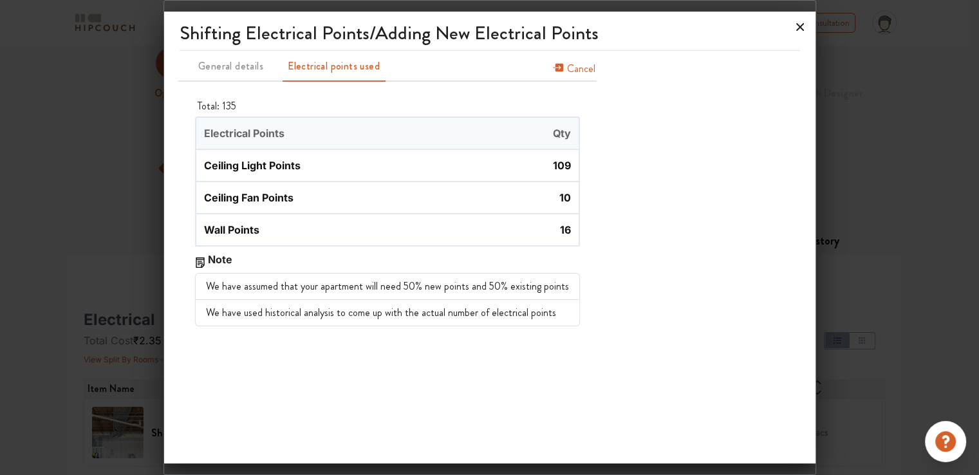
click at [796, 28] on icon at bounding box center [800, 27] width 21 height 21
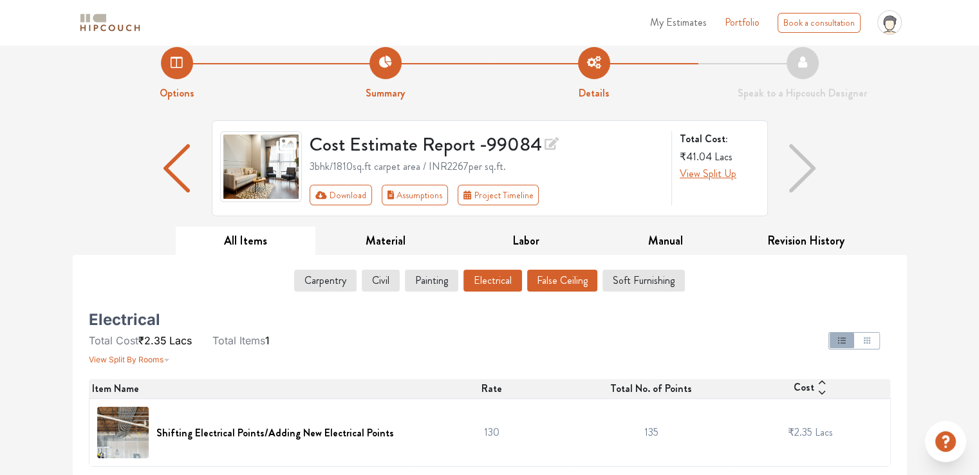
click at [564, 282] on button "False Ceiling" at bounding box center [562, 281] width 70 height 22
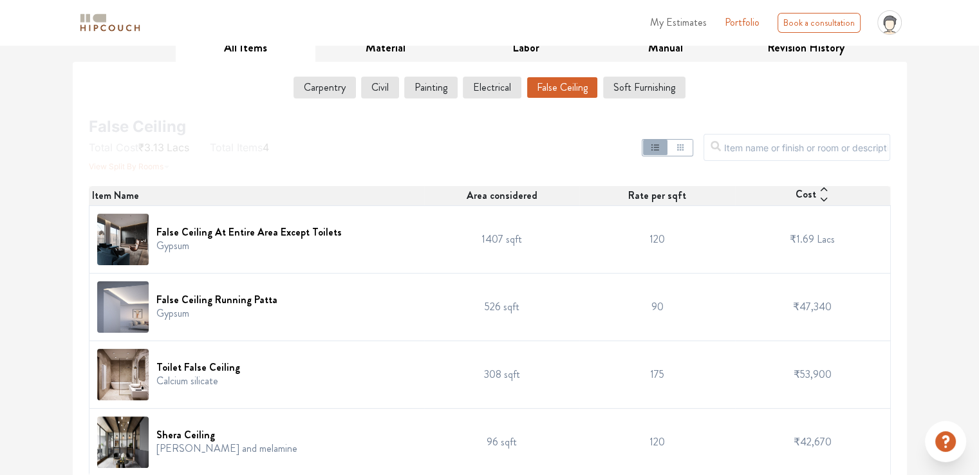
scroll to position [216, 0]
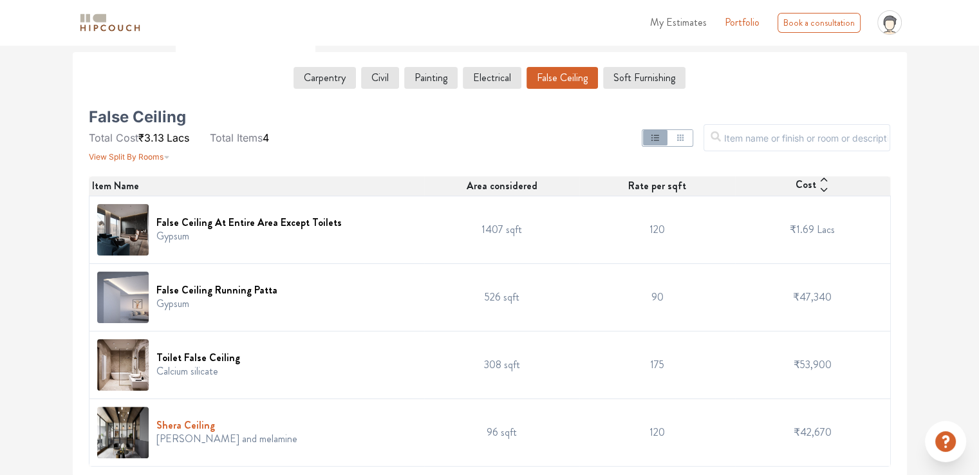
click at [192, 424] on h6 "Shera Ceiling" at bounding box center [226, 425] width 141 height 12
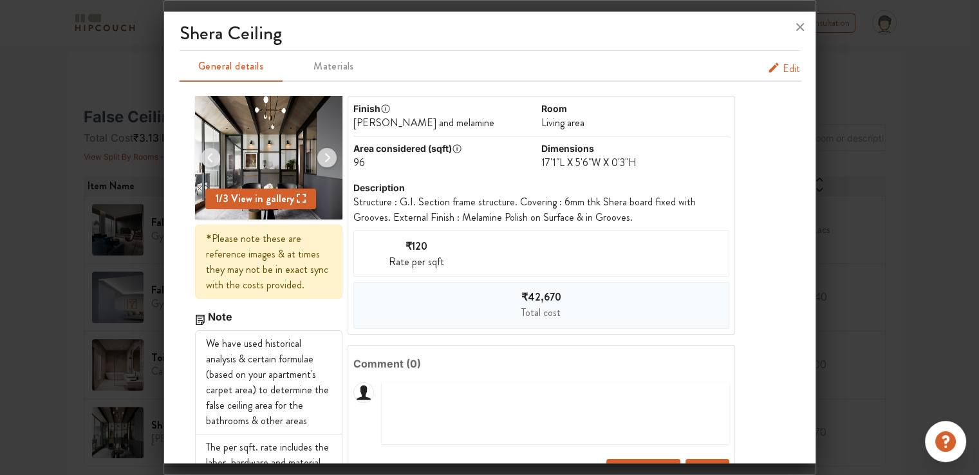
click at [786, 65] on span "Edit" at bounding box center [790, 68] width 17 height 15
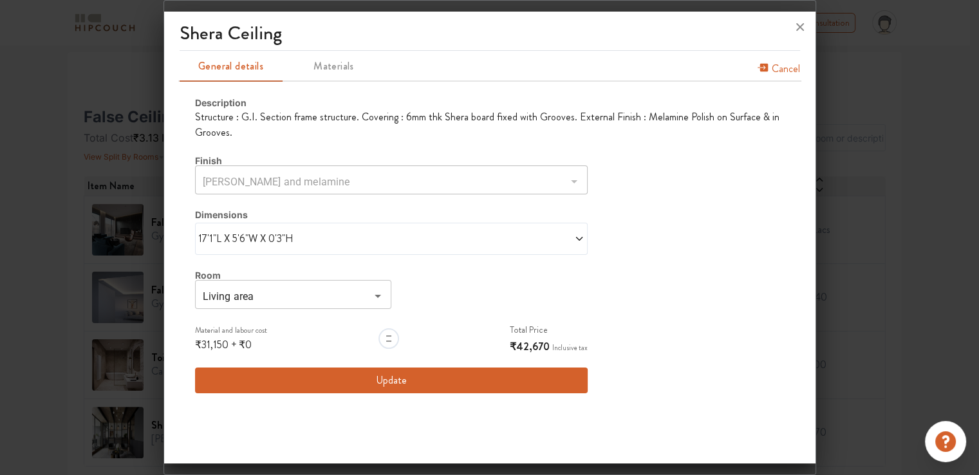
click at [225, 243] on span "17'1"L X 5'6"W X 0'3"H" at bounding box center [294, 238] width 193 height 15
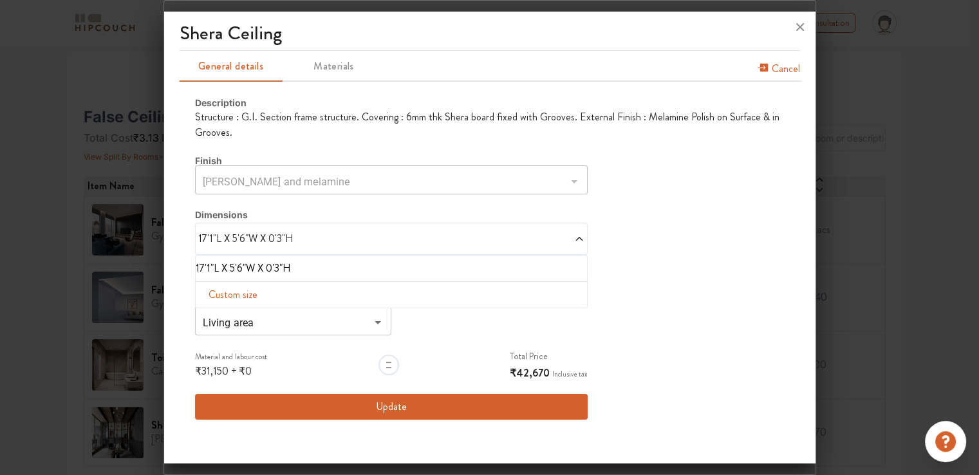
click at [229, 292] on span "Custom size" at bounding box center [232, 295] width 59 height 26
click at [221, 319] on input "text" at bounding box center [228, 315] width 45 height 24
type input "14"
click at [319, 313] on input "text" at bounding box center [322, 315] width 45 height 24
type input "9"
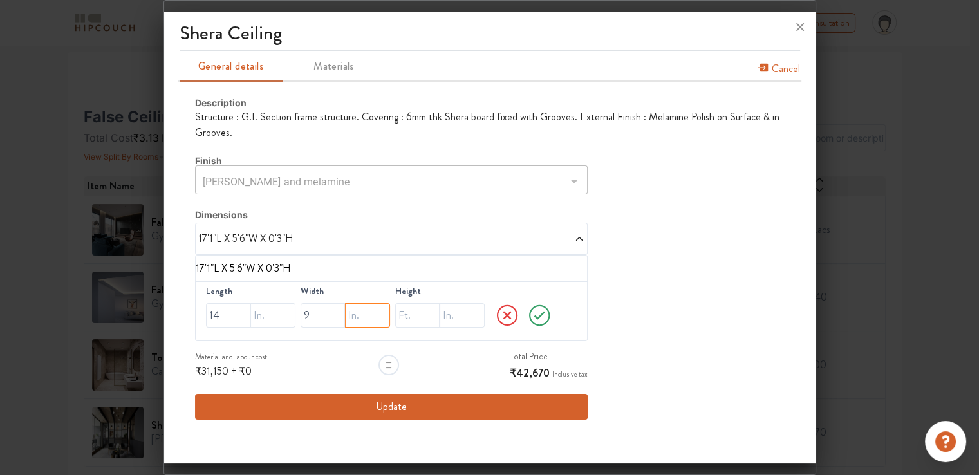
click at [362, 317] on input "text" at bounding box center [367, 315] width 45 height 24
type input "6"
click at [403, 315] on input "text" at bounding box center [417, 315] width 45 height 24
click at [460, 315] on input "text" at bounding box center [461, 315] width 45 height 24
drag, startPoint x: 452, startPoint y: 313, endPoint x: 430, endPoint y: 313, distance: 21.9
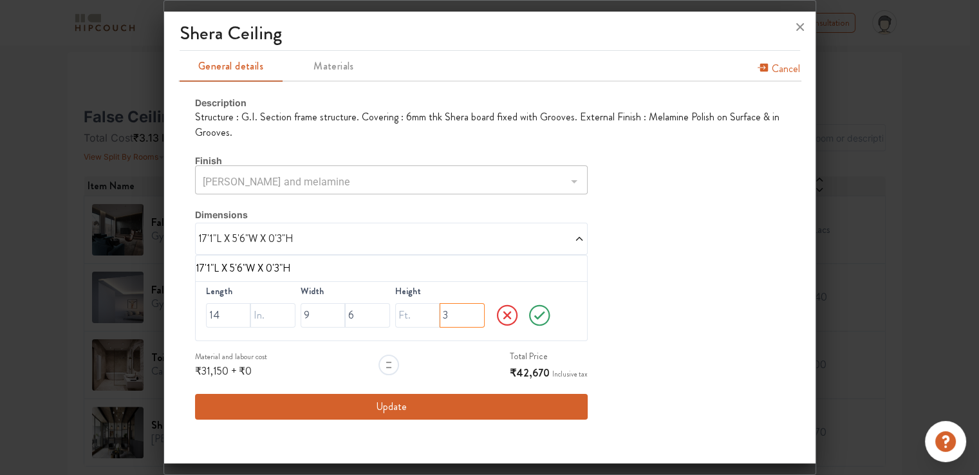
click at [430, 315] on div "3" at bounding box center [439, 315] width 89 height 24
type input "6"
click at [537, 314] on icon at bounding box center [539, 315] width 30 height 26
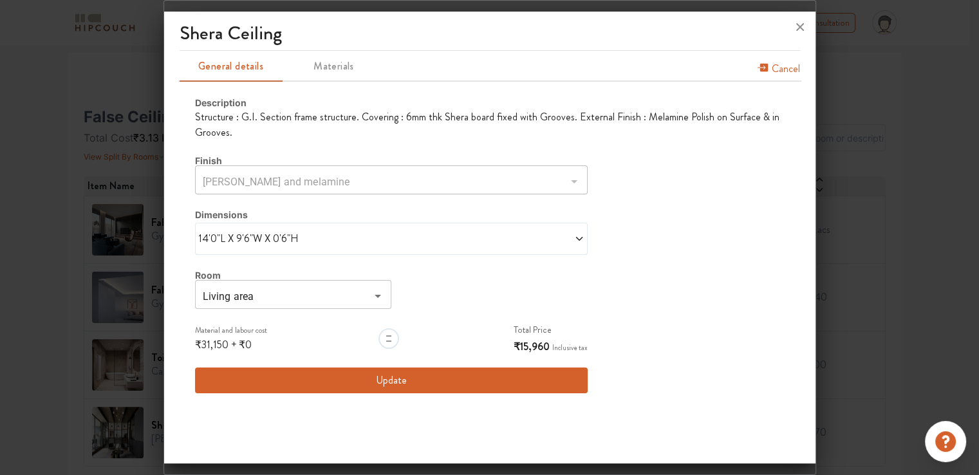
click at [306, 238] on span "14'0"L X 9'6"W X 0'6"H" at bounding box center [294, 238] width 193 height 15
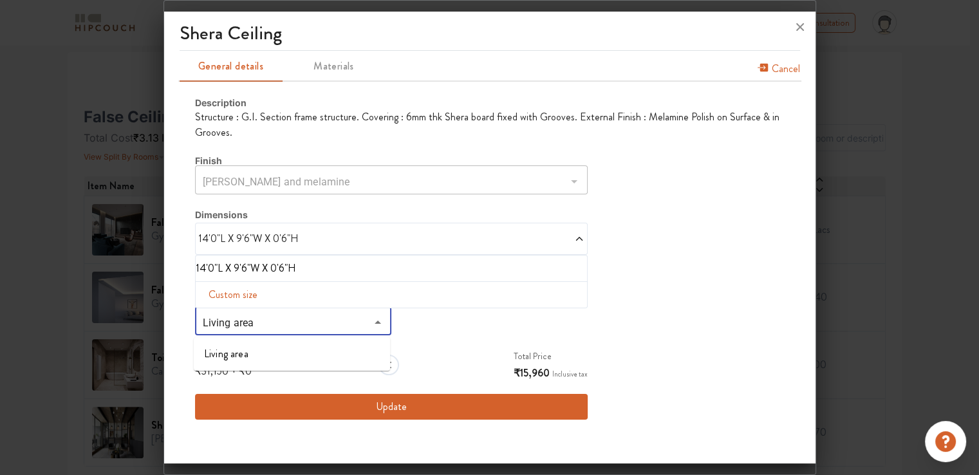
click at [279, 325] on input "Living area" at bounding box center [282, 322] width 167 height 18
click at [245, 350] on li "Living area" at bounding box center [292, 353] width 196 height 23
click at [582, 240] on icon at bounding box center [579, 239] width 10 height 10
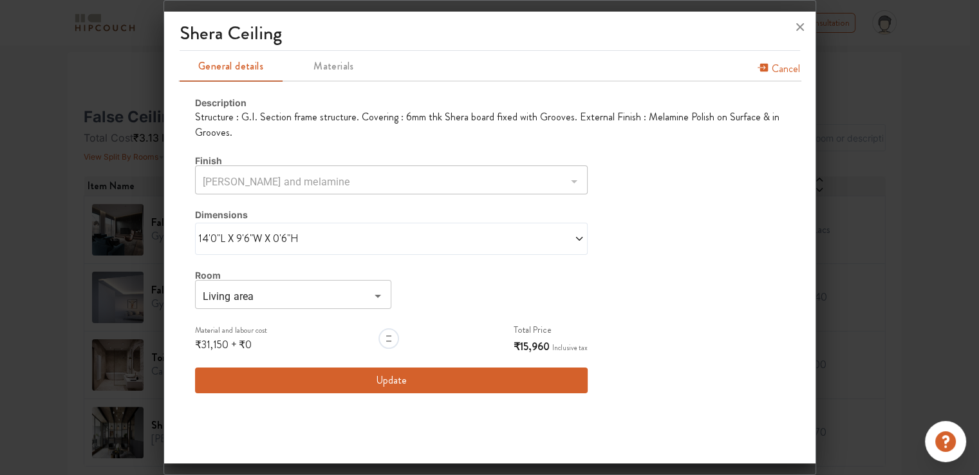
click at [314, 243] on span "14'0"L X 9'6"W X 0'6"H" at bounding box center [294, 238] width 193 height 15
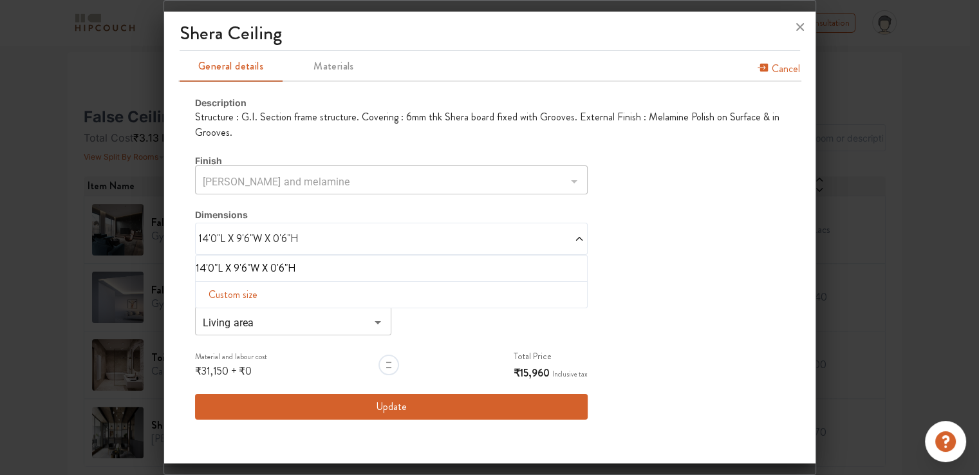
click at [674, 295] on div "Description Structure : G.I. Section frame structure. Covering : 6mm thk Shera …" at bounding box center [489, 258] width 589 height 324
click at [388, 403] on button "Update" at bounding box center [391, 407] width 393 height 26
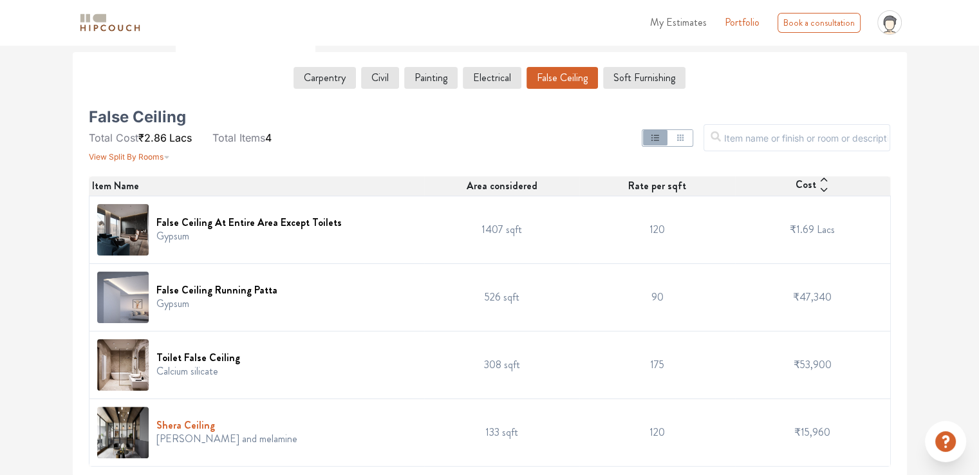
click at [199, 425] on h6 "Shera Ceiling" at bounding box center [226, 425] width 141 height 12
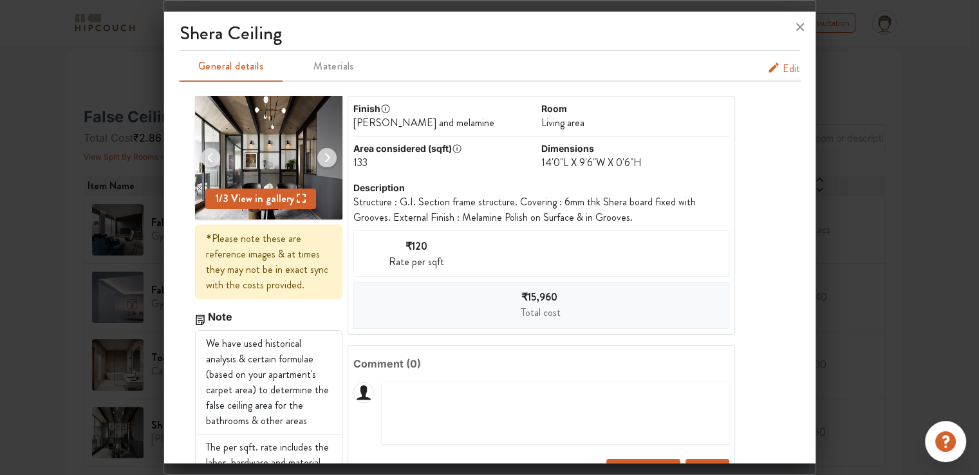
click at [783, 69] on span "Edit" at bounding box center [790, 68] width 17 height 15
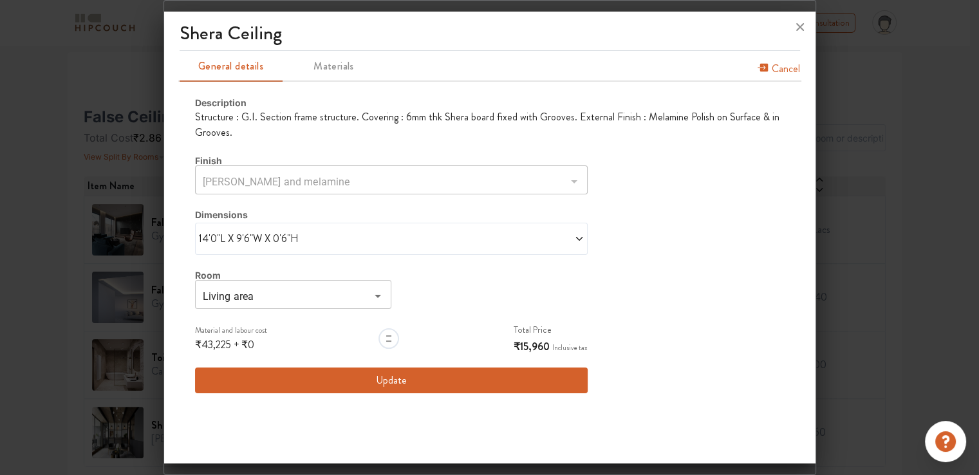
click at [580, 238] on icon at bounding box center [579, 239] width 6 height 4
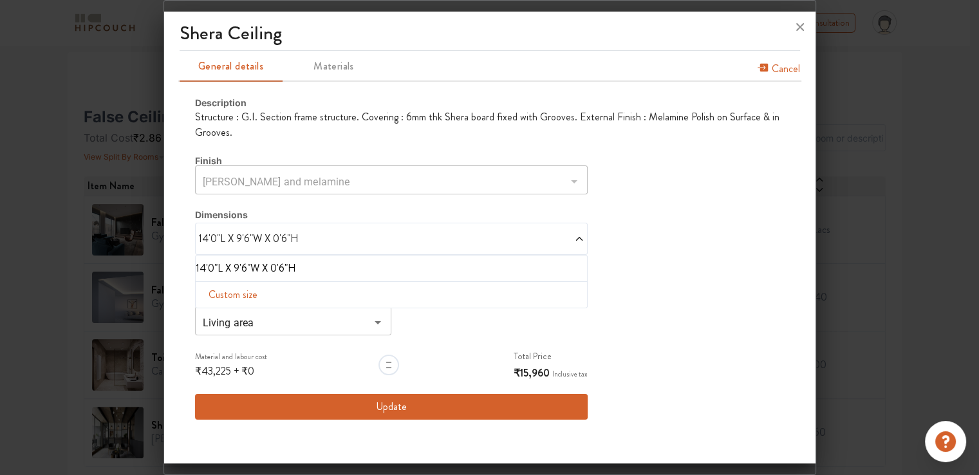
click at [228, 294] on span "Custom size" at bounding box center [232, 295] width 59 height 26
click at [233, 311] on input "text" at bounding box center [228, 315] width 45 height 24
type input "14"
click at [326, 315] on input "text" at bounding box center [322, 315] width 45 height 24
type input "9"
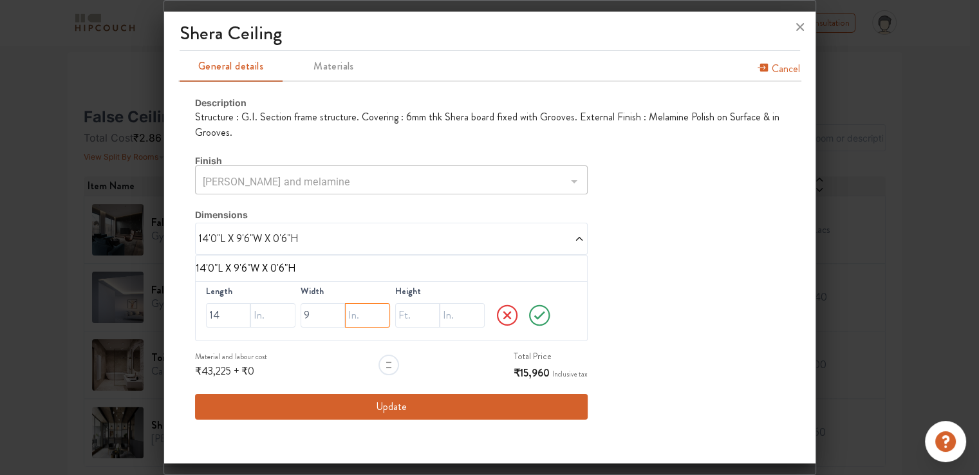
click at [360, 316] on input "text" at bounding box center [367, 315] width 45 height 24
type input "6"
click at [416, 320] on input "text" at bounding box center [417, 315] width 45 height 24
type input "9"
click at [460, 316] on input "text" at bounding box center [461, 315] width 45 height 24
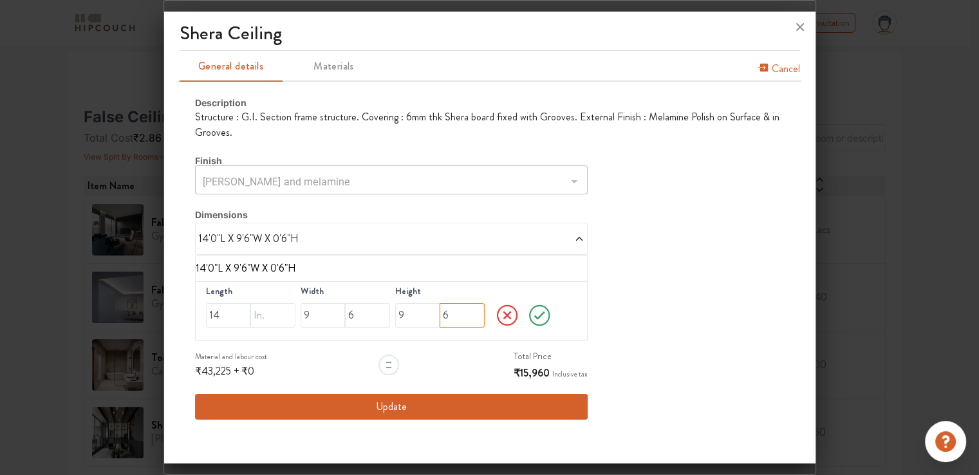
type input "6"
drag, startPoint x: 324, startPoint y: 315, endPoint x: 278, endPoint y: 312, distance: 45.8
click at [278, 312] on div "Length 14 Width 9 6 Height 9 6" at bounding box center [391, 311] width 393 height 60
type input "0"
click at [538, 317] on icon at bounding box center [539, 315] width 11 height 8
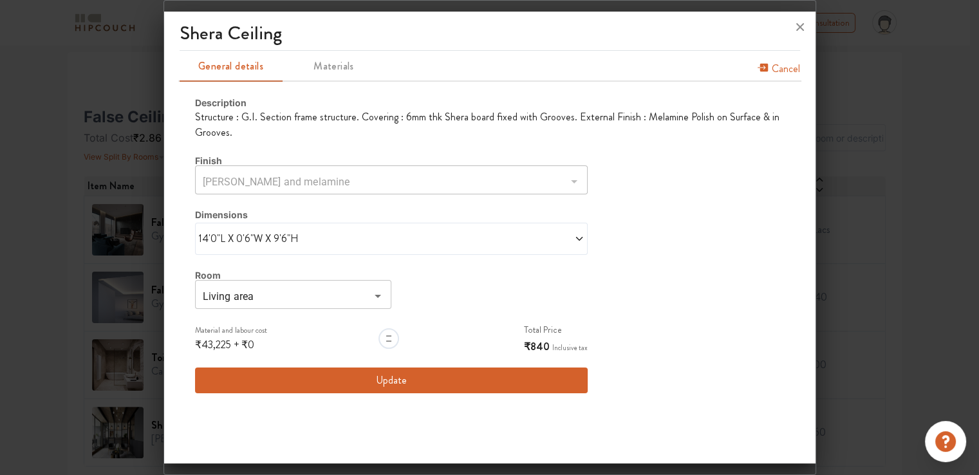
click at [291, 243] on span "14'0"L X 0'6"W X 9'6"H" at bounding box center [294, 238] width 193 height 15
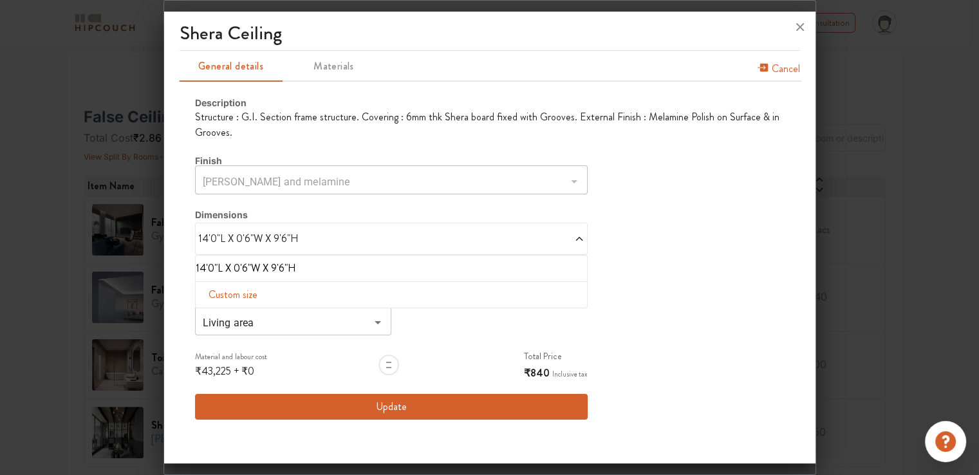
click at [246, 291] on span "Custom size" at bounding box center [232, 295] width 59 height 26
click at [226, 314] on input "14" at bounding box center [228, 315] width 45 height 24
click at [265, 318] on input "text" at bounding box center [272, 315] width 45 height 24
click at [266, 322] on input "text" at bounding box center [272, 315] width 45 height 24
type input "6"
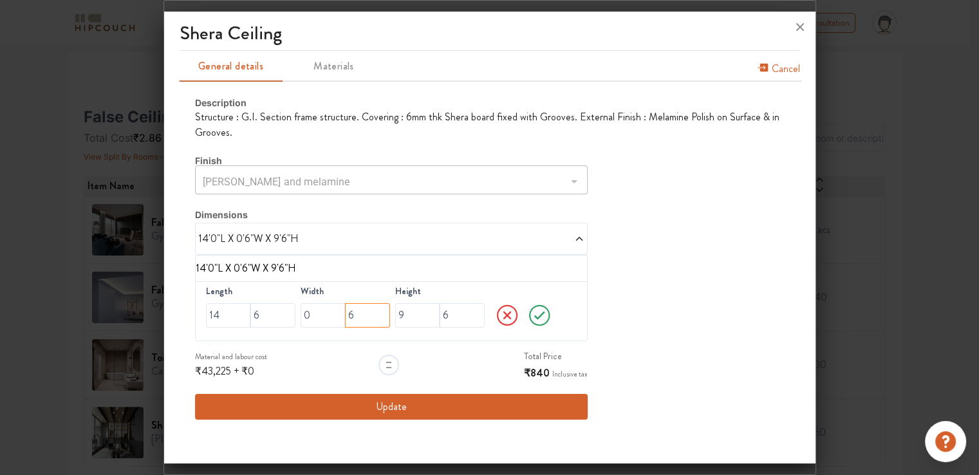
click at [354, 315] on input "6" at bounding box center [367, 315] width 45 height 24
click at [405, 313] on input "9" at bounding box center [417, 315] width 45 height 24
click at [472, 314] on input "6" at bounding box center [461, 315] width 45 height 24
click at [547, 318] on icon at bounding box center [539, 315] width 30 height 26
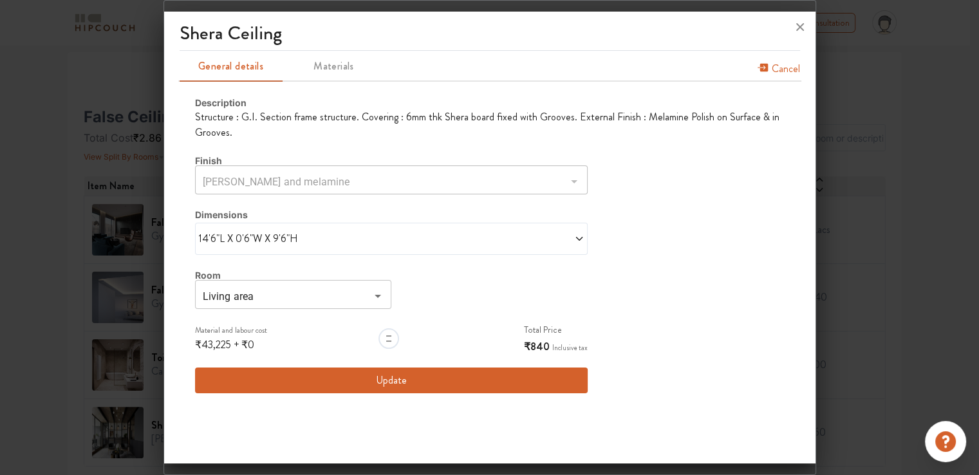
click at [385, 379] on button "Update" at bounding box center [391, 380] width 393 height 26
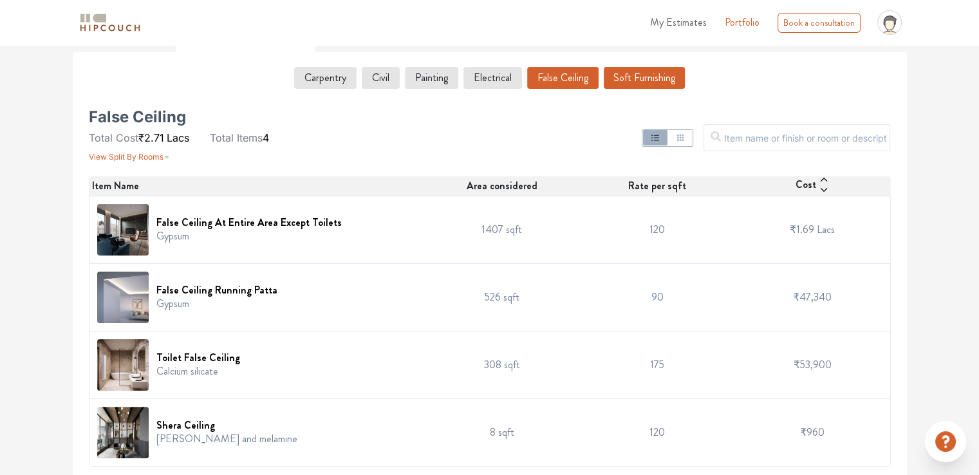
click at [634, 68] on button "Soft Furnishing" at bounding box center [644, 78] width 81 height 22
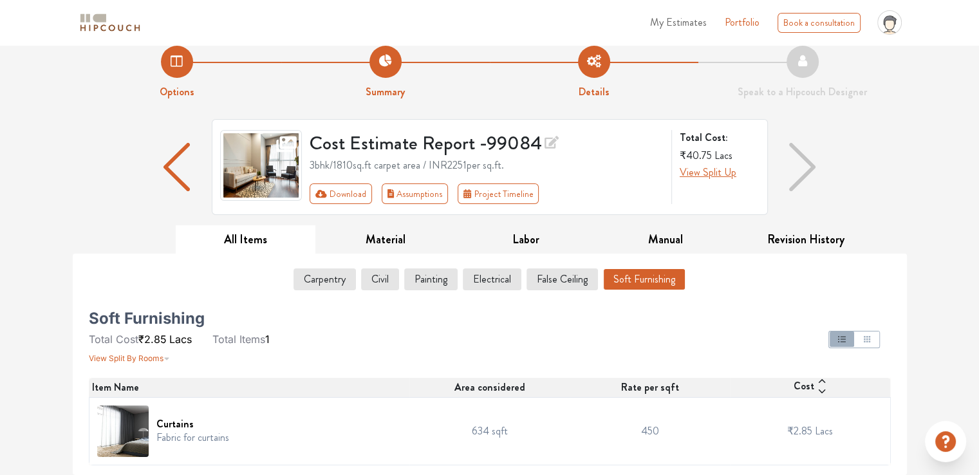
scroll to position [14, 0]
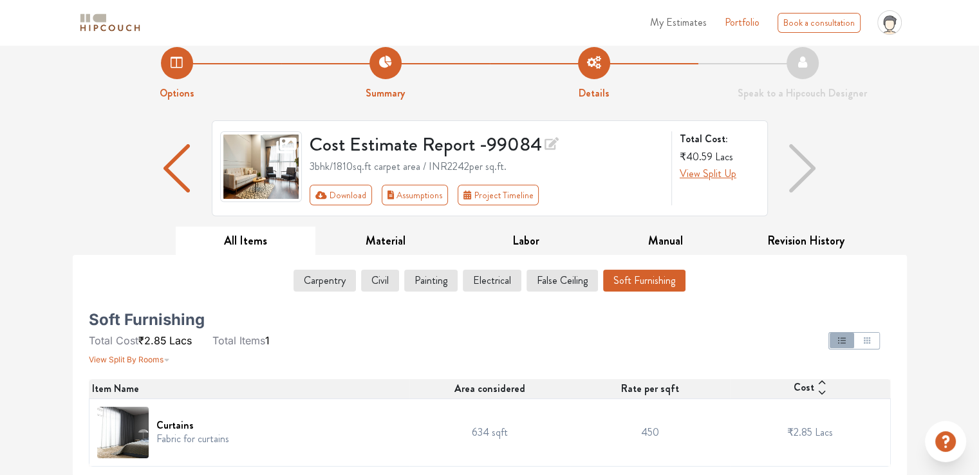
click at [170, 438] on p "Fabric for curtains" at bounding box center [192, 438] width 73 height 15
click at [172, 423] on h6 "Curtains" at bounding box center [192, 425] width 73 height 12
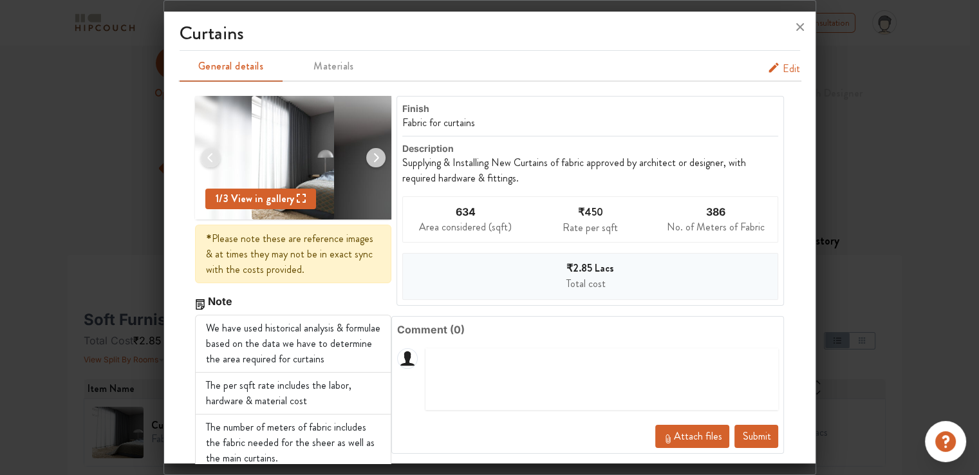
drag, startPoint x: 782, startPoint y: 69, endPoint x: 740, endPoint y: 98, distance: 51.4
click at [782, 69] on span "Edit" at bounding box center [790, 68] width 17 height 15
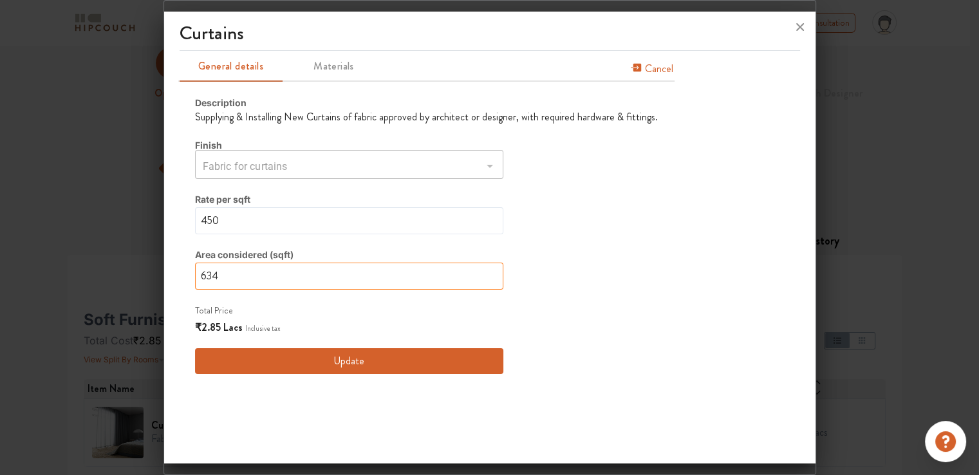
drag, startPoint x: 247, startPoint y: 277, endPoint x: 190, endPoint y: 277, distance: 56.6
click at [190, 277] on div "Description Supplying & Installing New Curtains of fabric approved by architect…" at bounding box center [427, 234] width 494 height 309
type input "7"
type input "75"
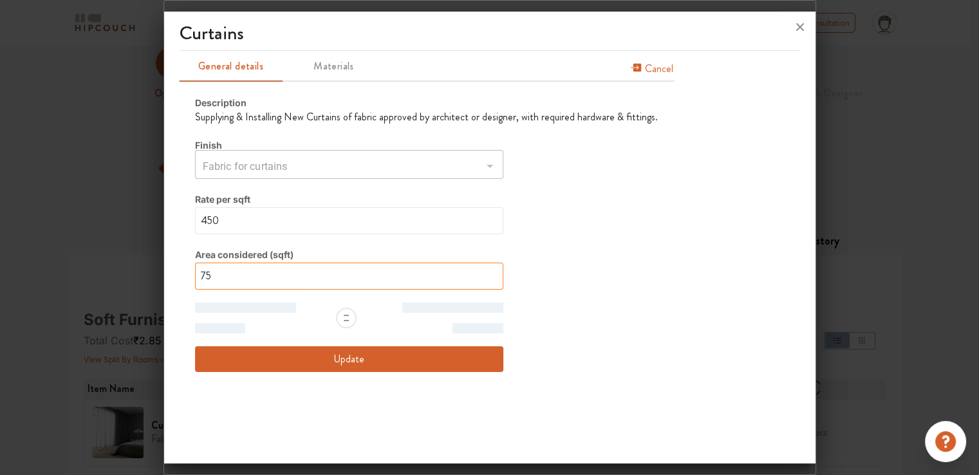
type input "750"
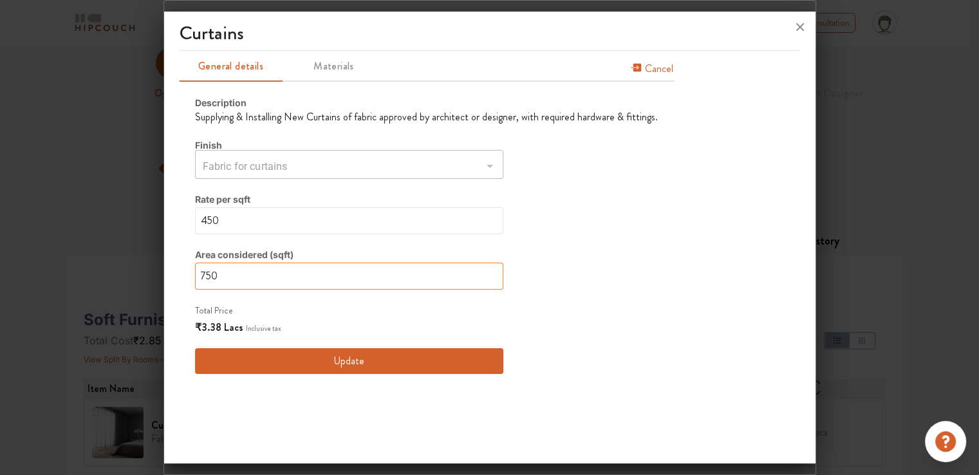
type input "750"
click at [540, 191] on div "Description Supplying & Installing New Curtains of fabric approved by architect…" at bounding box center [426, 235] width 463 height 278
click at [340, 360] on button "Update" at bounding box center [349, 361] width 308 height 26
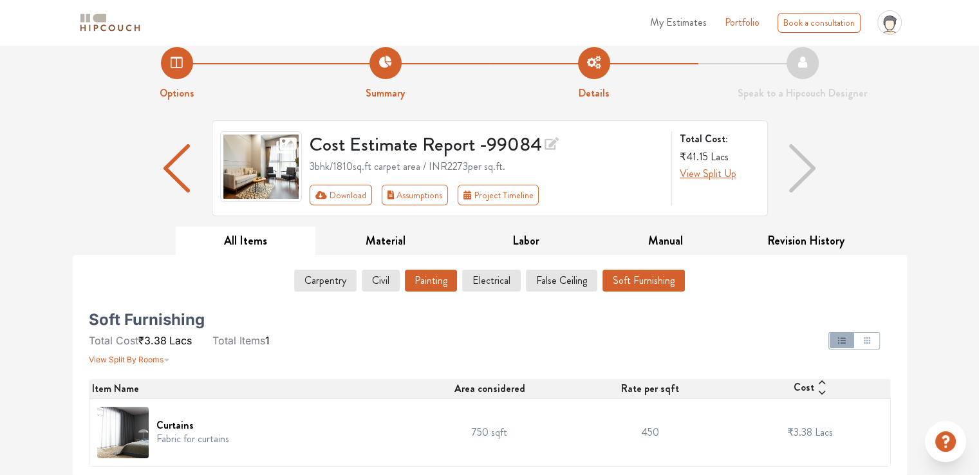
click at [412, 283] on button "Painting" at bounding box center [431, 281] width 52 height 22
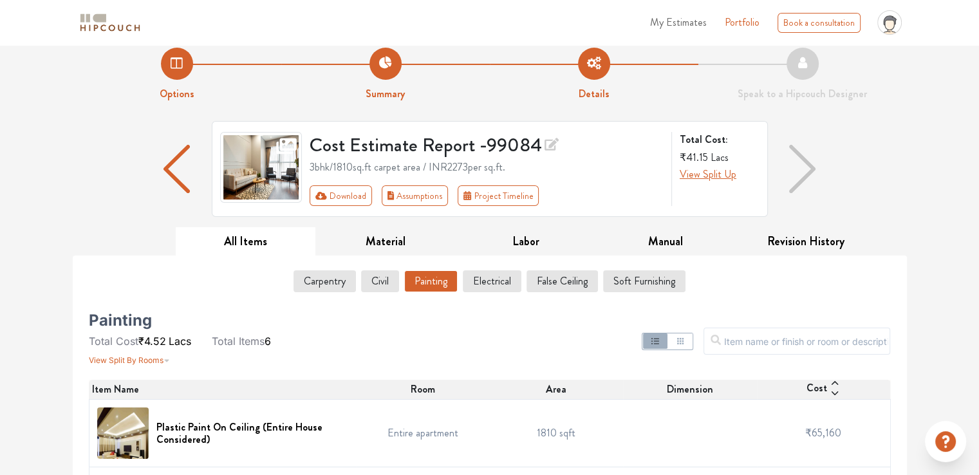
scroll to position [0, 0]
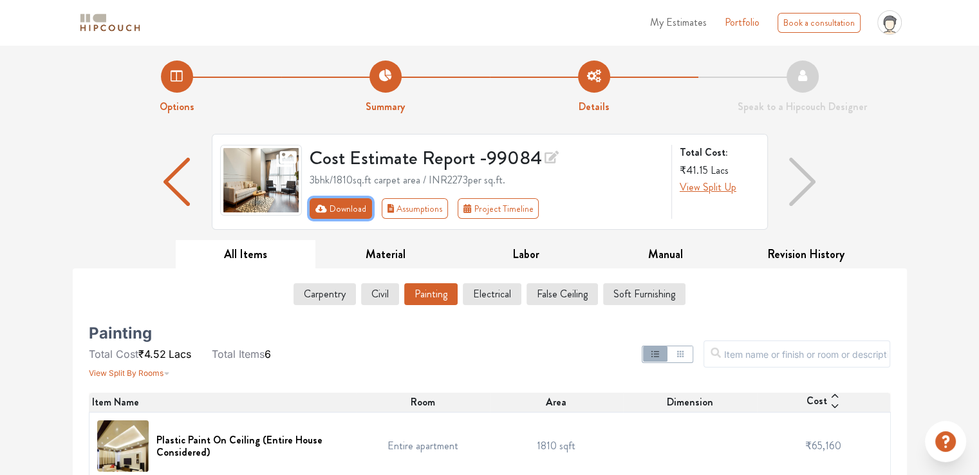
click at [342, 208] on button "Download" at bounding box center [340, 208] width 62 height 21
click at [315, 209] on icon "First group" at bounding box center [321, 209] width 12 height 8
click at [409, 205] on button "Assumptions" at bounding box center [415, 208] width 67 height 21
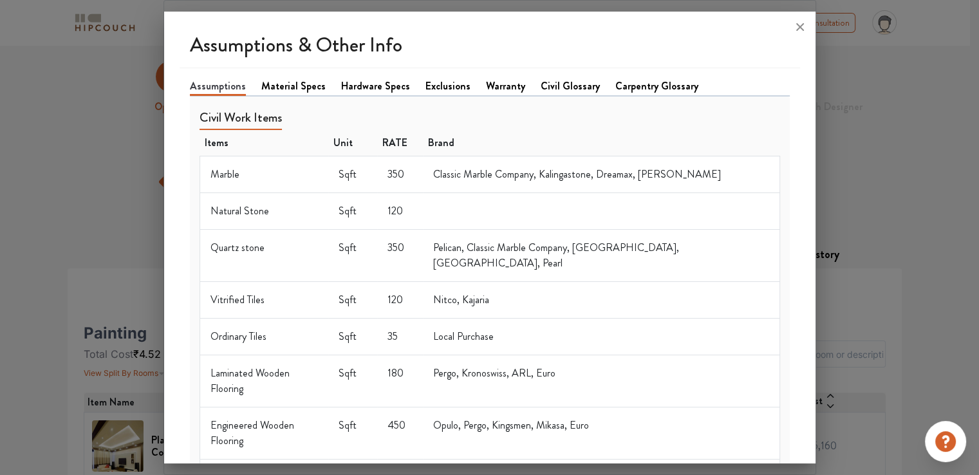
click at [854, 50] on div at bounding box center [489, 237] width 979 height 475
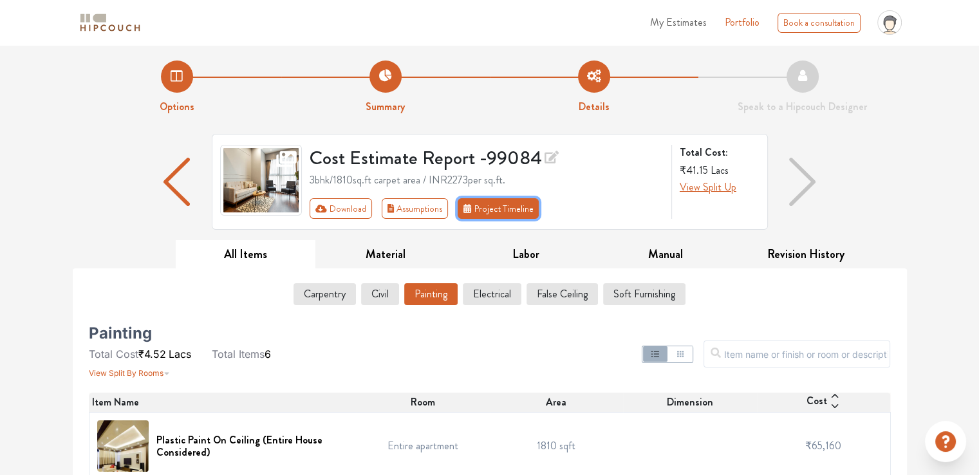
click at [485, 214] on button "Project Timeline" at bounding box center [497, 208] width 81 height 21
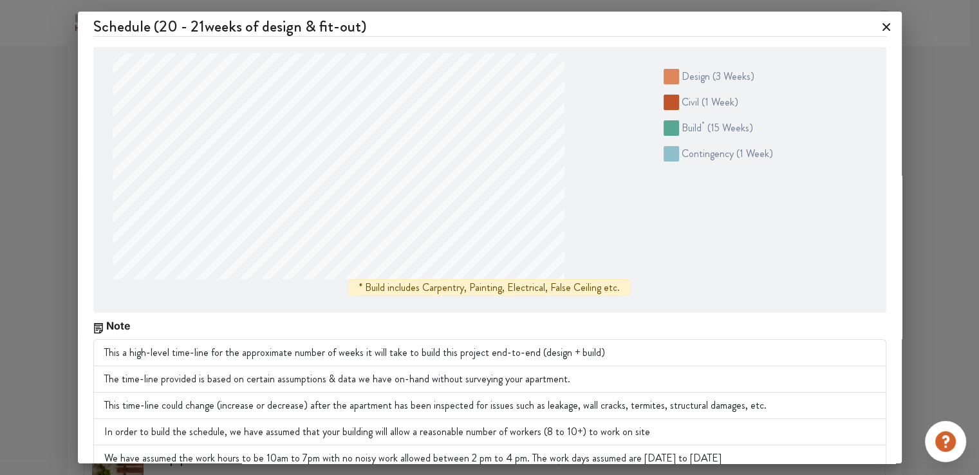
click at [876, 29] on icon at bounding box center [886, 27] width 21 height 21
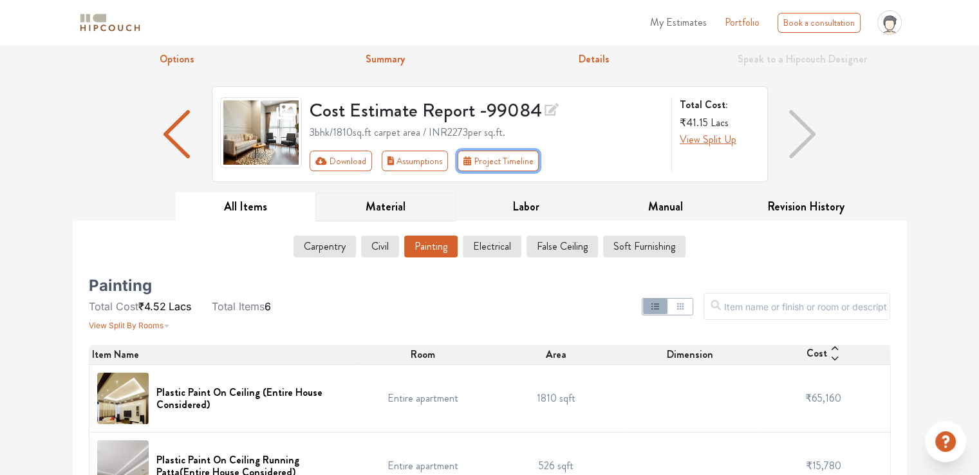
scroll to position [193, 0]
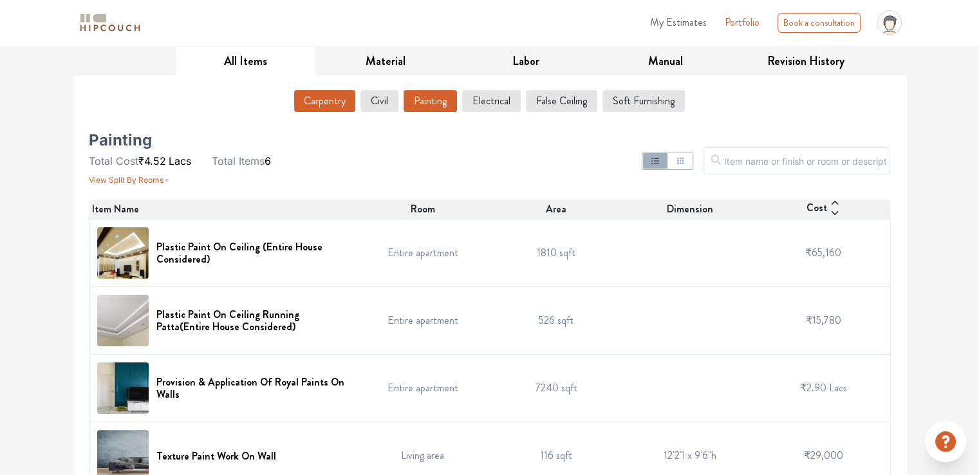
click at [335, 106] on button "Carpentry" at bounding box center [324, 101] width 61 height 22
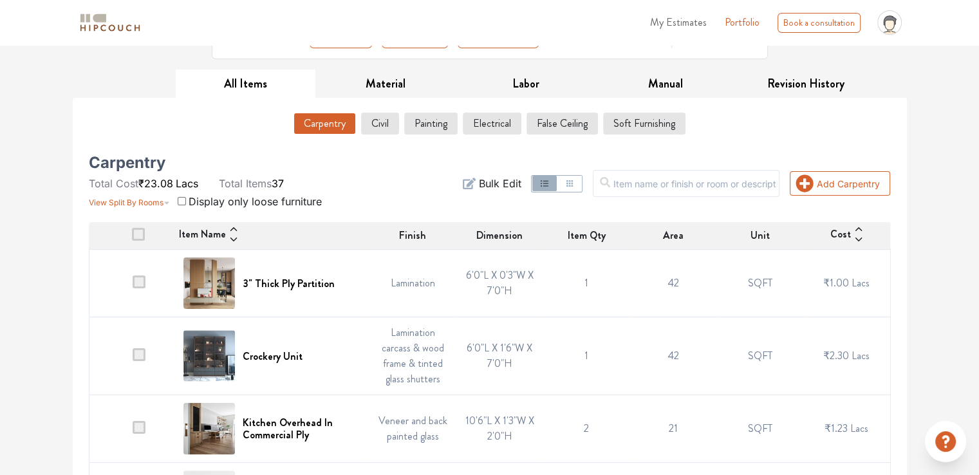
scroll to position [153, 0]
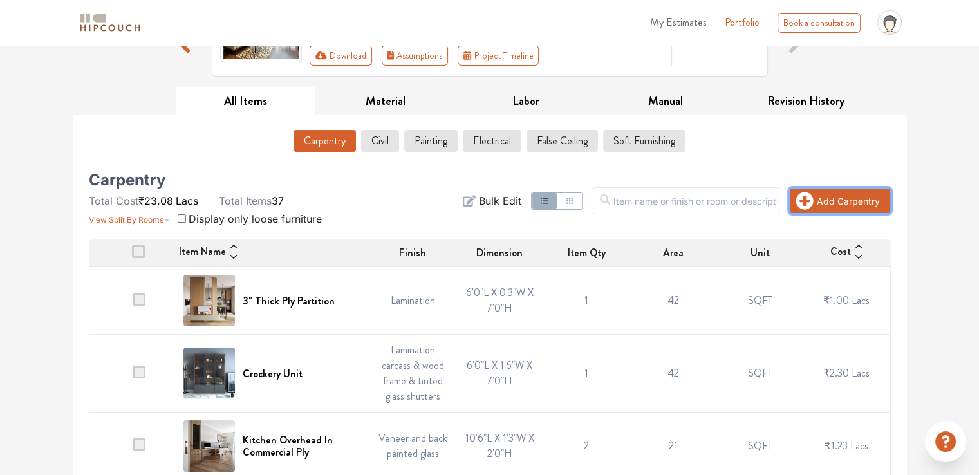
click at [840, 207] on button "Add Carpentry" at bounding box center [840, 201] width 100 height 24
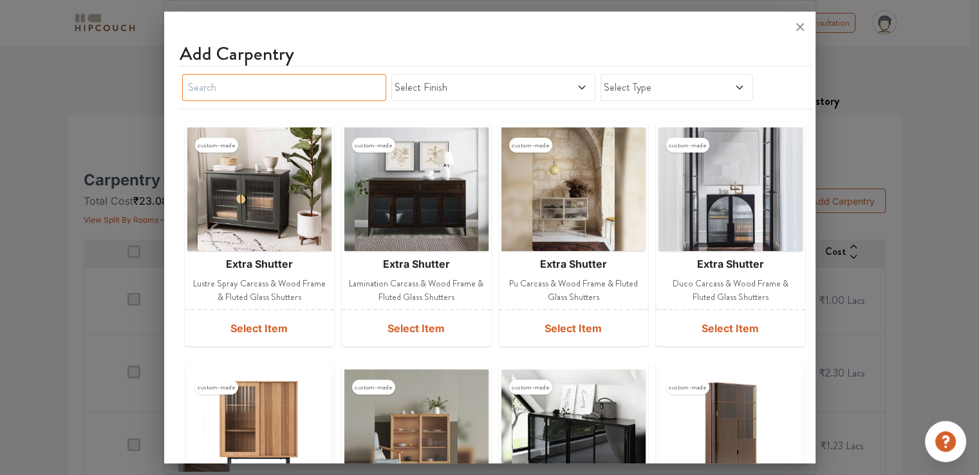
click at [263, 87] on input "text" at bounding box center [284, 87] width 204 height 27
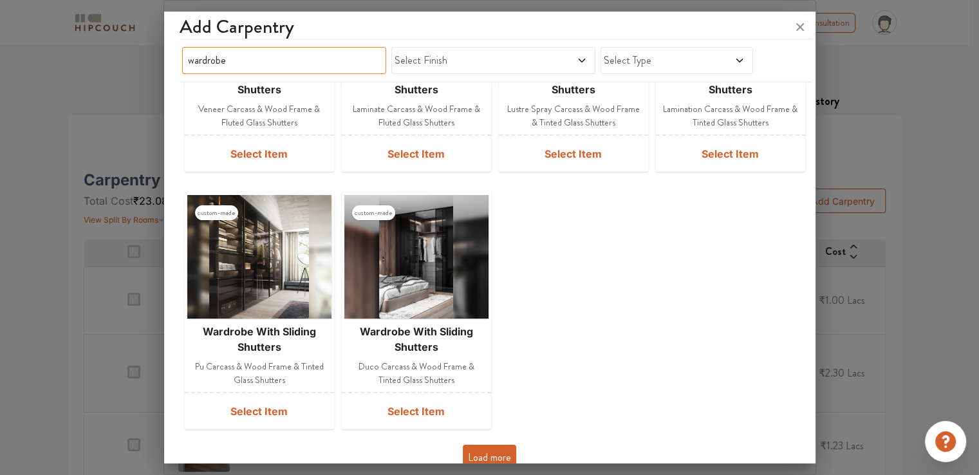
scroll to position [464, 0]
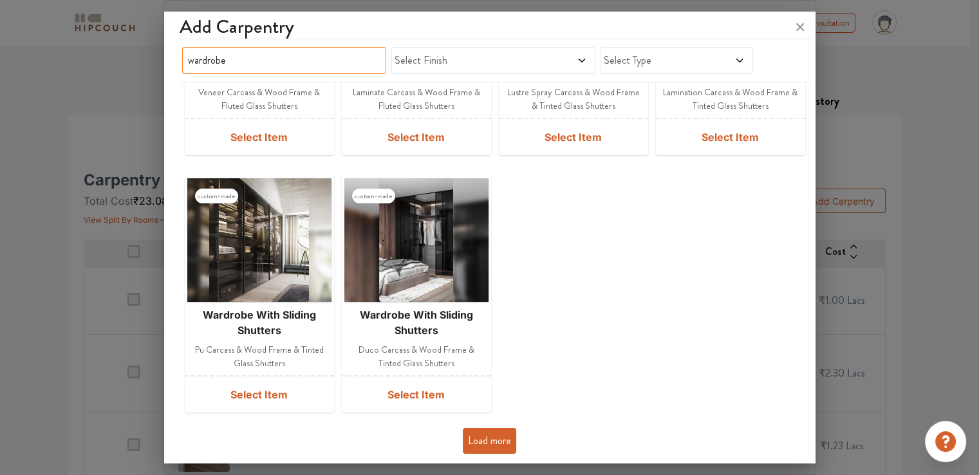
type input "wardrobe"
click at [480, 433] on button "Load more" at bounding box center [489, 441] width 53 height 26
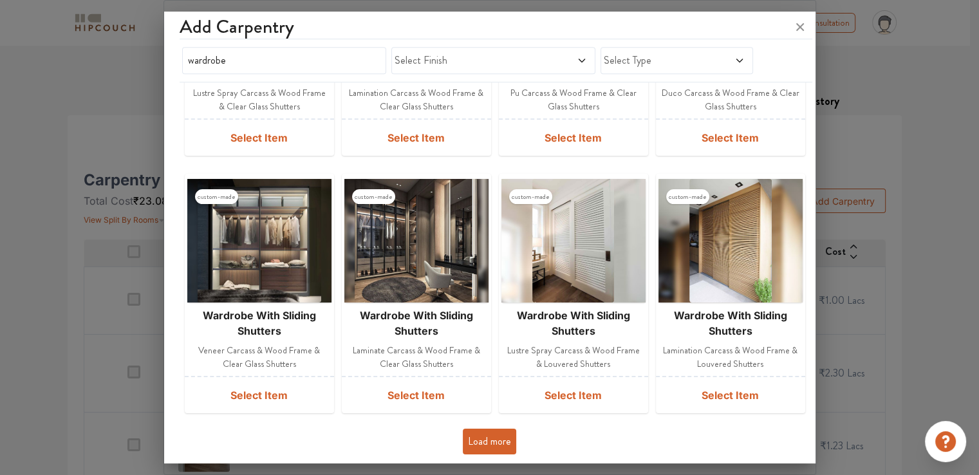
scroll to position [217, 0]
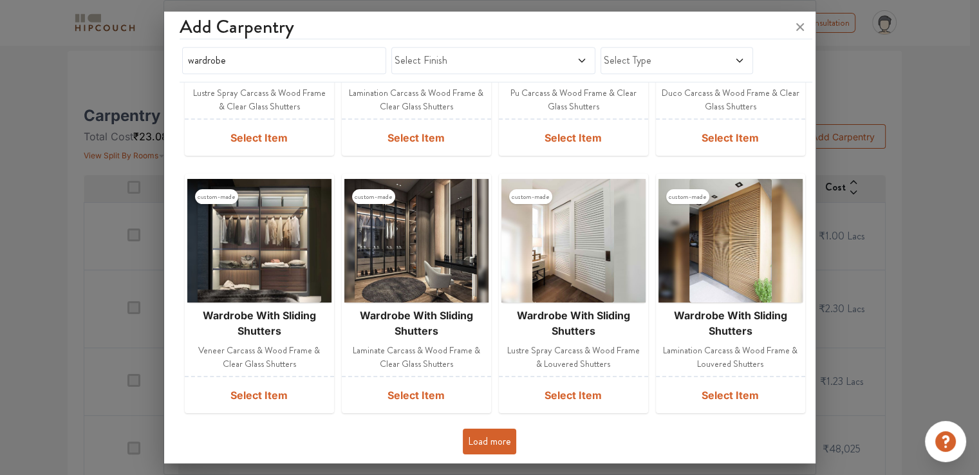
click at [489, 430] on button "Load more" at bounding box center [489, 442] width 53 height 26
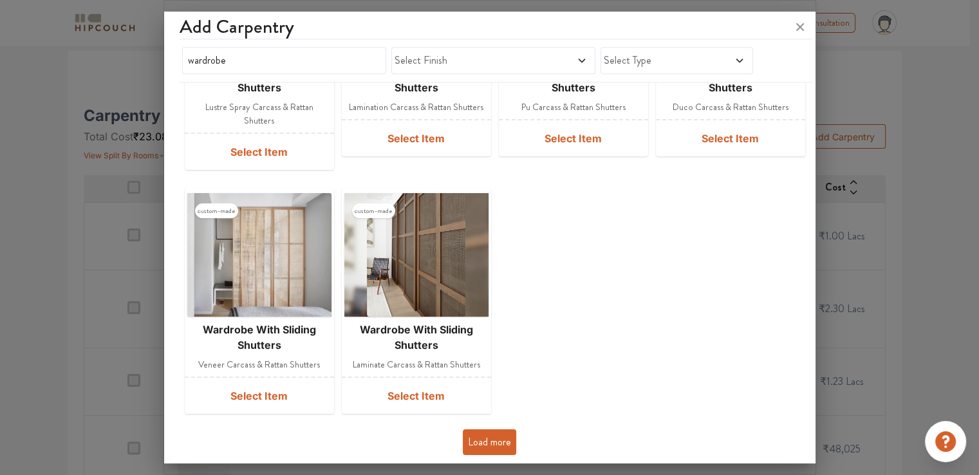
scroll to position [282, 0]
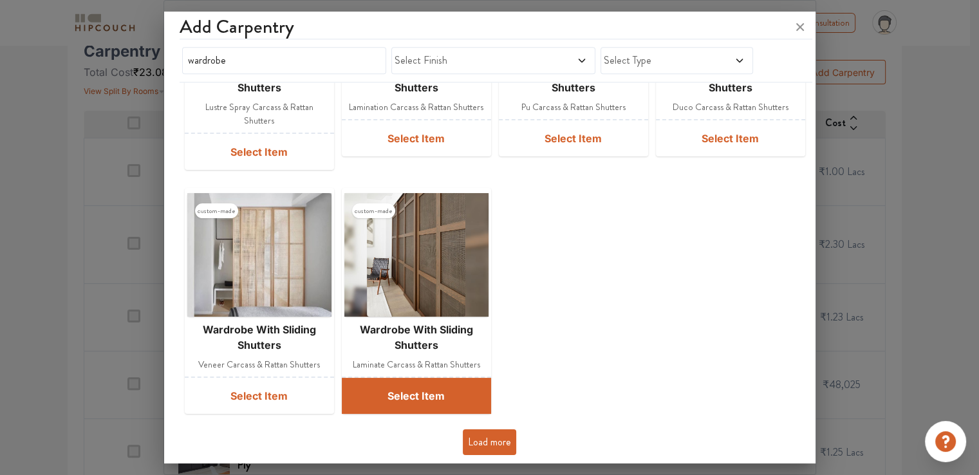
click at [427, 395] on button "Select Item" at bounding box center [416, 396] width 149 height 36
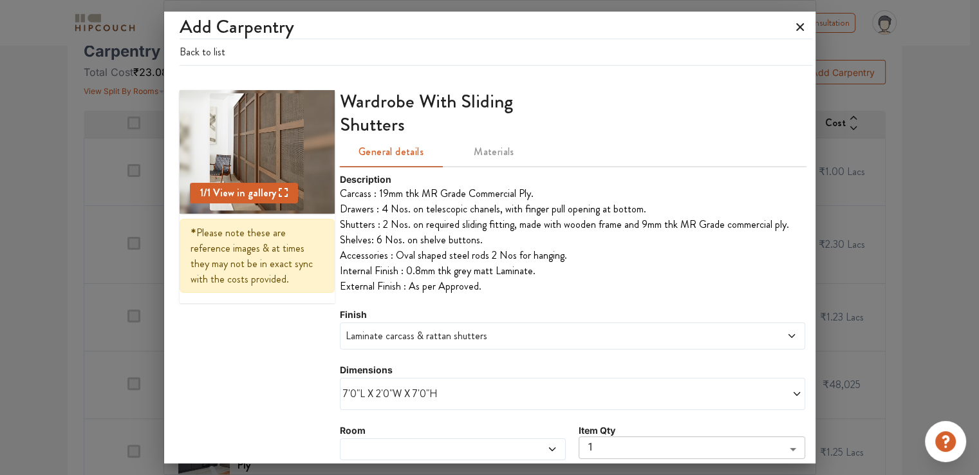
click at [796, 30] on icon at bounding box center [800, 27] width 8 height 8
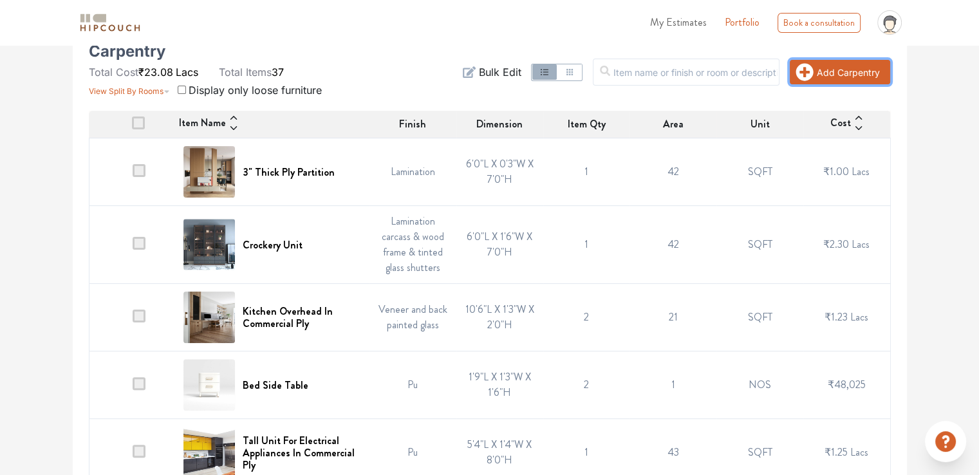
click at [859, 73] on button "Add Carpentry" at bounding box center [840, 72] width 100 height 24
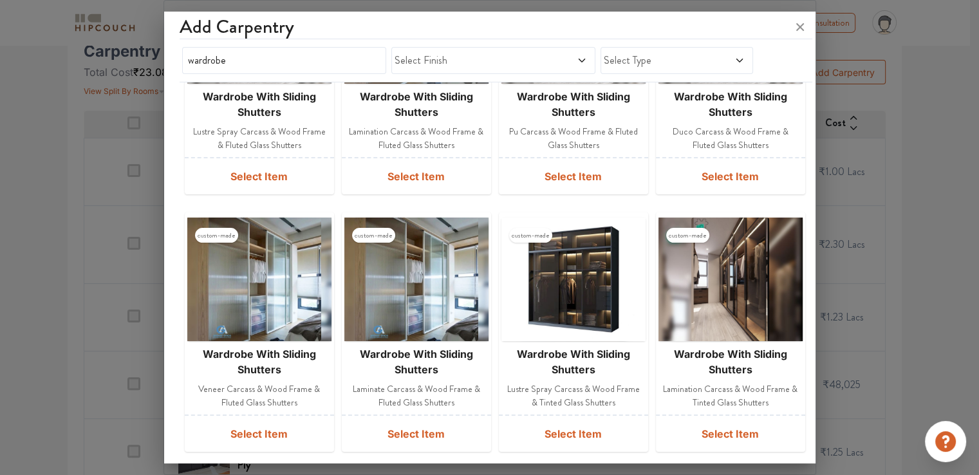
scroll to position [193, 0]
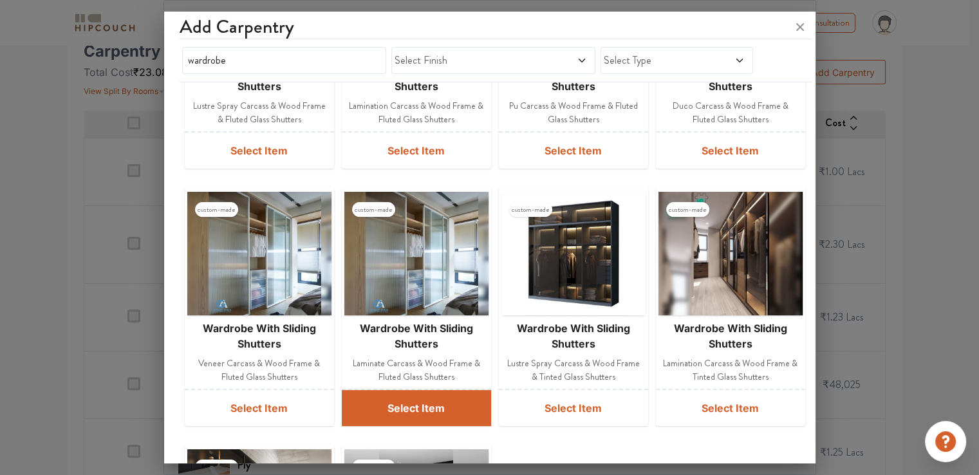
click at [416, 409] on button "Select Item" at bounding box center [416, 408] width 149 height 36
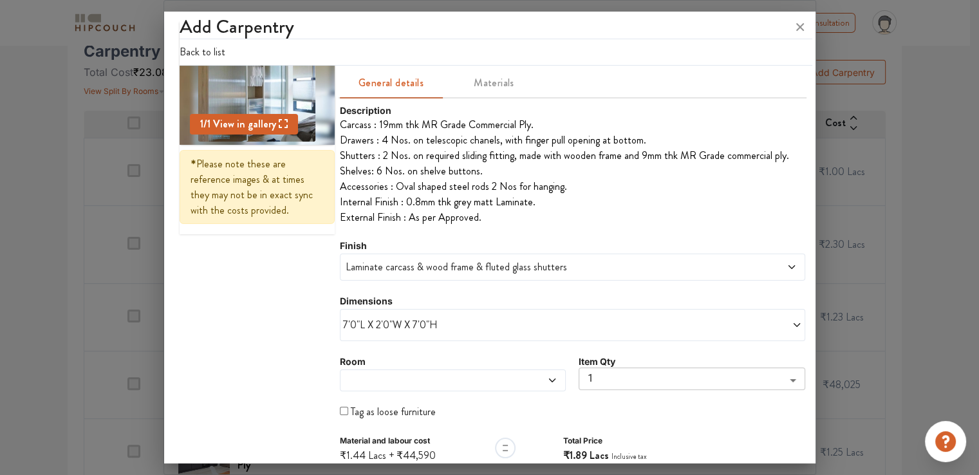
scroll to position [129, 0]
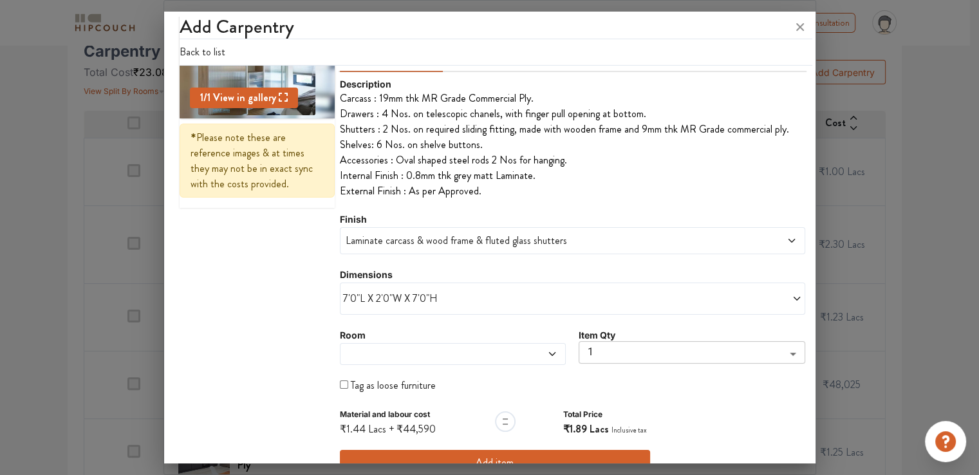
click at [364, 303] on span "7'0"L X 2'0"W X 7'0"H" at bounding box center [458, 298] width 230 height 15
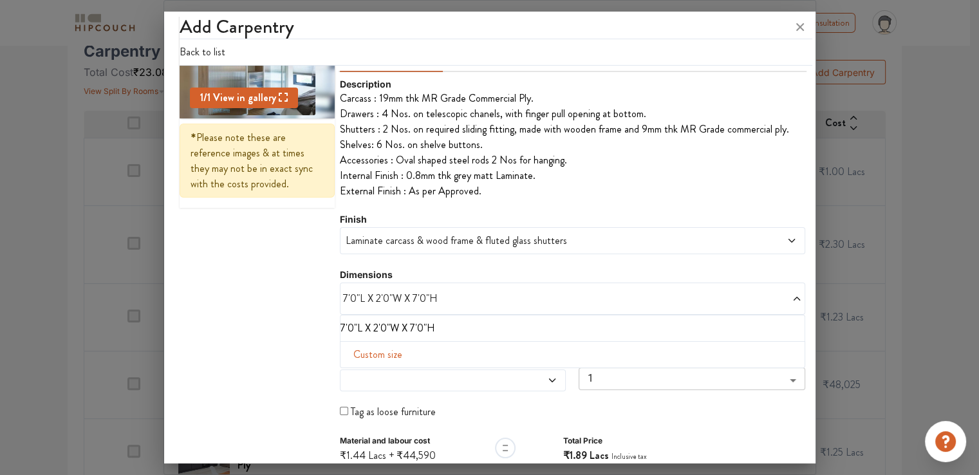
click at [368, 353] on span "Custom size" at bounding box center [377, 355] width 59 height 26
click at [378, 375] on input "text" at bounding box center [378, 375] width 54 height 24
type input "7"
click at [477, 371] on input "text" at bounding box center [490, 375] width 54 height 24
type input "2"
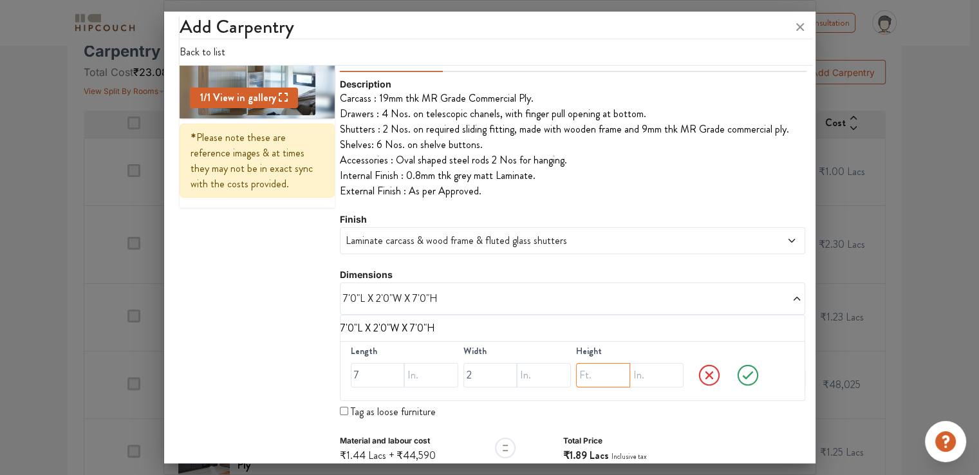
click at [582, 371] on input "text" at bounding box center [603, 375] width 54 height 24
type input "9"
click at [739, 374] on icon at bounding box center [748, 375] width 36 height 26
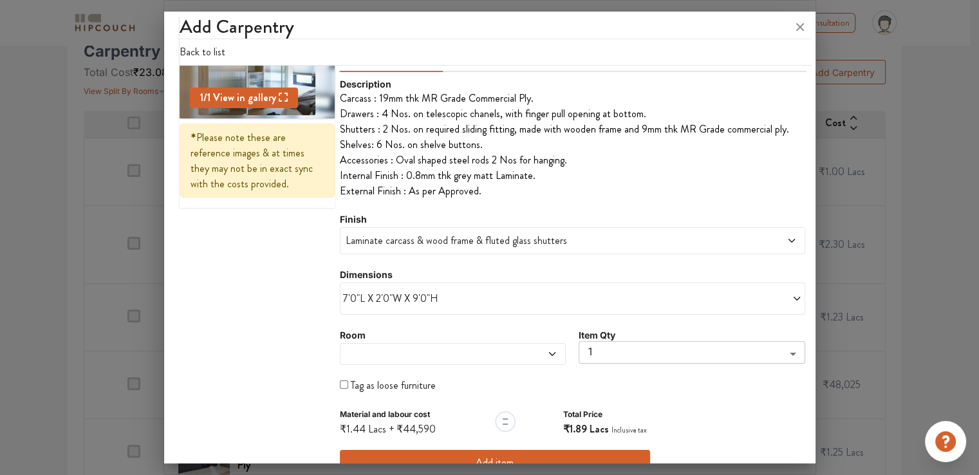
click at [479, 455] on button "Add item" at bounding box center [495, 463] width 310 height 26
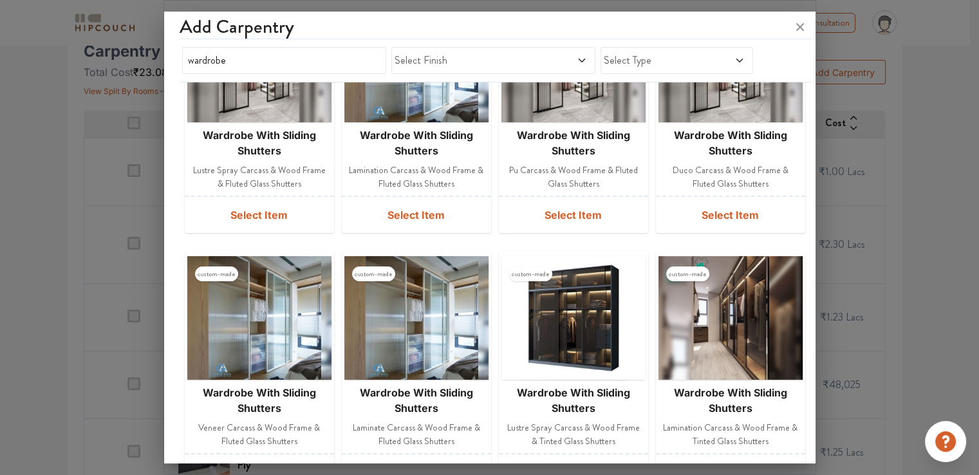
scroll to position [193, 0]
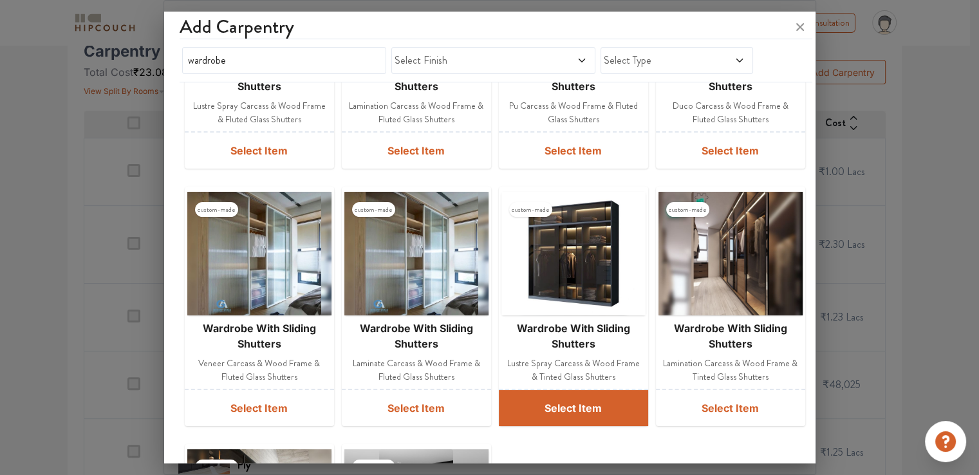
click at [561, 405] on button "Select Item" at bounding box center [573, 408] width 149 height 36
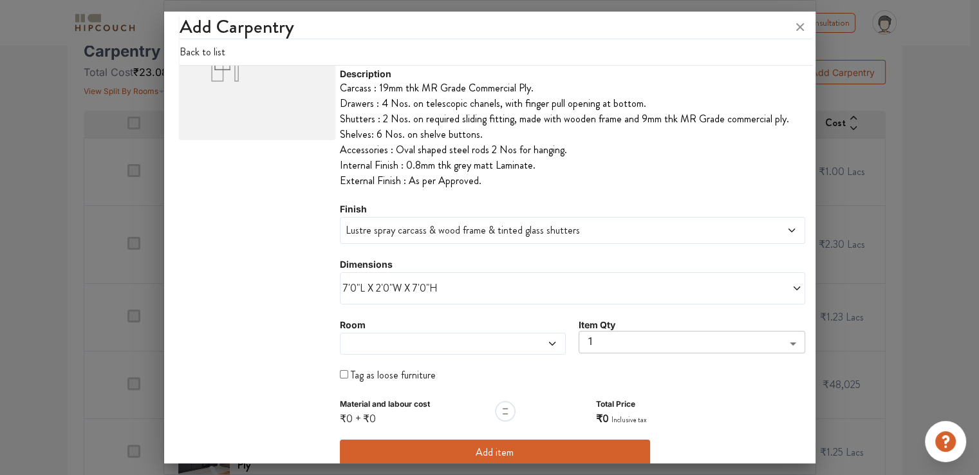
scroll to position [152, 0]
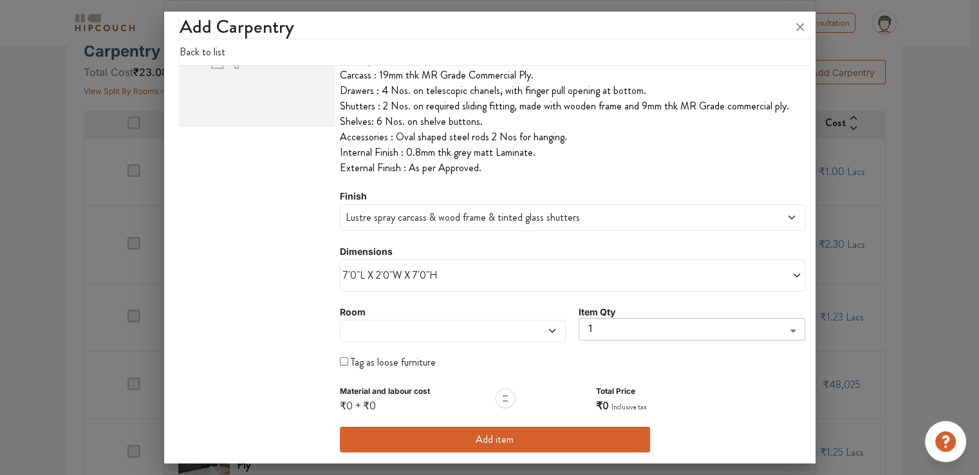
click at [417, 334] on span at bounding box center [423, 331] width 161 height 10
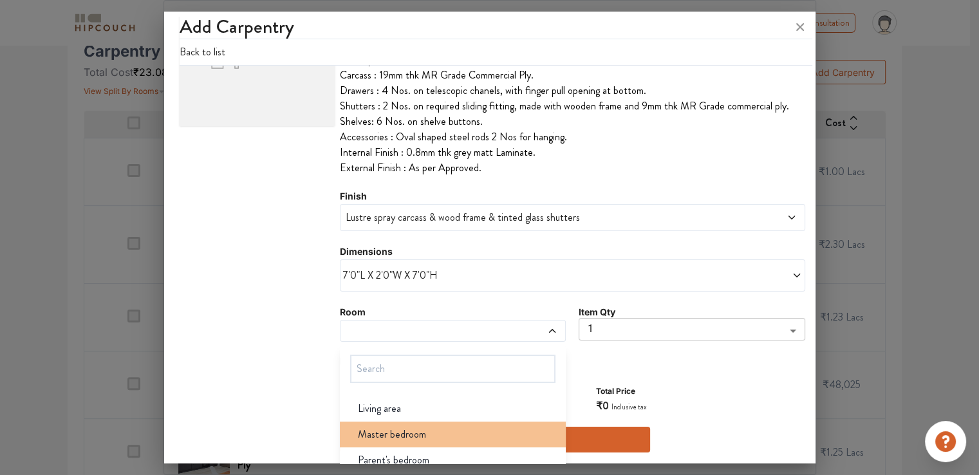
click at [394, 434] on span "Master bedroom" at bounding box center [392, 434] width 68 height 15
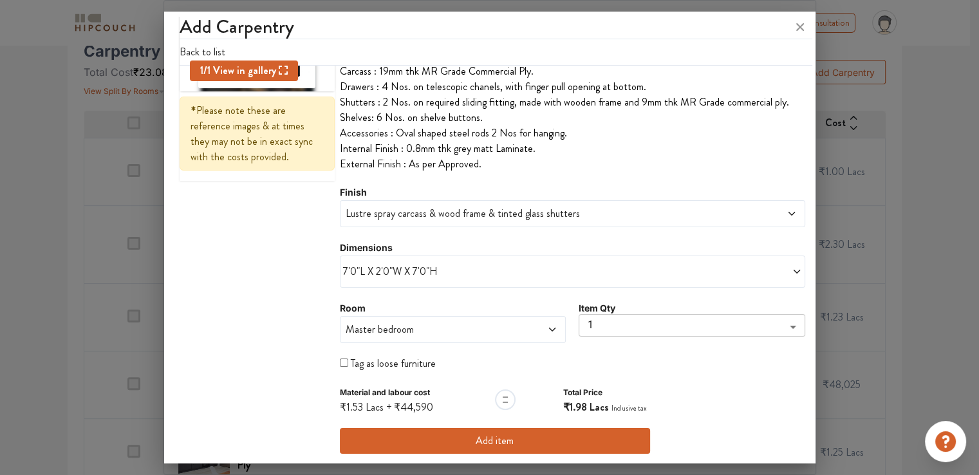
scroll to position [157, 0]
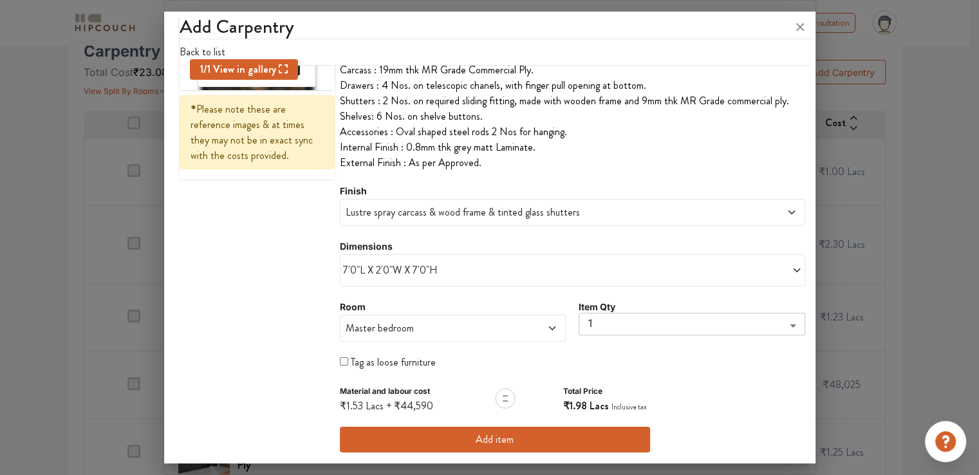
click at [438, 266] on span "7'0"L X 2'0"W X 7'0"H" at bounding box center [458, 270] width 230 height 15
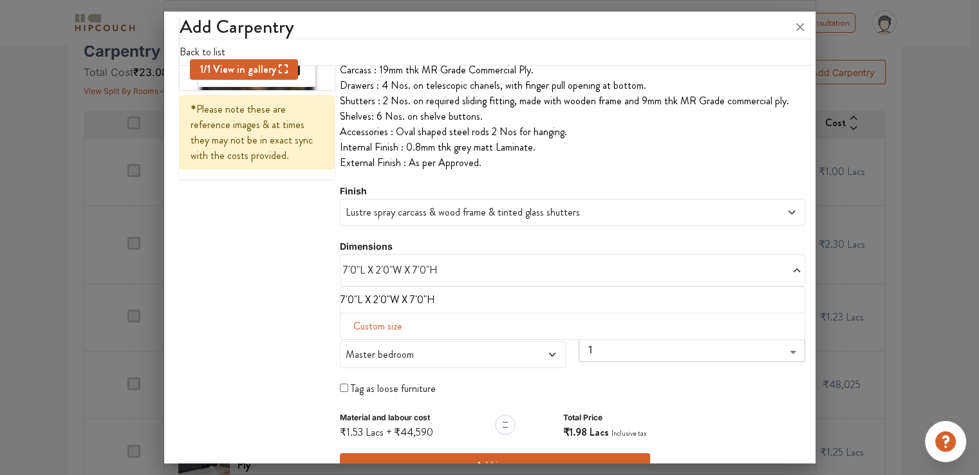
click at [385, 331] on span "Custom size" at bounding box center [377, 326] width 59 height 26
click at [374, 350] on input "text" at bounding box center [378, 347] width 54 height 24
type input "5"
click at [489, 348] on input "text" at bounding box center [490, 347] width 54 height 24
type input "2"
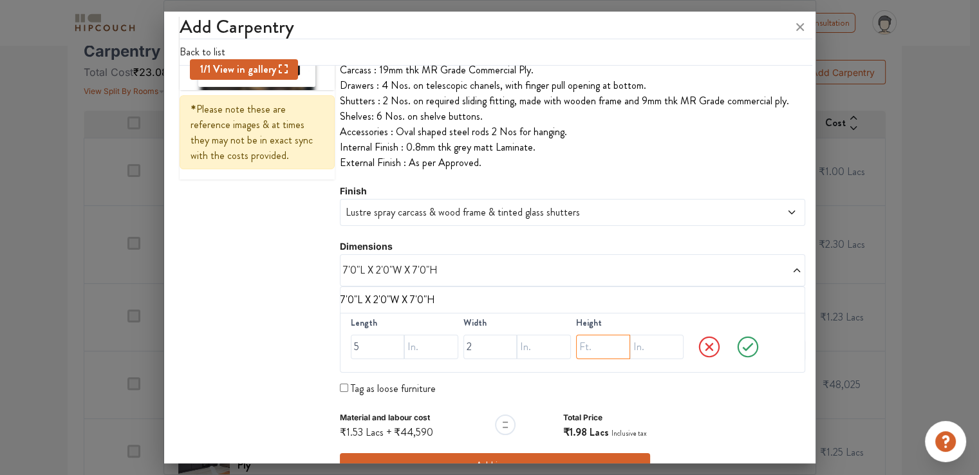
click at [591, 343] on input "text" at bounding box center [603, 347] width 54 height 24
type input "9"
click at [502, 214] on span "Lustre spray carcass & wood frame & tinted glass shutters" at bounding box center [513, 212] width 340 height 15
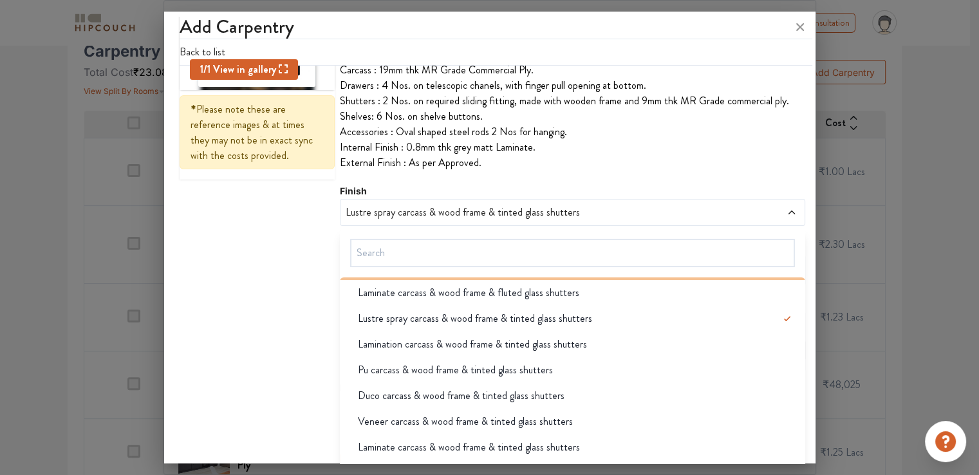
scroll to position [193, 0]
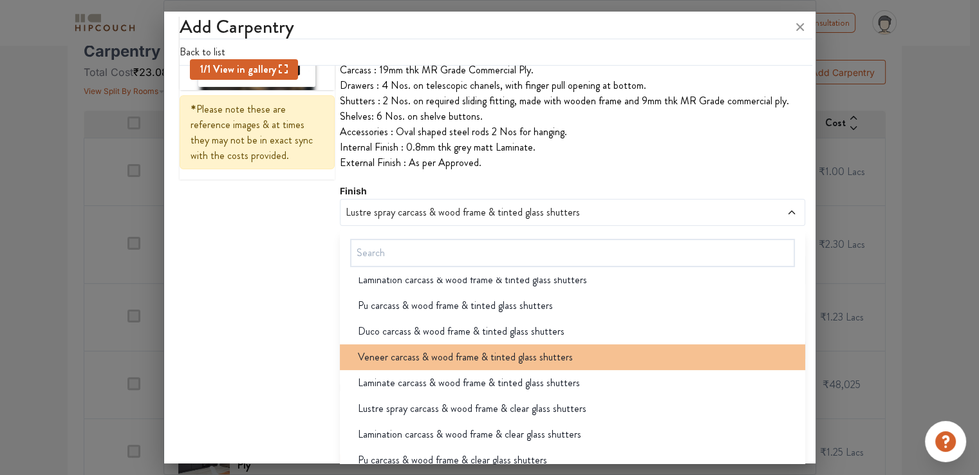
click at [459, 350] on span "Veneer carcass & wood frame & tinted glass shutters" at bounding box center [465, 356] width 215 height 15
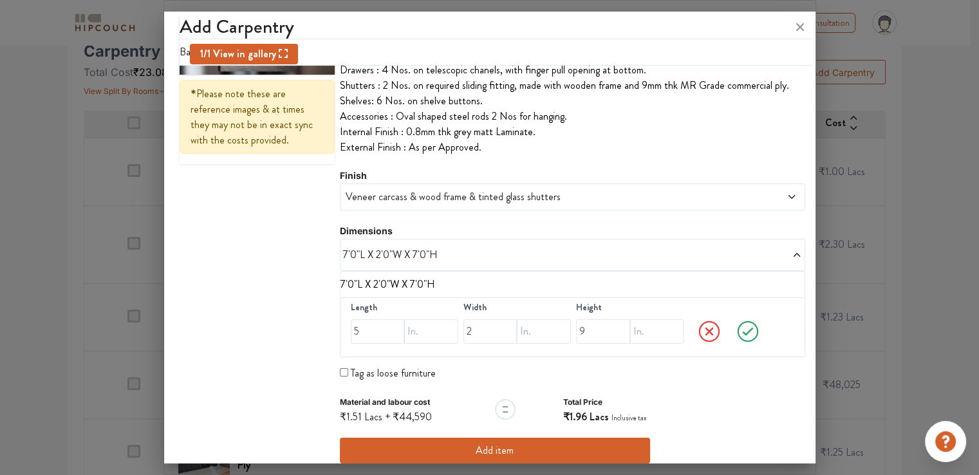
scroll to position [183, 0]
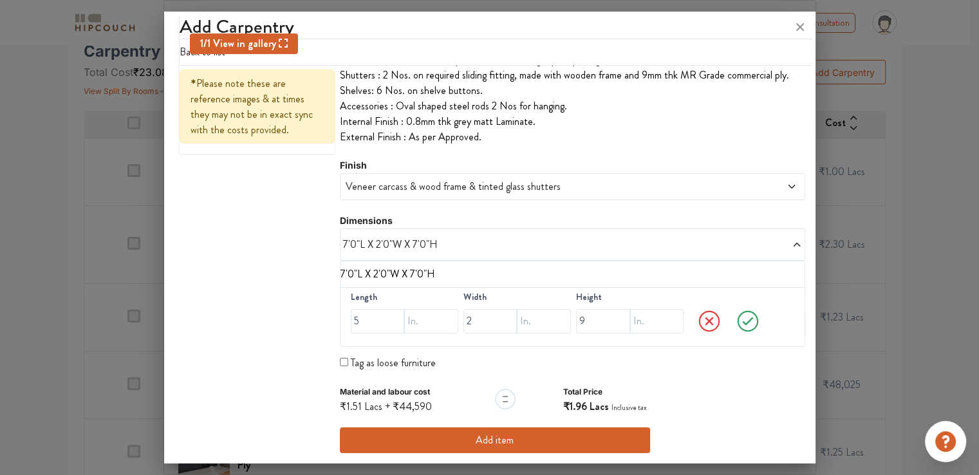
click at [736, 325] on icon at bounding box center [748, 321] width 36 height 26
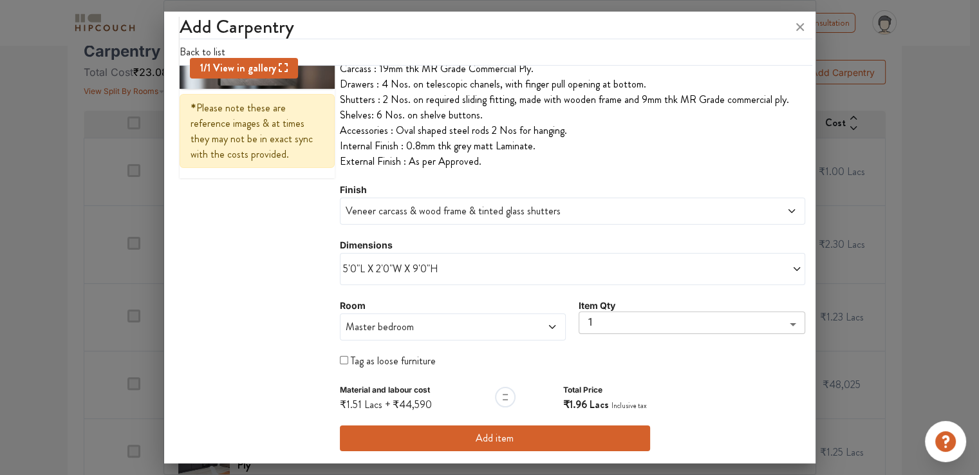
scroll to position [157, 0]
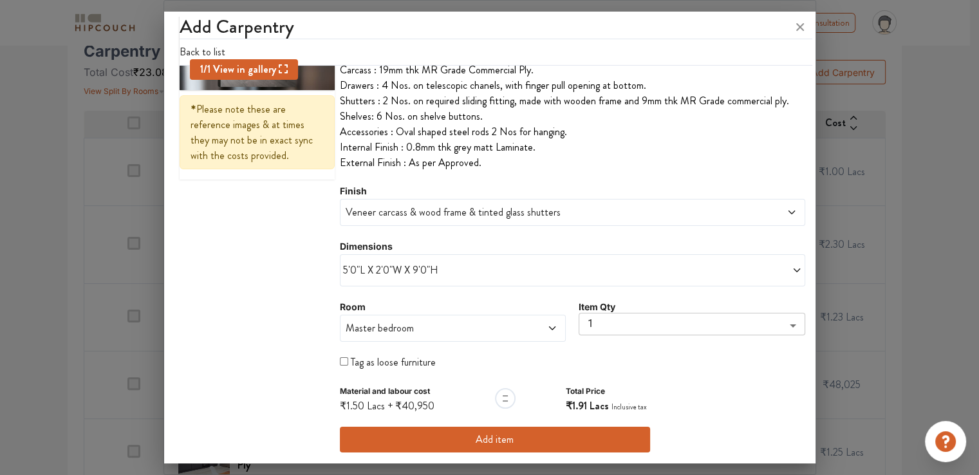
click at [484, 436] on button "Add item" at bounding box center [495, 440] width 310 height 26
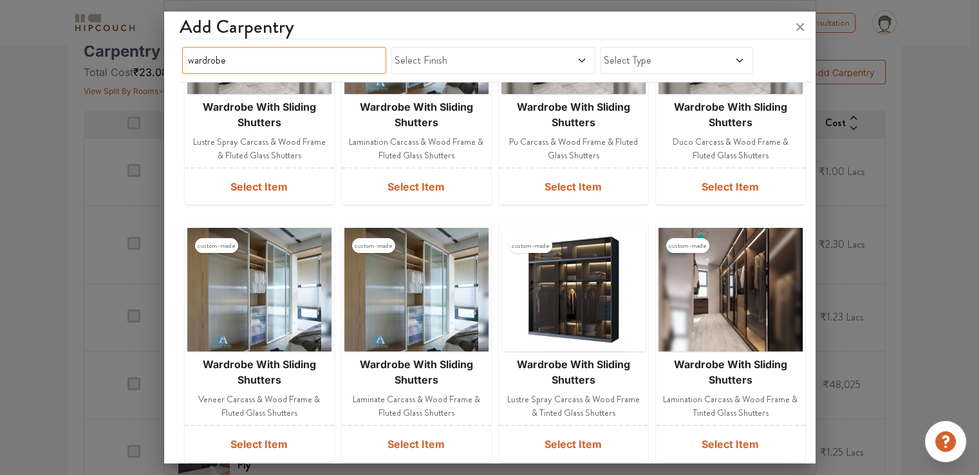
click at [340, 62] on input "wardrobe" at bounding box center [284, 60] width 204 height 27
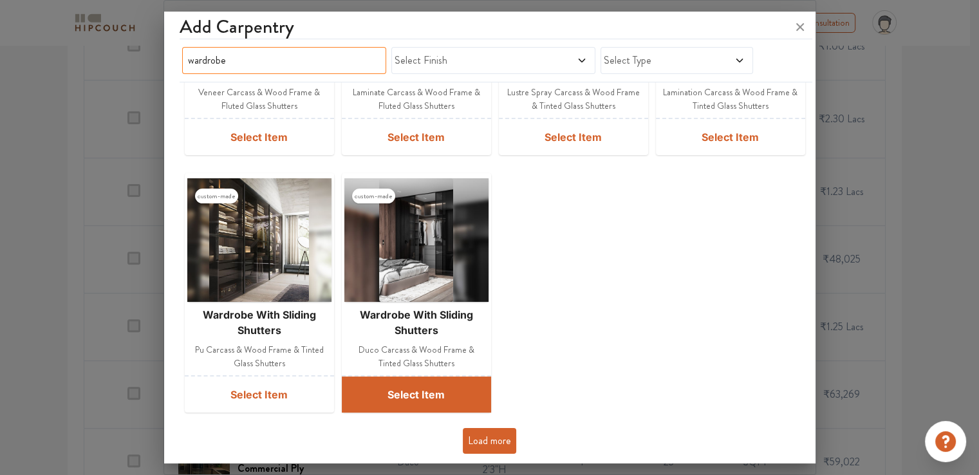
scroll to position [411, 0]
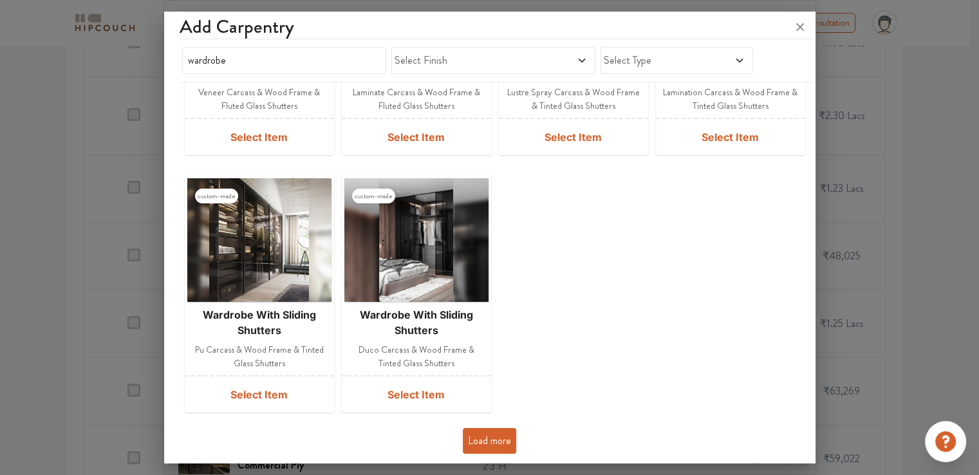
click at [490, 446] on button "Load more" at bounding box center [489, 441] width 53 height 26
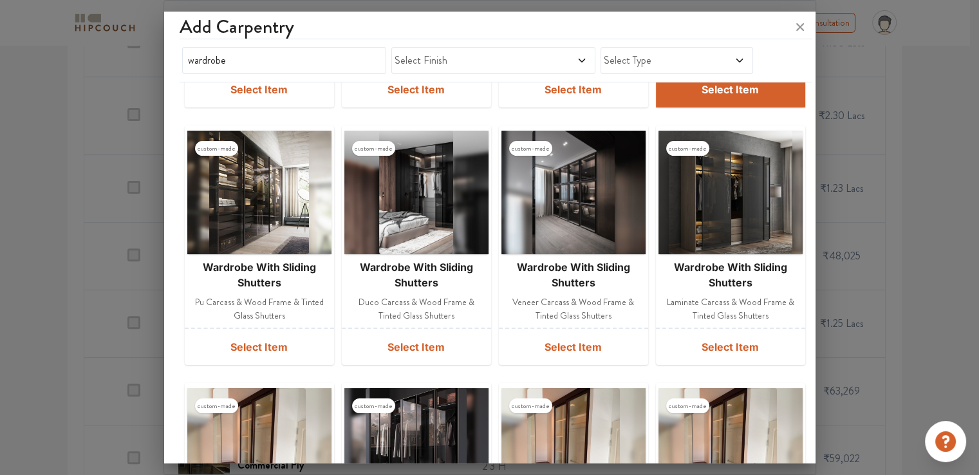
scroll to position [528, 0]
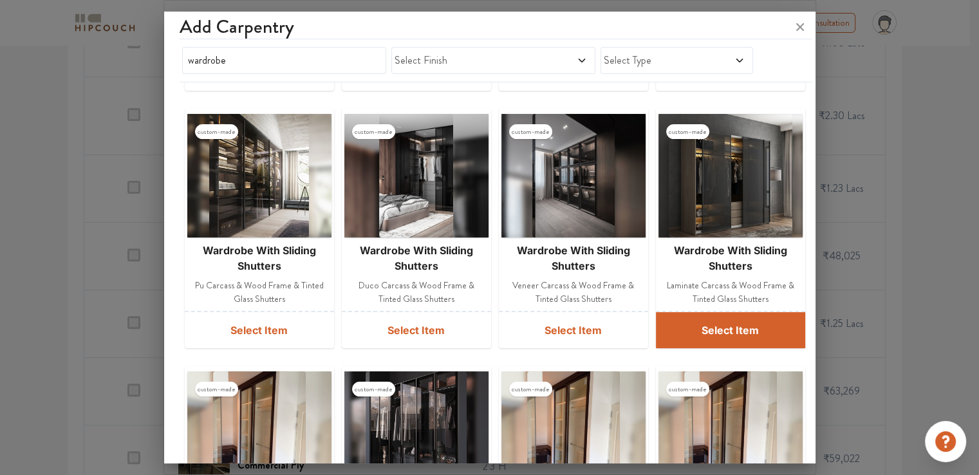
click at [734, 325] on button "Select Item" at bounding box center [730, 330] width 149 height 36
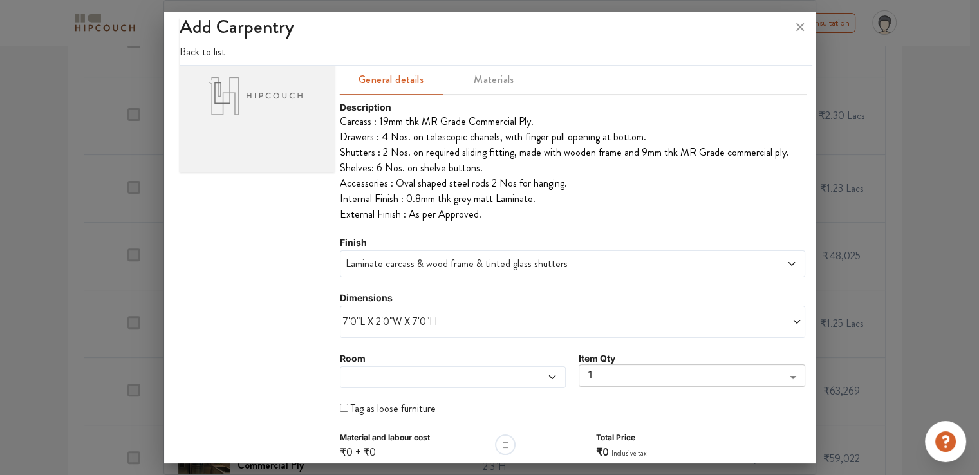
scroll to position [152, 0]
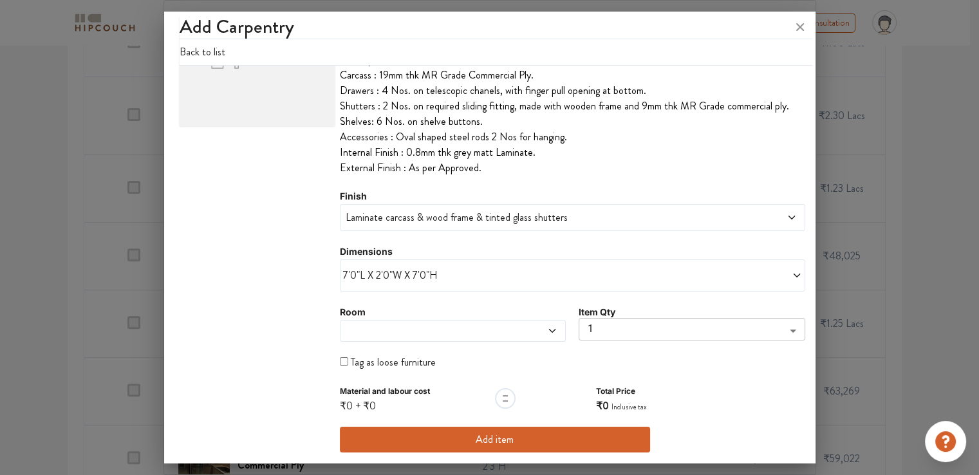
click at [482, 269] on span "7'0"L X 2'0"W X 7'0"H" at bounding box center [458, 275] width 230 height 15
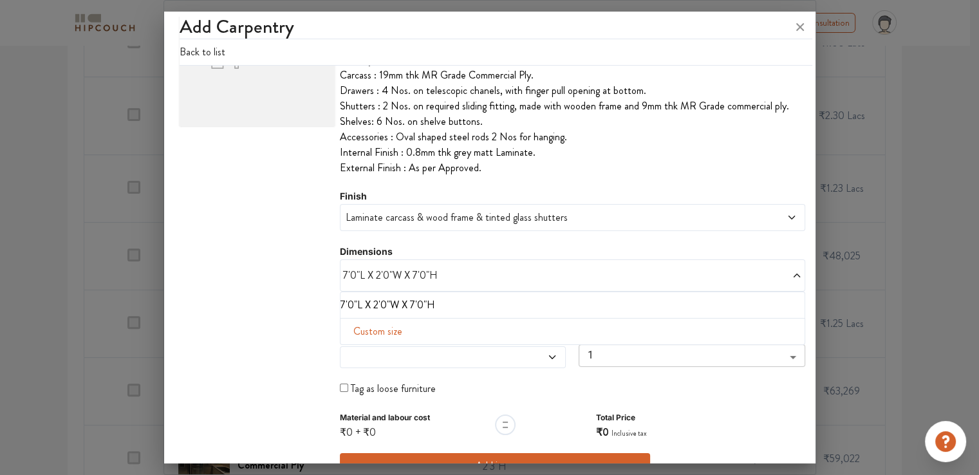
click at [389, 330] on span "Custom size" at bounding box center [377, 332] width 59 height 26
click at [376, 353] on input "text" at bounding box center [378, 352] width 54 height 24
type input "7"
click at [486, 351] on input "text" at bounding box center [490, 352] width 54 height 24
type input "2"
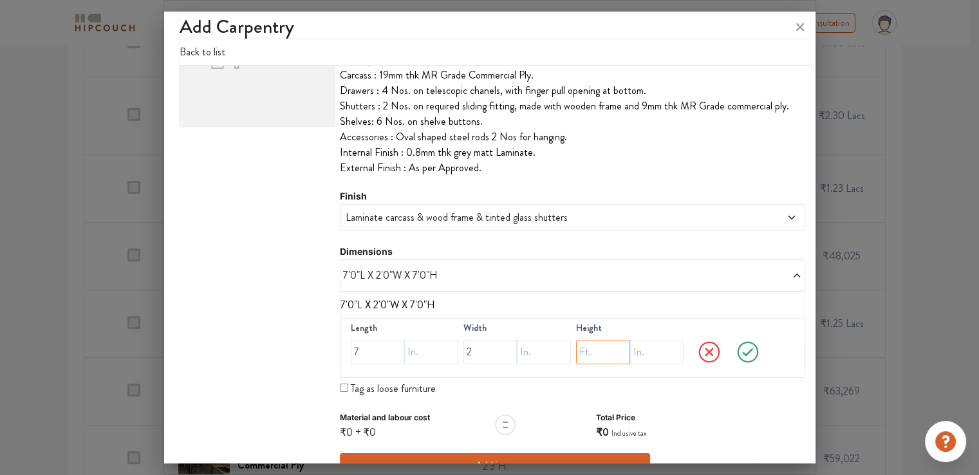
click at [582, 356] on input "text" at bounding box center [603, 352] width 54 height 24
type input "9"
click at [739, 351] on icon at bounding box center [748, 352] width 36 height 26
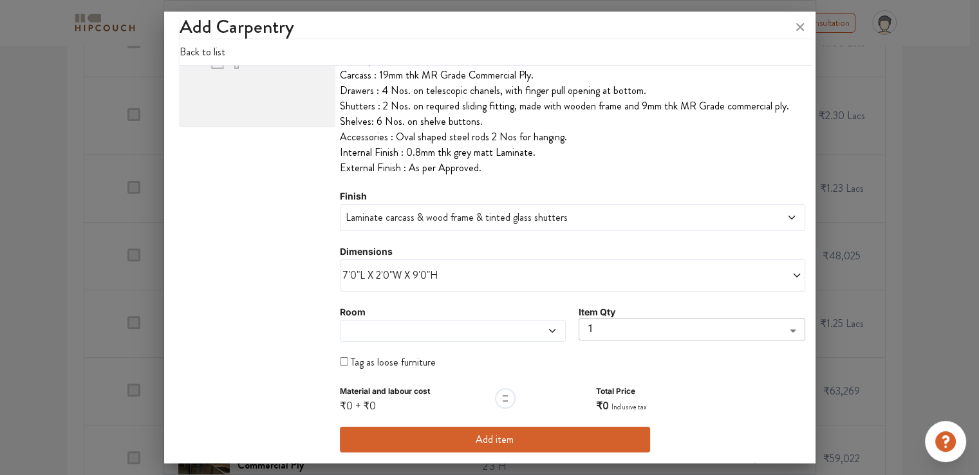
click at [445, 326] on span at bounding box center [423, 331] width 161 height 10
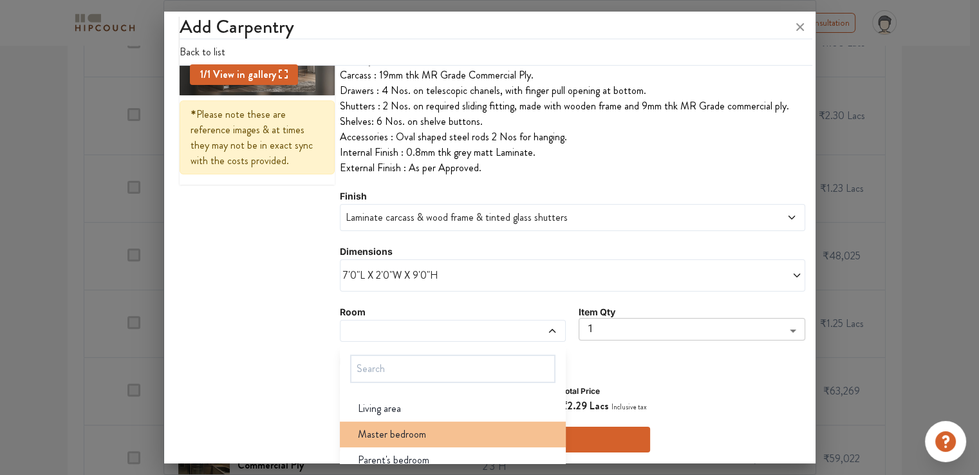
click at [407, 433] on span "Master bedroom" at bounding box center [392, 434] width 68 height 15
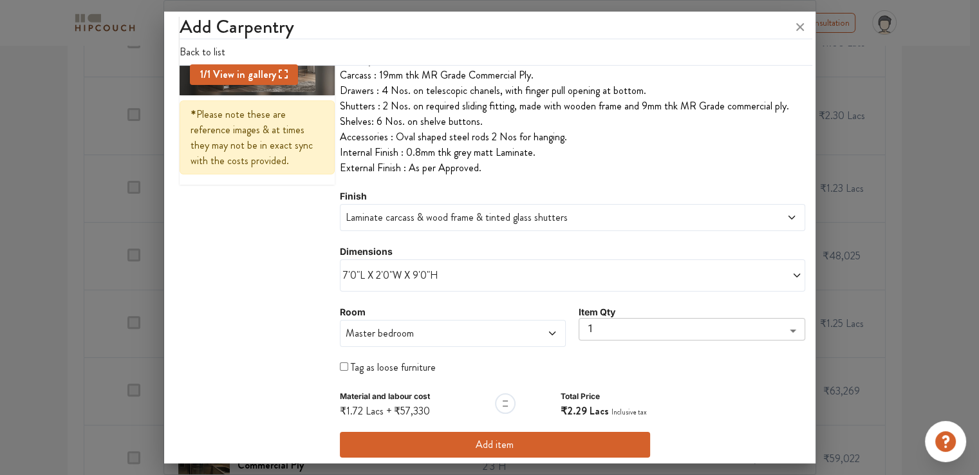
click at [412, 332] on span "Master bedroom" at bounding box center [423, 333] width 161 height 15
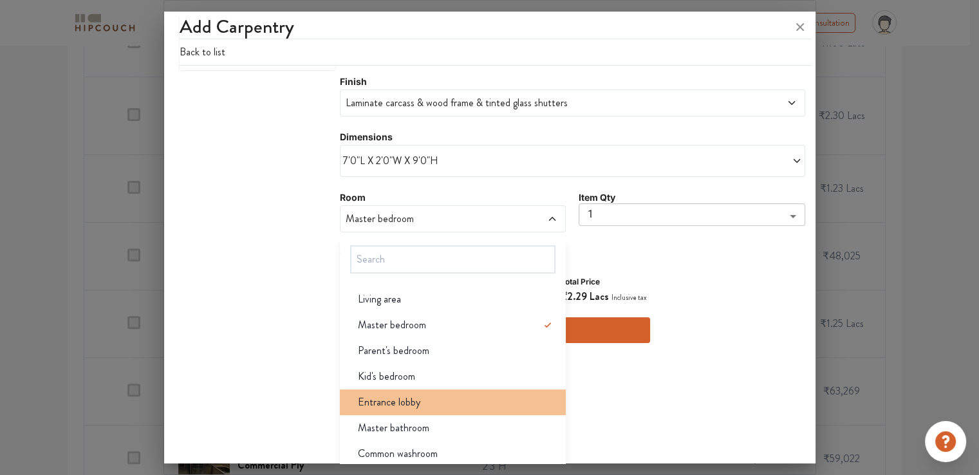
scroll to position [281, 0]
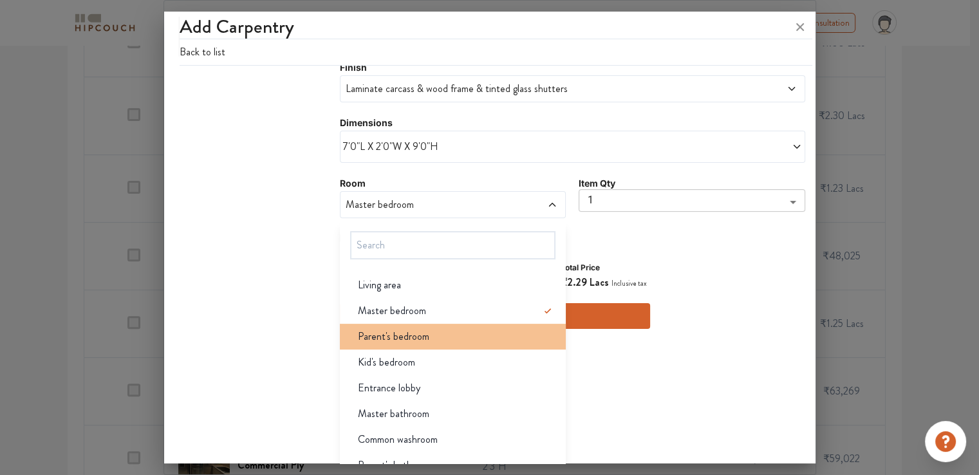
click at [420, 333] on span "Parent's bedroom" at bounding box center [393, 336] width 71 height 15
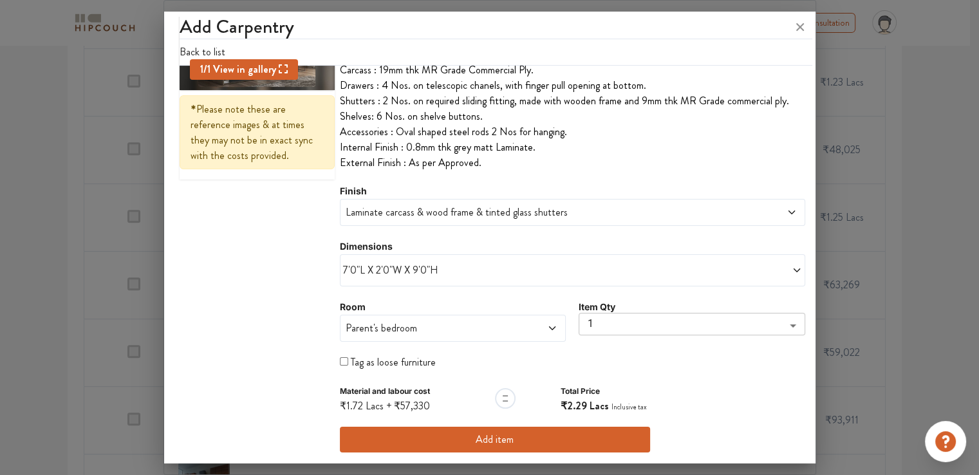
scroll to position [539, 0]
click at [483, 437] on button "Add item" at bounding box center [495, 440] width 310 height 26
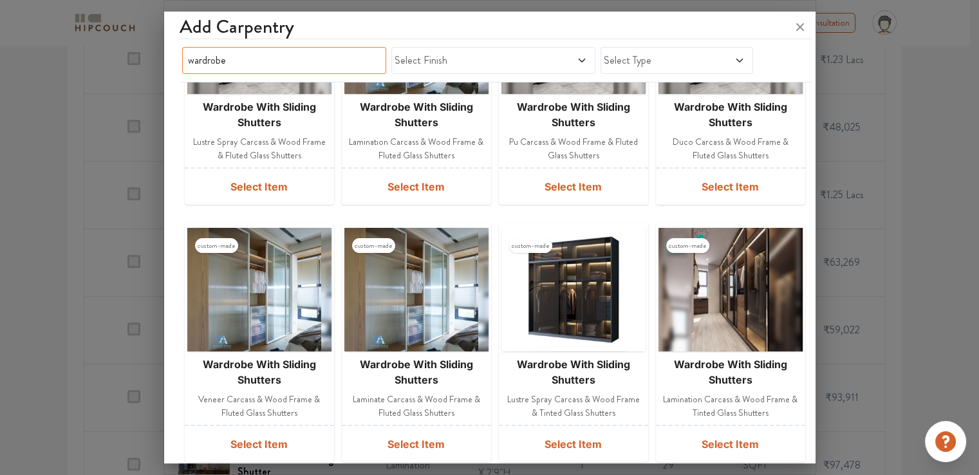
drag, startPoint x: 306, startPoint y: 59, endPoint x: 122, endPoint y: 51, distance: 184.9
click at [163, 51] on div "Add Carpentry wardrobe Select Finish Select Type custom-made wardrobe with slid…" at bounding box center [489, 237] width 652 height 475
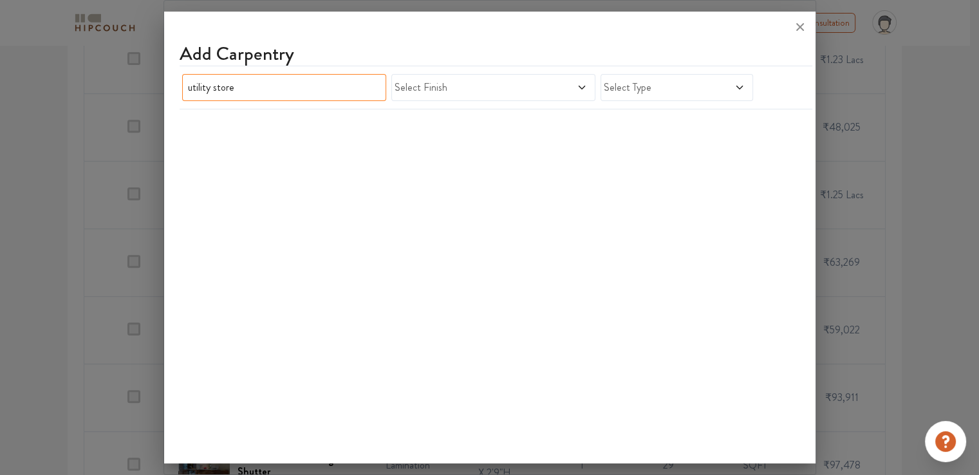
drag, startPoint x: 214, startPoint y: 86, endPoint x: 142, endPoint y: 88, distance: 71.4
click at [163, 88] on div "Add Carpentry utility store Select Finish Select Type" at bounding box center [489, 237] width 652 height 475
drag, startPoint x: 350, startPoint y: 91, endPoint x: 154, endPoint y: 93, distance: 195.6
click at [163, 93] on div "Add Carpentry store Select Finish Select Type" at bounding box center [489, 237] width 652 height 475
type input "b"
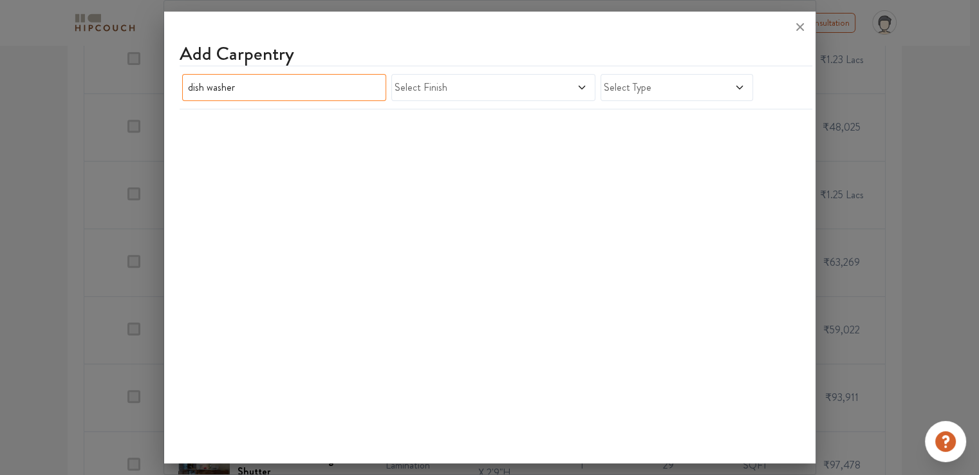
drag, startPoint x: 248, startPoint y: 92, endPoint x: 85, endPoint y: 82, distance: 163.1
click at [163, 83] on div "Add Carpentry dish washer Select Finish Select Type" at bounding box center [489, 237] width 652 height 475
drag, startPoint x: 242, startPoint y: 88, endPoint x: 179, endPoint y: 88, distance: 63.1
click at [180, 88] on div "base cabinet Select Finish Select Type" at bounding box center [486, 87] width 612 height 32
click at [206, 88] on input "base cabinet" at bounding box center [284, 87] width 204 height 27
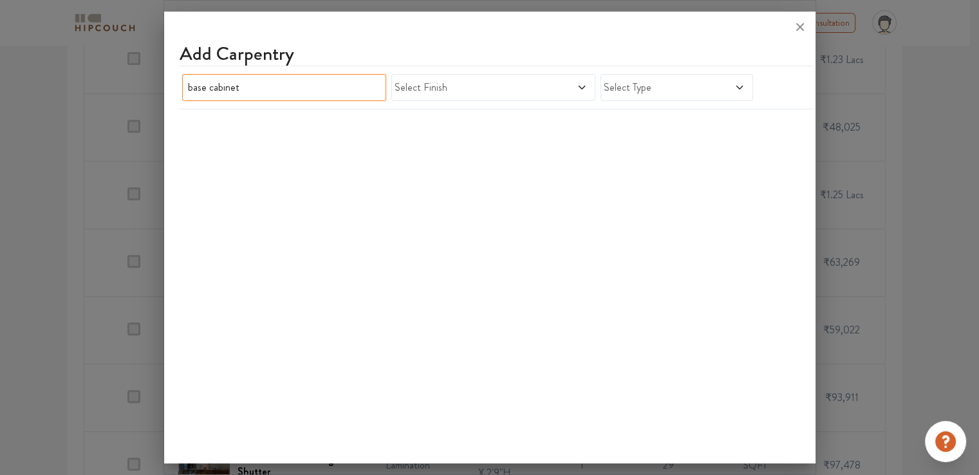
drag, startPoint x: 206, startPoint y: 86, endPoint x: 167, endPoint y: 86, distance: 38.6
click at [167, 86] on div "Add Carpentry base cabinet Select Finish Select Type" at bounding box center [489, 240] width 651 height 446
click at [677, 91] on span "Select Type" at bounding box center [657, 87] width 106 height 15
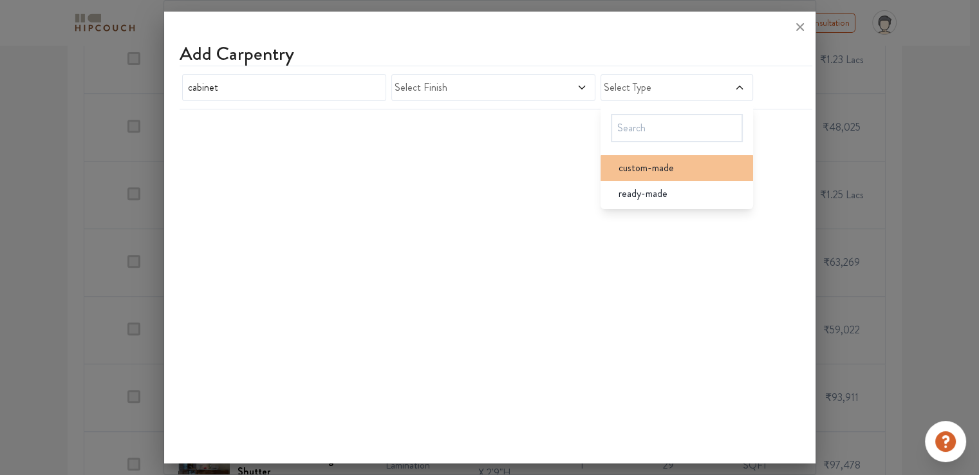
click at [651, 162] on span "custom-made" at bounding box center [645, 167] width 55 height 15
click at [551, 80] on span at bounding box center [563, 87] width 48 height 15
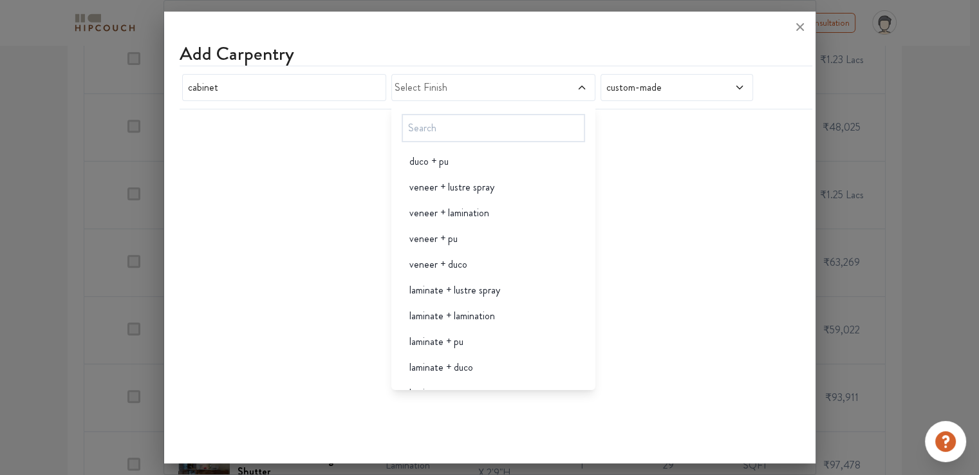
scroll to position [322, 0]
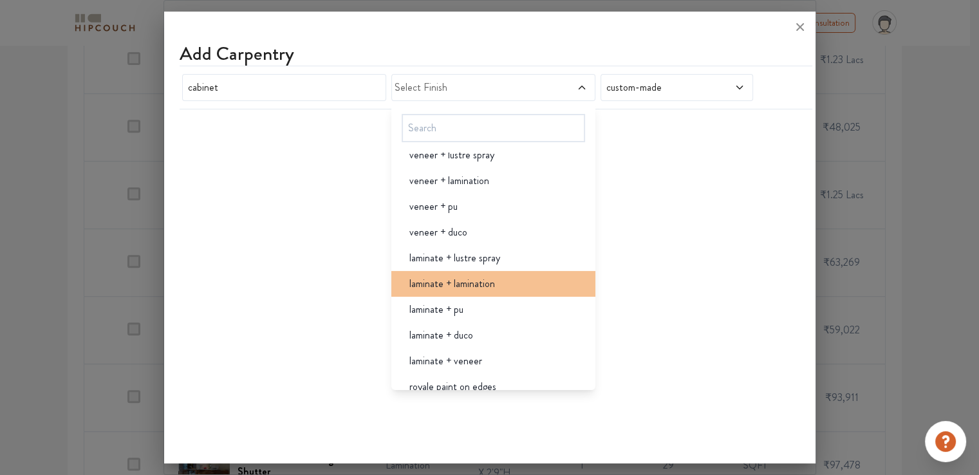
click at [501, 284] on div "laminate + lamination" at bounding box center [497, 283] width 196 height 15
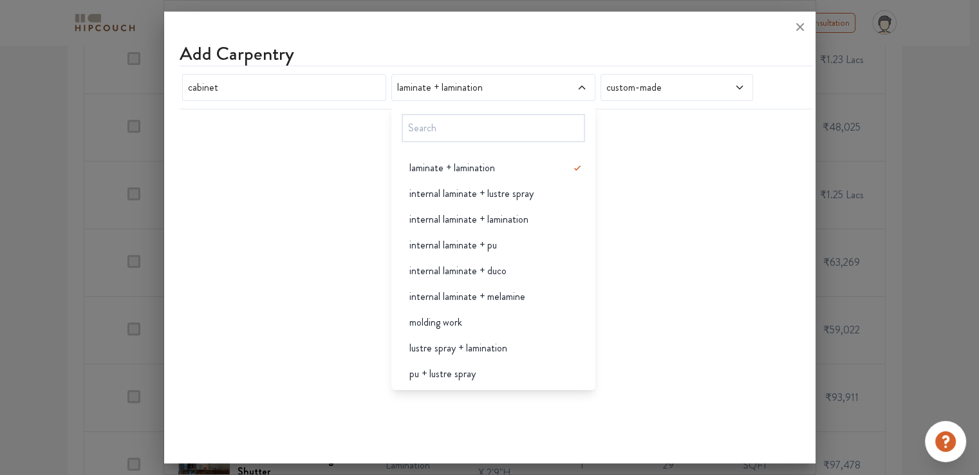
click at [367, 182] on div "Add Carpentry cabinet laminate + lamination laminate + lamination internal lami…" at bounding box center [489, 240] width 651 height 446
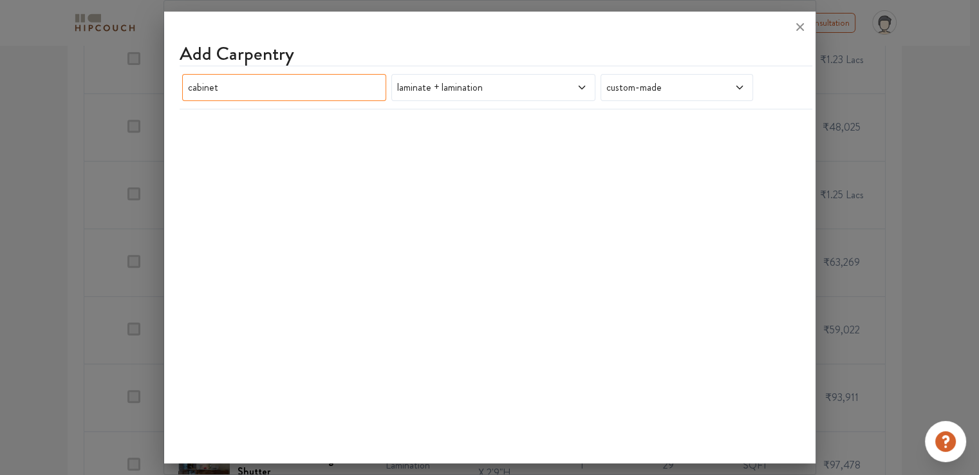
click at [299, 90] on input "cabinet" at bounding box center [284, 87] width 204 height 27
drag, startPoint x: 278, startPoint y: 89, endPoint x: 124, endPoint y: 79, distance: 154.1
click at [163, 79] on div "Add Carpentry cabinet laminate + lamination custom-made" at bounding box center [489, 237] width 652 height 475
click at [259, 93] on input "under counter" at bounding box center [284, 87] width 204 height 27
click at [475, 44] on div "Add Carpentry" at bounding box center [496, 53] width 633 height 23
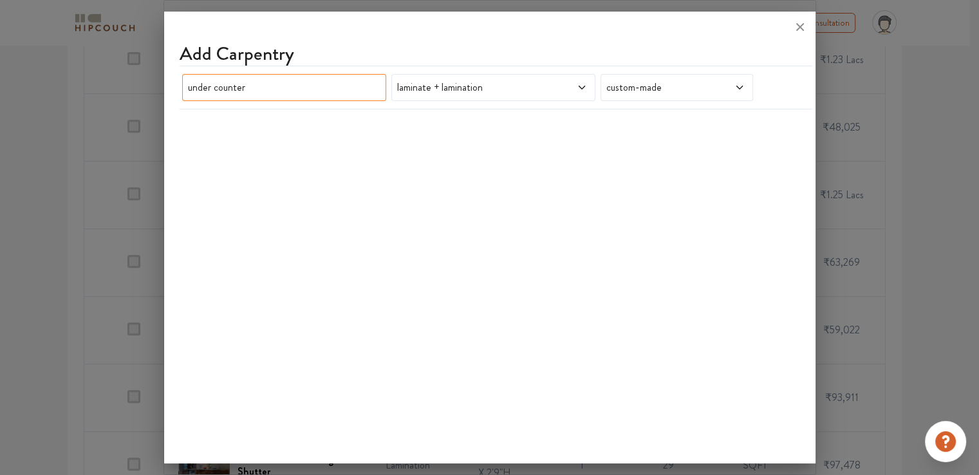
drag, startPoint x: 263, startPoint y: 88, endPoint x: 101, endPoint y: 92, distance: 162.2
click at [163, 92] on div "Add Carpentry under counter laminate + lamination custom-made" at bounding box center [489, 237] width 652 height 475
click at [559, 96] on div "laminate + lamination" at bounding box center [493, 87] width 204 height 27
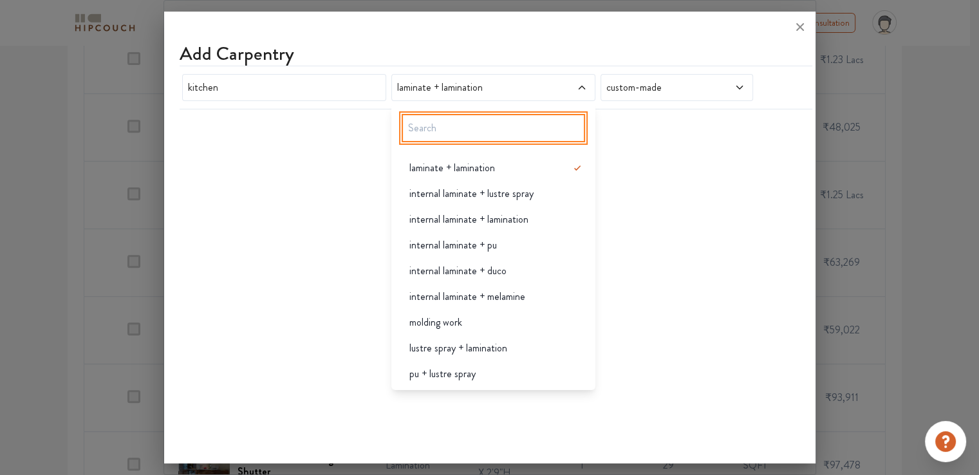
click at [501, 129] on input "text" at bounding box center [493, 128] width 183 height 28
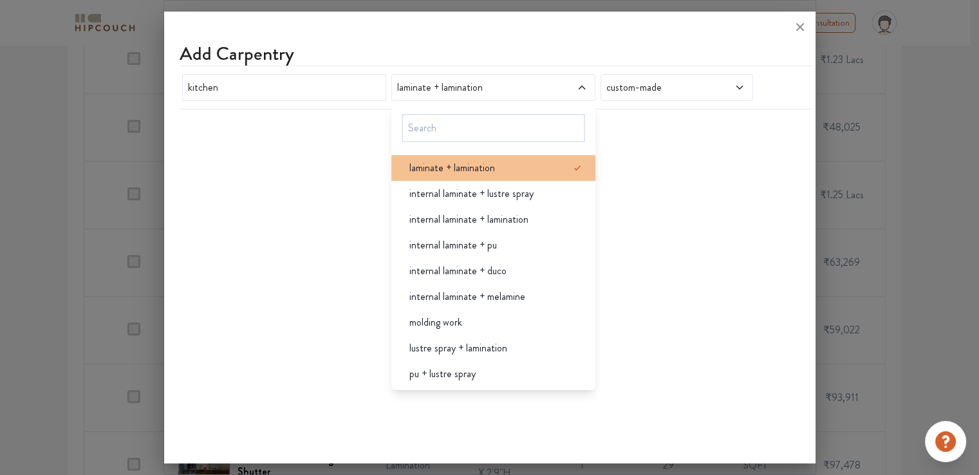
click at [569, 165] on icon at bounding box center [576, 167] width 15 height 15
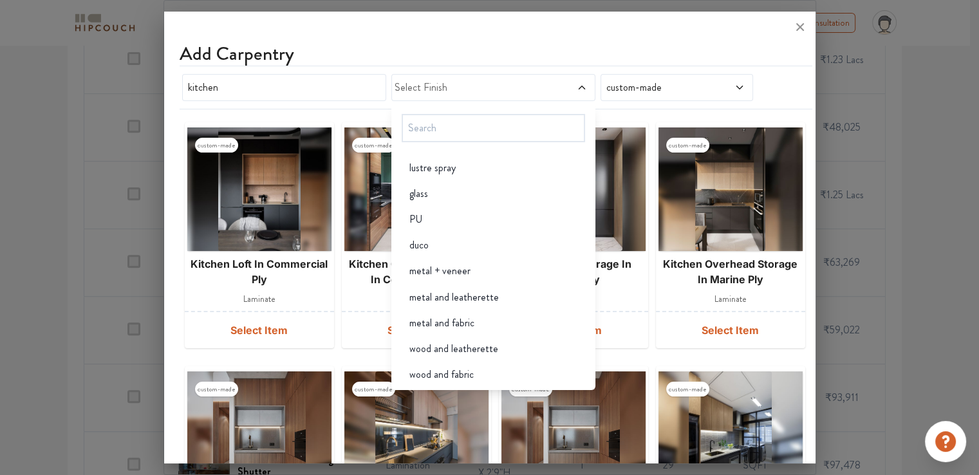
scroll to position [2547, 0]
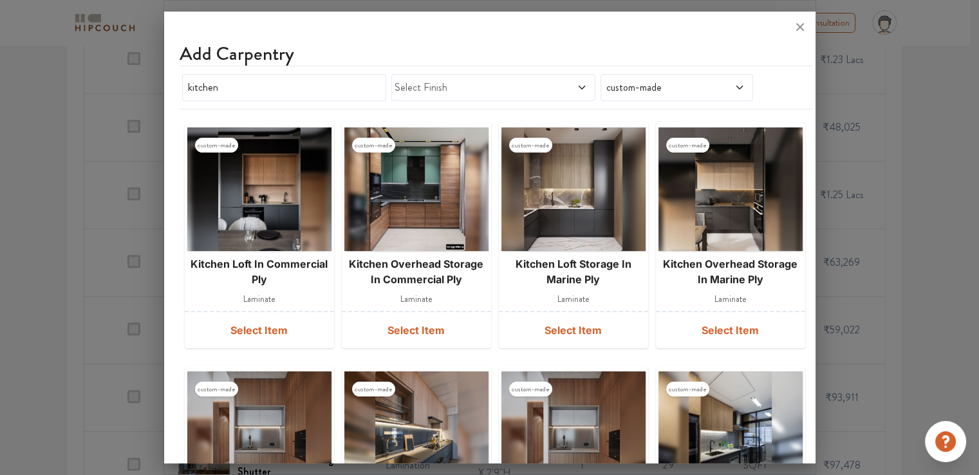
click at [500, 44] on div "Add Carpentry" at bounding box center [496, 53] width 633 height 23
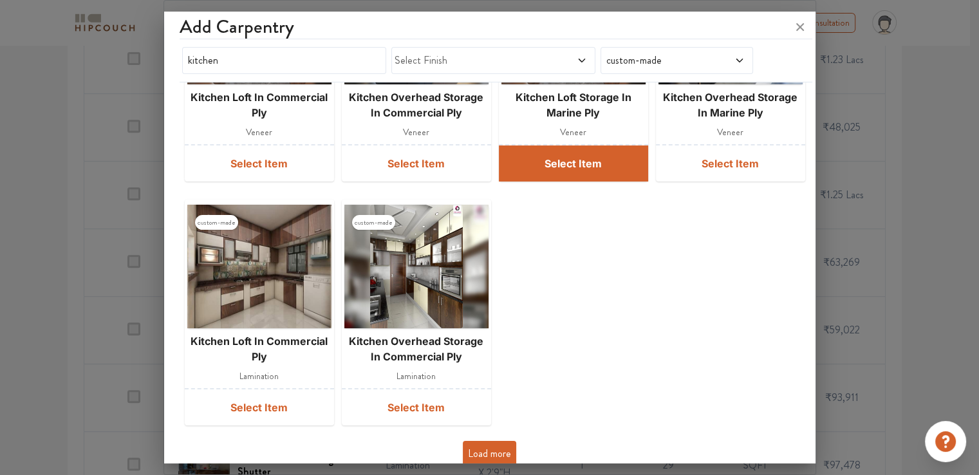
scroll to position [423, 0]
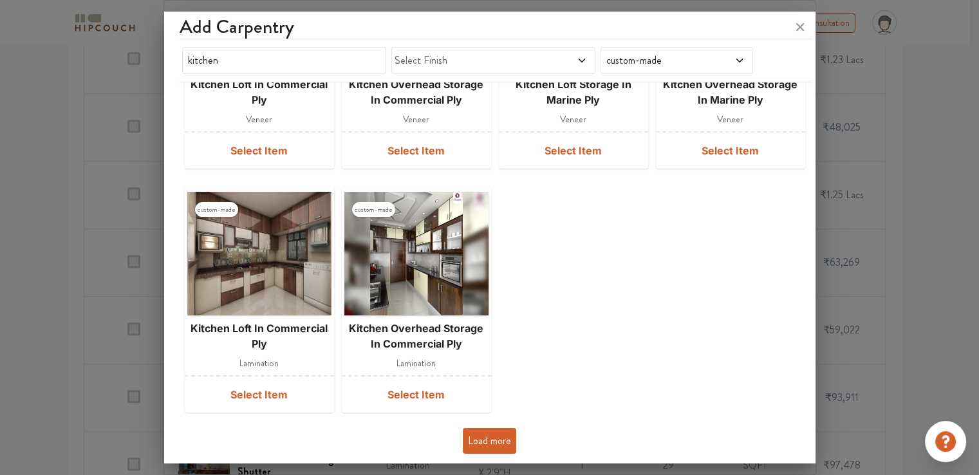
click at [483, 434] on button "Load more" at bounding box center [489, 441] width 53 height 26
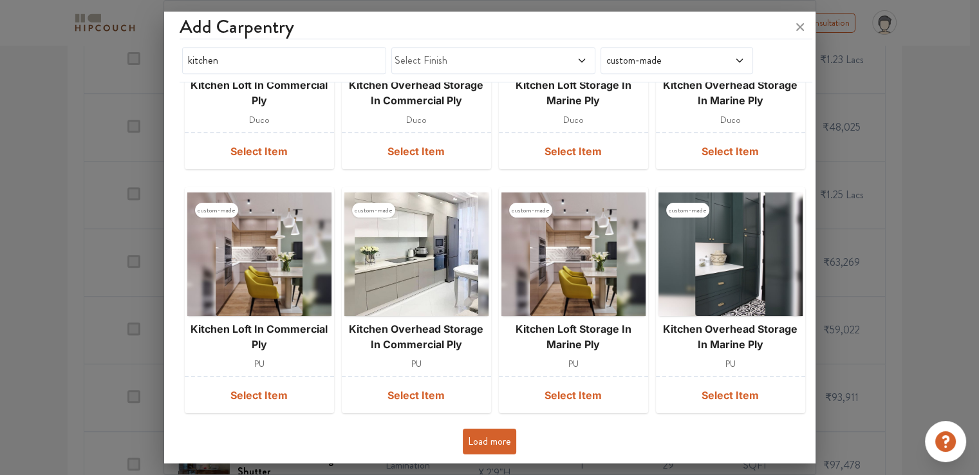
scroll to position [668, 0]
click at [480, 446] on button "Load more" at bounding box center [489, 442] width 53 height 26
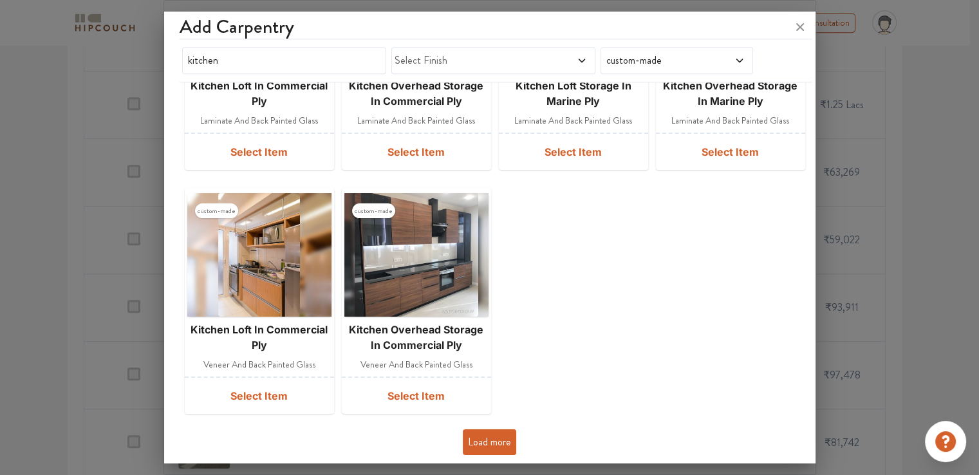
scroll to position [604, 0]
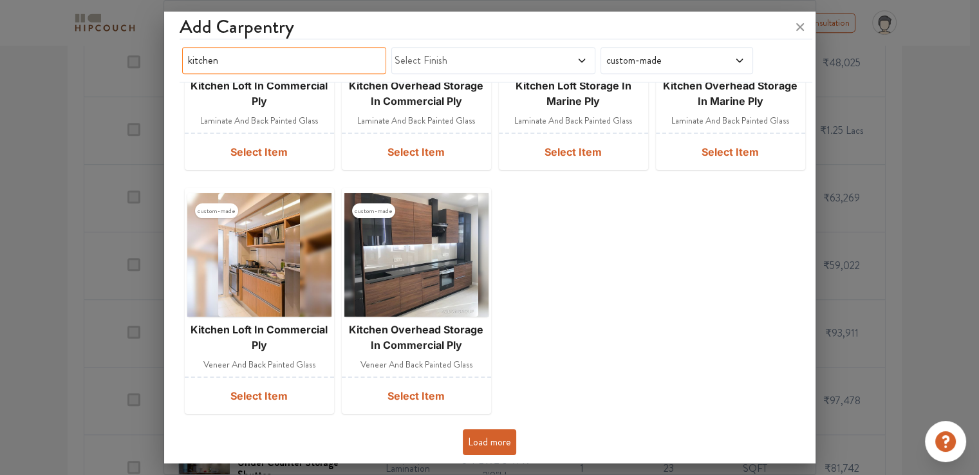
click at [257, 60] on input "kitchen" at bounding box center [284, 60] width 204 height 27
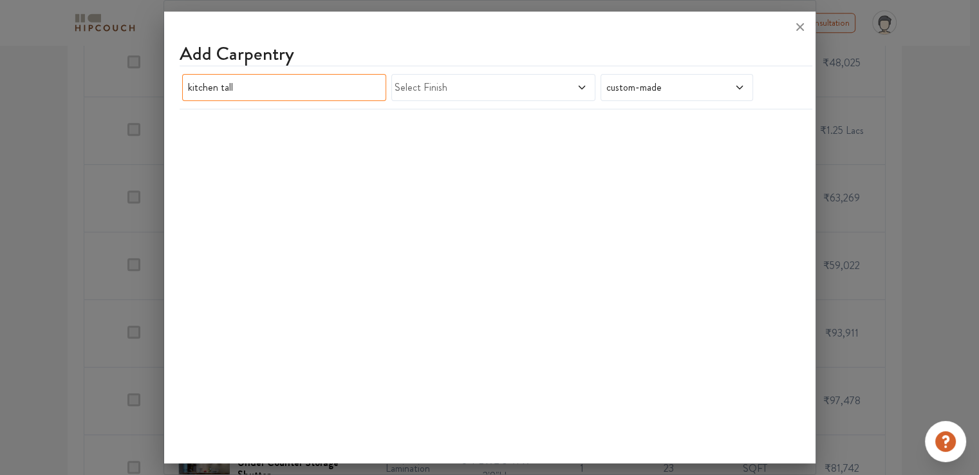
scroll to position [0, 0]
drag, startPoint x: 217, startPoint y: 86, endPoint x: 160, endPoint y: 85, distance: 57.9
click at [163, 85] on div "Add Carpentry kitchen tall Select Finish custom-made" at bounding box center [489, 237] width 652 height 475
click at [227, 88] on input "tall" at bounding box center [284, 87] width 204 height 27
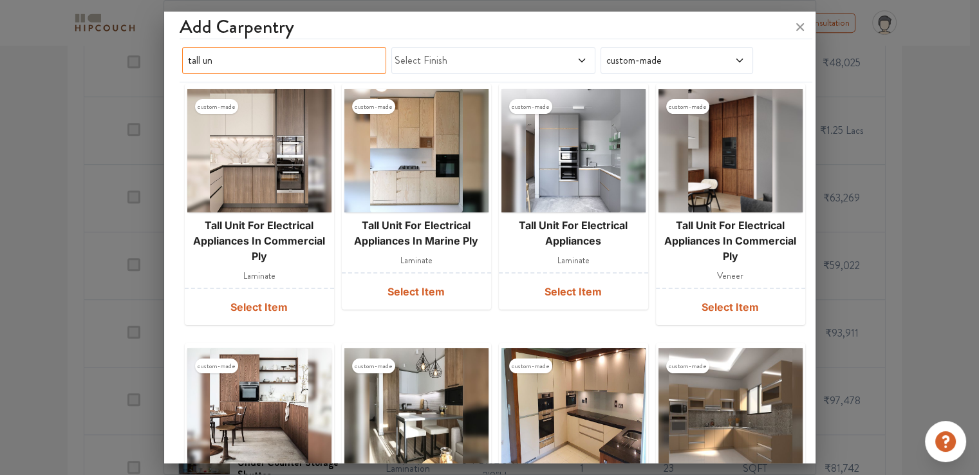
scroll to position [64, 0]
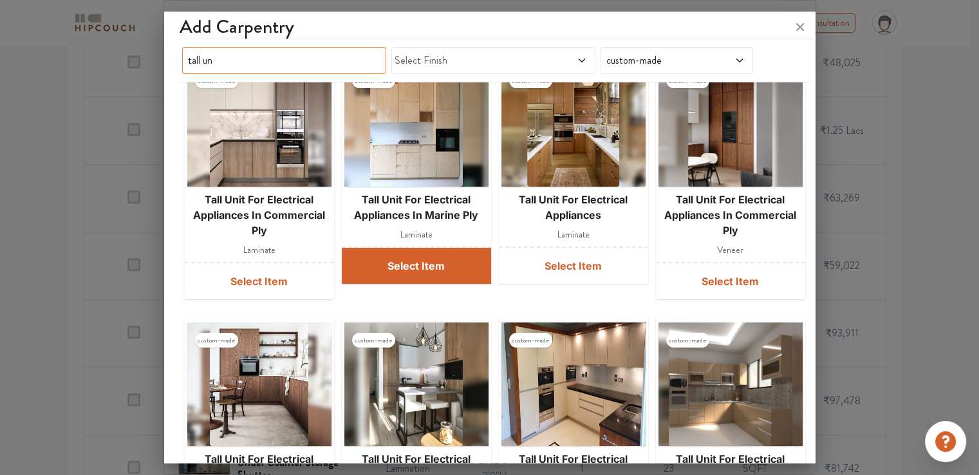
type input "tall un"
click at [439, 266] on button "Select Item" at bounding box center [416, 266] width 149 height 36
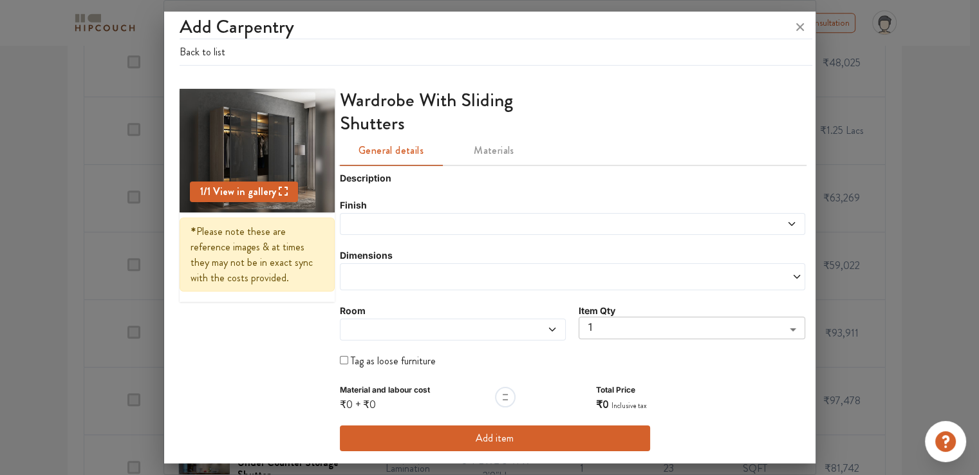
scroll to position [33, 0]
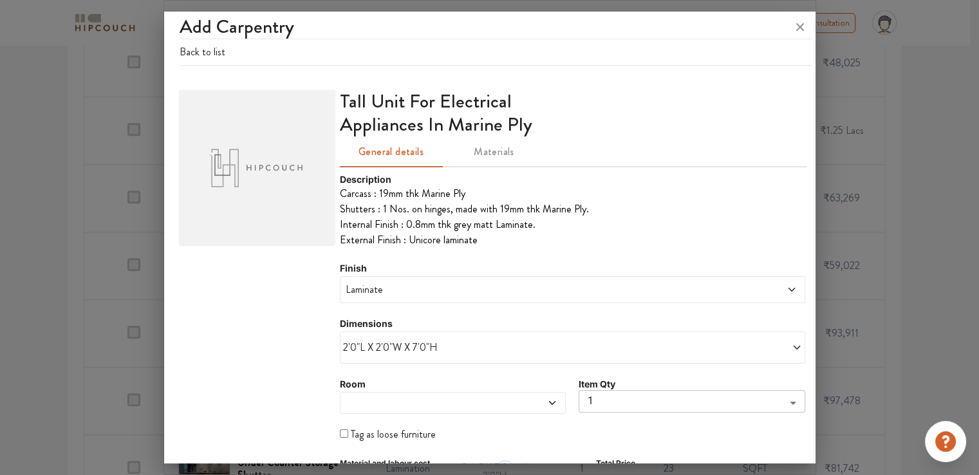
click at [390, 344] on span "2'0"L X 2'0"W X 7'0"H" at bounding box center [458, 347] width 230 height 15
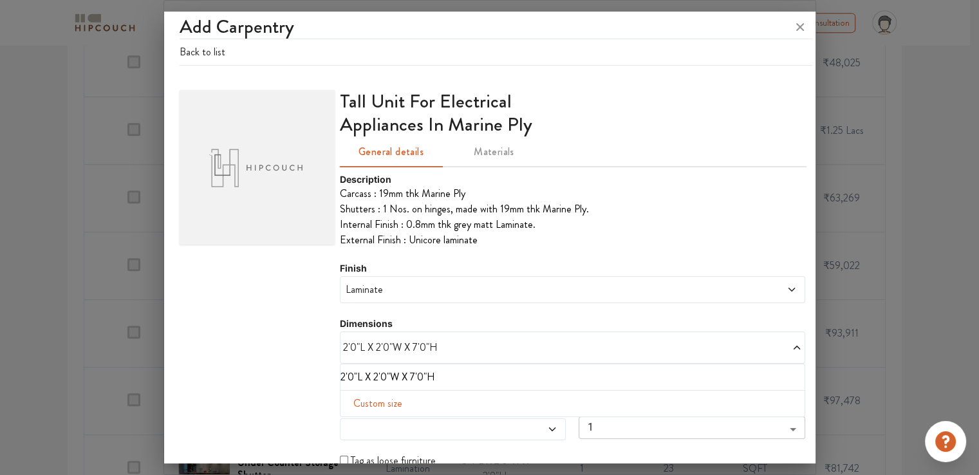
click at [379, 402] on span "Custom size" at bounding box center [377, 404] width 59 height 26
click at [362, 421] on input "text" at bounding box center [378, 424] width 54 height 24
type input "6"
click at [474, 423] on input "text" at bounding box center [490, 424] width 54 height 24
type input "2"
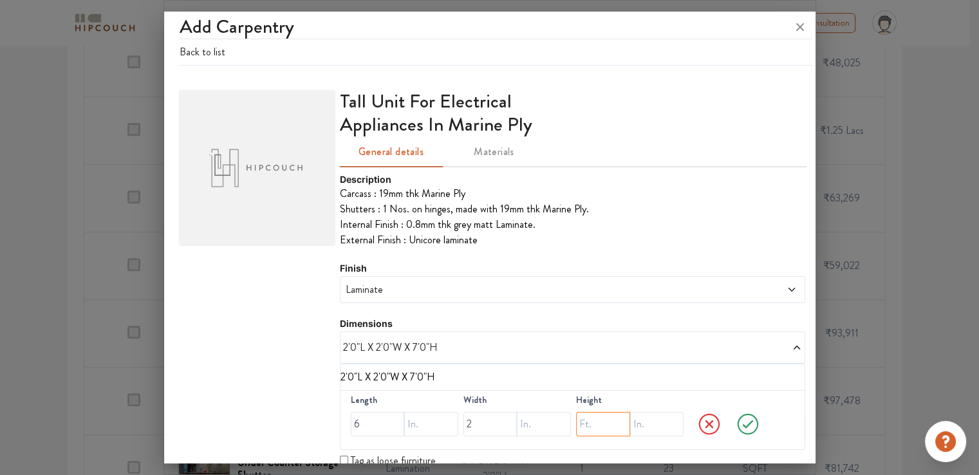
click at [589, 423] on input "text" at bounding box center [603, 424] width 54 height 24
type input "9"
click at [738, 421] on icon at bounding box center [748, 424] width 36 height 26
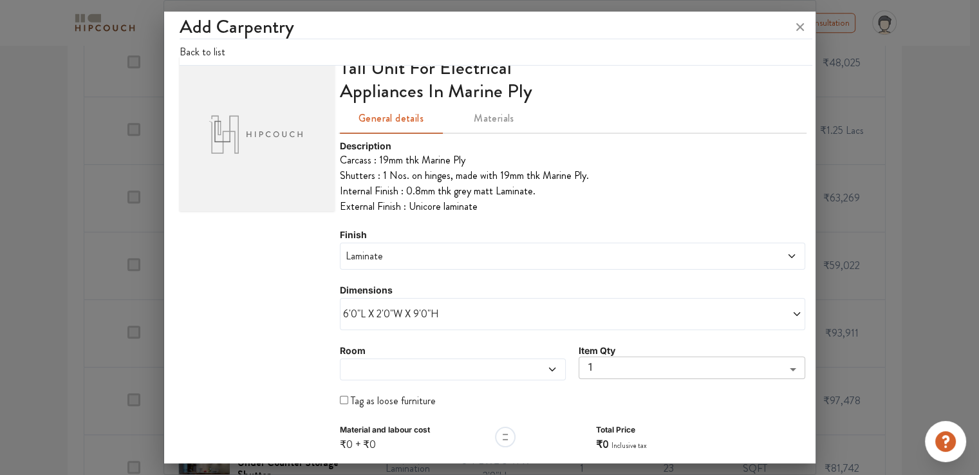
scroll to position [106, 0]
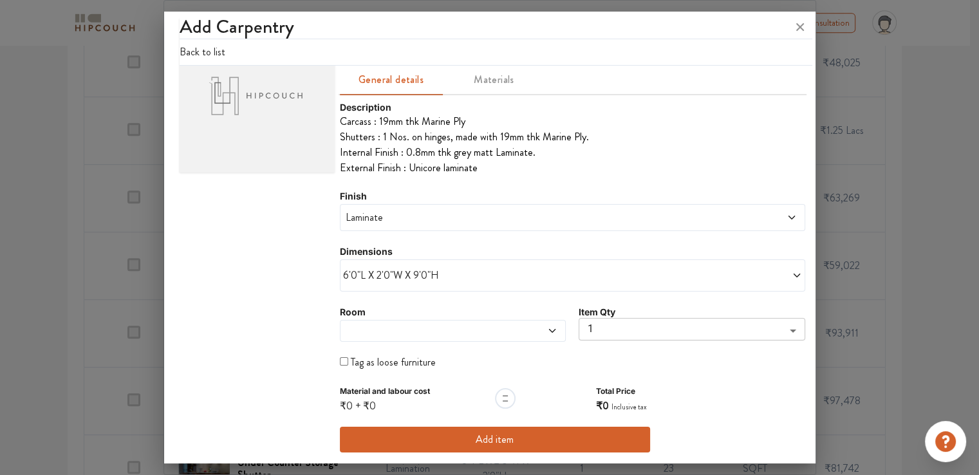
click at [386, 335] on span at bounding box center [423, 331] width 161 height 10
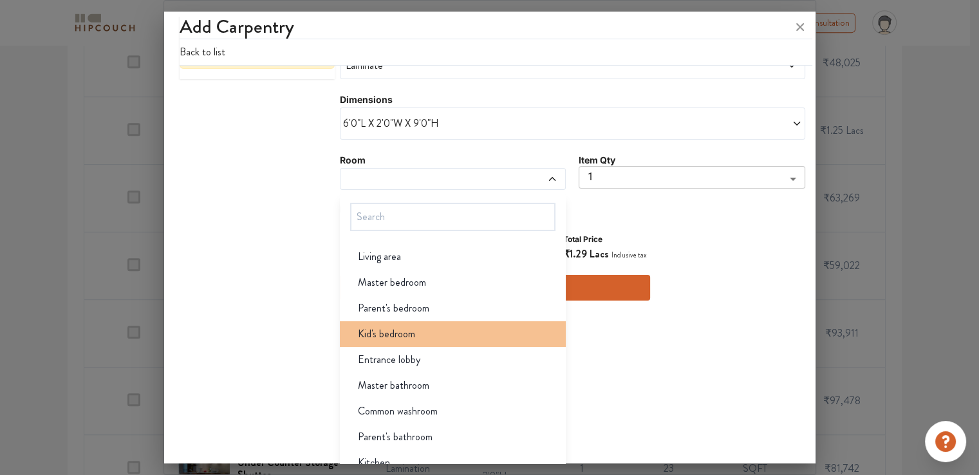
scroll to position [271, 0]
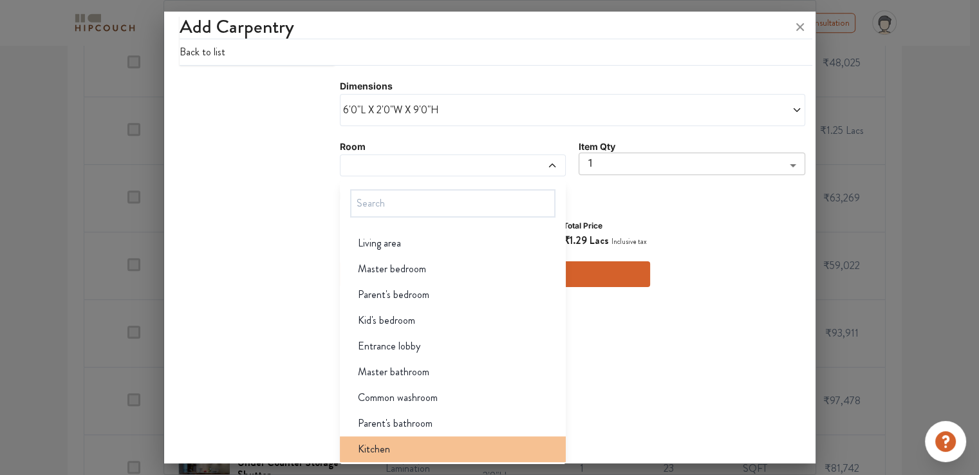
click at [378, 448] on span "Kitchen" at bounding box center [374, 448] width 32 height 15
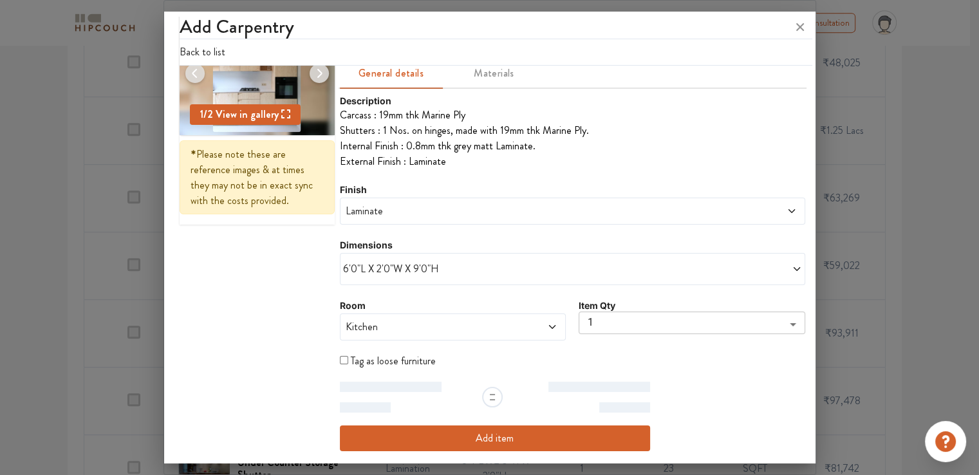
scroll to position [111, 0]
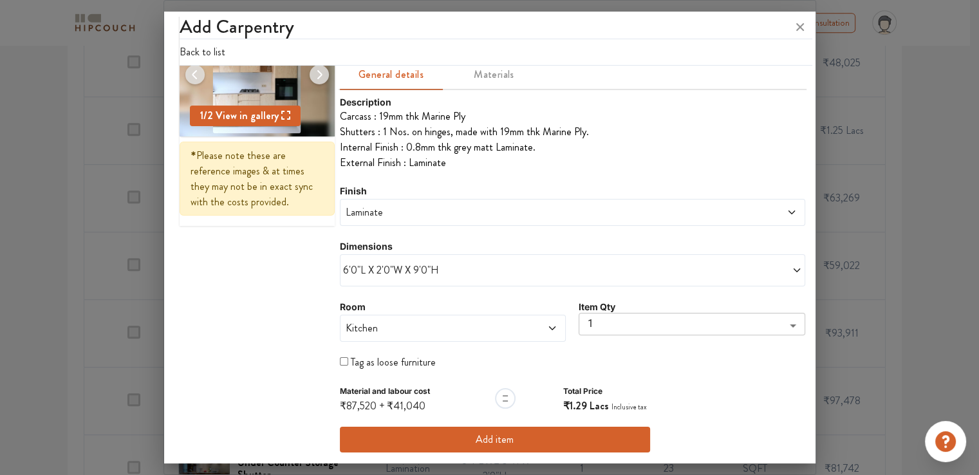
click at [486, 436] on button "Add item" at bounding box center [495, 440] width 310 height 26
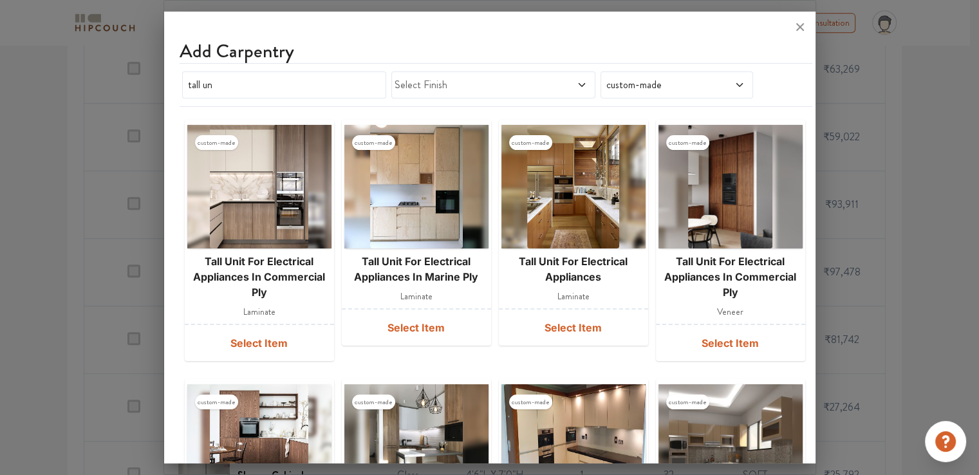
scroll to position [0, 0]
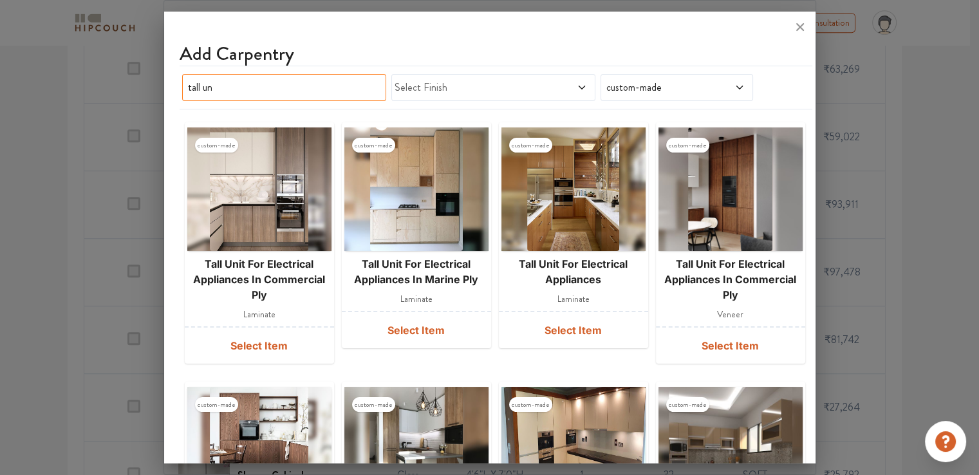
drag, startPoint x: 231, startPoint y: 88, endPoint x: 172, endPoint y: 84, distance: 58.7
click at [172, 84] on div "Add Carpentry tall un Select Finish custom-made custom-made tall unit for elect…" at bounding box center [489, 240] width 651 height 446
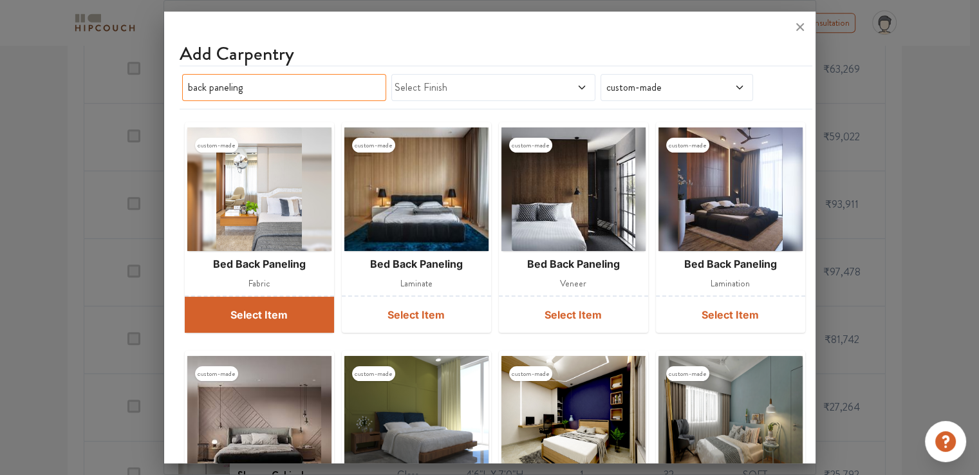
type input "back paneling"
click at [258, 319] on button "Select Item" at bounding box center [259, 315] width 149 height 36
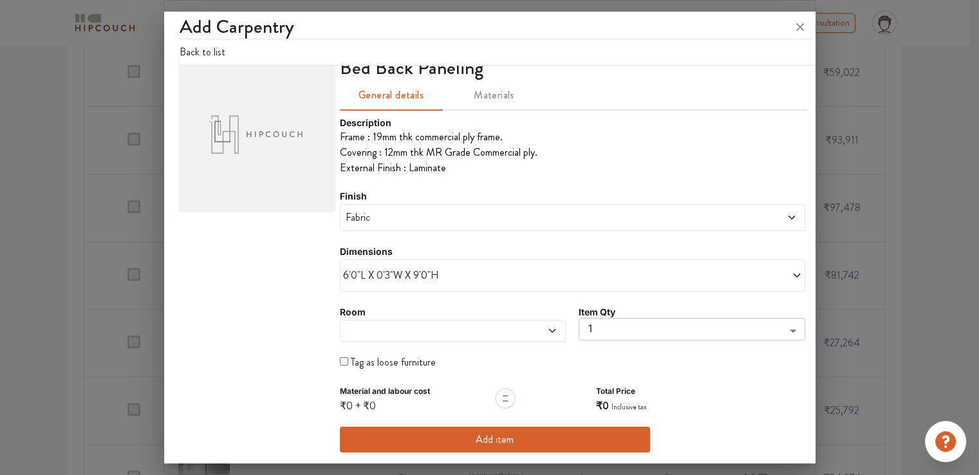
scroll to position [861, 0]
click at [421, 329] on span at bounding box center [423, 331] width 161 height 10
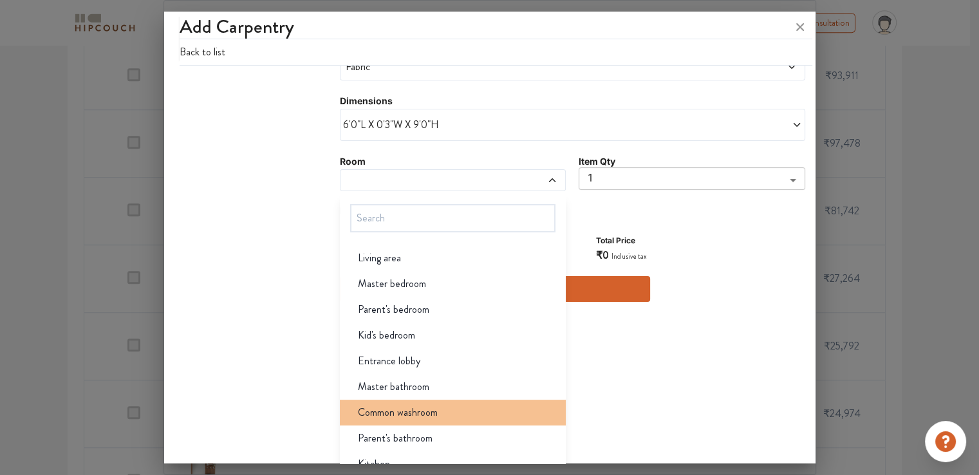
scroll to position [232, 0]
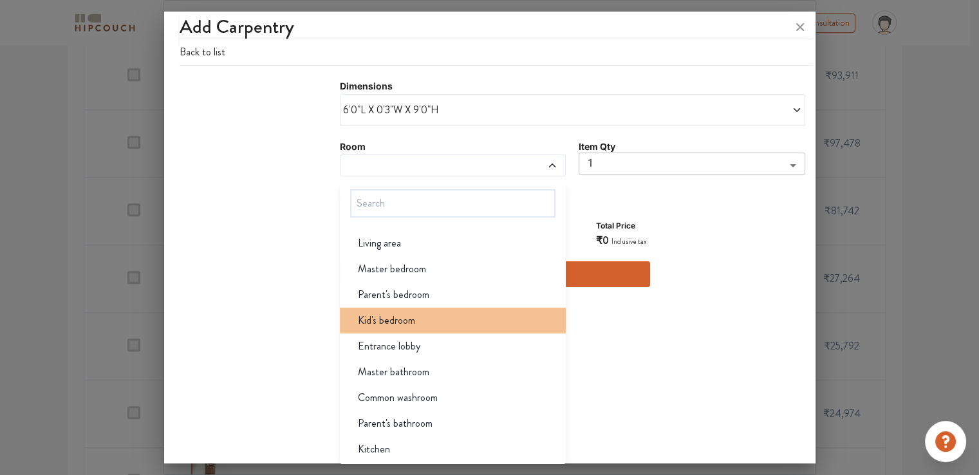
click at [396, 324] on span "Kid's bedroom" at bounding box center [386, 320] width 57 height 15
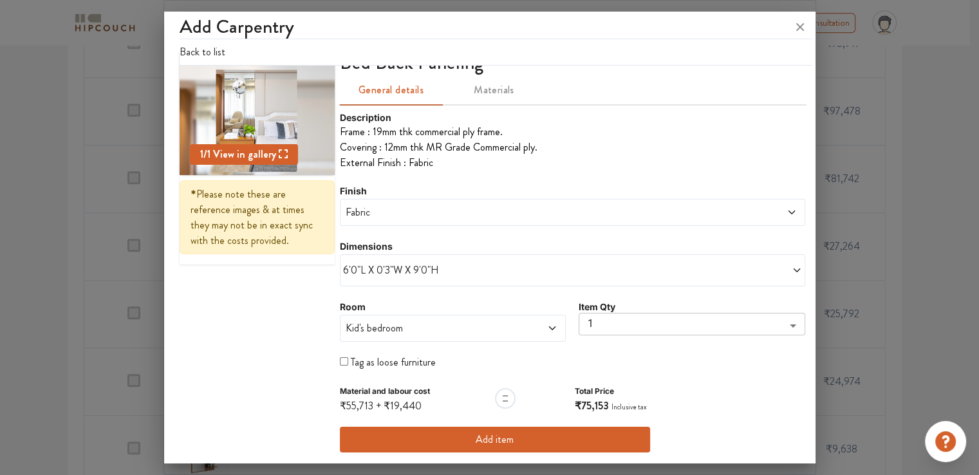
scroll to position [925, 0]
click at [487, 437] on button "Add item" at bounding box center [495, 440] width 310 height 26
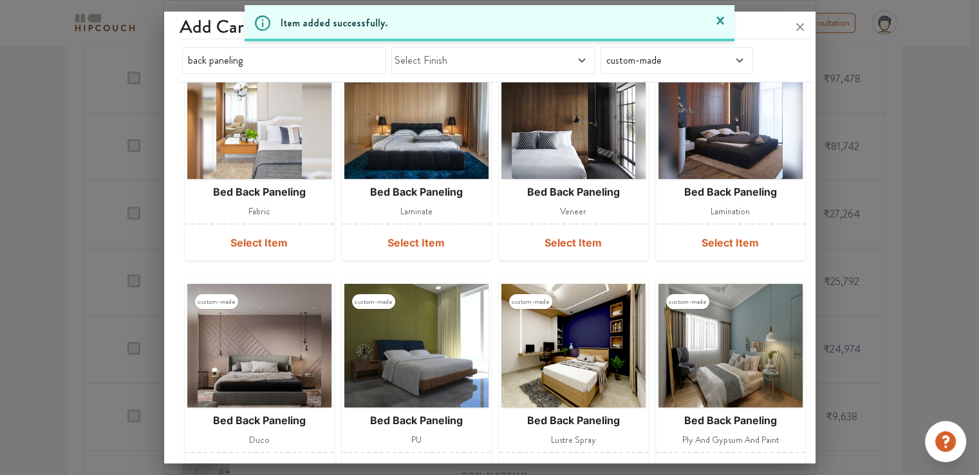
scroll to position [57, 0]
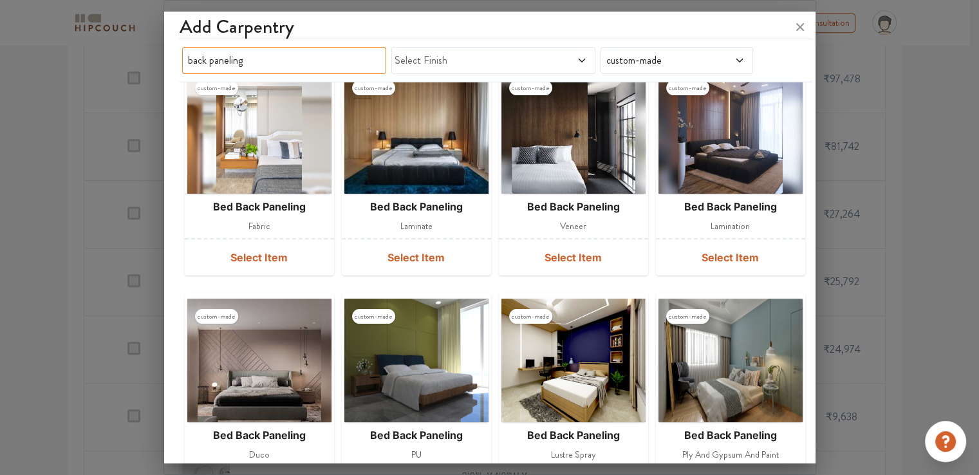
drag, startPoint x: 270, startPoint y: 62, endPoint x: 103, endPoint y: 68, distance: 167.4
click at [163, 68] on div "Add Carpentry back paneling Select Finish custom-made custom-made bed back pane…" at bounding box center [489, 237] width 652 height 475
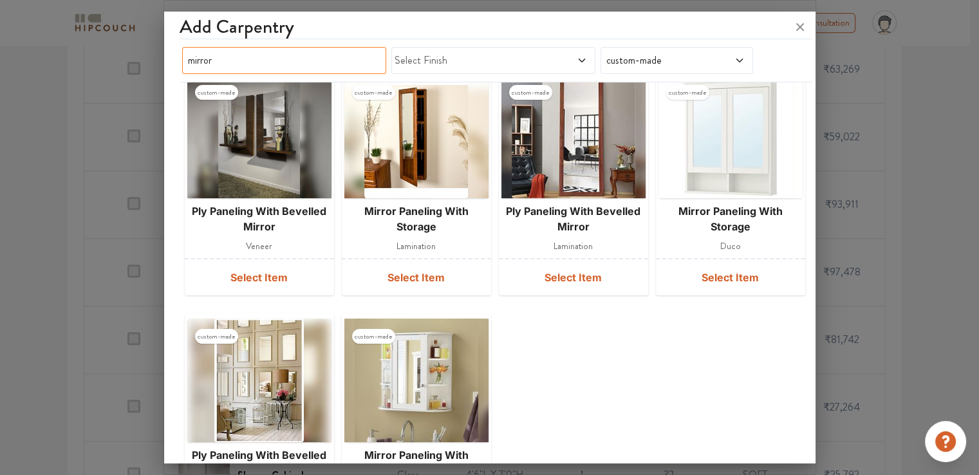
scroll to position [322, 0]
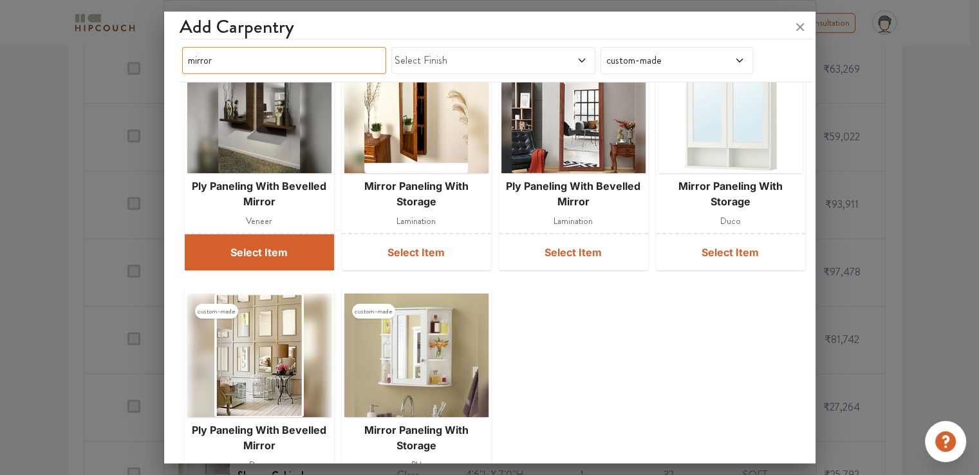
type input "mirror"
click at [283, 252] on button "Select Item" at bounding box center [259, 252] width 149 height 36
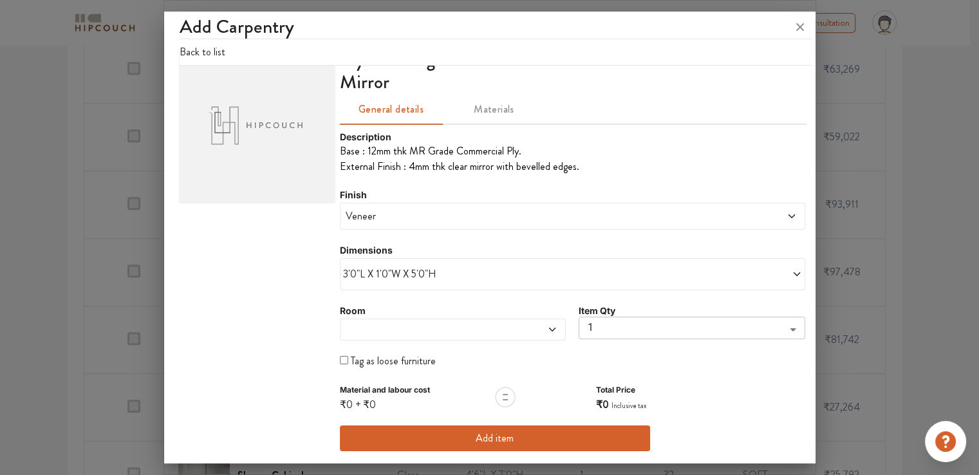
scroll to position [0, 0]
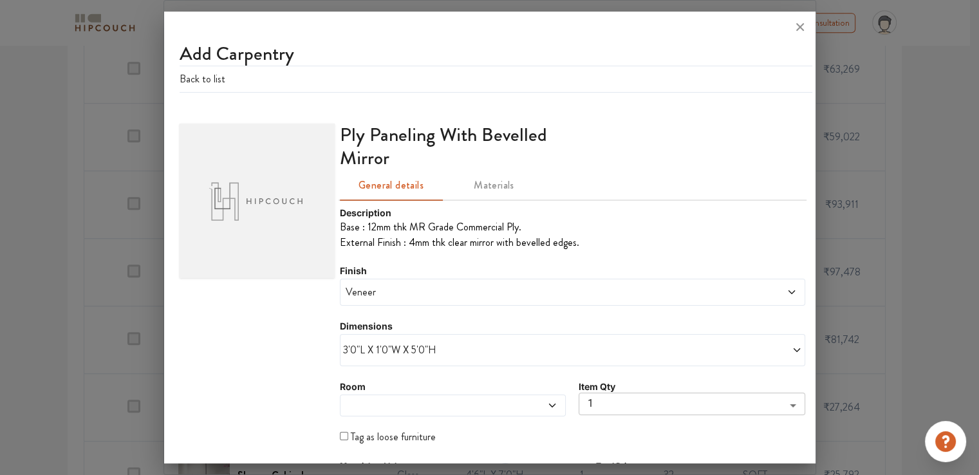
click at [451, 344] on span "3'0"L X 1'0"W X 5'0"H" at bounding box center [458, 349] width 230 height 15
click at [384, 406] on span "Custom size" at bounding box center [377, 406] width 59 height 26
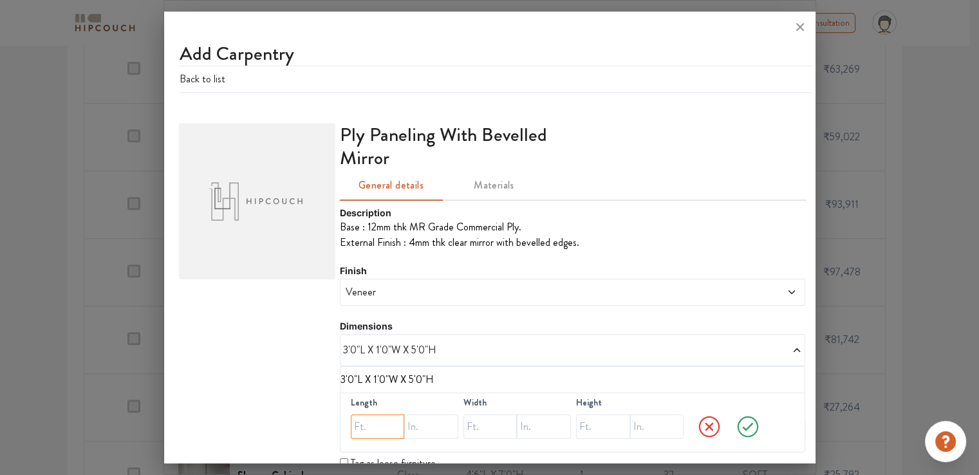
click at [368, 423] on input "text" at bounding box center [378, 426] width 54 height 24
type input "3"
click at [479, 430] on input "text" at bounding box center [490, 426] width 54 height 24
type input "1"
click at [593, 426] on input "text" at bounding box center [603, 426] width 54 height 24
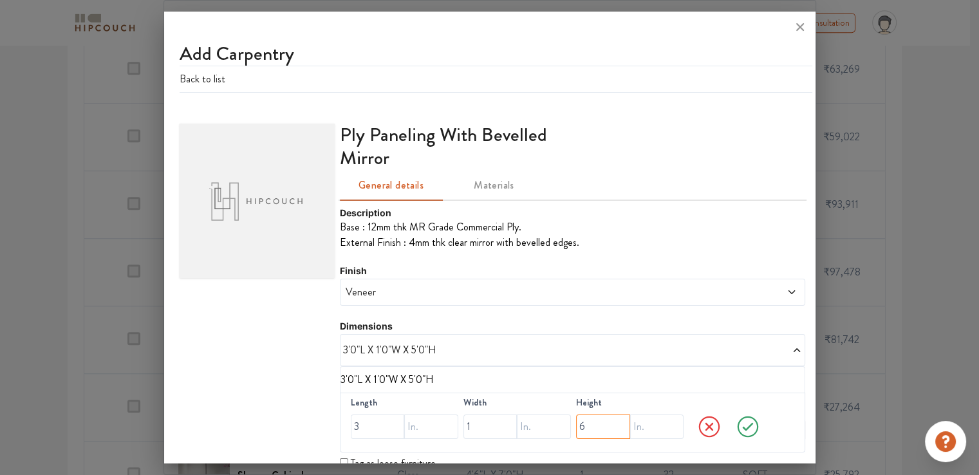
type input "6"
click at [738, 425] on icon at bounding box center [748, 427] width 36 height 26
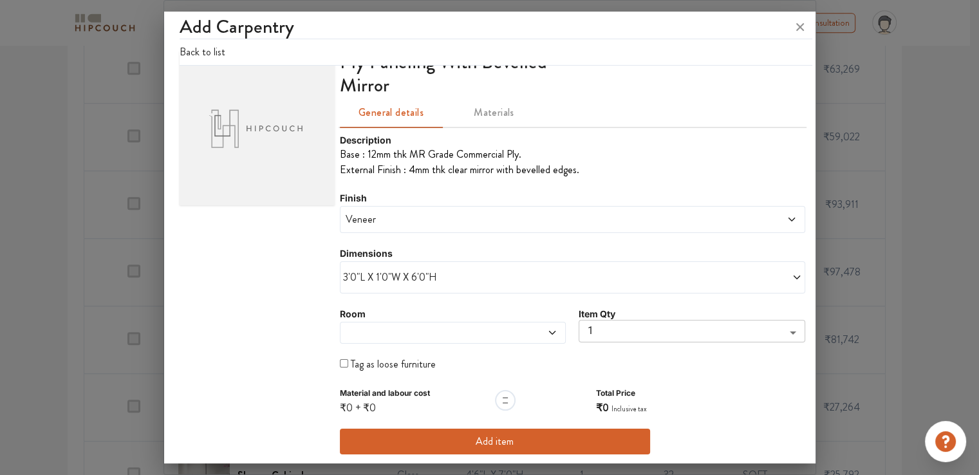
scroll to position [75, 0]
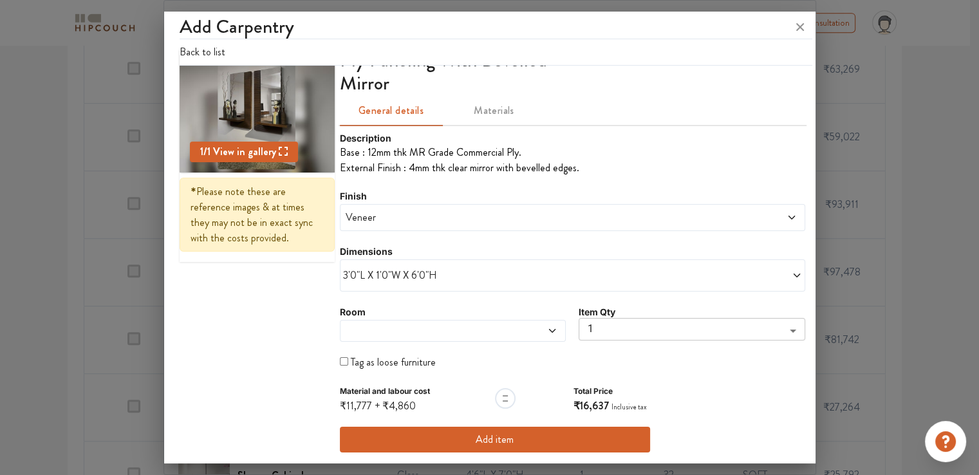
click at [481, 326] on span at bounding box center [423, 331] width 161 height 10
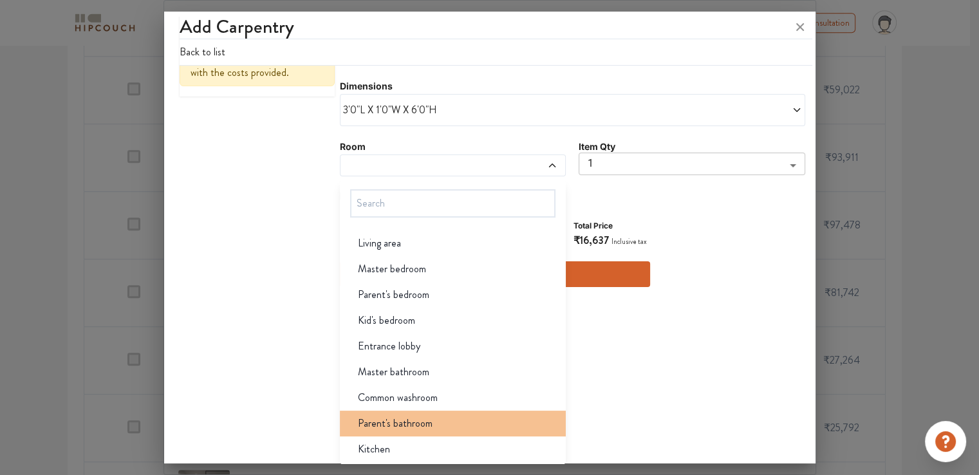
scroll to position [797, 0]
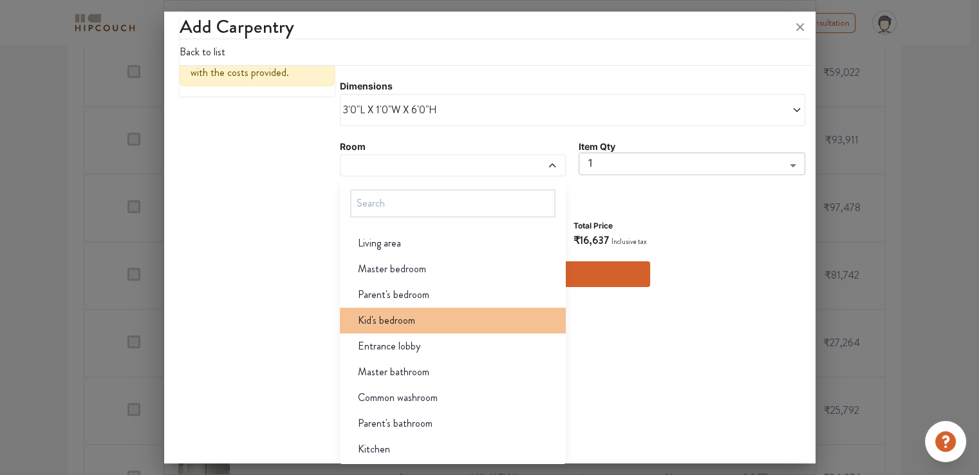
click at [396, 322] on span "Kid's bedroom" at bounding box center [386, 320] width 57 height 15
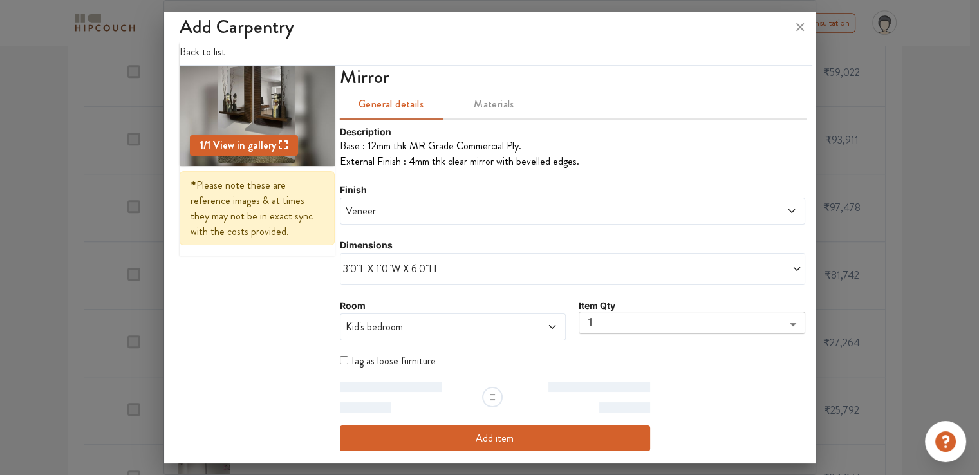
scroll to position [80, 0]
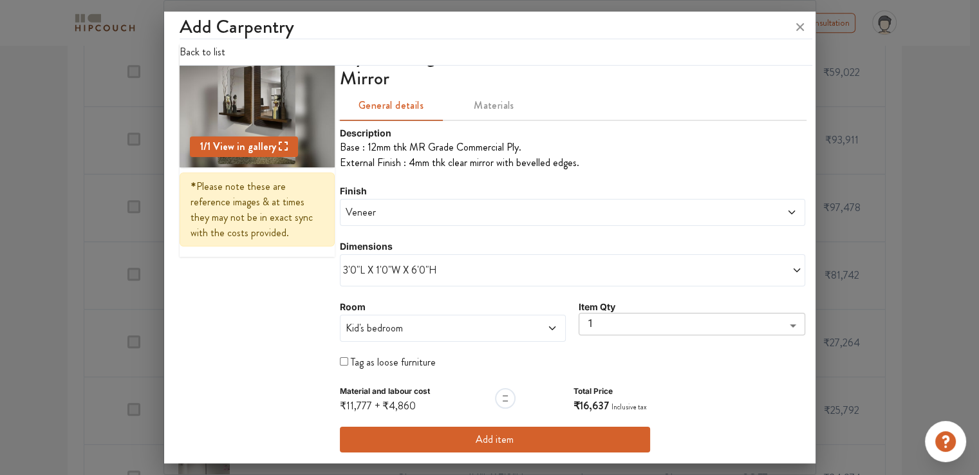
click at [492, 441] on button "Add item" at bounding box center [495, 440] width 310 height 26
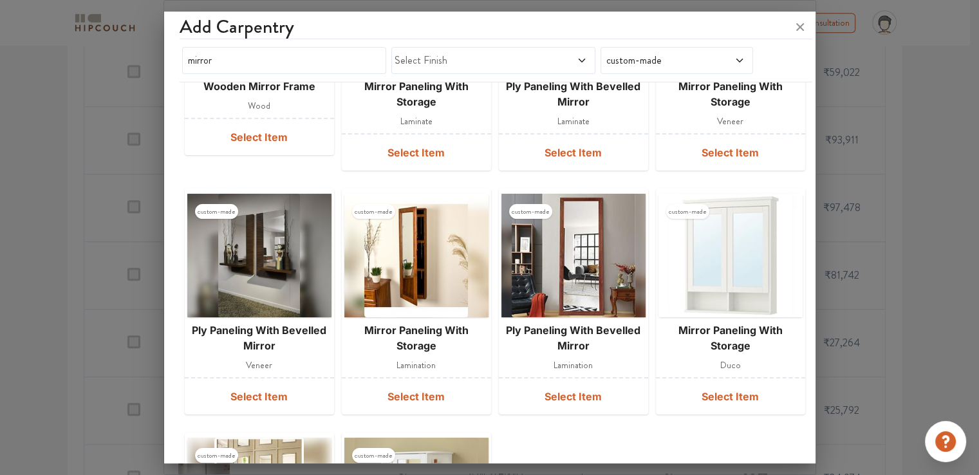
scroll to position [194, 0]
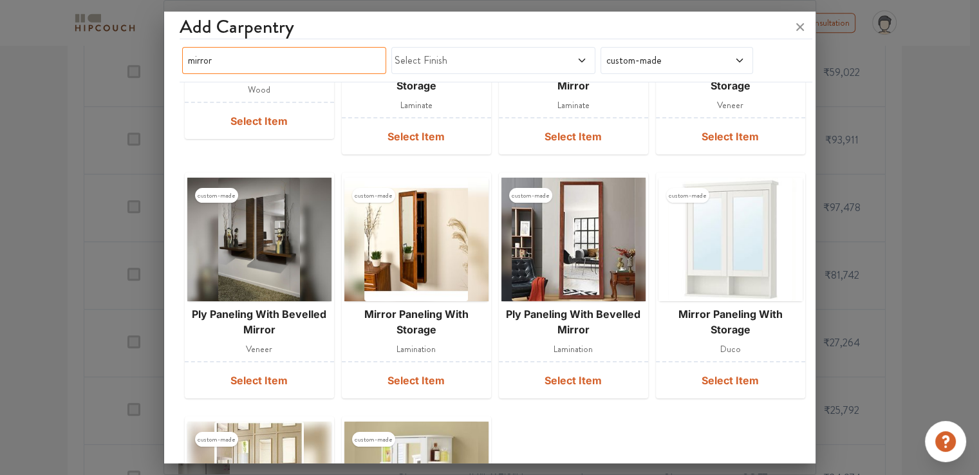
drag, startPoint x: 214, startPoint y: 58, endPoint x: 170, endPoint y: 59, distance: 43.8
click at [170, 59] on div "Add Carpentry mirror Select Finish custom-made custom-made wooden mirror frame …" at bounding box center [489, 240] width 651 height 446
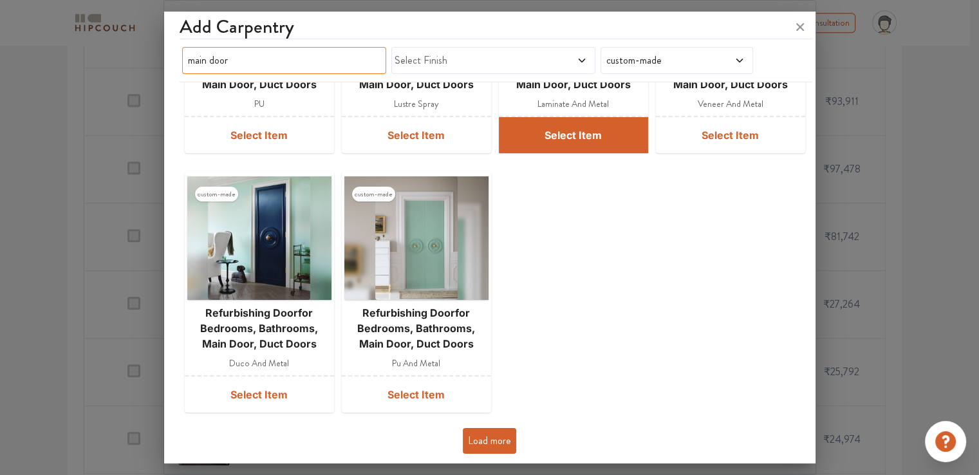
scroll to position [861, 0]
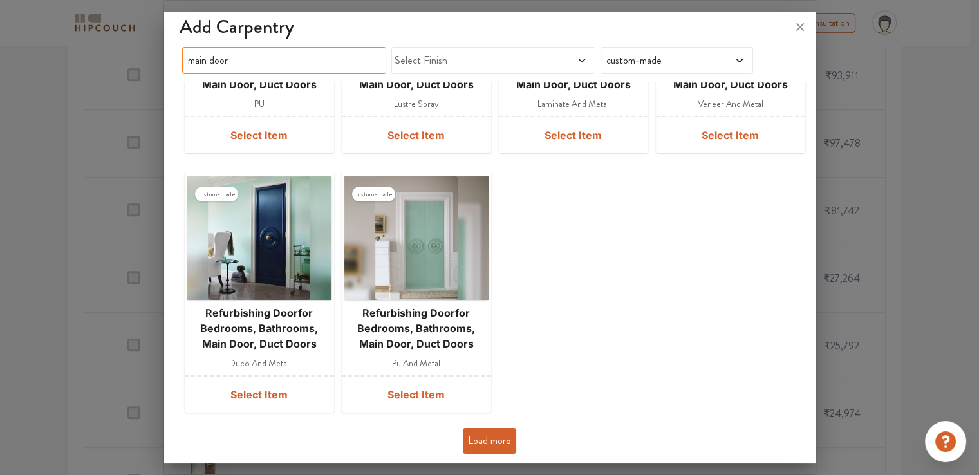
type input "main door"
click at [497, 441] on button "Load more" at bounding box center [489, 441] width 53 height 26
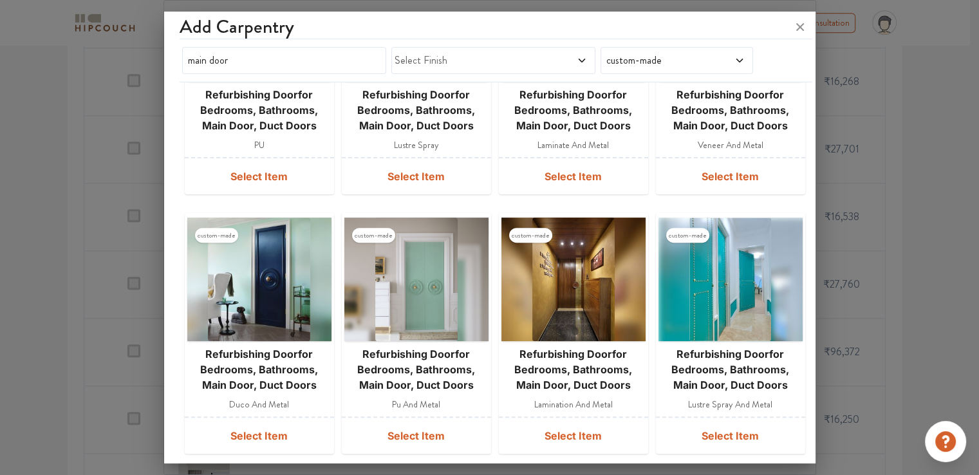
scroll to position [1376, 0]
click at [579, 201] on div "custom-made refurbishing doorfor bedrooms, bathrooms, main door, duct doors lam…" at bounding box center [490, 74] width 620 height 770
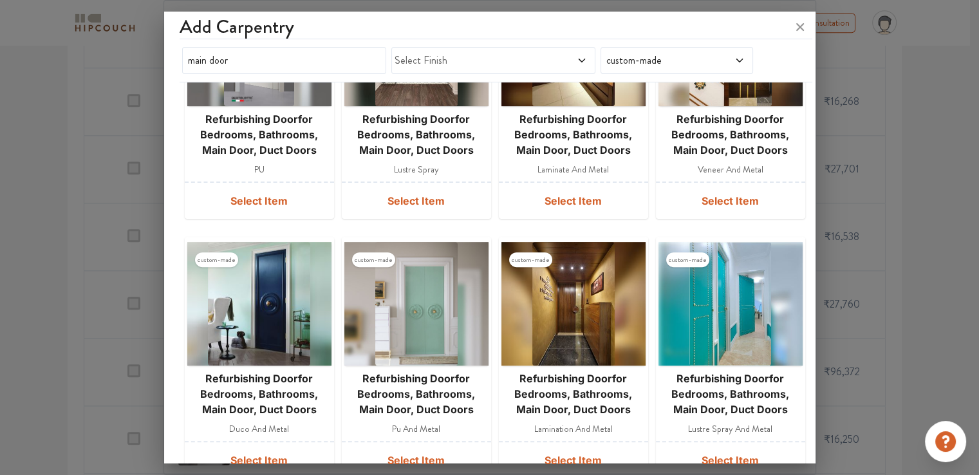
scroll to position [429, 0]
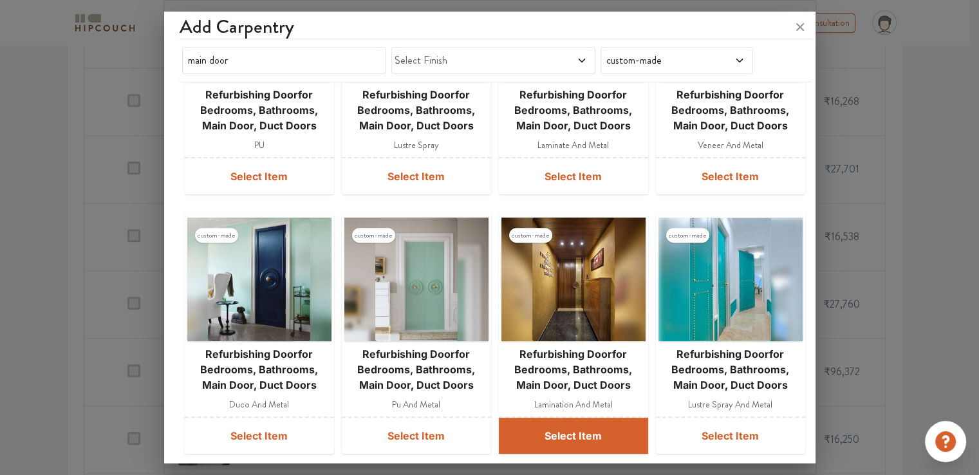
click at [570, 435] on button "Select Item" at bounding box center [573, 436] width 149 height 36
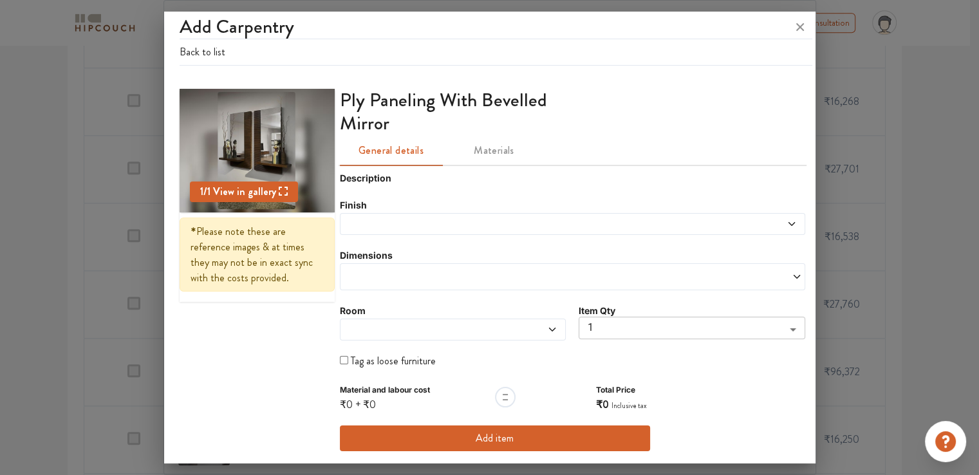
scroll to position [0, 0]
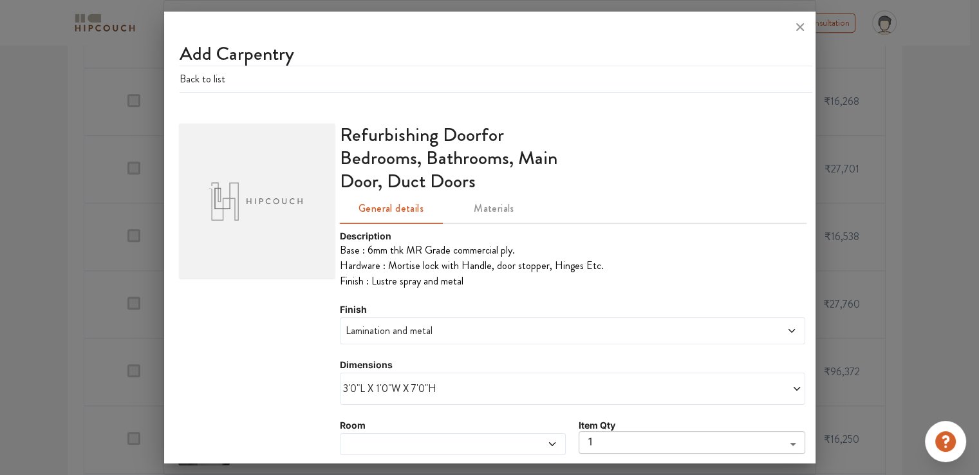
click at [406, 393] on span "3'0"L X 1'0"W X 7'0"H" at bounding box center [458, 388] width 230 height 15
click at [374, 441] on span "Custom size" at bounding box center [377, 445] width 59 height 26
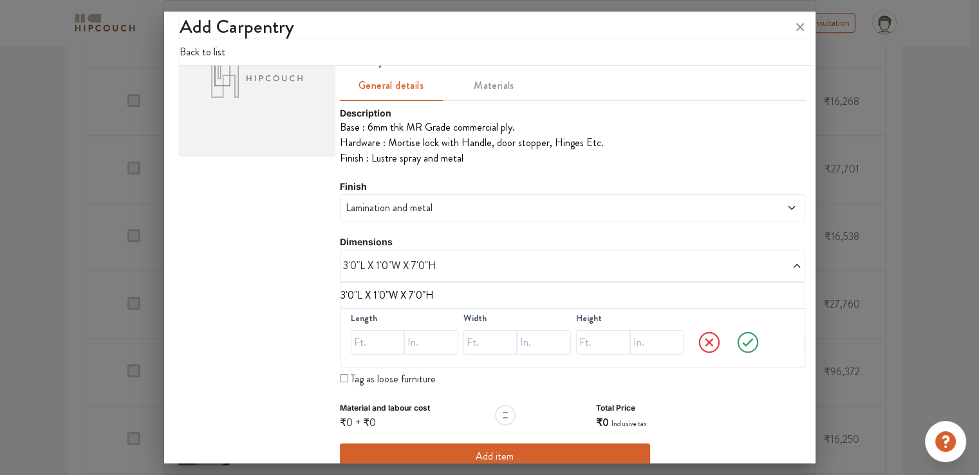
scroll to position [129, 0]
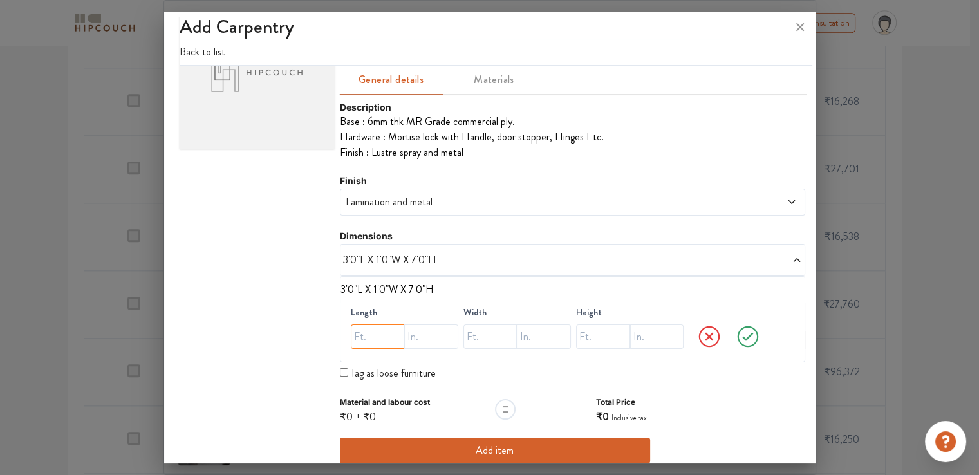
click at [384, 336] on input "text" at bounding box center [378, 336] width 54 height 24
type input "4"
click at [476, 335] on input "text" at bounding box center [490, 336] width 54 height 24
type input "1"
click at [591, 333] on input "text" at bounding box center [603, 336] width 54 height 24
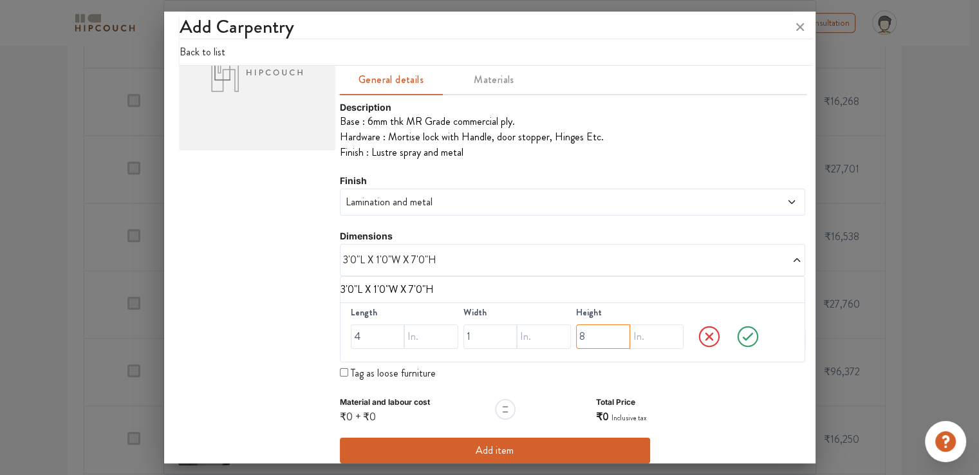
type input "8"
click at [739, 333] on icon at bounding box center [748, 337] width 36 height 26
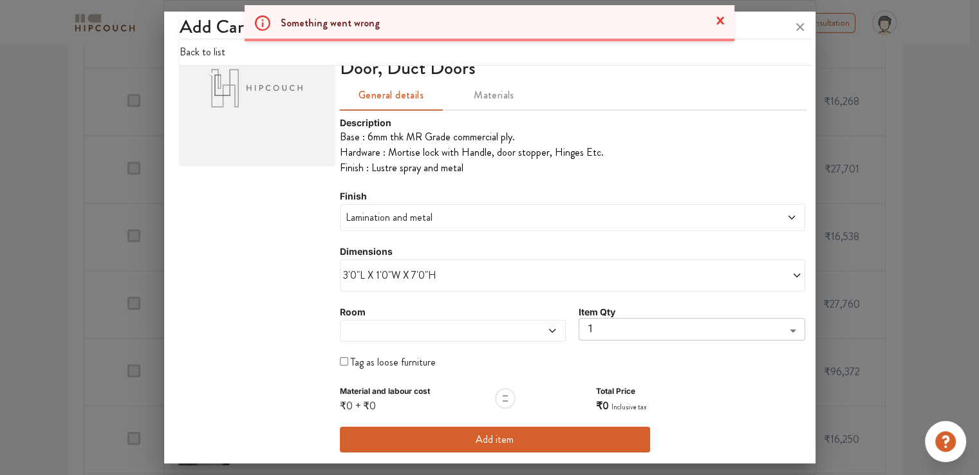
click at [479, 330] on span at bounding box center [423, 331] width 161 height 10
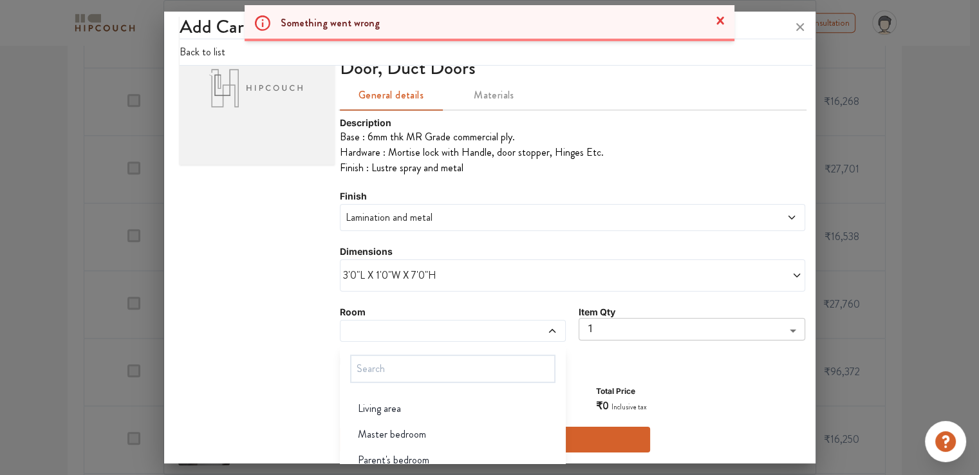
scroll to position [129, 0]
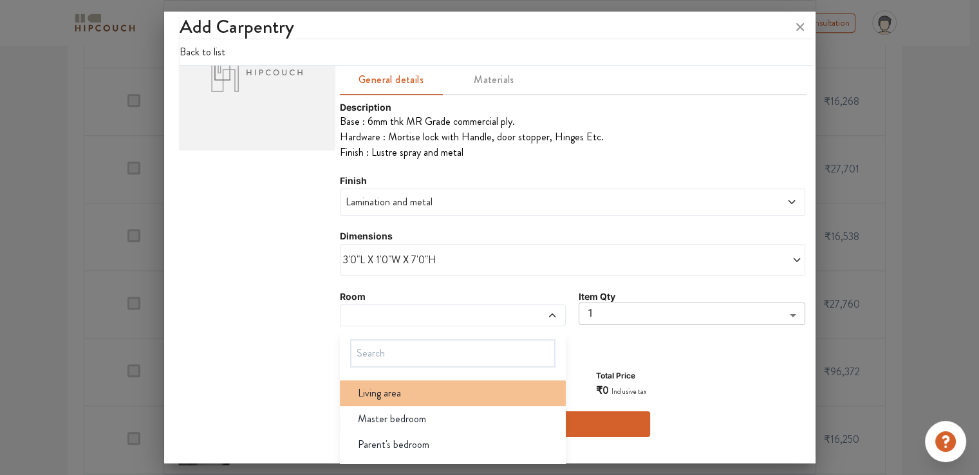
click at [426, 396] on div "Living area" at bounding box center [456, 392] width 219 height 15
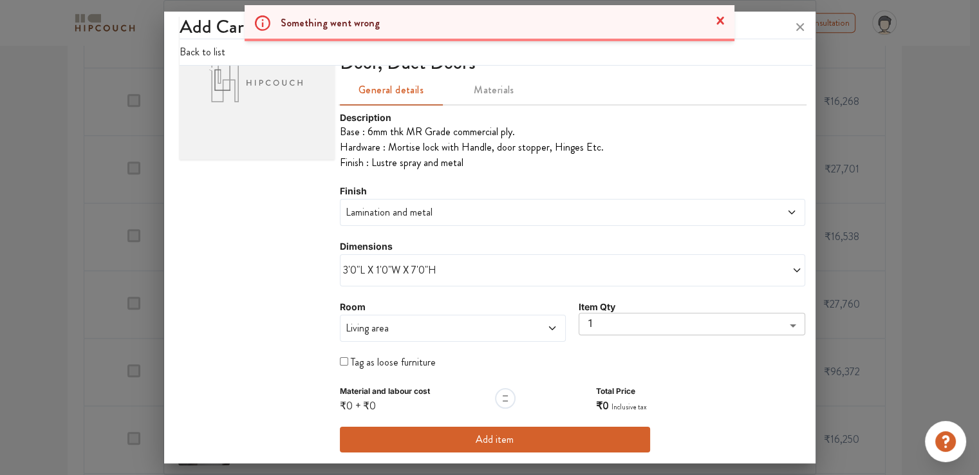
click at [427, 321] on span "Living area" at bounding box center [423, 327] width 161 height 15
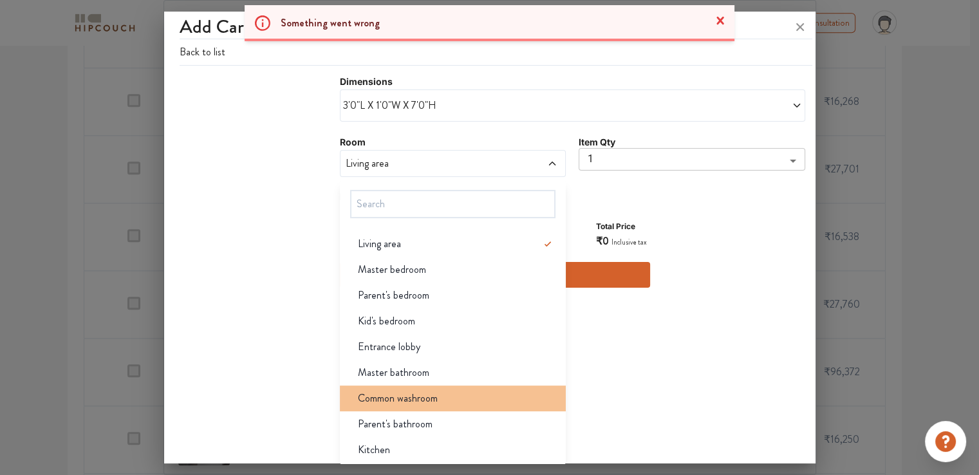
scroll to position [284, 0]
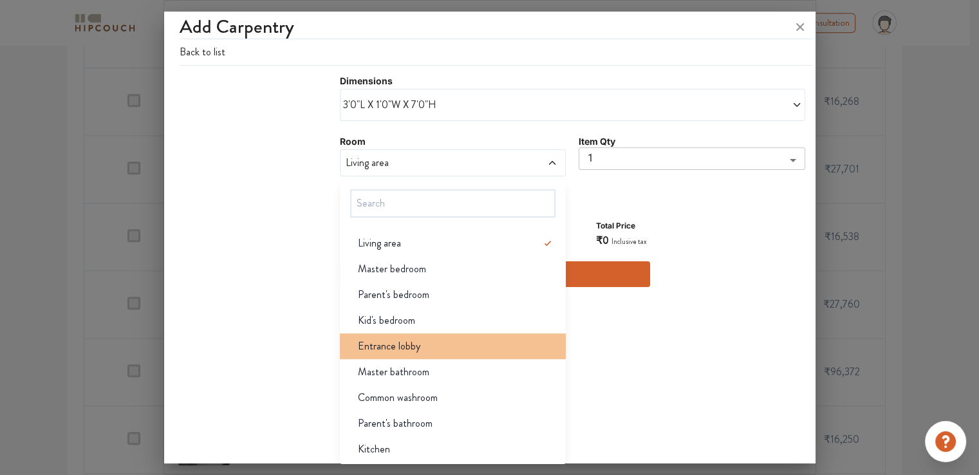
click at [380, 344] on span "Entrance lobby" at bounding box center [389, 345] width 62 height 15
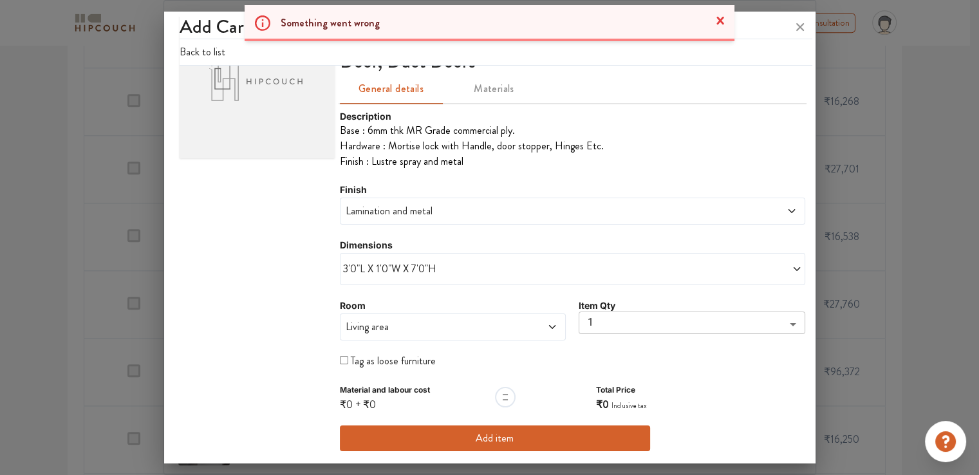
scroll to position [118, 0]
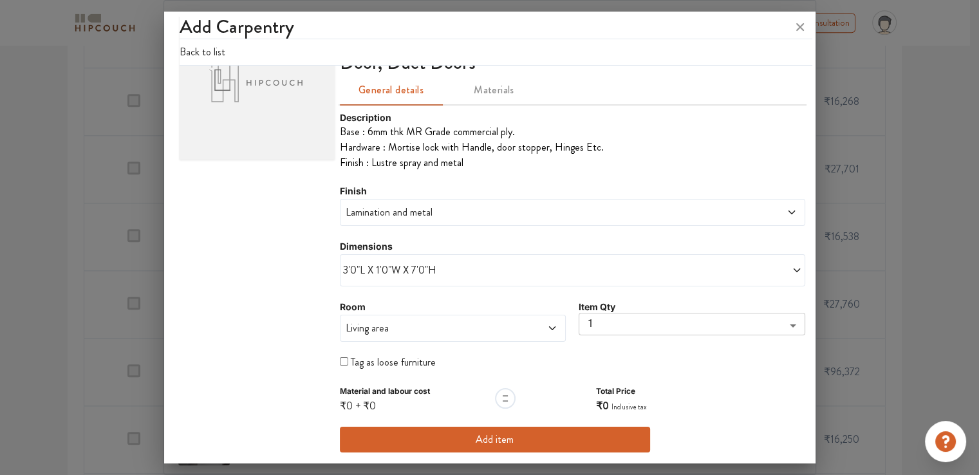
click at [482, 443] on button "Add item" at bounding box center [495, 440] width 310 height 26
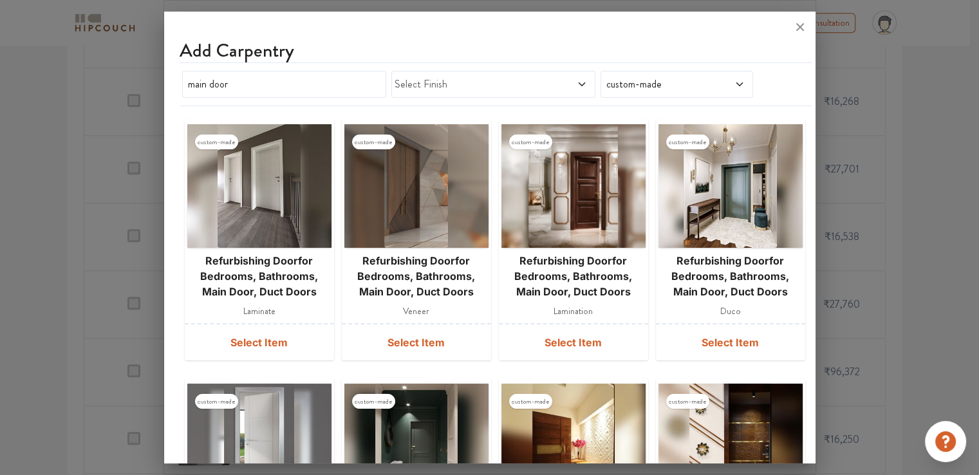
scroll to position [0, 0]
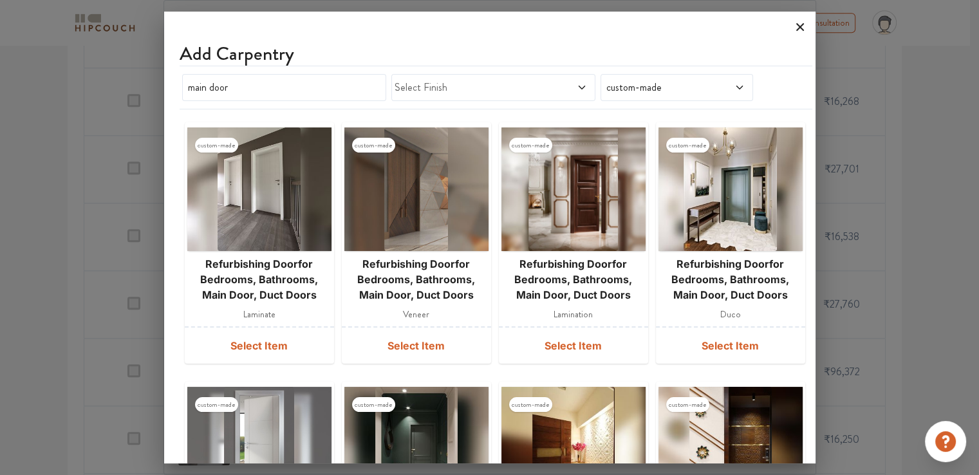
click at [794, 21] on icon at bounding box center [800, 27] width 21 height 21
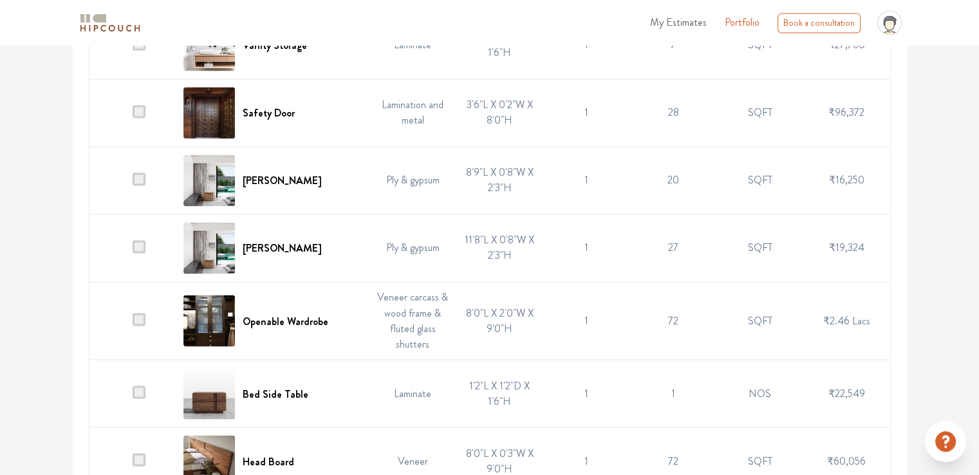
scroll to position [2163, 0]
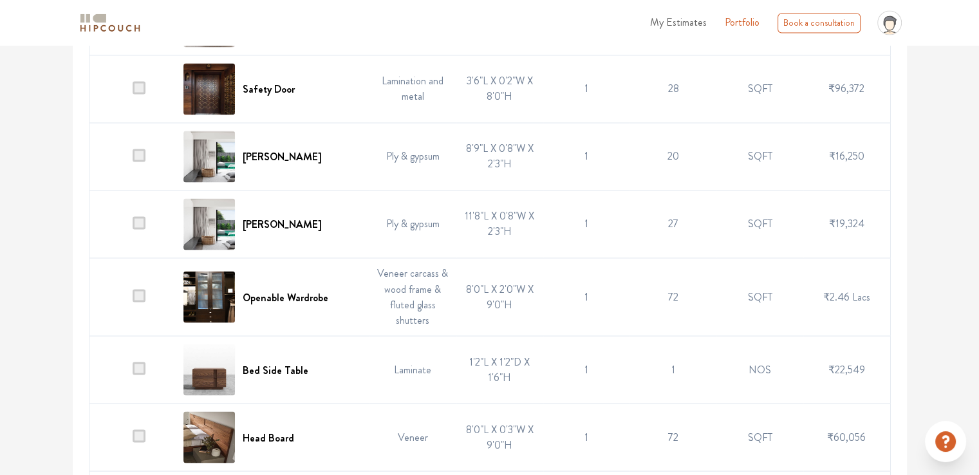
click at [142, 290] on span at bounding box center [139, 295] width 13 height 13
click at [133, 300] on input "checkbox" at bounding box center [133, 300] width 0 height 0
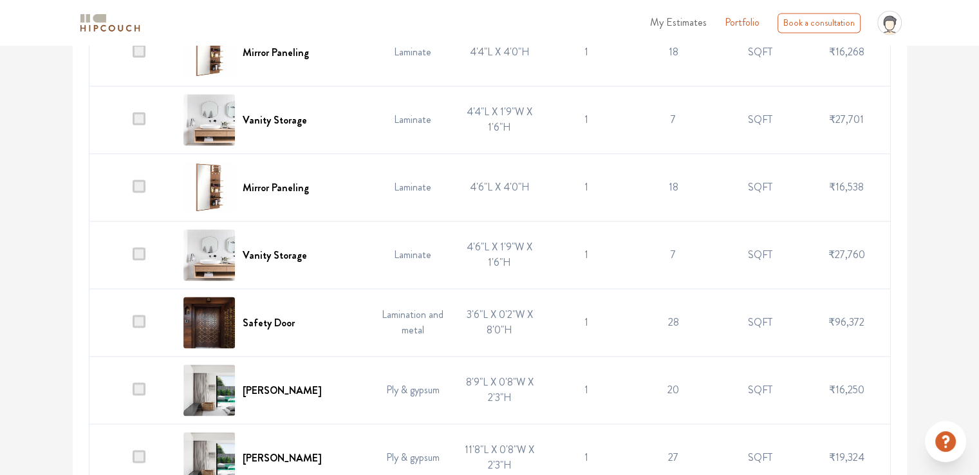
scroll to position [1943, 0]
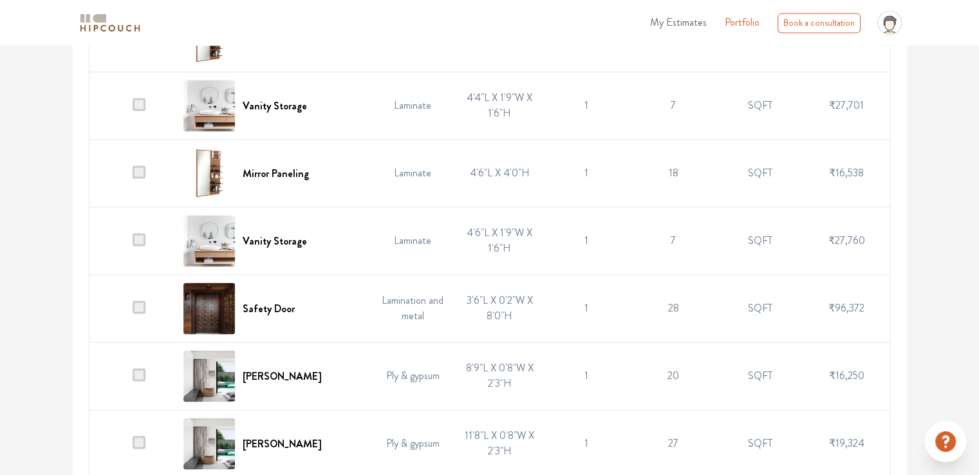
click at [139, 300] on span at bounding box center [139, 306] width 13 height 13
click at [133, 311] on input "checkbox" at bounding box center [133, 311] width 0 height 0
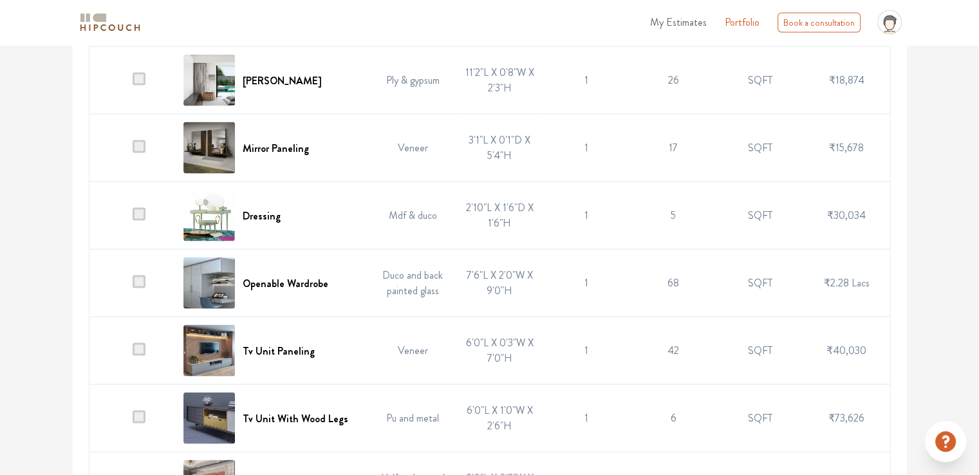
scroll to position [2651, 0]
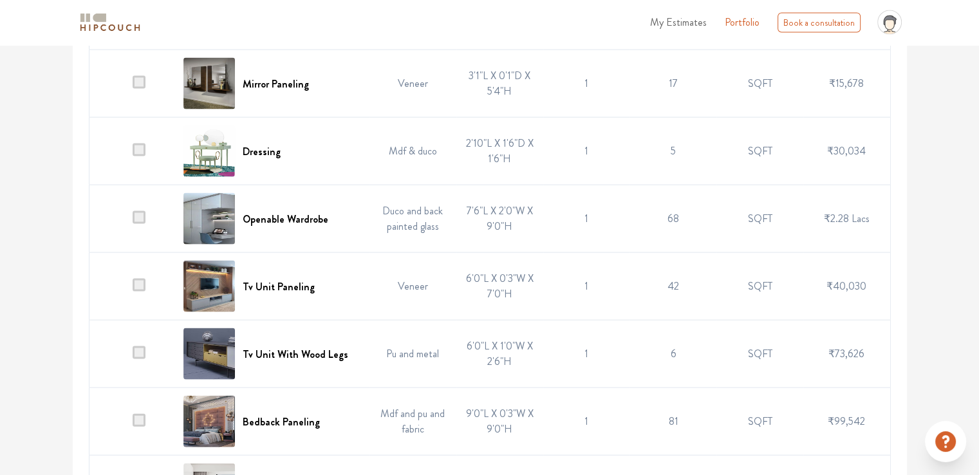
click at [140, 214] on span at bounding box center [139, 217] width 13 height 13
click at [133, 222] on input "checkbox" at bounding box center [133, 222] width 0 height 0
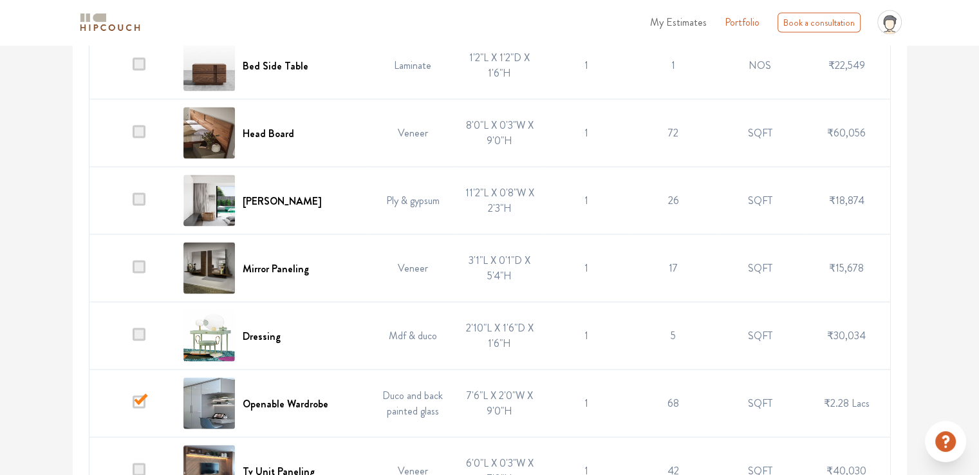
scroll to position [2509, 0]
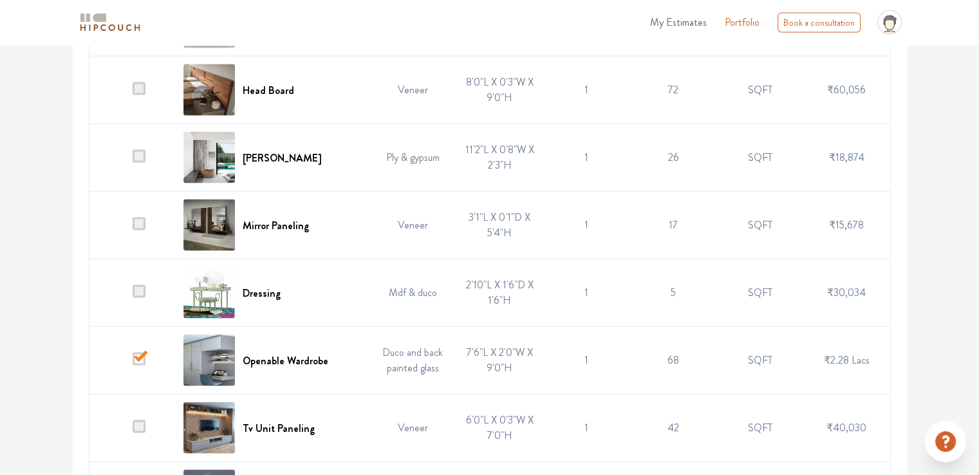
click at [139, 353] on span at bounding box center [139, 359] width 13 height 13
click at [133, 364] on input "checkbox" at bounding box center [133, 364] width 0 height 0
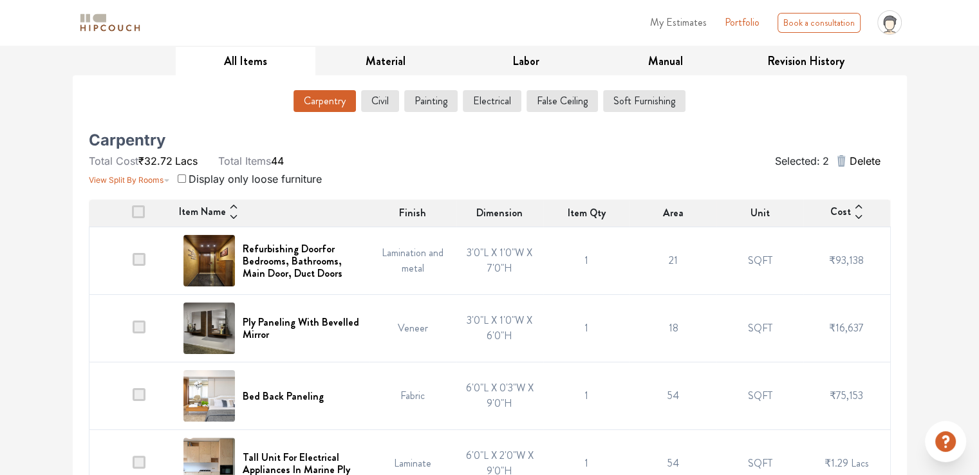
scroll to position [0, 0]
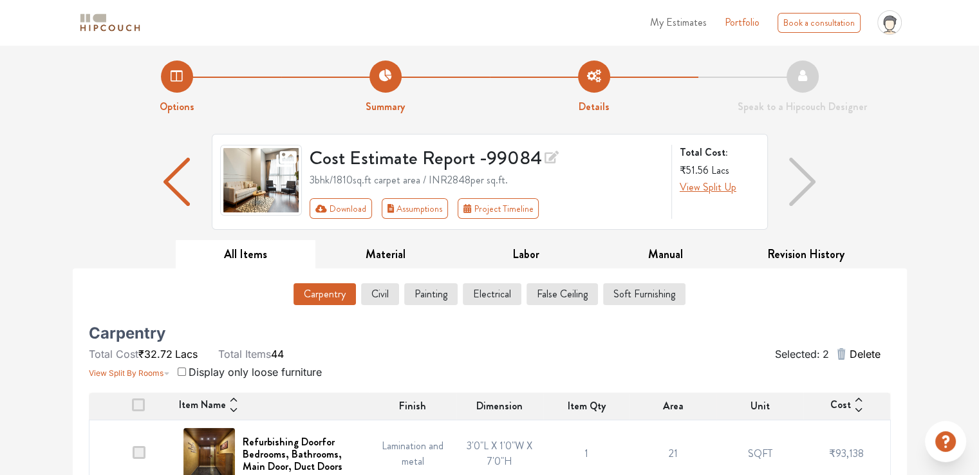
click at [864, 351] on span "Delete" at bounding box center [864, 353] width 31 height 15
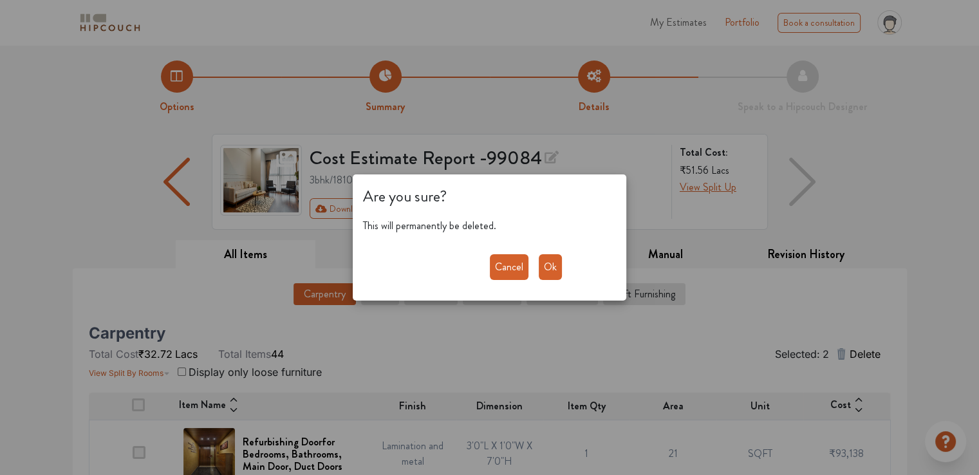
click at [556, 270] on button "Ok" at bounding box center [550, 267] width 23 height 26
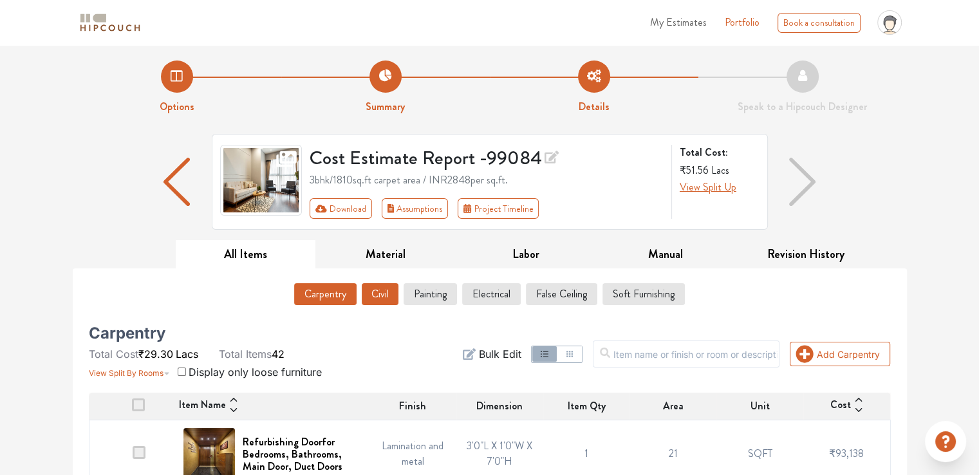
click at [387, 297] on button "Civil" at bounding box center [380, 294] width 37 height 22
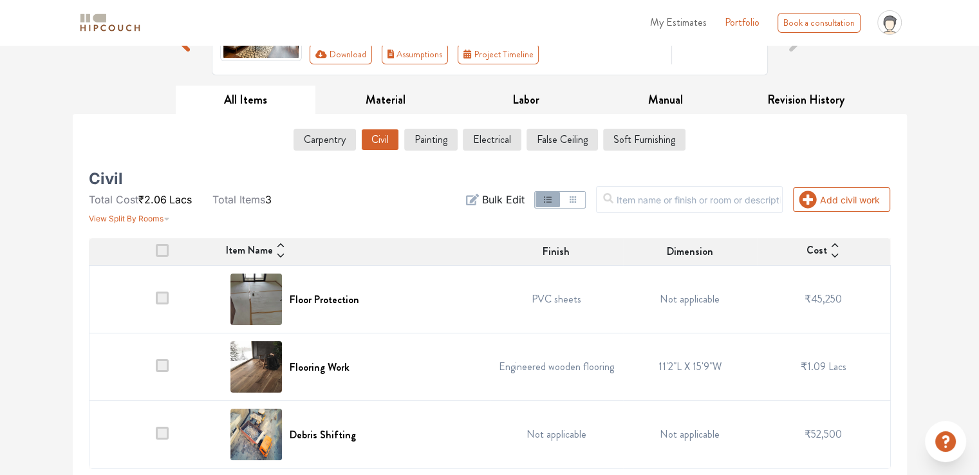
scroll to position [156, 0]
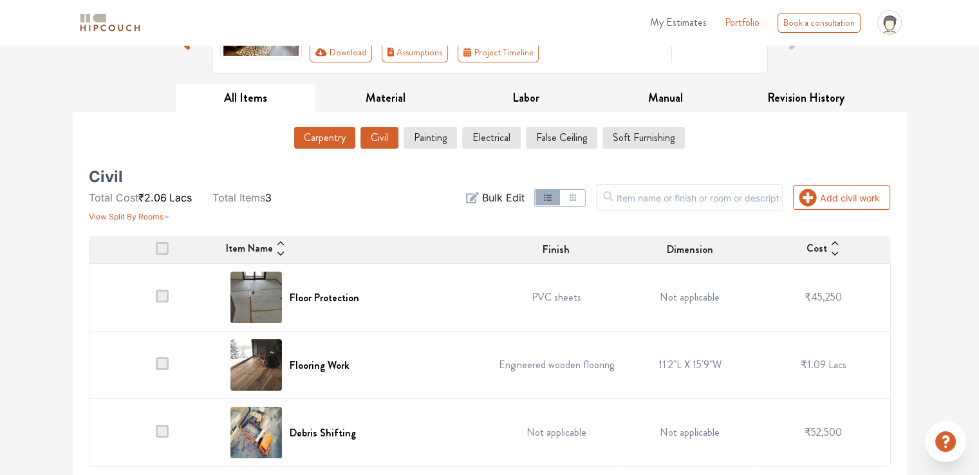
click at [335, 138] on button "Carpentry" at bounding box center [324, 138] width 61 height 22
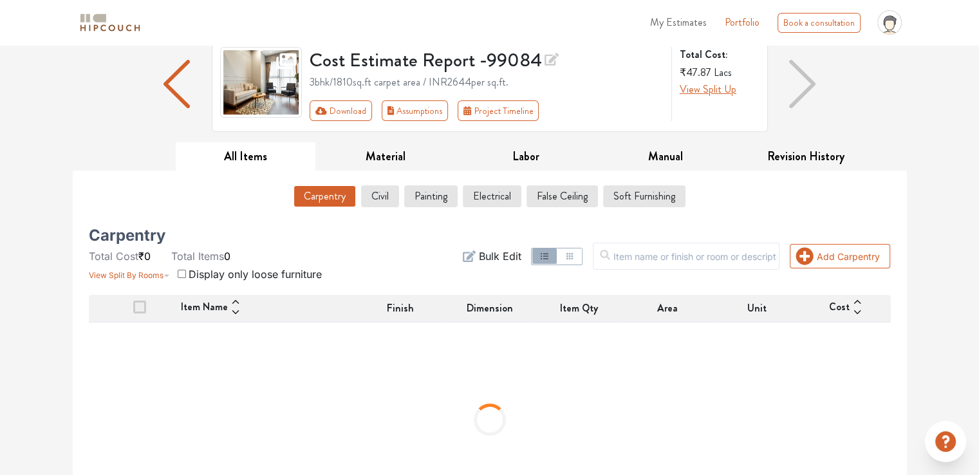
scroll to position [0, 0]
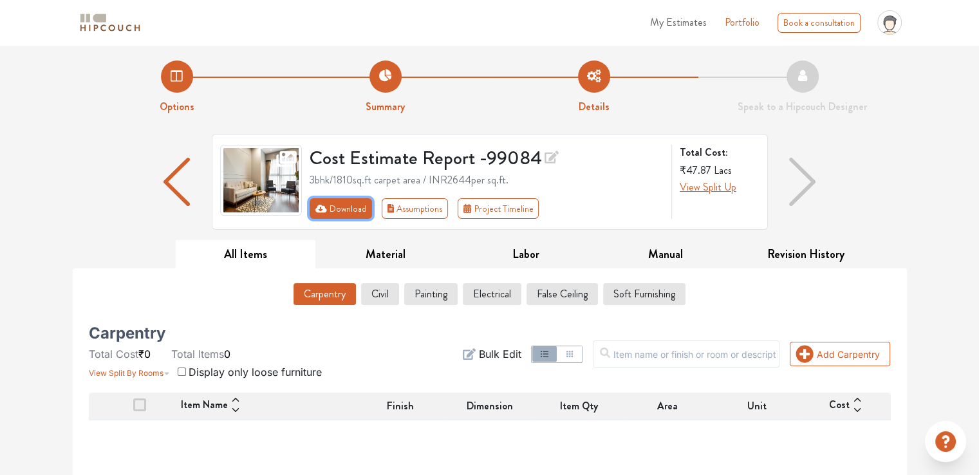
click at [344, 210] on button "Download" at bounding box center [340, 208] width 62 height 21
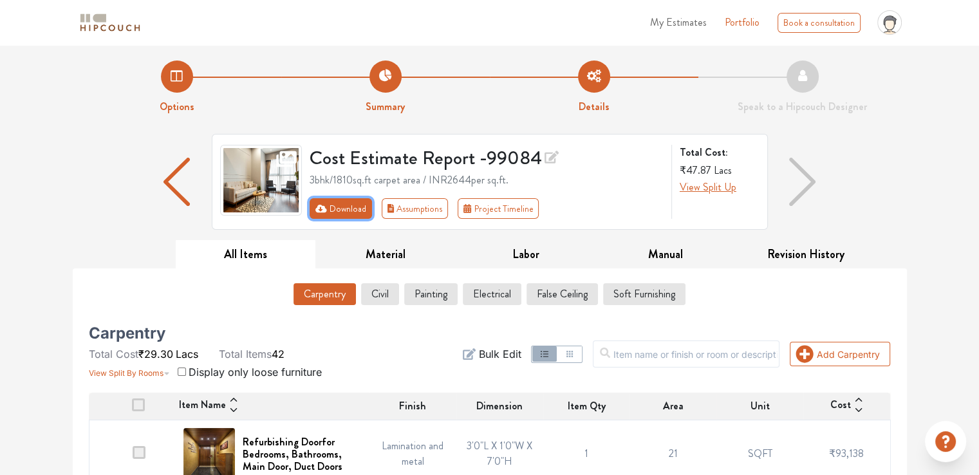
click at [319, 207] on icon "First group" at bounding box center [321, 209] width 12 height 8
click at [344, 210] on button "Download" at bounding box center [340, 208] width 62 height 21
click at [687, 24] on span "My Estimates" at bounding box center [678, 22] width 57 height 15
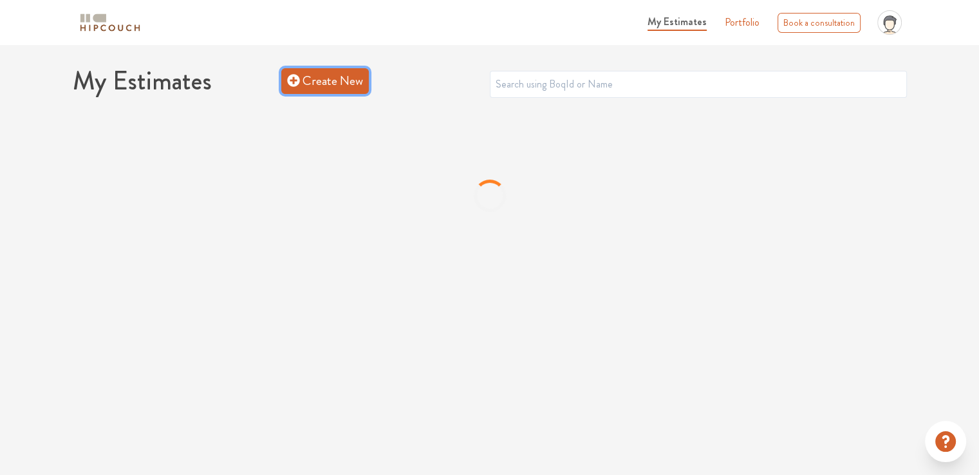
click at [349, 86] on link "Create New" at bounding box center [325, 81] width 88 height 26
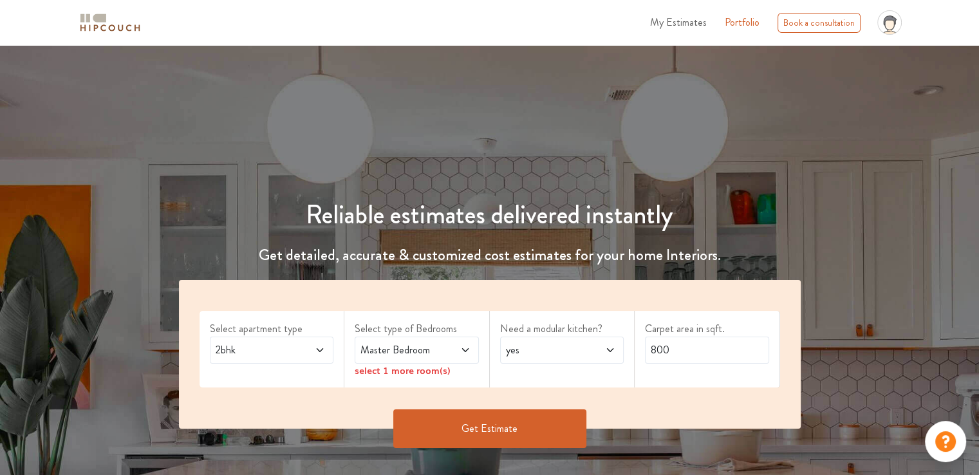
click at [304, 344] on span at bounding box center [311, 349] width 28 height 15
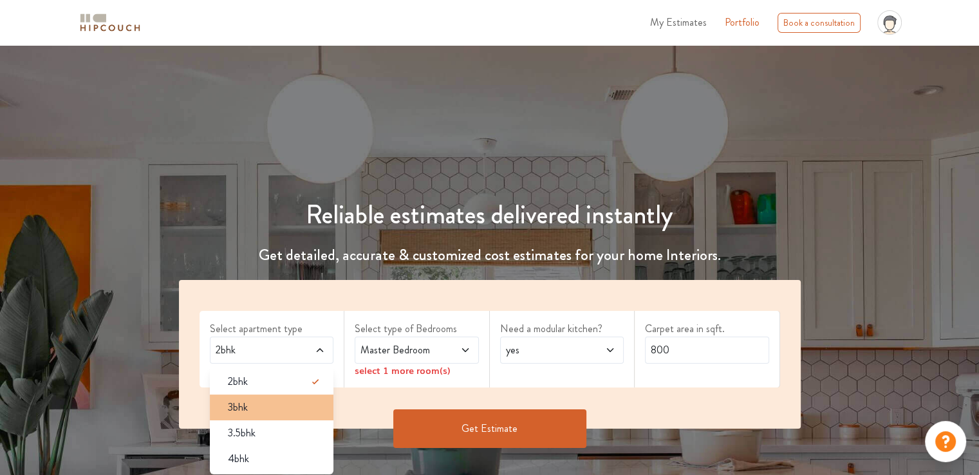
click at [259, 409] on div "3bhk" at bounding box center [275, 407] width 116 height 15
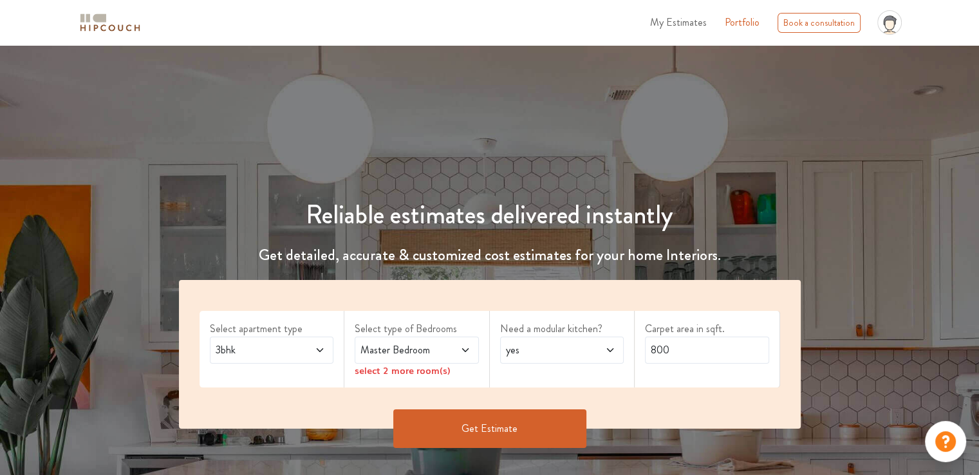
click at [460, 354] on icon at bounding box center [465, 350] width 10 height 10
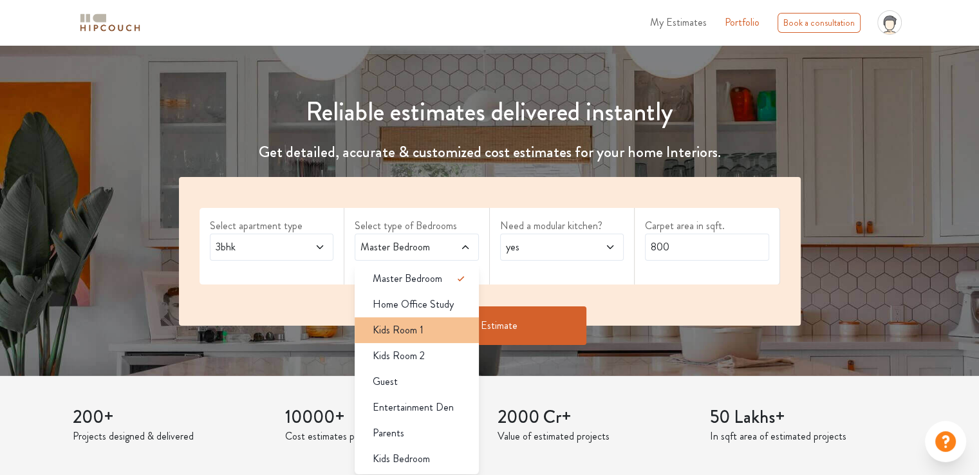
scroll to position [129, 0]
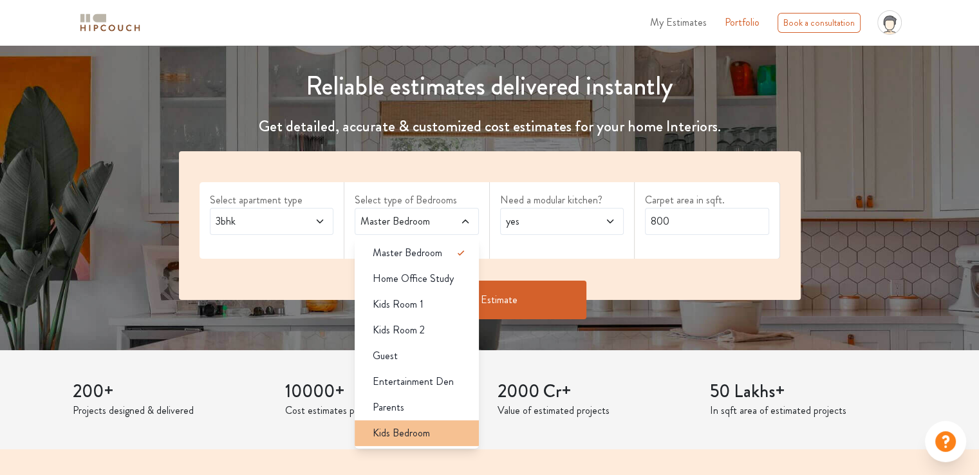
click at [422, 436] on span "Kids Bedroom" at bounding box center [401, 432] width 57 height 15
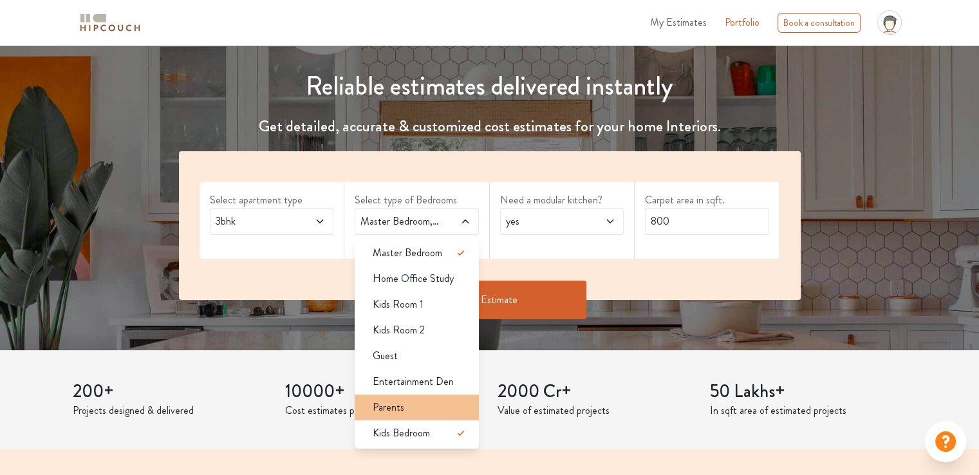
click at [421, 409] on div "Parents" at bounding box center [420, 407] width 116 height 15
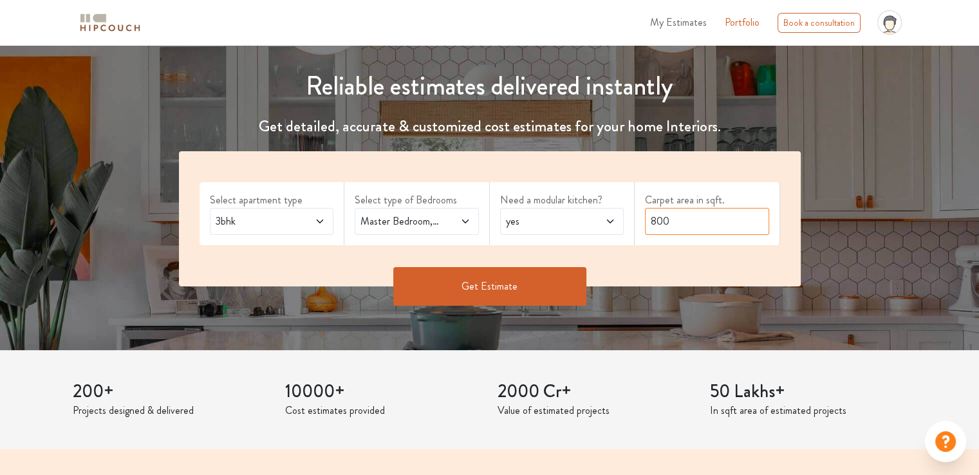
click at [656, 227] on input "800" at bounding box center [707, 221] width 124 height 27
drag, startPoint x: 680, startPoint y: 221, endPoint x: 609, endPoint y: 220, distance: 70.8
click at [609, 220] on div "Select apartment type 3bhk Select type of Bedrooms Master Bedroom,Parents,Kids …" at bounding box center [490, 218] width 622 height 135
type input "1950"
click at [490, 282] on button "Get Estimate" at bounding box center [489, 286] width 193 height 39
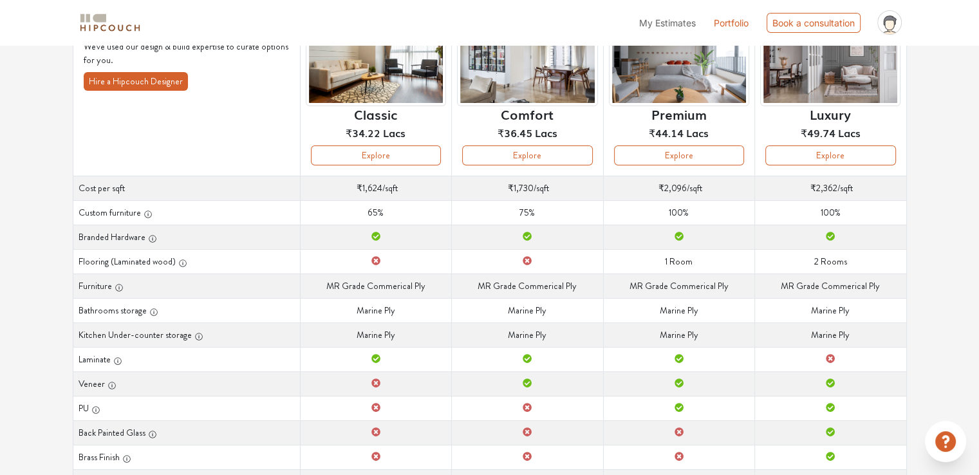
scroll to position [129, 0]
click at [682, 158] on button "Explore" at bounding box center [679, 155] width 130 height 20
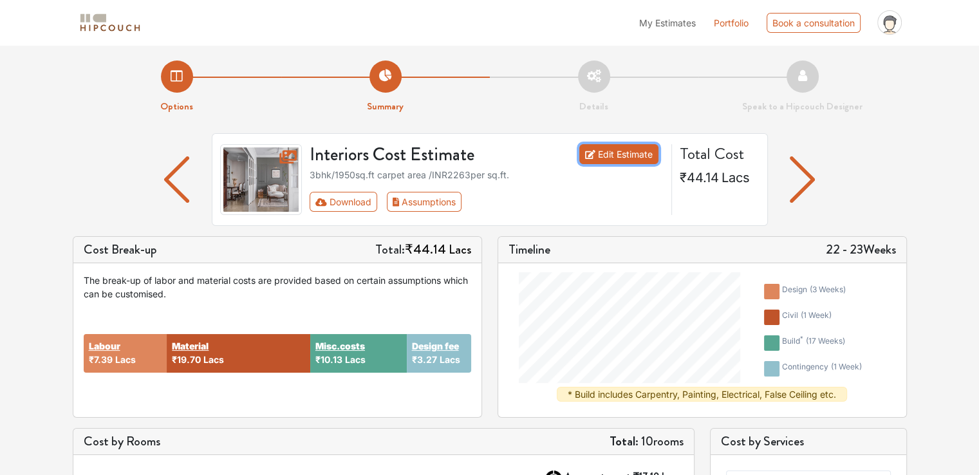
click at [609, 156] on link "Edit Estimate" at bounding box center [618, 154] width 79 height 20
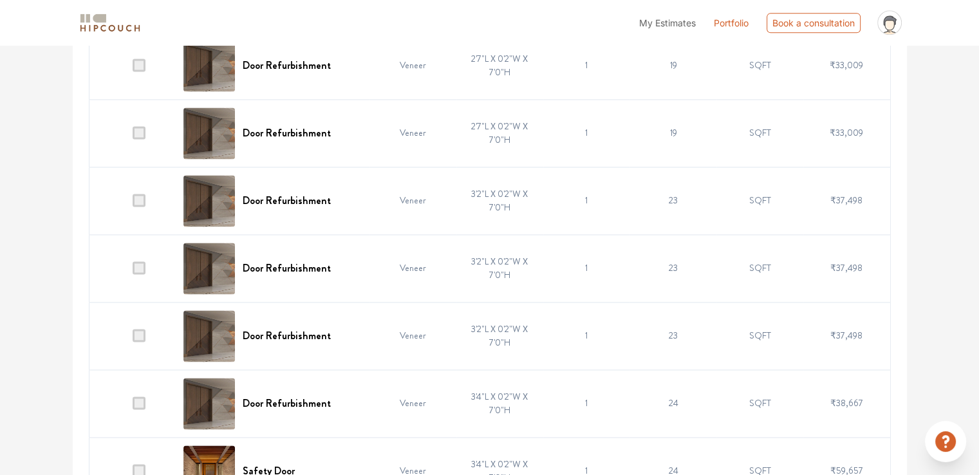
scroll to position [1796, 0]
click at [139, 399] on span at bounding box center [139, 403] width 13 height 13
click at [133, 407] on input "checkbox" at bounding box center [133, 407] width 0 height 0
click at [139, 333] on span at bounding box center [139, 335] width 13 height 13
click at [133, 339] on input "checkbox" at bounding box center [133, 339] width 0 height 0
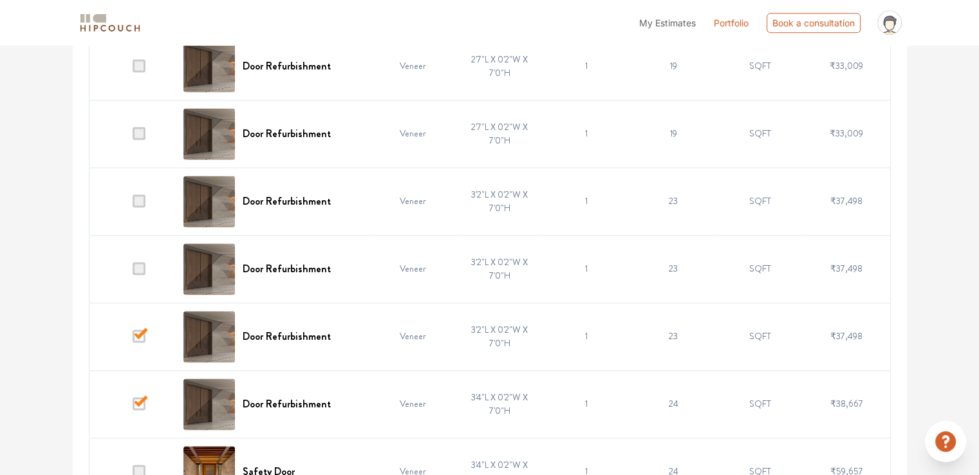
click at [140, 263] on span at bounding box center [139, 268] width 13 height 13
click at [133, 272] on input "checkbox" at bounding box center [133, 272] width 0 height 0
drag, startPoint x: 138, startPoint y: 199, endPoint x: 140, endPoint y: 193, distance: 6.7
click at [138, 200] on span at bounding box center [139, 200] width 13 height 13
click at [133, 204] on input "checkbox" at bounding box center [133, 204] width 0 height 0
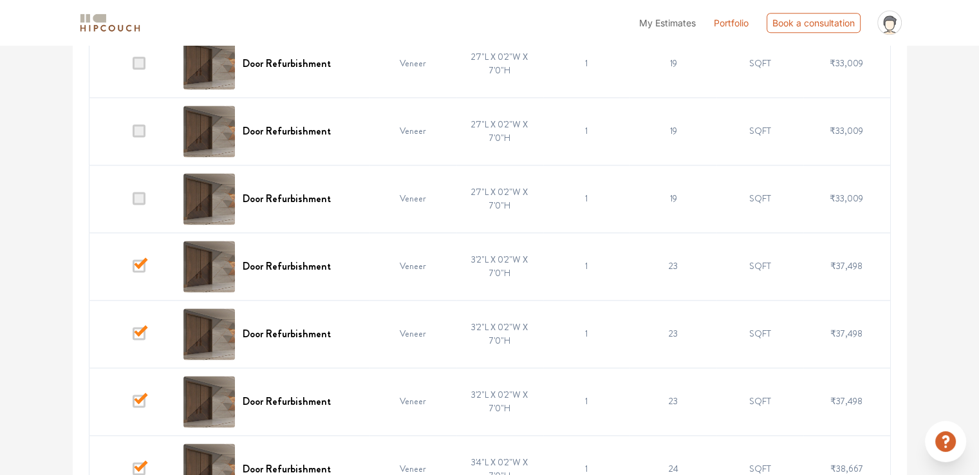
scroll to position [1668, 0]
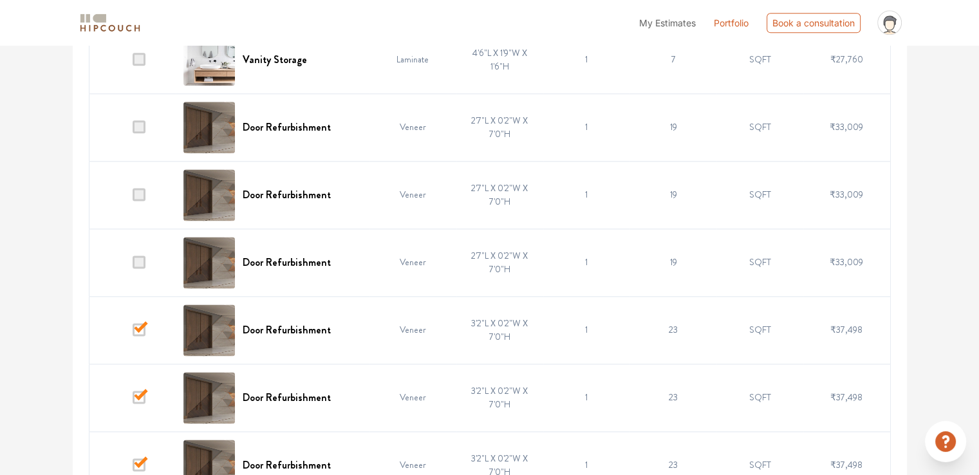
drag, startPoint x: 138, startPoint y: 259, endPoint x: 139, endPoint y: 201, distance: 57.3
click at [138, 259] on span at bounding box center [139, 261] width 13 height 13
click at [133, 265] on input "checkbox" at bounding box center [133, 265] width 0 height 0
click at [140, 191] on span at bounding box center [139, 194] width 13 height 13
click at [133, 198] on input "checkbox" at bounding box center [133, 198] width 0 height 0
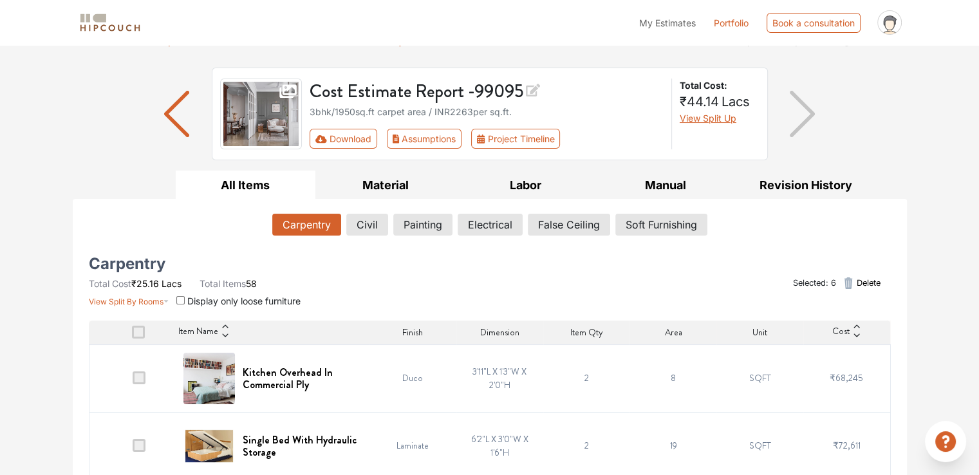
scroll to position [0, 0]
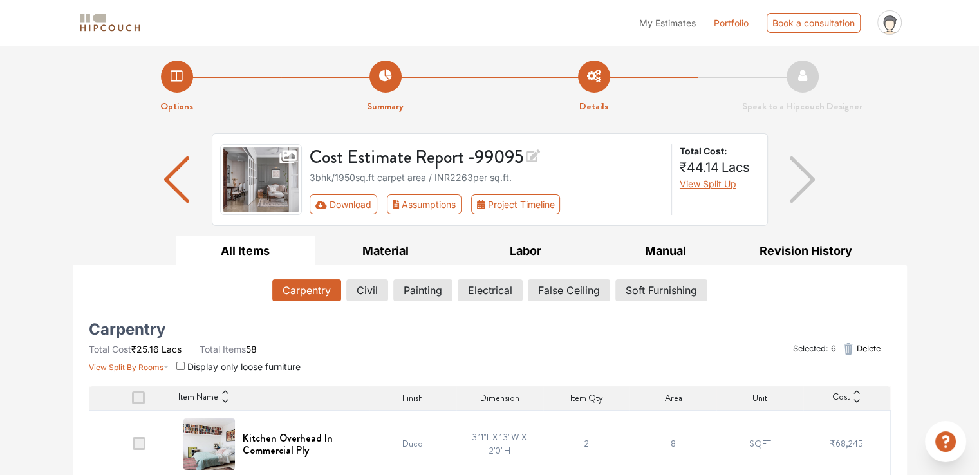
click at [869, 346] on span "Delete" at bounding box center [868, 348] width 24 height 12
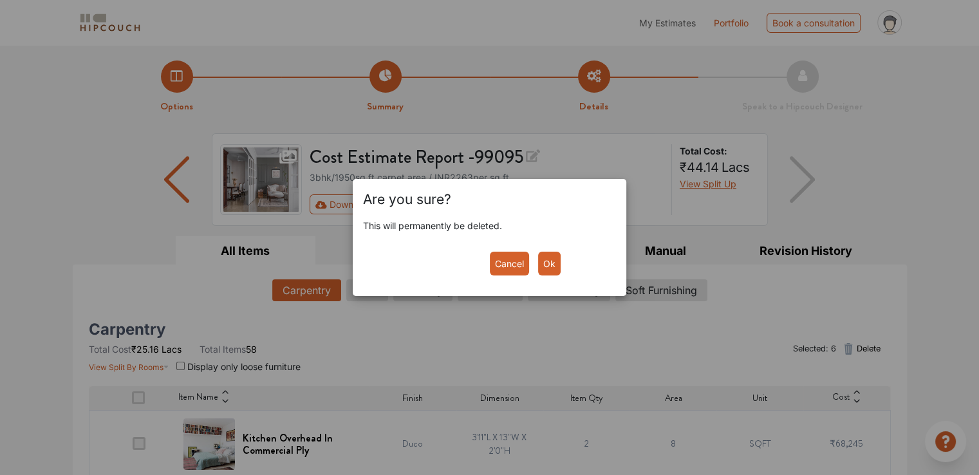
click at [555, 261] on button "Ok" at bounding box center [549, 264] width 23 height 24
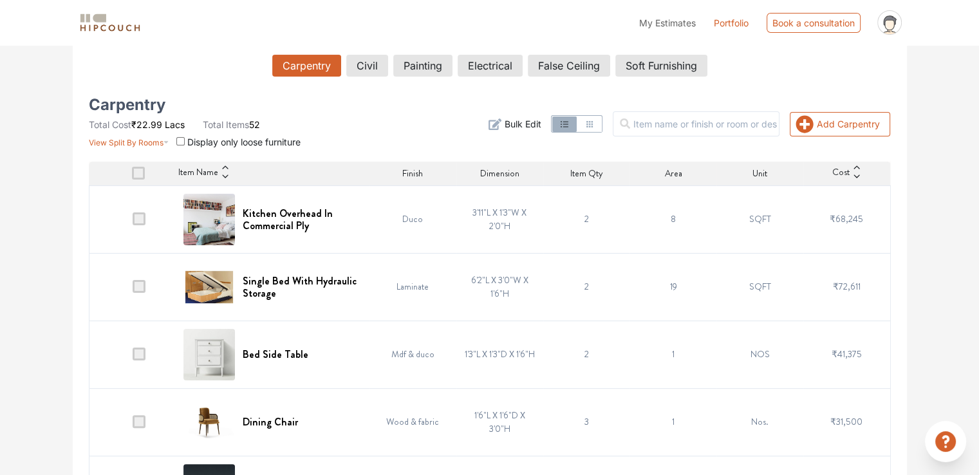
scroll to position [257, 0]
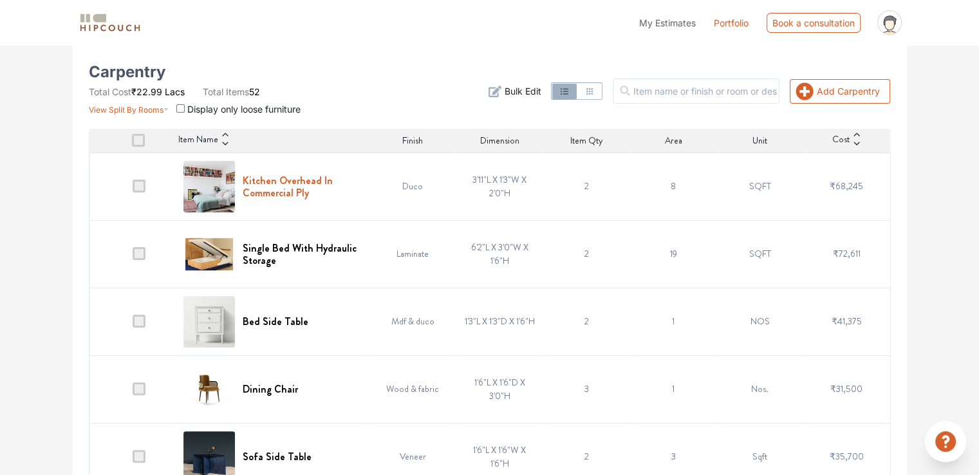
click at [281, 194] on h6 "Kitchen Overhead In Commercial Ply" at bounding box center [302, 186] width 119 height 24
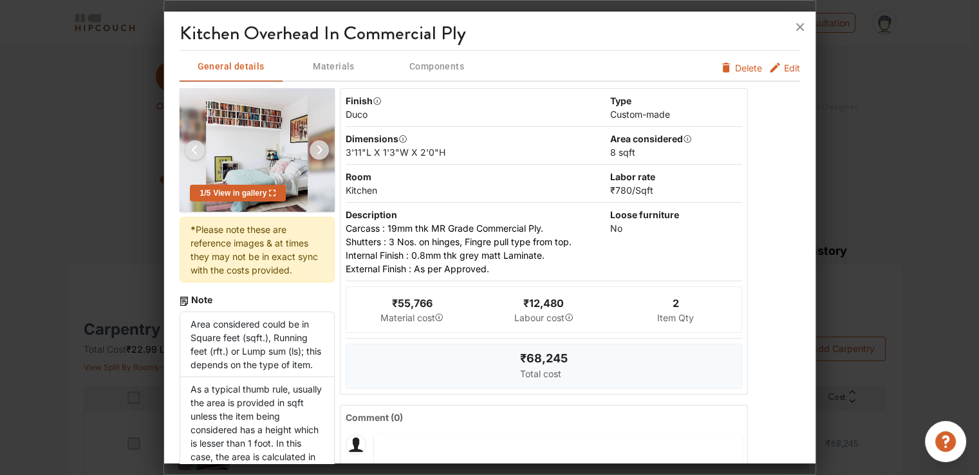
click at [784, 70] on span "Edit" at bounding box center [792, 68] width 16 height 14
